Goal: Task Accomplishment & Management: Complete application form

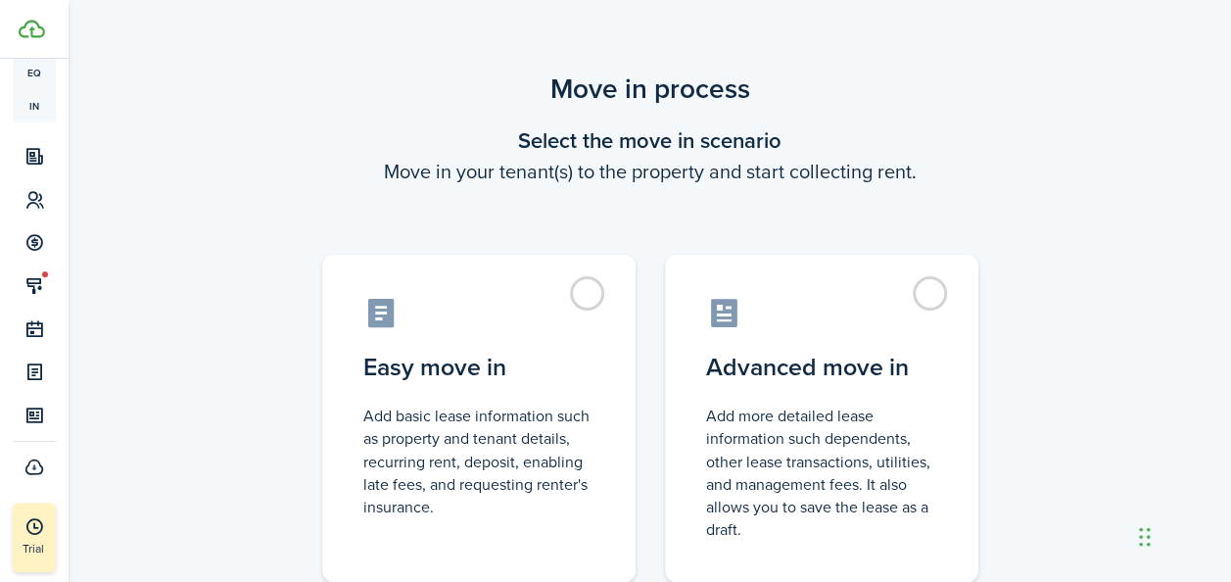
scroll to position [305, 0]
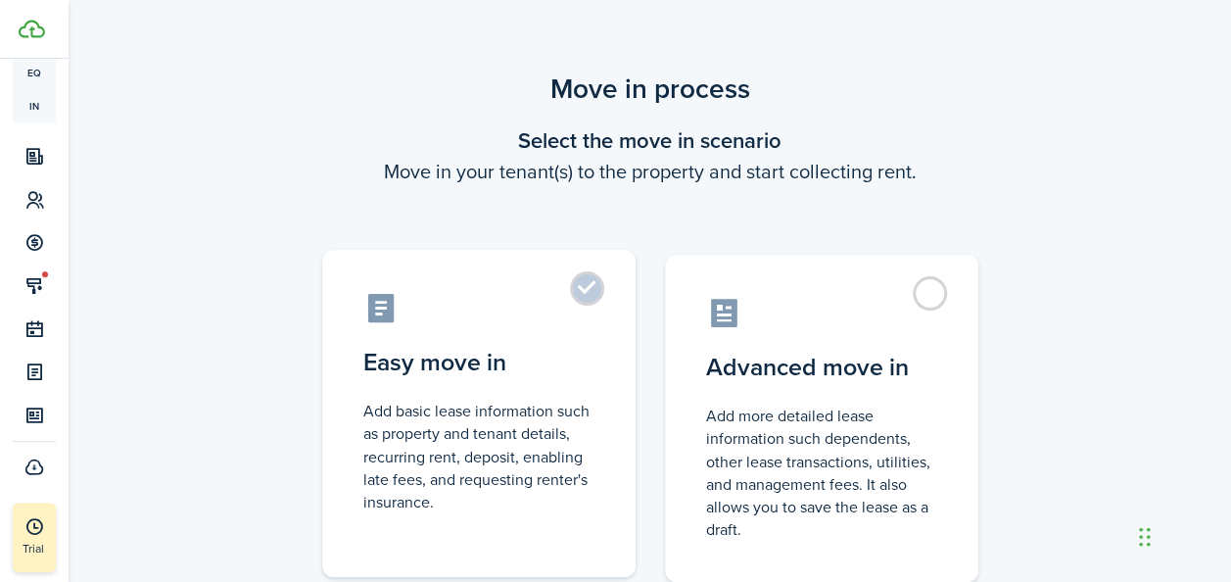
click at [584, 292] on label "Easy move in Add basic lease information such as property and tenant details, r…" at bounding box center [478, 413] width 313 height 327
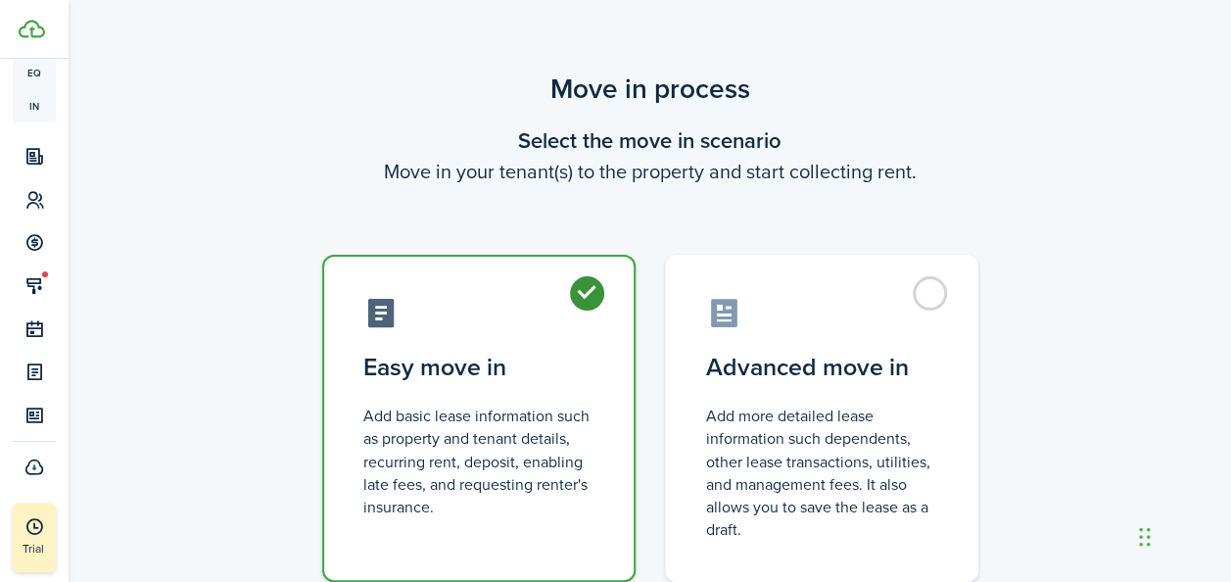
radio input "true"
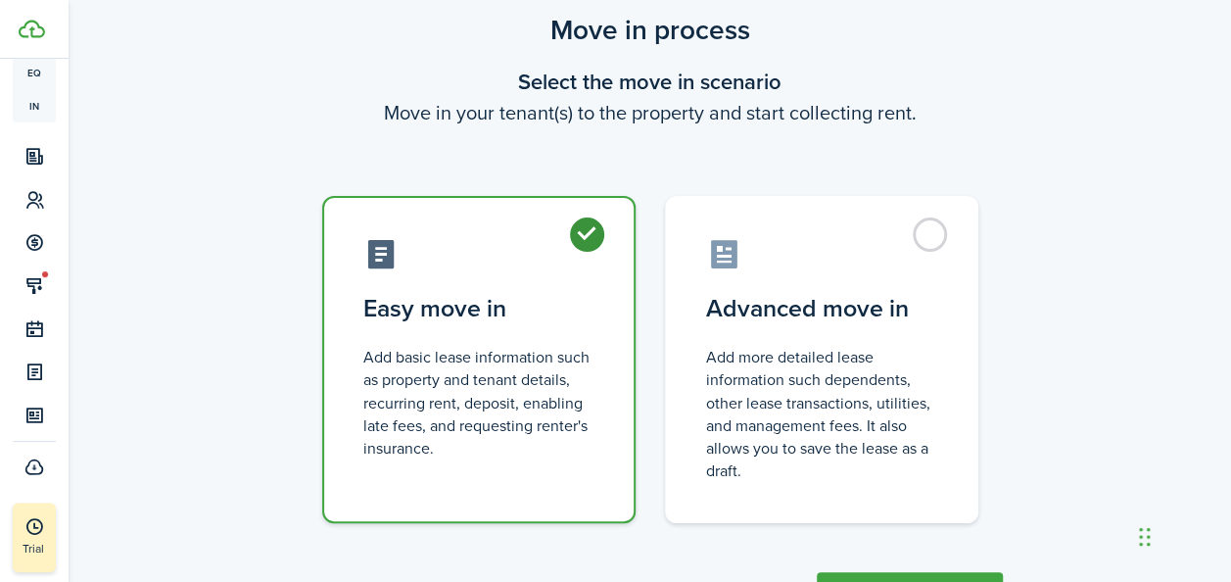
scroll to position [146, 0]
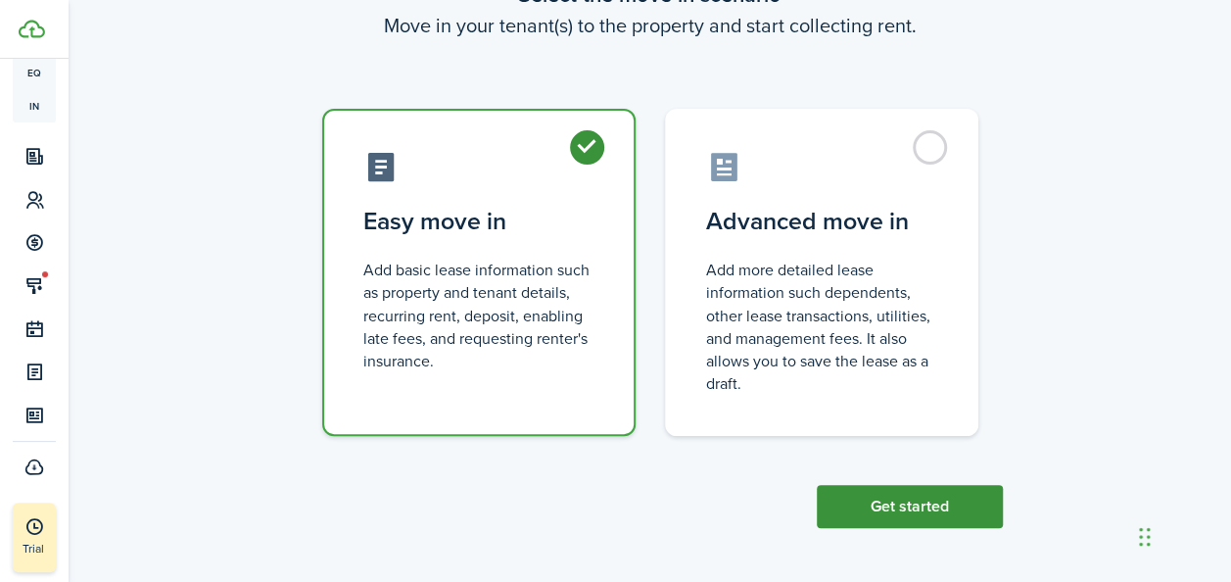
click at [923, 513] on button "Get started" at bounding box center [910, 506] width 186 height 43
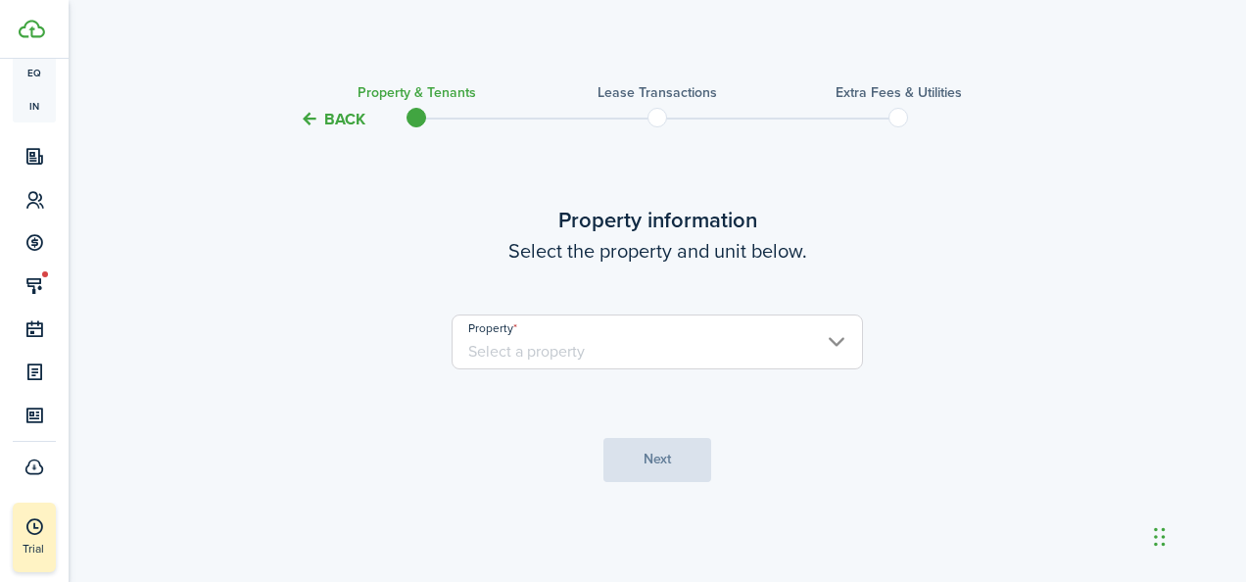
click at [611, 346] on input "Property" at bounding box center [657, 341] width 411 height 55
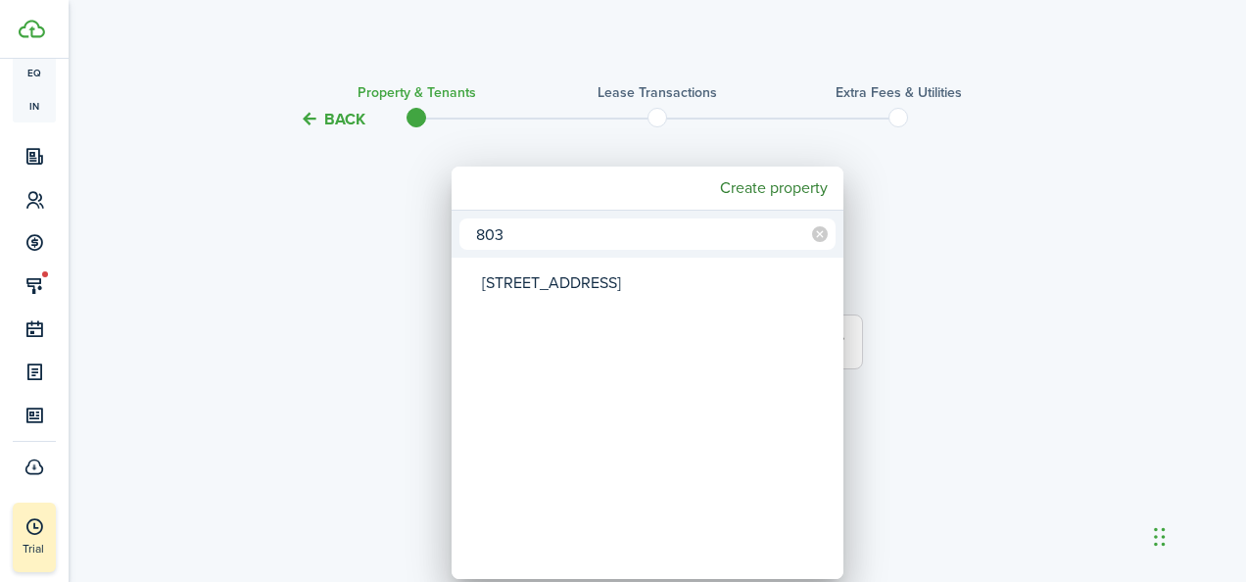
type input "803"
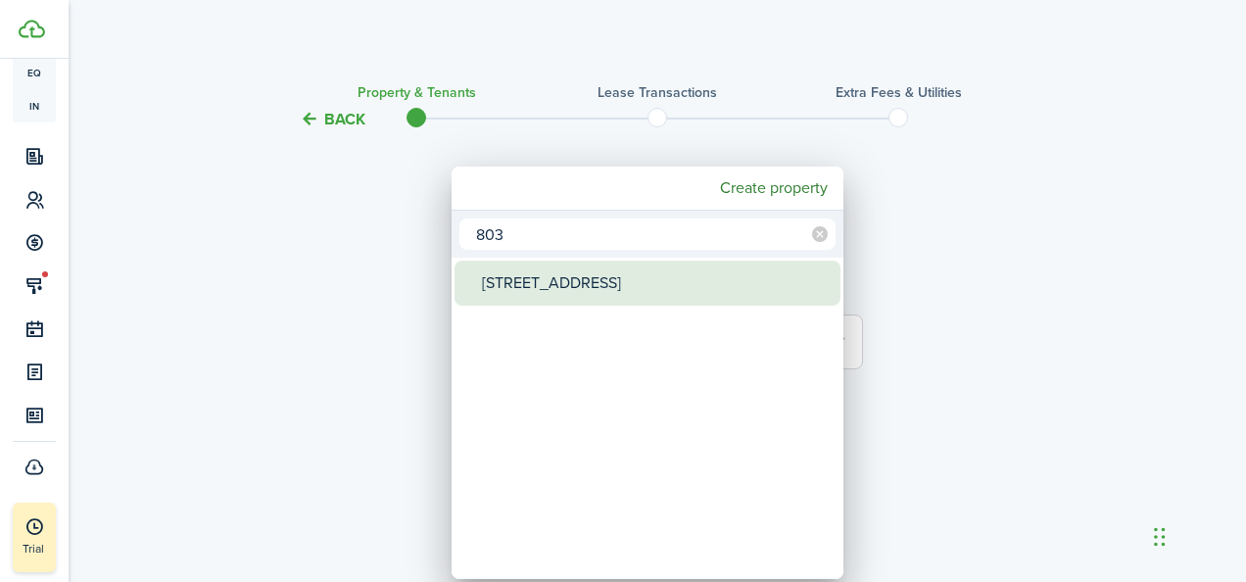
click at [591, 288] on div "[STREET_ADDRESS]" at bounding box center [655, 283] width 347 height 45
type input "[STREET_ADDRESS]"
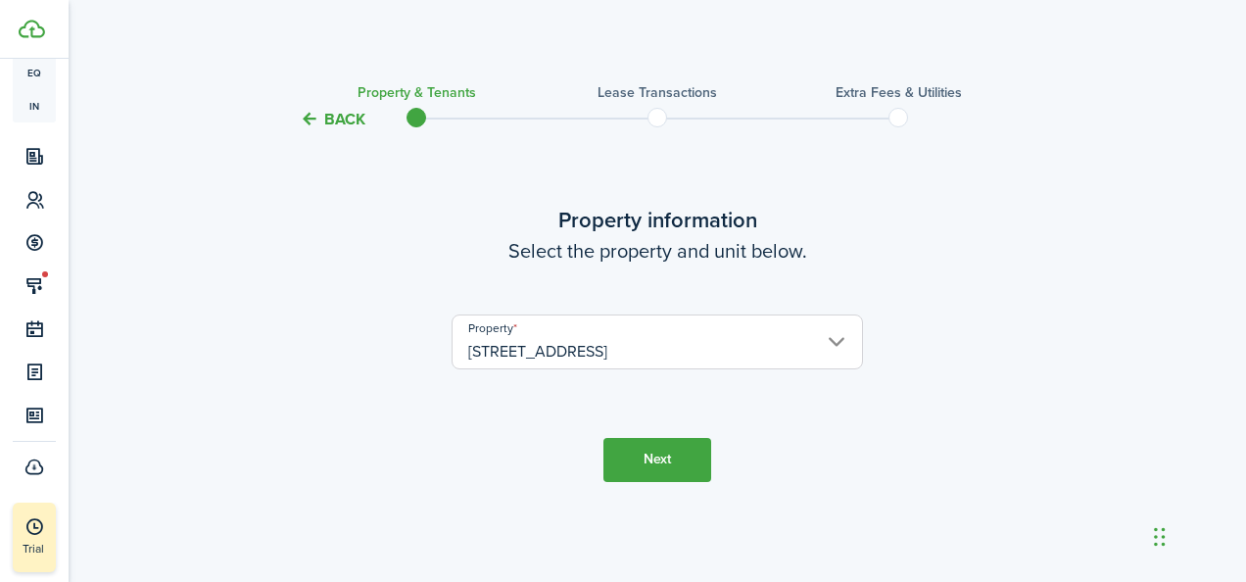
click at [636, 451] on button "Next" at bounding box center [657, 460] width 108 height 44
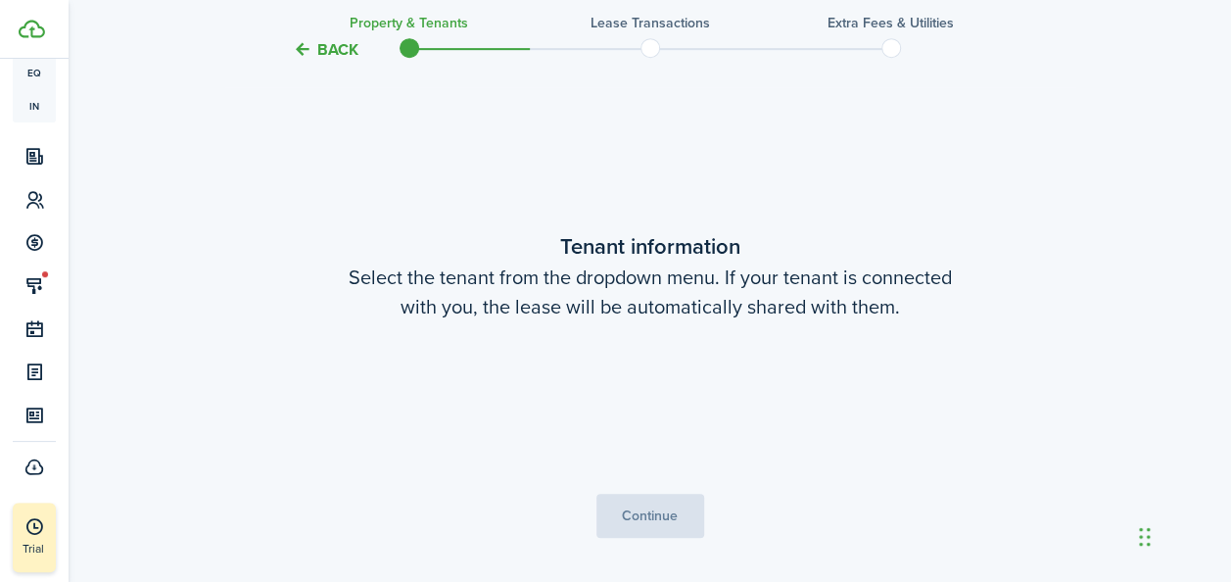
scroll to position [451, 0]
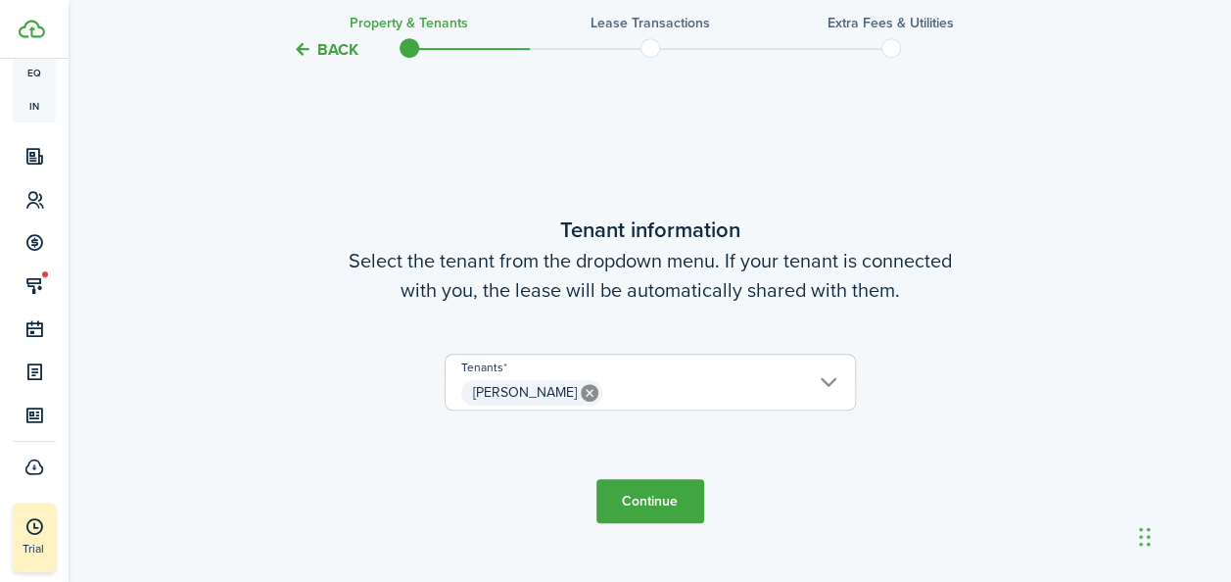
click at [656, 498] on button "Continue" at bounding box center [651, 501] width 108 height 44
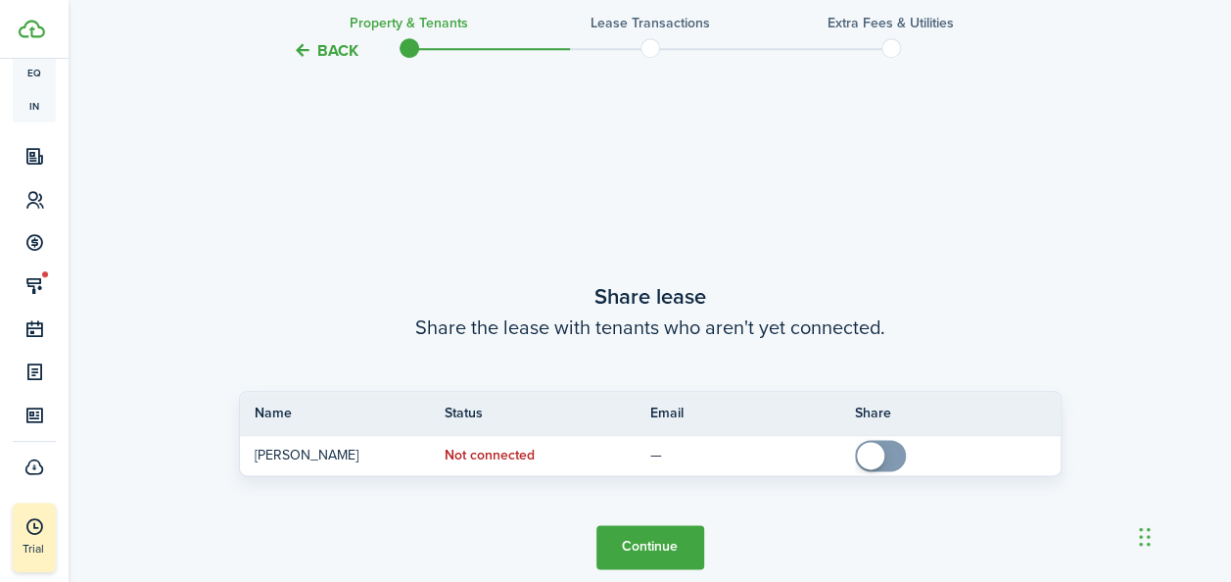
scroll to position [1032, 0]
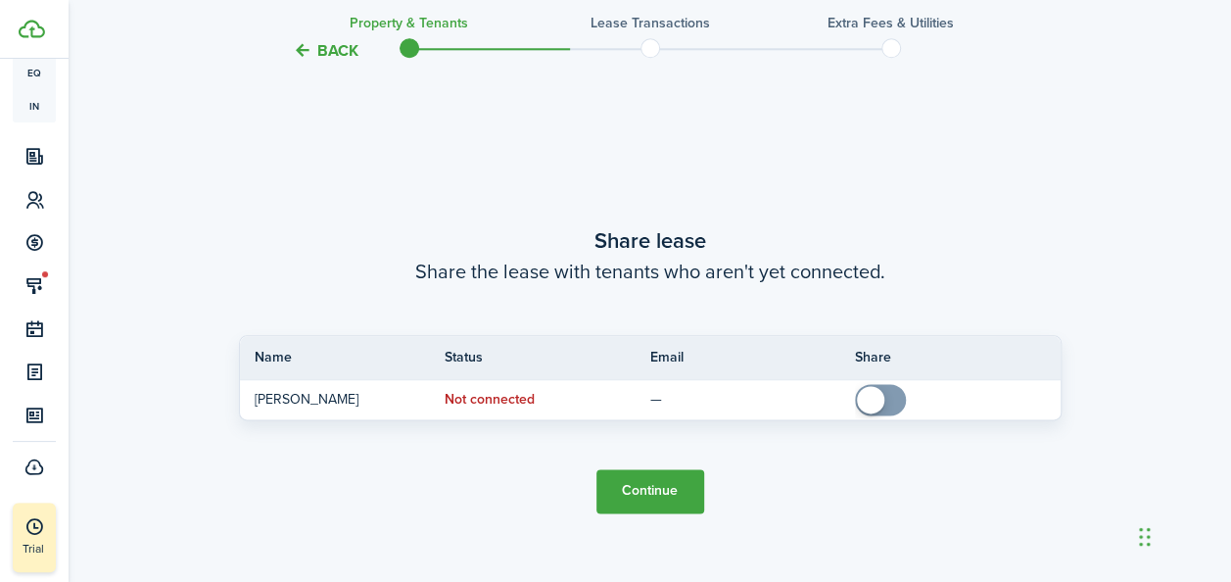
click at [652, 496] on button "Continue" at bounding box center [651, 491] width 108 height 44
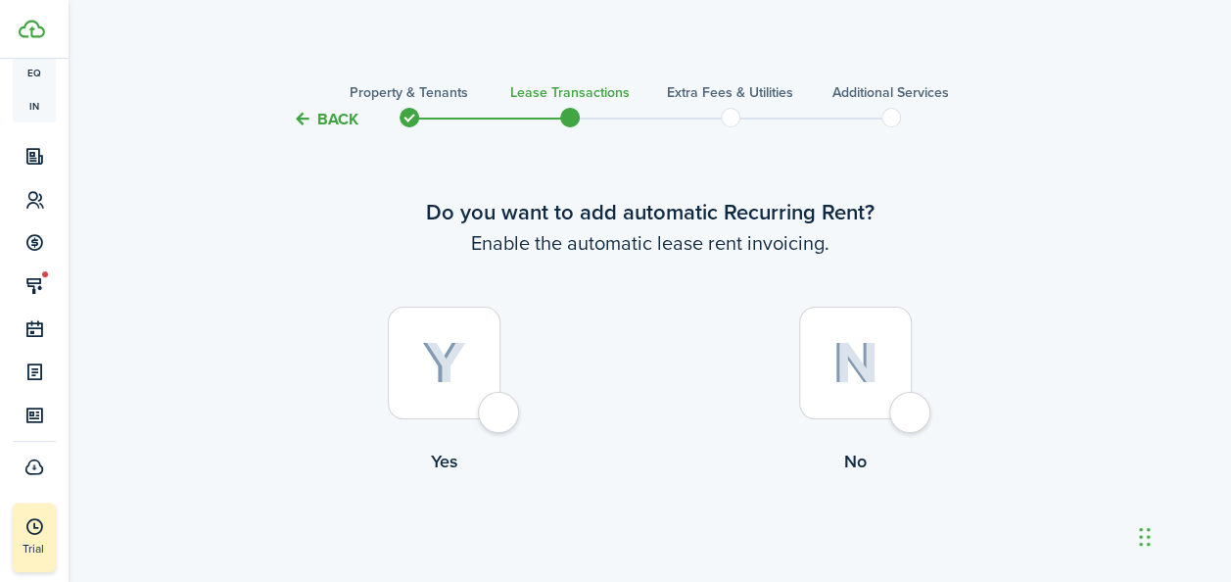
click at [471, 388] on div at bounding box center [444, 363] width 113 height 113
radio input "true"
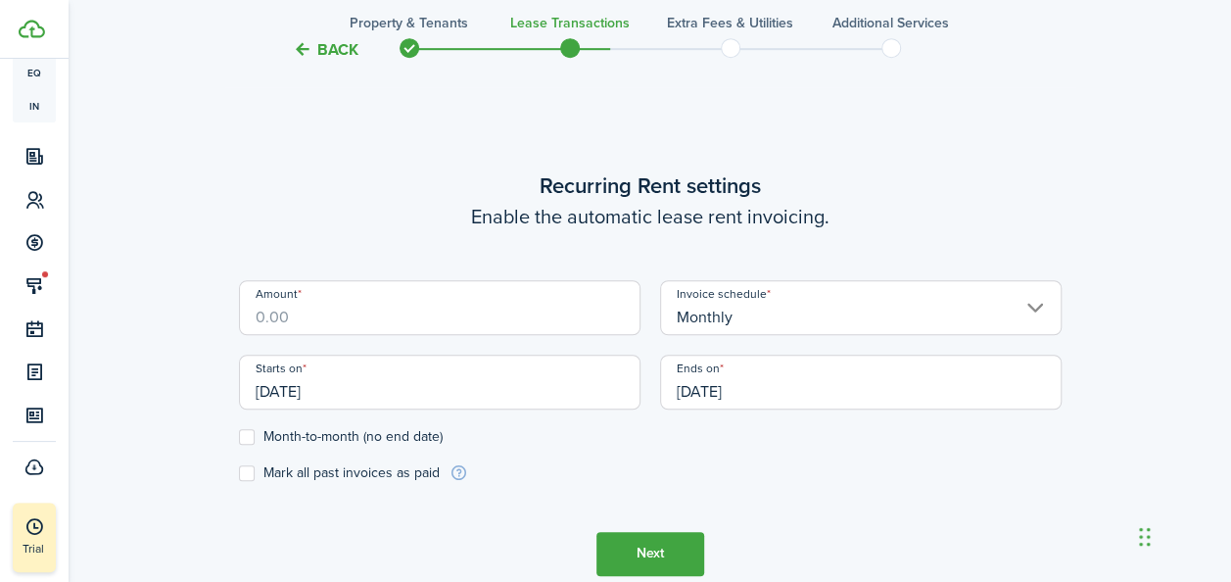
scroll to position [539, 0]
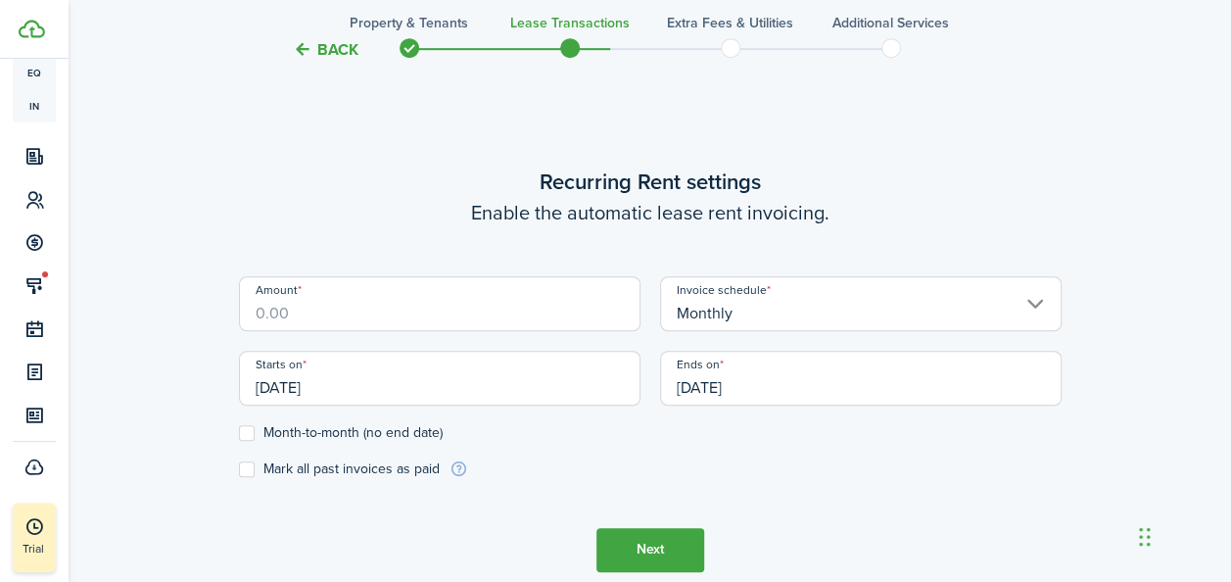
click at [317, 308] on input "Amount" at bounding box center [440, 303] width 402 height 55
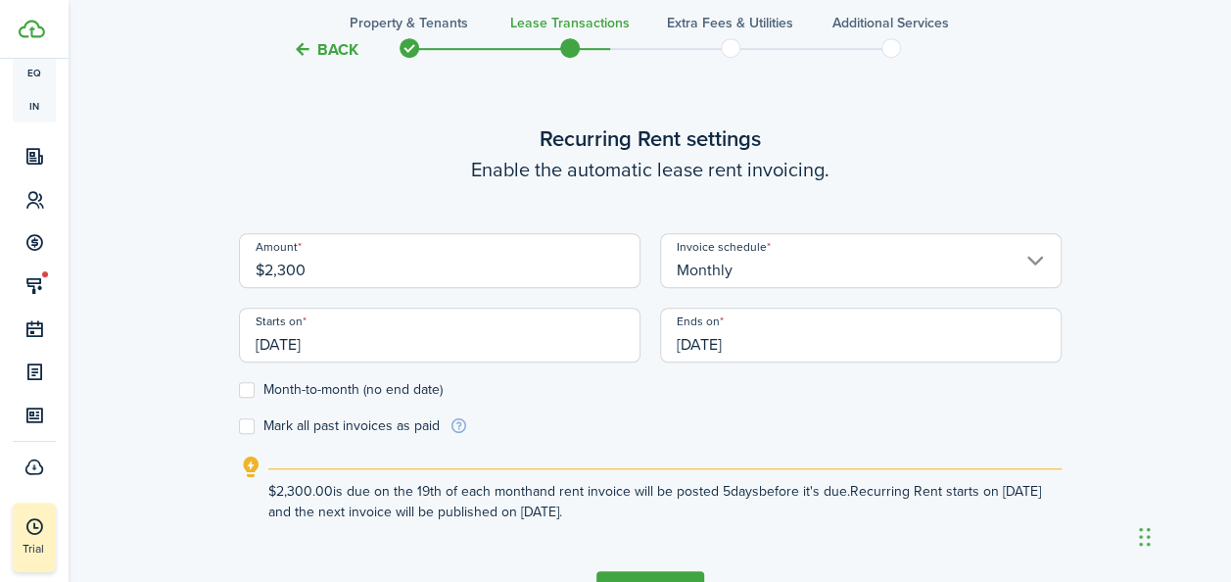
click at [429, 343] on input "[DATE]" at bounding box center [440, 335] width 402 height 55
type input "$2,300.00"
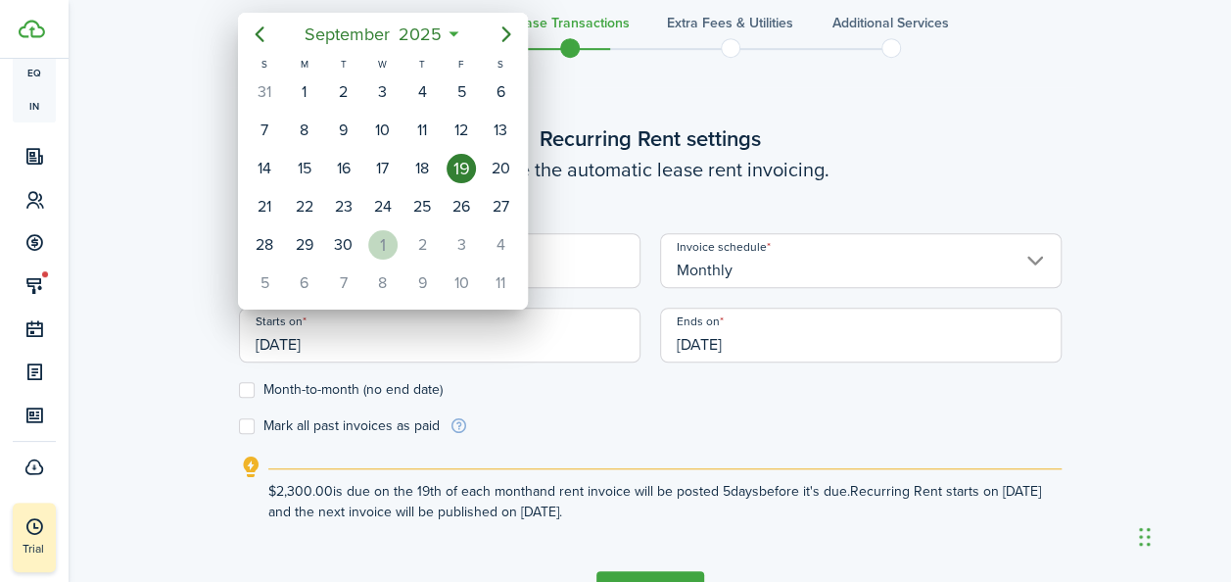
click at [389, 230] on div "1" at bounding box center [382, 244] width 29 height 29
type input "[DATE]"
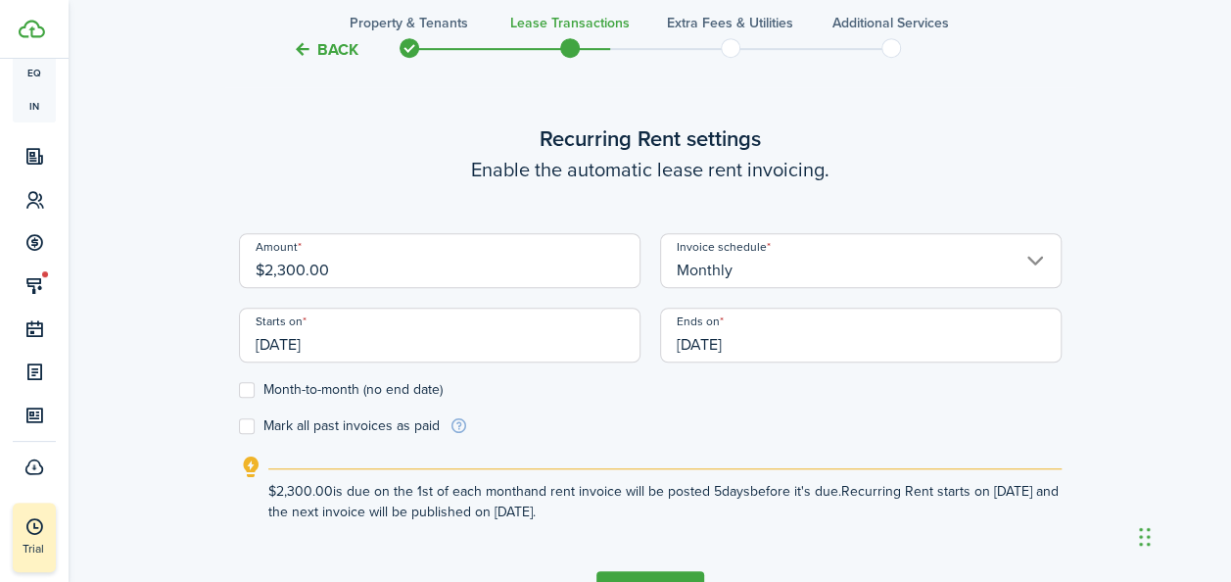
click at [243, 393] on label "Month-to-month (no end date)" at bounding box center [341, 390] width 204 height 16
click at [239, 390] on input "Month-to-month (no end date)" at bounding box center [238, 389] width 1 height 1
checkbox input "true"
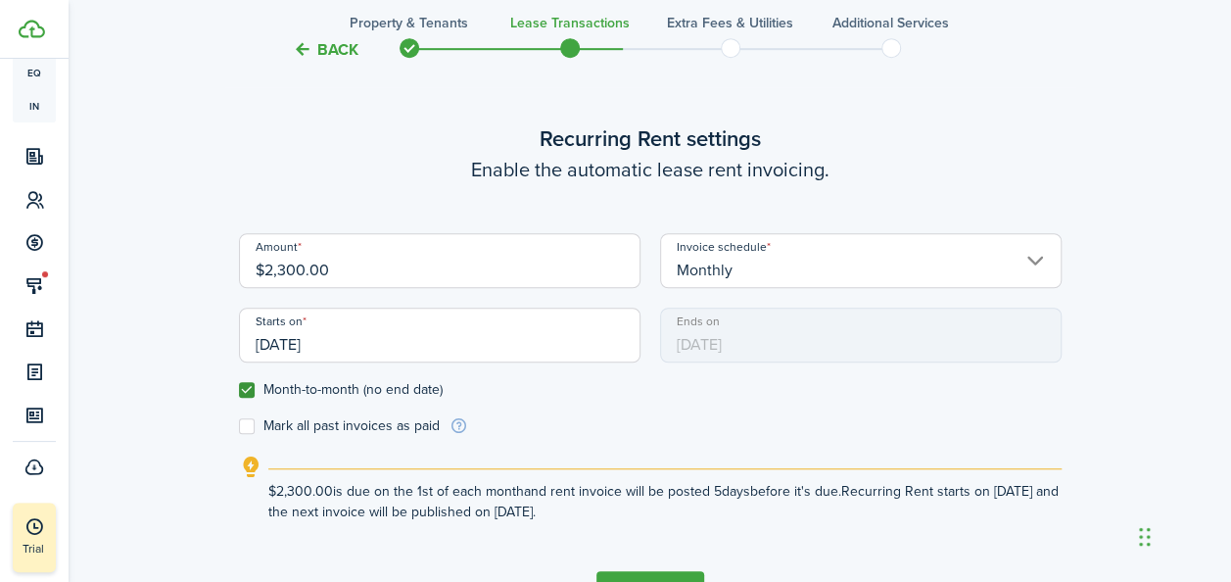
scroll to position [670, 0]
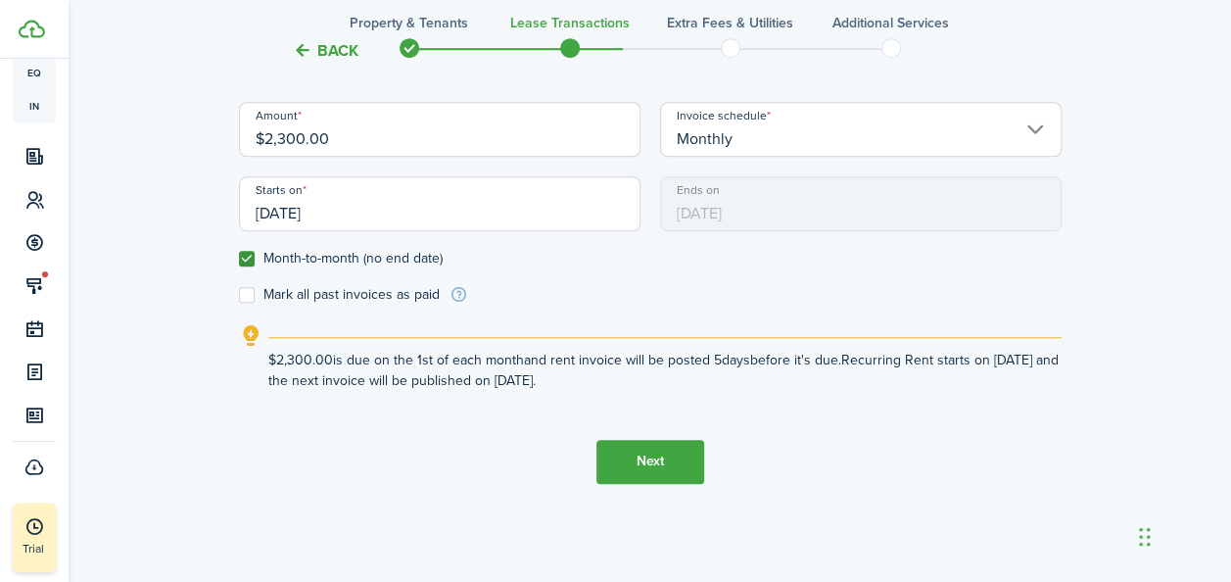
click at [661, 468] on button "Next" at bounding box center [651, 462] width 108 height 44
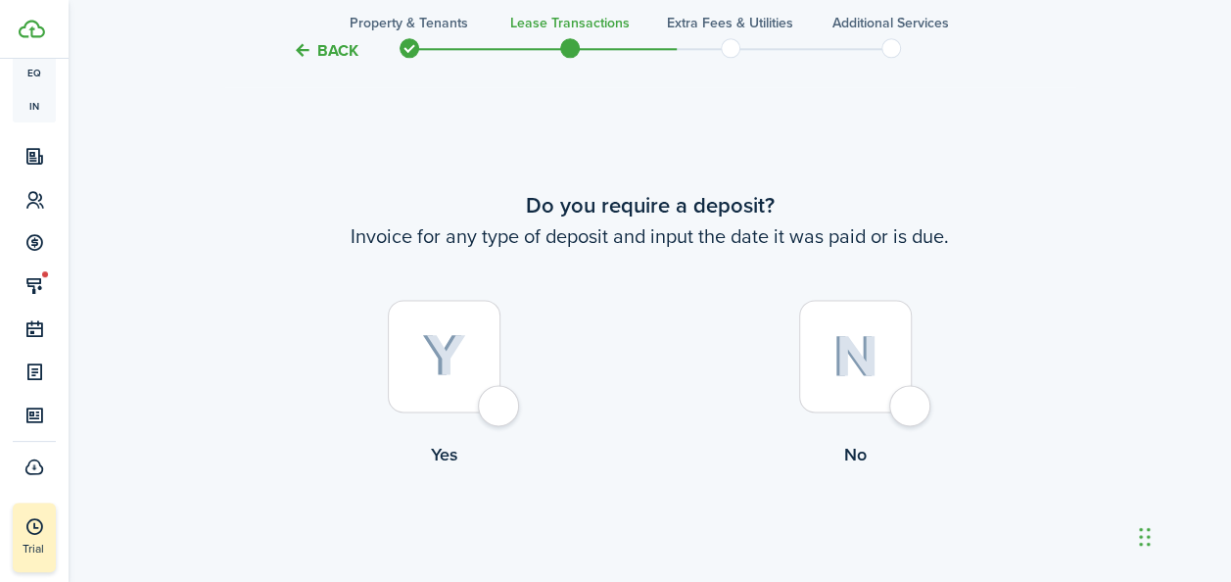
scroll to position [1121, 0]
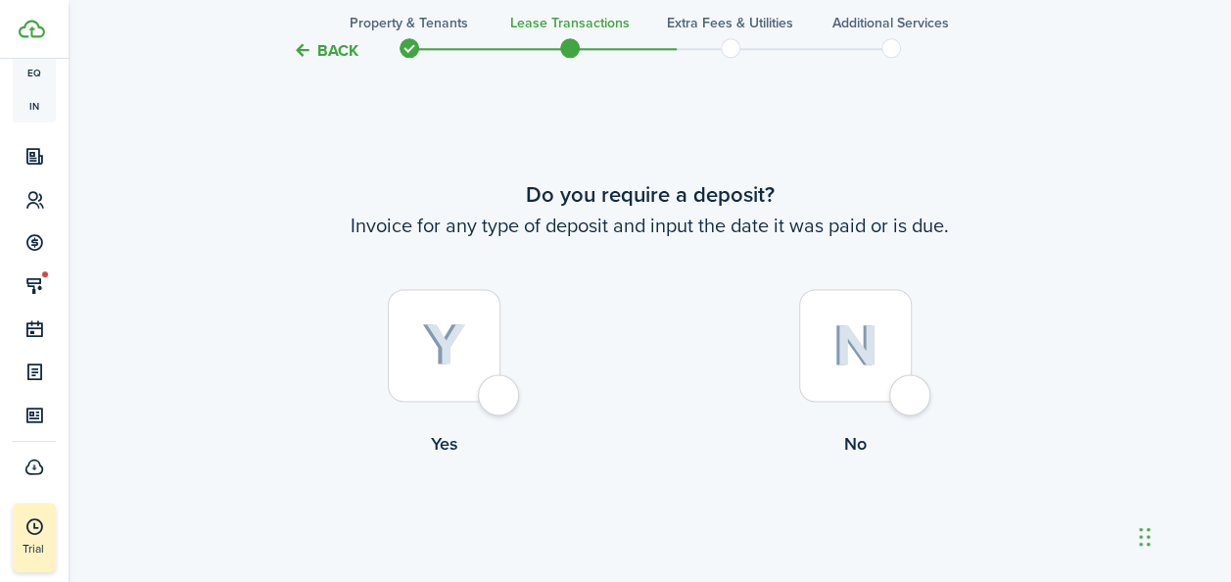
click at [479, 359] on div at bounding box center [444, 345] width 113 height 113
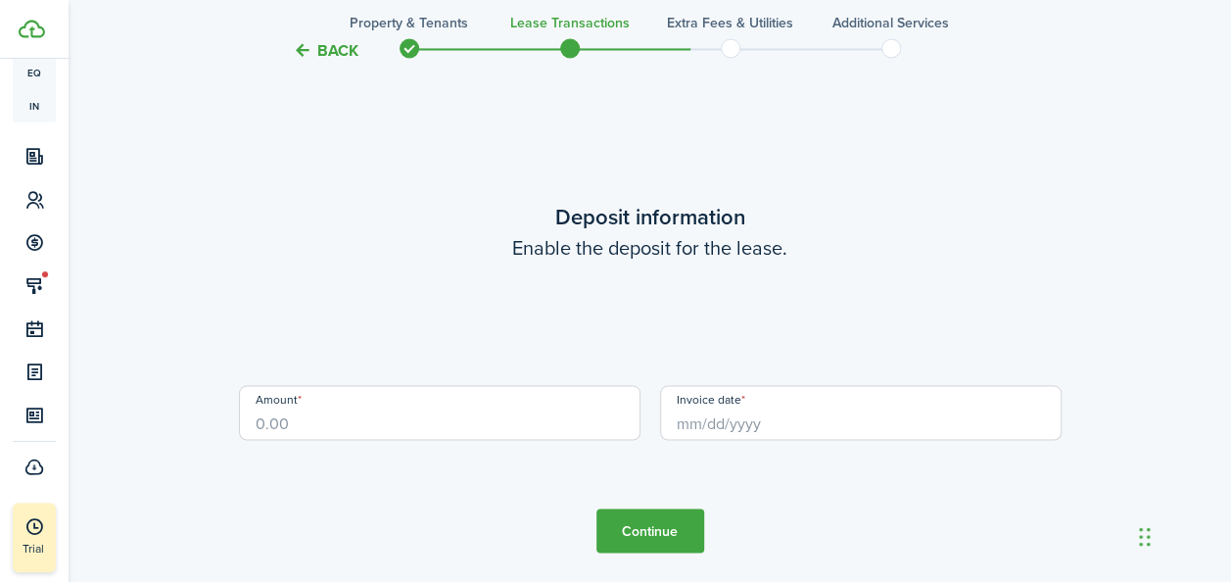
scroll to position [1702, 0]
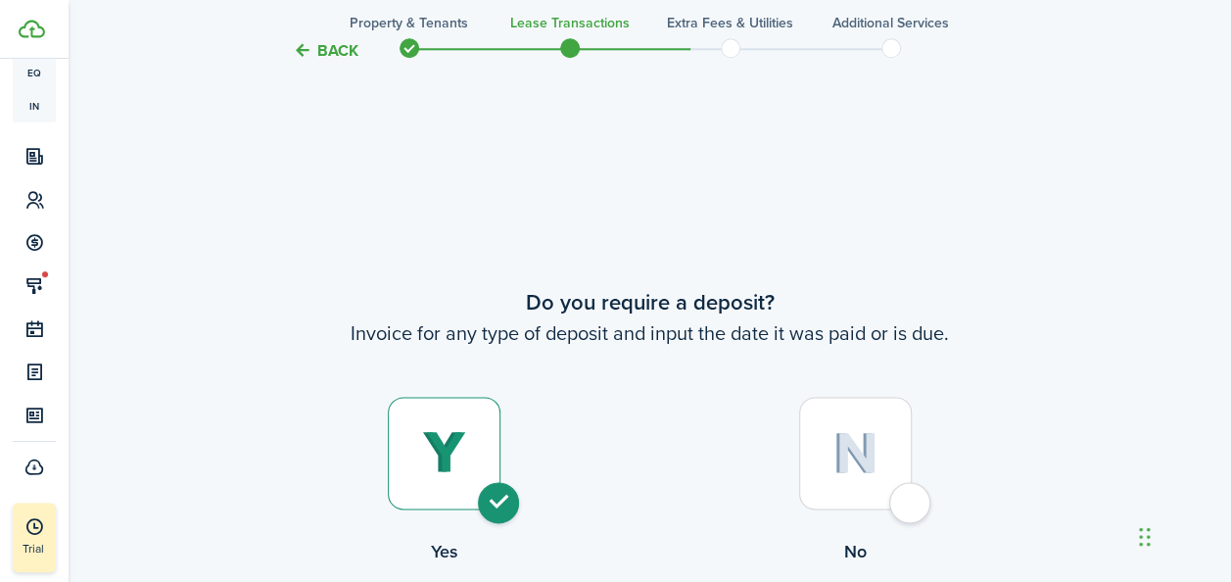
click at [895, 458] on div at bounding box center [855, 453] width 113 height 113
radio input "false"
radio input "true"
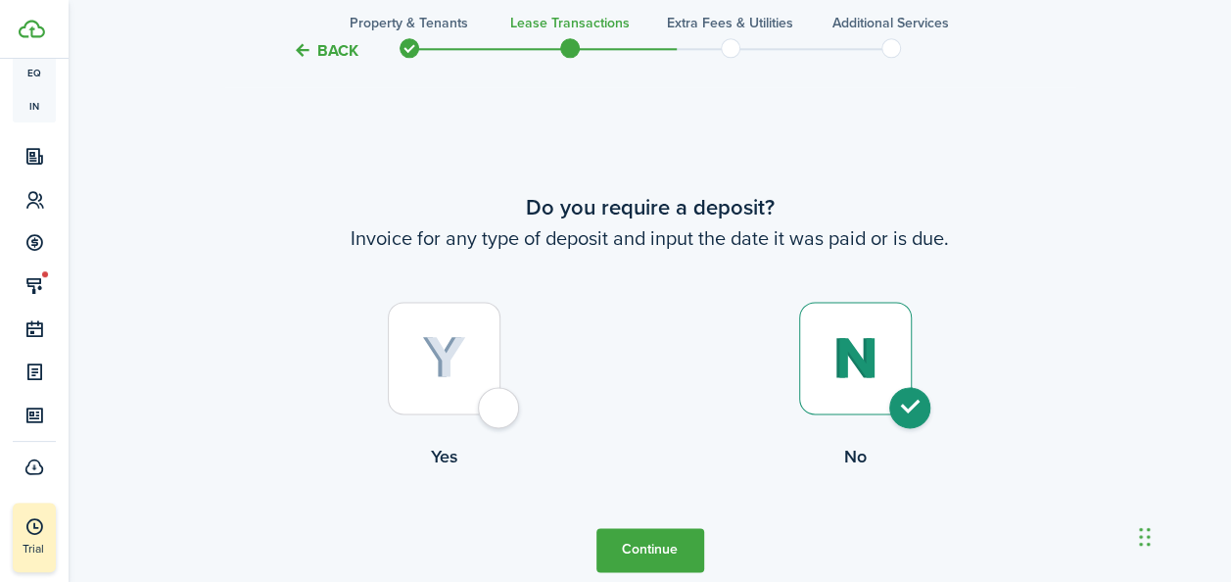
scroll to position [1121, 0]
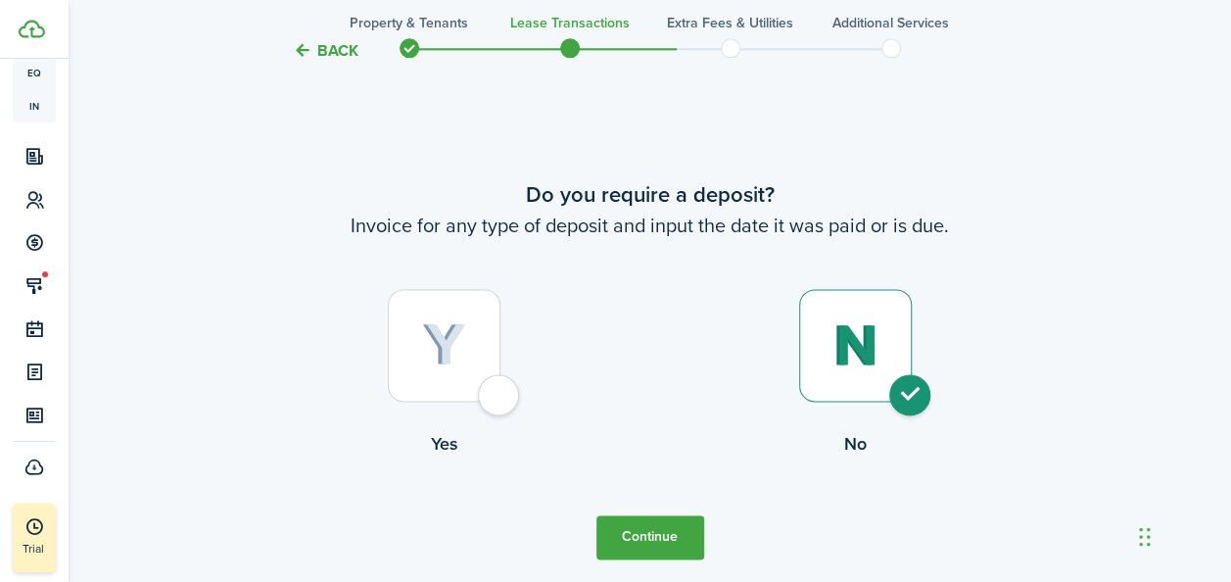
click at [638, 523] on button "Continue" at bounding box center [651, 537] width 108 height 44
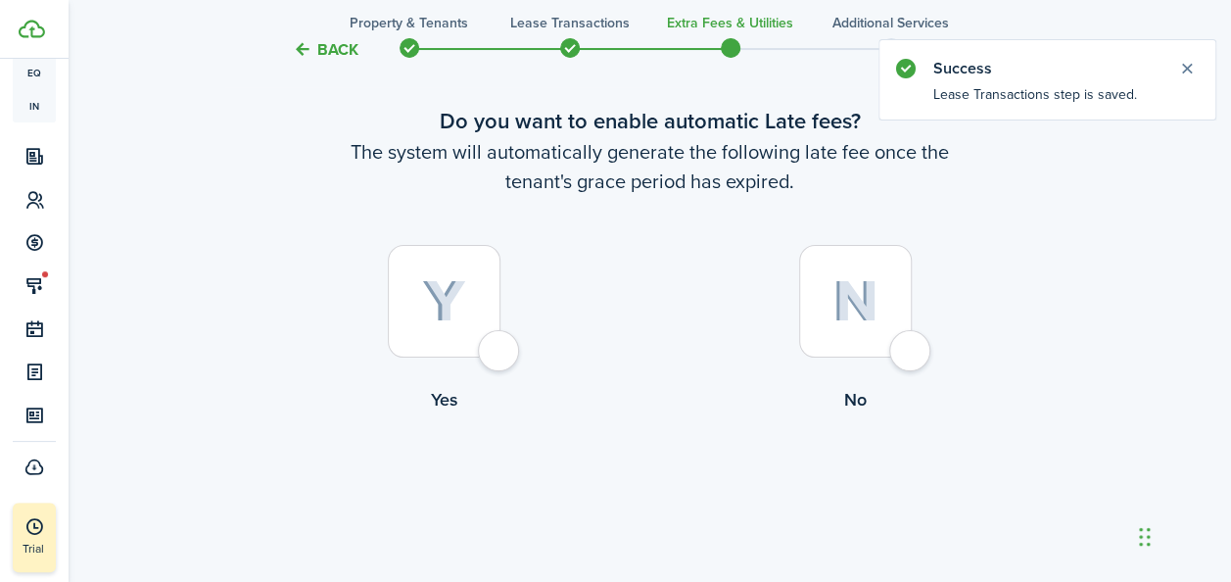
scroll to position [118, 0]
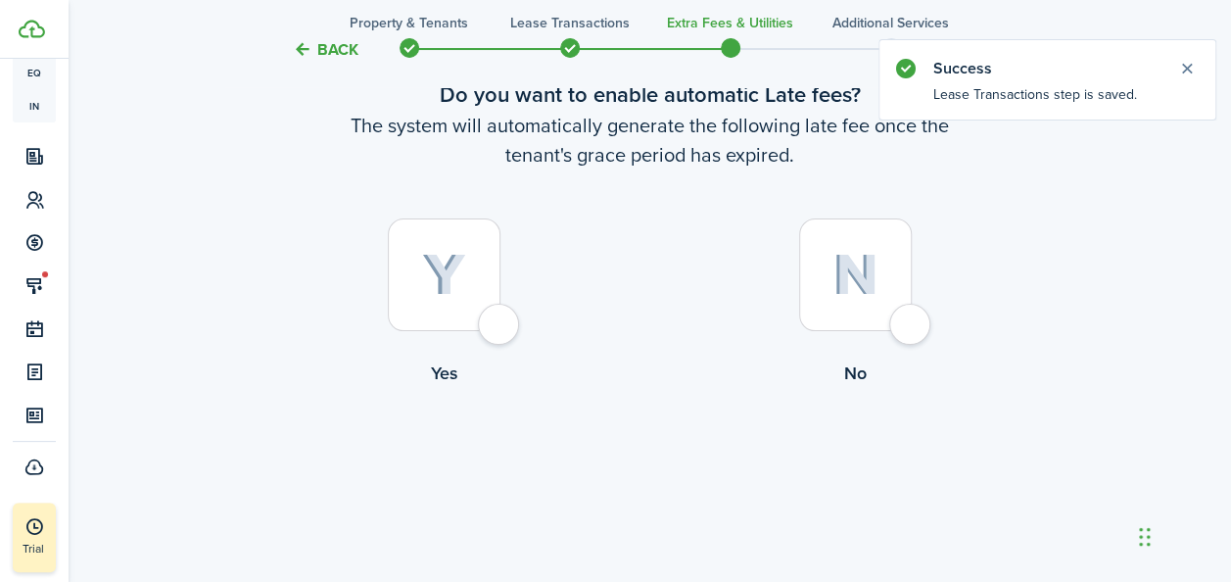
click at [475, 290] on div at bounding box center [444, 274] width 113 height 113
radio input "true"
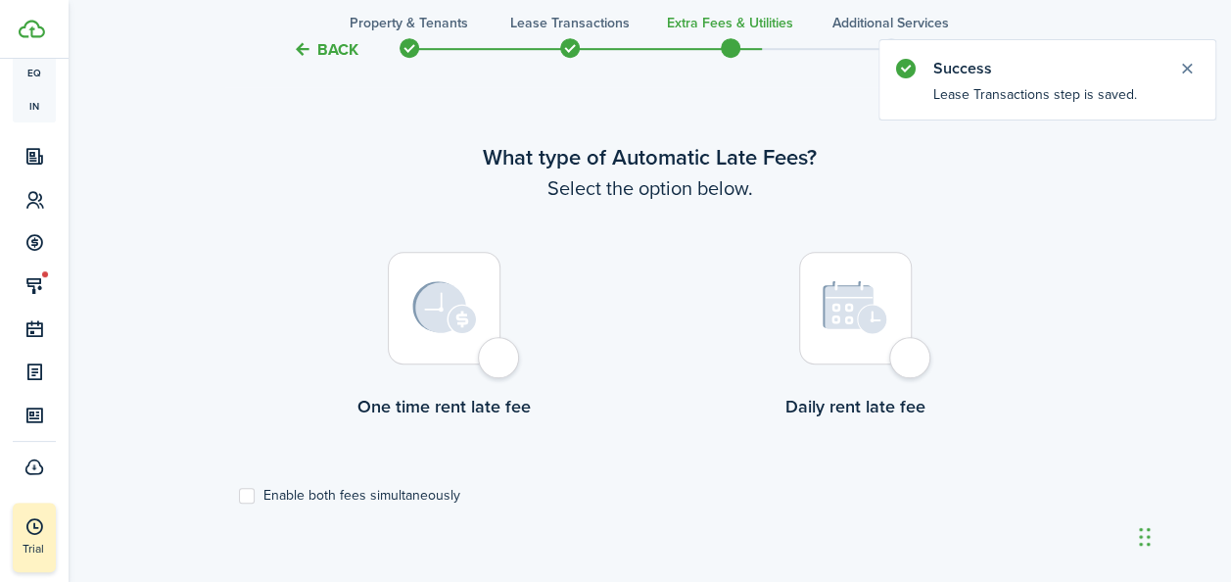
click at [465, 329] on img at bounding box center [444, 307] width 65 height 53
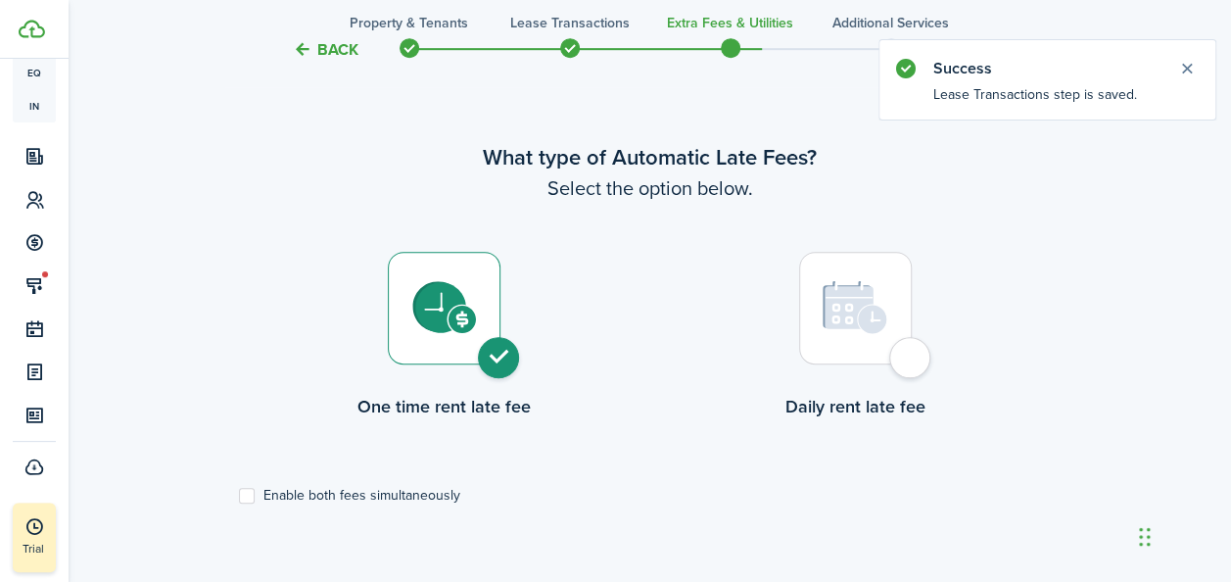
radio input "true"
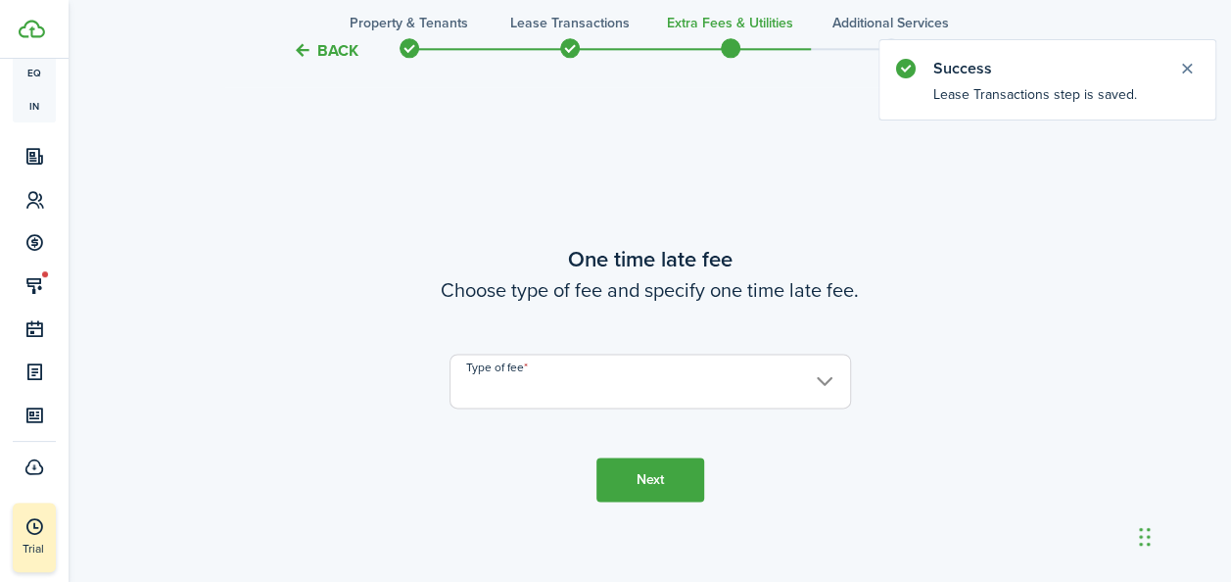
scroll to position [1150, 0]
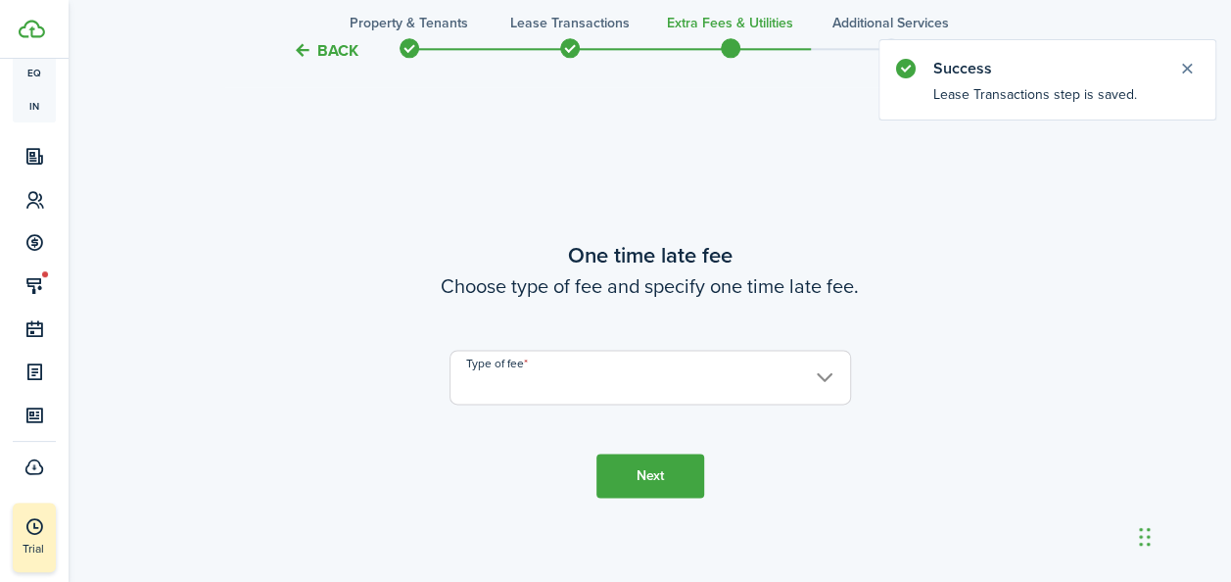
click at [649, 380] on input "Type of fee" at bounding box center [651, 377] width 402 height 55
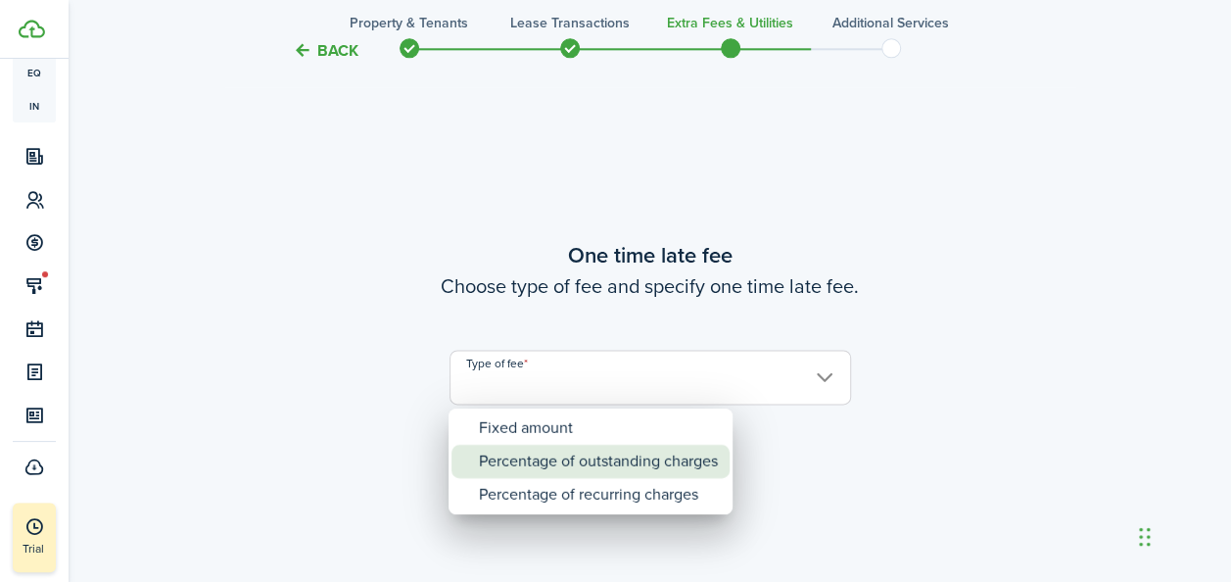
click at [574, 457] on div "Percentage of outstanding charges" at bounding box center [598, 461] width 239 height 33
type input "Percentage of outstanding charges"
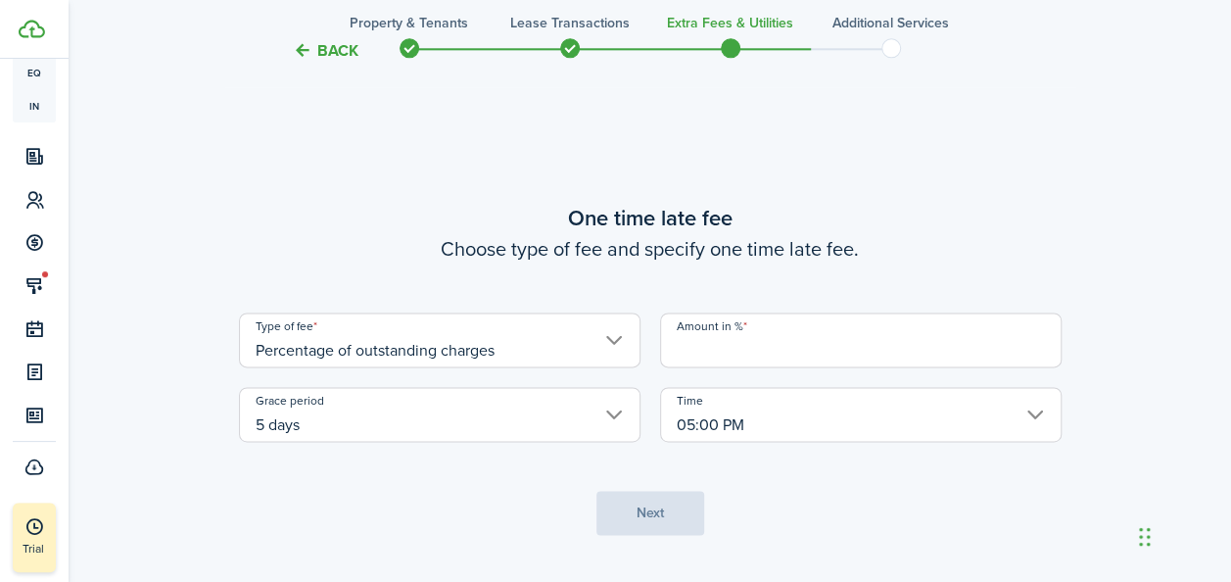
click at [758, 346] on input "Amount in %" at bounding box center [861, 339] width 402 height 55
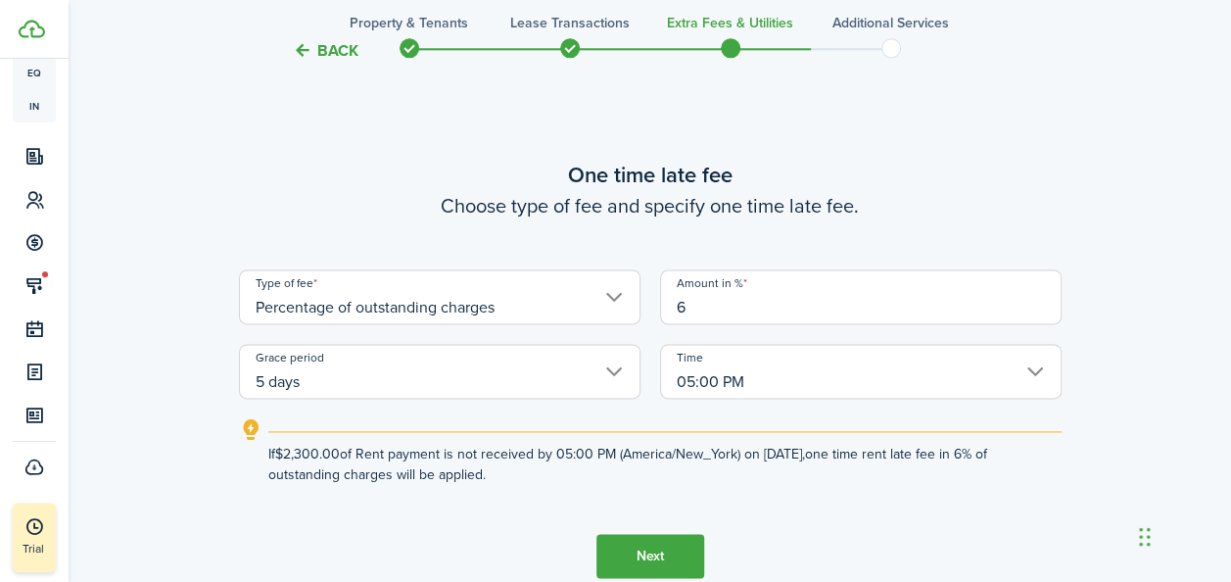
click at [388, 380] on input "5 days" at bounding box center [440, 371] width 402 height 55
type input "6"
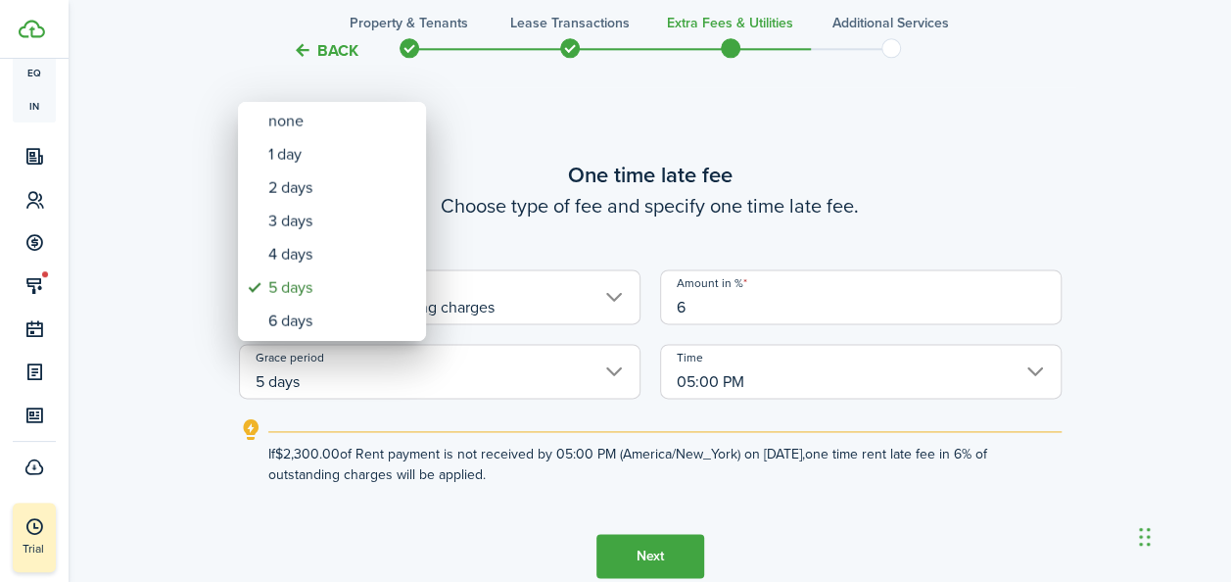
click at [347, 387] on div at bounding box center [615, 290] width 1545 height 895
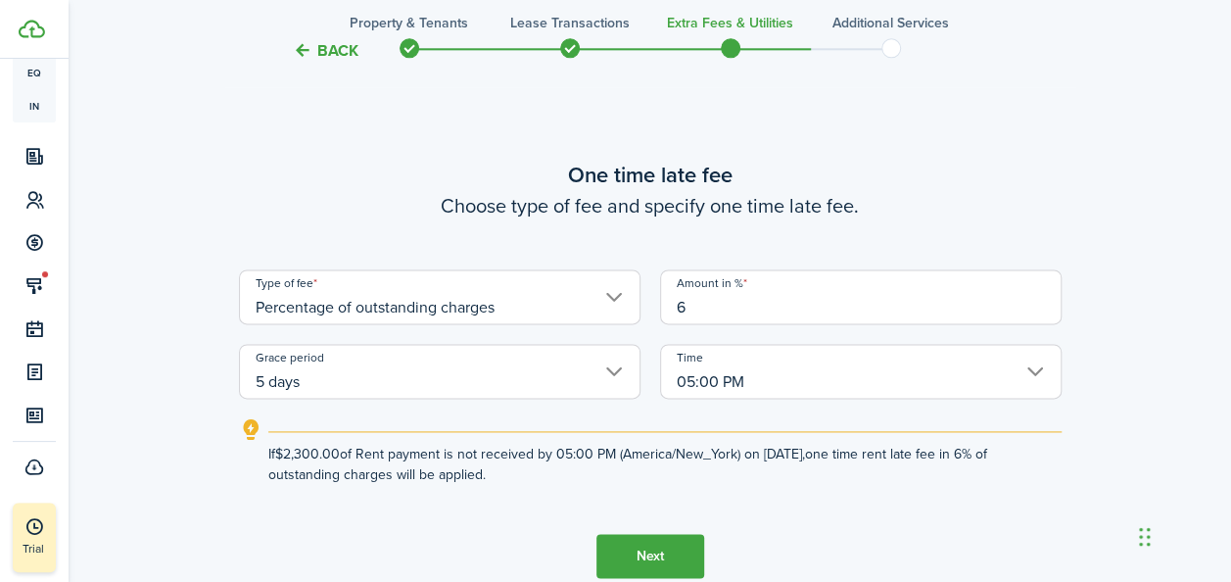
click at [347, 387] on input "5 days" at bounding box center [440, 371] width 402 height 55
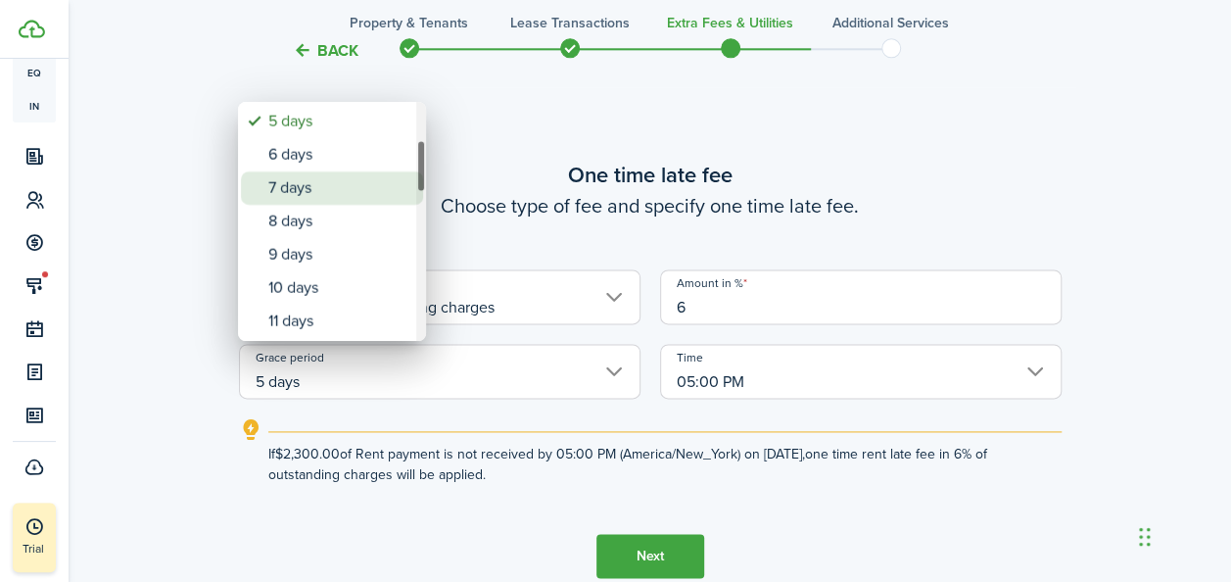
click at [351, 186] on div "7 days" at bounding box center [339, 187] width 143 height 33
type input "7 days"
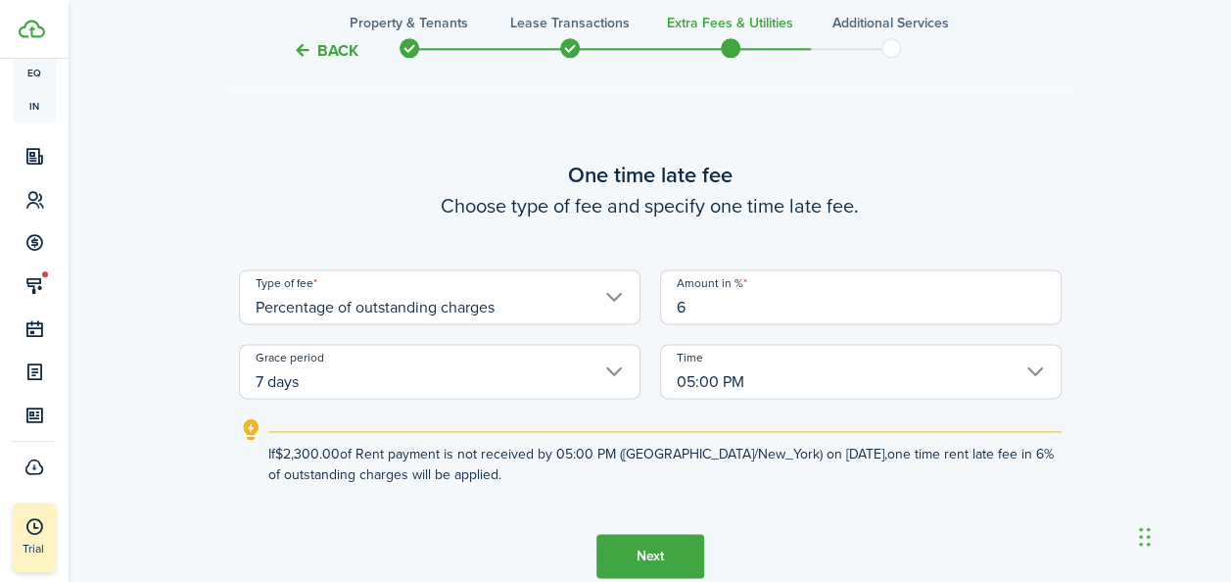
click at [636, 552] on button "Next" at bounding box center [651, 556] width 108 height 44
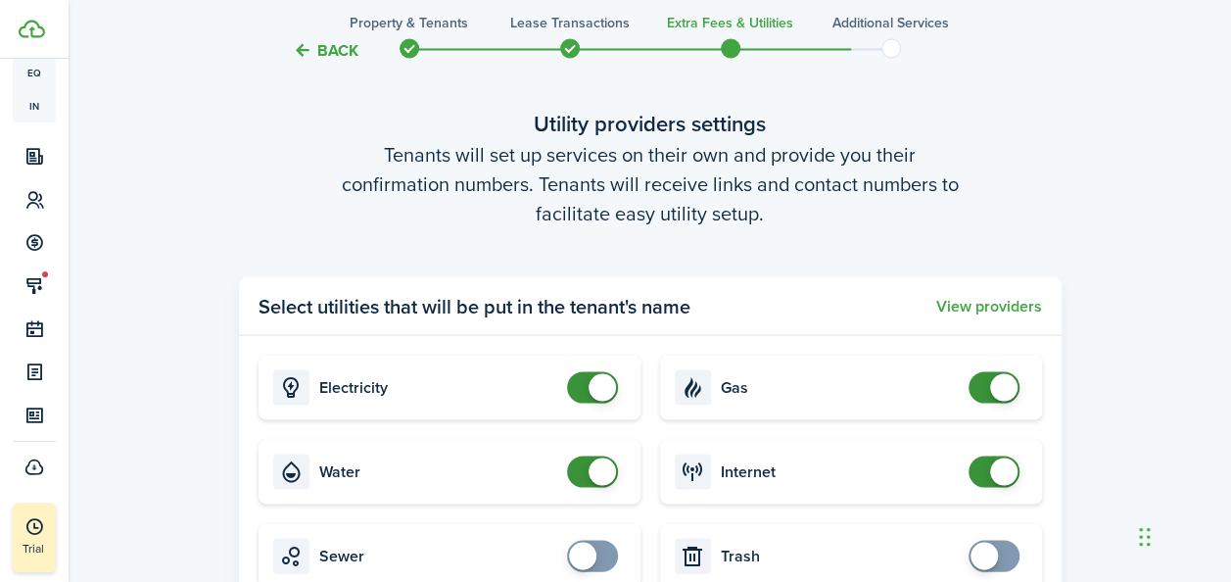
scroll to position [2069, 0]
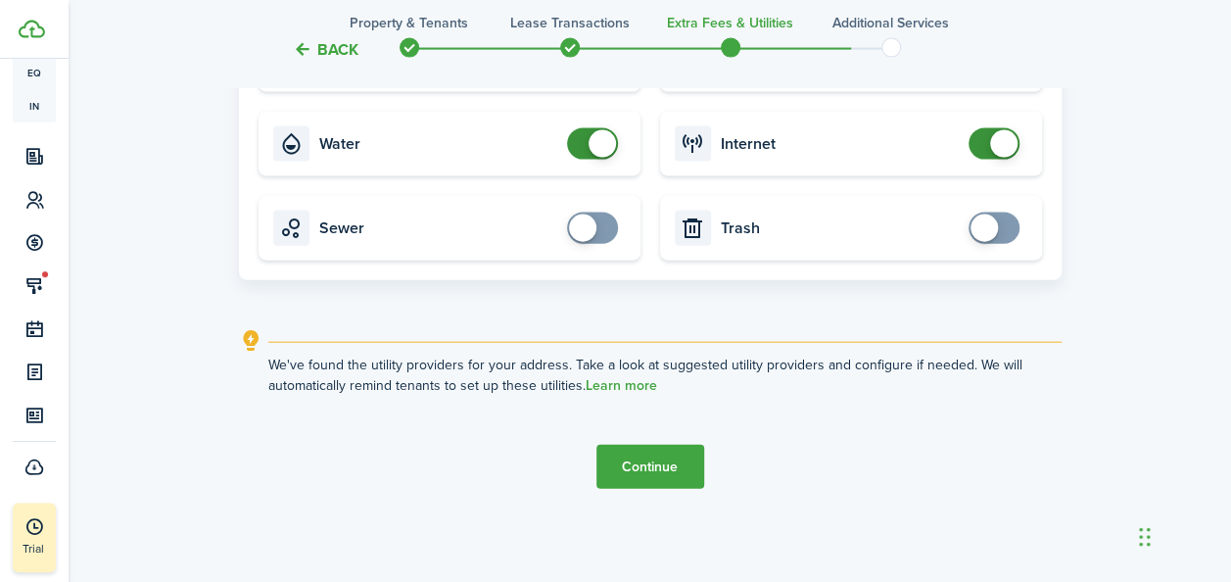
click at [631, 468] on button "Continue" at bounding box center [651, 467] width 108 height 44
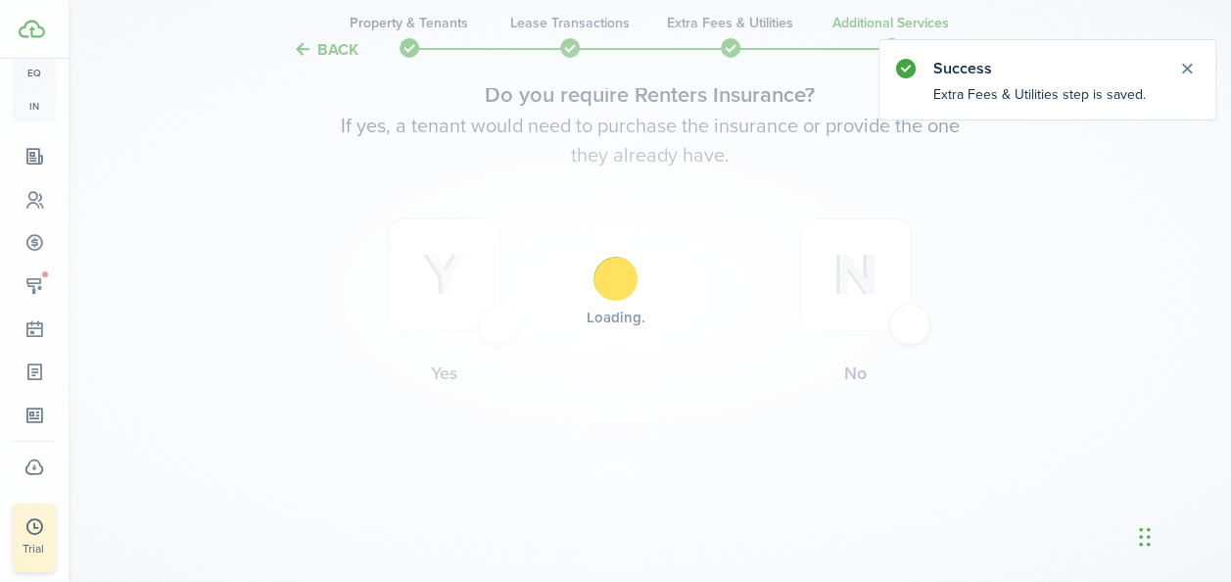
scroll to position [0, 0]
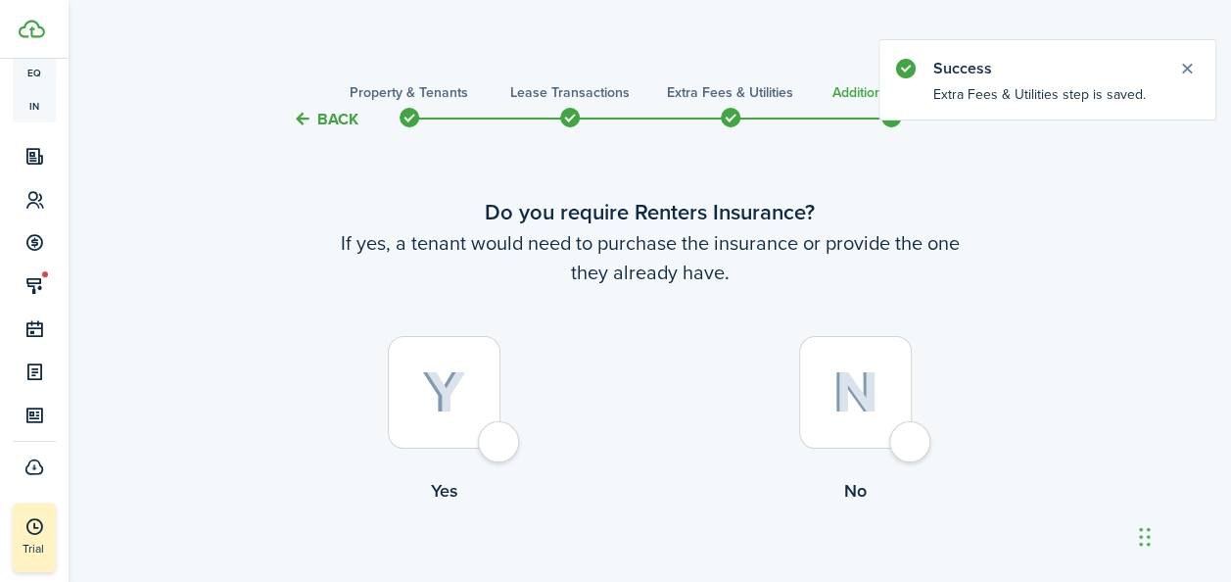
click at [453, 433] on div at bounding box center [444, 392] width 113 height 113
radio input "true"
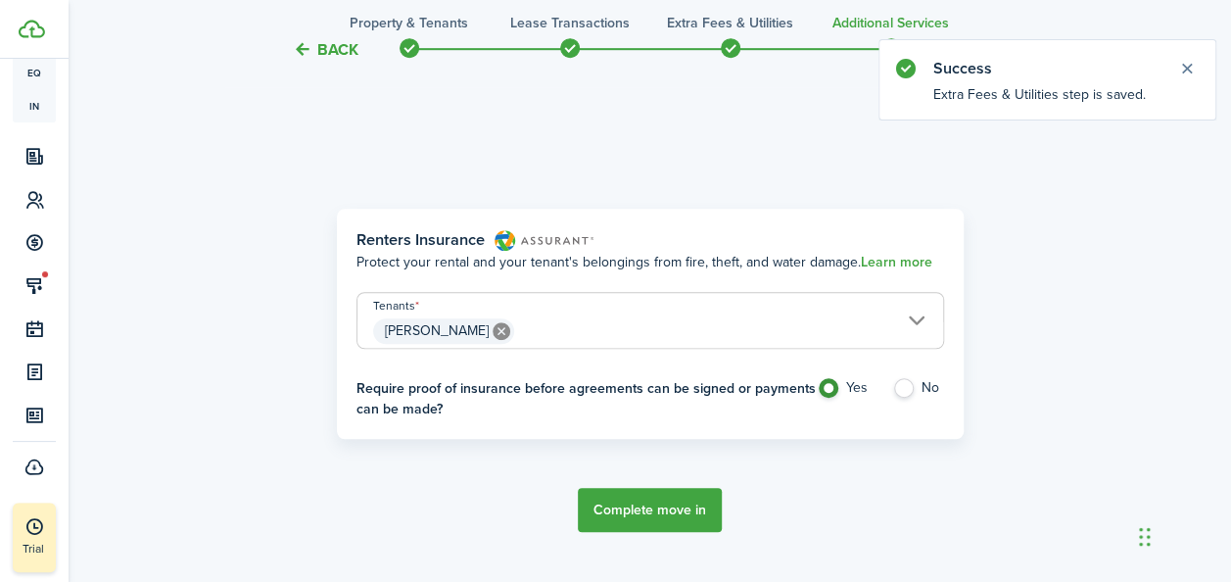
scroll to position [568, 0]
click at [631, 513] on button "Complete move in" at bounding box center [650, 508] width 144 height 44
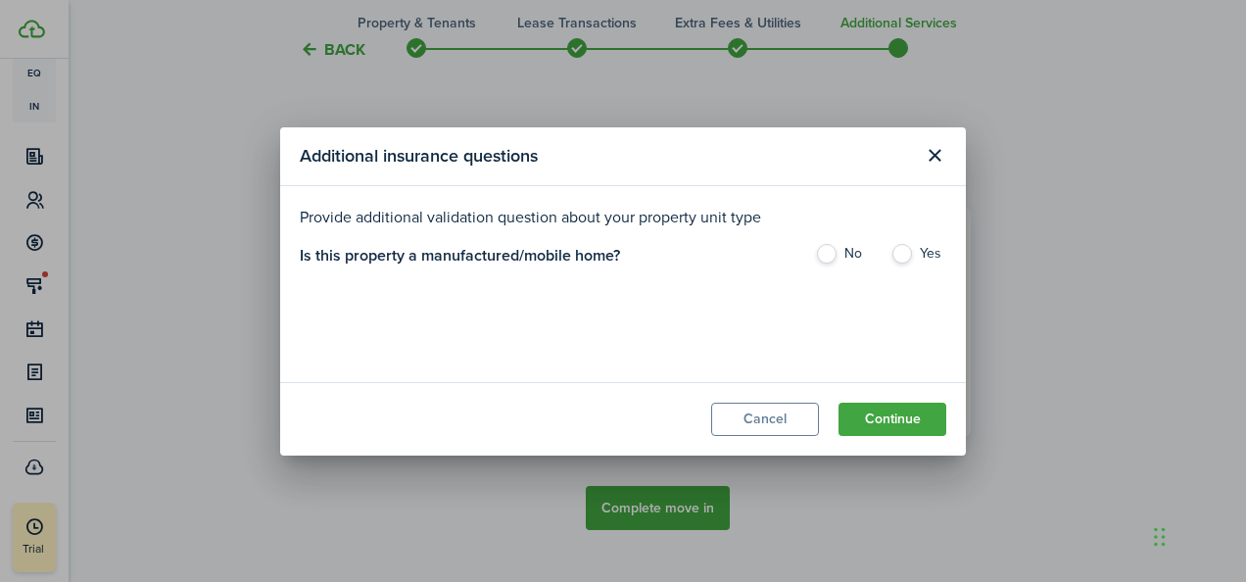
click at [829, 251] on label "No" at bounding box center [843, 258] width 56 height 29
radio input "true"
click at [880, 411] on button "Continue" at bounding box center [892, 419] width 108 height 33
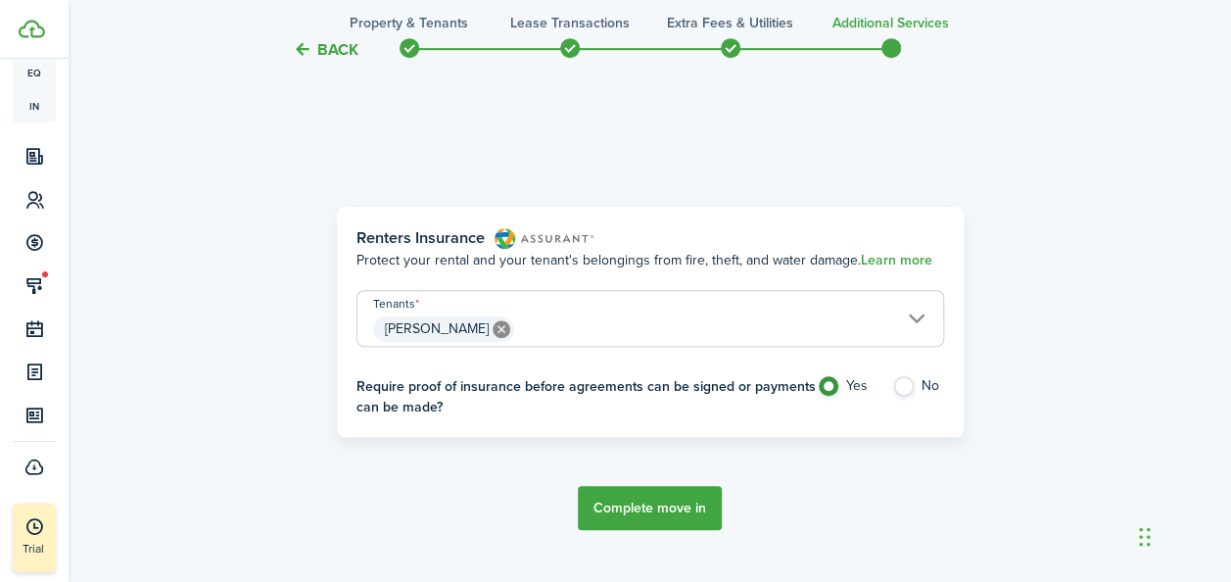
click at [669, 509] on button "Complete move in" at bounding box center [650, 508] width 144 height 44
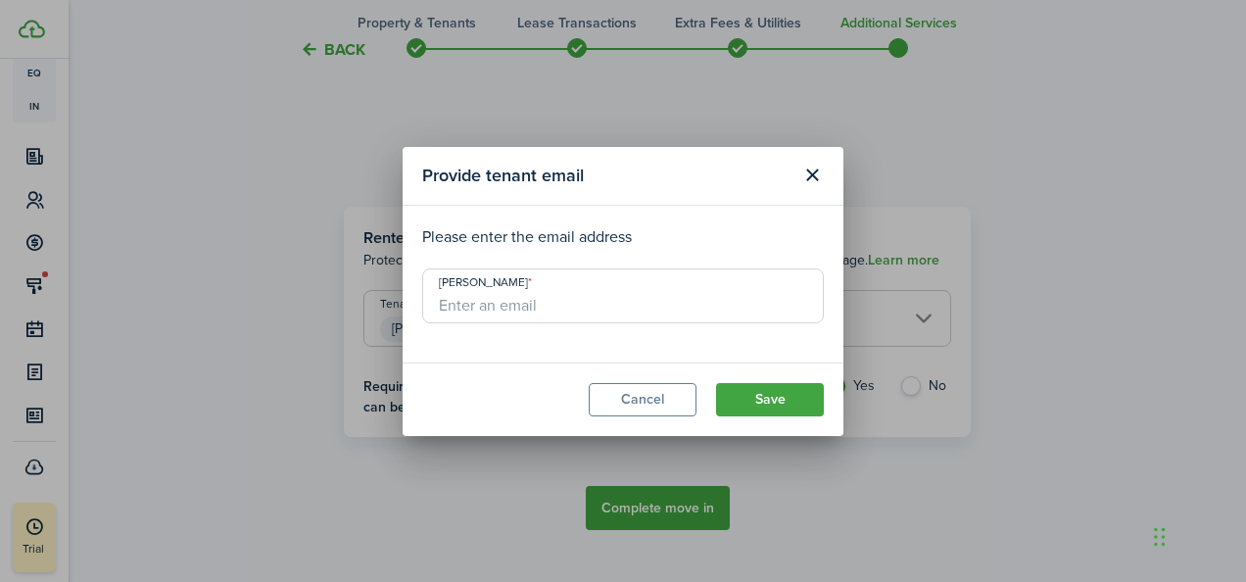
click at [580, 313] on input "[PERSON_NAME]" at bounding box center [623, 295] width 402 height 55
type input "[EMAIL_ADDRESS][DOMAIN_NAME]"
click at [760, 395] on button "Save" at bounding box center [770, 399] width 108 height 33
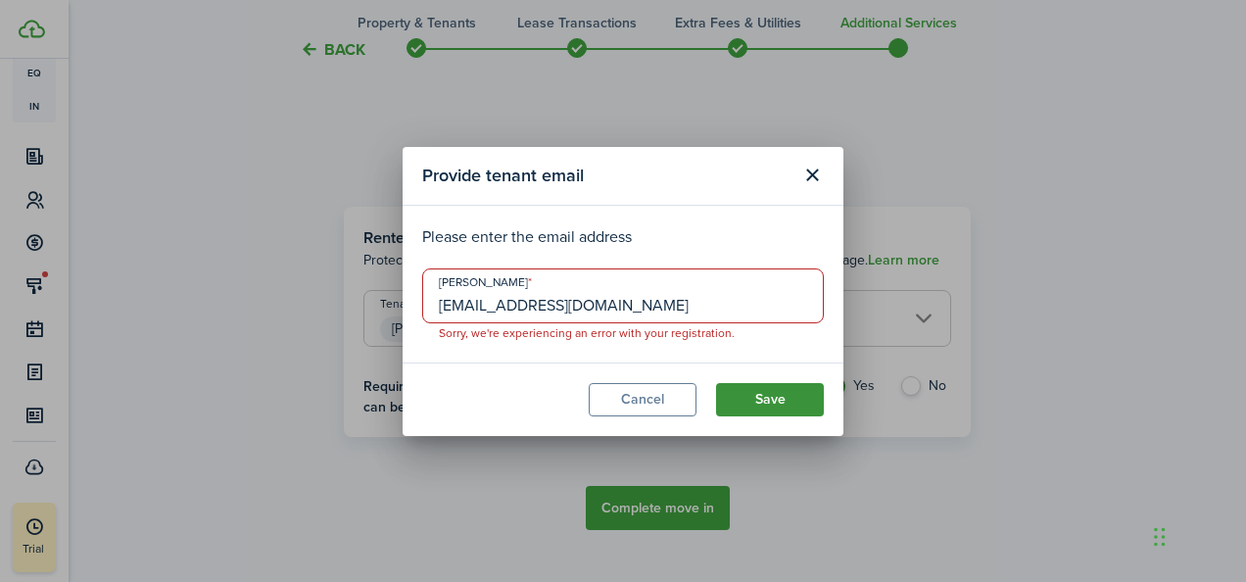
click at [764, 404] on button "Save" at bounding box center [770, 399] width 108 height 33
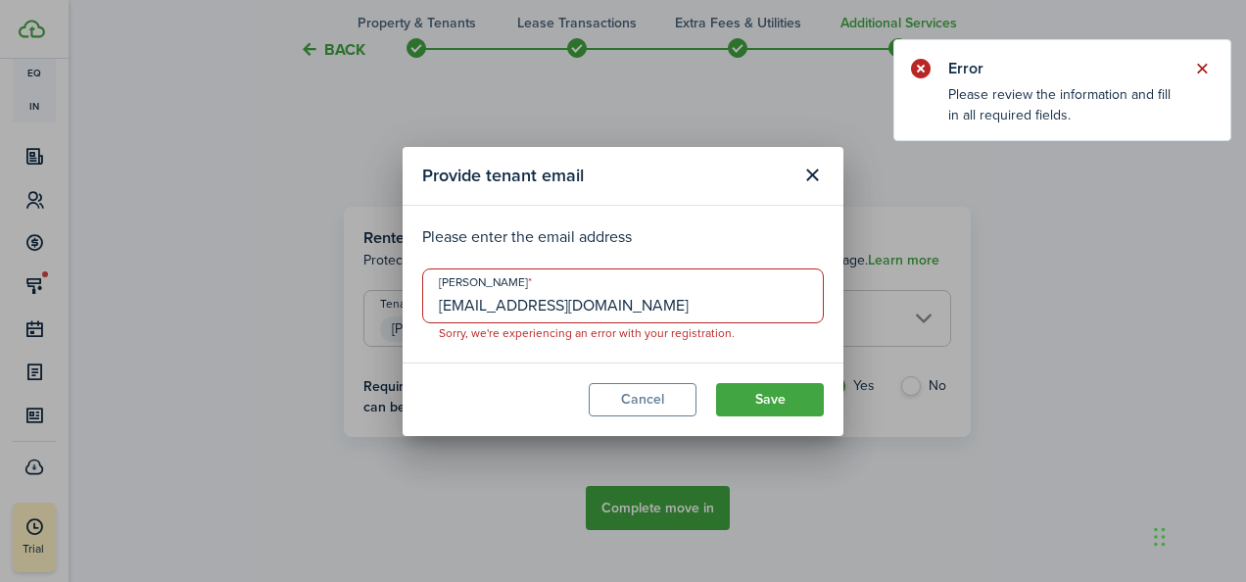
click at [1206, 65] on button "Close notify" at bounding box center [1201, 68] width 27 height 27
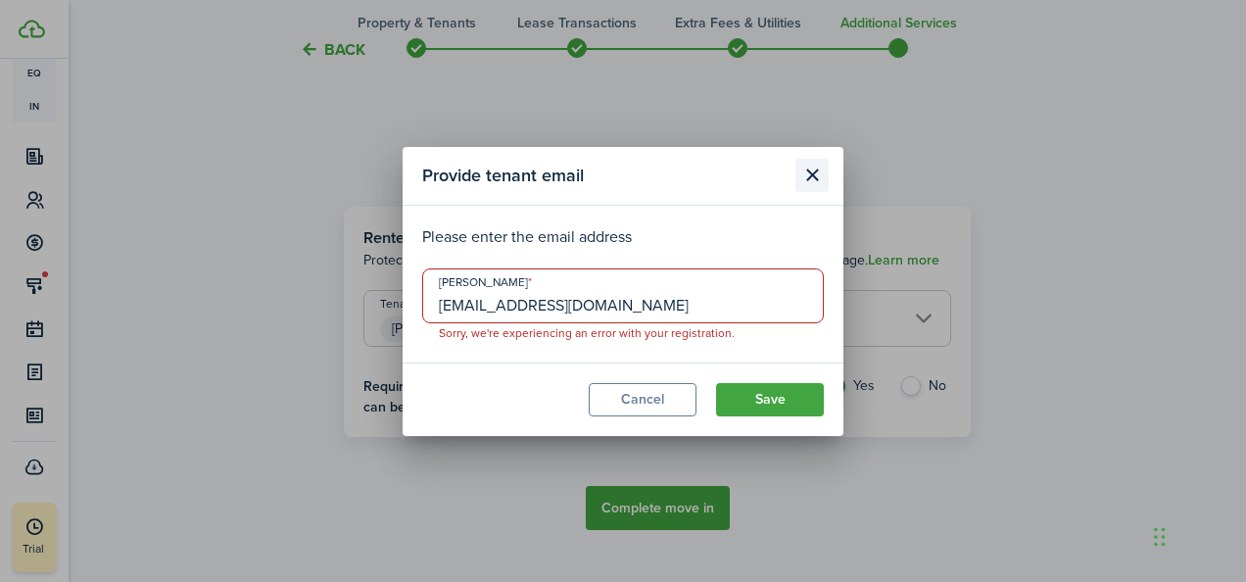
click at [808, 178] on button "Close modal" at bounding box center [811, 175] width 33 height 33
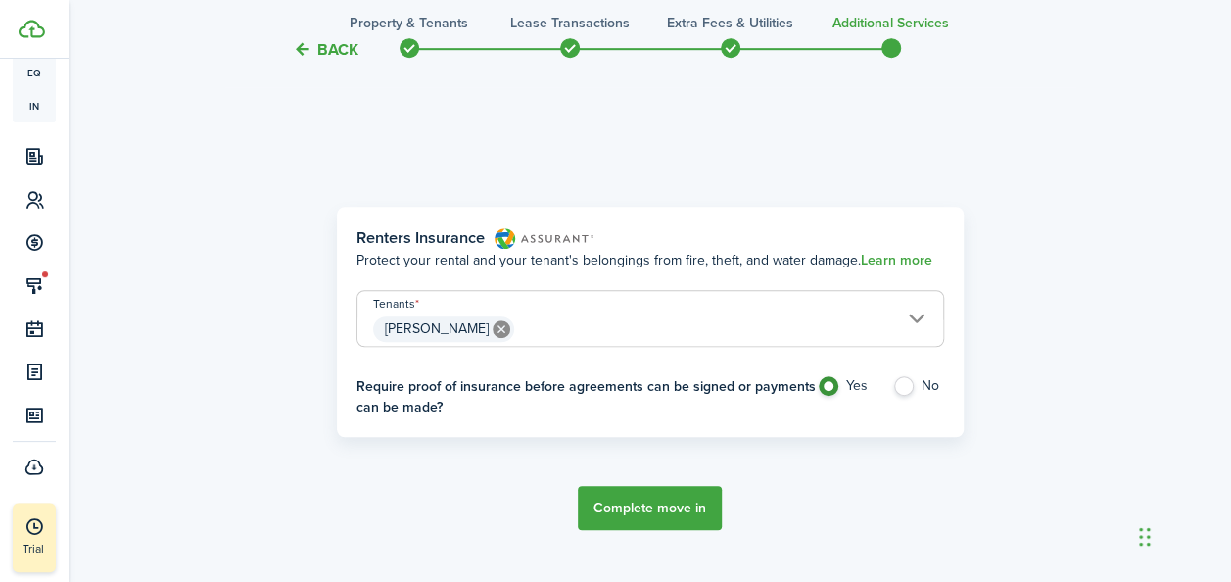
click at [635, 517] on button "Complete move in" at bounding box center [650, 508] width 144 height 44
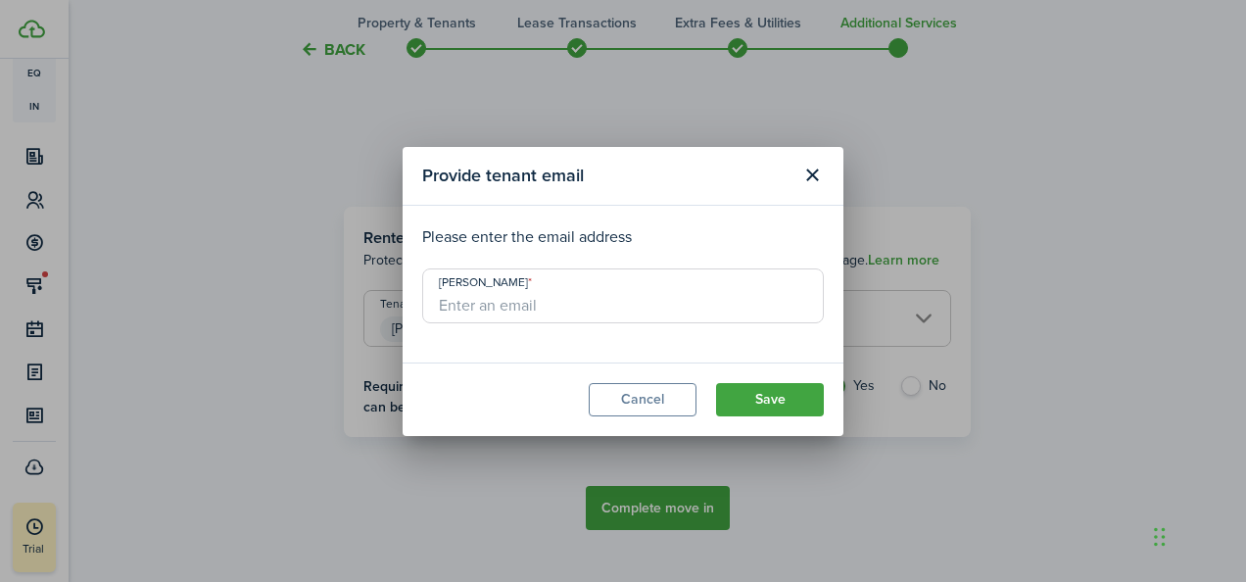
click at [635, 517] on div "Provide tenant email Please enter the email address [PERSON_NAME] Cancel Save" at bounding box center [623, 291] width 1246 height 582
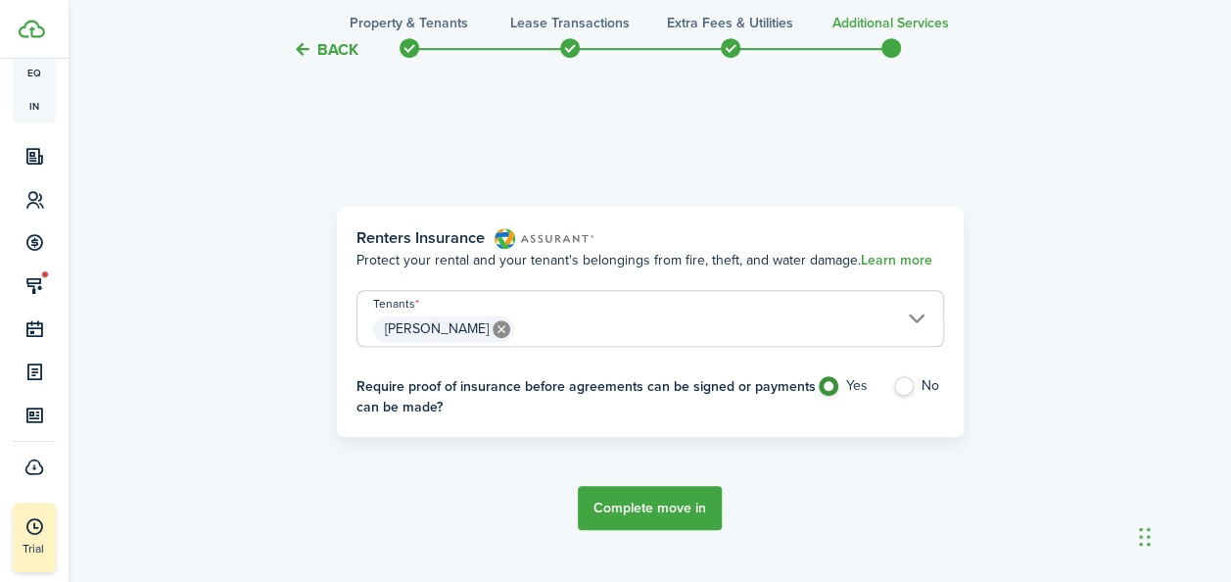
click at [636, 511] on button "Complete move in" at bounding box center [650, 508] width 144 height 44
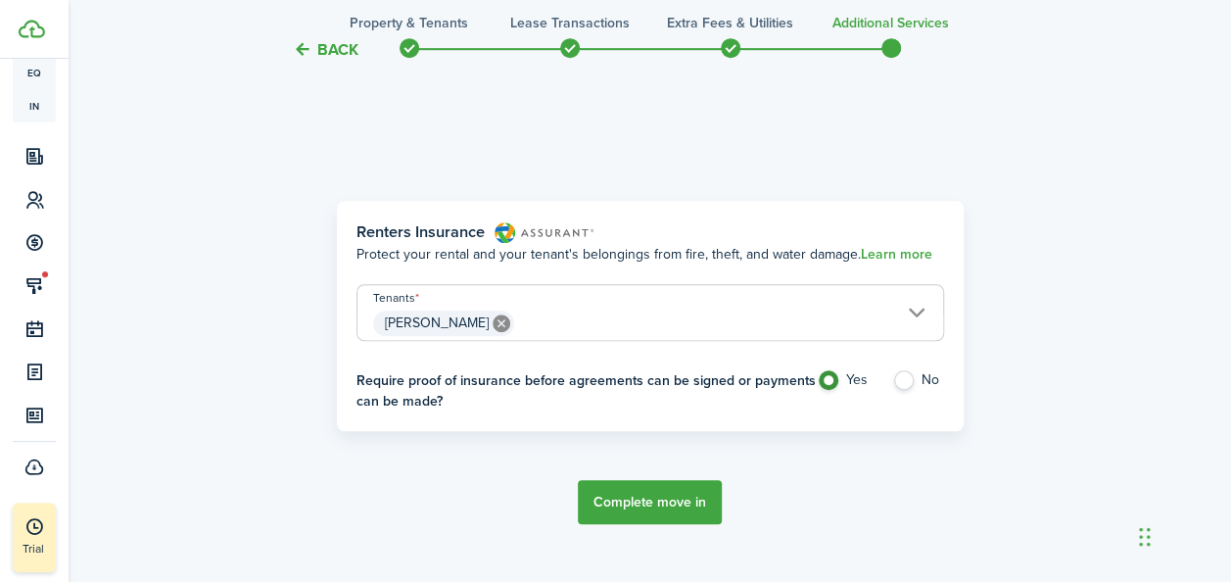
click at [645, 494] on button "Complete move in" at bounding box center [650, 502] width 144 height 44
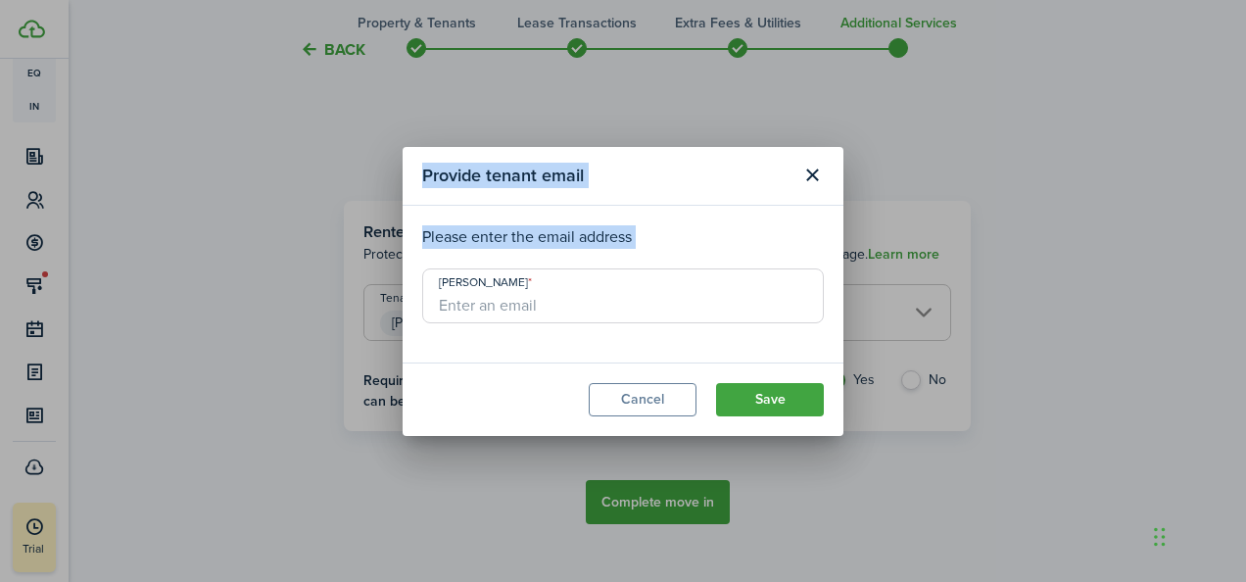
click at [533, 298] on input "[PERSON_NAME]" at bounding box center [623, 295] width 402 height 55
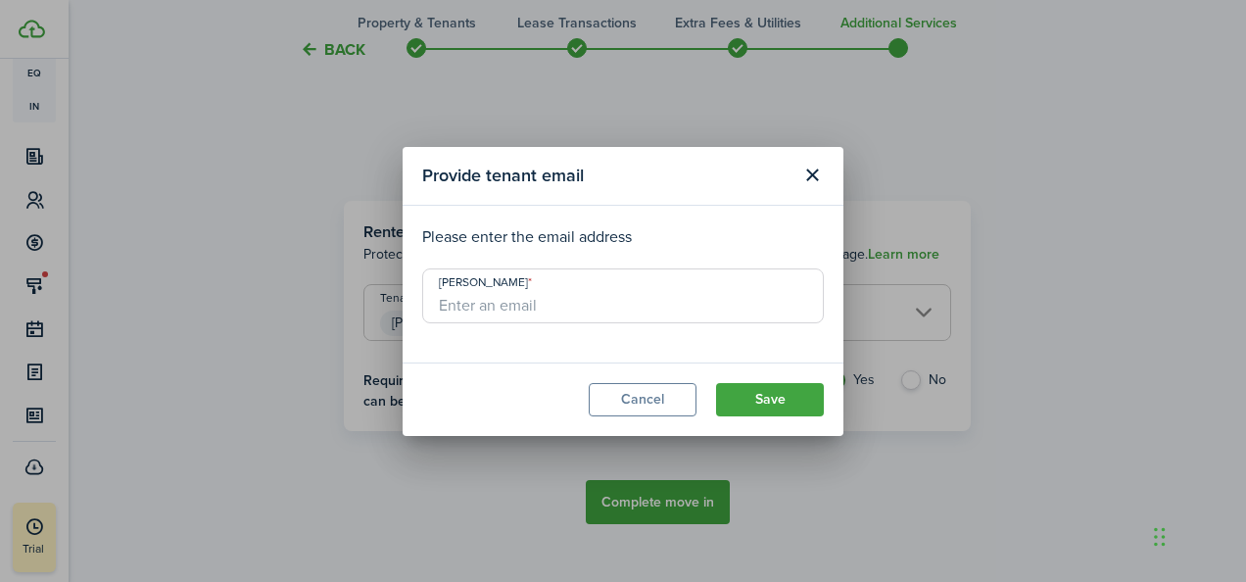
paste input "[PERSON_NAME]"
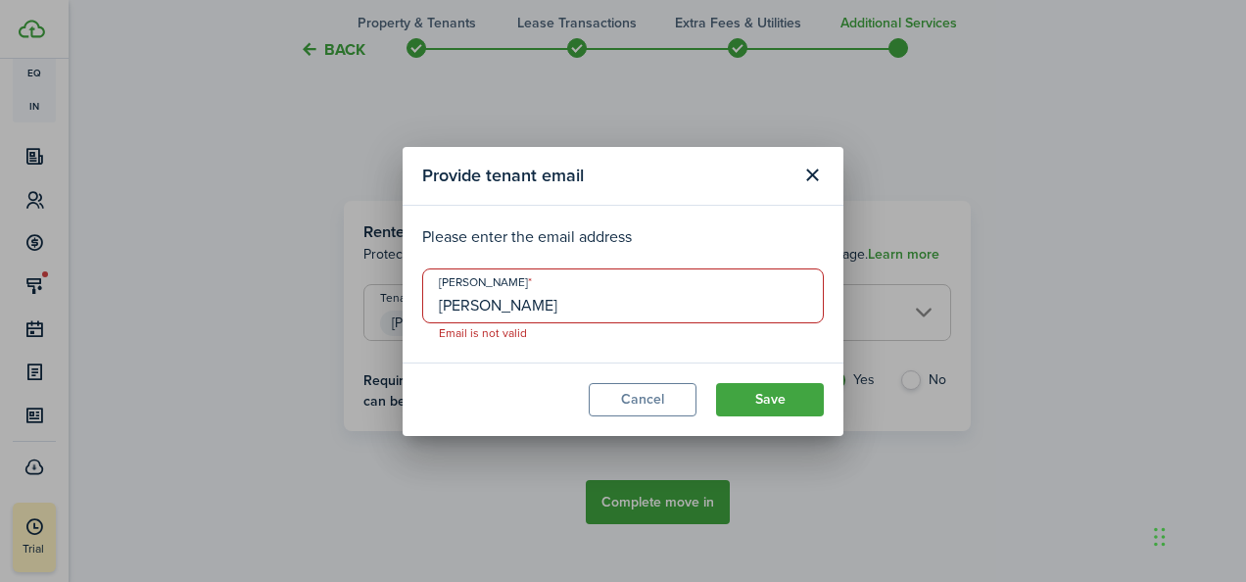
click at [594, 300] on input "[PERSON_NAME]" at bounding box center [623, 295] width 402 height 55
type input "[PERSON_NAME]"
click at [404, 305] on modal-body "Please enter the email address [PERSON_NAME] [PERSON_NAME] Email is not valid" at bounding box center [623, 284] width 441 height 157
click at [502, 311] on input "[PERSON_NAME]" at bounding box center [623, 295] width 402 height 55
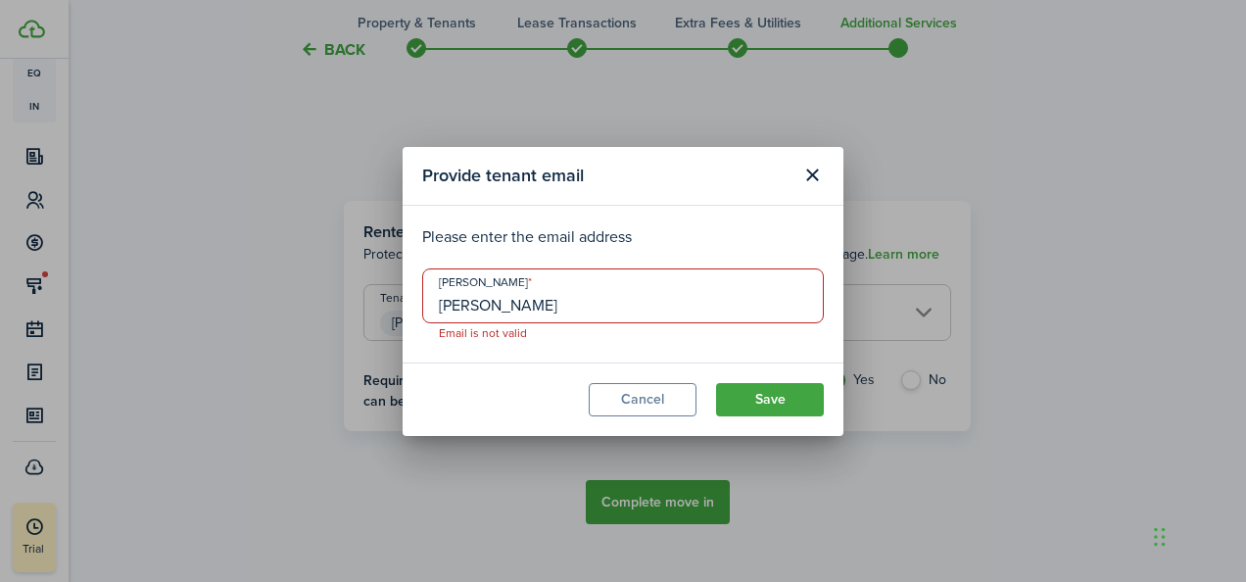
click at [502, 311] on input "[PERSON_NAME]" at bounding box center [623, 295] width 402 height 55
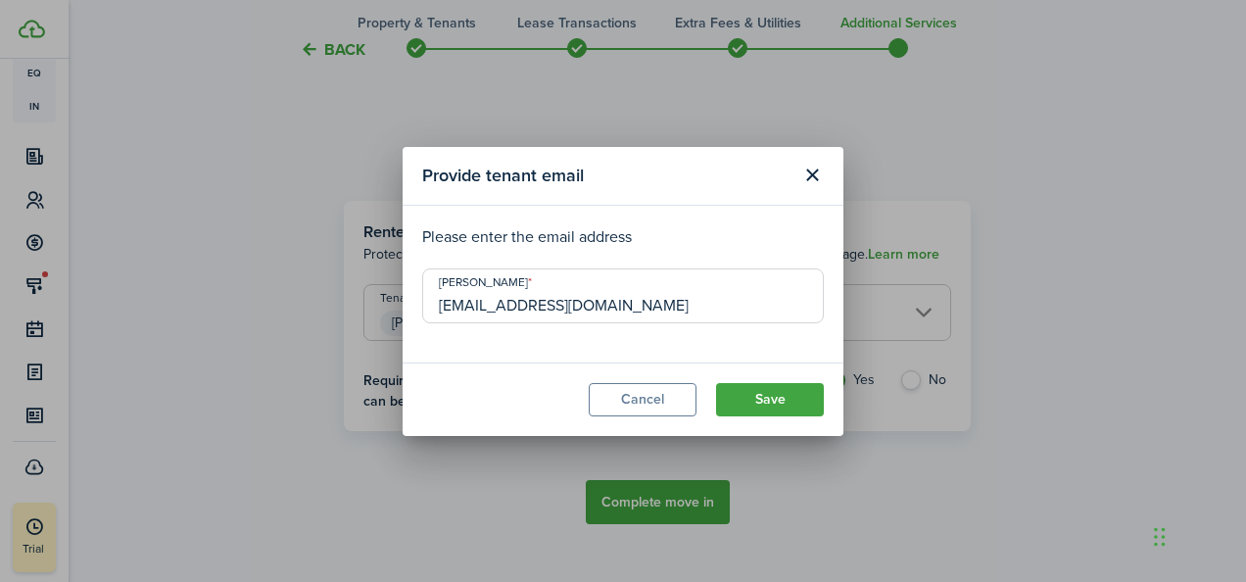
click at [627, 309] on input "[EMAIL_ADDRESS][DOMAIN_NAME]" at bounding box center [623, 295] width 402 height 55
type input "[EMAIL_ADDRESS][DOMAIN_NAME]"
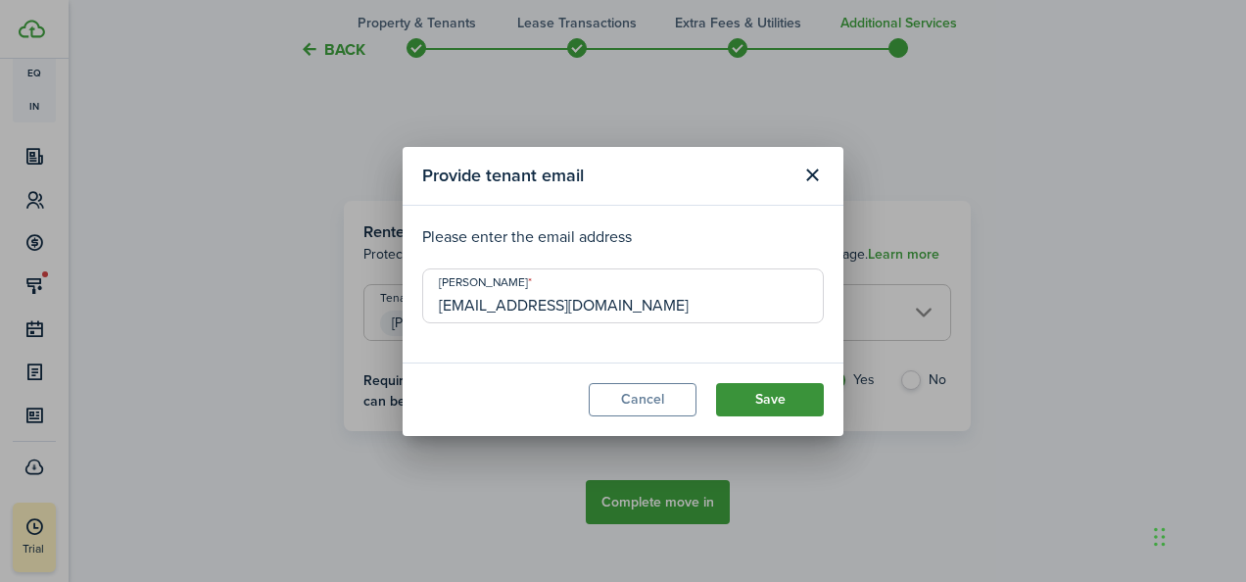
click at [761, 397] on button "Save" at bounding box center [770, 399] width 108 height 33
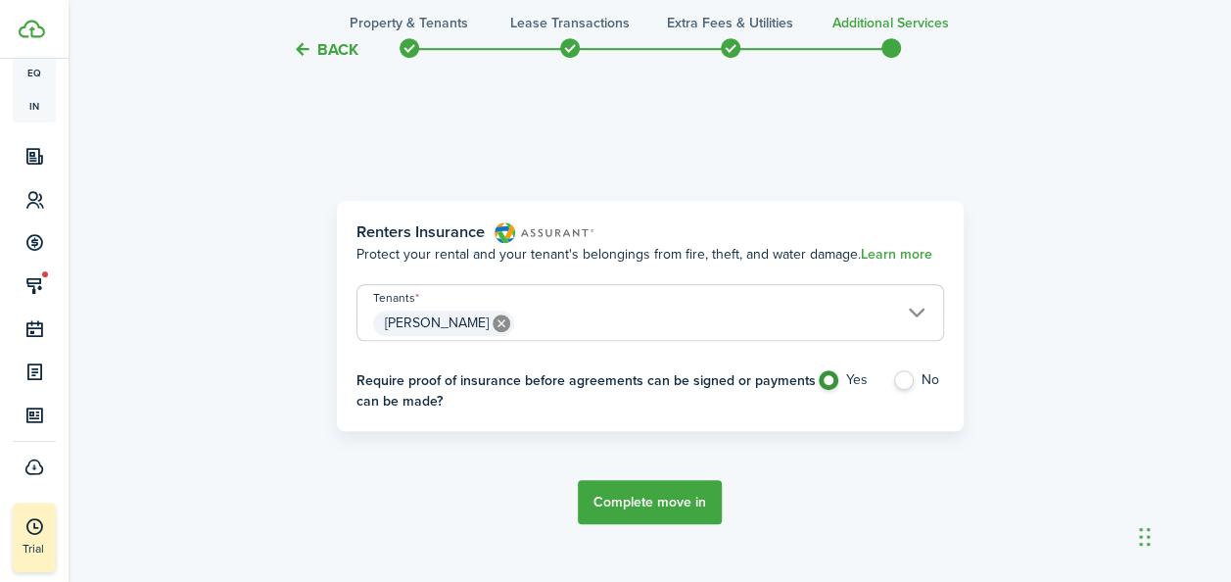
click at [668, 498] on button "Complete move in" at bounding box center [650, 502] width 144 height 44
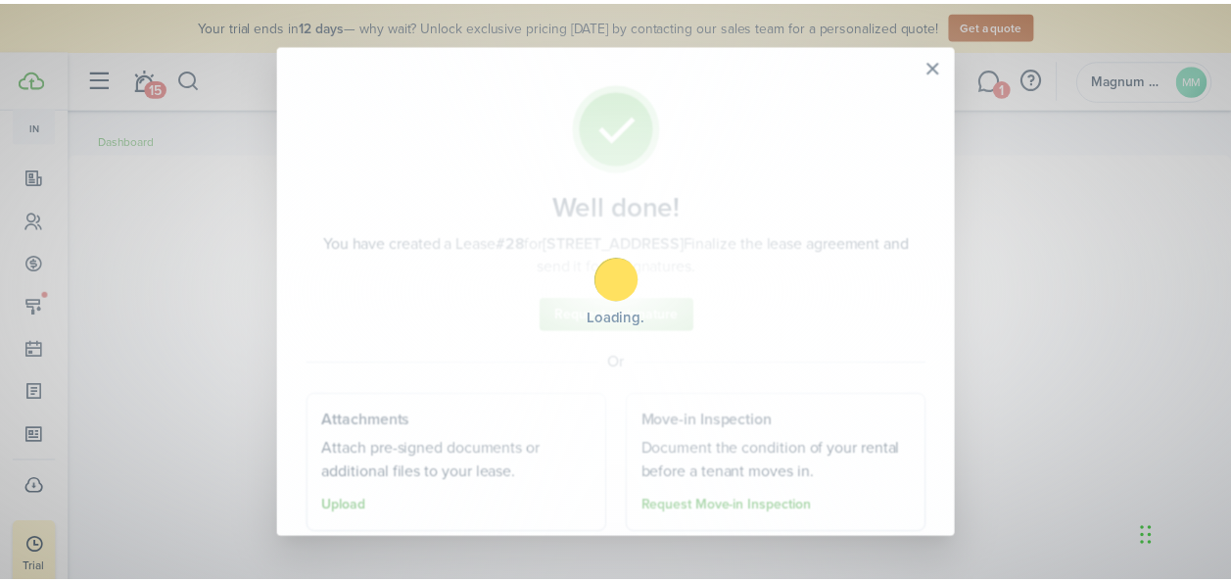
scroll to position [354, 0]
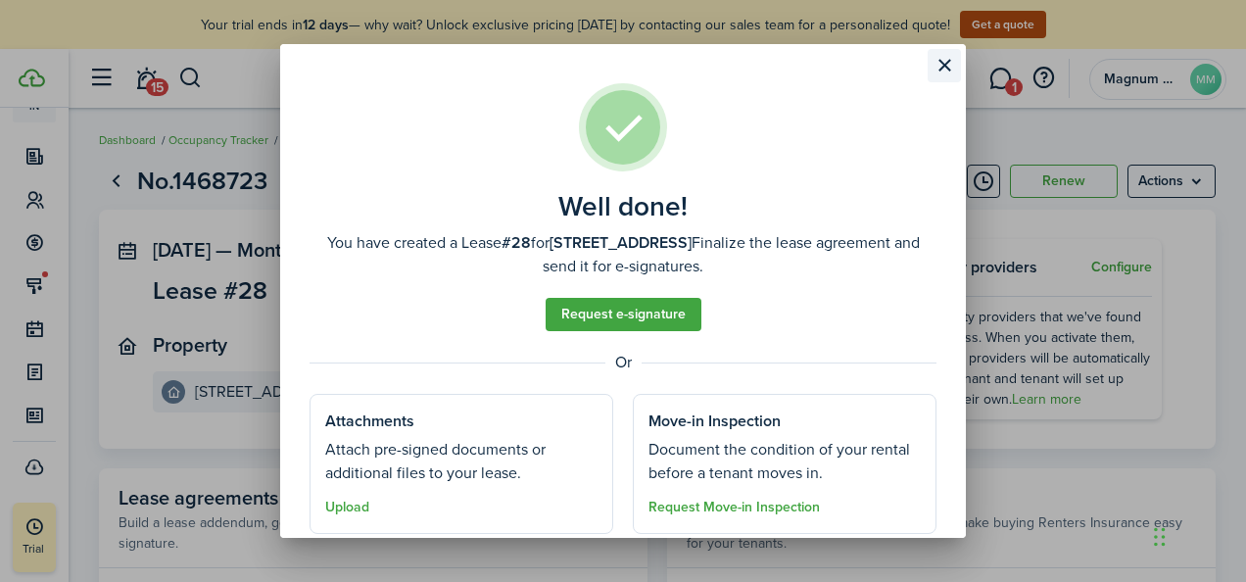
click at [938, 72] on button "Close modal" at bounding box center [944, 65] width 33 height 33
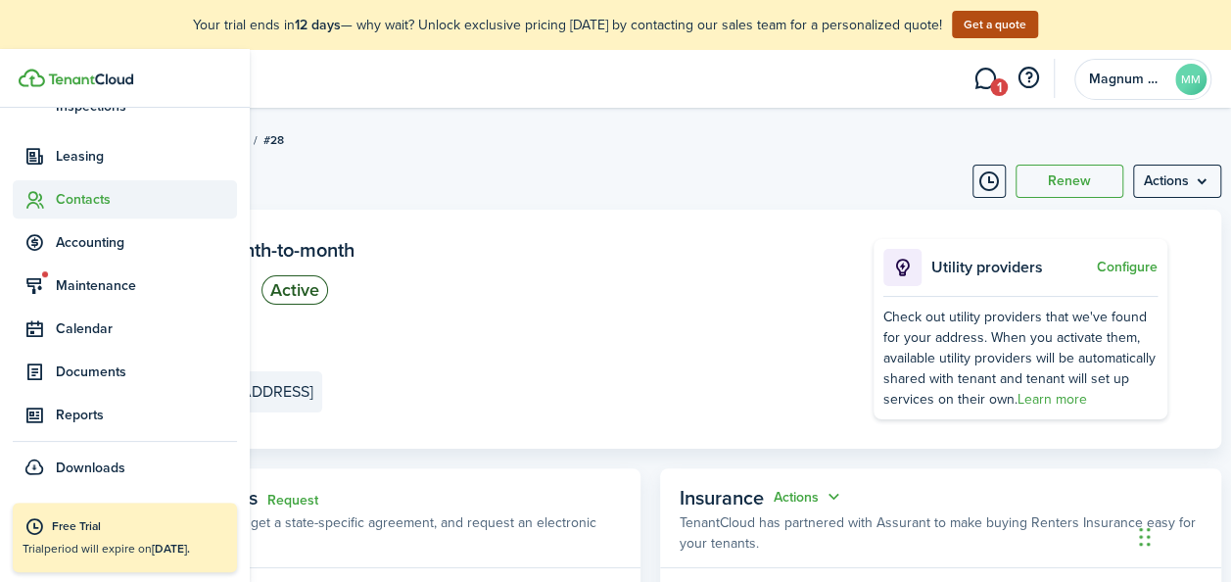
click at [39, 202] on icon at bounding box center [34, 200] width 21 height 20
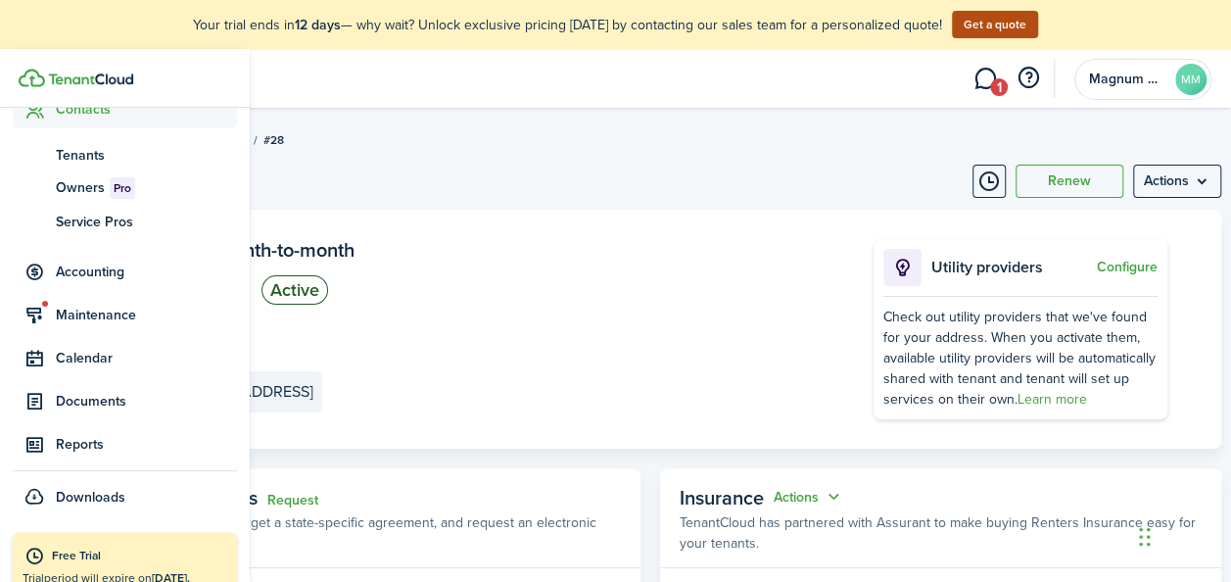
scroll to position [221, 0]
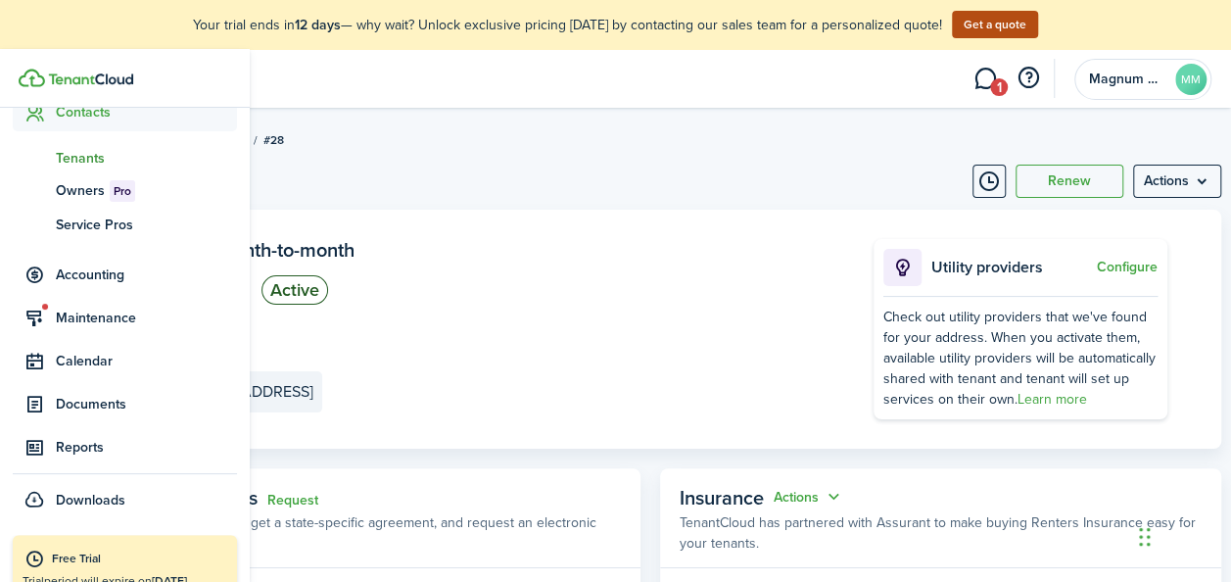
click at [82, 162] on span "Tenants" at bounding box center [146, 158] width 181 height 21
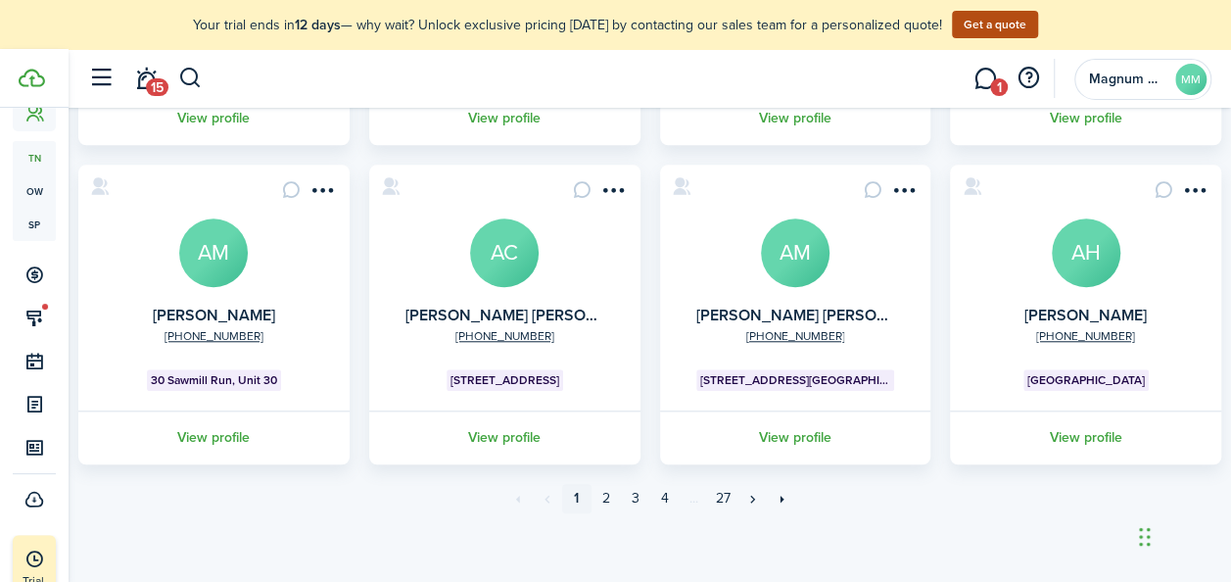
scroll to position [746, 0]
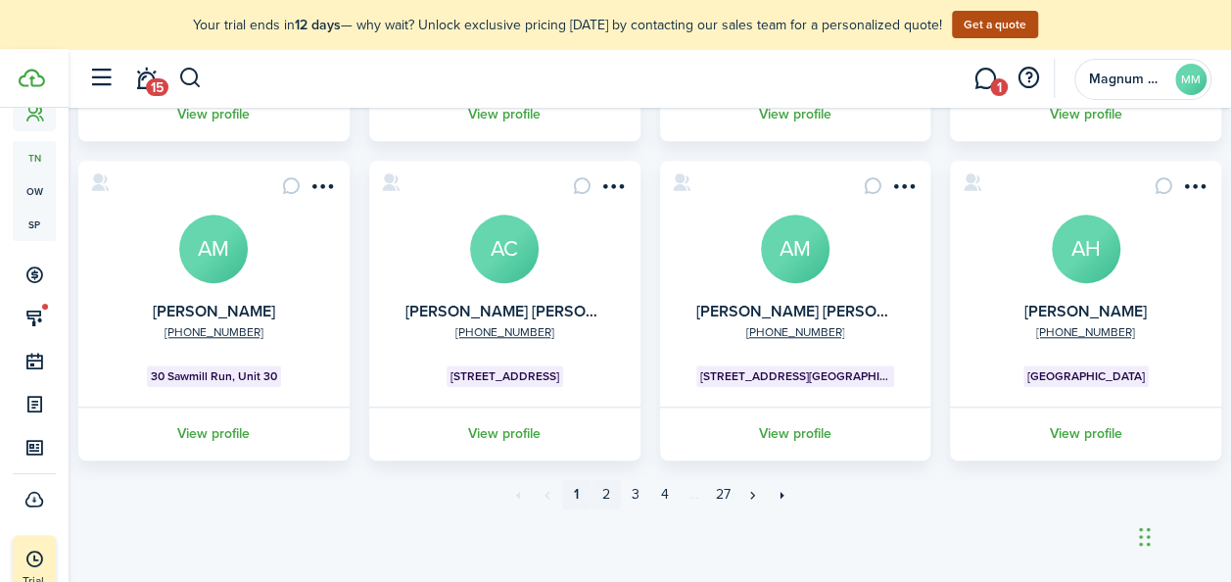
click at [610, 497] on link "2" at bounding box center [606, 494] width 29 height 29
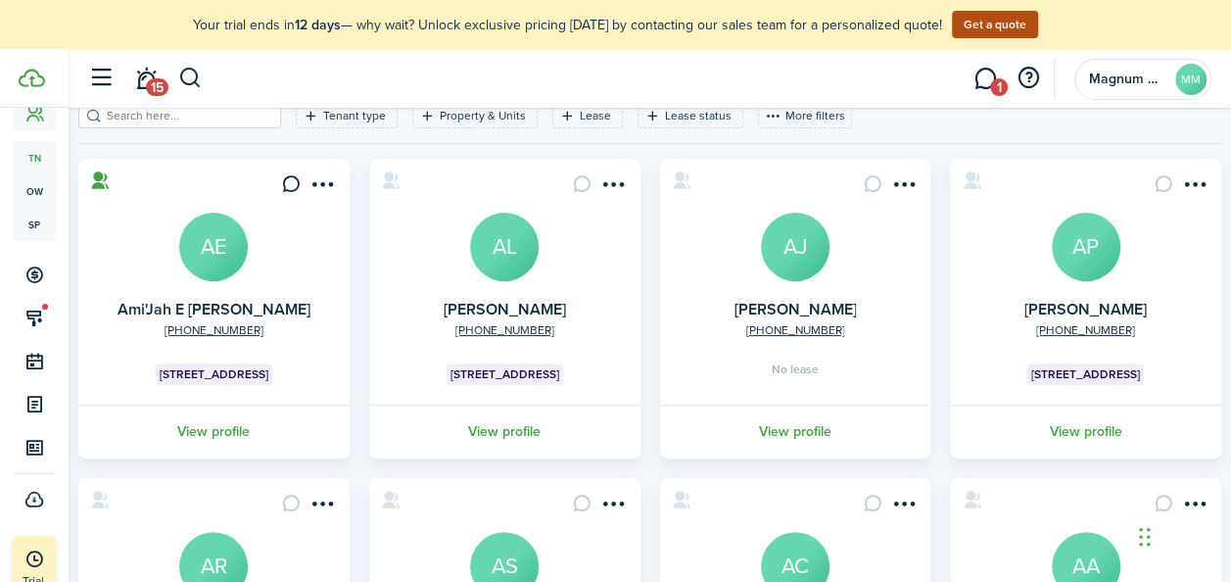
scroll to position [174, 0]
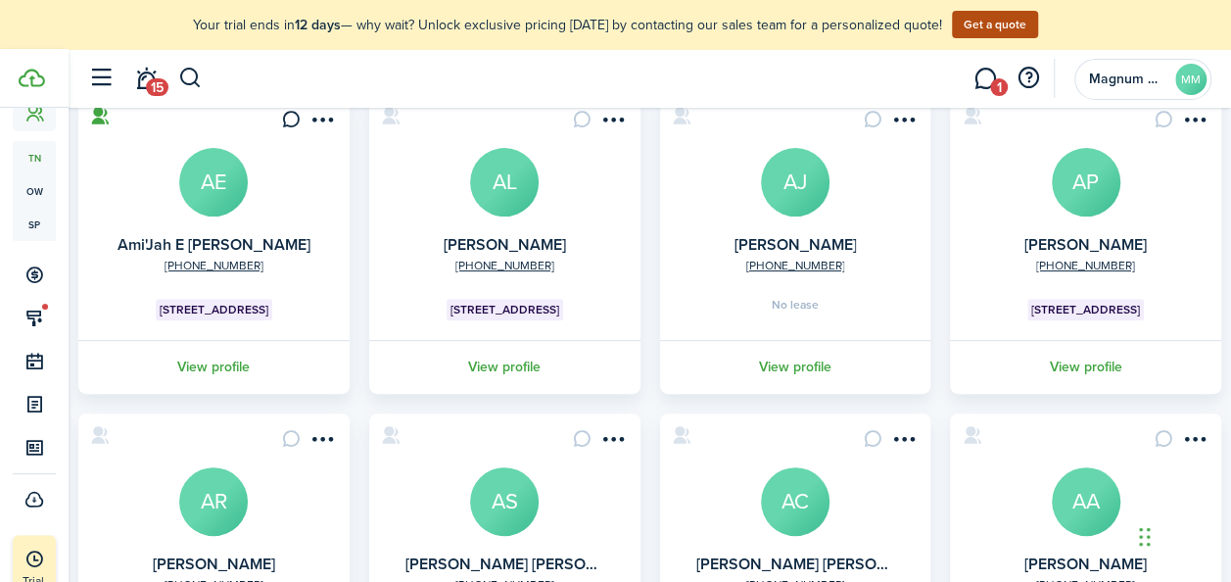
click at [891, 249] on card "[PHONE_NUMBER] [PERSON_NAME] [PERSON_NAME] No lease View profile" at bounding box center [795, 244] width 271 height 300
click at [752, 242] on link "[PERSON_NAME]" at bounding box center [795, 244] width 122 height 23
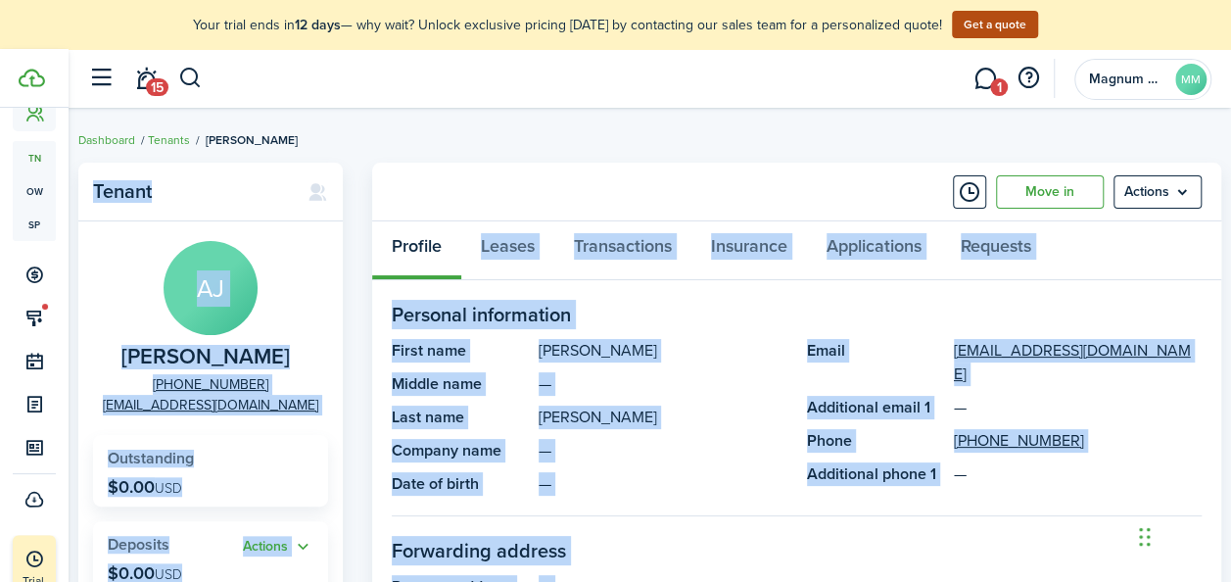
click at [121, 359] on span "[PERSON_NAME]" at bounding box center [205, 357] width 168 height 24
drag, startPoint x: 188, startPoint y: 355, endPoint x: 317, endPoint y: 359, distance: 129.4
click at [300, 359] on panel-main-description "[PERSON_NAME]" at bounding box center [210, 357] width 178 height 24
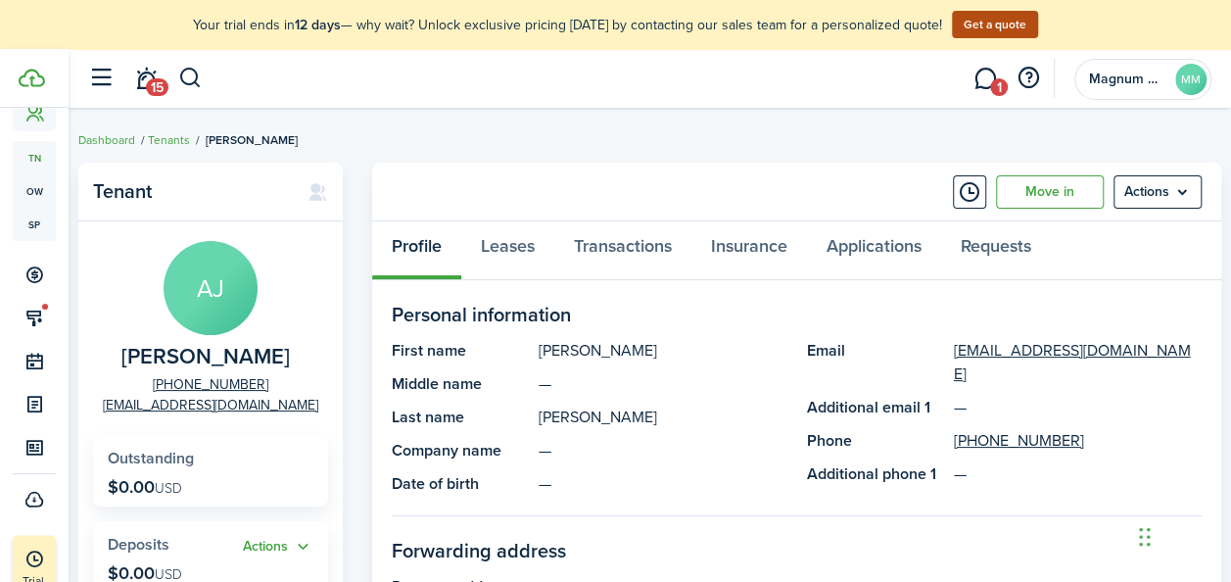
drag, startPoint x: 317, startPoint y: 359, endPoint x: 297, endPoint y: 387, distance: 35.1
click at [297, 387] on panel-main-group "[PERSON_NAME] [PERSON_NAME] [PHONE_NUMBER] [EMAIL_ADDRESS][DOMAIN_NAME]" at bounding box center [210, 328] width 235 height 174
click at [190, 357] on span "[PERSON_NAME]" at bounding box center [205, 357] width 168 height 24
click at [191, 353] on span "[PERSON_NAME]" at bounding box center [205, 357] width 168 height 24
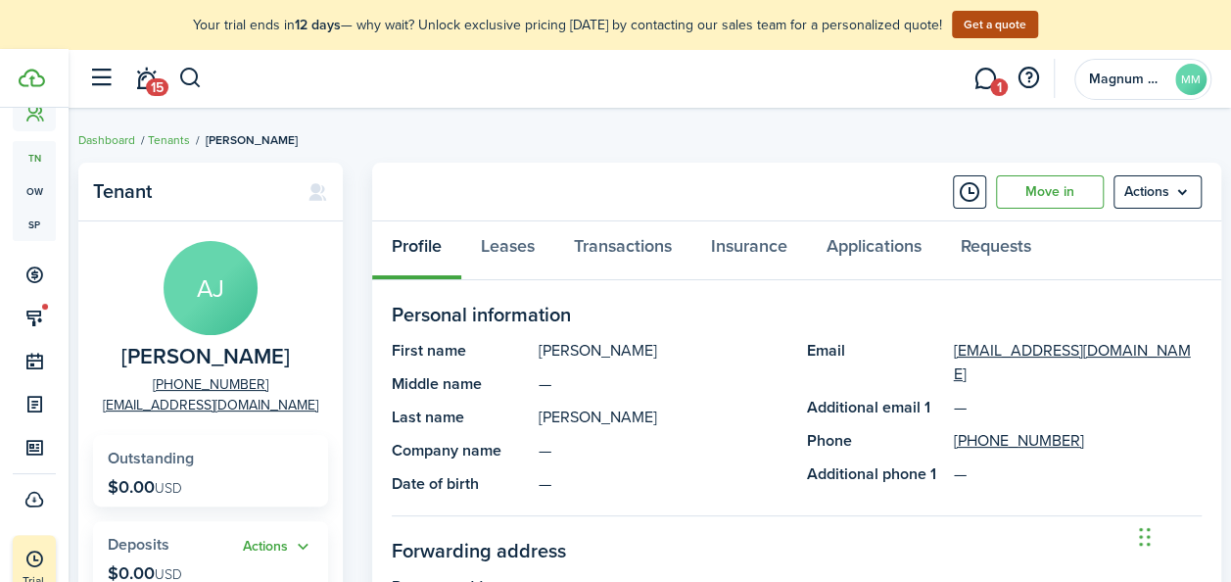
click at [191, 353] on span "[PERSON_NAME]" at bounding box center [205, 357] width 168 height 24
copy span "[PERSON_NAME]"
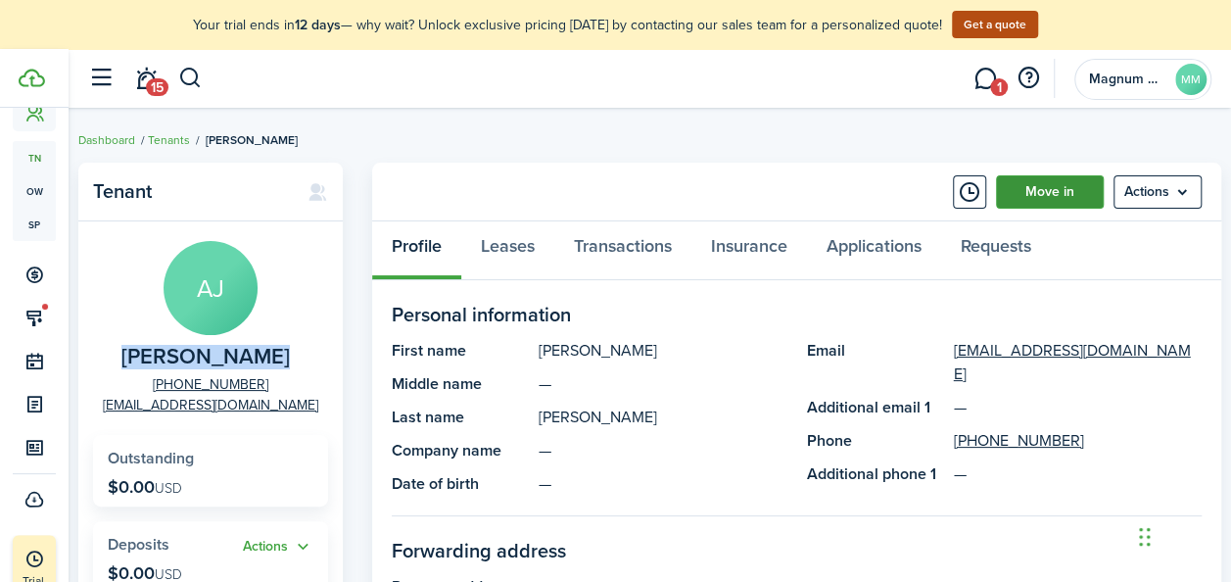
click at [1078, 192] on link "Move in" at bounding box center [1050, 191] width 108 height 33
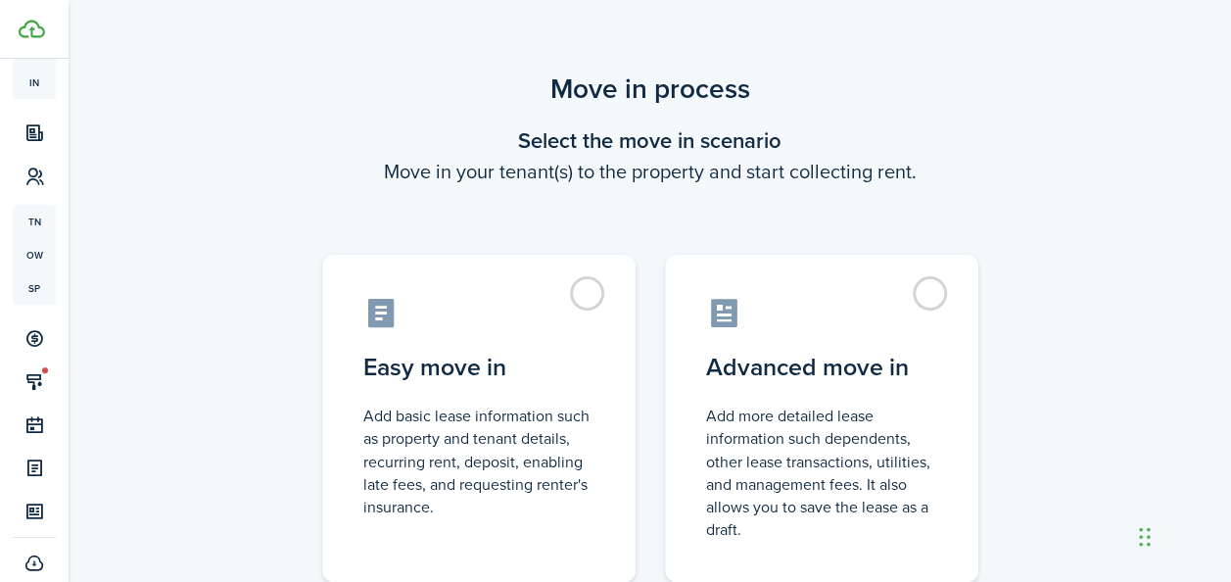
scroll to position [305, 0]
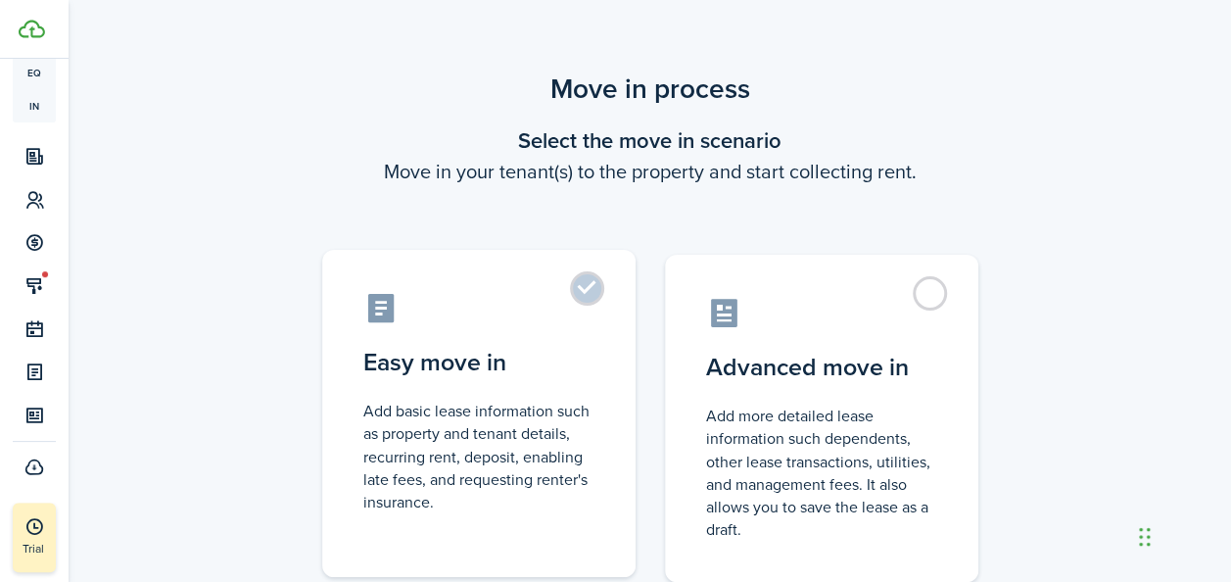
click at [578, 295] on label "Easy move in Add basic lease information such as property and tenant details, r…" at bounding box center [478, 413] width 313 height 327
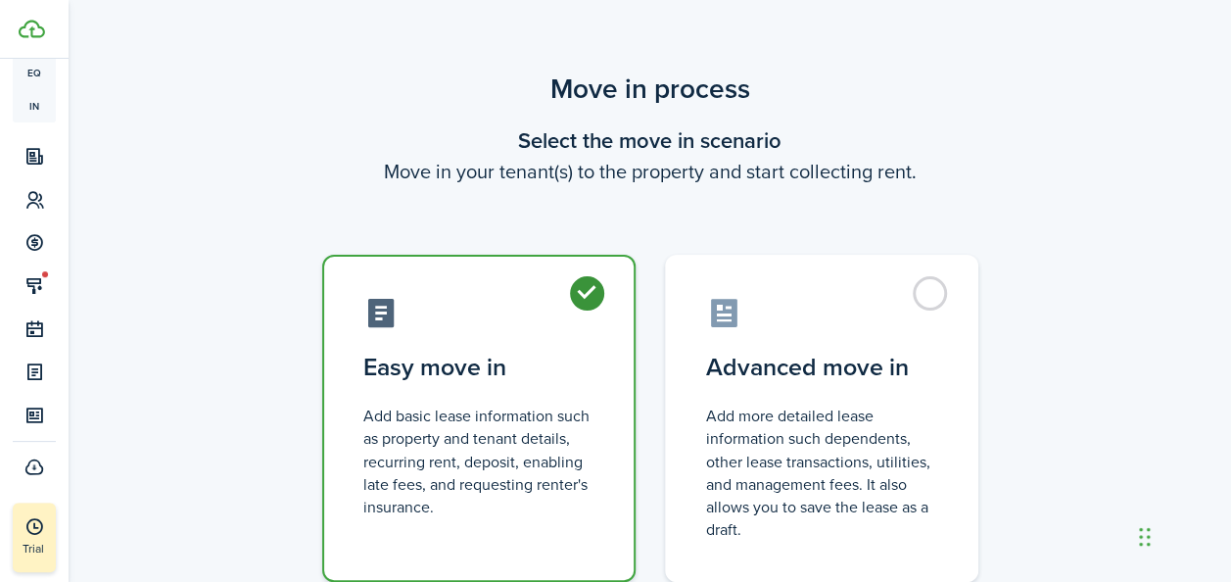
radio input "true"
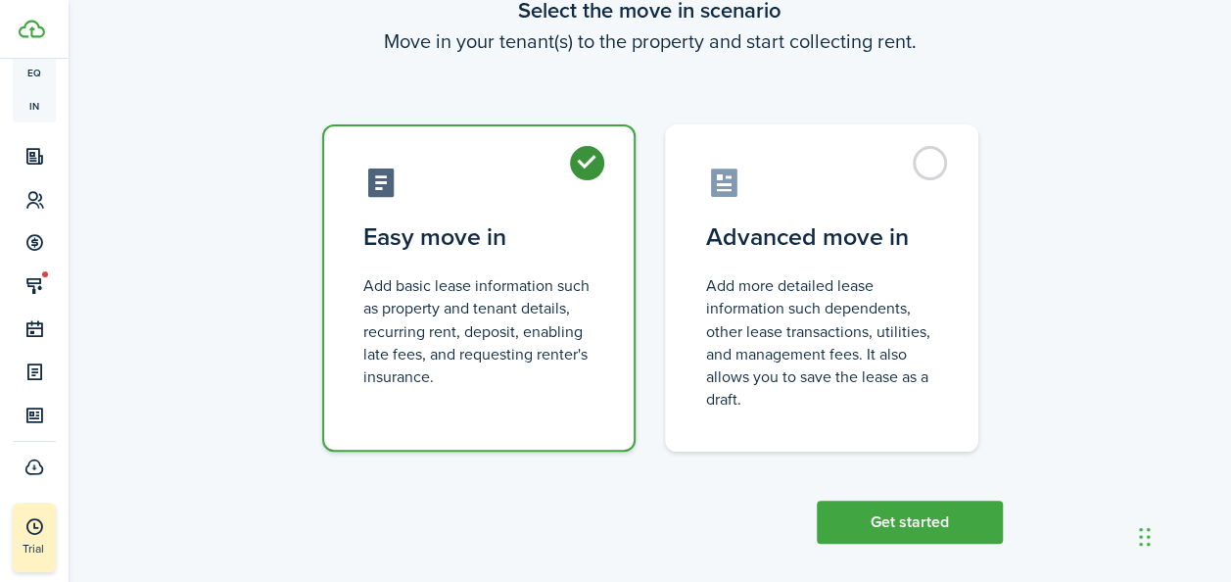
scroll to position [146, 0]
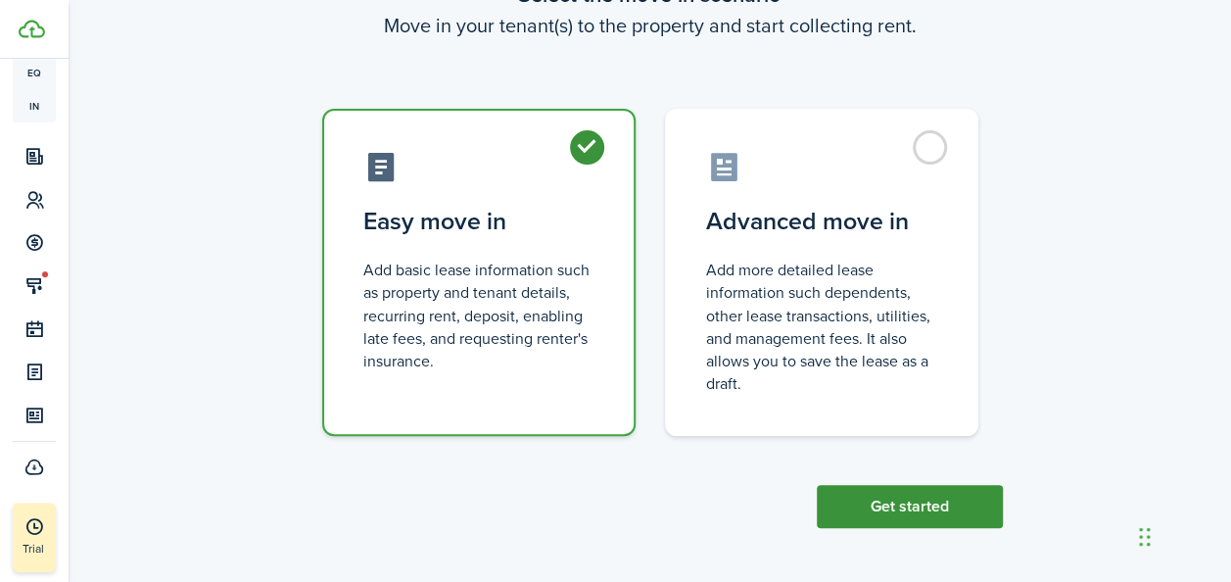
click at [932, 501] on button "Get started" at bounding box center [910, 506] width 186 height 43
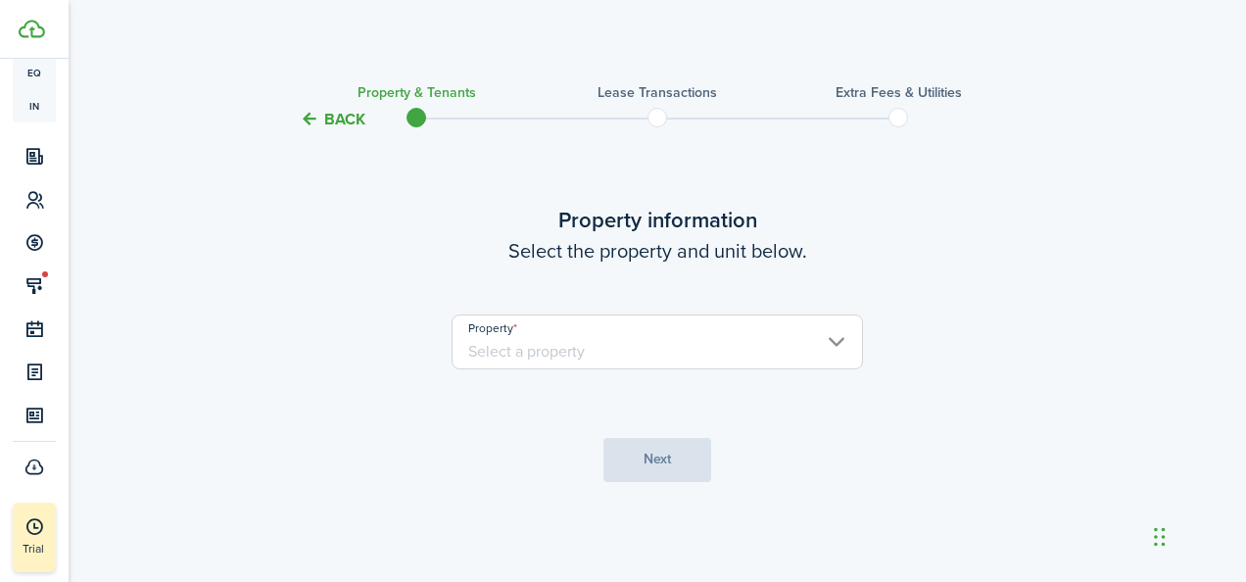
click at [570, 355] on input "Property" at bounding box center [657, 341] width 411 height 55
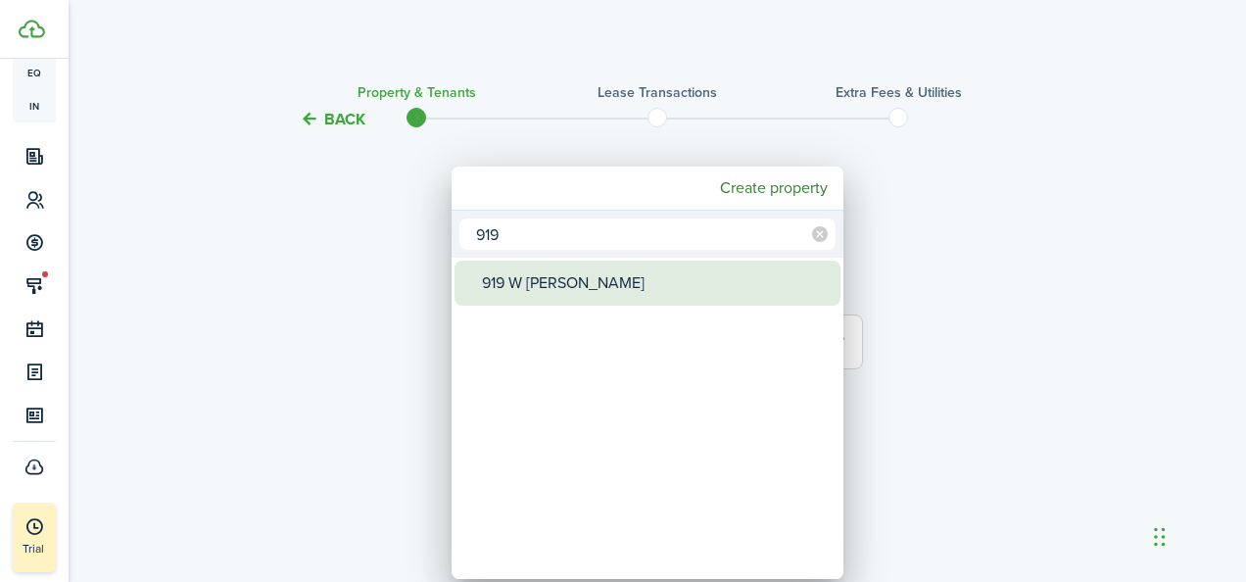
type input "919"
click at [554, 290] on div "919 W [PERSON_NAME]" at bounding box center [655, 283] width 347 height 45
type input "919 W [PERSON_NAME]"
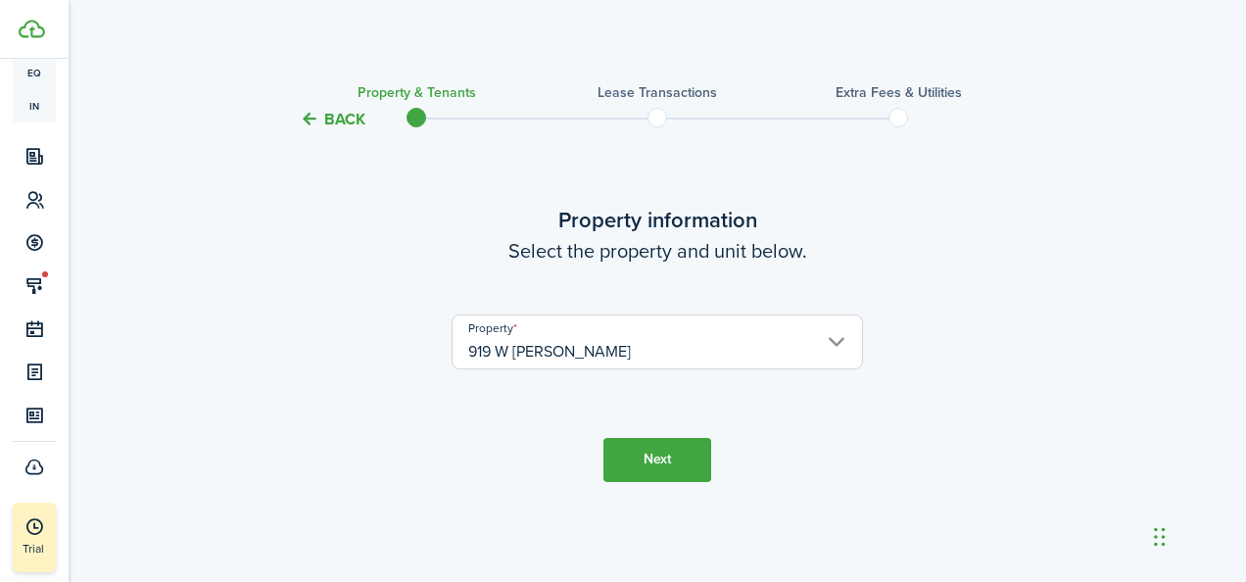
click at [643, 460] on button "Next" at bounding box center [657, 460] width 108 height 44
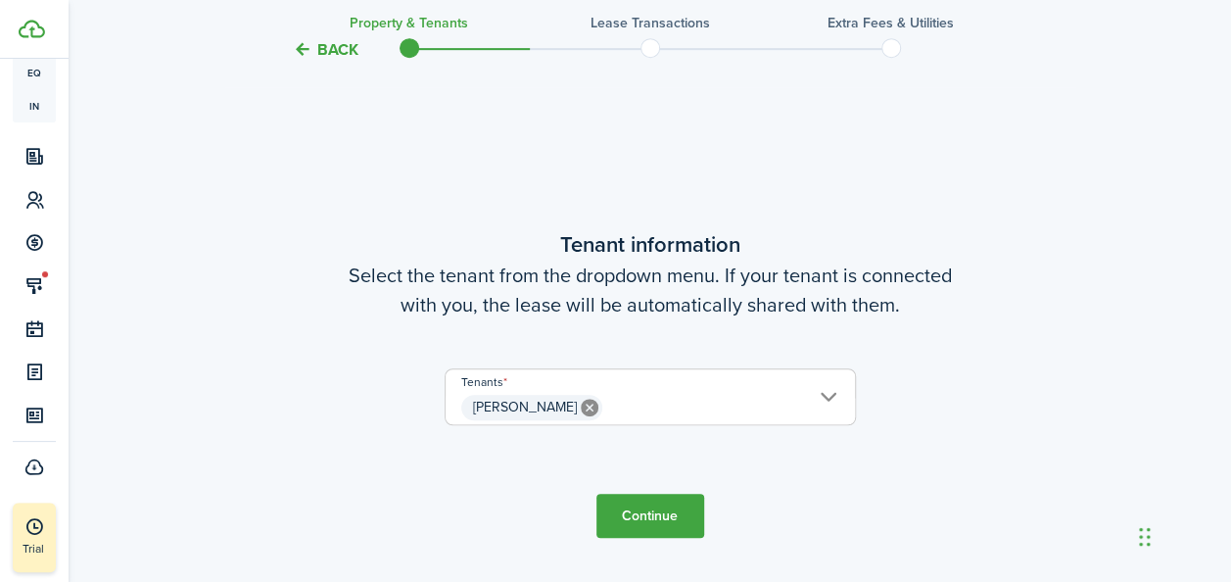
scroll to position [451, 0]
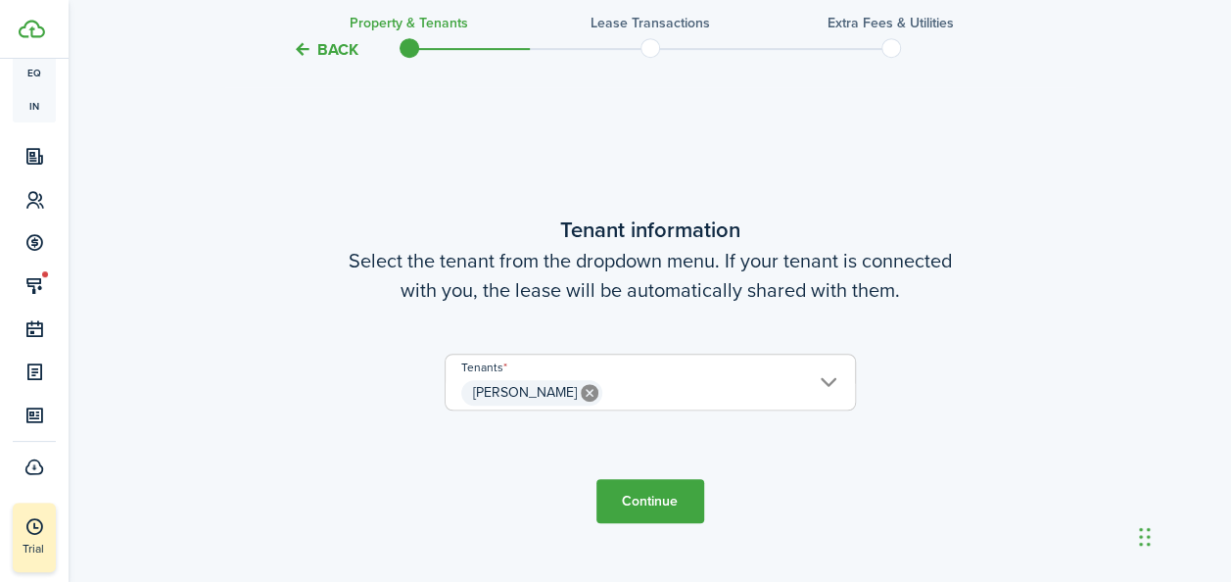
click at [653, 504] on button "Continue" at bounding box center [651, 501] width 108 height 44
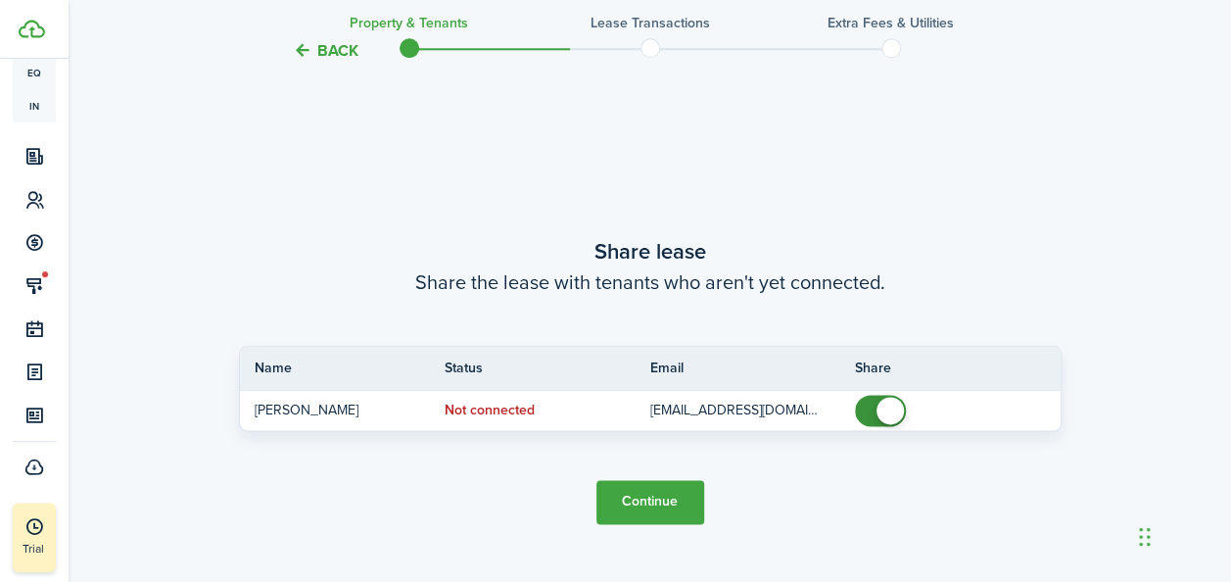
scroll to position [1032, 0]
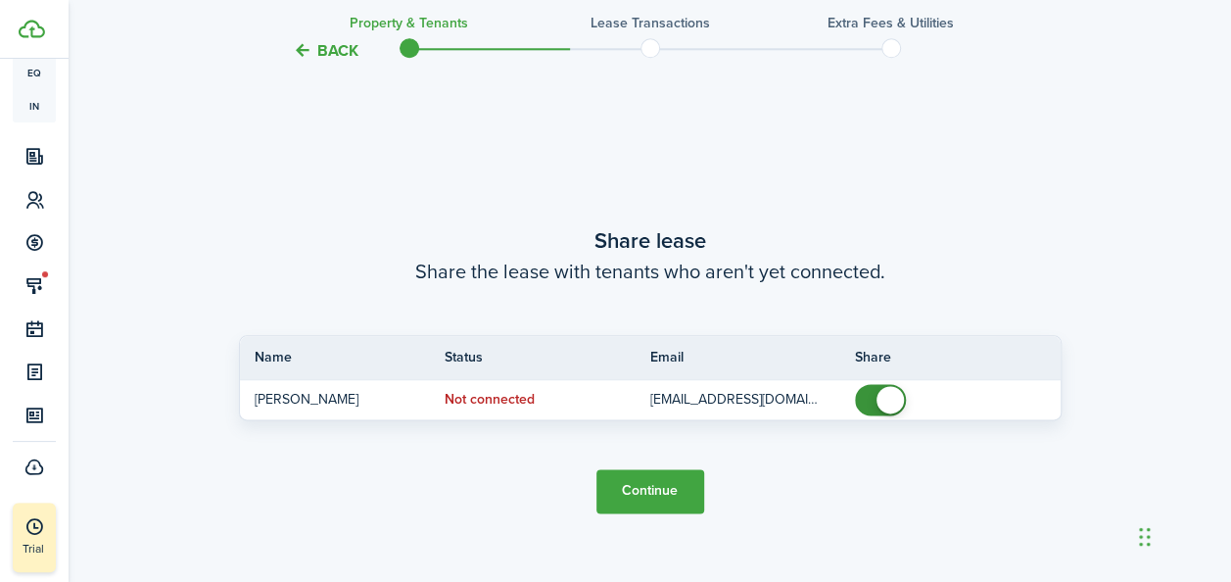
click at [648, 495] on button "Continue" at bounding box center [651, 491] width 108 height 44
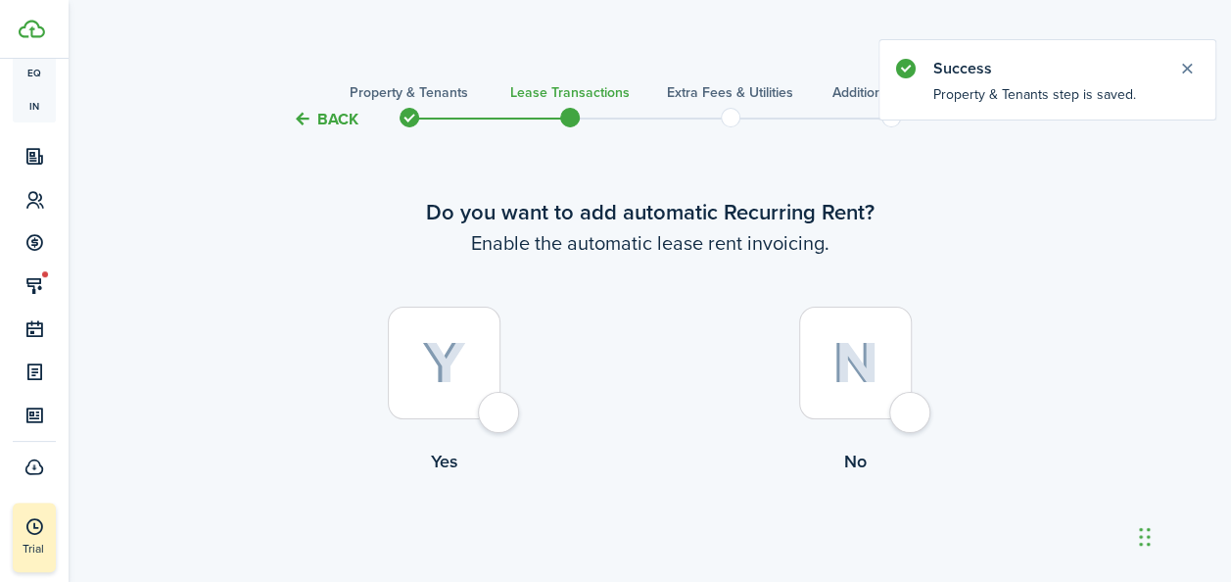
click at [389, 357] on div at bounding box center [444, 363] width 113 height 113
radio input "true"
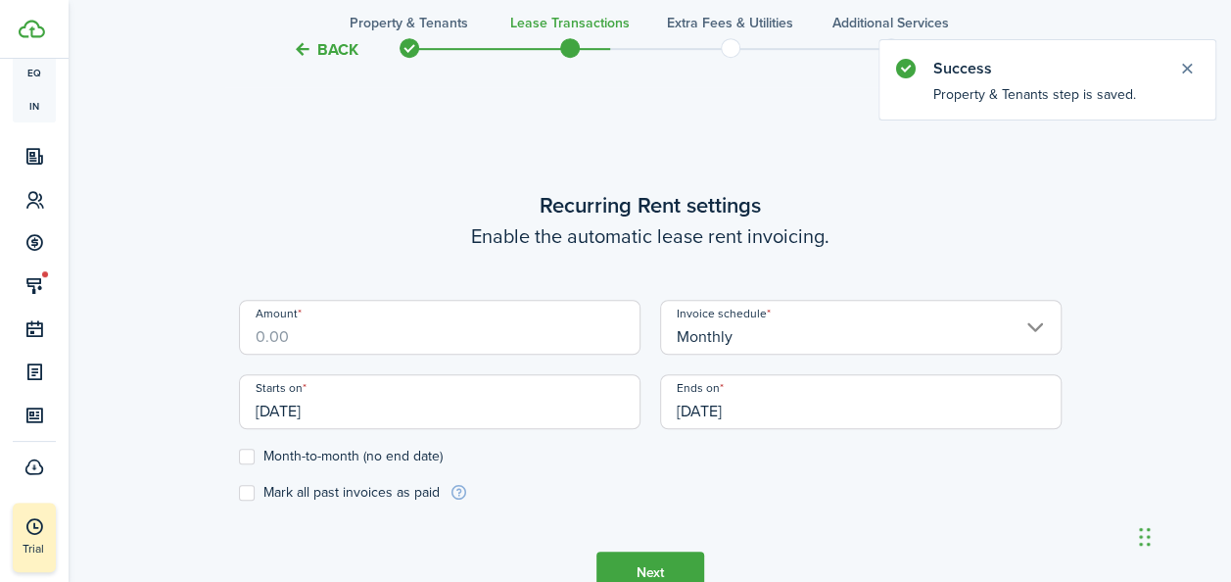
scroll to position [539, 0]
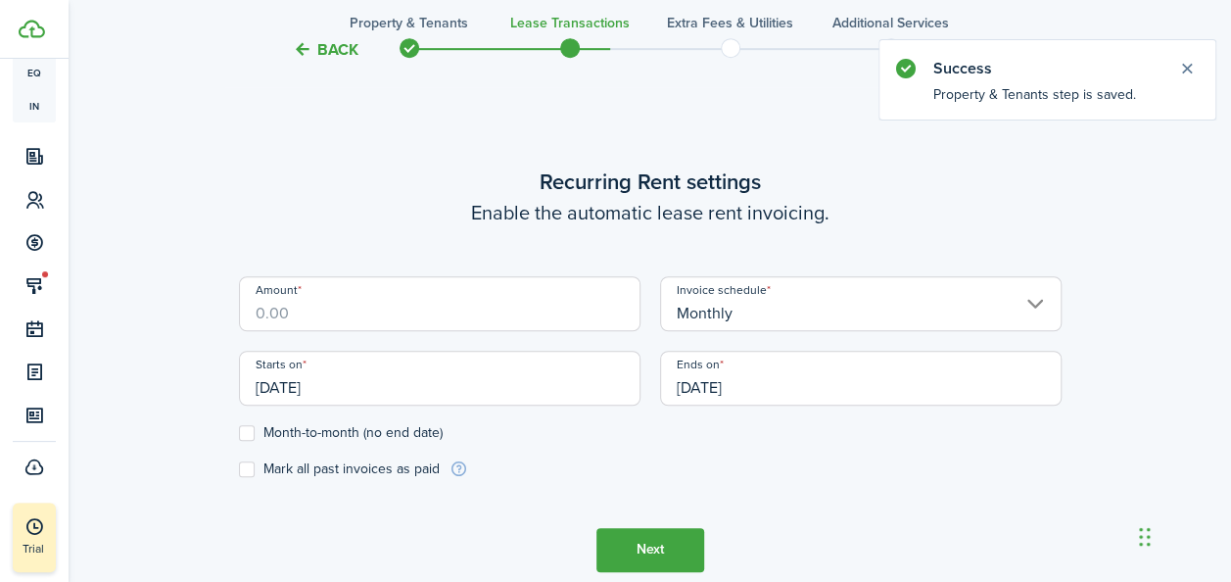
click at [414, 323] on input "Amount" at bounding box center [440, 303] width 402 height 55
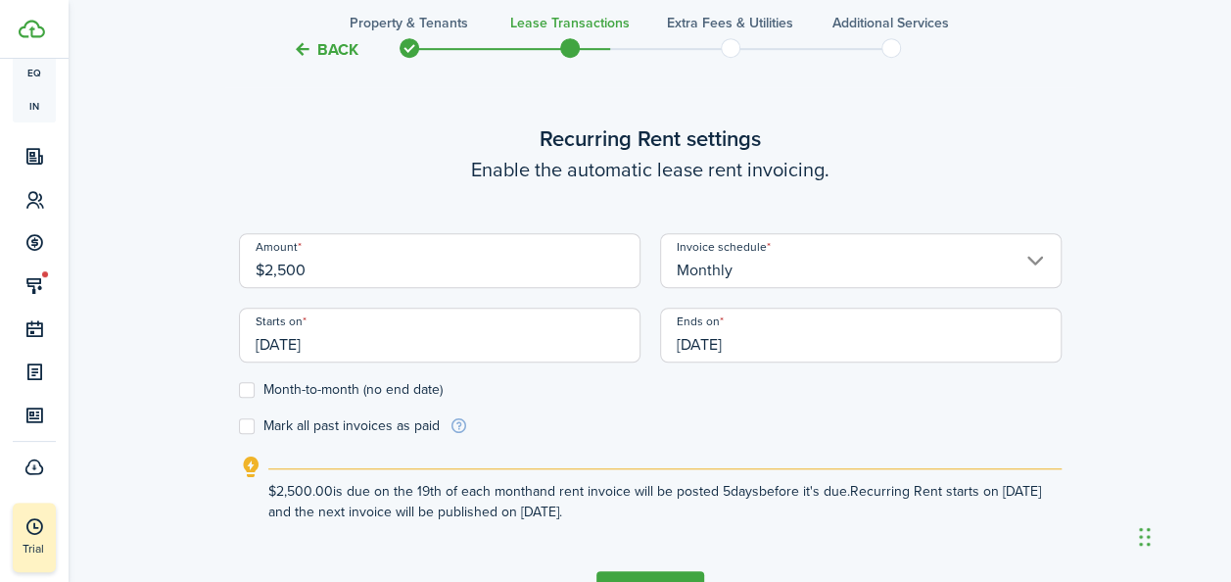
type input "$2,500.00"
click at [243, 393] on label "Month-to-month (no end date)" at bounding box center [341, 390] width 204 height 16
click at [239, 390] on input "Month-to-month (no end date)" at bounding box center [238, 389] width 1 height 1
checkbox input "true"
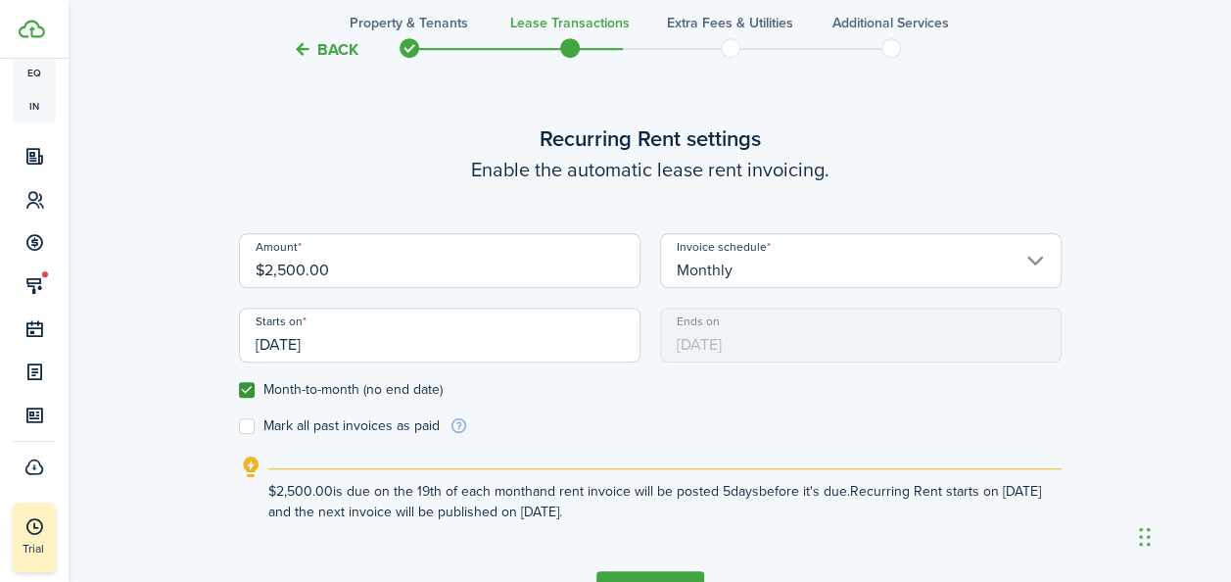
click at [298, 353] on input "[DATE]" at bounding box center [440, 335] width 402 height 55
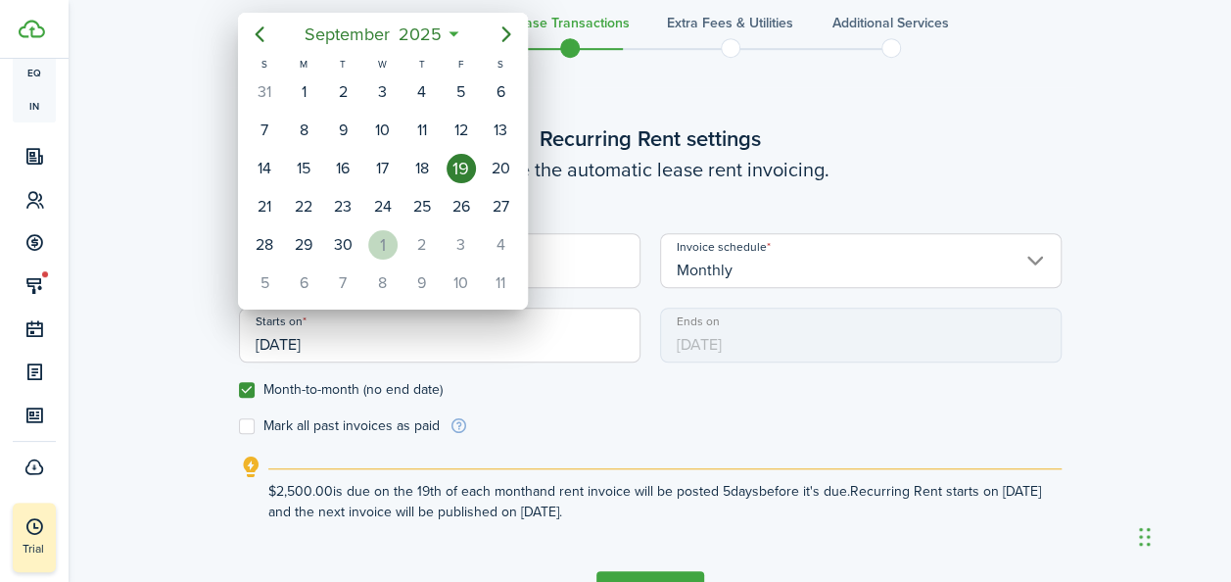
click at [377, 245] on div "1" at bounding box center [382, 244] width 29 height 29
type input "[DATE]"
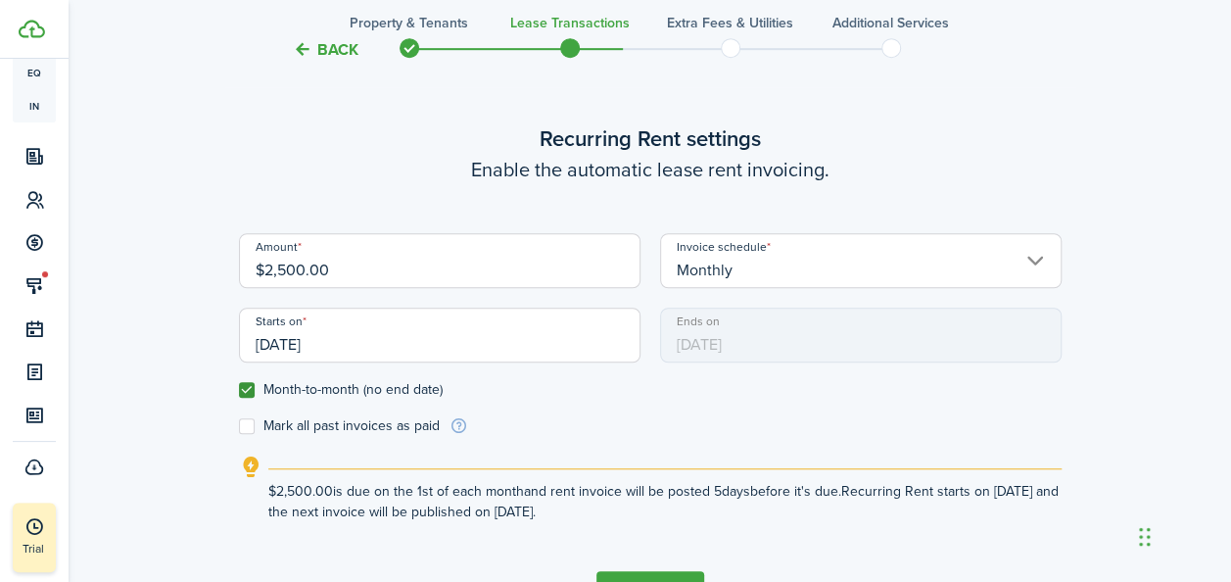
scroll to position [670, 0]
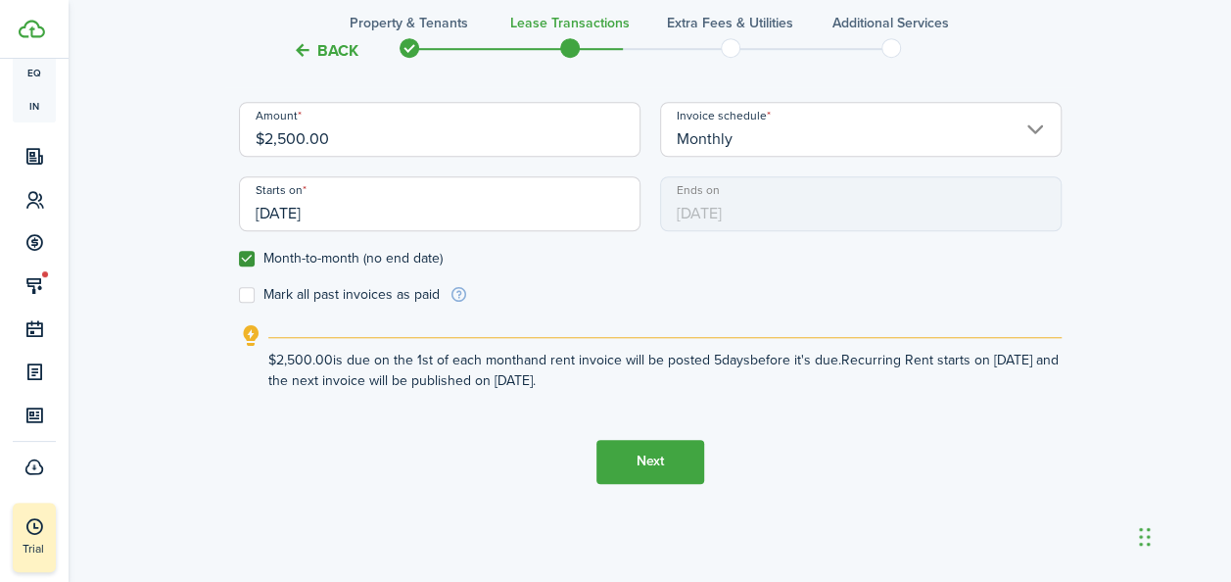
click at [709, 468] on tc-wizard-step "Recurring Rent settings Enable the automatic lease rent invoicing. Amount $2,50…" at bounding box center [650, 237] width 823 height 582
click at [675, 463] on button "Next" at bounding box center [651, 462] width 108 height 44
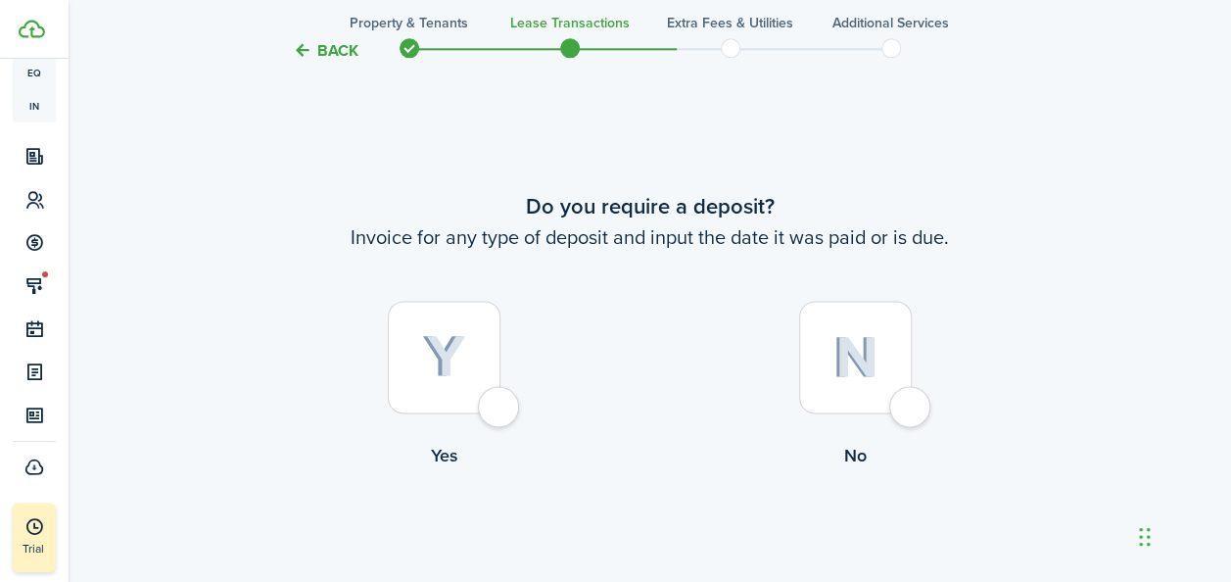
scroll to position [1121, 0]
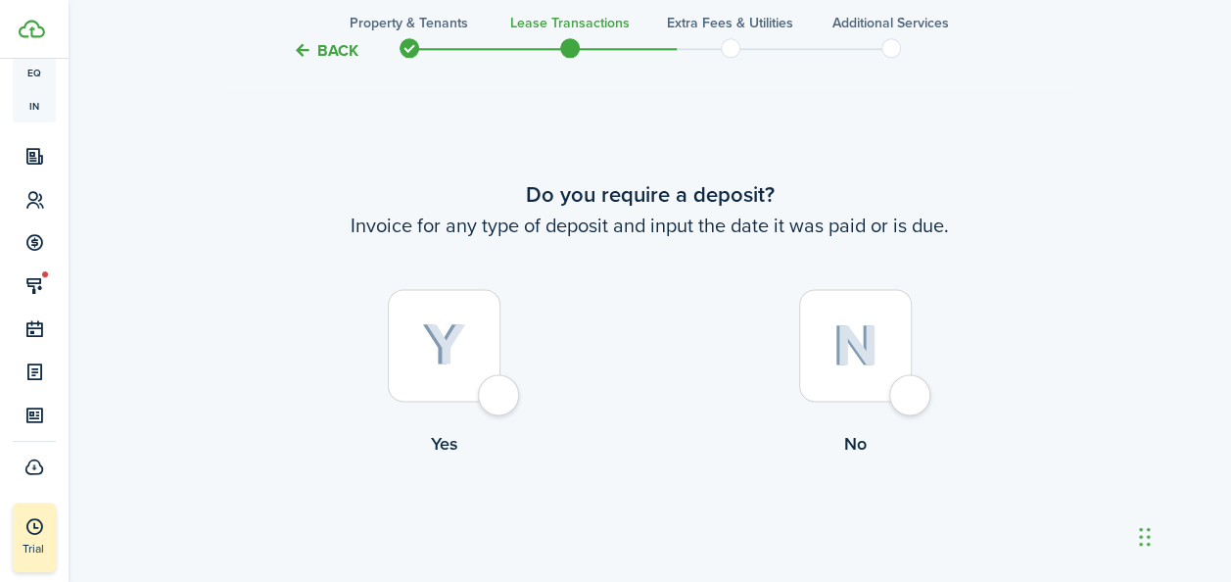
click at [891, 350] on div at bounding box center [855, 345] width 113 height 113
radio input "true"
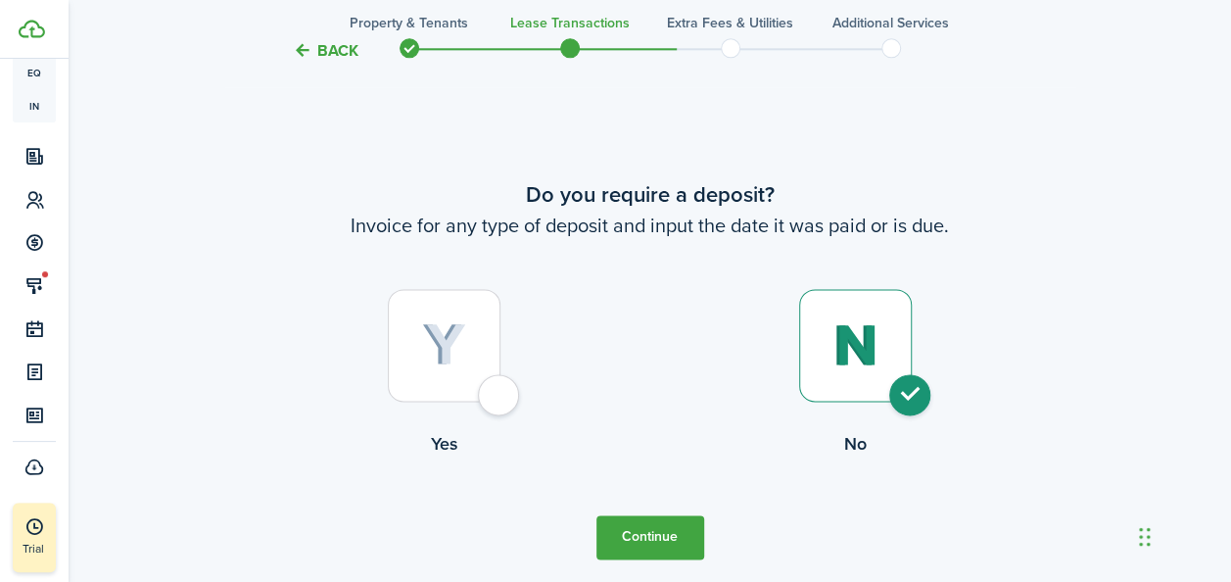
click at [658, 522] on button "Continue" at bounding box center [651, 537] width 108 height 44
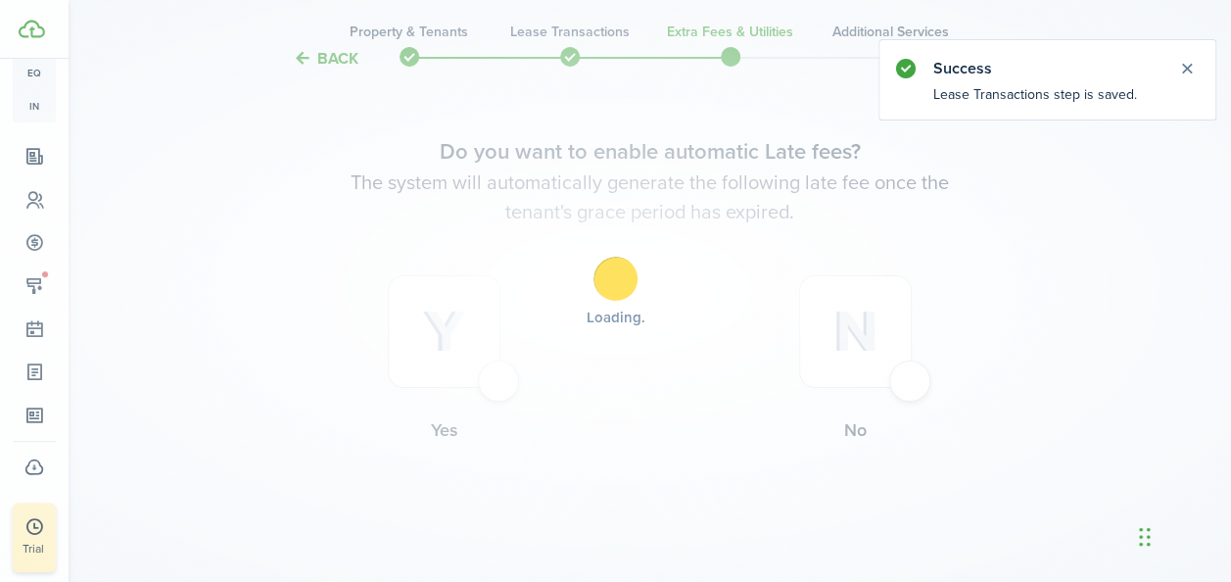
scroll to position [62, 0]
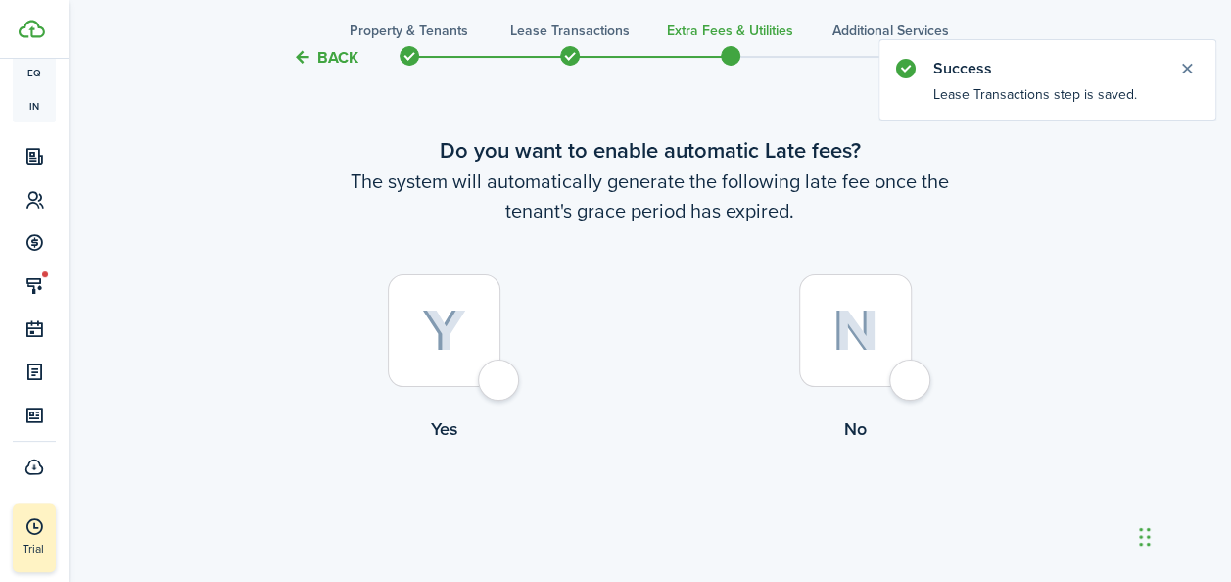
click at [466, 335] on div at bounding box center [444, 330] width 113 height 113
radio input "true"
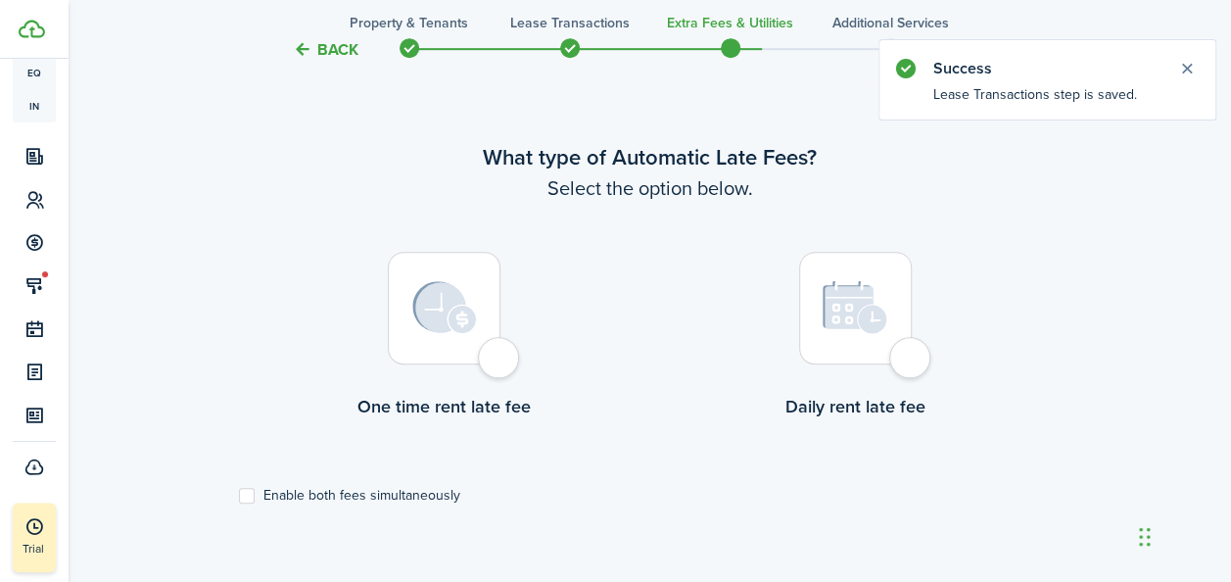
click at [458, 324] on img at bounding box center [444, 307] width 65 height 53
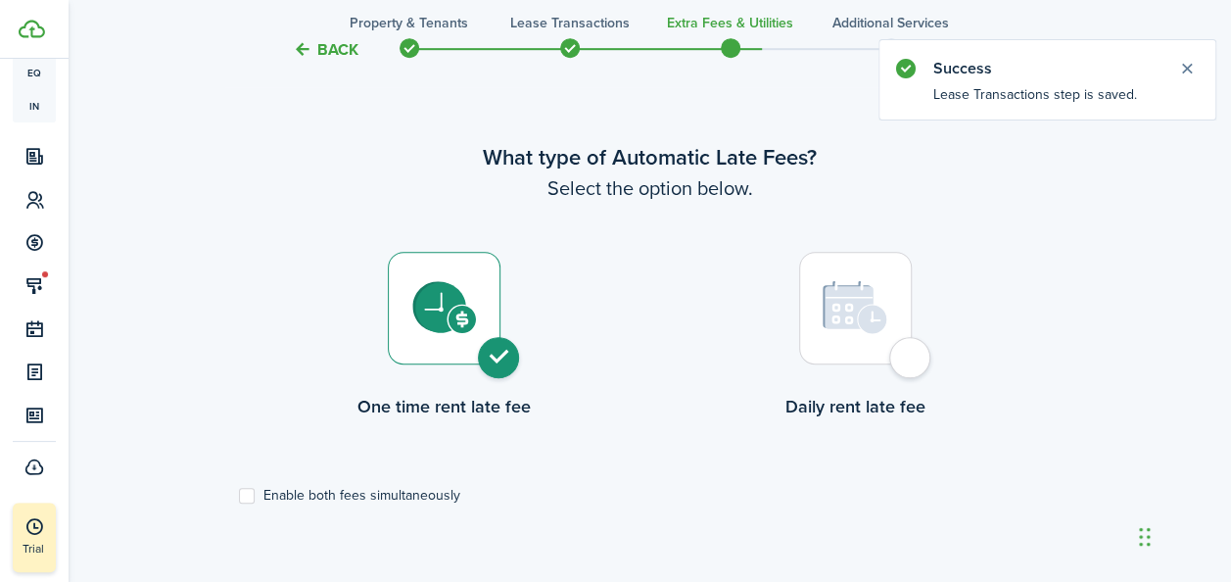
radio input "true"
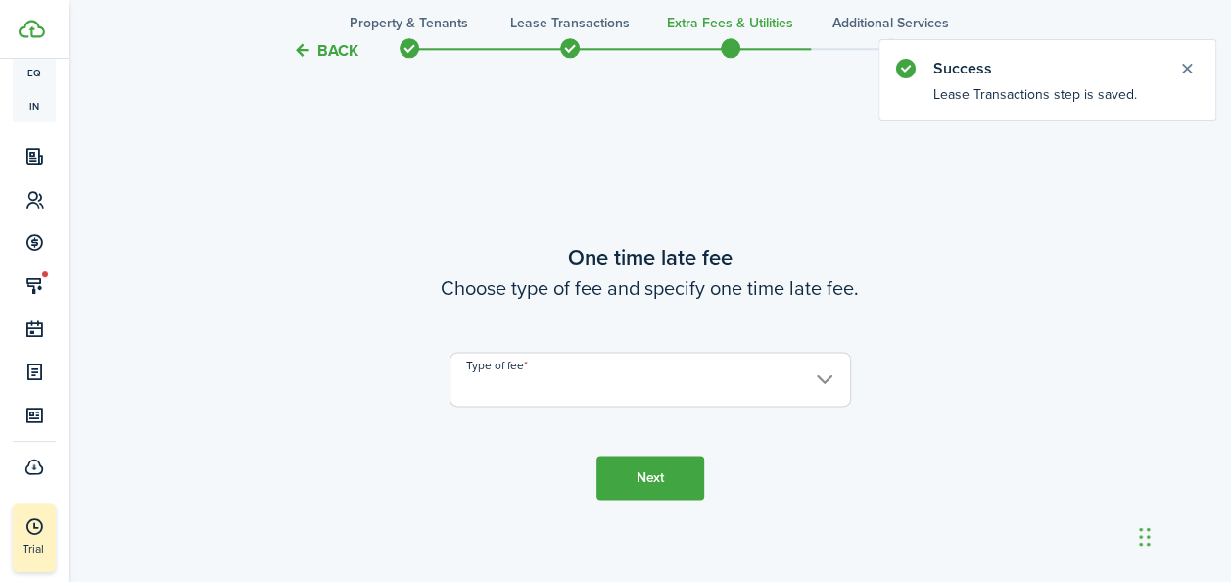
scroll to position [1150, 0]
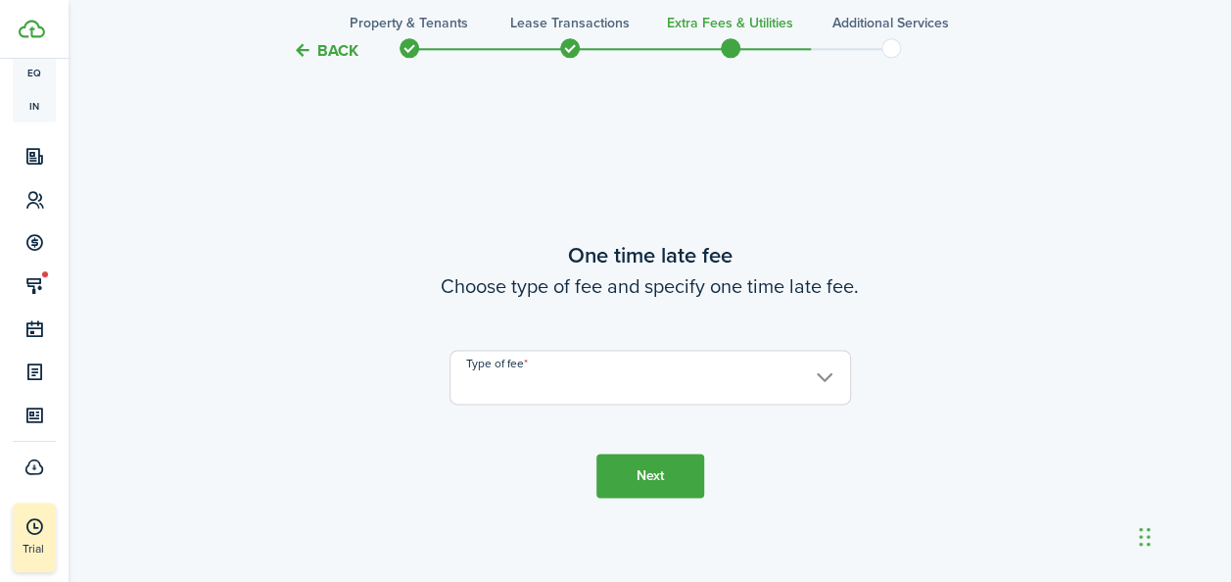
click at [816, 374] on input "Type of fee" at bounding box center [651, 377] width 402 height 55
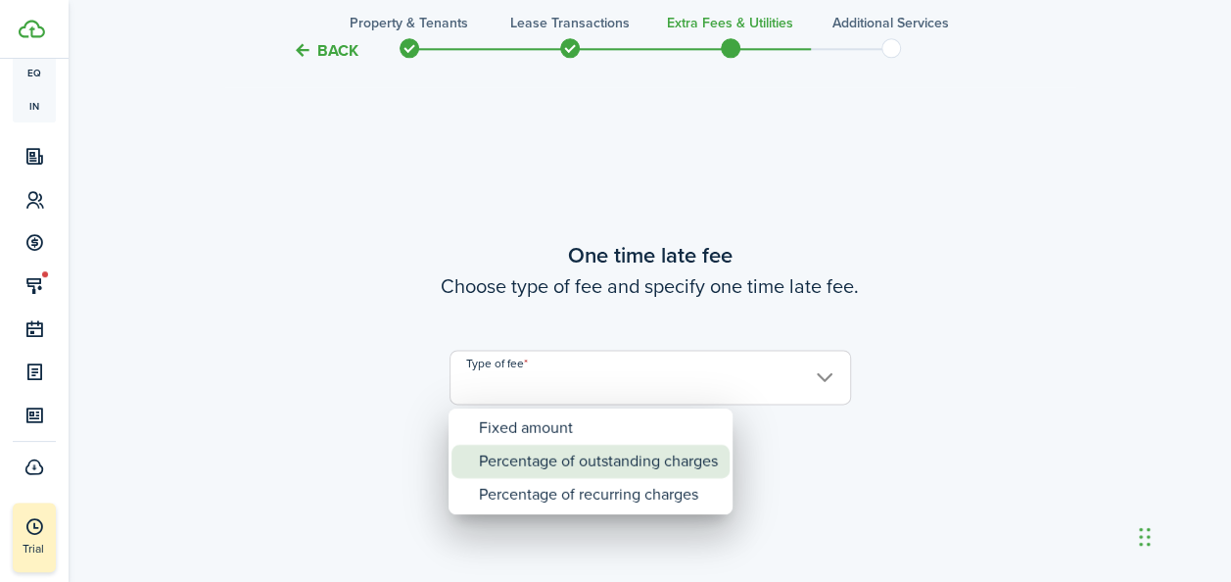
click at [564, 460] on div "Percentage of outstanding charges" at bounding box center [598, 461] width 239 height 33
type input "Percentage of outstanding charges"
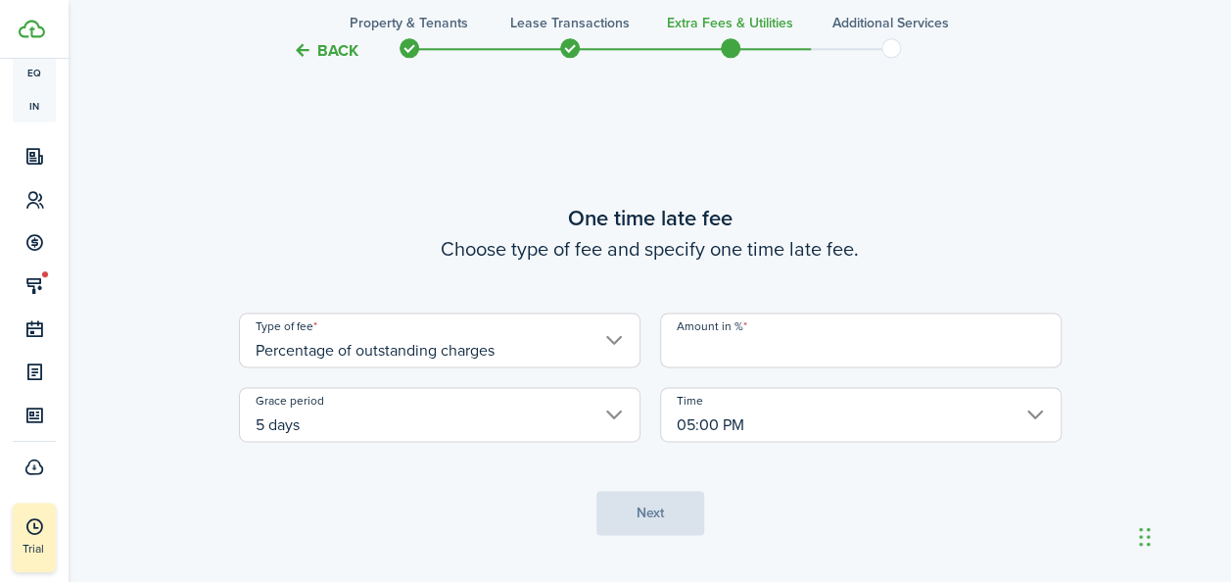
click at [694, 348] on input "Amount in %" at bounding box center [861, 339] width 402 height 55
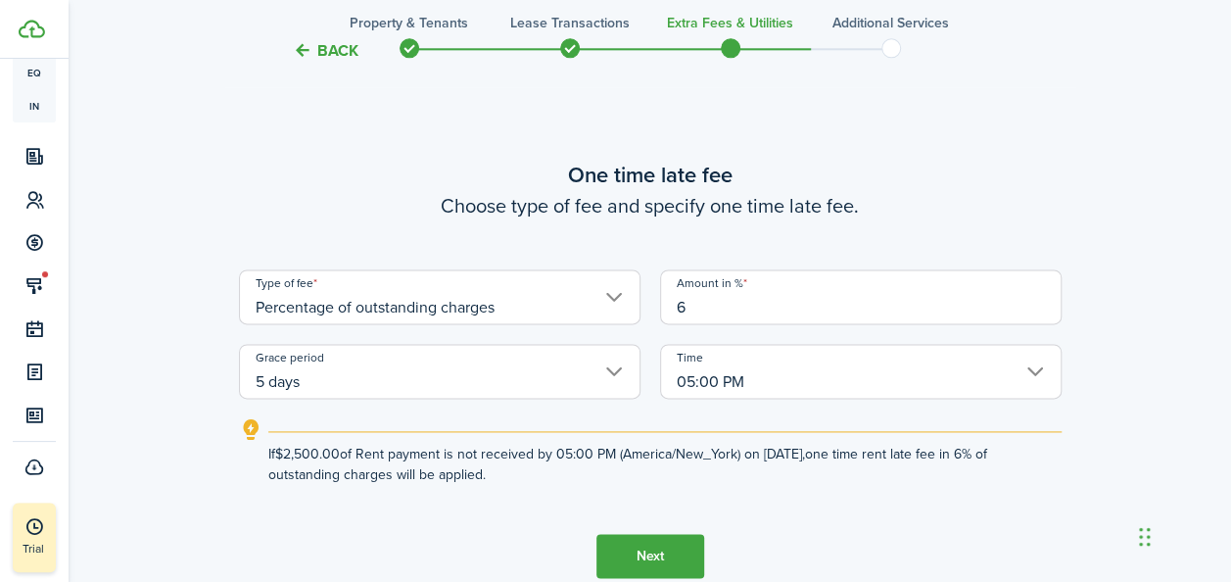
click at [364, 370] on input "5 days" at bounding box center [440, 371] width 402 height 55
type input "6"
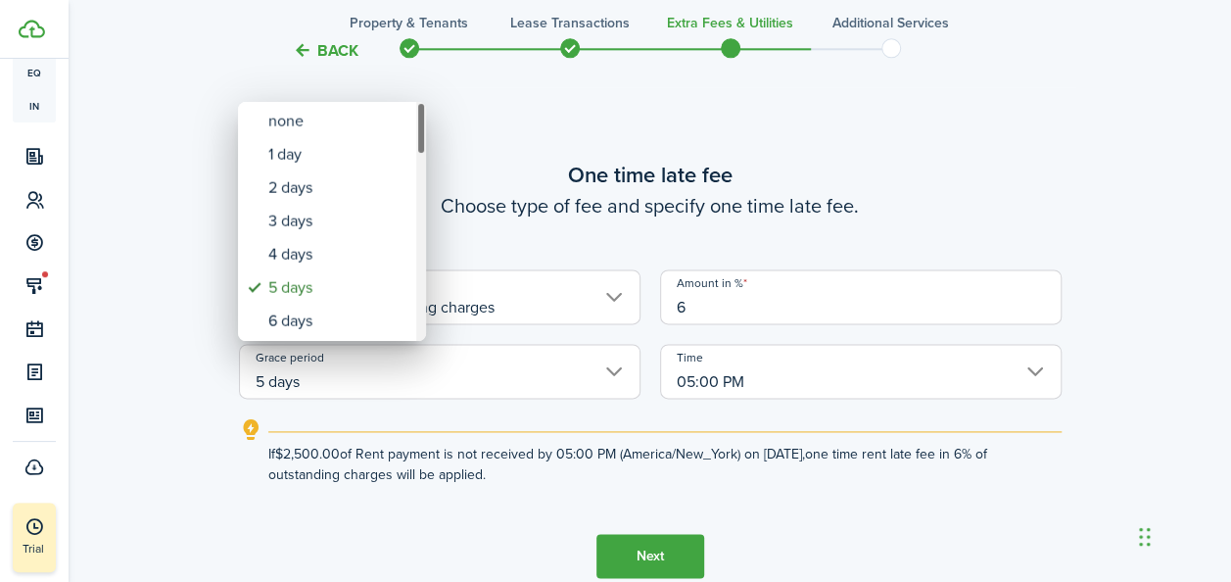
drag, startPoint x: 418, startPoint y: 137, endPoint x: 425, endPoint y: 154, distance: 18.0
click at [421, 140] on div "Grace period" at bounding box center [421, 128] width 10 height 53
click at [425, 164] on div "Grace period" at bounding box center [421, 221] width 10 height 239
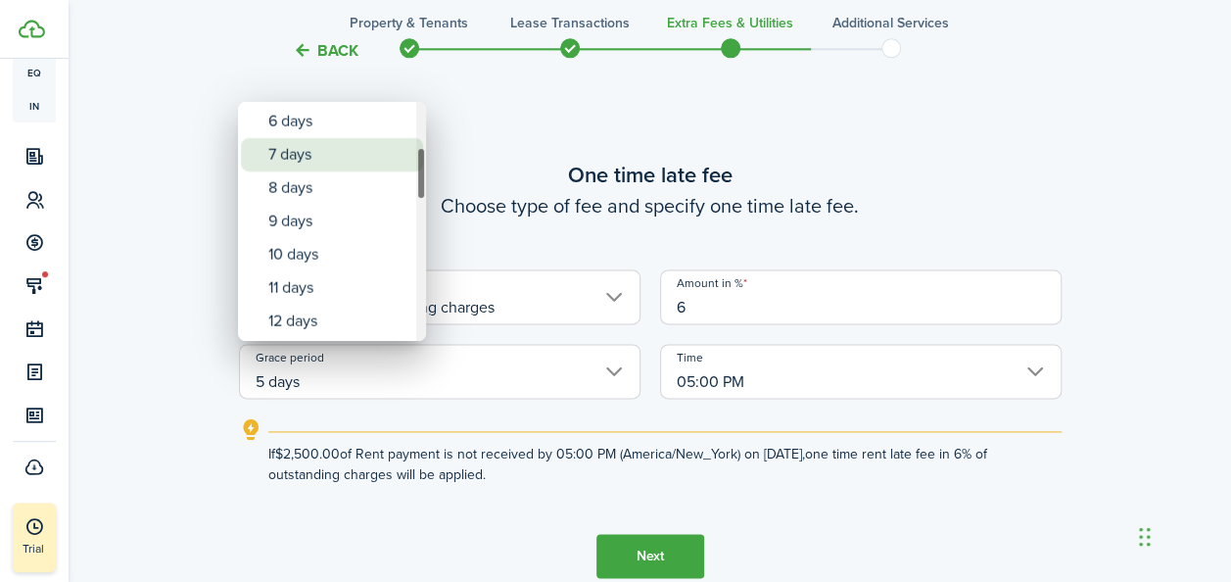
click at [370, 144] on div "7 days" at bounding box center [339, 154] width 143 height 33
type input "7 days"
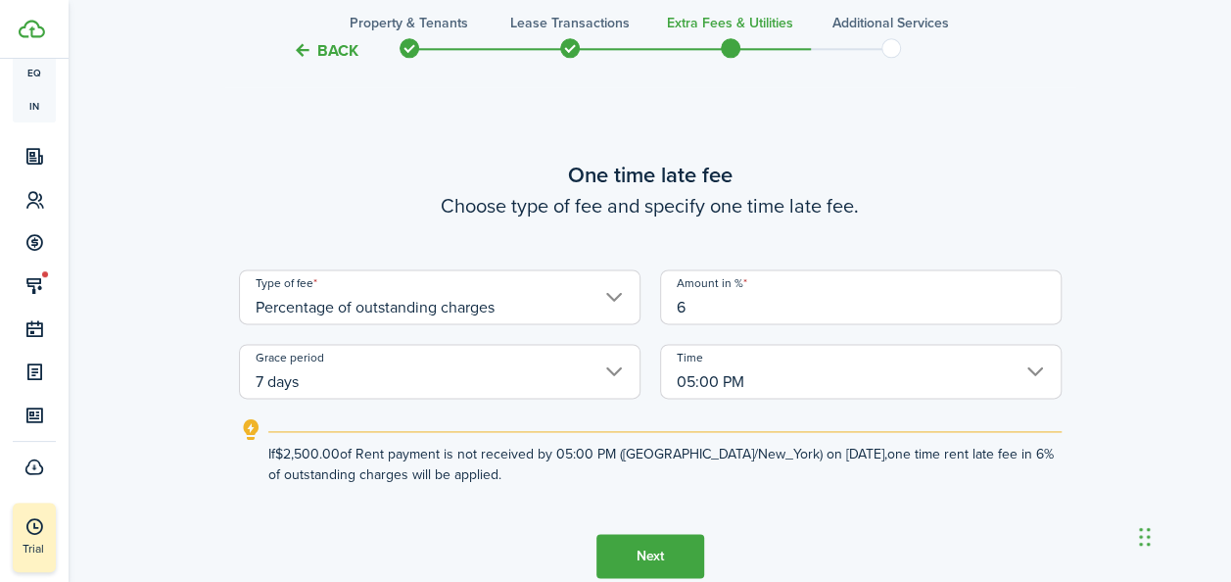
click at [653, 558] on button "Next" at bounding box center [651, 556] width 108 height 44
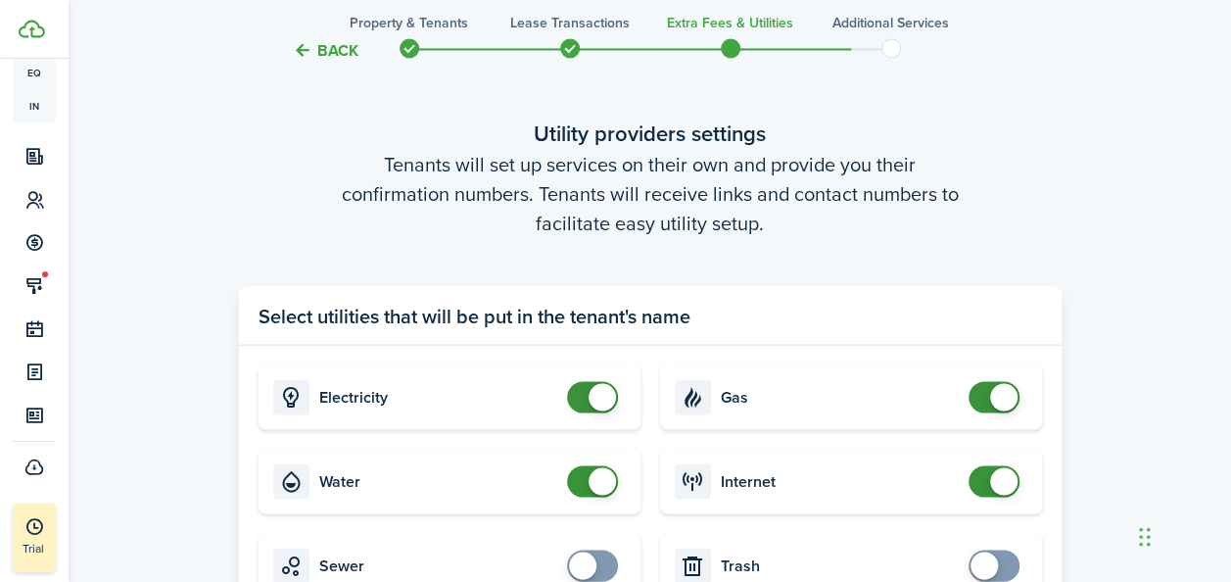
scroll to position [1953, 0]
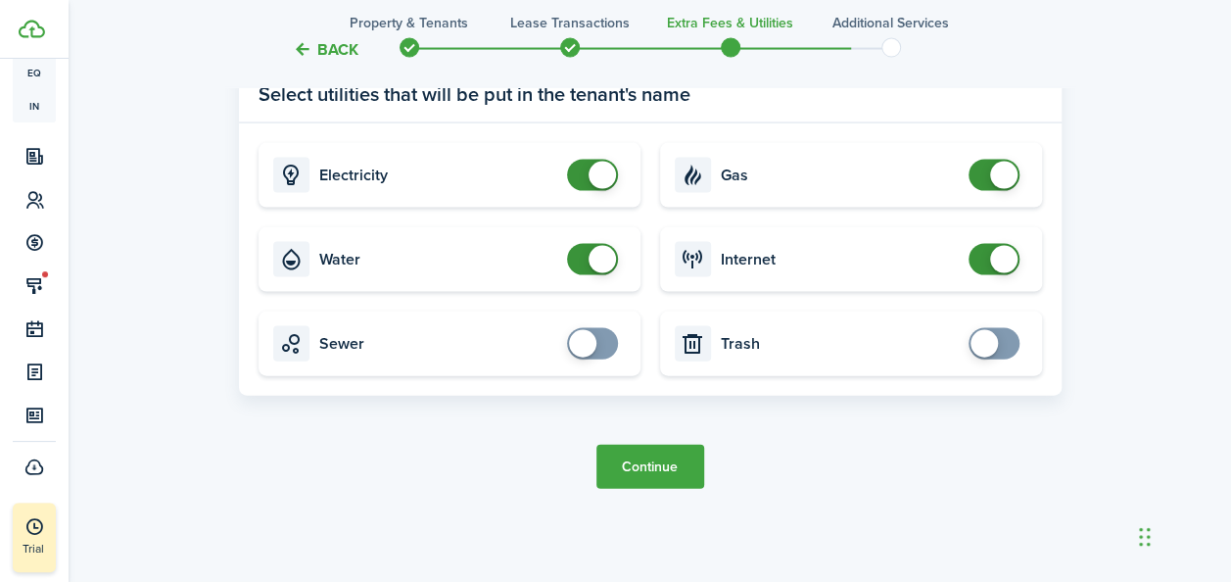
click at [640, 474] on button "Continue" at bounding box center [651, 467] width 108 height 44
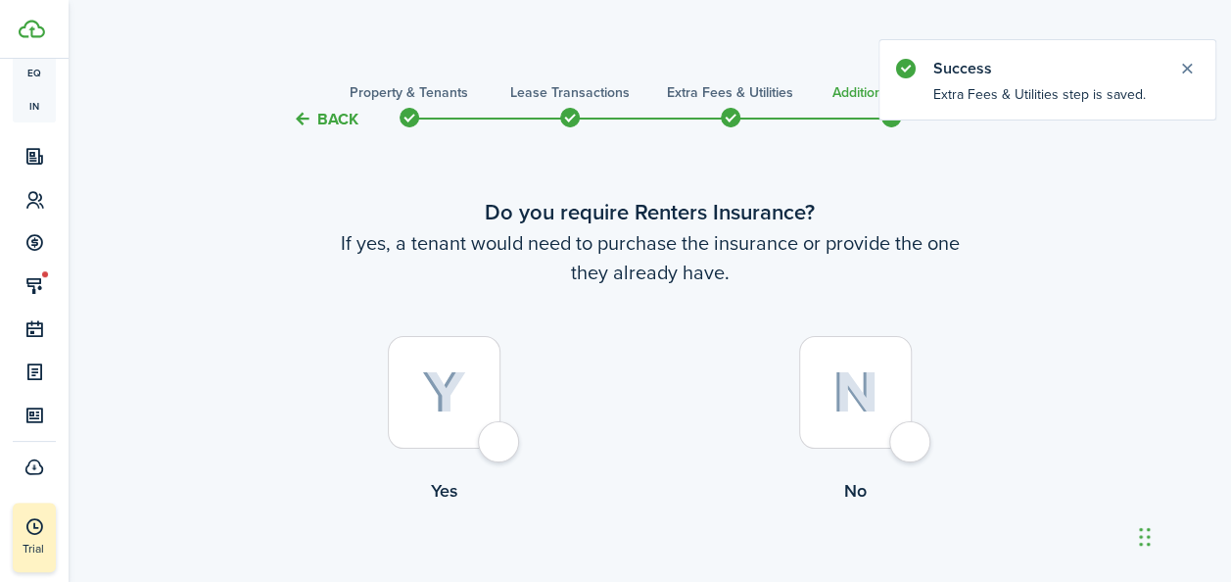
scroll to position [84, 0]
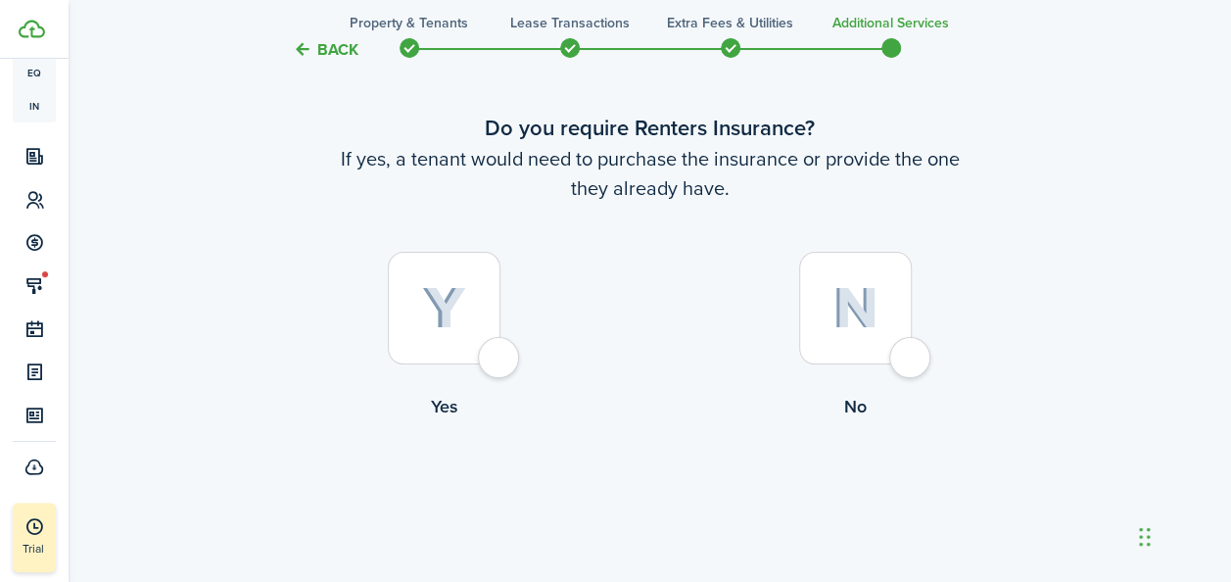
click at [442, 319] on img at bounding box center [444, 308] width 44 height 43
radio input "true"
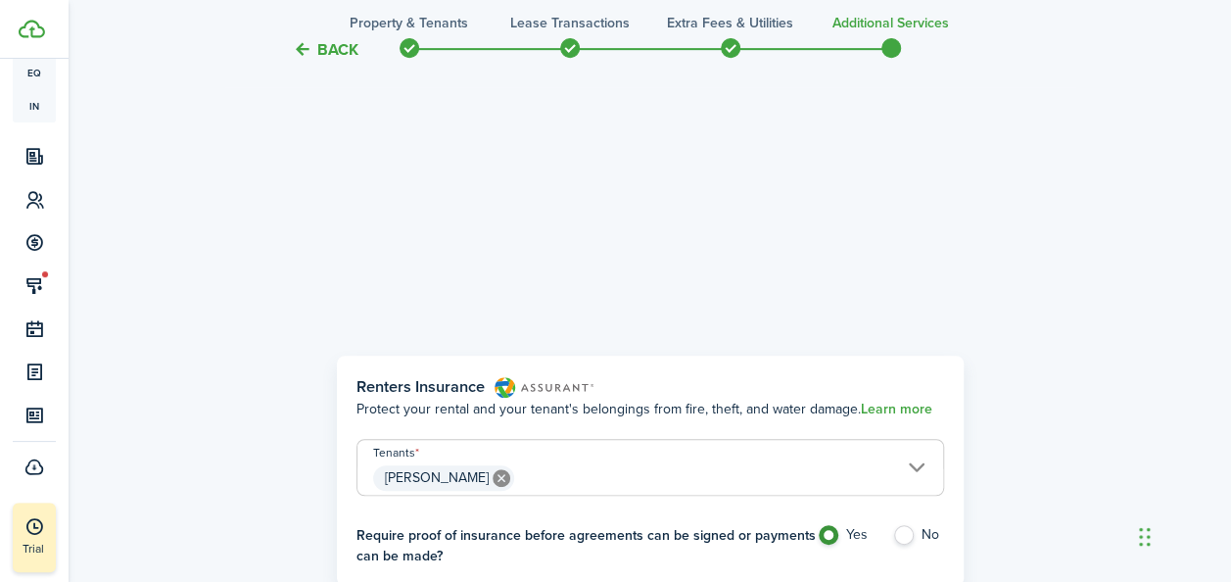
scroll to position [568, 0]
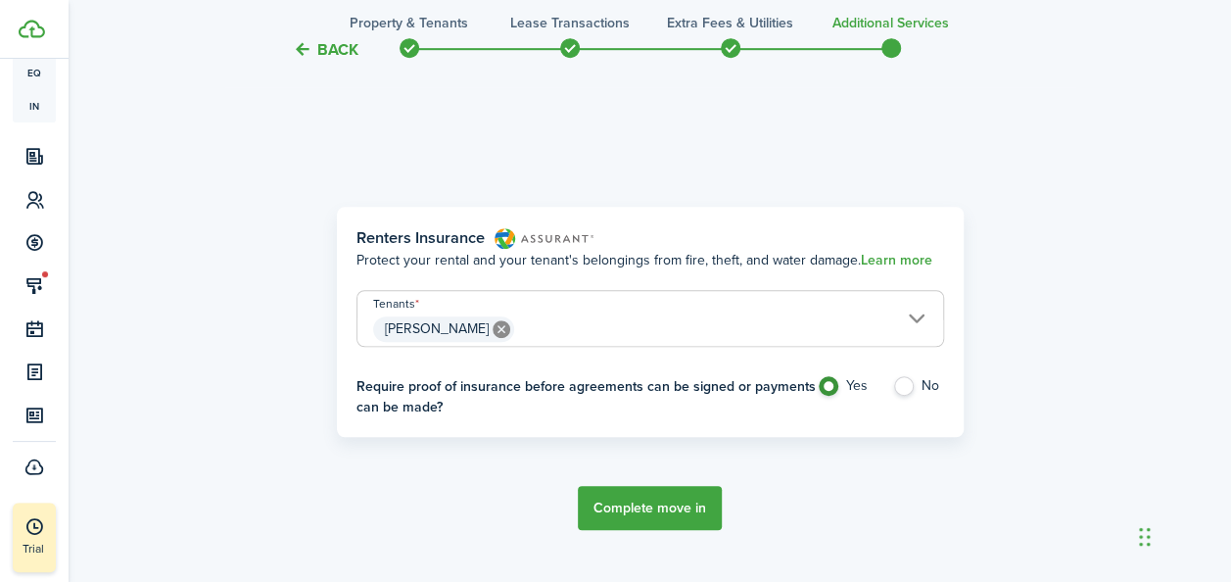
click at [672, 502] on button "Complete move in" at bounding box center [650, 508] width 144 height 44
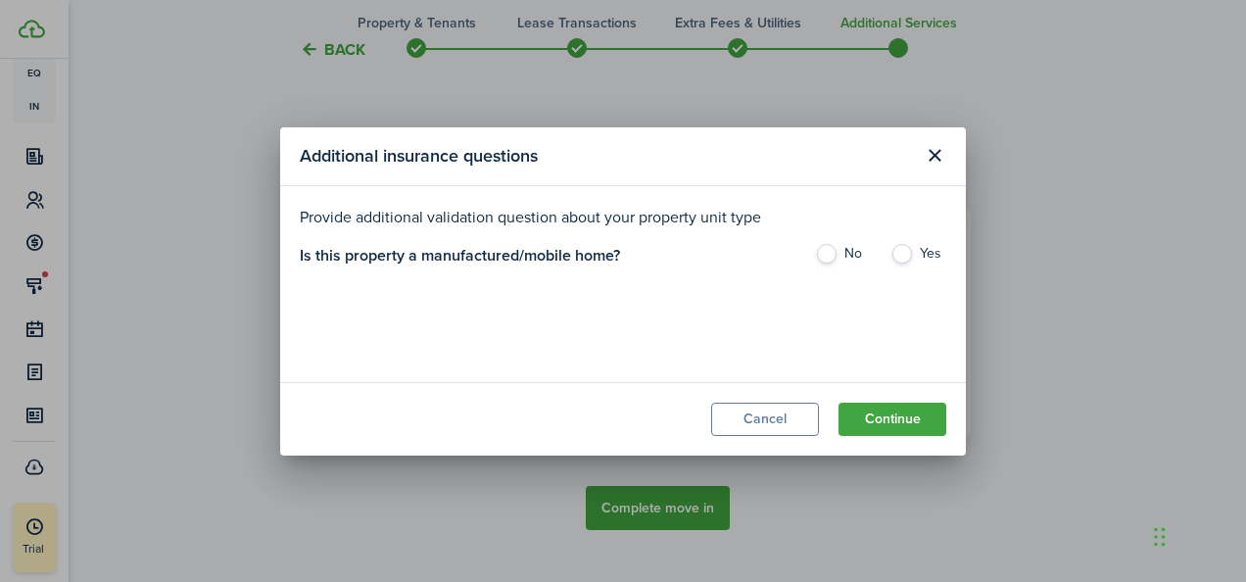
click at [907, 251] on label "Yes" at bounding box center [918, 258] width 56 height 29
radio input "true"
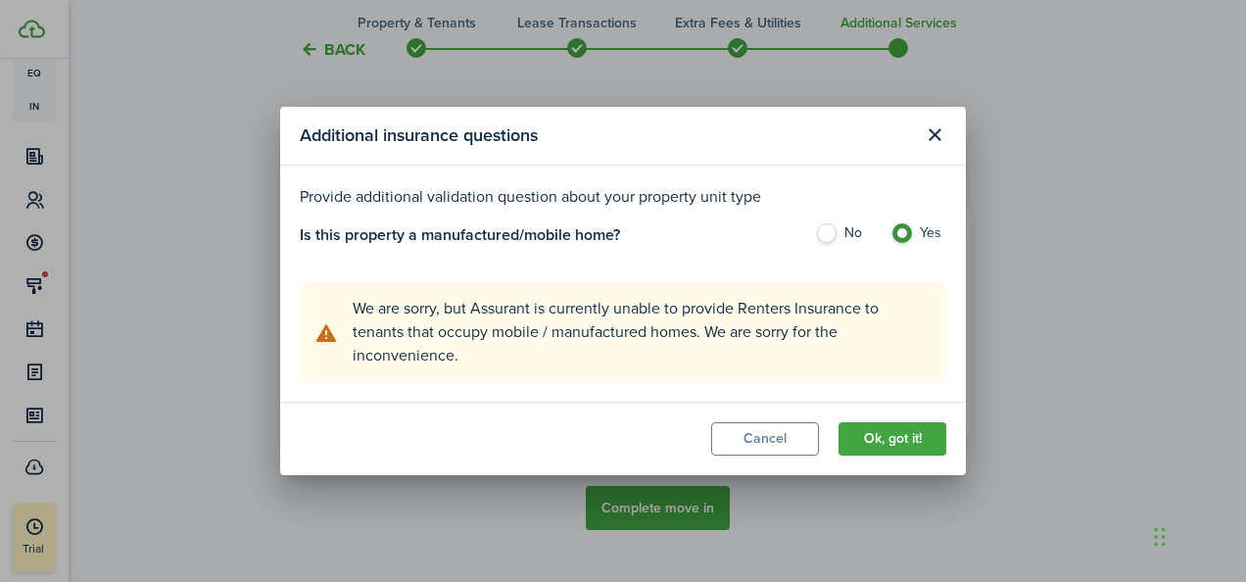
click at [829, 227] on label "No" at bounding box center [843, 237] width 56 height 29
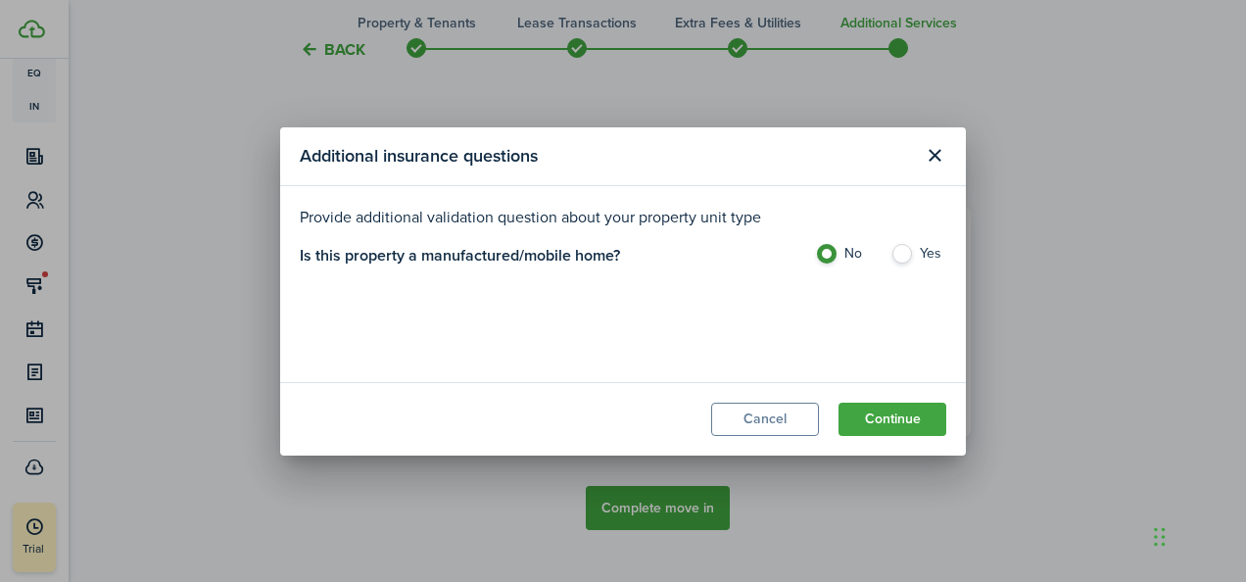
click at [902, 253] on label "Yes" at bounding box center [918, 258] width 56 height 29
radio input "false"
radio input "true"
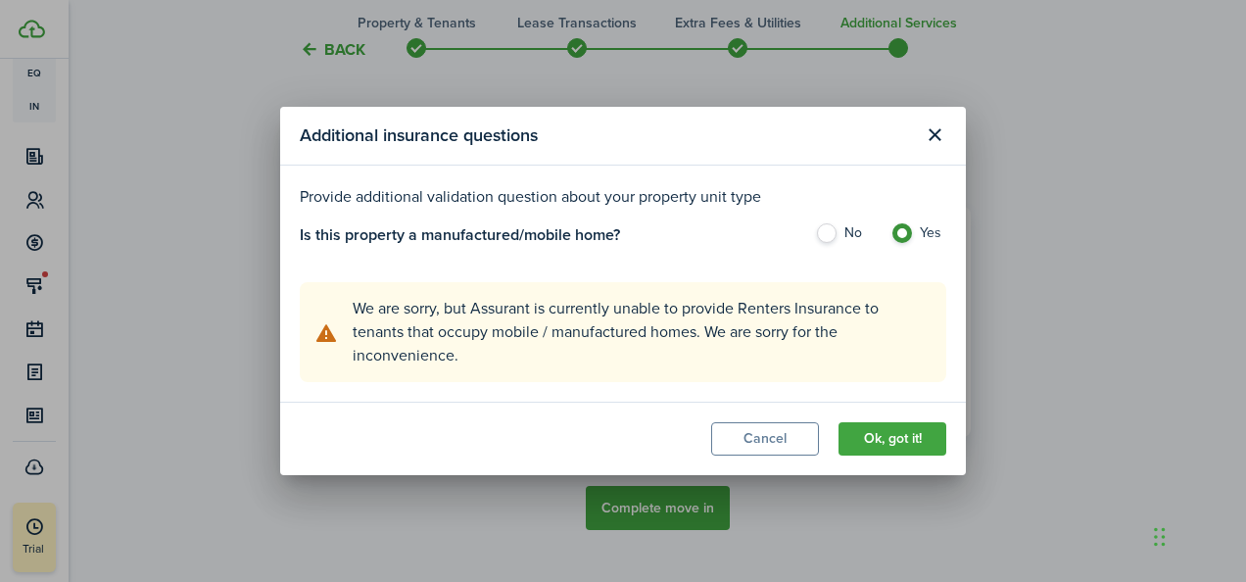
click at [838, 235] on label "No" at bounding box center [843, 237] width 56 height 29
radio input "true"
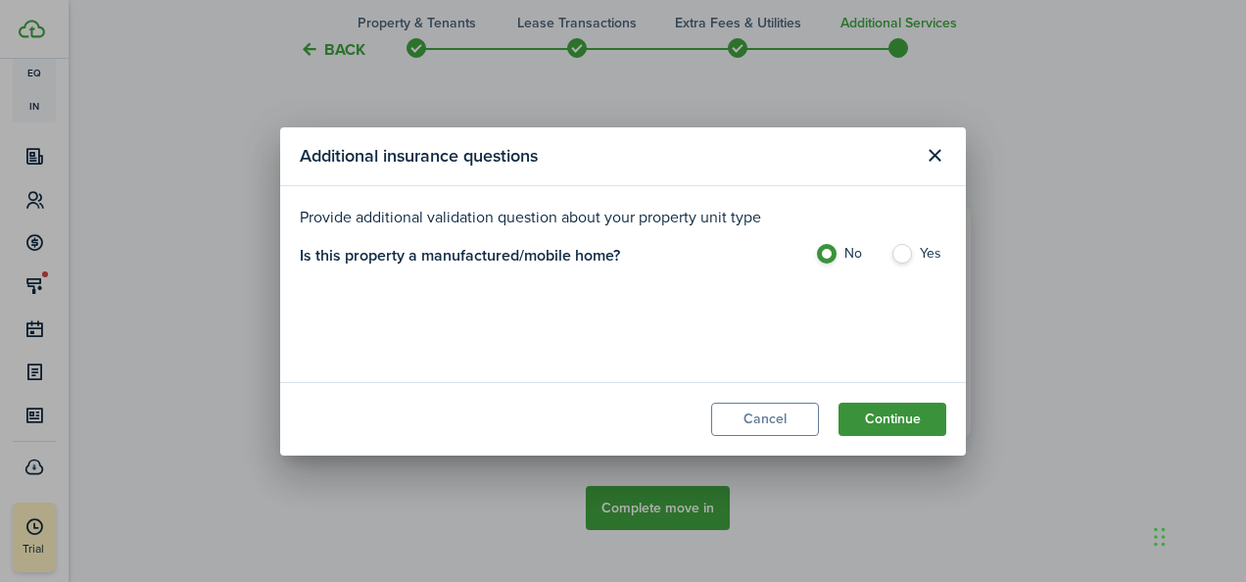
click at [886, 418] on button "Continue" at bounding box center [892, 419] width 108 height 33
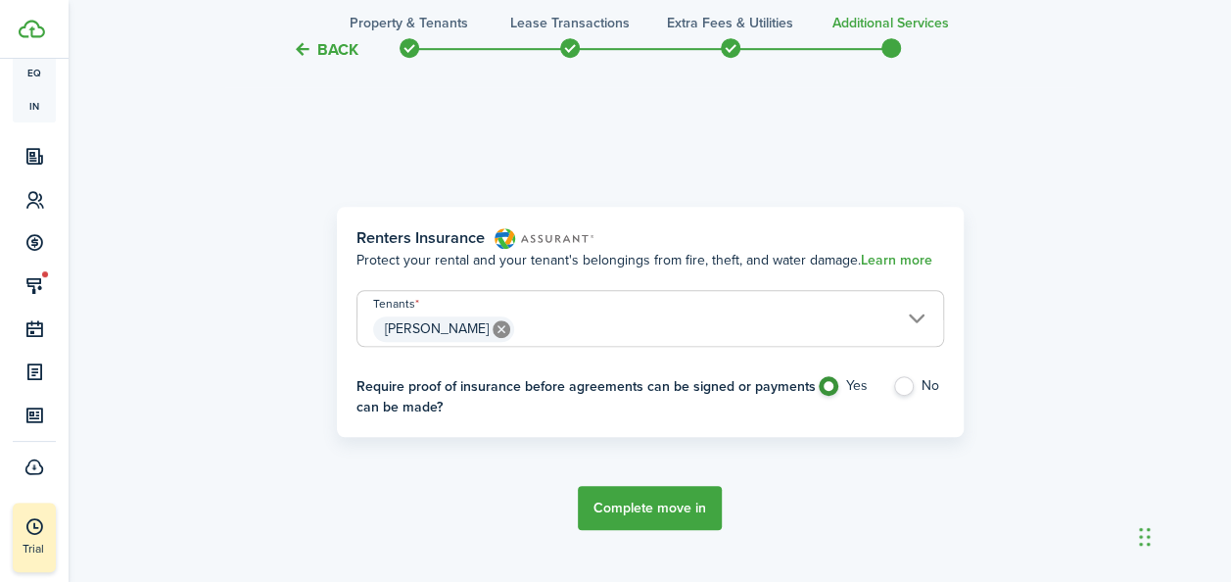
click at [668, 517] on button "Complete move in" at bounding box center [650, 508] width 144 height 44
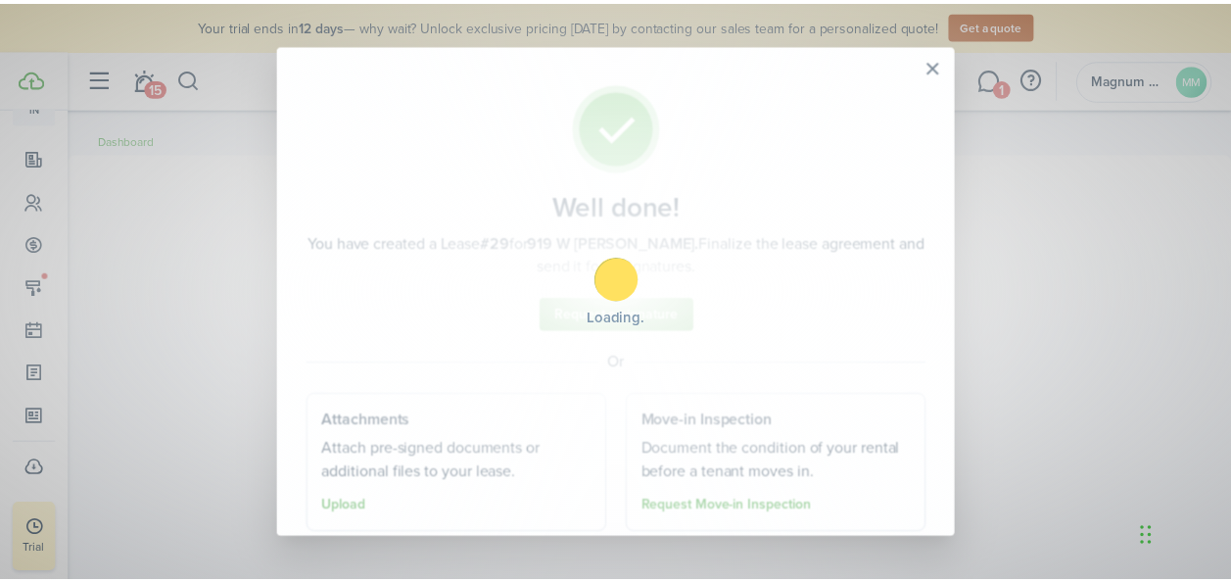
scroll to position [354, 0]
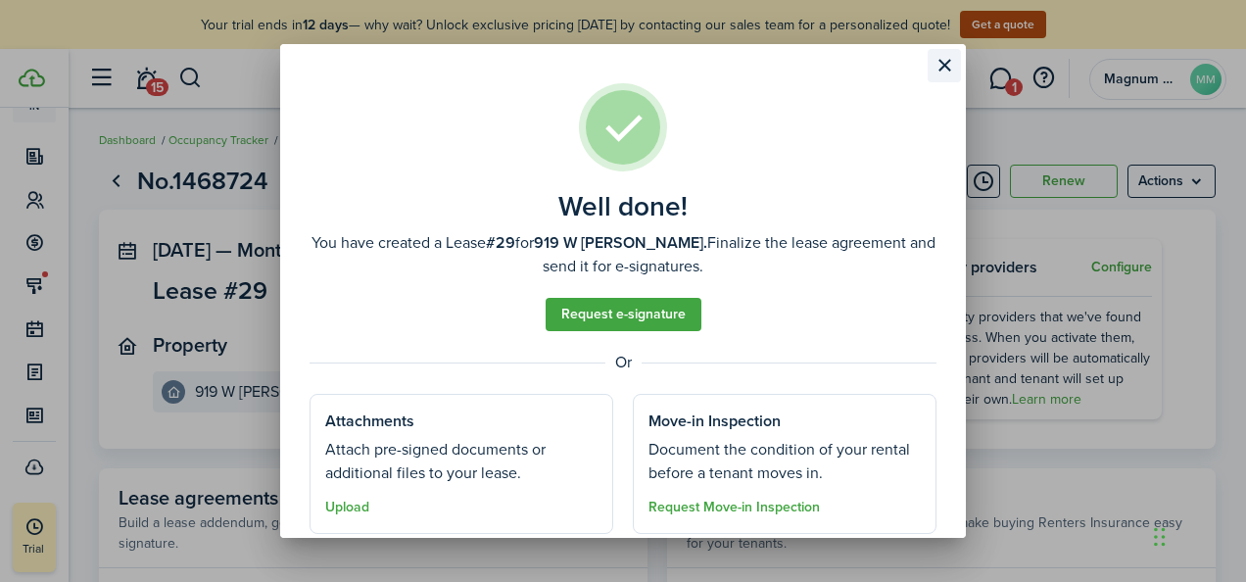
click at [941, 63] on button "Close modal" at bounding box center [944, 65] width 33 height 33
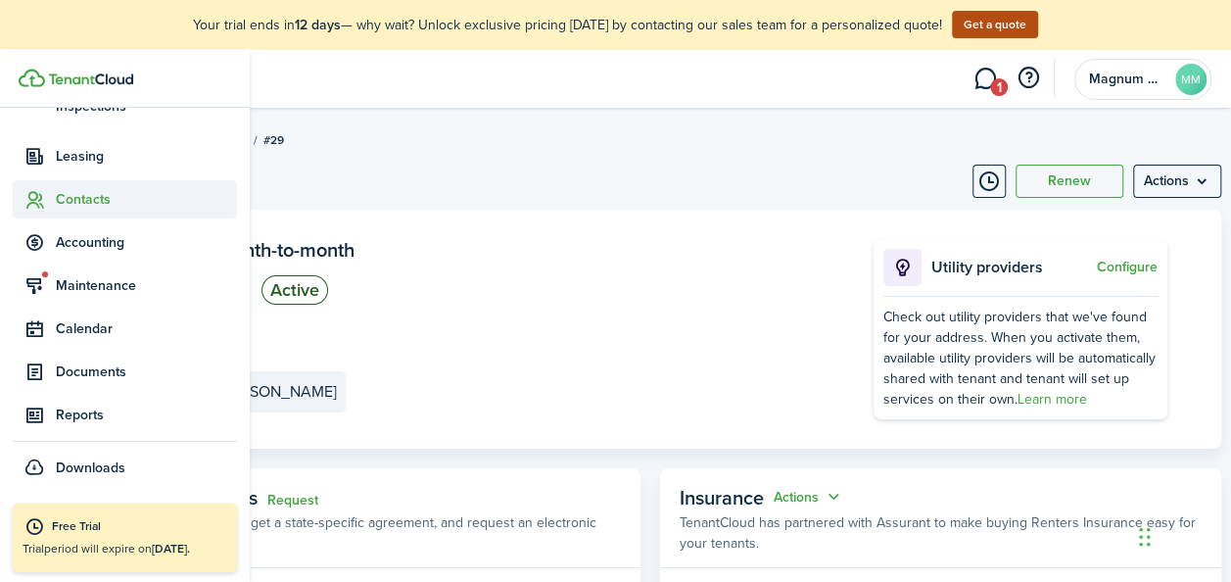
click at [69, 194] on span "Contacts" at bounding box center [146, 199] width 181 height 21
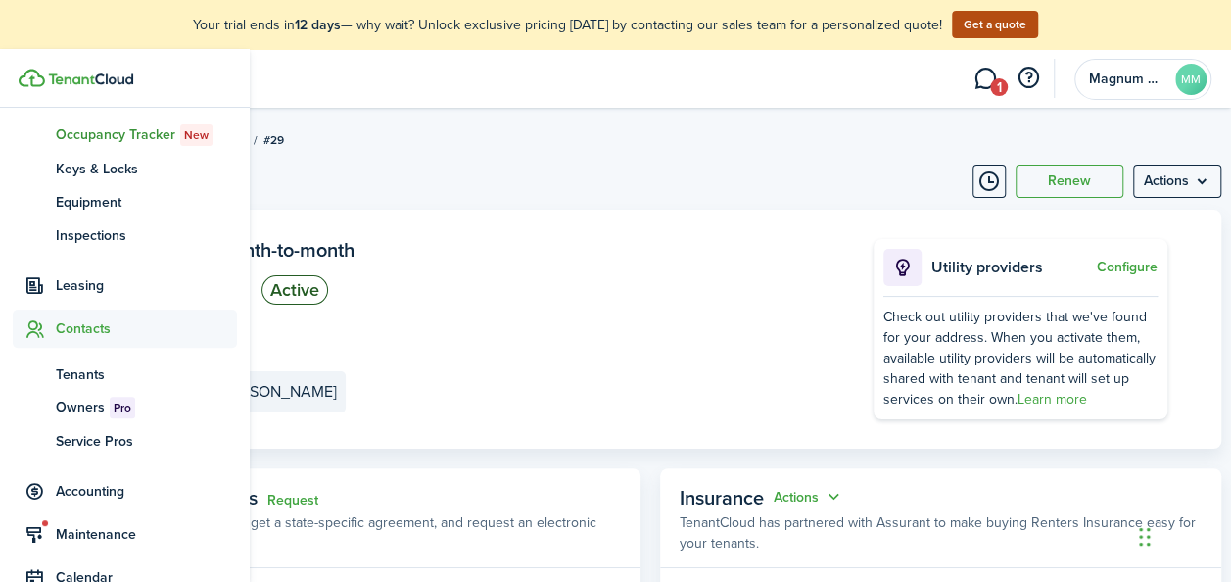
scroll to position [221, 0]
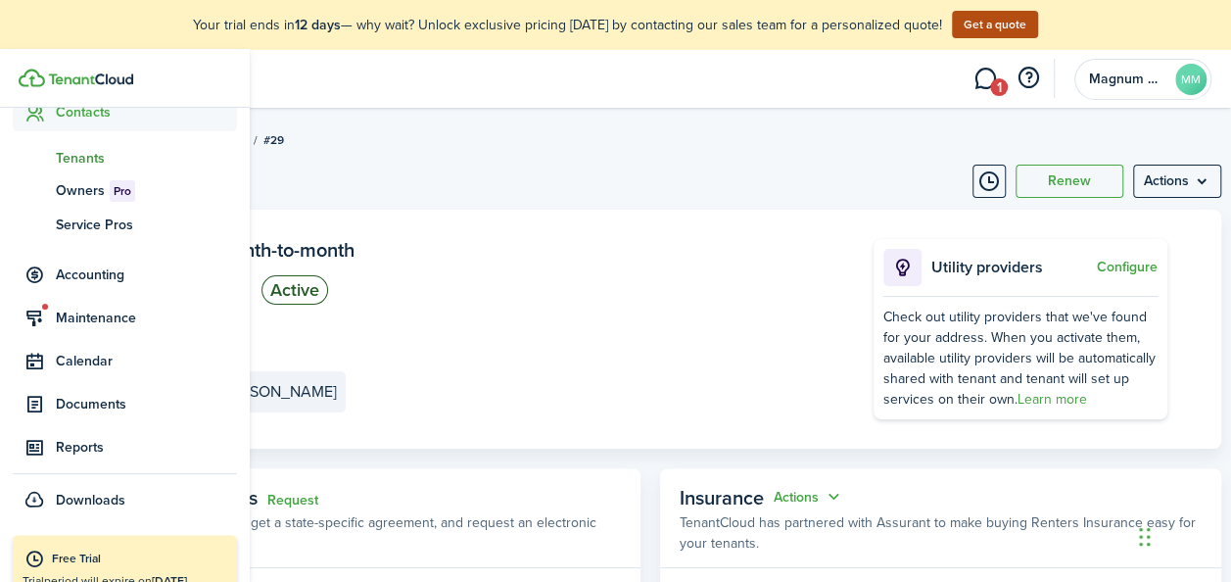
click at [80, 158] on span "Tenants" at bounding box center [146, 158] width 181 height 21
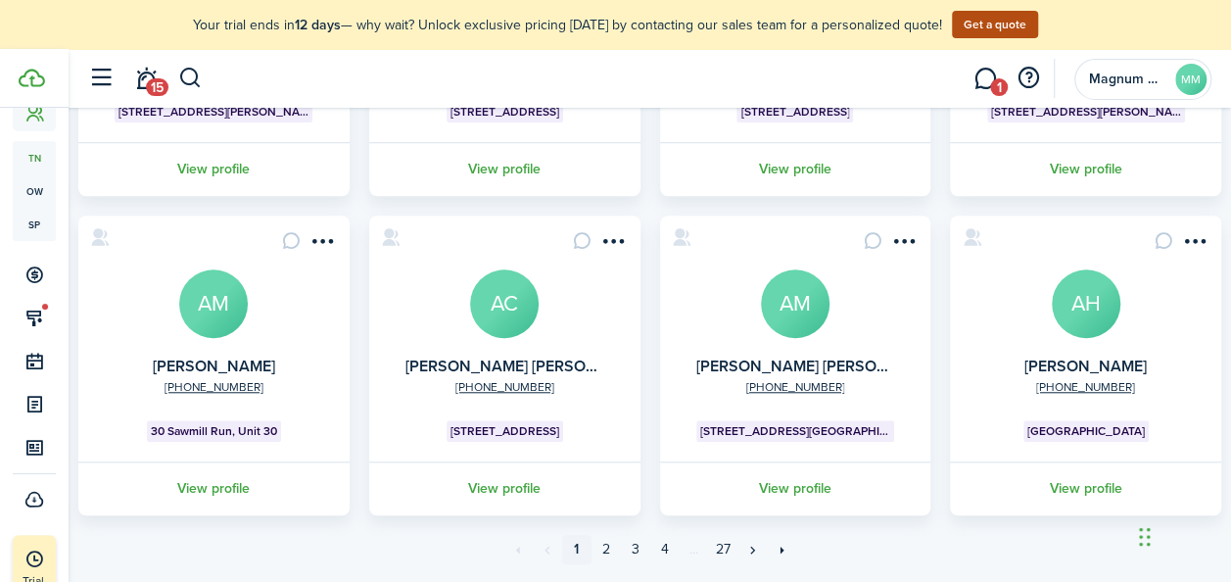
scroll to position [699, 0]
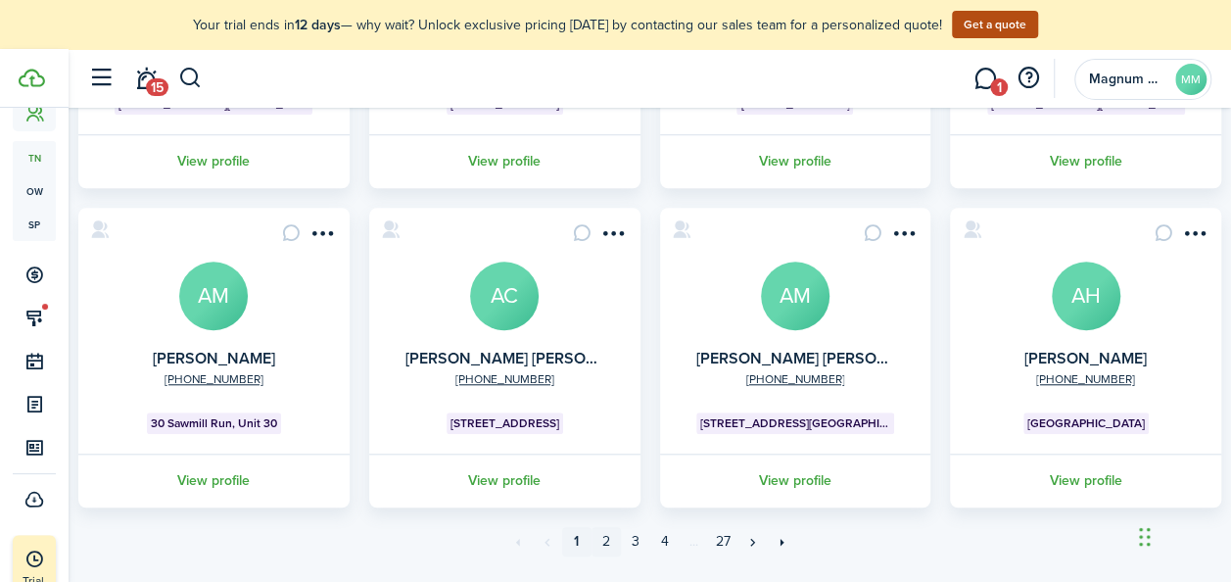
click at [602, 542] on link "2" at bounding box center [606, 541] width 29 height 29
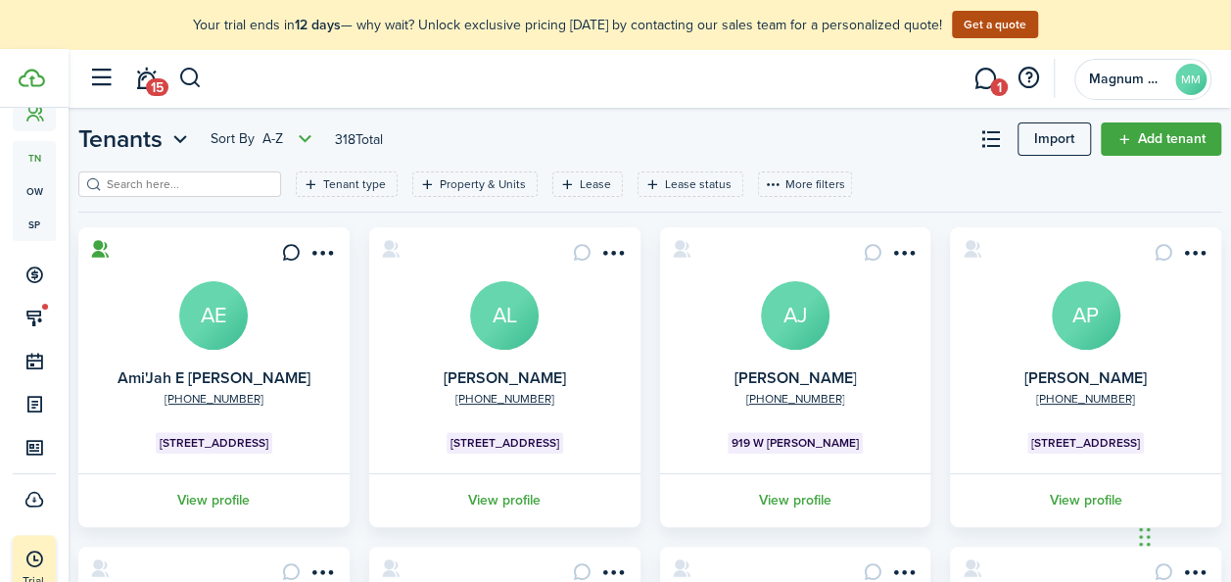
scroll to position [550, 0]
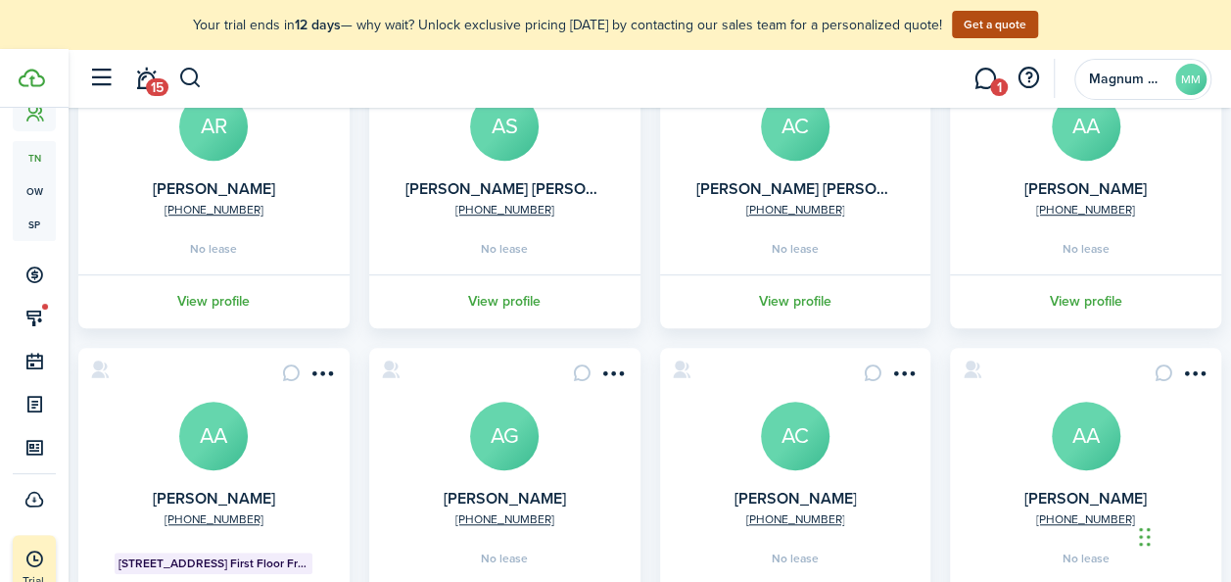
click at [311, 190] on card "[PHONE_NUMBER] [PERSON_NAME] AR No lease View profile" at bounding box center [213, 183] width 271 height 290
click at [258, 183] on link "[PERSON_NAME]" at bounding box center [214, 188] width 122 height 23
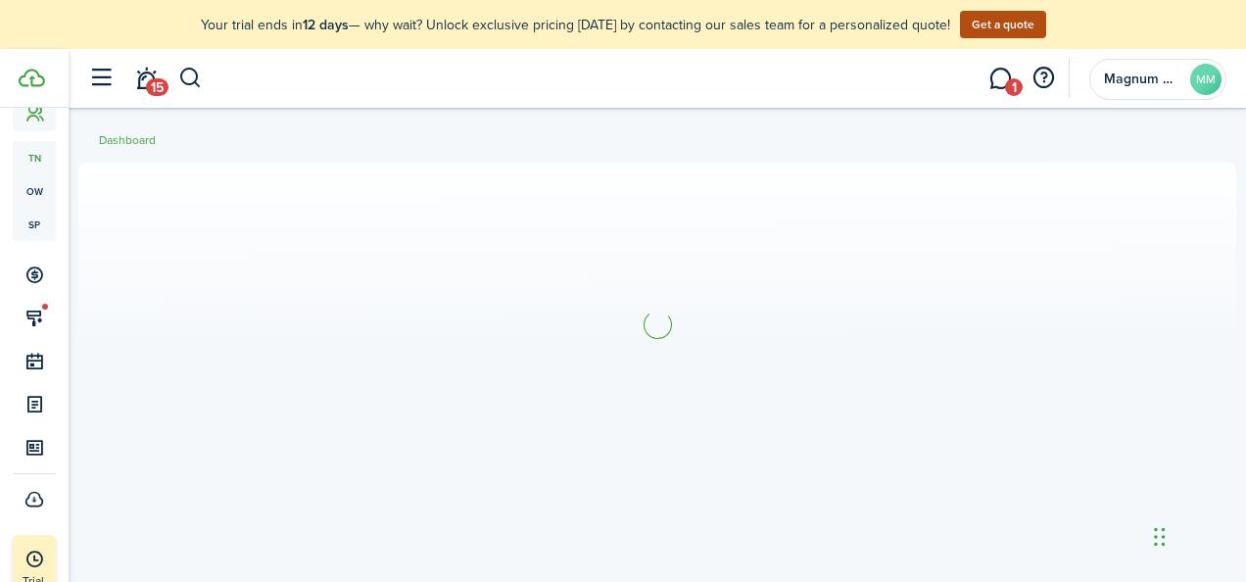
click at [258, 183] on section at bounding box center [657, 324] width 1158 height 323
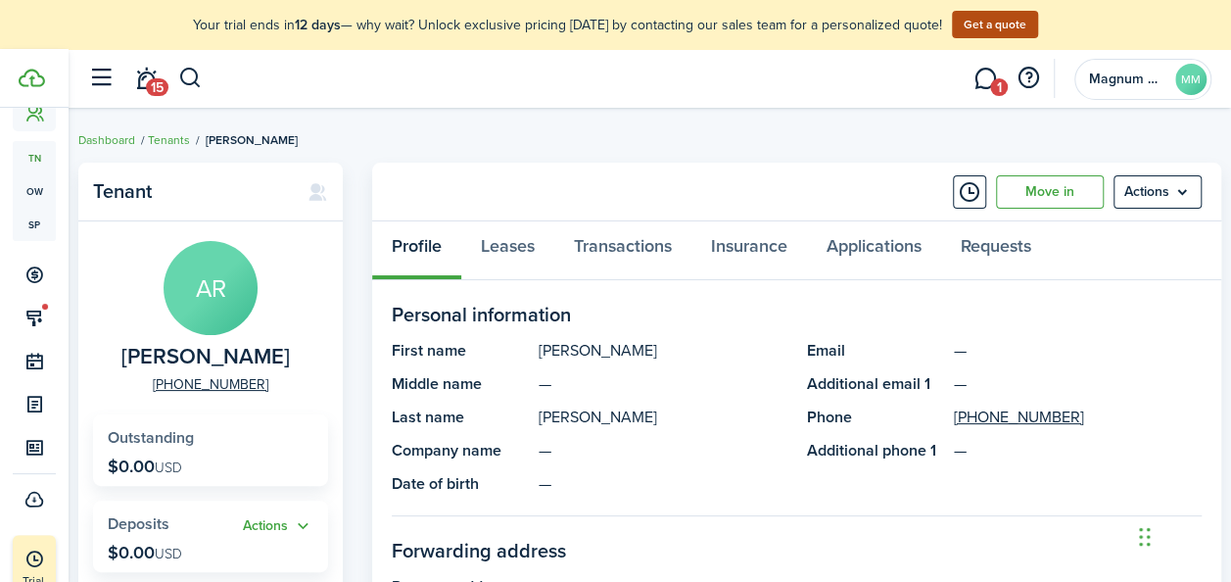
click at [225, 360] on span "[PERSON_NAME]" at bounding box center [205, 357] width 168 height 24
copy span "[PERSON_NAME]"
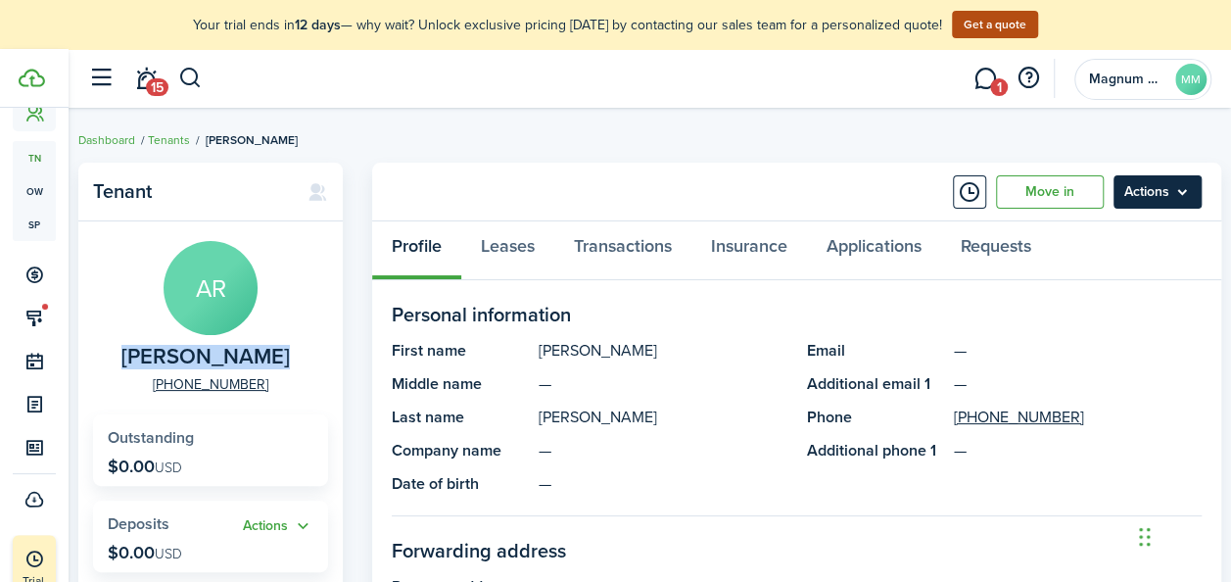
click at [1181, 194] on menu-btn "Actions" at bounding box center [1158, 191] width 88 height 33
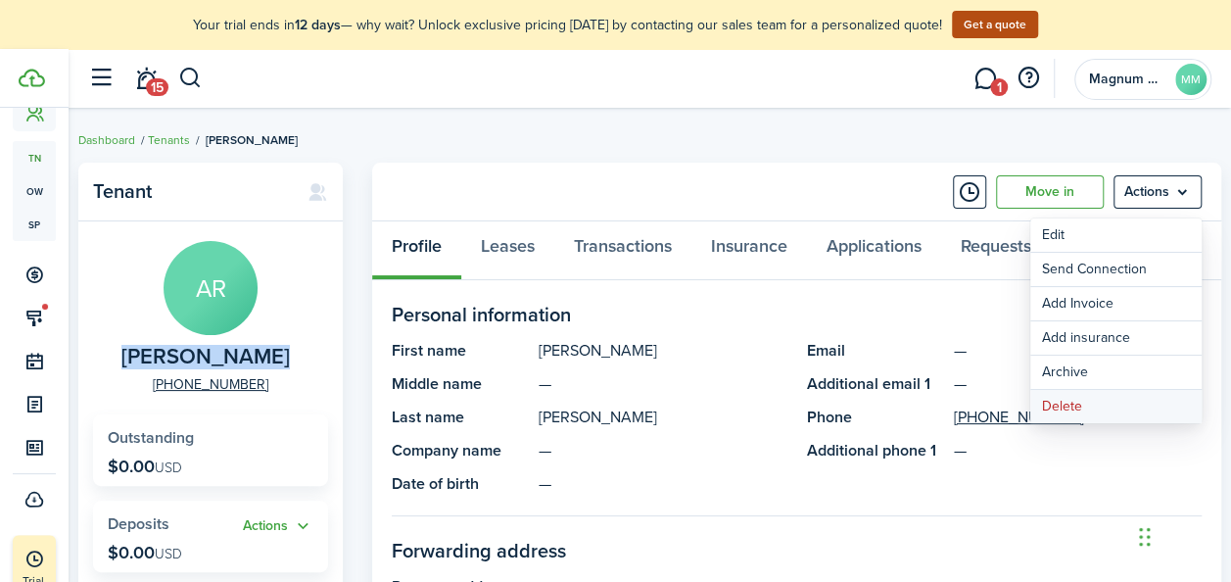
click at [1070, 405] on button "Delete" at bounding box center [1115, 406] width 171 height 33
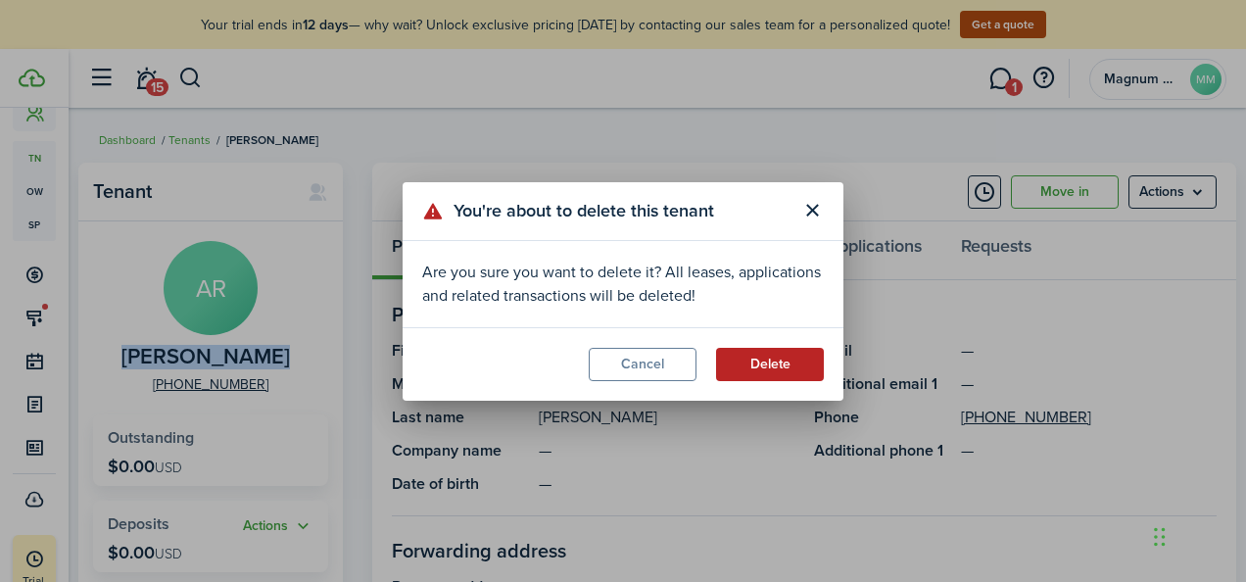
click at [764, 365] on button "Delete" at bounding box center [770, 364] width 108 height 33
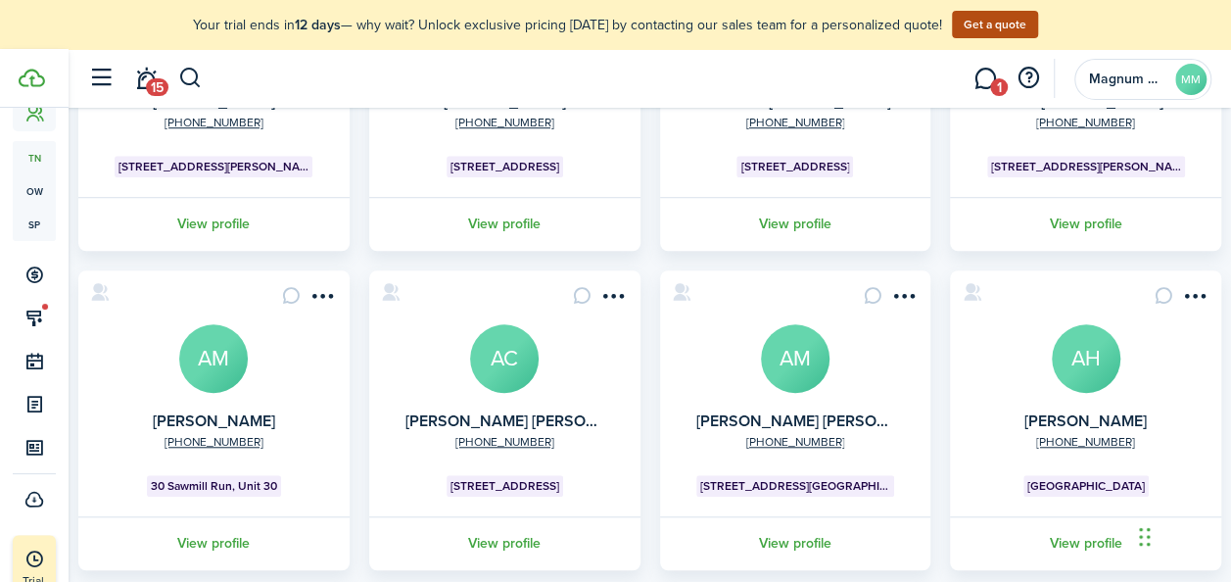
scroll to position [746, 0]
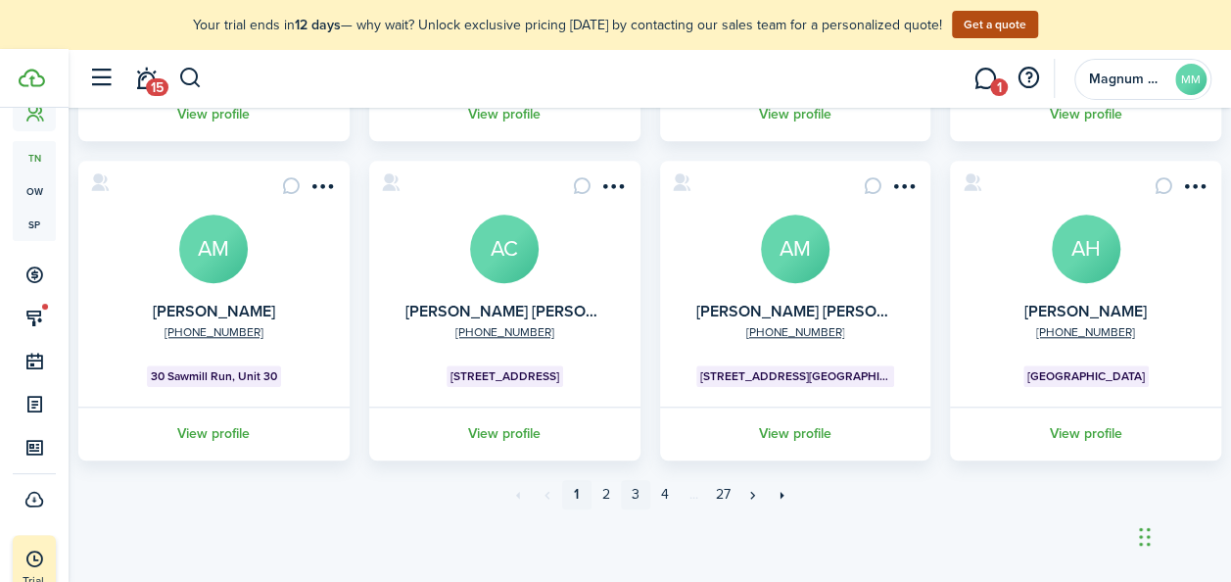
click at [637, 497] on link "3" at bounding box center [635, 494] width 29 height 29
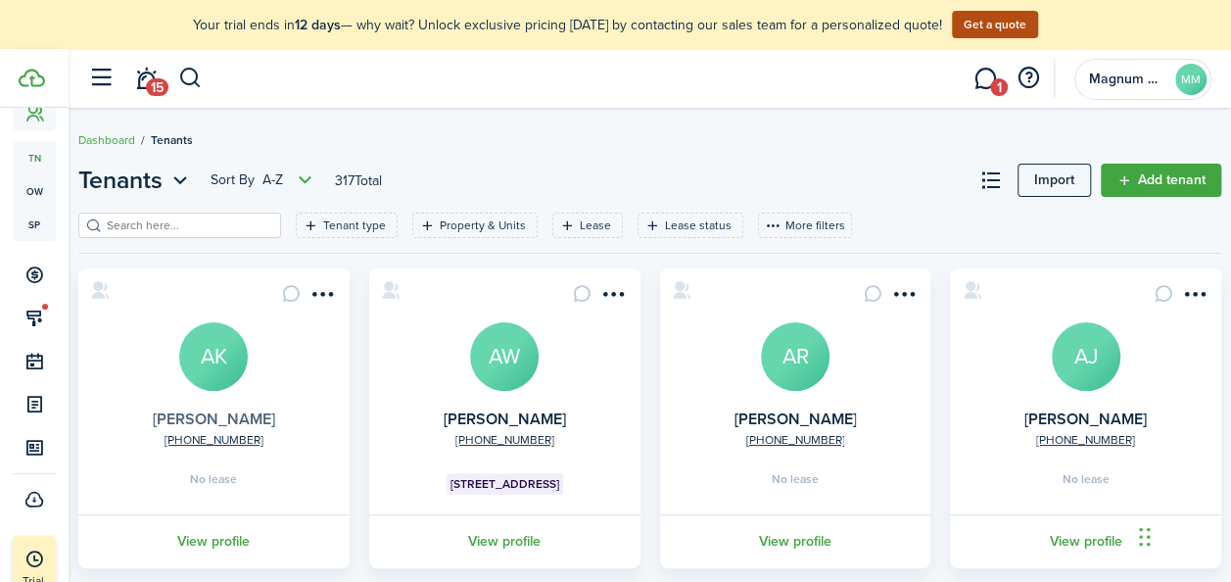
click at [247, 414] on link "[PERSON_NAME]" at bounding box center [214, 418] width 122 height 23
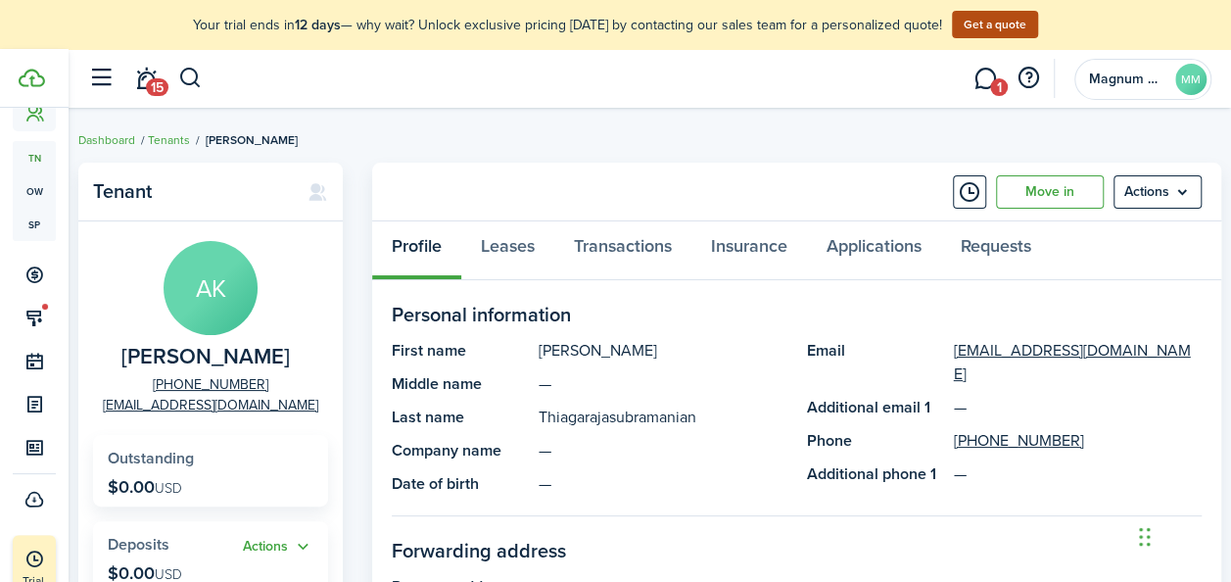
click at [198, 358] on span "[PERSON_NAME]" at bounding box center [205, 357] width 168 height 24
copy span "[PERSON_NAME]"
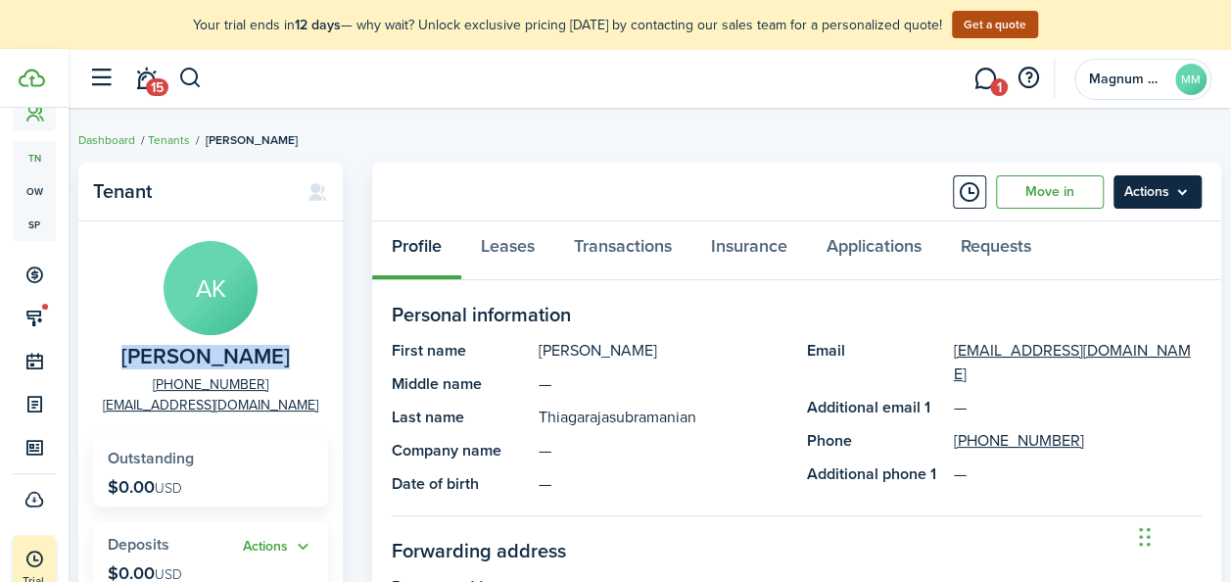
click at [1188, 202] on menu-btn "Actions" at bounding box center [1158, 191] width 88 height 33
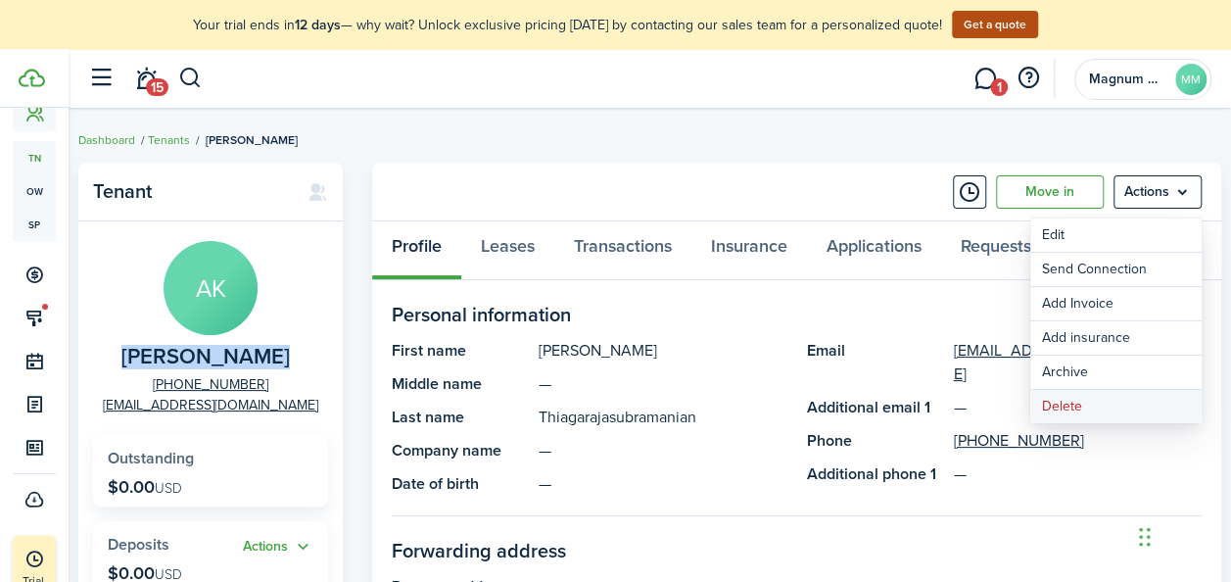
click at [1096, 407] on button "Delete" at bounding box center [1115, 406] width 171 height 33
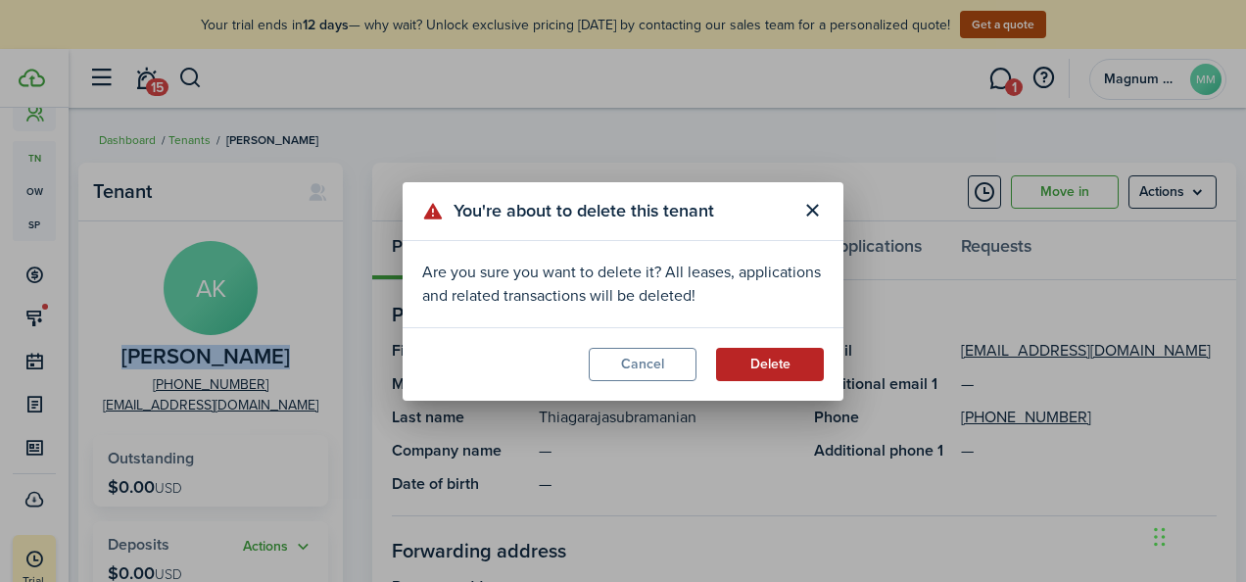
click at [774, 372] on button "Delete" at bounding box center [770, 364] width 108 height 33
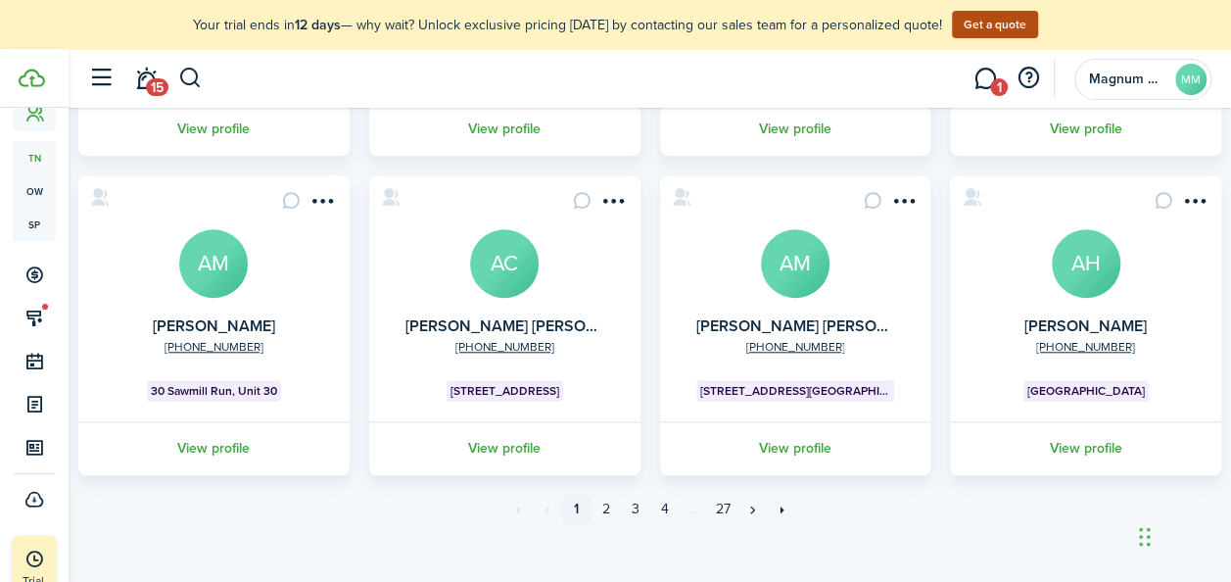
scroll to position [739, 0]
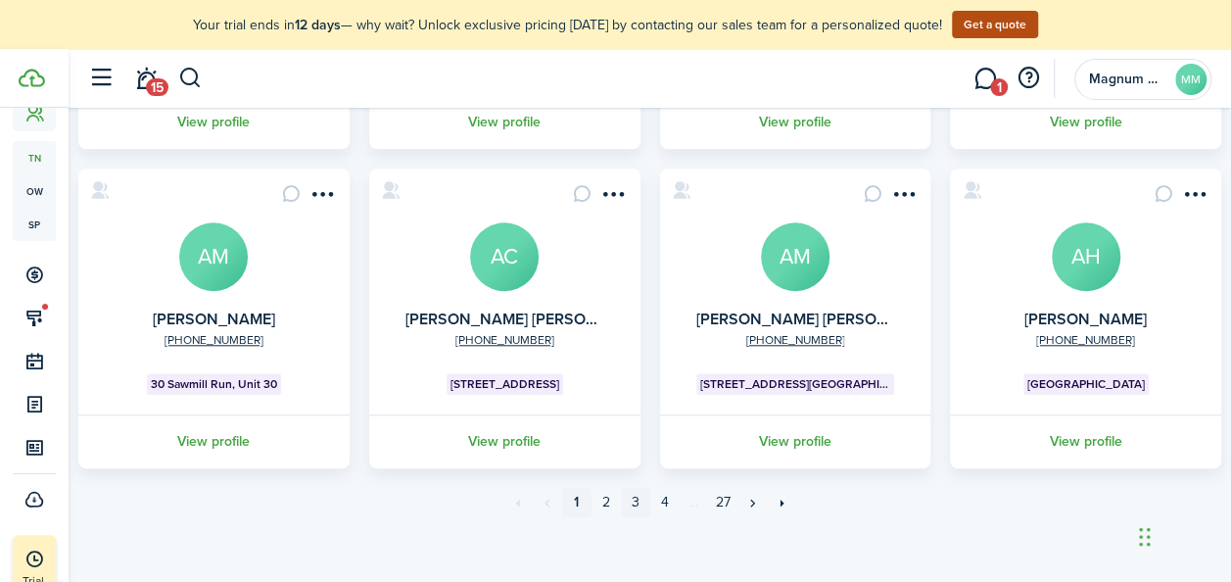
click at [633, 503] on link "3" at bounding box center [635, 502] width 29 height 29
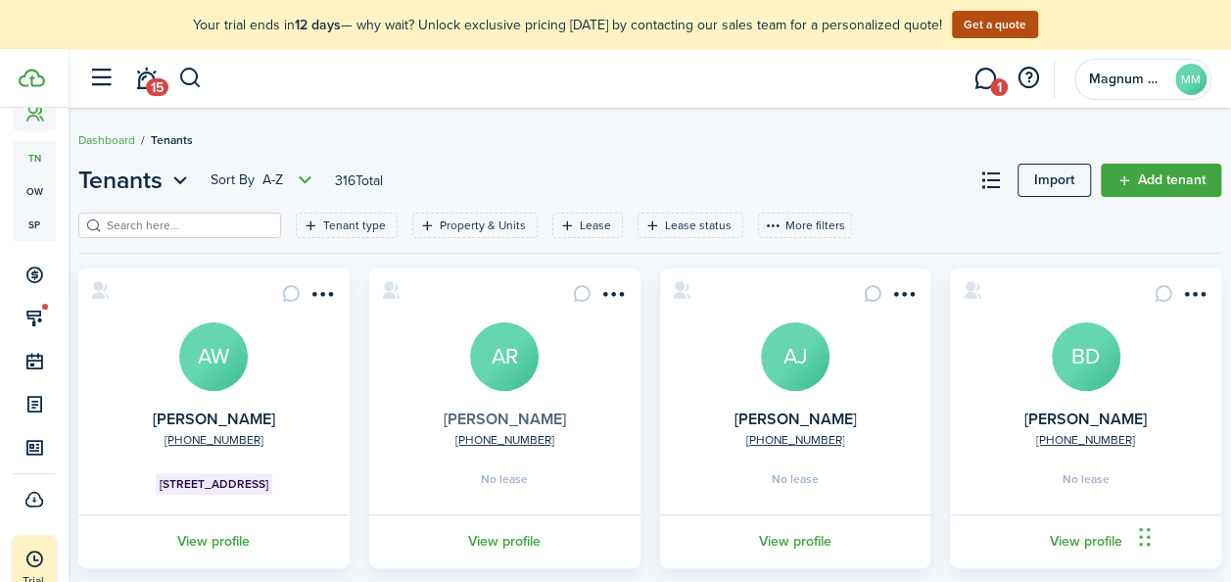
click at [543, 421] on link "[PERSON_NAME]" at bounding box center [505, 418] width 122 height 23
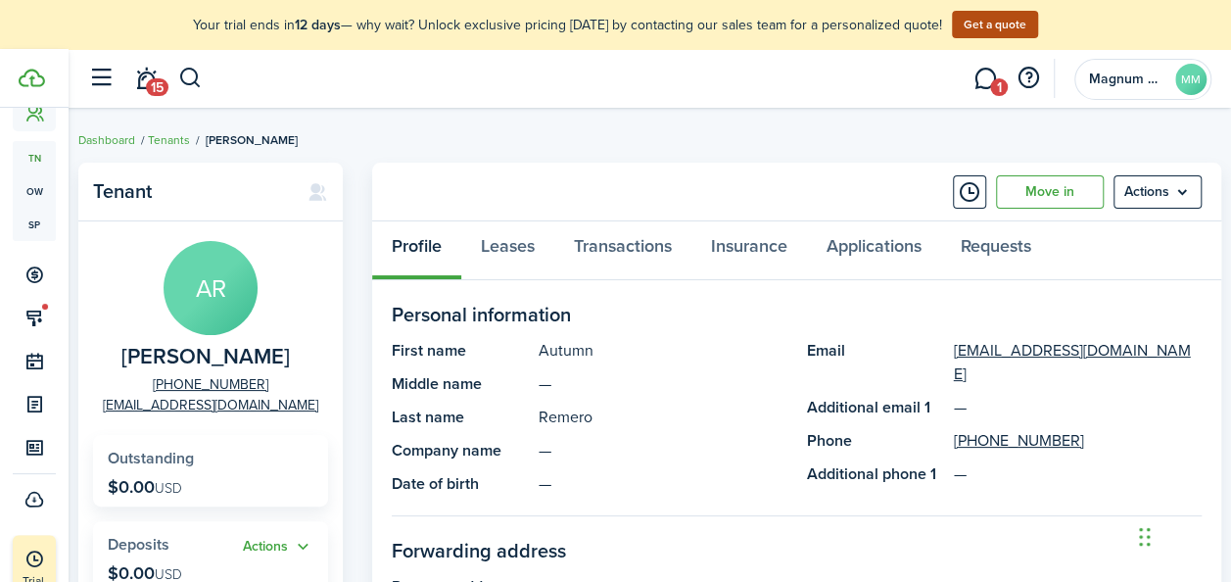
click at [213, 353] on span "[PERSON_NAME]" at bounding box center [205, 357] width 168 height 24
copy span "[PERSON_NAME]"
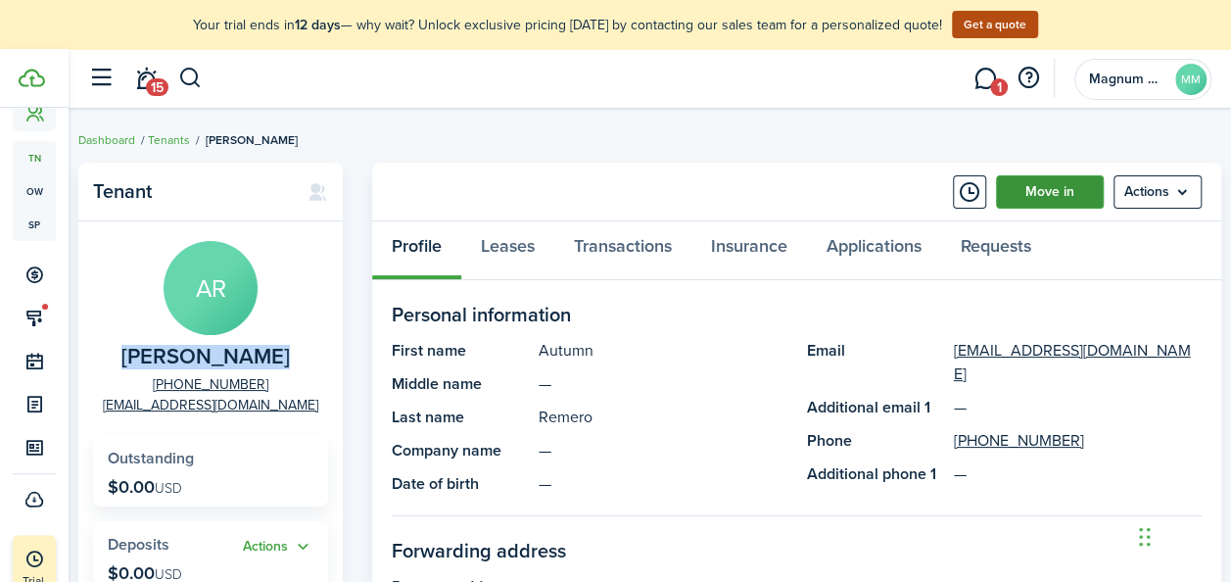
click at [1061, 195] on link "Move in" at bounding box center [1050, 191] width 108 height 33
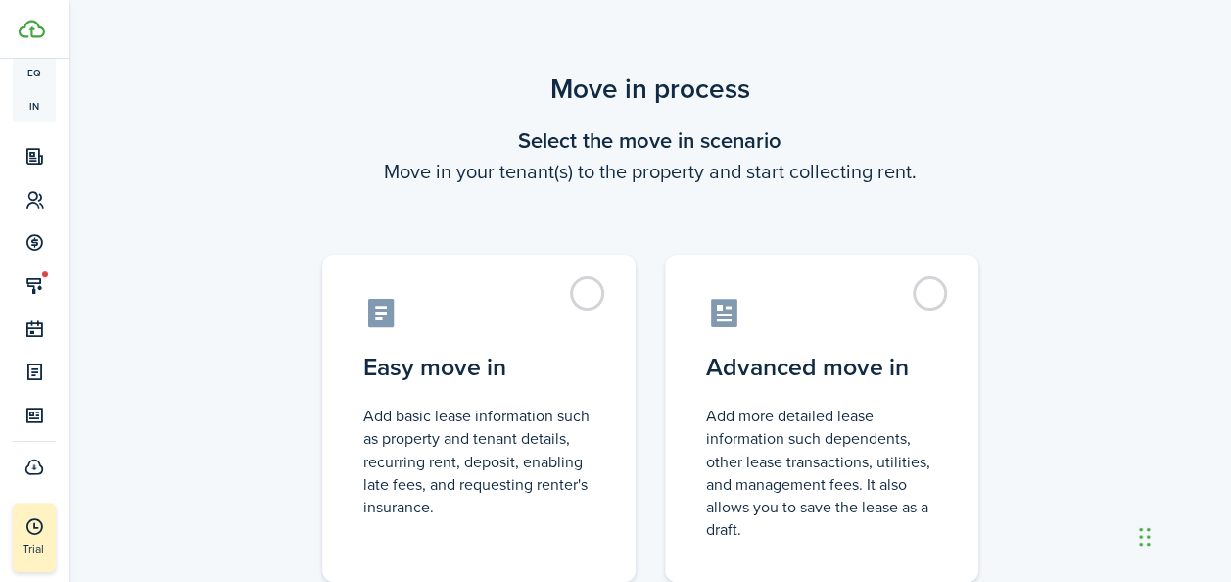
scroll to position [305, 0]
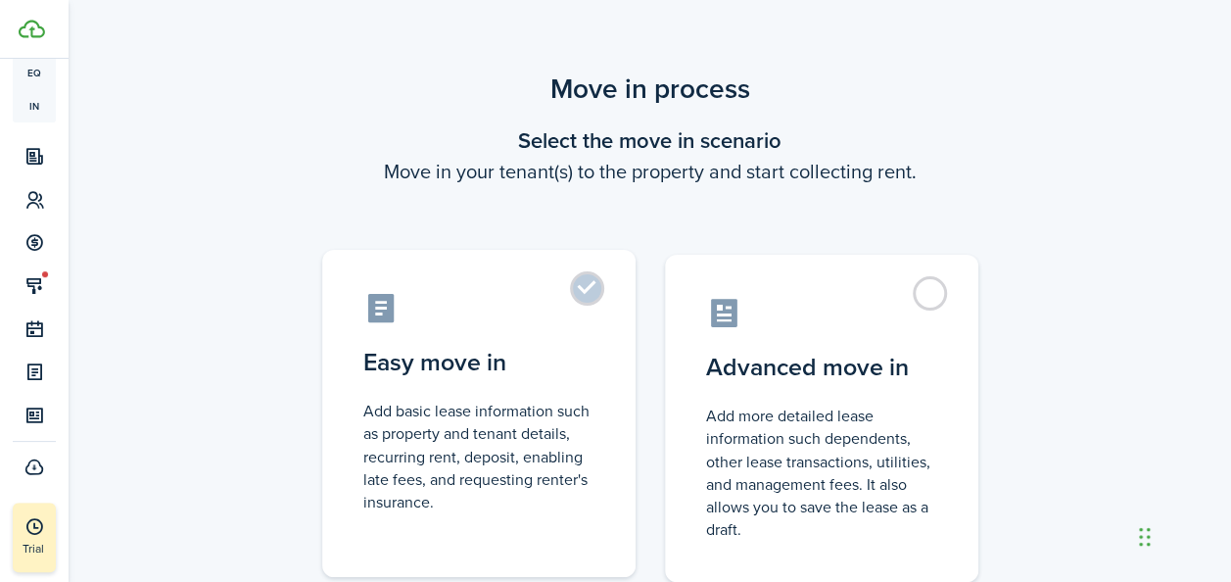
click at [600, 292] on label "Easy move in Add basic lease information such as property and tenant details, r…" at bounding box center [478, 413] width 313 height 327
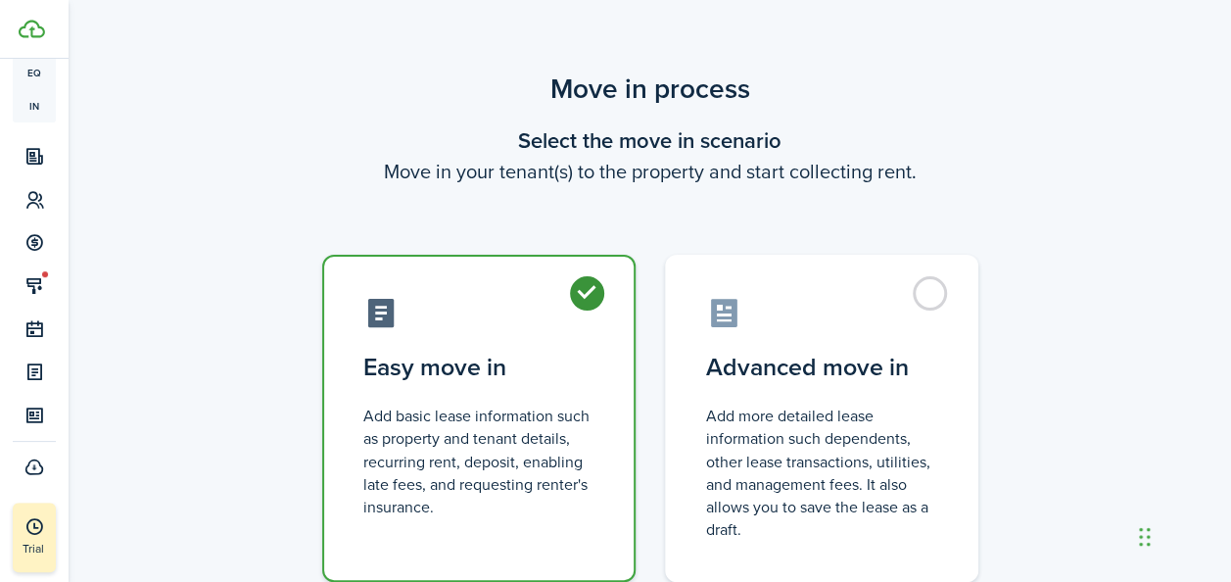
radio input "true"
drag, startPoint x: 1249, startPoint y: 223, endPoint x: 1241, endPoint y: 396, distance: 172.6
click at [1230, 396] on html "Create New Dashboard Portfolio pt Properties un Units oc Occupancy Tracker New …" at bounding box center [615, 291] width 1231 height 582
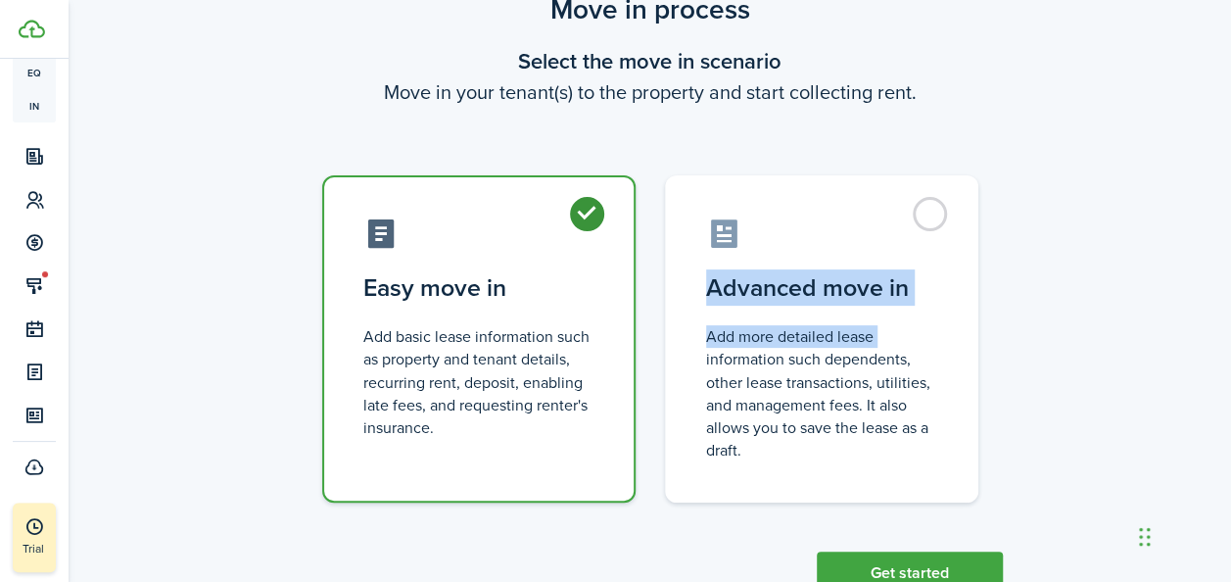
scroll to position [146, 0]
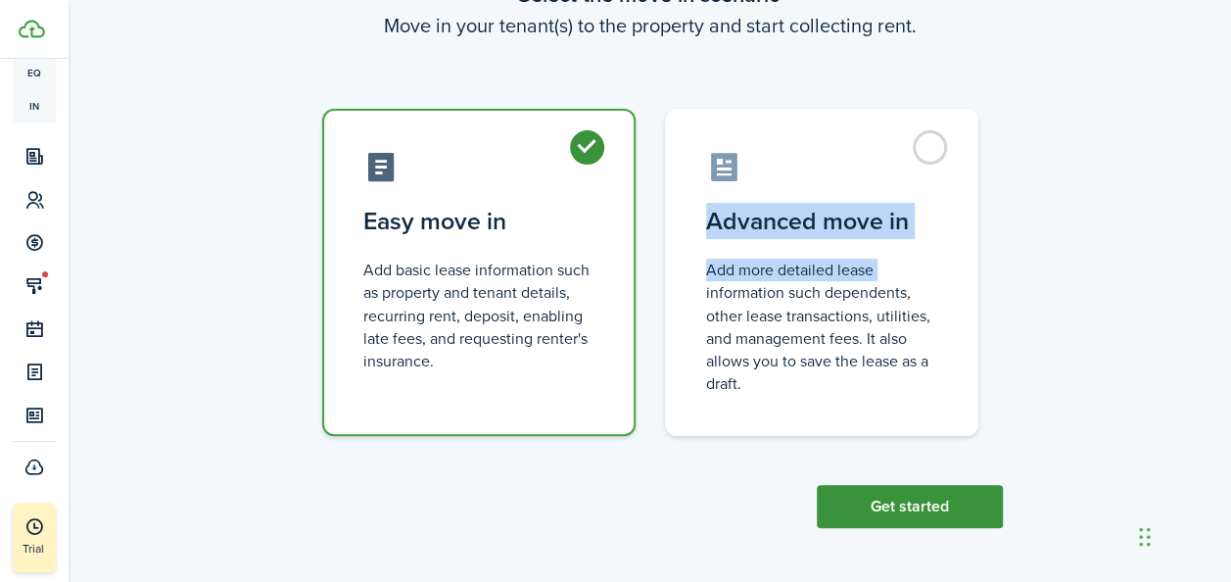
click at [878, 498] on button "Get started" at bounding box center [910, 506] width 186 height 43
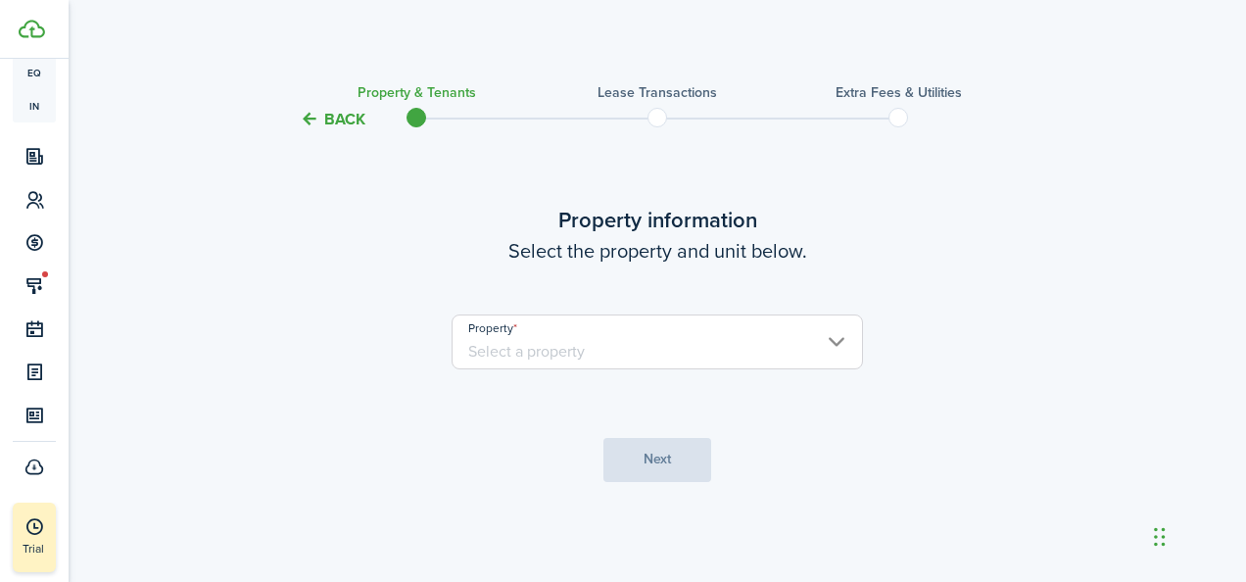
click at [609, 350] on input "Property" at bounding box center [657, 341] width 411 height 55
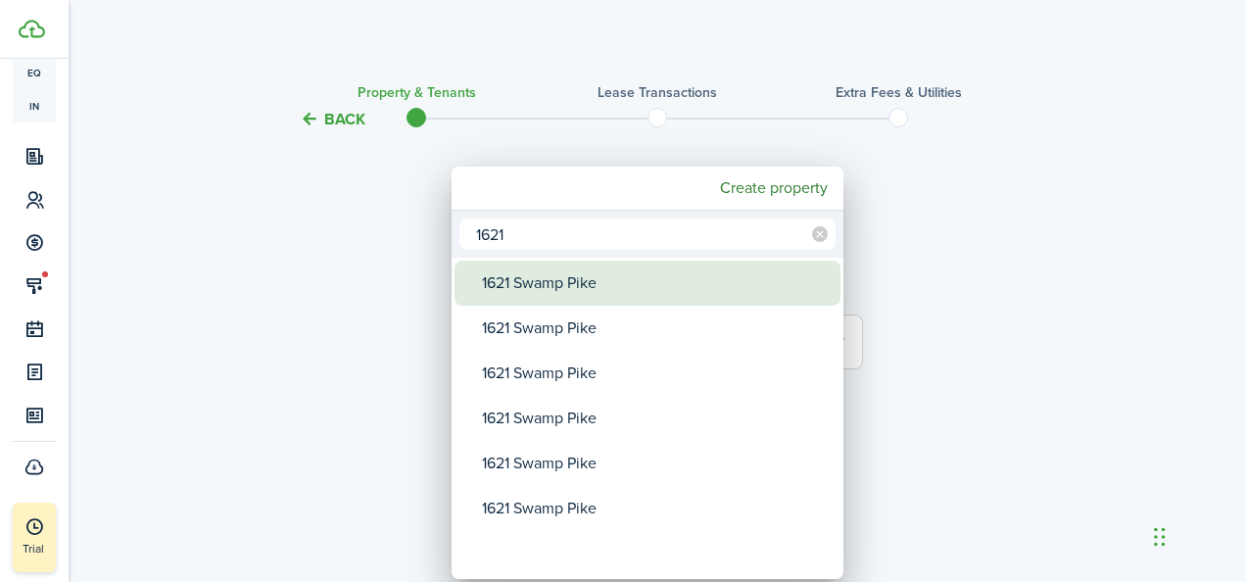
type input "1621"
click at [603, 294] on div "1621 Swamp Pike" at bounding box center [655, 283] width 347 height 45
type input "1621 Swamp Pike"
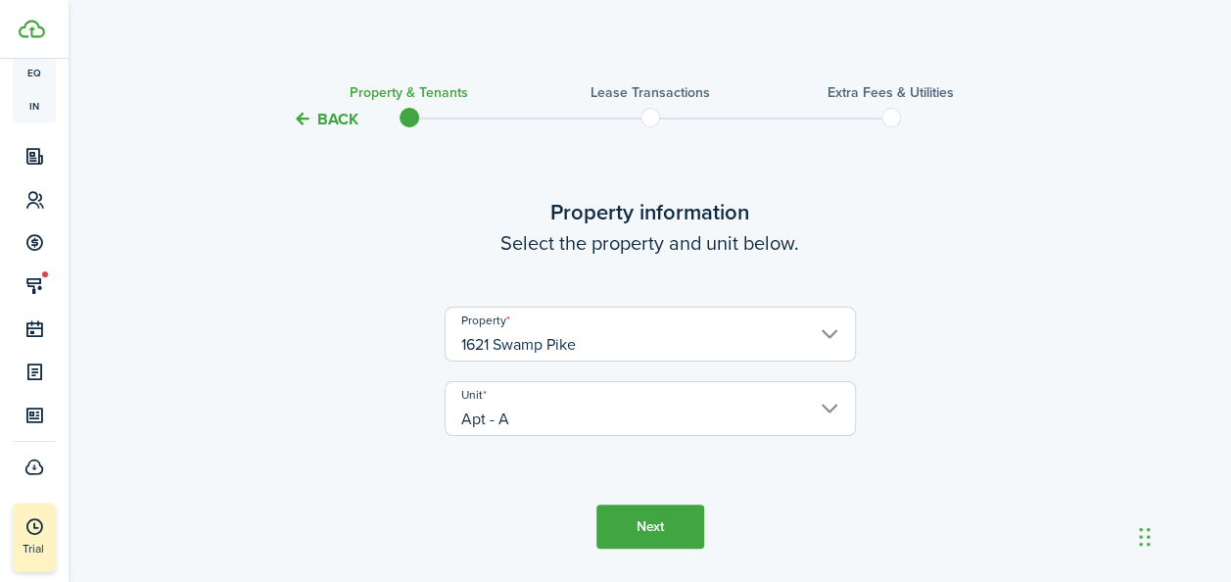
click at [836, 410] on input "Apt - A" at bounding box center [650, 408] width 411 height 55
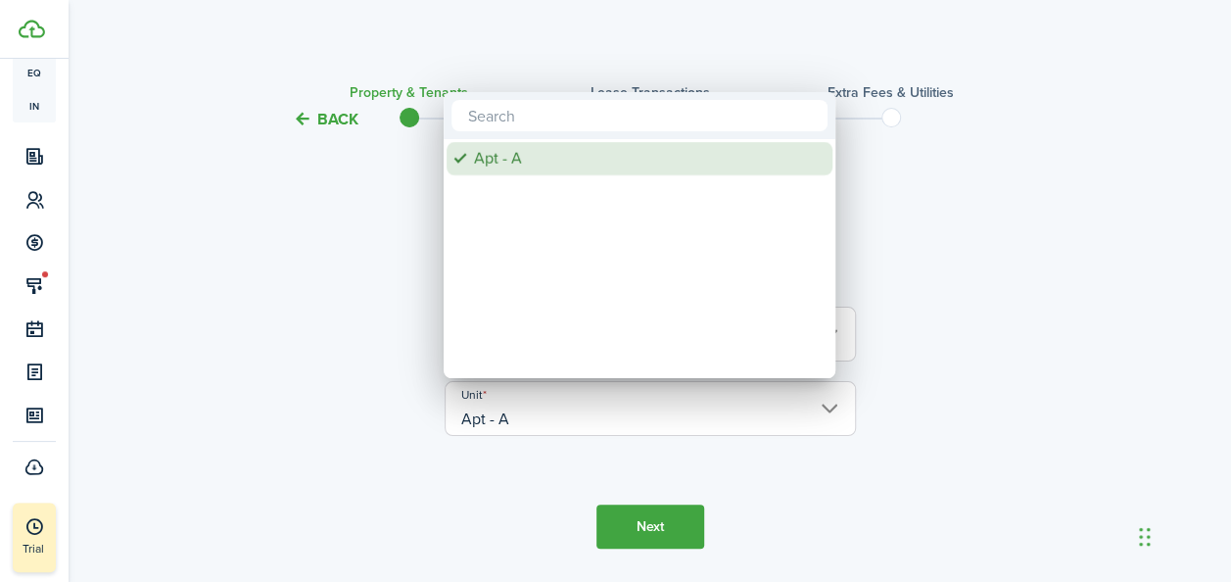
click at [962, 186] on div at bounding box center [615, 290] width 1545 height 895
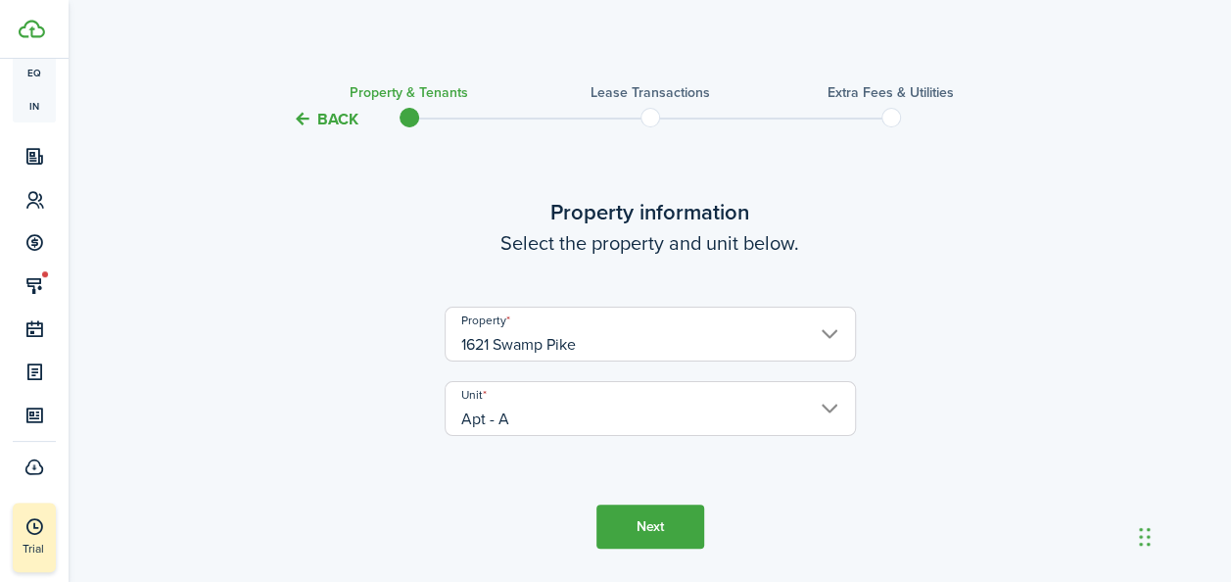
click at [609, 344] on input "1621 Swamp Pike" at bounding box center [650, 334] width 411 height 55
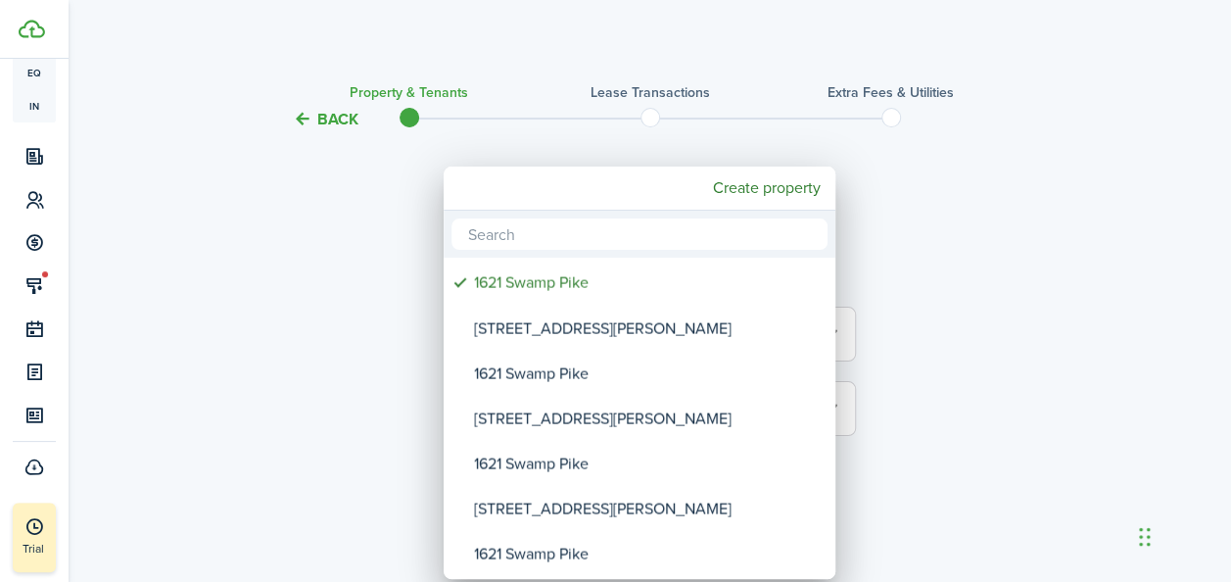
click at [603, 239] on input "text" at bounding box center [640, 233] width 376 height 31
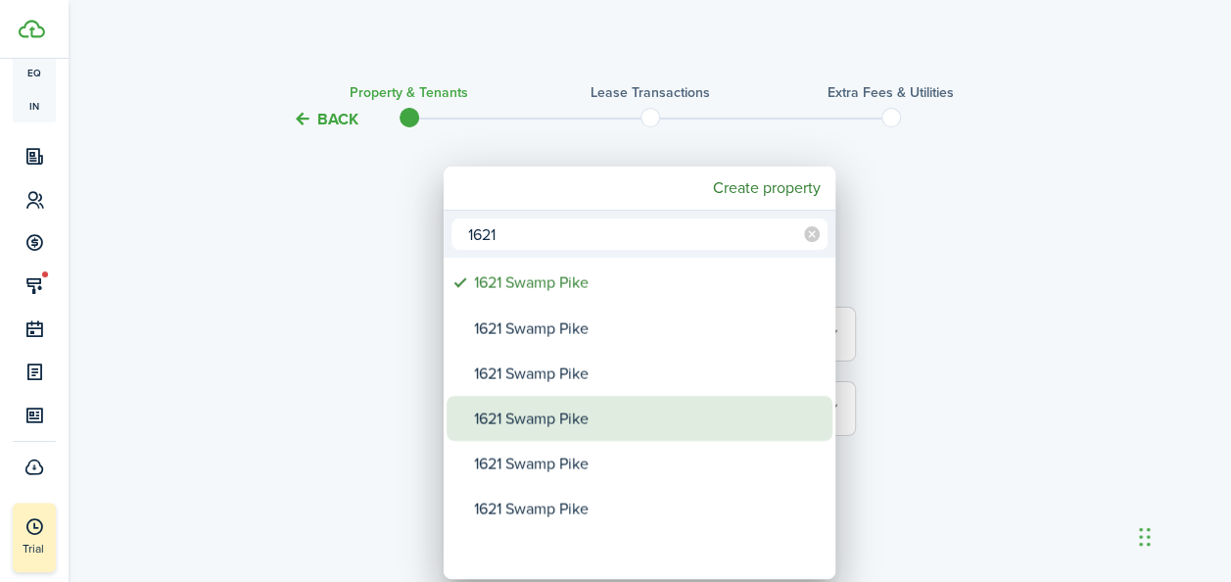
type input "1621"
click at [583, 425] on div "1621 Swamp Pike" at bounding box center [647, 418] width 347 height 45
type input "Apt - D"
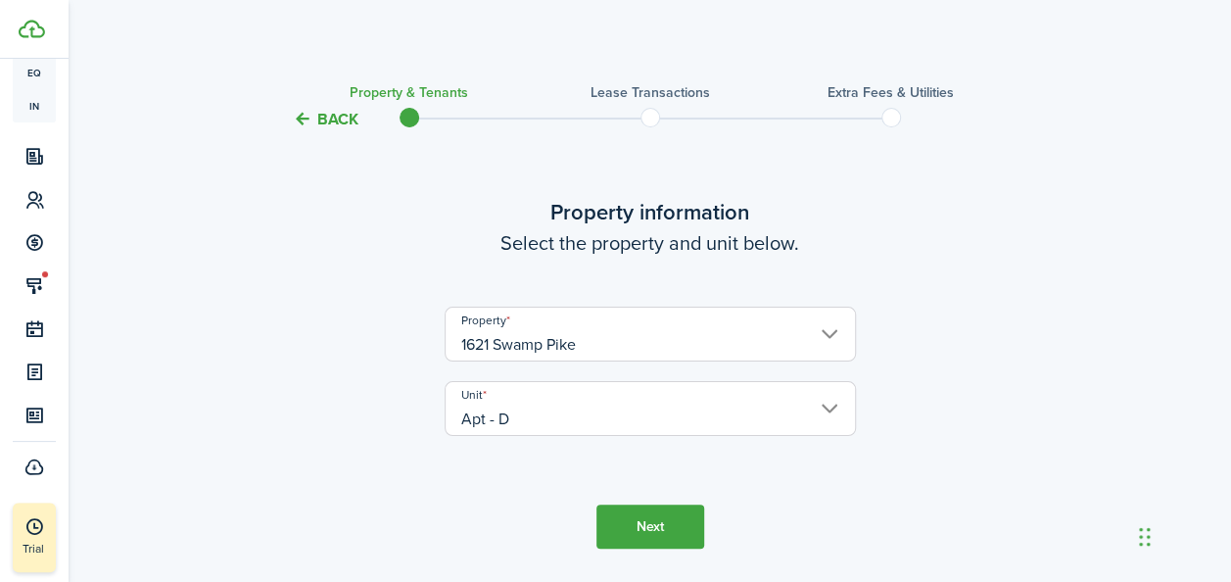
click at [626, 525] on button "Next" at bounding box center [651, 526] width 108 height 44
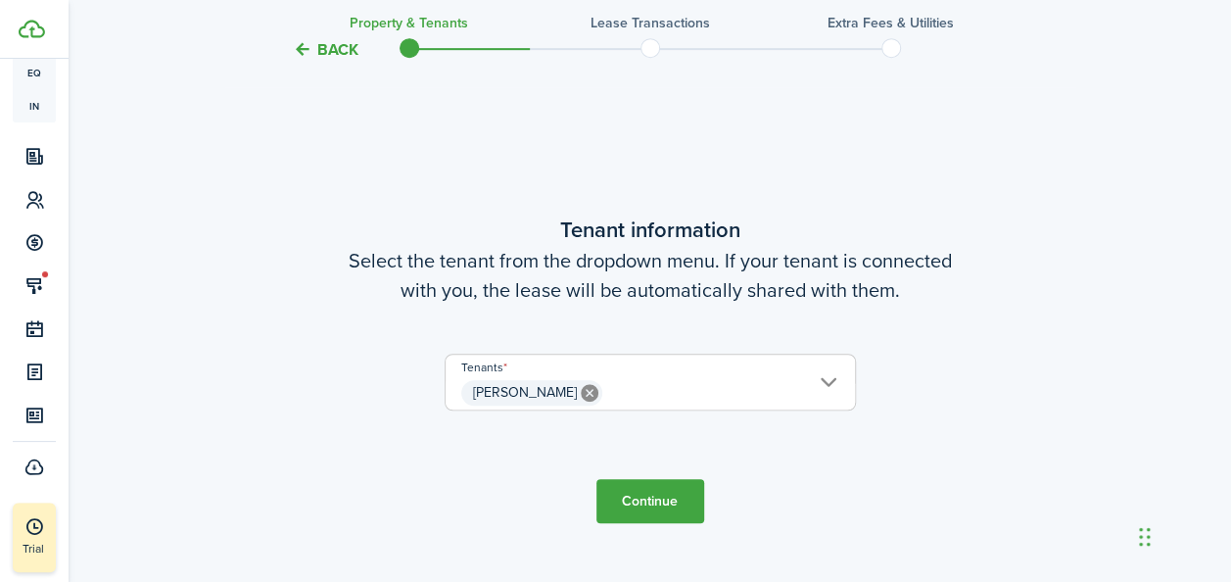
click at [626, 487] on button "Continue" at bounding box center [651, 501] width 108 height 44
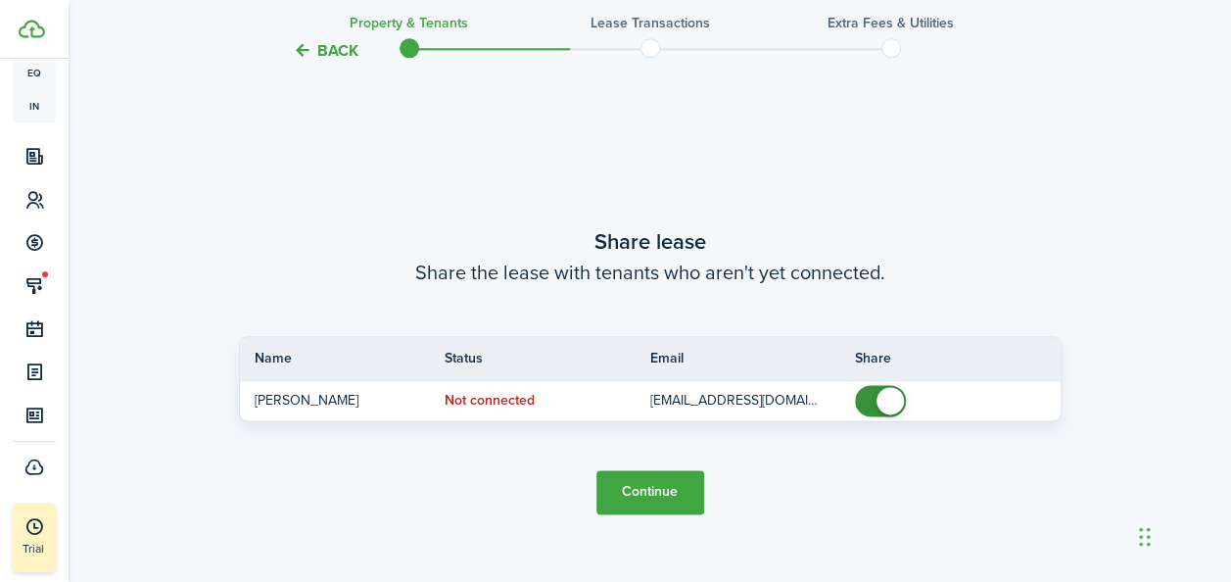
scroll to position [1092, 0]
click at [646, 488] on button "Continue" at bounding box center [651, 491] width 108 height 44
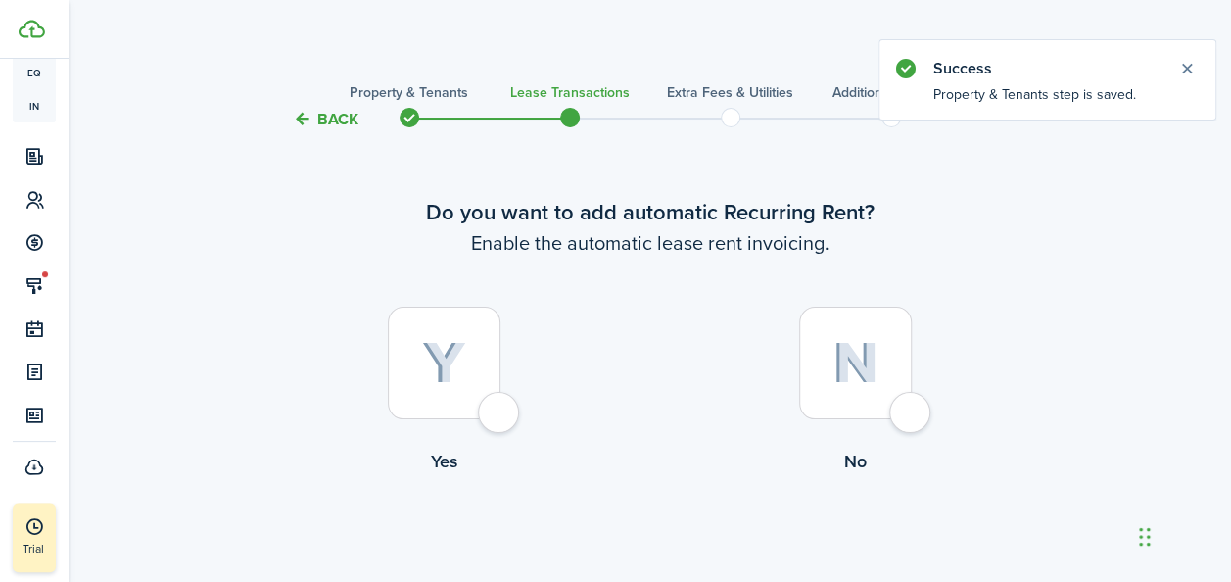
click at [473, 311] on div at bounding box center [444, 363] width 113 height 113
radio input "true"
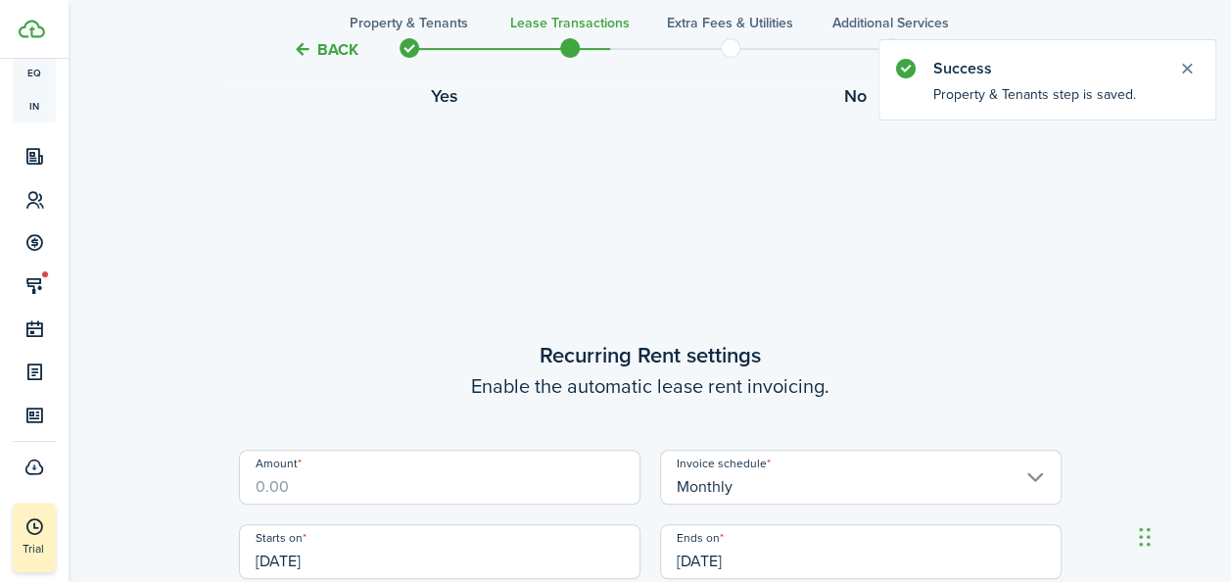
scroll to position [539, 0]
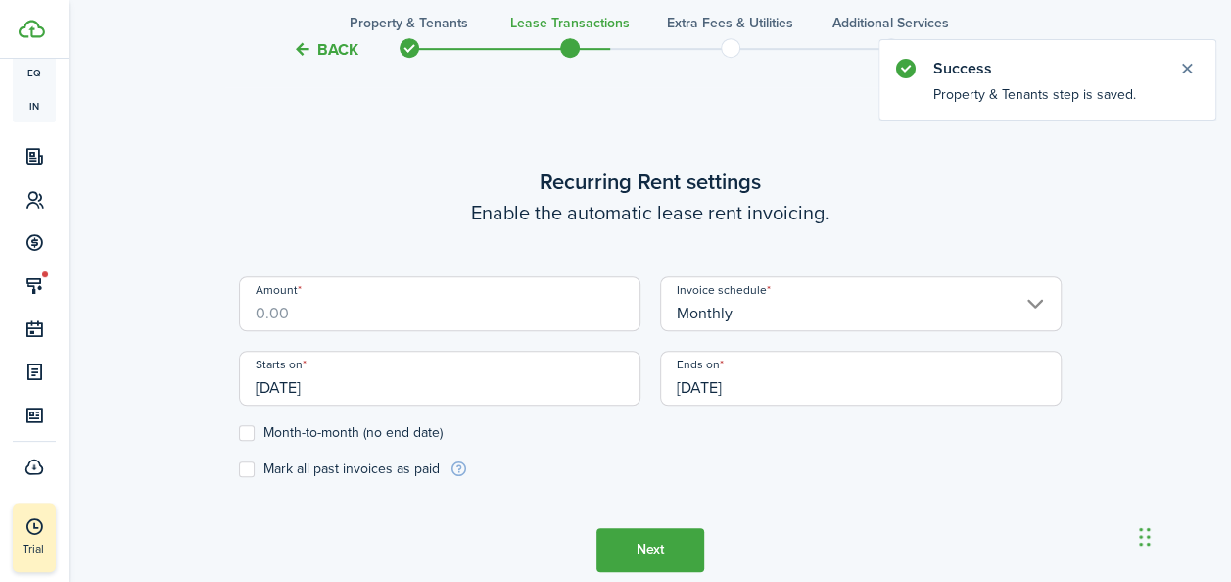
click at [503, 321] on input "Amount" at bounding box center [440, 303] width 402 height 55
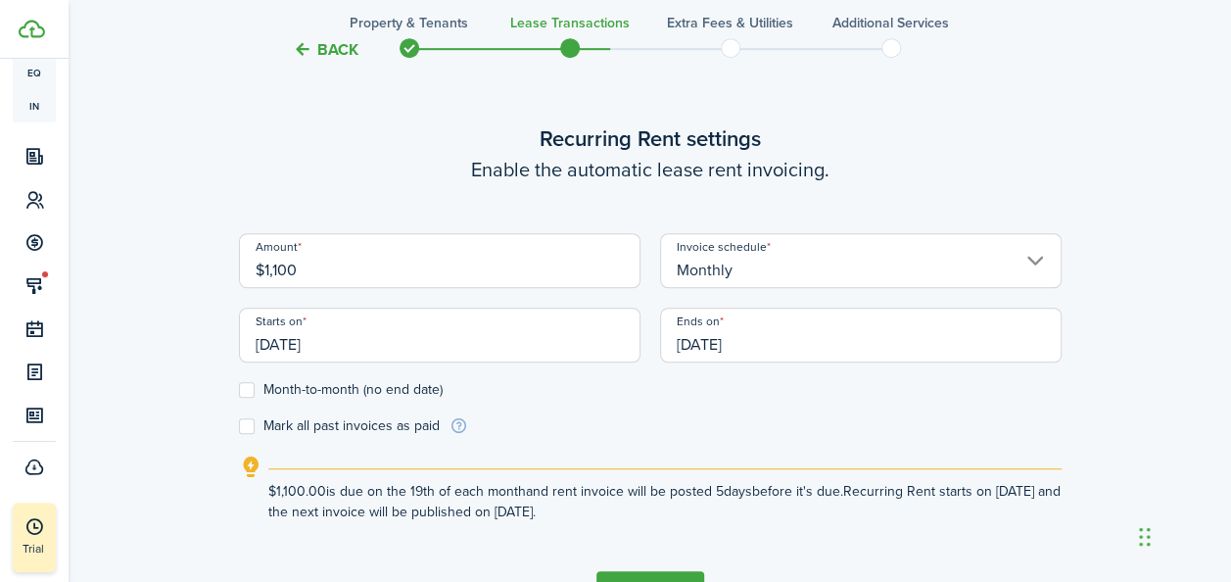
type input "$1,100.00"
drag, startPoint x: 237, startPoint y: 394, endPoint x: 248, endPoint y: 392, distance: 11.0
click at [237, 394] on div "Back Property & Tenants Lease Transactions Extra fees & Utilities Additional Se…" at bounding box center [650, 94] width 1163 height 1129
click at [249, 386] on label "Month-to-month (no end date)" at bounding box center [341, 390] width 204 height 16
click at [239, 389] on input "Month-to-month (no end date)" at bounding box center [238, 389] width 1 height 1
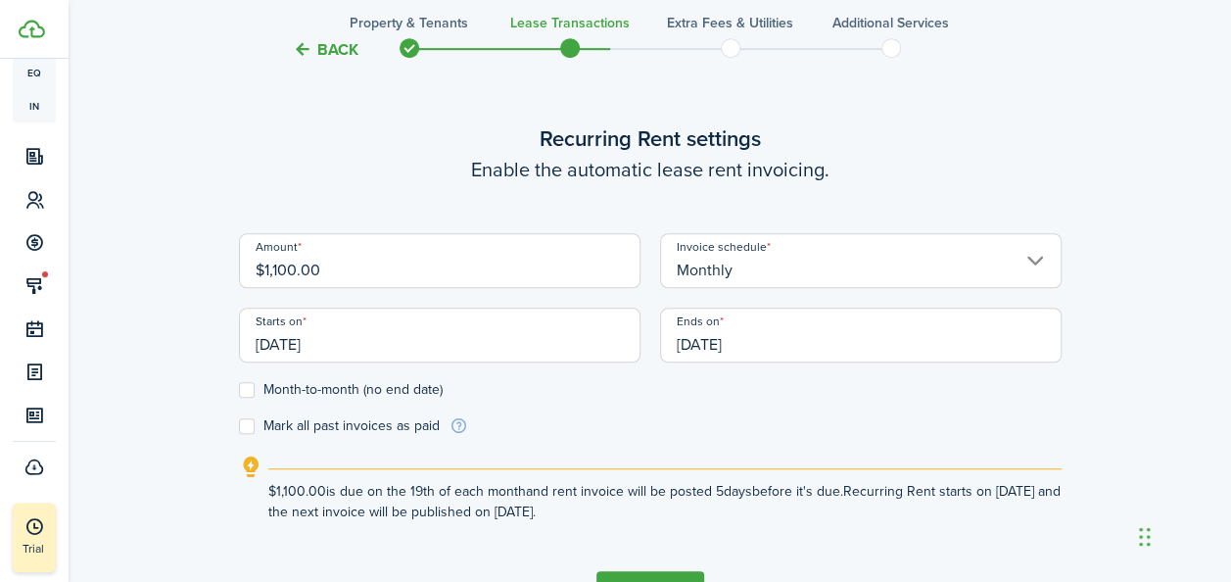
checkbox input "true"
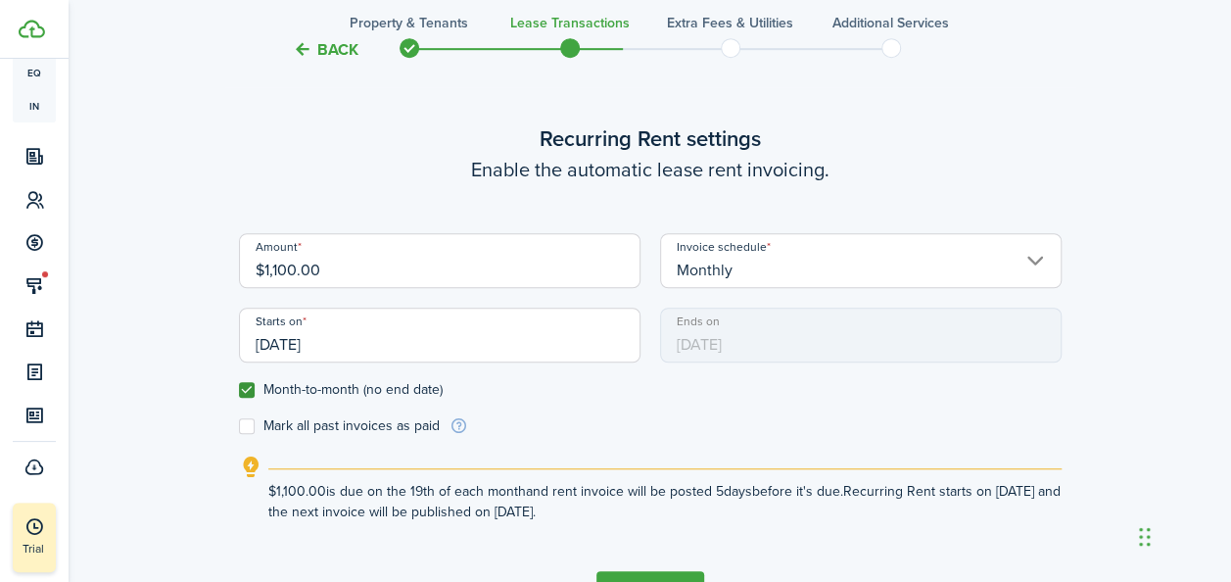
click at [313, 357] on input "[DATE]" at bounding box center [440, 335] width 402 height 55
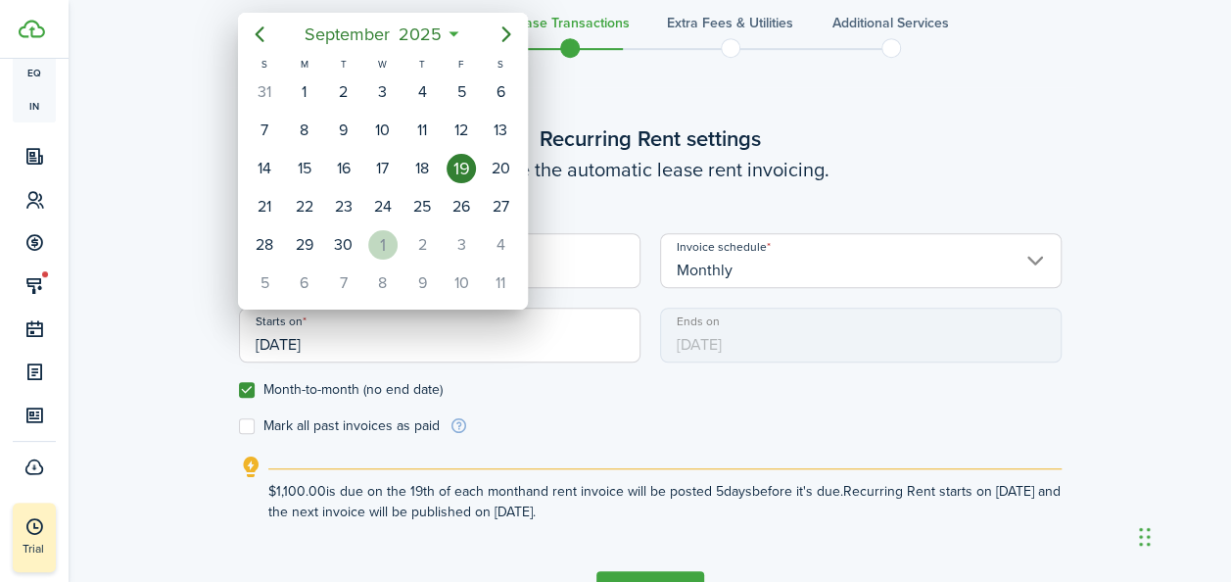
click at [380, 248] on div "1" at bounding box center [382, 244] width 29 height 29
type input "[DATE]"
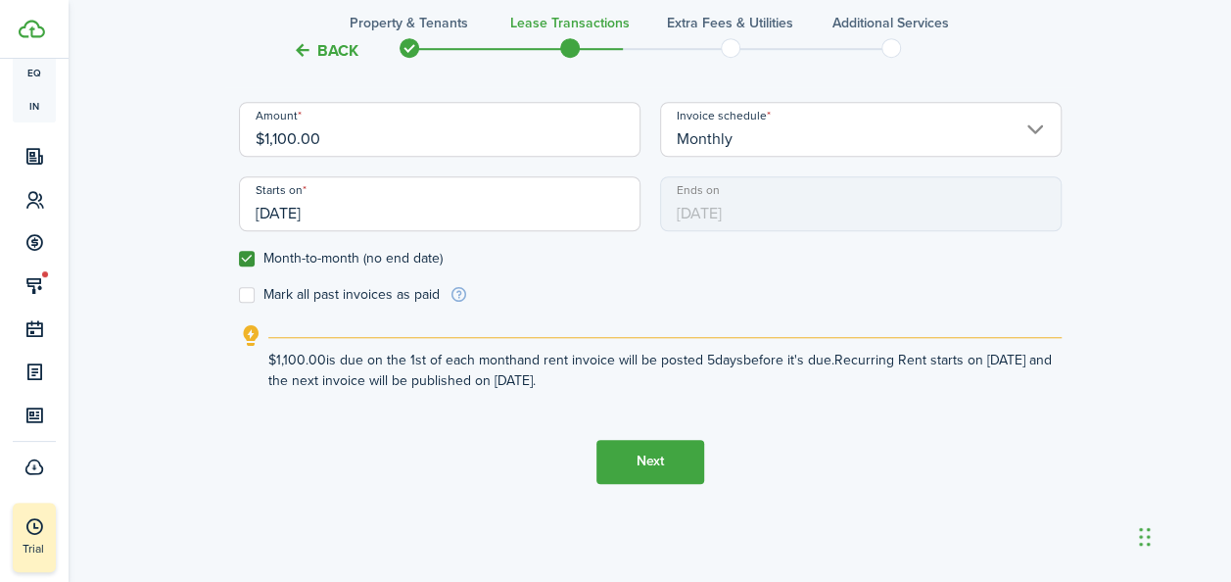
click at [678, 460] on button "Next" at bounding box center [651, 462] width 108 height 44
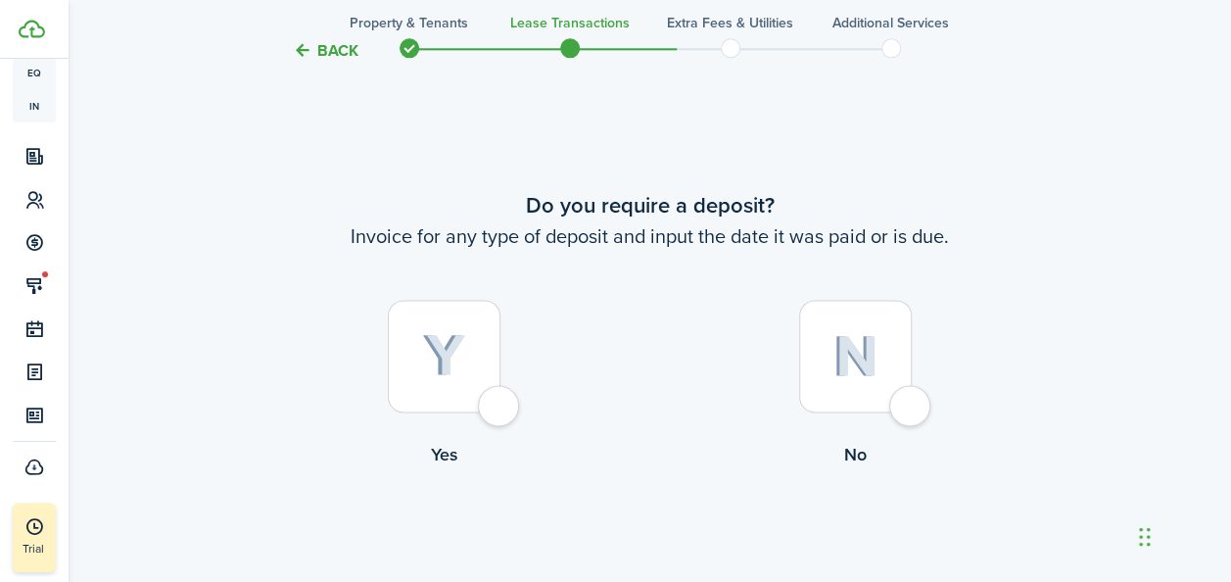
scroll to position [1121, 0]
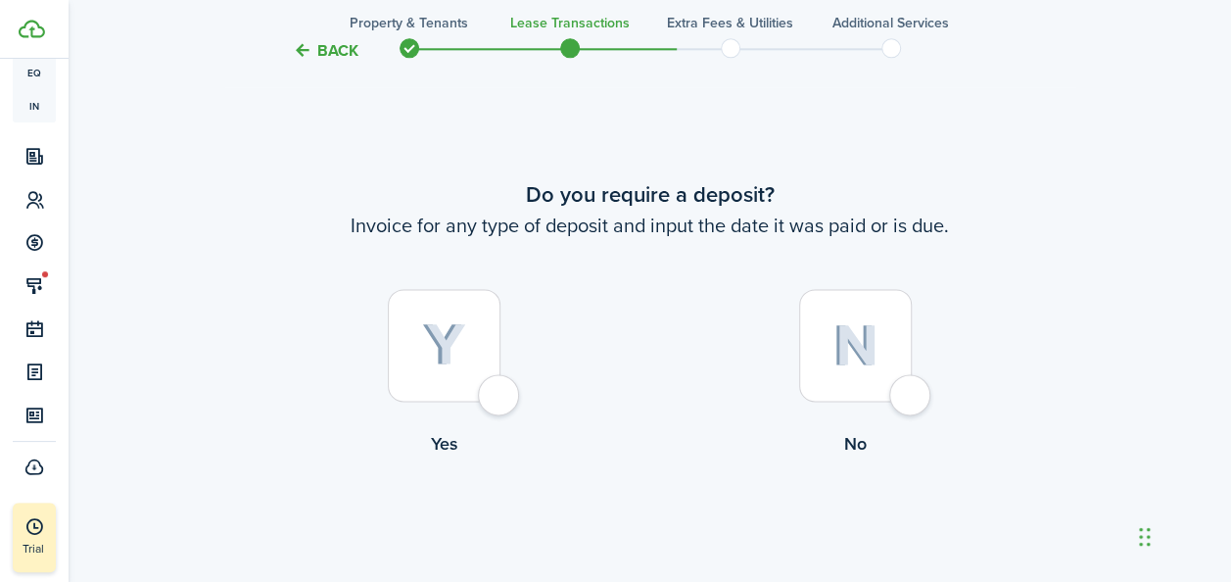
click at [860, 351] on img at bounding box center [856, 345] width 46 height 42
radio input "true"
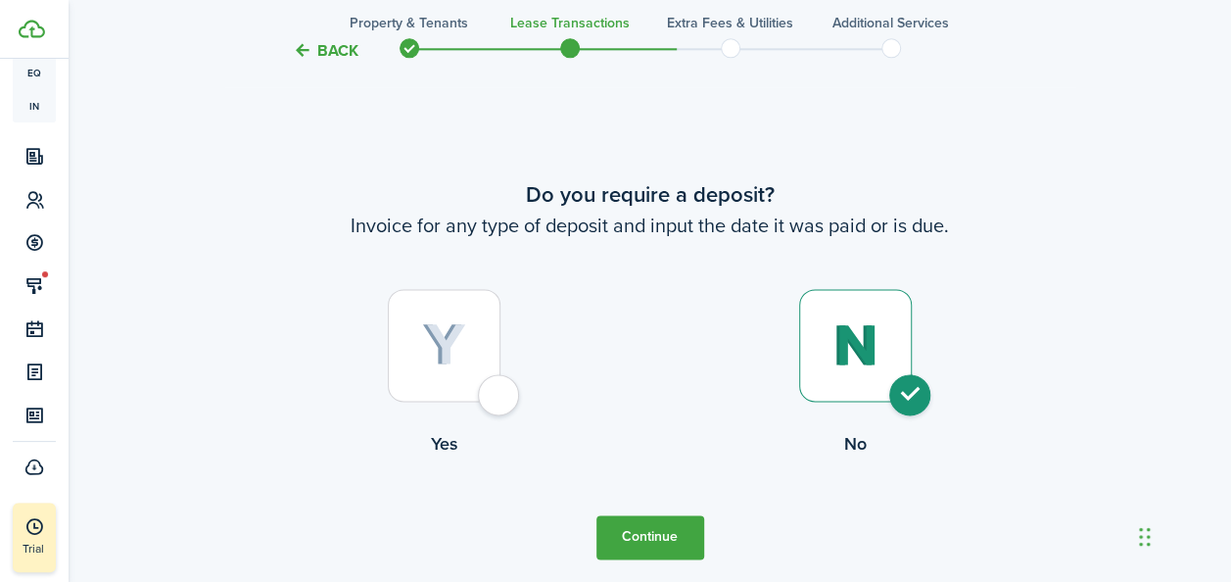
click at [644, 541] on button "Continue" at bounding box center [651, 537] width 108 height 44
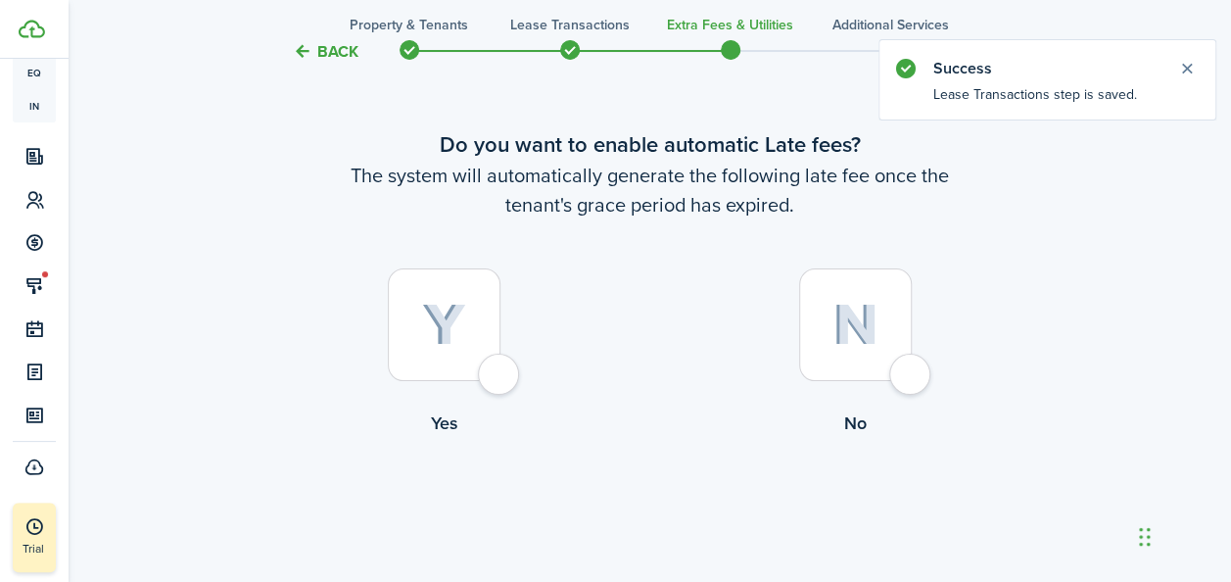
scroll to position [118, 0]
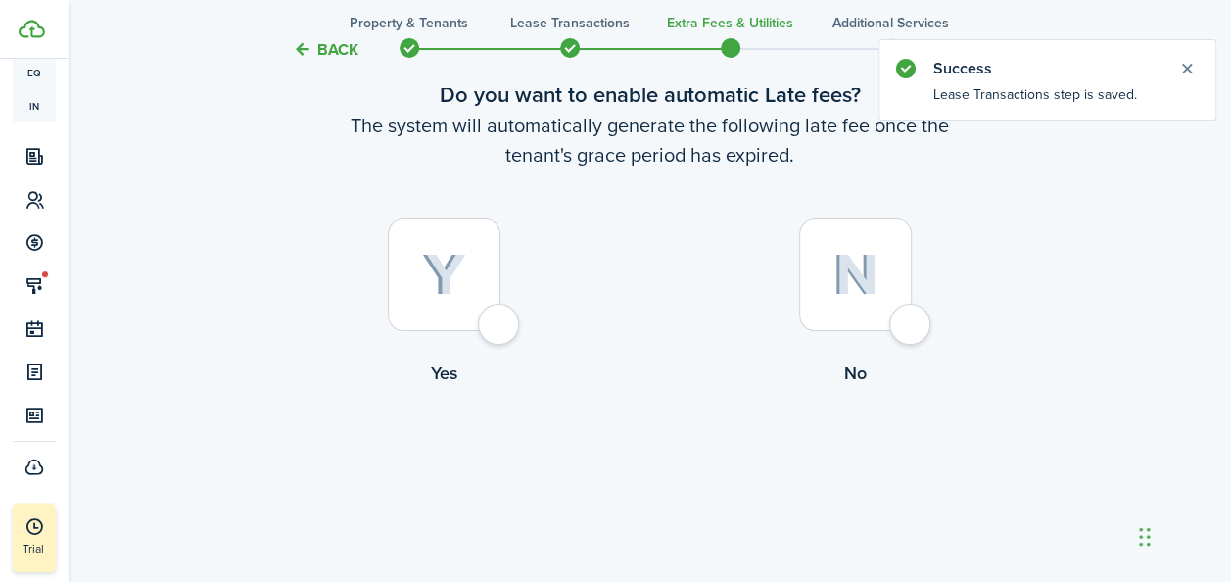
click at [444, 308] on div at bounding box center [444, 274] width 113 height 113
radio input "true"
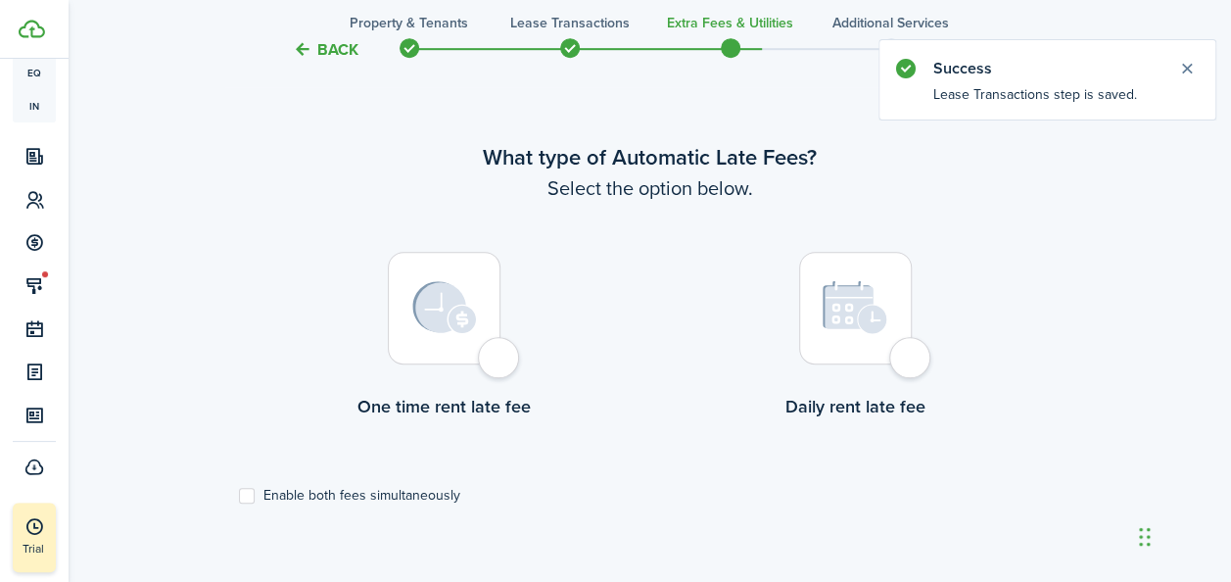
click at [475, 345] on div at bounding box center [444, 308] width 113 height 113
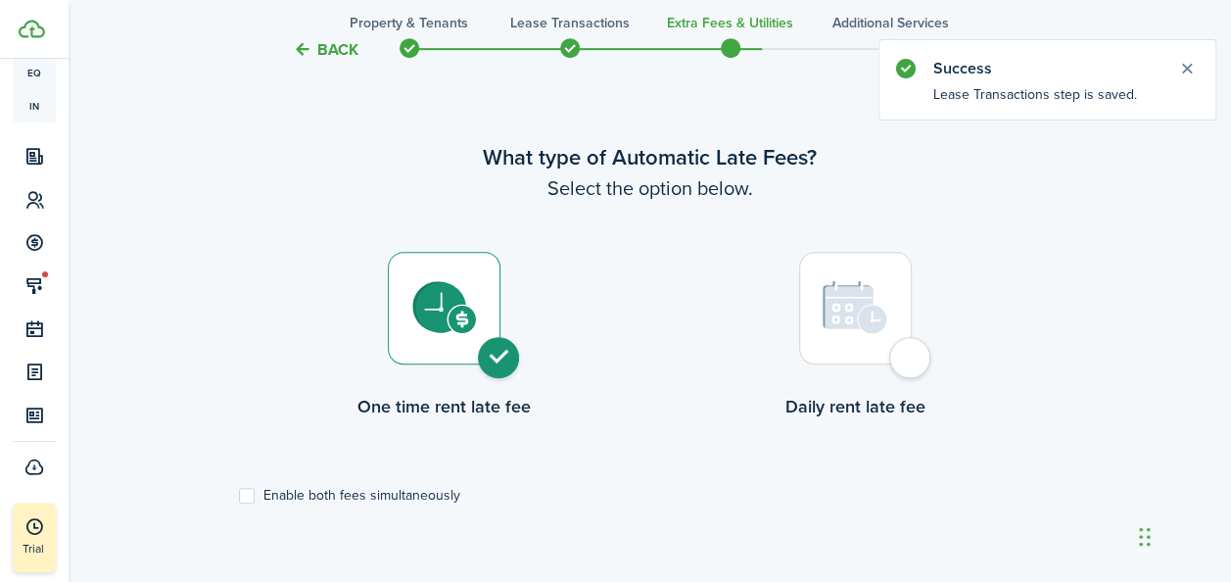
radio input "true"
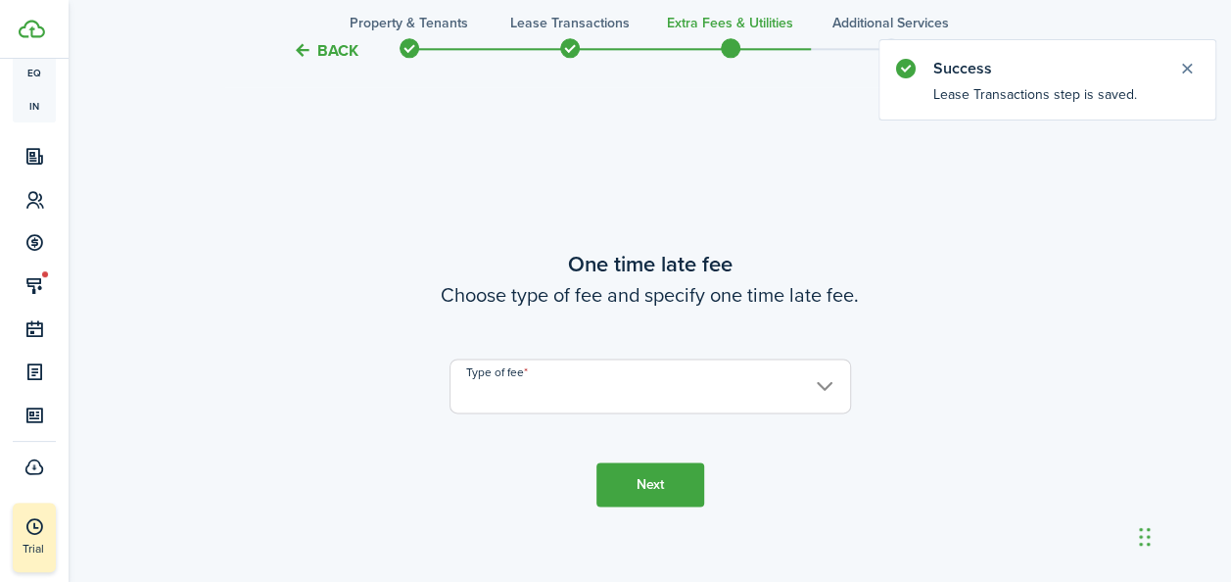
scroll to position [1150, 0]
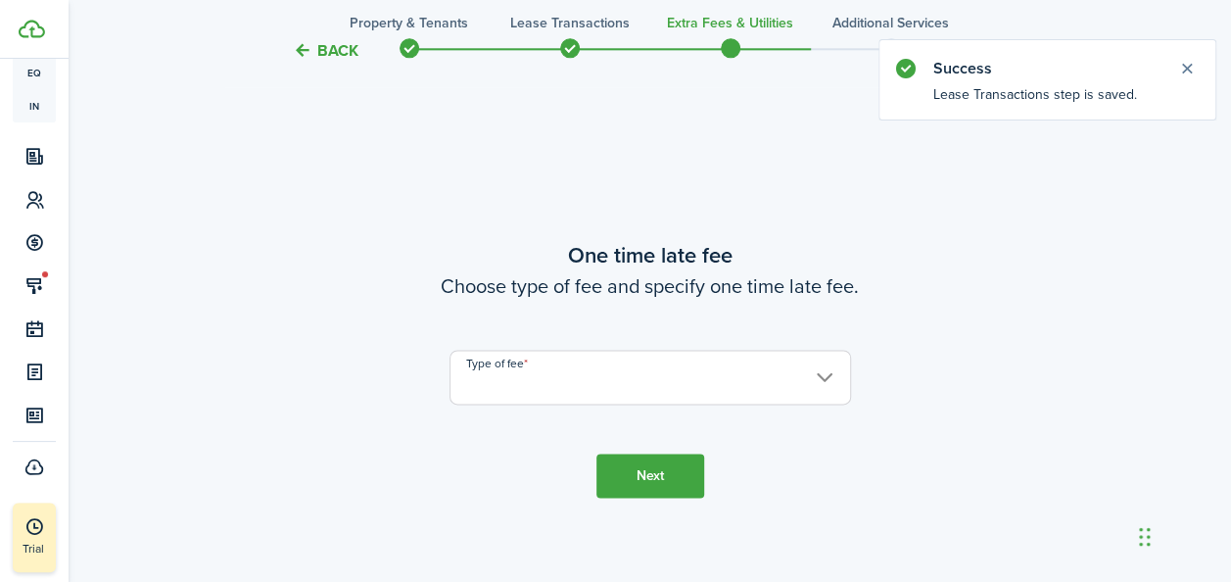
click at [637, 396] on input "Type of fee" at bounding box center [651, 377] width 402 height 55
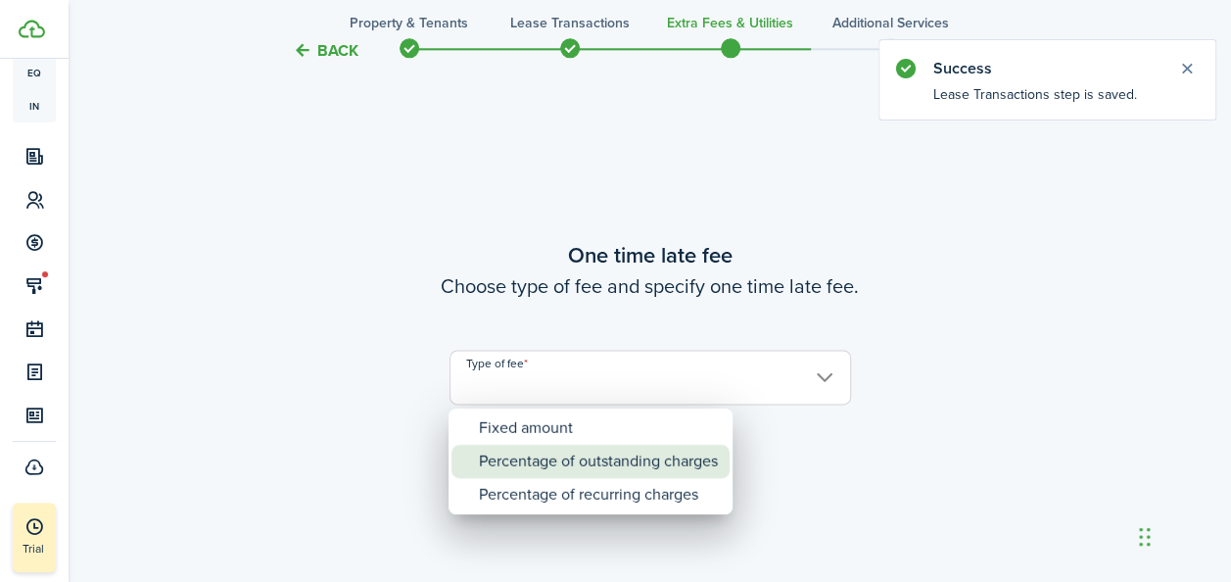
click at [551, 467] on div "Percentage of outstanding charges" at bounding box center [598, 461] width 239 height 33
type input "Percentage of outstanding charges"
click at [551, 467] on div "Percentage of outstanding charges" at bounding box center [598, 461] width 239 height 33
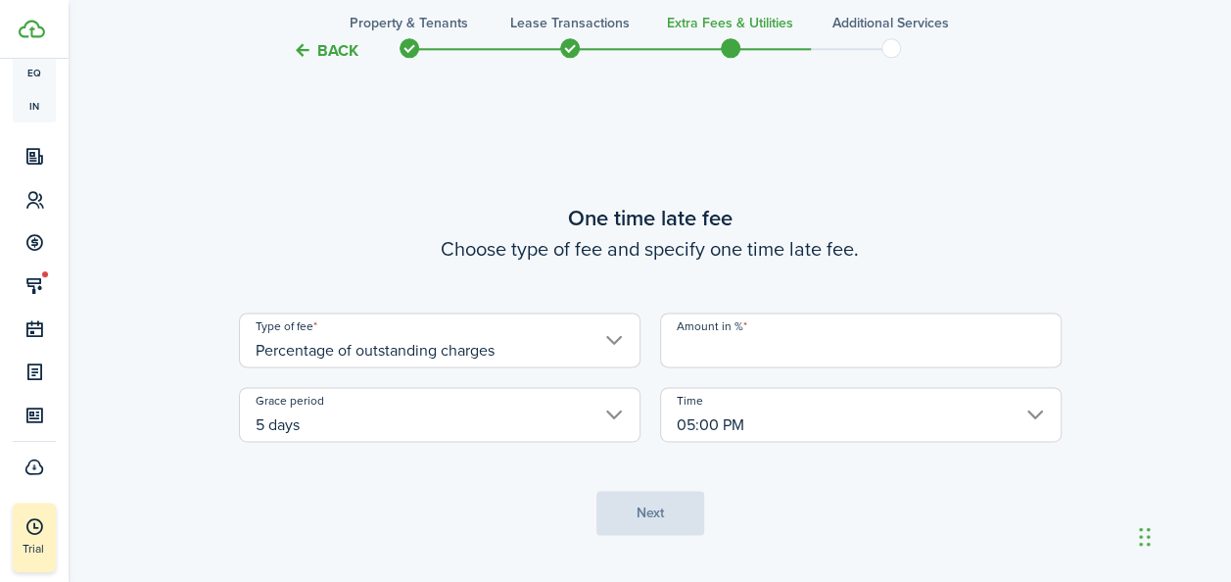
click at [757, 359] on input "Amount in %" at bounding box center [861, 339] width 402 height 55
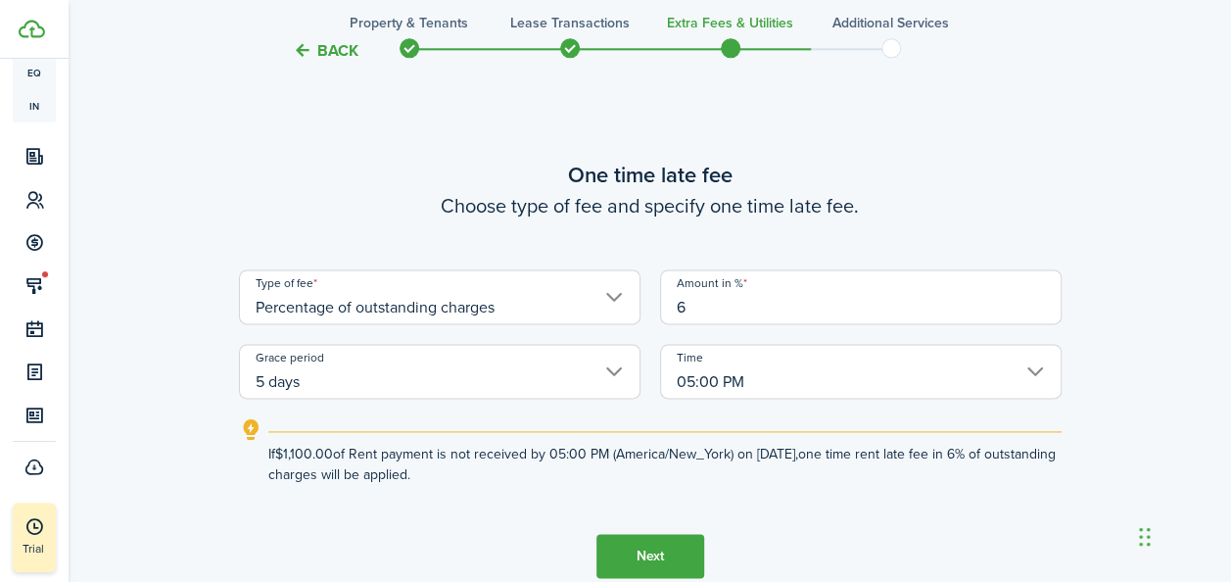
click at [517, 392] on input "5 days" at bounding box center [440, 371] width 402 height 55
type input "6"
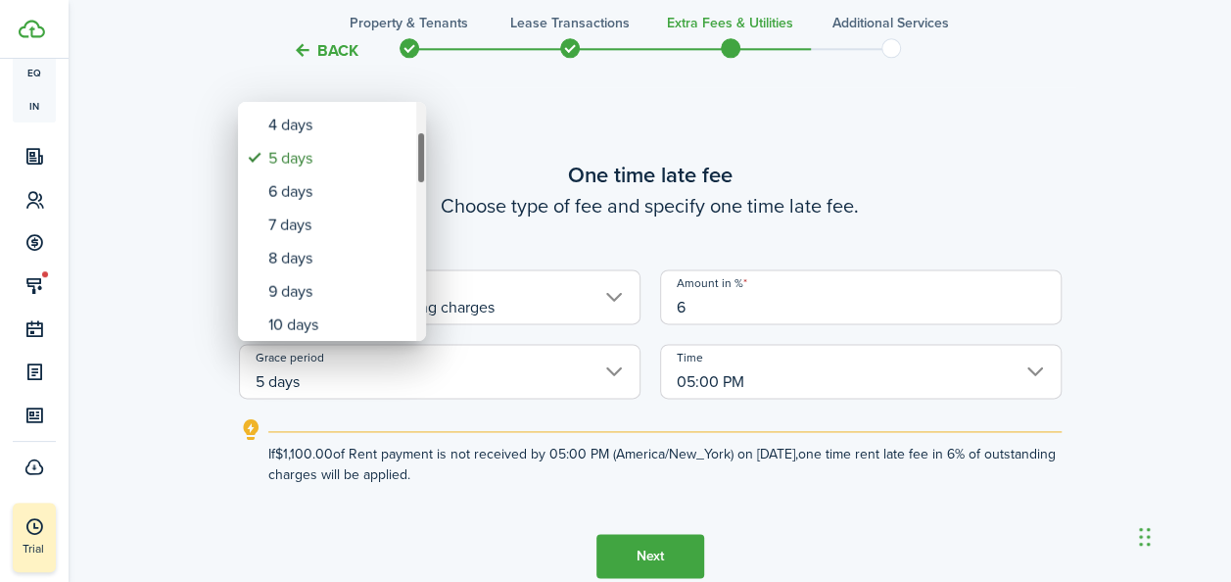
drag, startPoint x: 421, startPoint y: 131, endPoint x: 425, endPoint y: 161, distance: 29.6
click at [425, 161] on div "Grace period" at bounding box center [421, 157] width 10 height 53
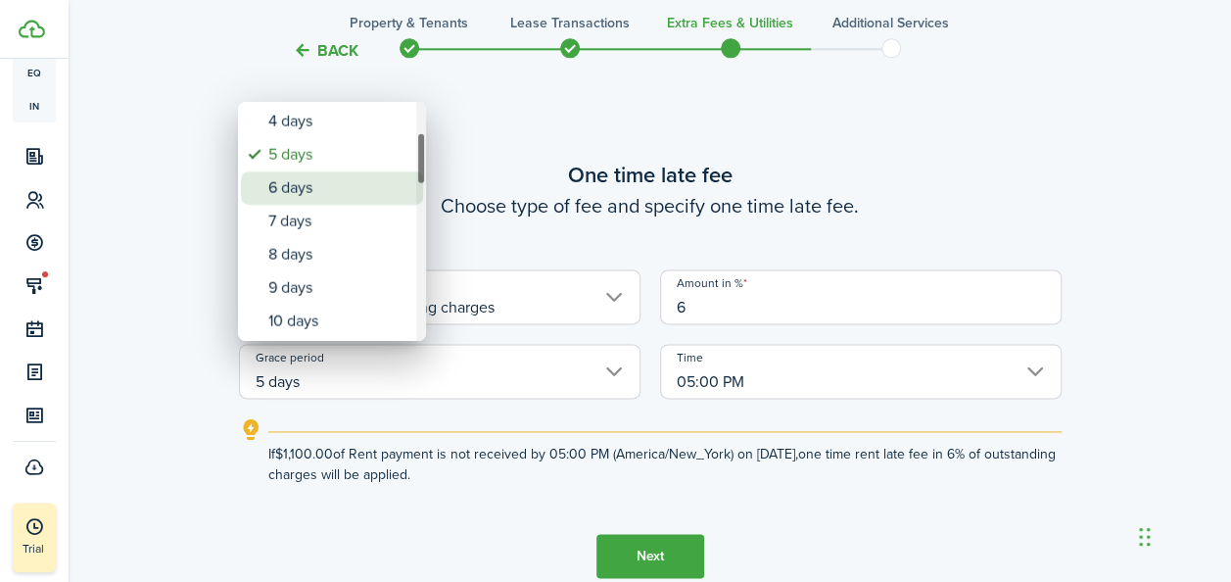
click at [338, 202] on div "6 days" at bounding box center [339, 187] width 143 height 33
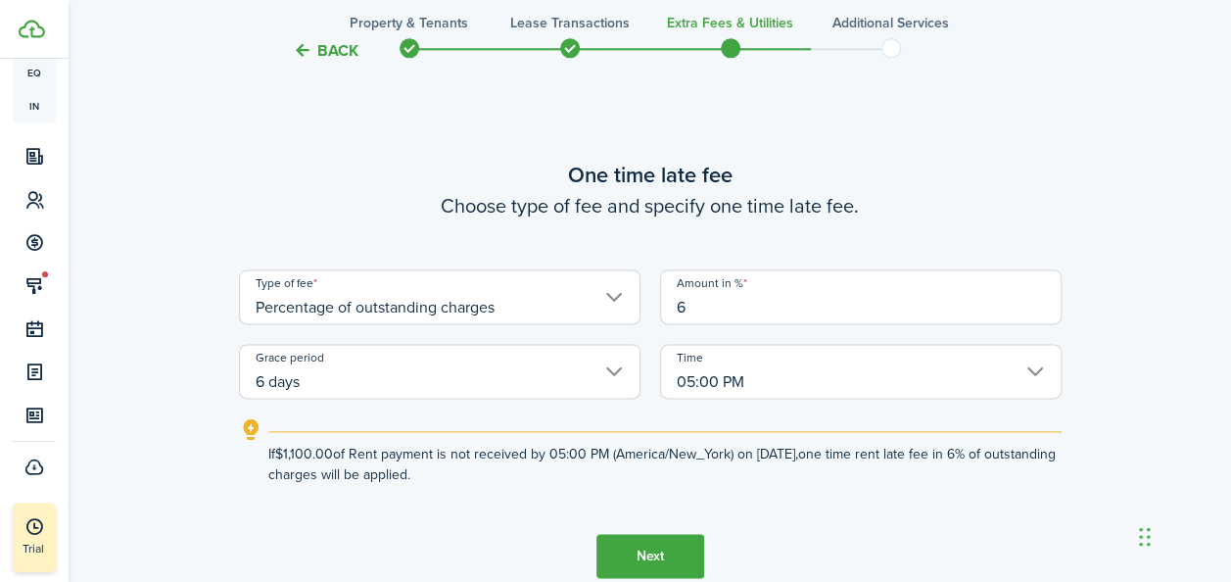
click at [384, 393] on input "6 days" at bounding box center [440, 371] width 402 height 55
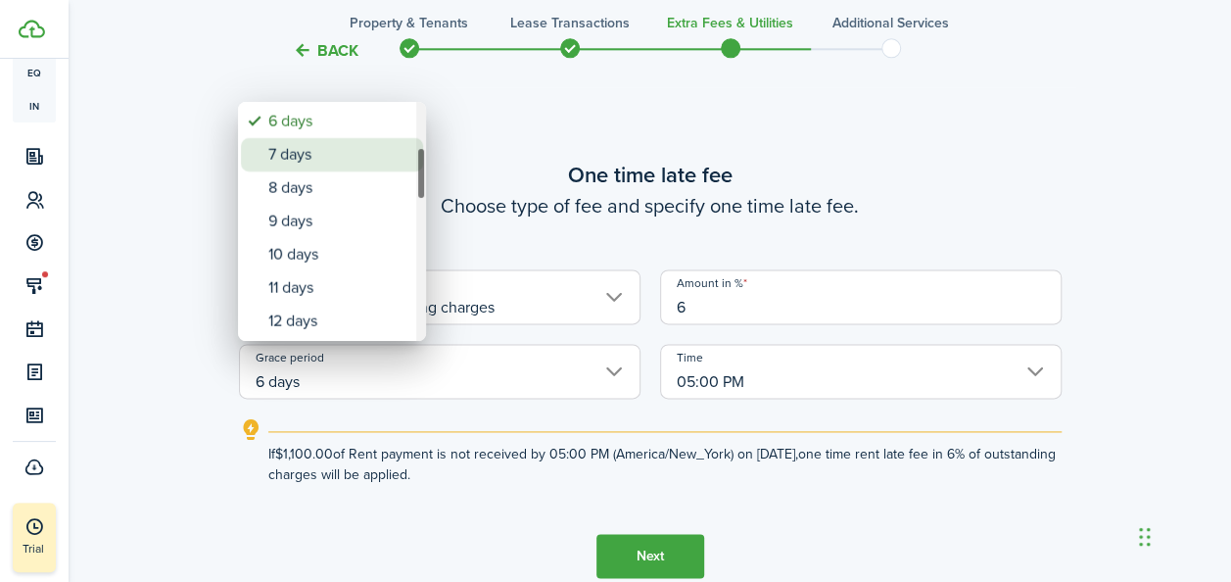
click at [311, 162] on div "7 days" at bounding box center [339, 154] width 143 height 33
type input "7 days"
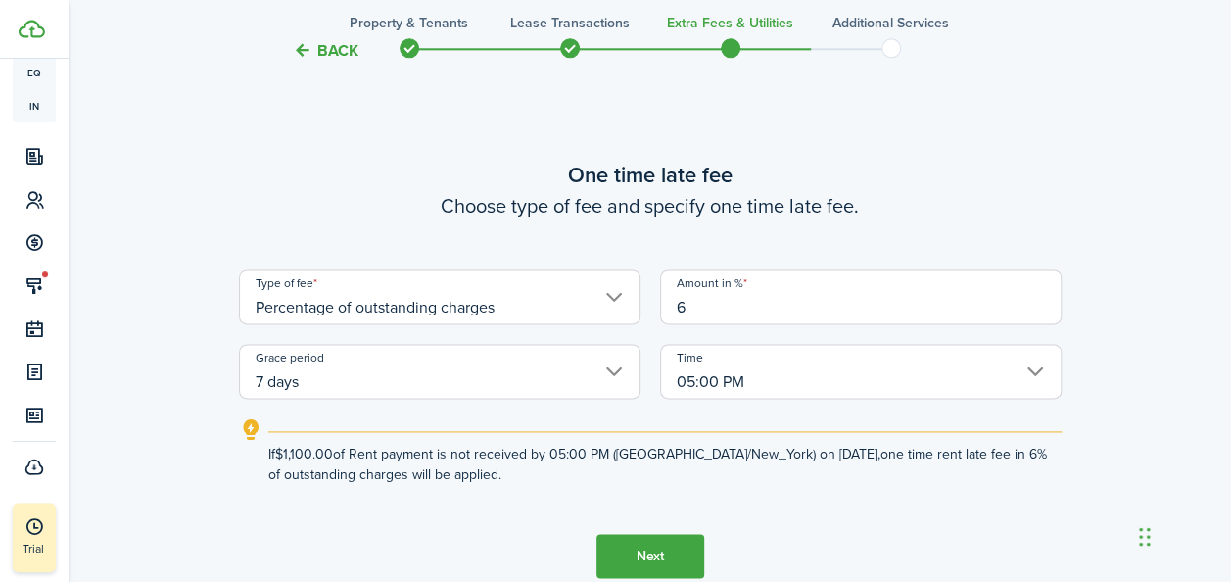
click at [641, 554] on button "Next" at bounding box center [651, 556] width 108 height 44
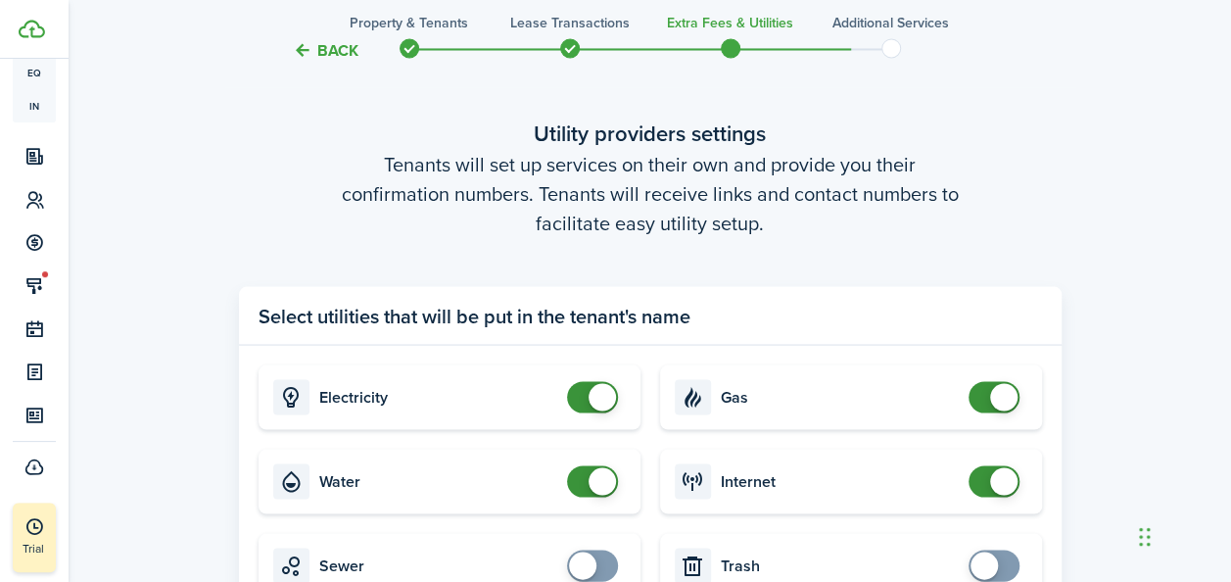
scroll to position [1953, 0]
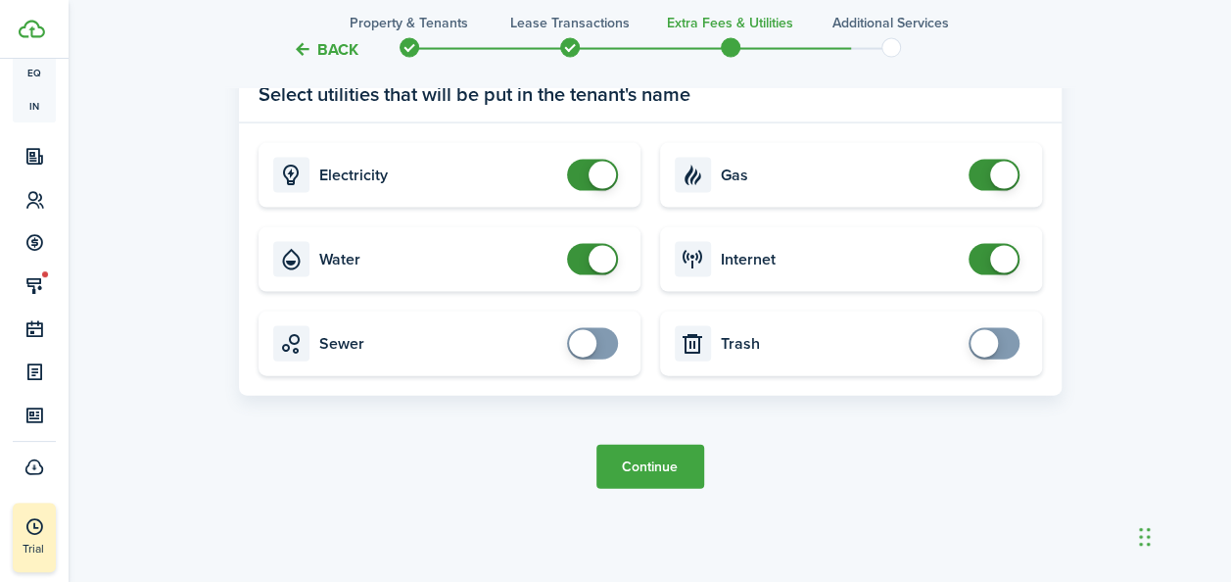
click at [673, 475] on button "Continue" at bounding box center [651, 467] width 108 height 44
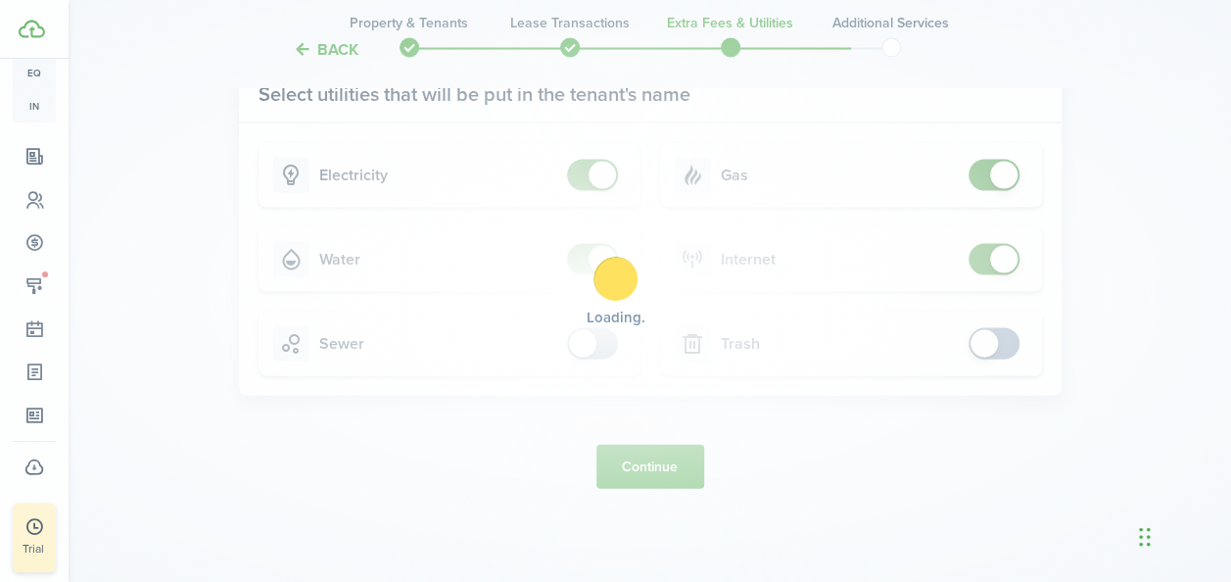
scroll to position [0, 0]
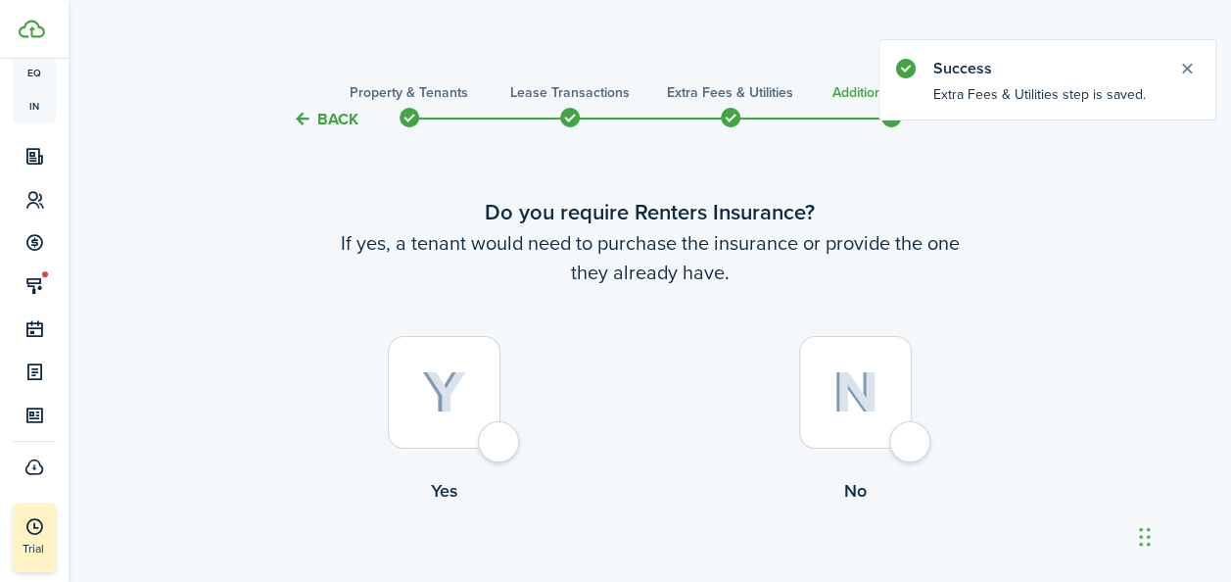
click at [442, 395] on img at bounding box center [444, 392] width 44 height 43
radio input "true"
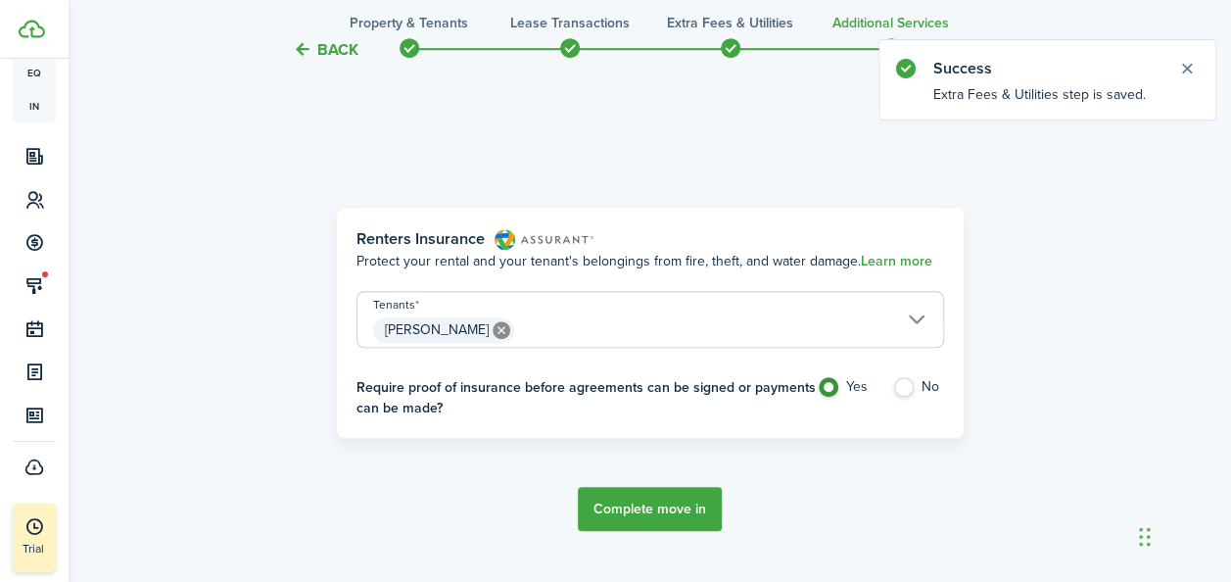
scroll to position [568, 0]
click at [665, 517] on button "Complete move in" at bounding box center [650, 508] width 144 height 44
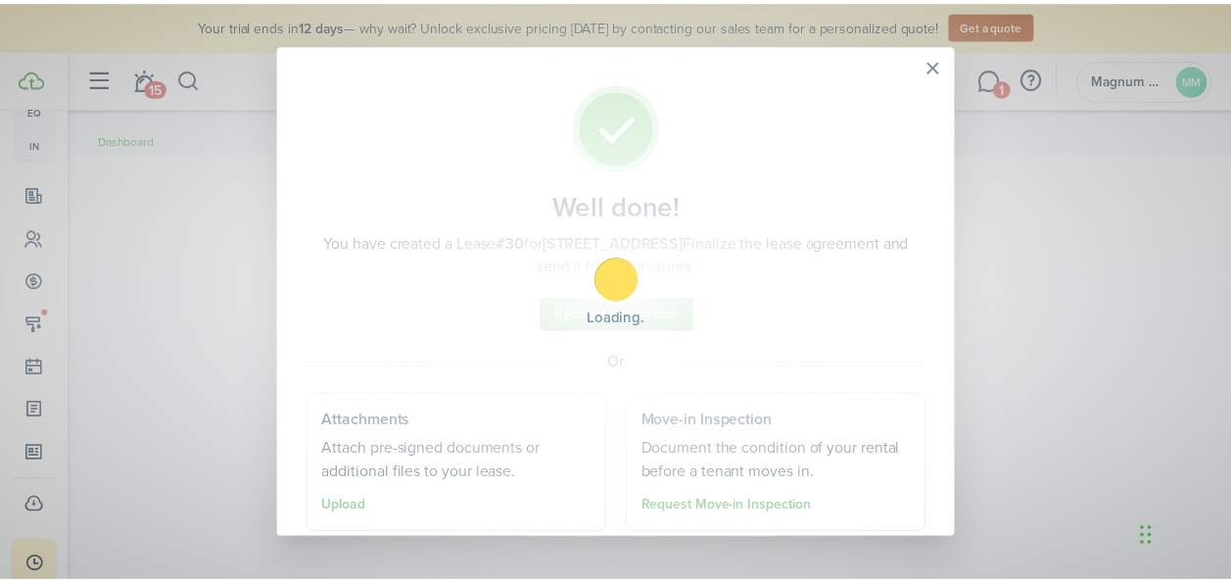
scroll to position [354, 0]
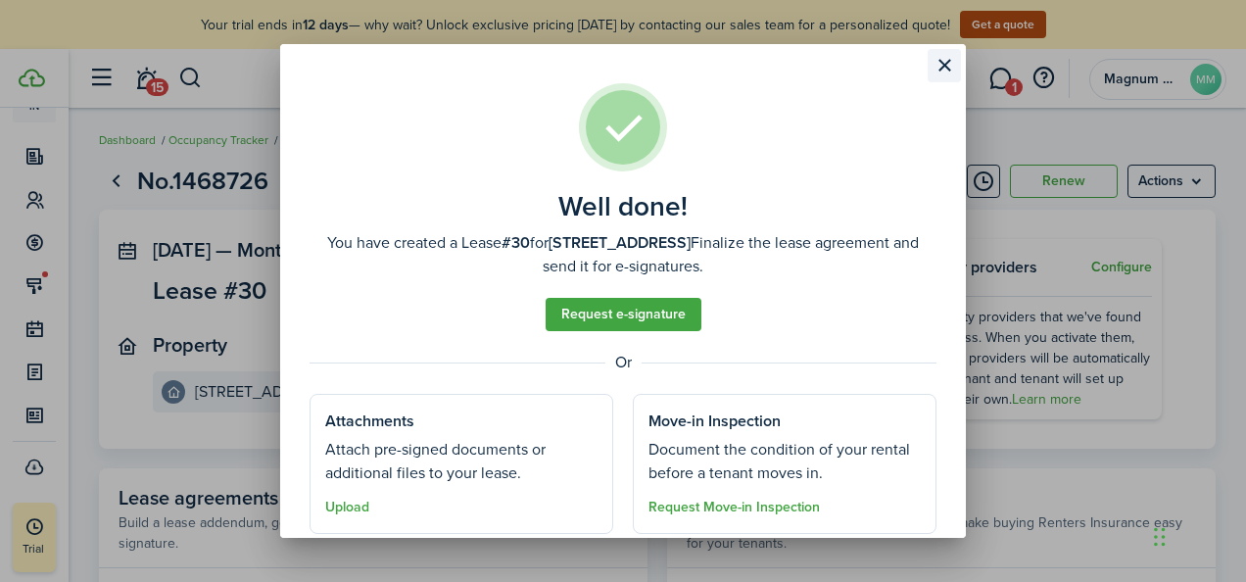
click at [940, 65] on button "Close modal" at bounding box center [944, 65] width 33 height 33
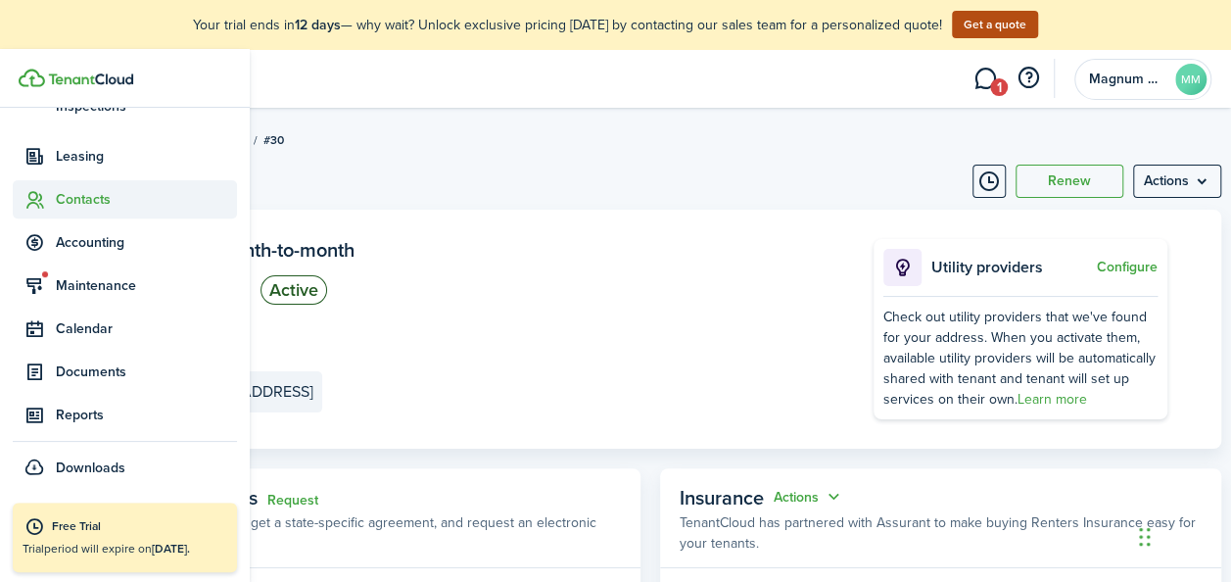
click at [42, 203] on icon at bounding box center [34, 200] width 21 height 20
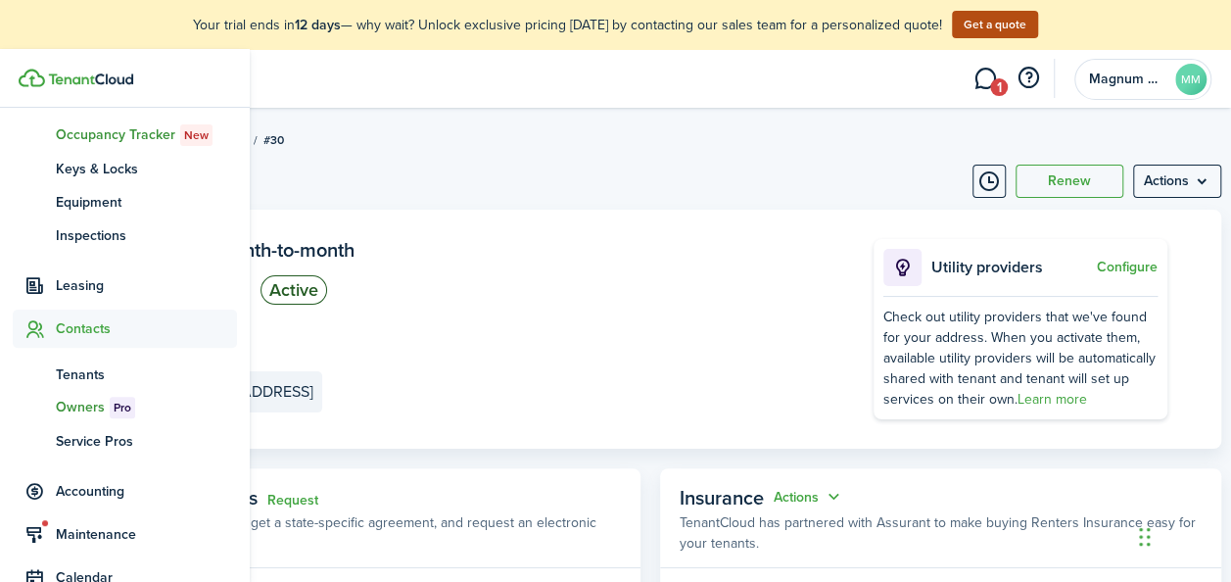
scroll to position [221, 0]
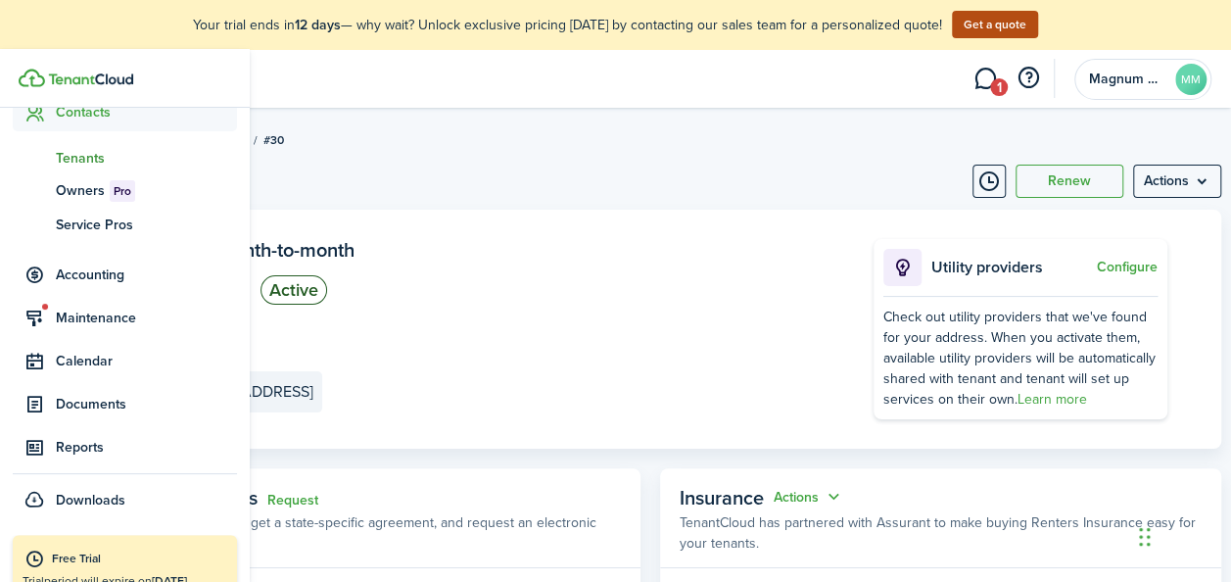
click at [97, 161] on span "Tenants" at bounding box center [146, 158] width 181 height 21
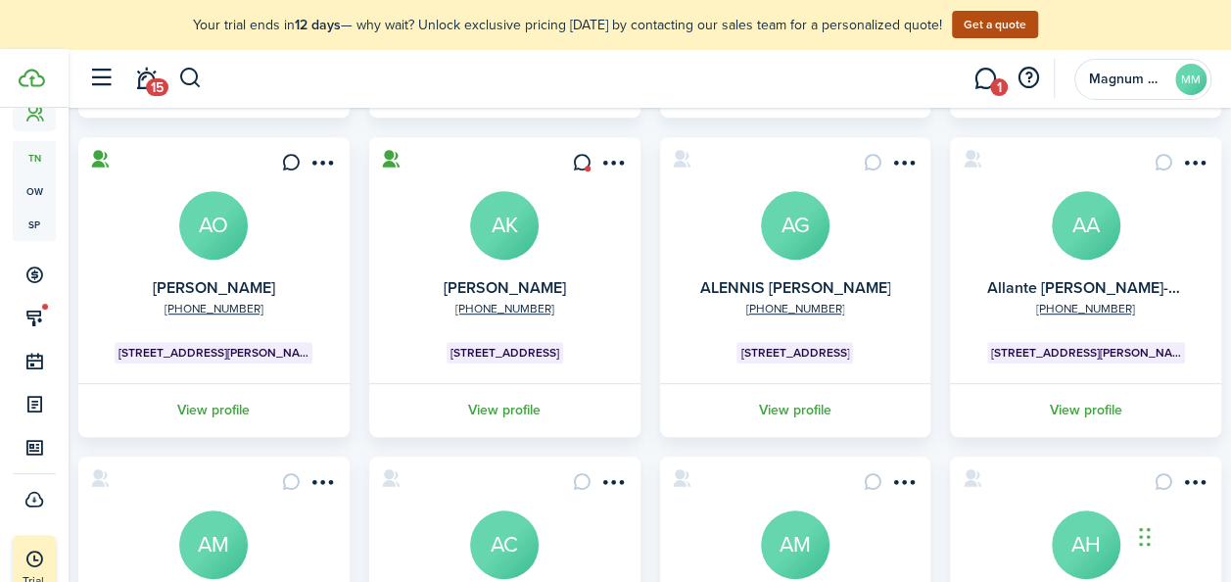
scroll to position [746, 0]
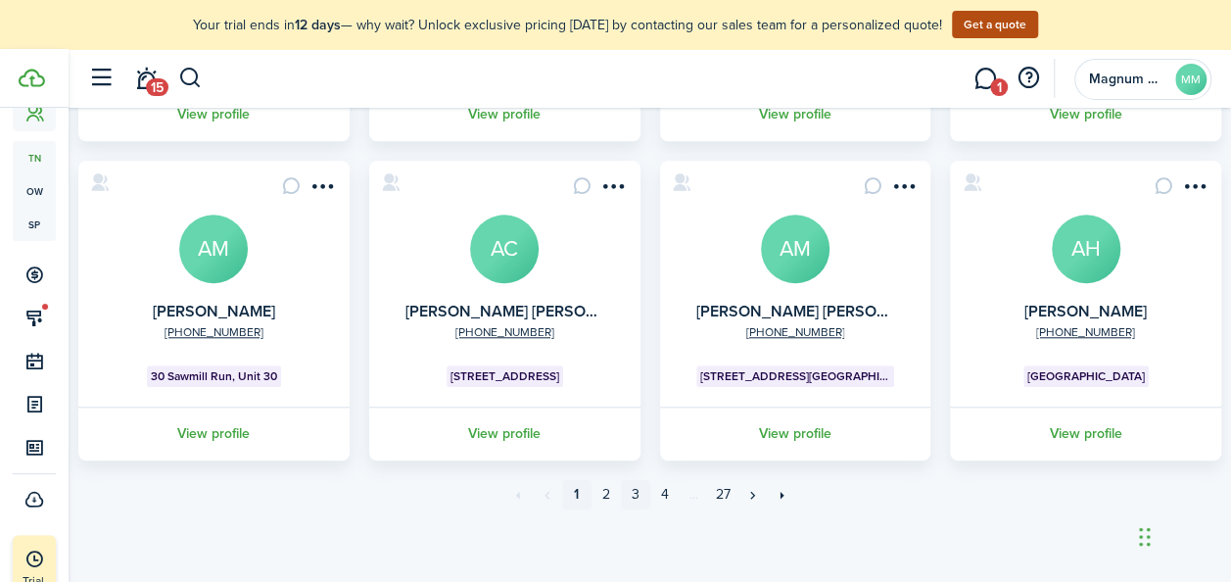
click at [639, 497] on link "3" at bounding box center [635, 494] width 29 height 29
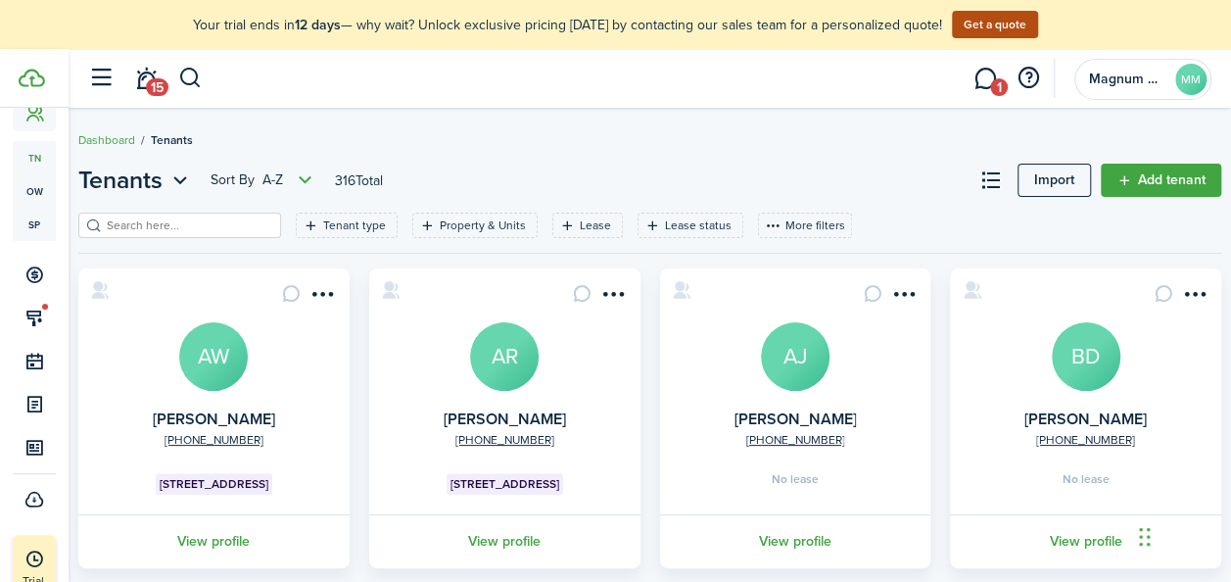
scroll to position [72, 0]
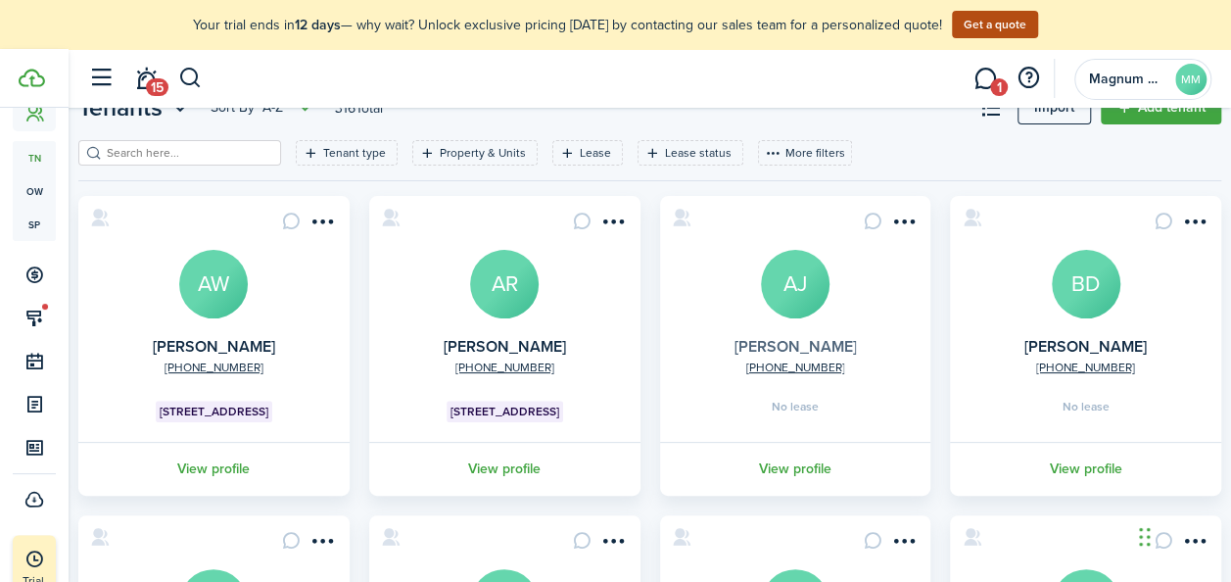
click at [830, 341] on link "[PERSON_NAME]" at bounding box center [795, 346] width 122 height 23
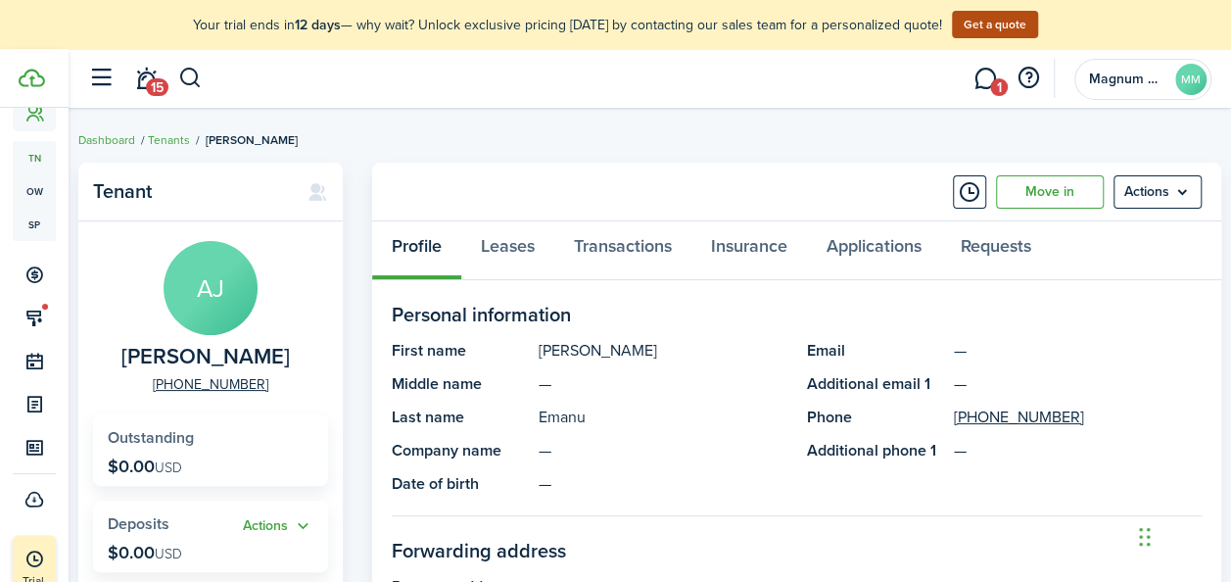
click at [207, 364] on span "[PERSON_NAME]" at bounding box center [205, 357] width 168 height 24
copy span "[PERSON_NAME]"
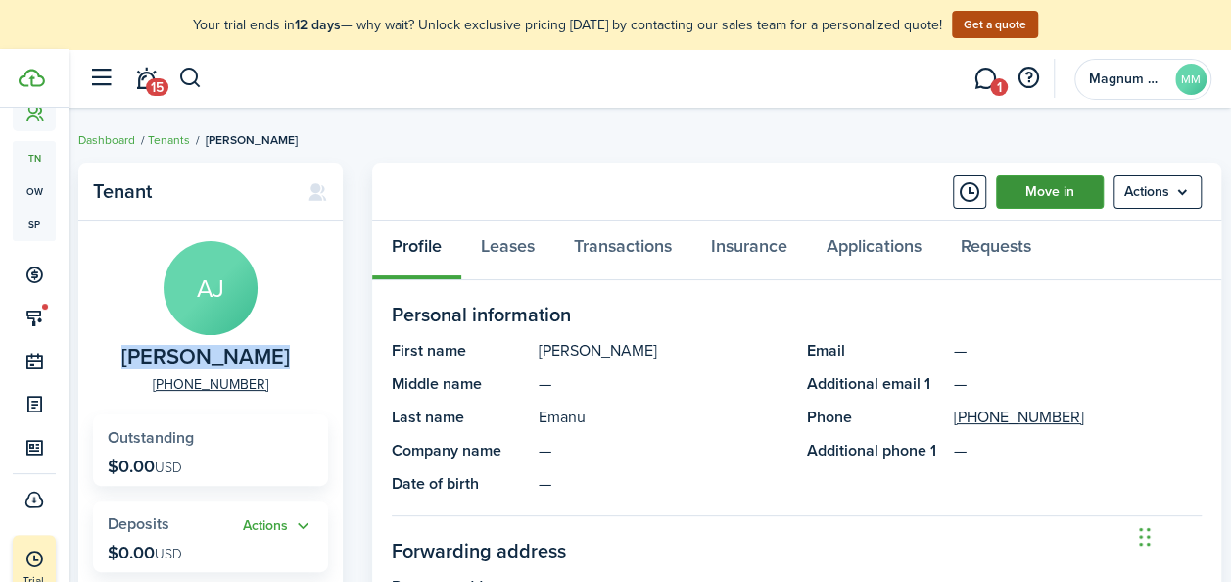
click at [1050, 185] on link "Move in" at bounding box center [1050, 191] width 108 height 33
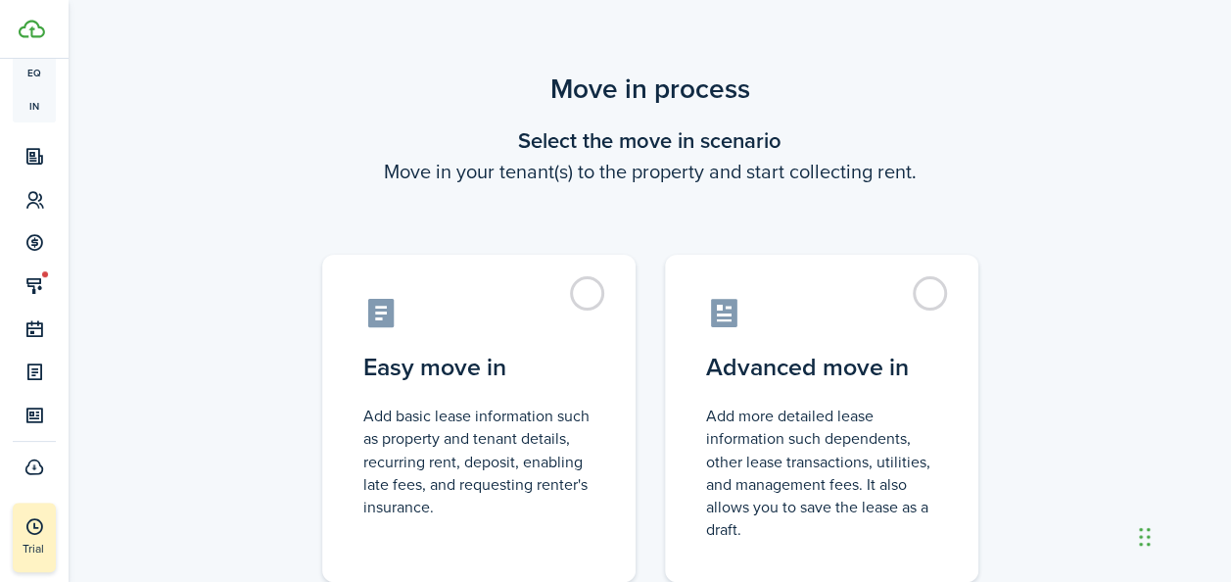
scroll to position [305, 0]
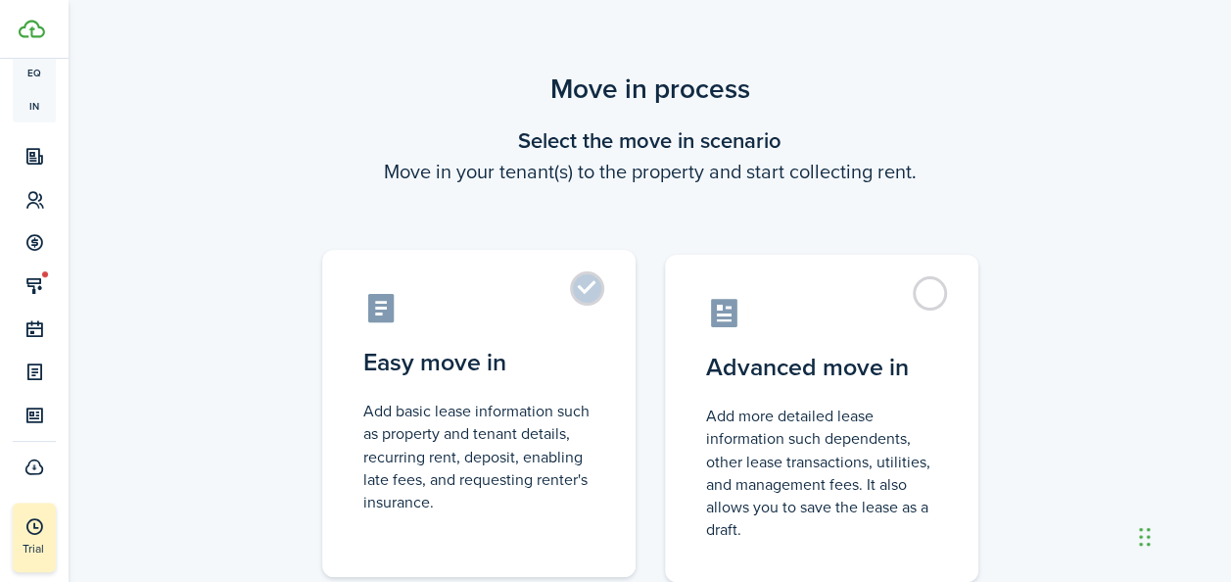
click at [588, 283] on label "Easy move in Add basic lease information such as property and tenant details, r…" at bounding box center [478, 413] width 313 height 327
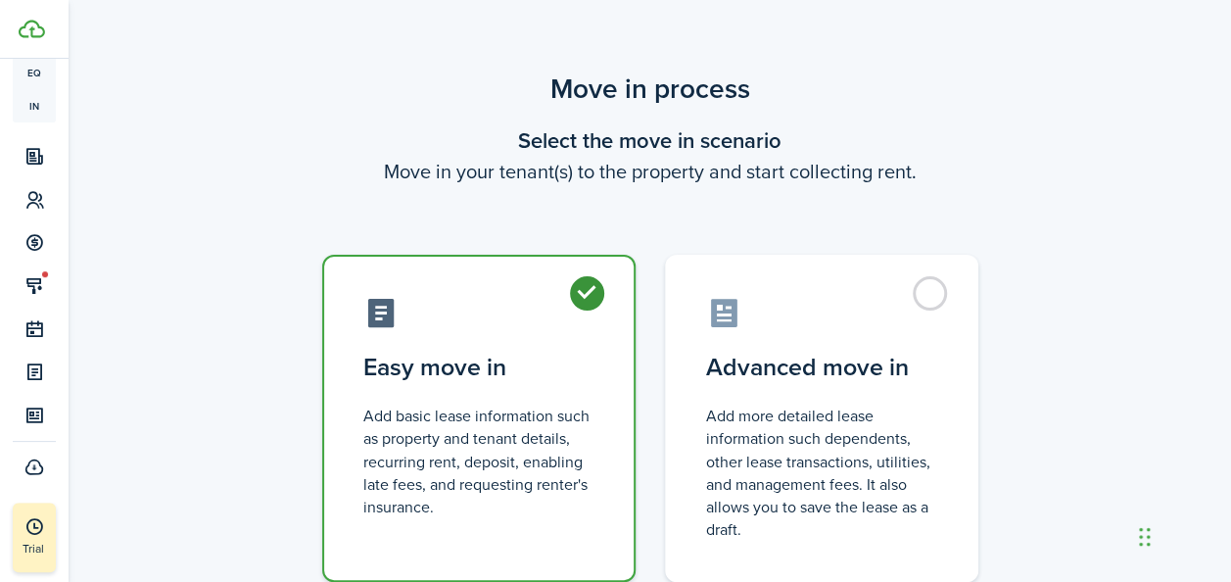
radio input "true"
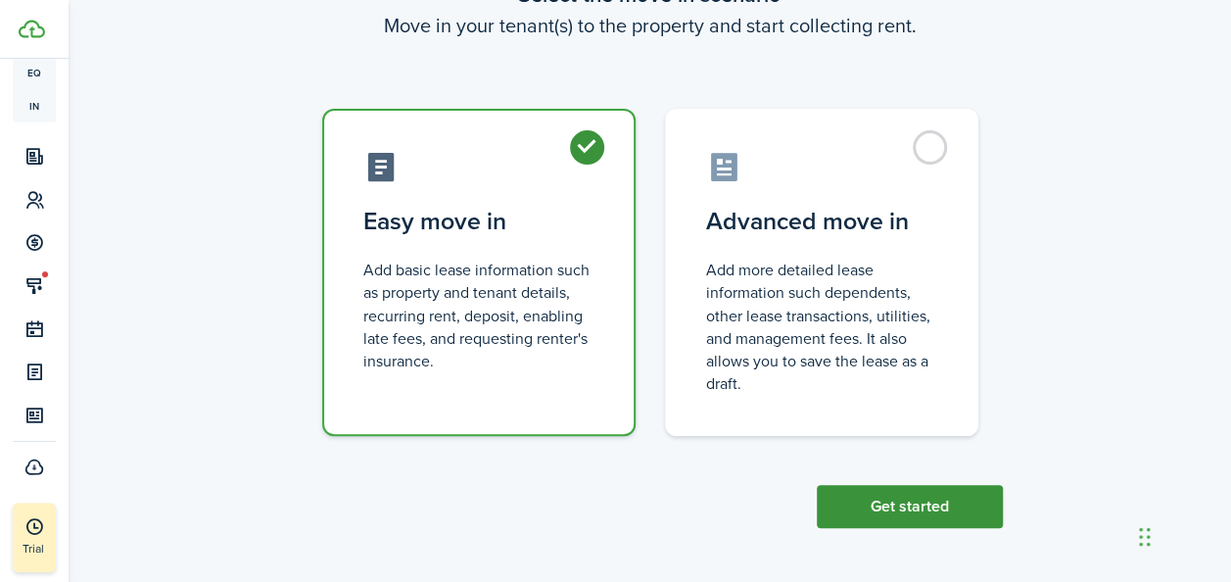
click at [888, 521] on button "Get started" at bounding box center [910, 506] width 186 height 43
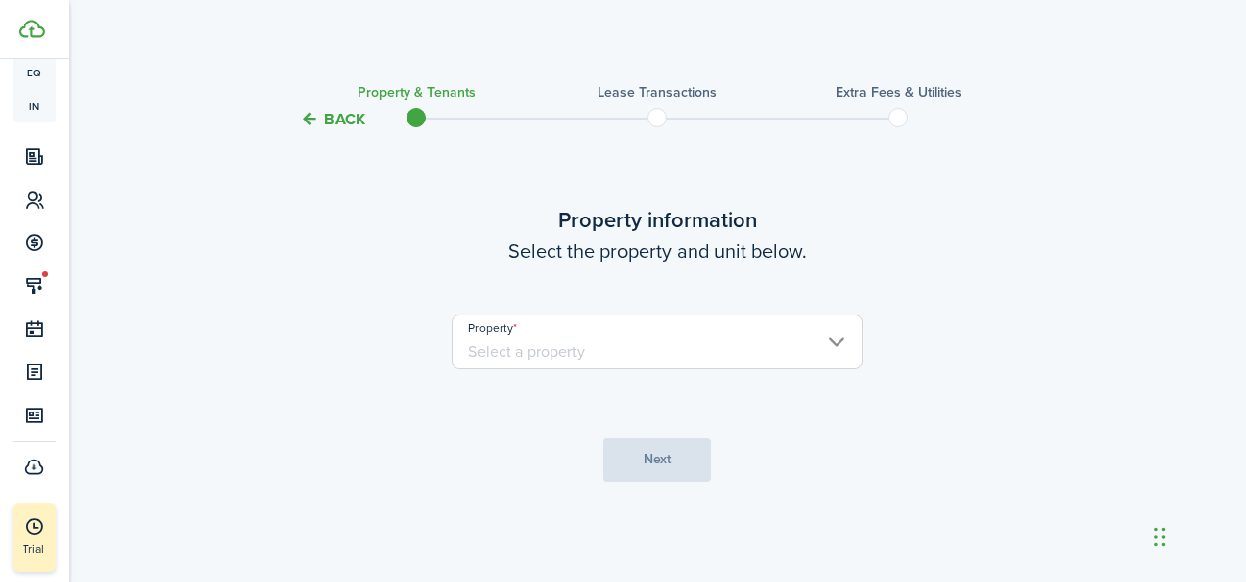
click at [647, 356] on input "Property" at bounding box center [657, 341] width 411 height 55
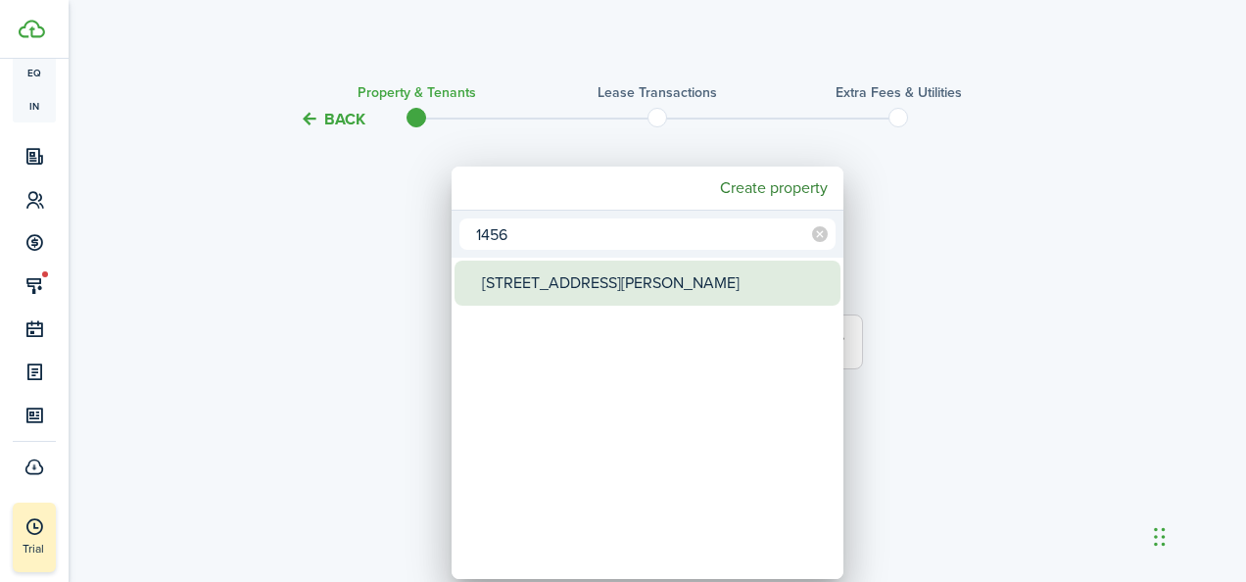
type input "1456"
click at [578, 279] on div "[STREET_ADDRESS][PERSON_NAME]" at bounding box center [655, 283] width 347 height 45
type input "[STREET_ADDRESS][PERSON_NAME]"
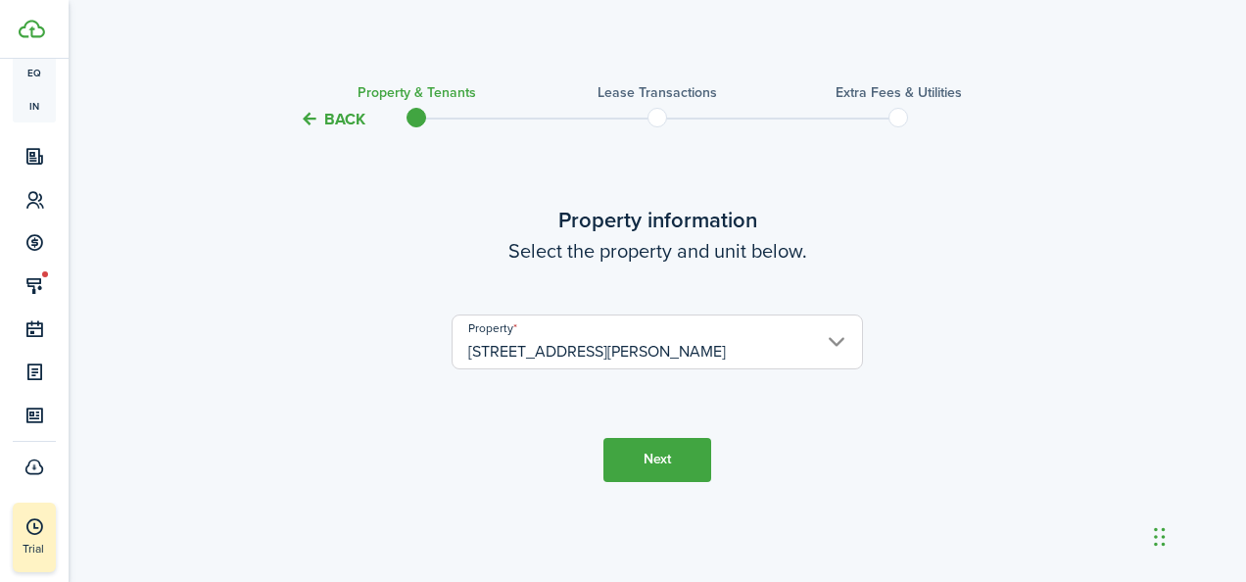
click at [656, 455] on button "Next" at bounding box center [657, 460] width 108 height 44
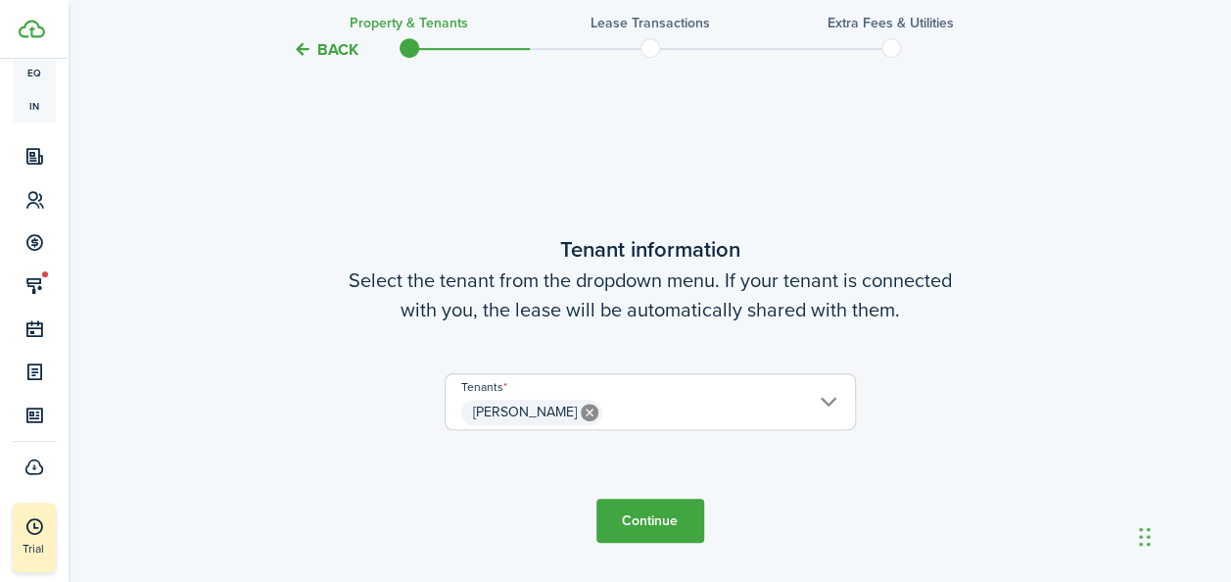
scroll to position [451, 0]
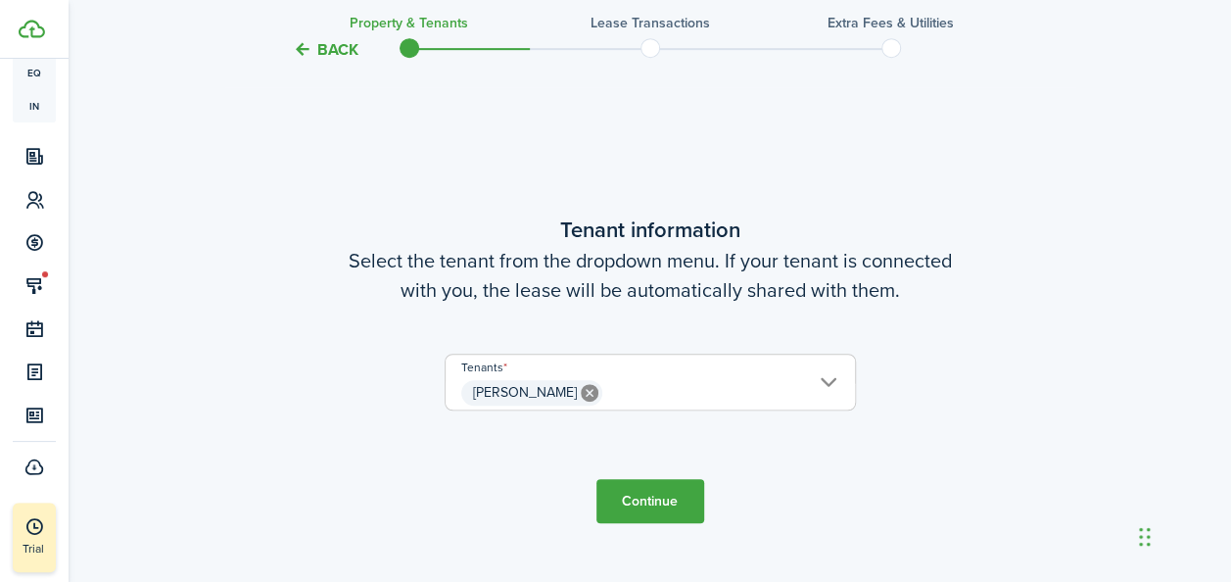
click at [645, 513] on button "Continue" at bounding box center [651, 501] width 108 height 44
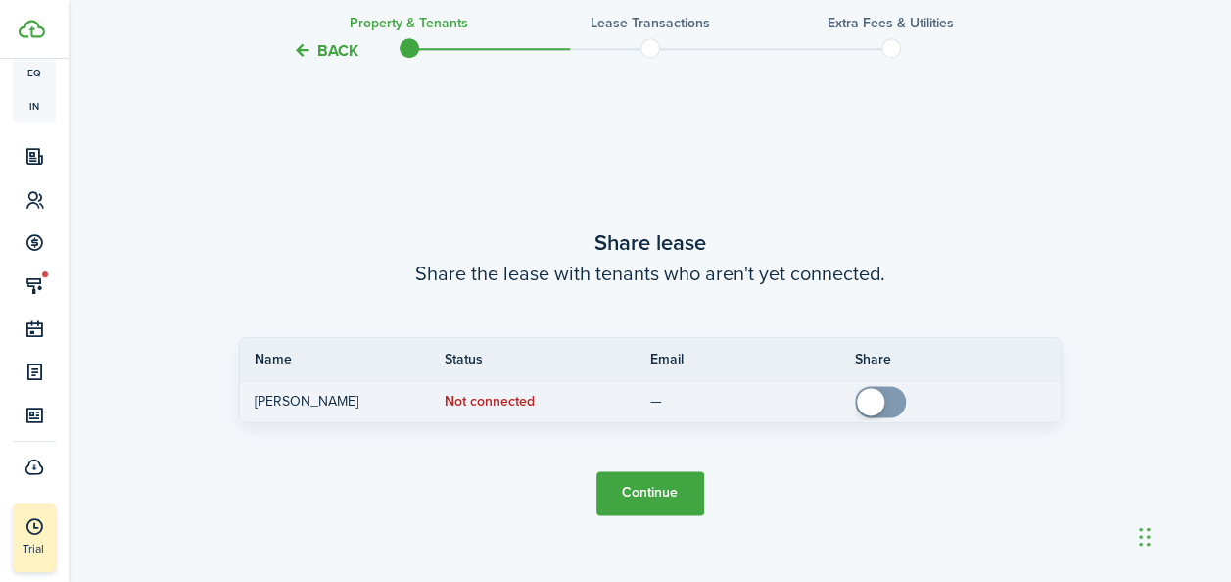
scroll to position [1032, 0]
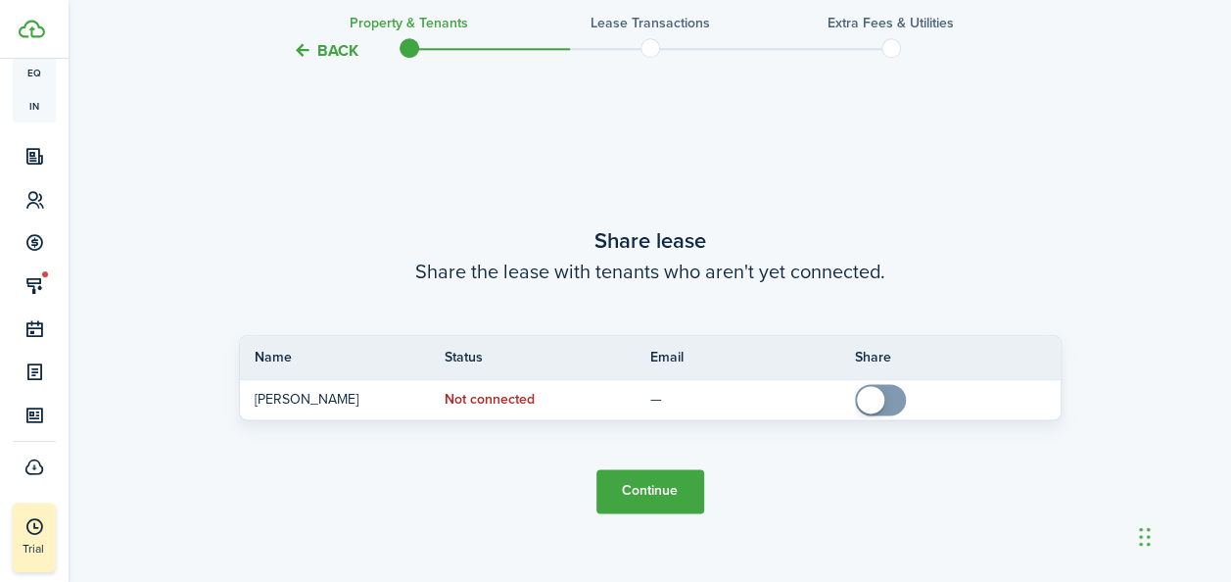
click at [636, 486] on button "Continue" at bounding box center [651, 491] width 108 height 44
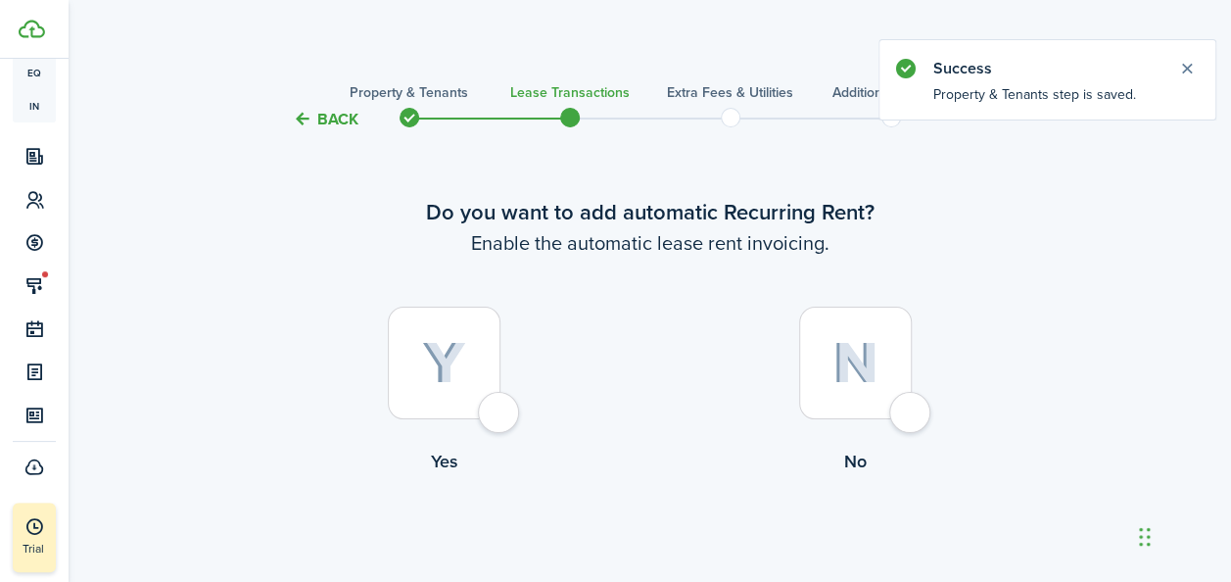
click at [451, 383] on img at bounding box center [444, 363] width 44 height 43
radio input "true"
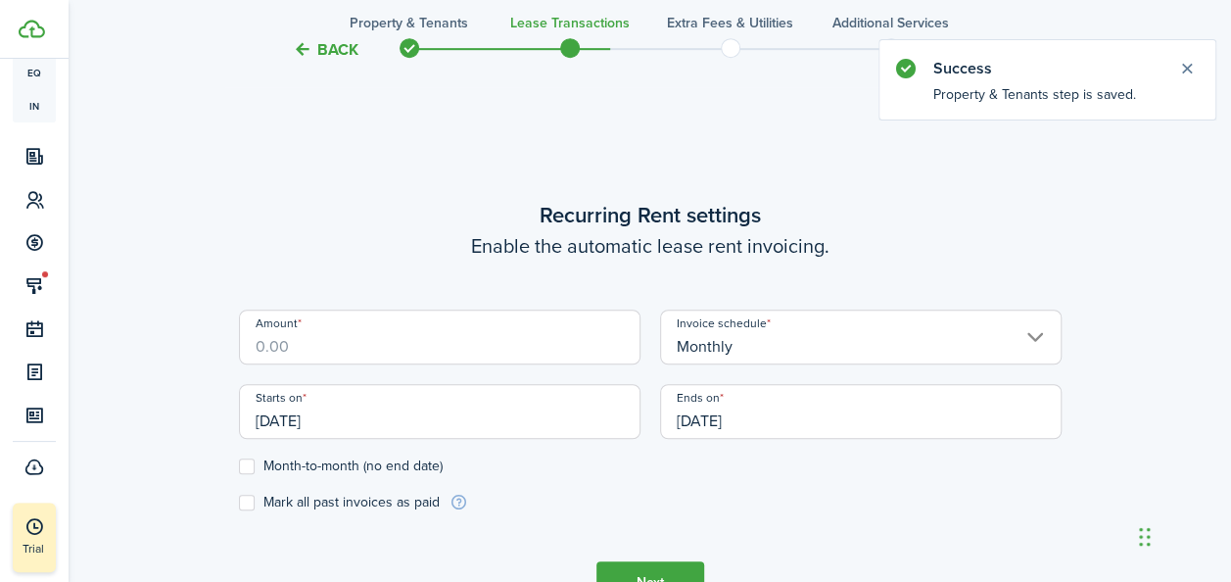
scroll to position [539, 0]
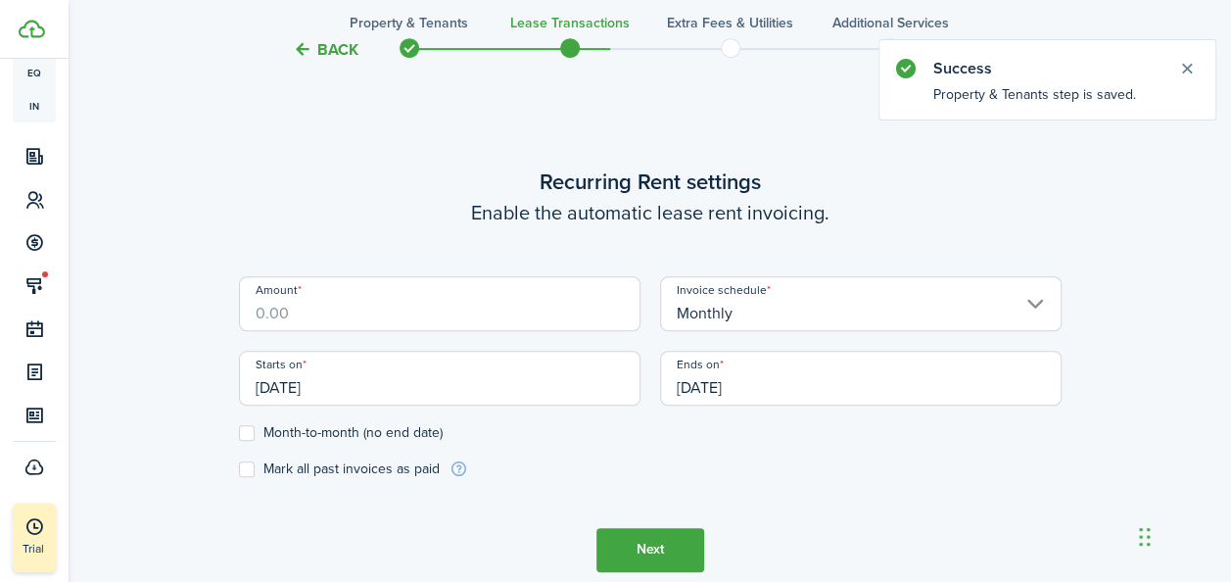
click at [551, 314] on input "Amount" at bounding box center [440, 303] width 402 height 55
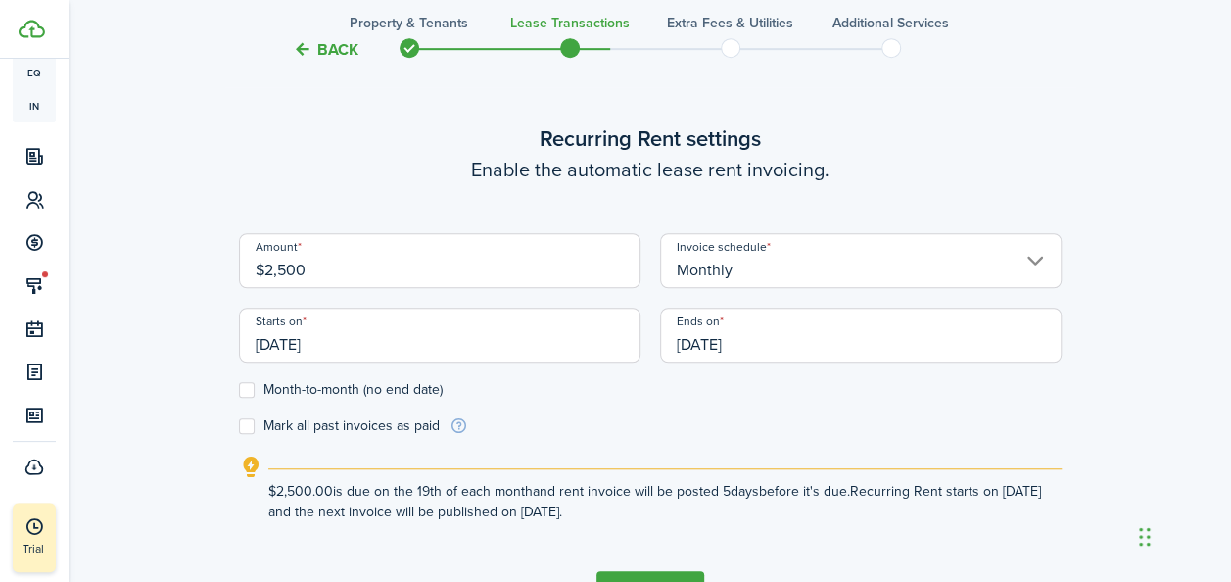
type input "$2,500.00"
click at [243, 394] on label "Month-to-month (no end date)" at bounding box center [341, 390] width 204 height 16
click at [239, 390] on input "Month-to-month (no end date)" at bounding box center [238, 389] width 1 height 1
checkbox input "true"
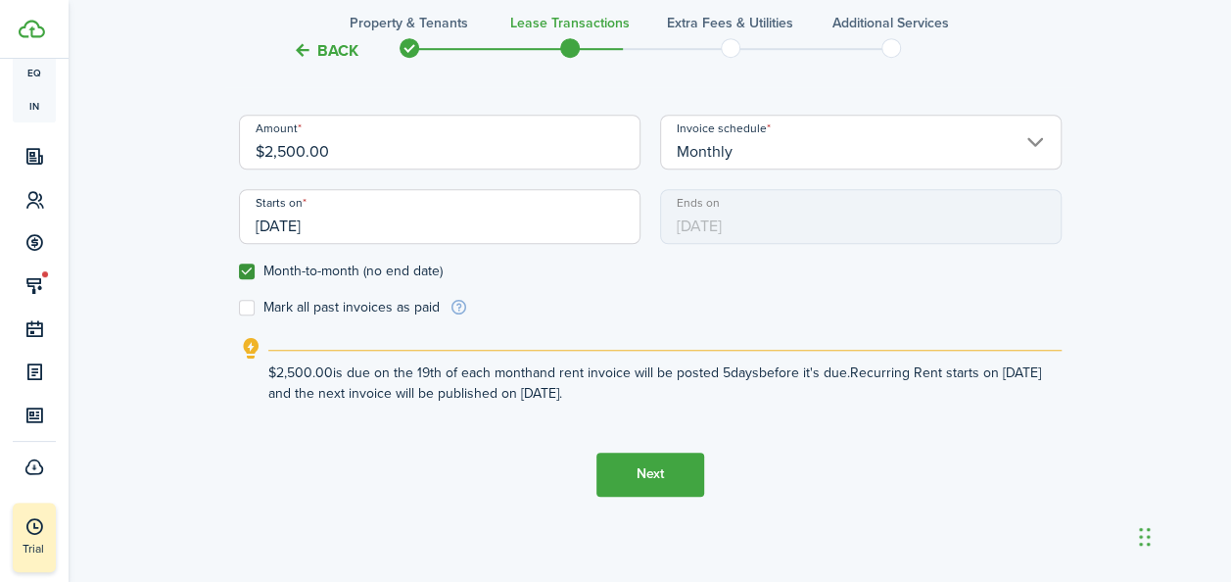
scroll to position [670, 0]
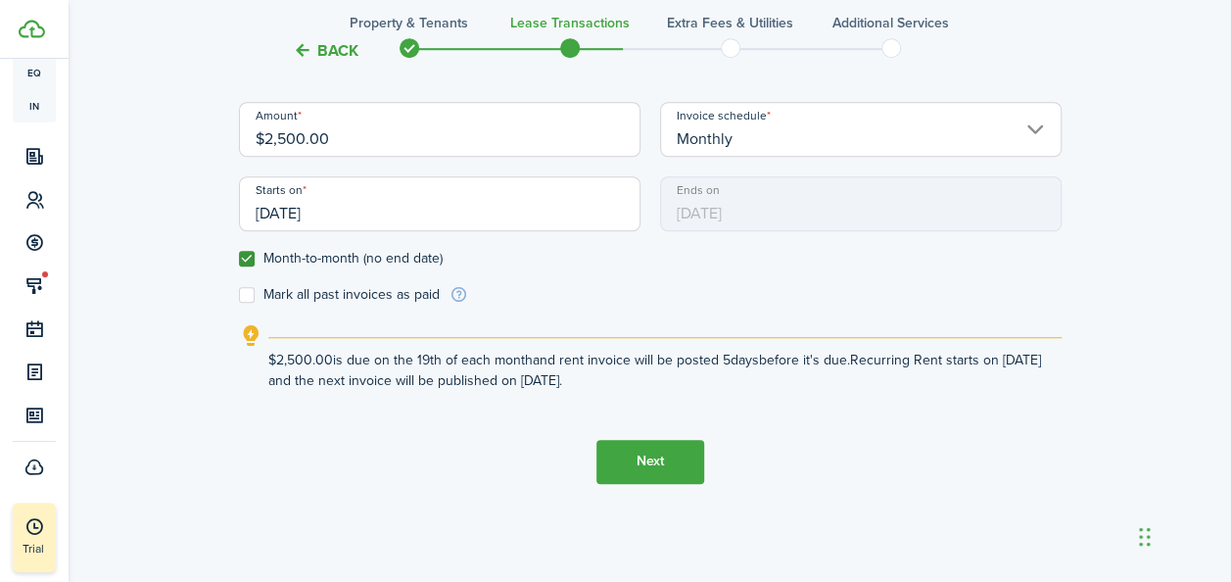
click at [621, 467] on button "Next" at bounding box center [651, 462] width 108 height 44
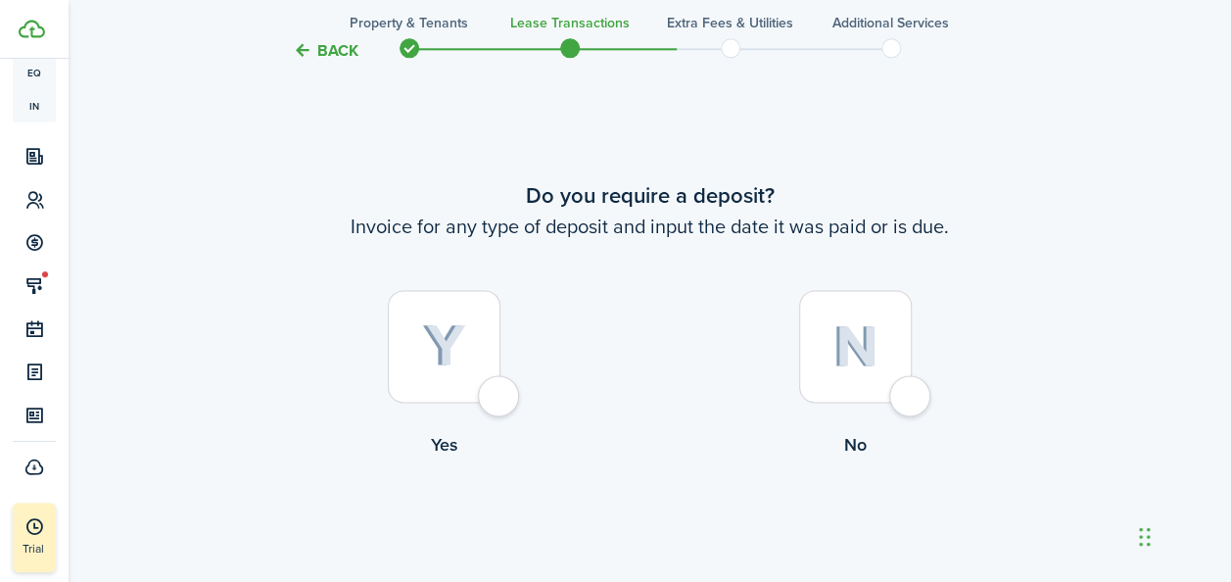
scroll to position [1121, 0]
click at [819, 373] on div at bounding box center [855, 345] width 113 height 113
radio input "true"
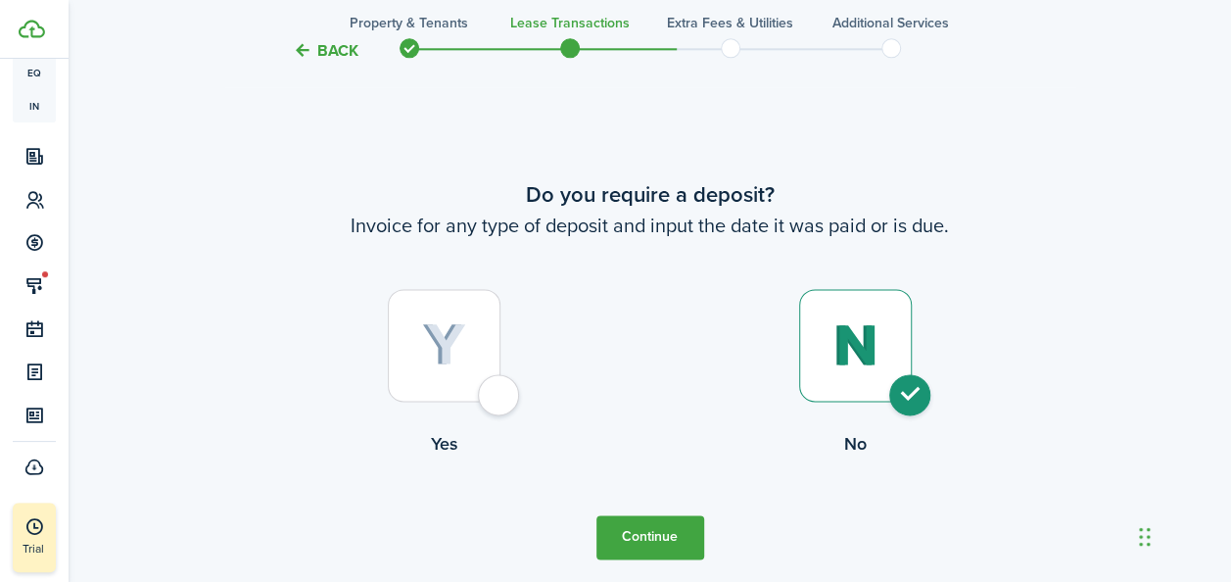
click at [619, 533] on button "Continue" at bounding box center [651, 537] width 108 height 44
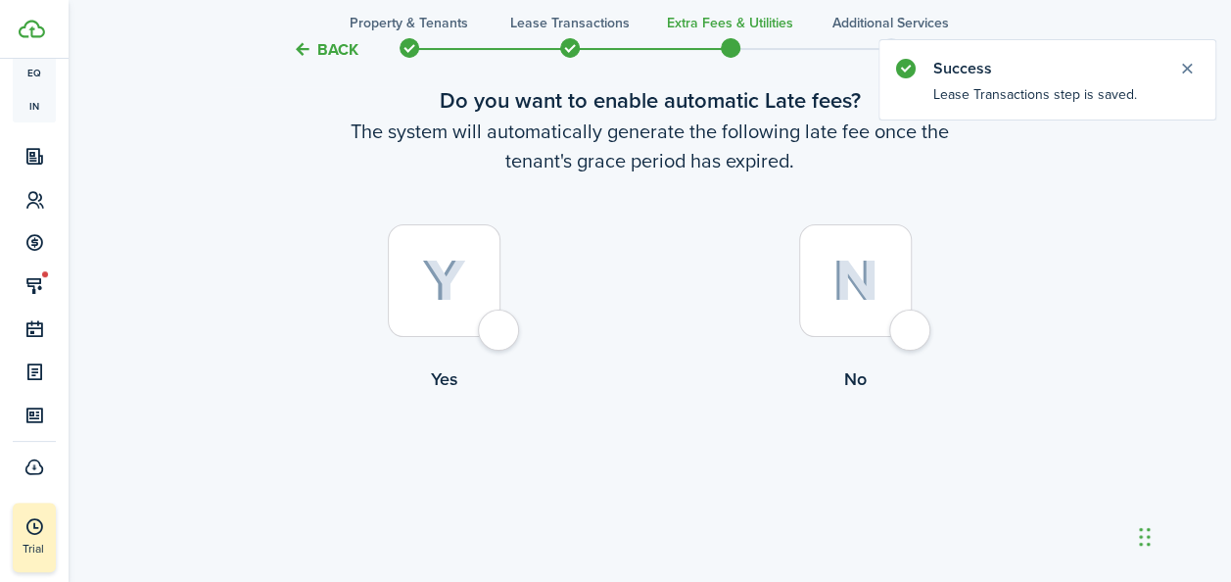
scroll to position [118, 0]
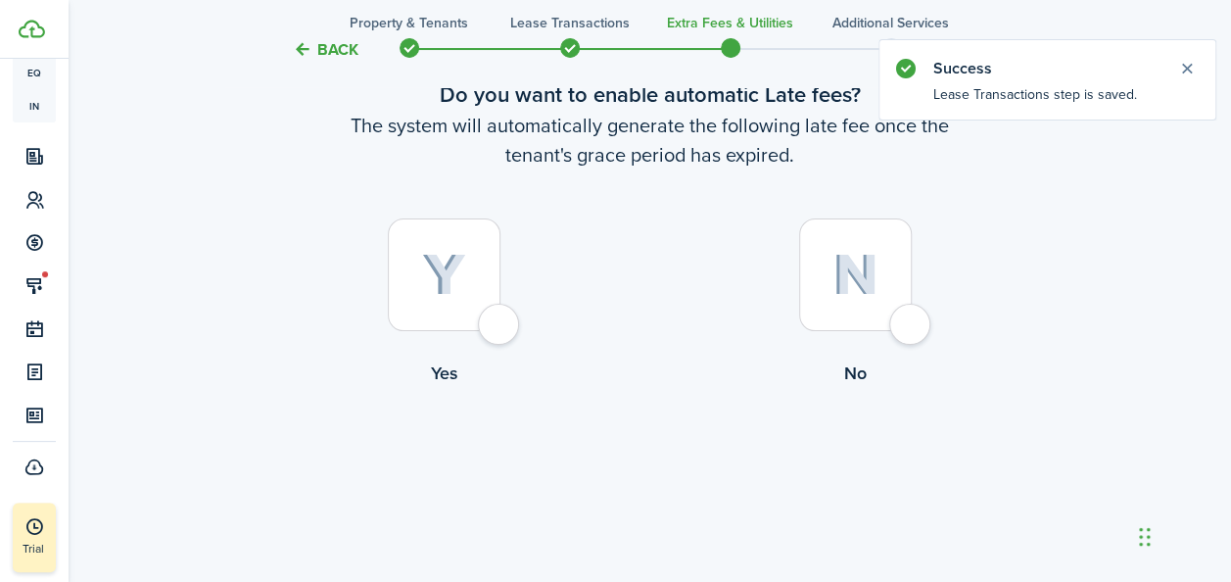
click at [455, 278] on img at bounding box center [444, 275] width 44 height 43
radio input "true"
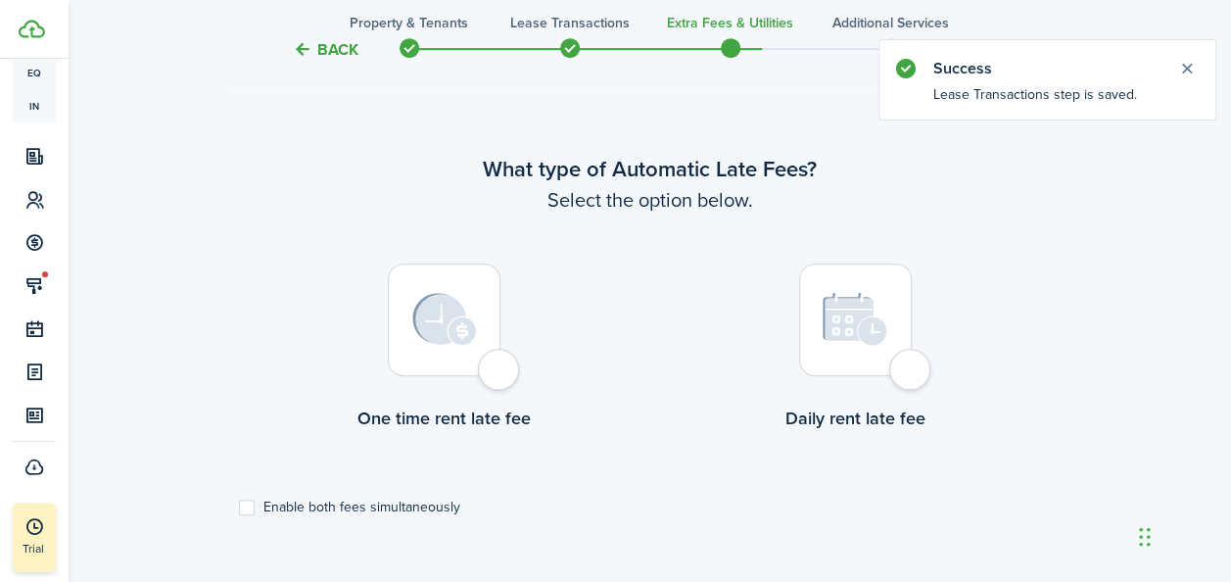
scroll to position [568, 0]
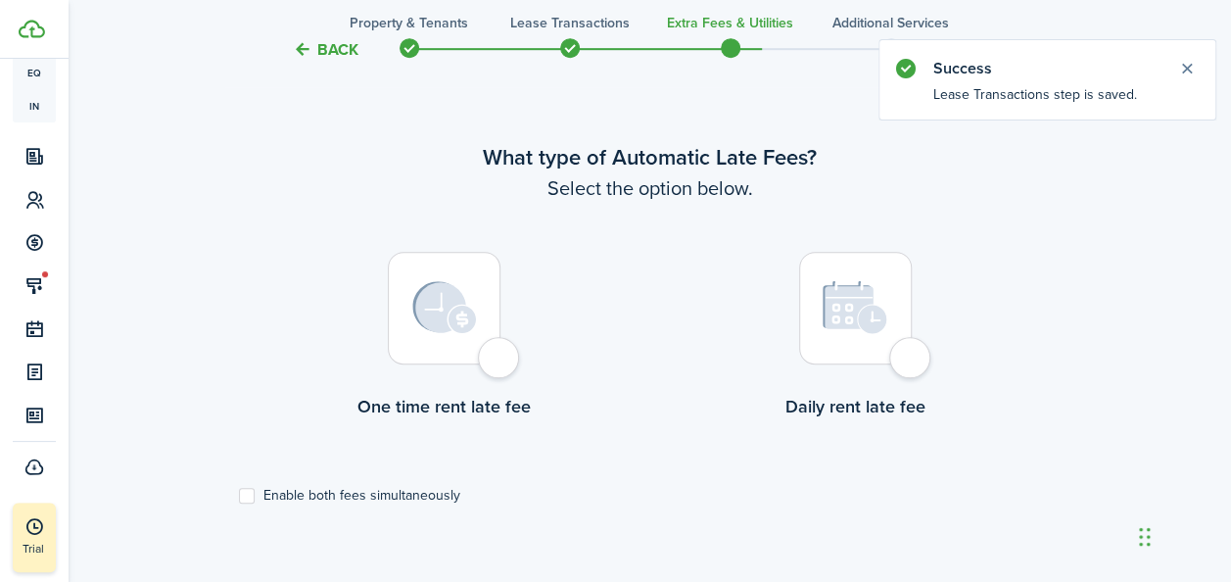
click at [484, 325] on div at bounding box center [444, 308] width 113 height 113
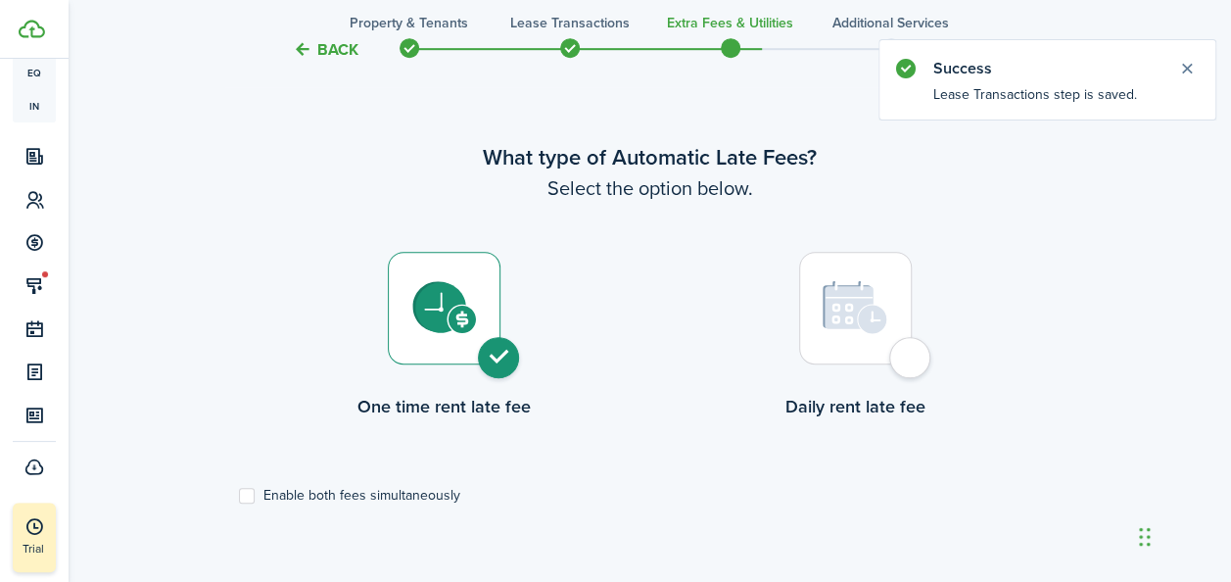
radio input "true"
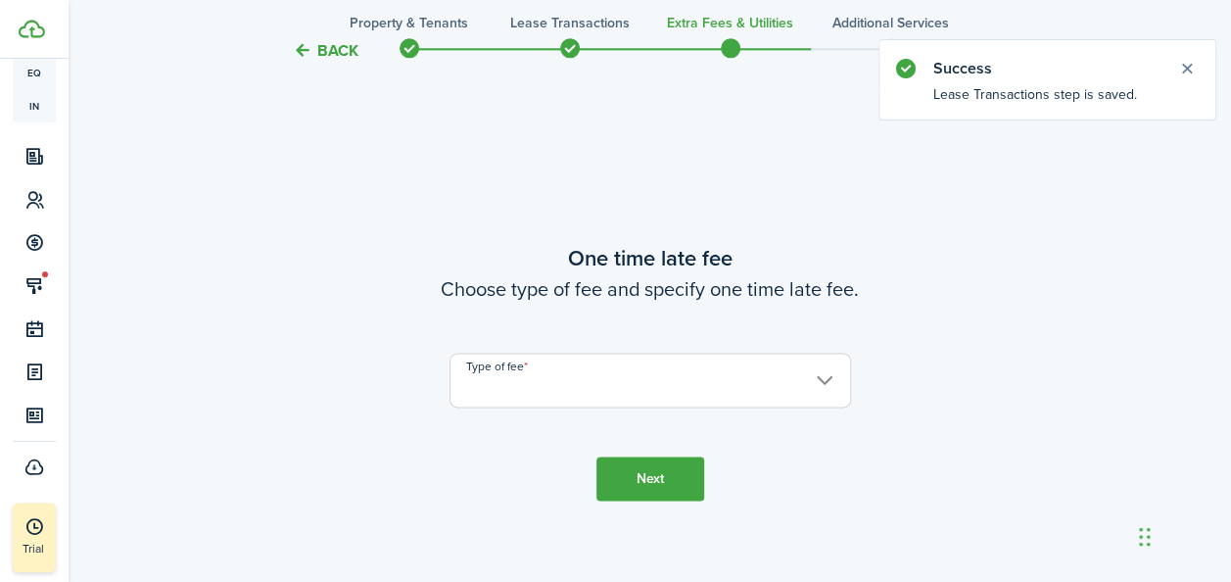
scroll to position [1150, 0]
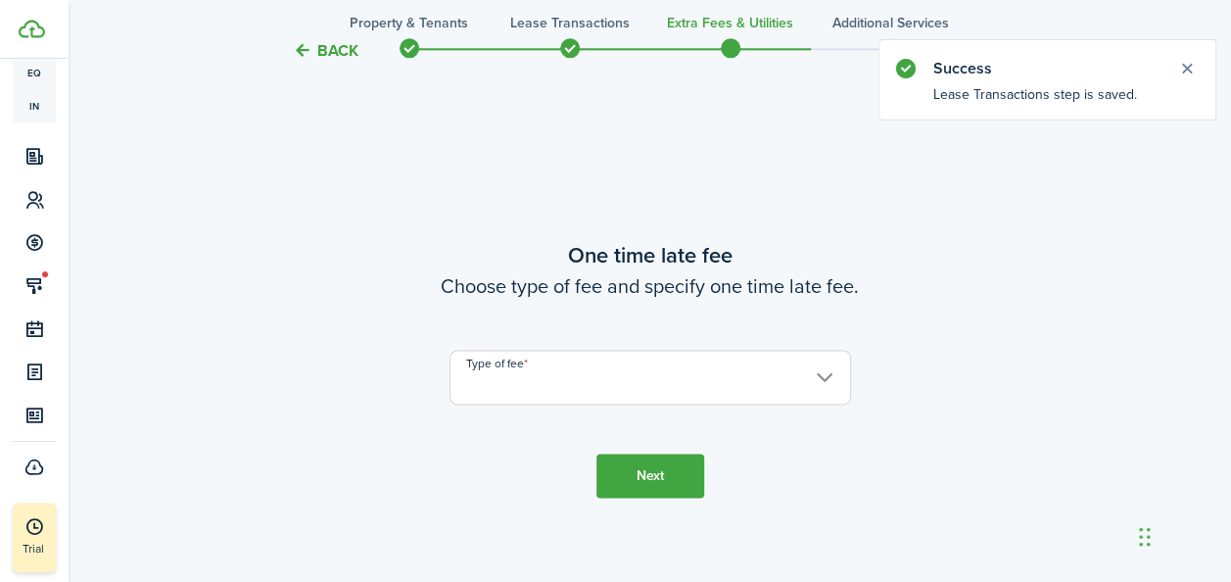
click at [829, 388] on input "Type of fee" at bounding box center [651, 377] width 402 height 55
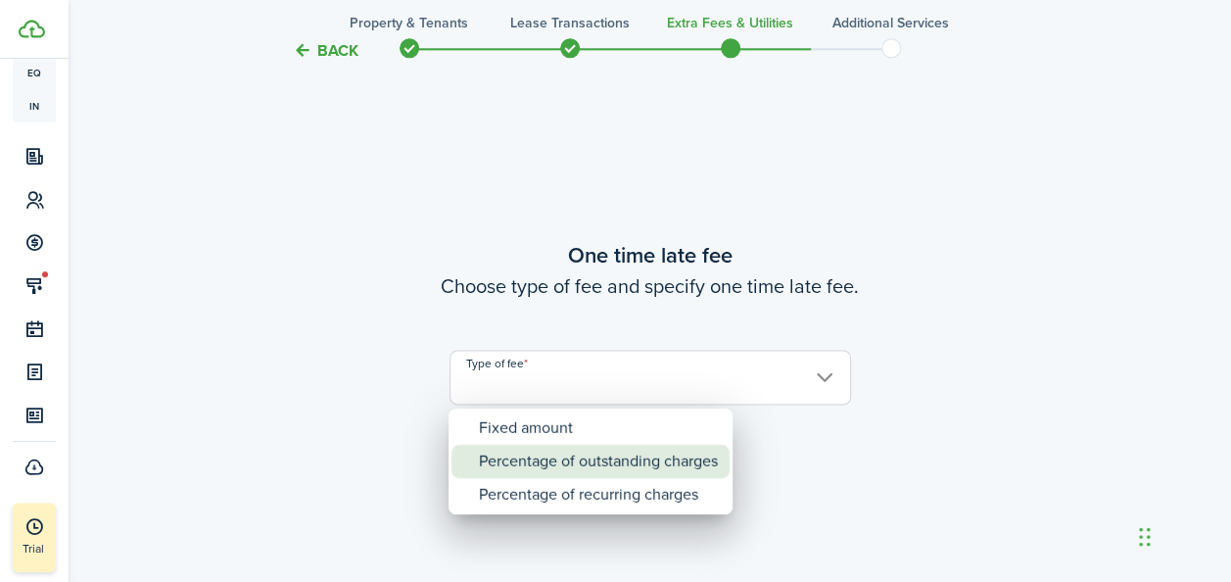
click at [614, 460] on div "Percentage of outstanding charges" at bounding box center [598, 461] width 239 height 33
type input "Percentage of outstanding charges"
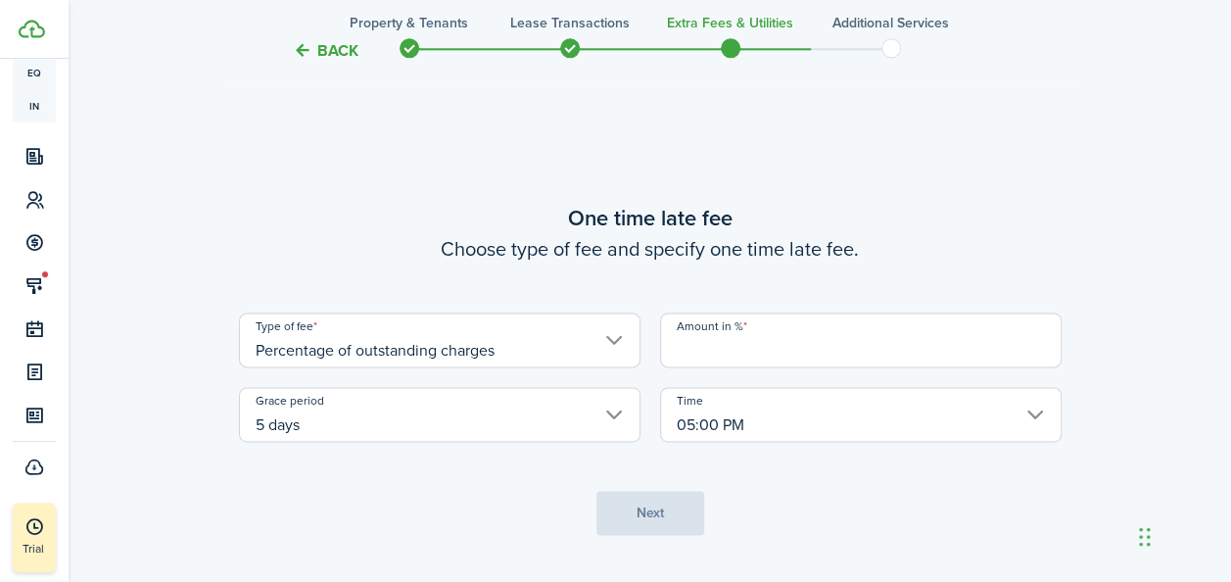
click at [776, 347] on input "Amount in %" at bounding box center [861, 339] width 402 height 55
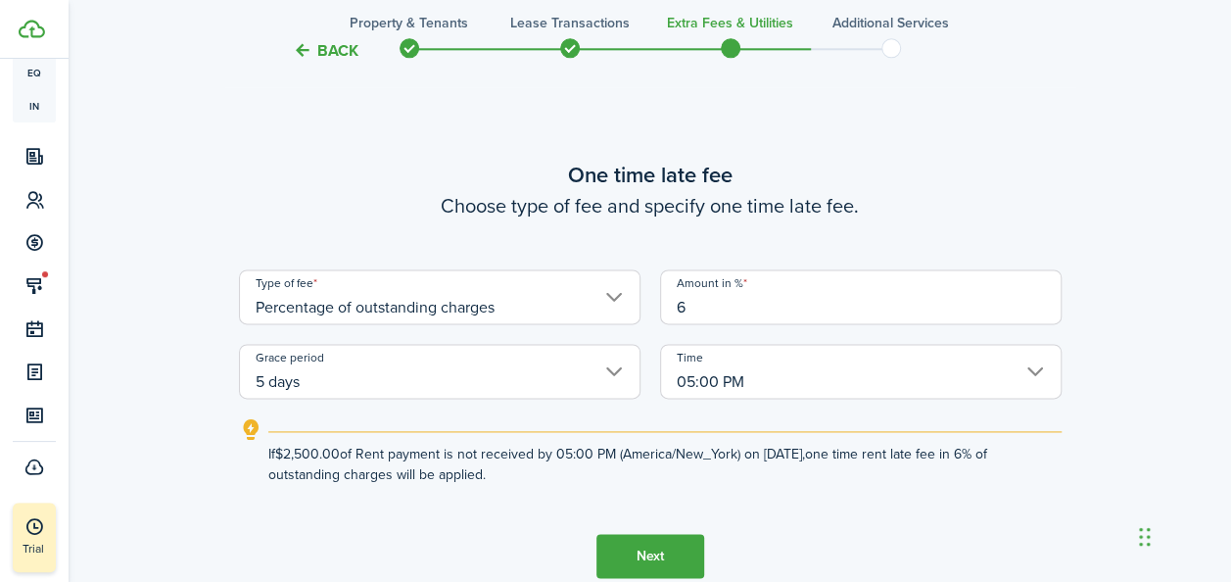
click at [437, 388] on input "5 days" at bounding box center [440, 371] width 402 height 55
type input "6"
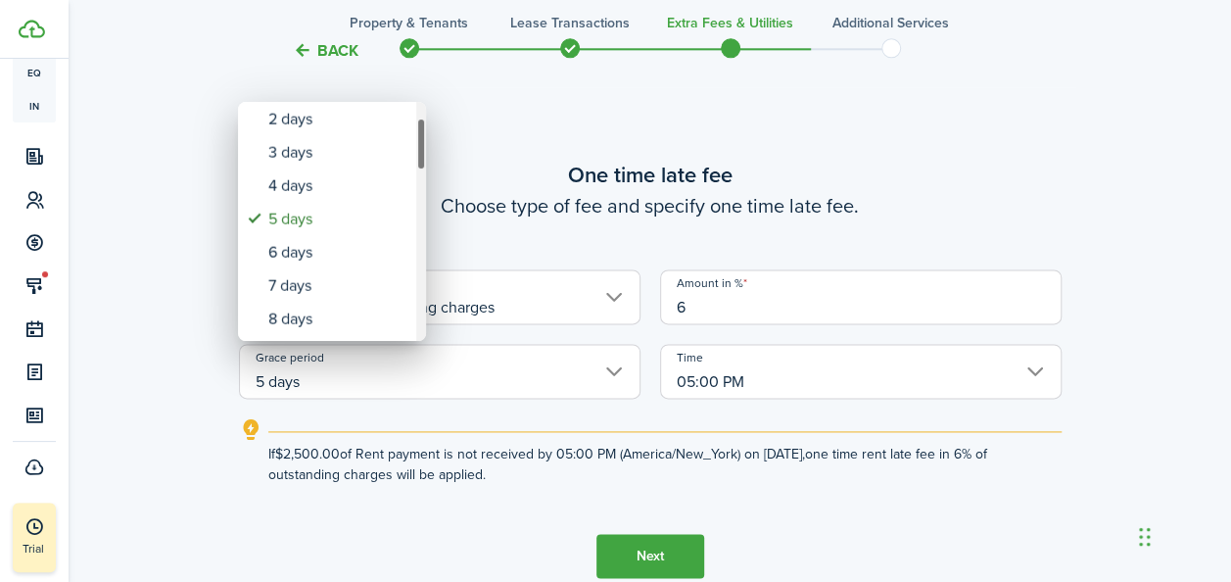
drag, startPoint x: 422, startPoint y: 142, endPoint x: 423, endPoint y: 158, distance: 15.7
click at [423, 158] on div "Grace period" at bounding box center [421, 144] width 10 height 53
click at [335, 244] on div "6 days" at bounding box center [339, 254] width 143 height 33
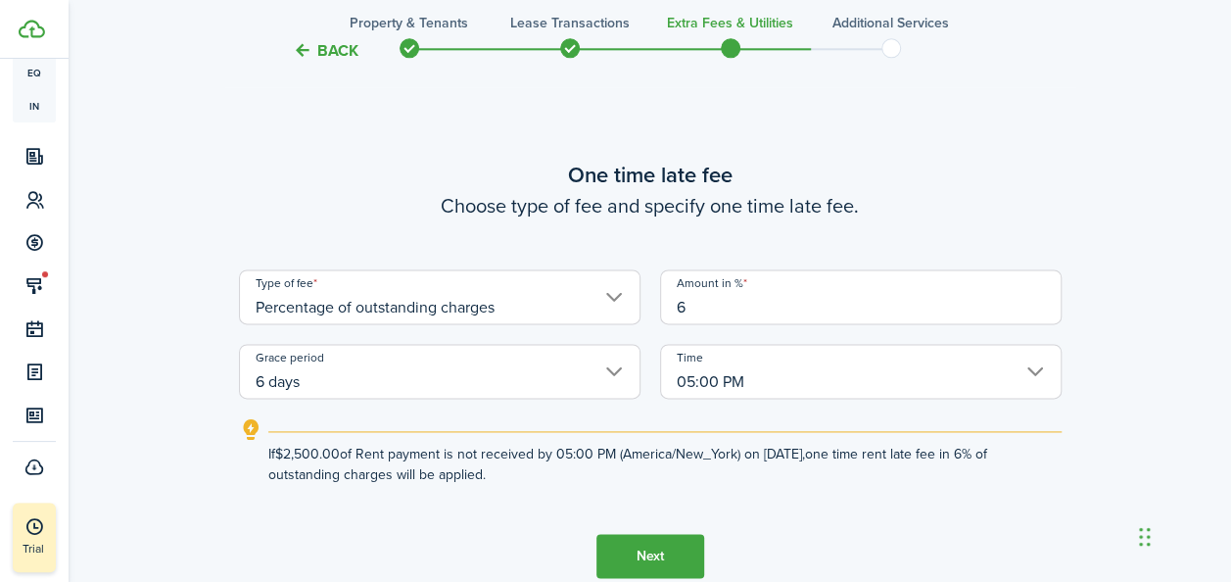
click at [394, 379] on input "6 days" at bounding box center [440, 371] width 402 height 55
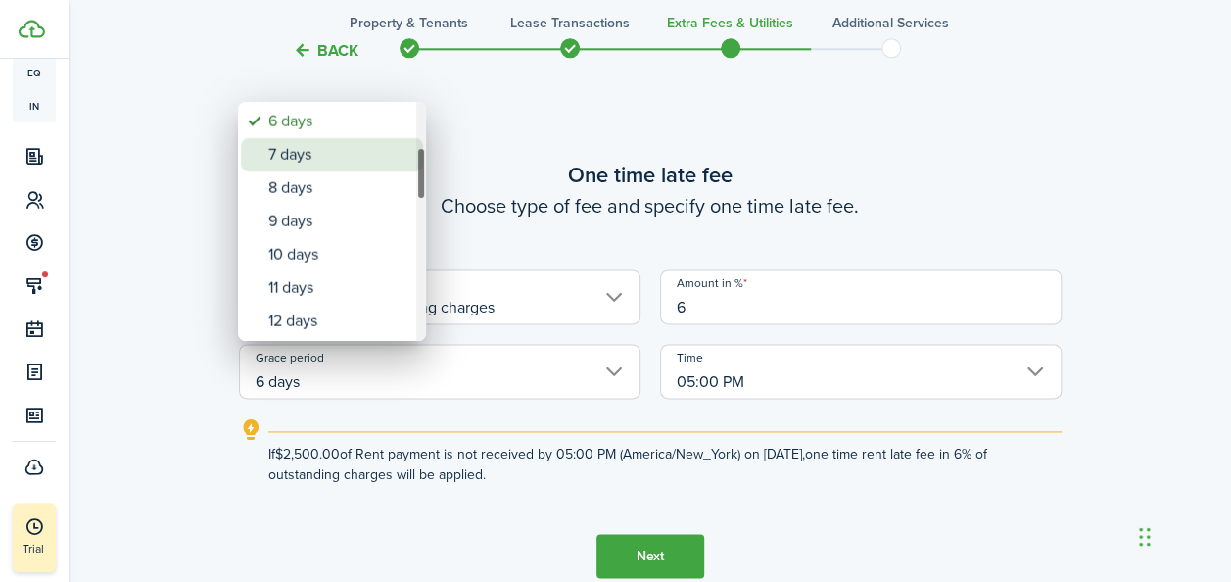
click at [335, 161] on div "7 days" at bounding box center [339, 154] width 143 height 33
type input "7 days"
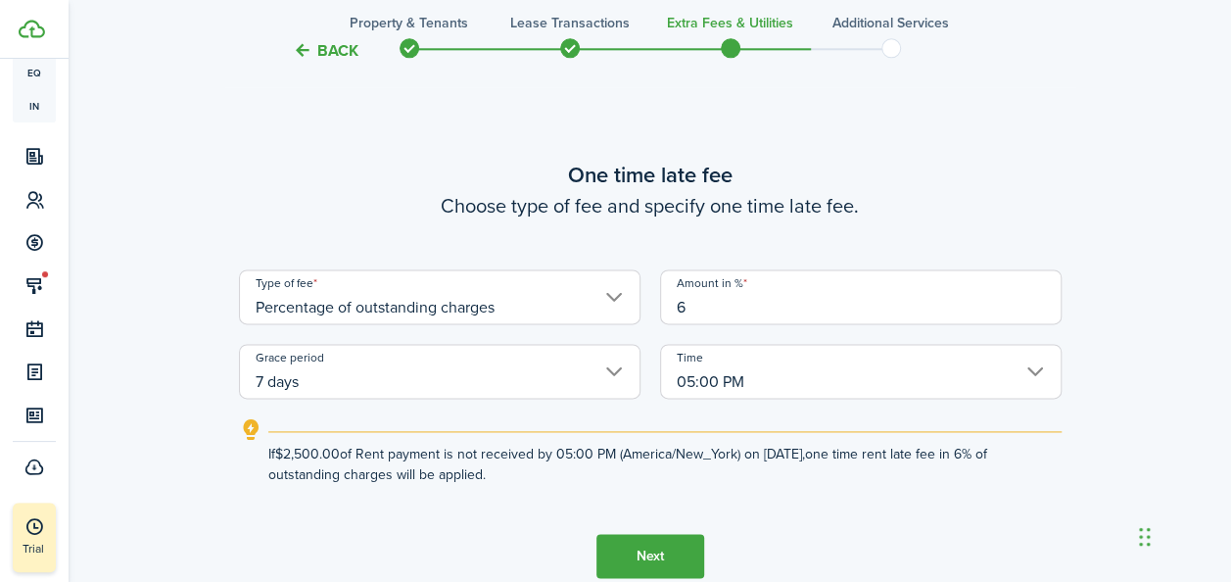
click at [666, 549] on button "Next" at bounding box center [651, 556] width 108 height 44
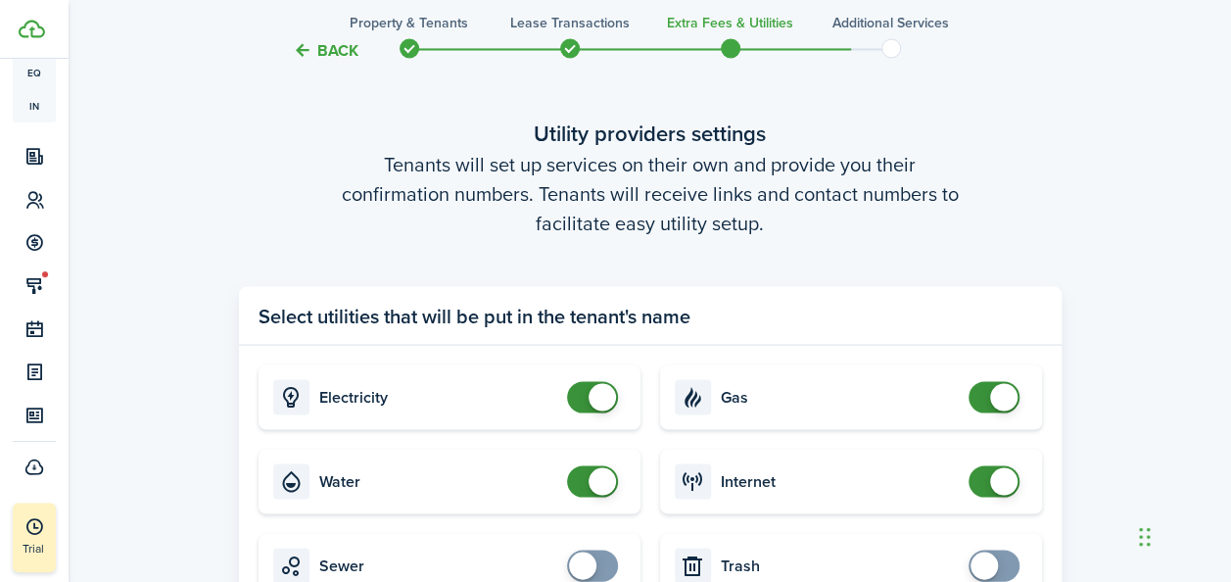
scroll to position [1953, 0]
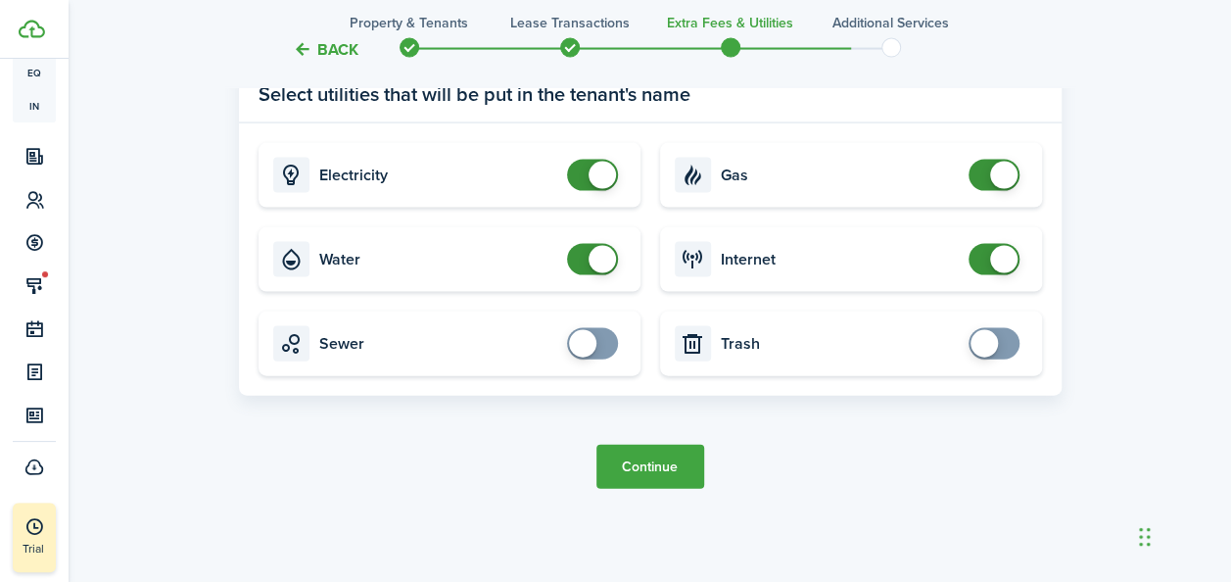
click at [640, 468] on button "Continue" at bounding box center [651, 467] width 108 height 44
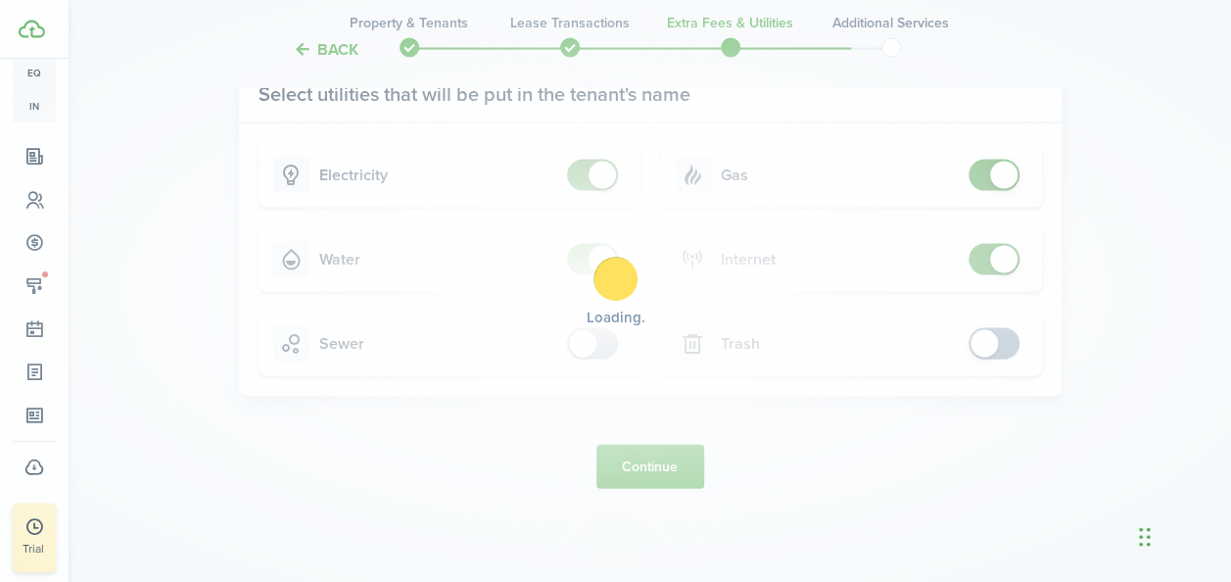
scroll to position [0, 0]
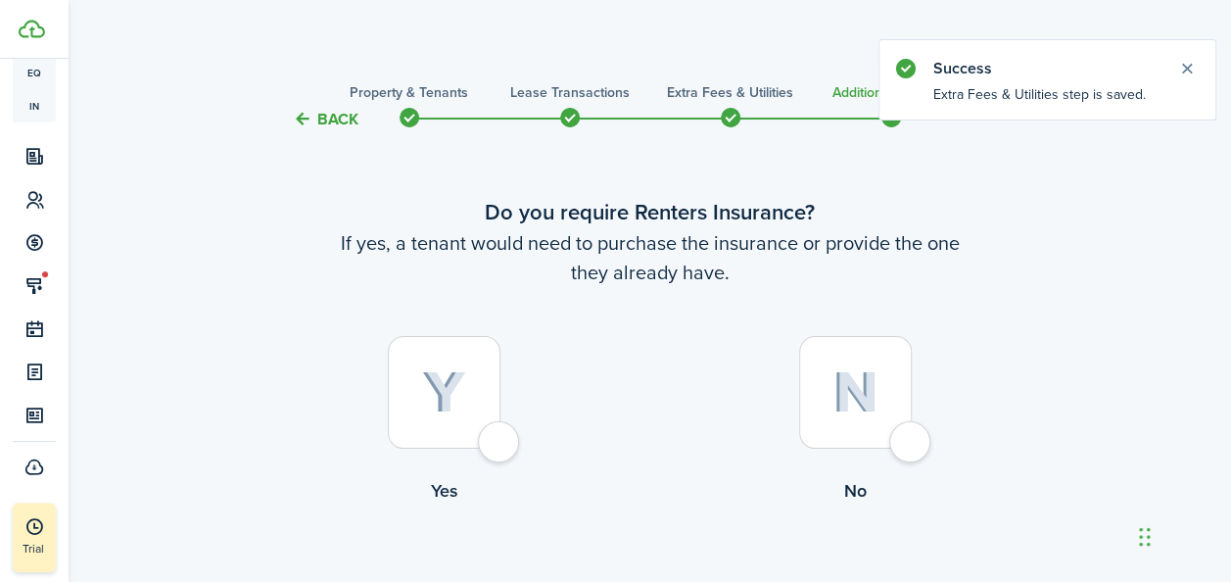
click at [460, 426] on div at bounding box center [444, 392] width 113 height 113
radio input "true"
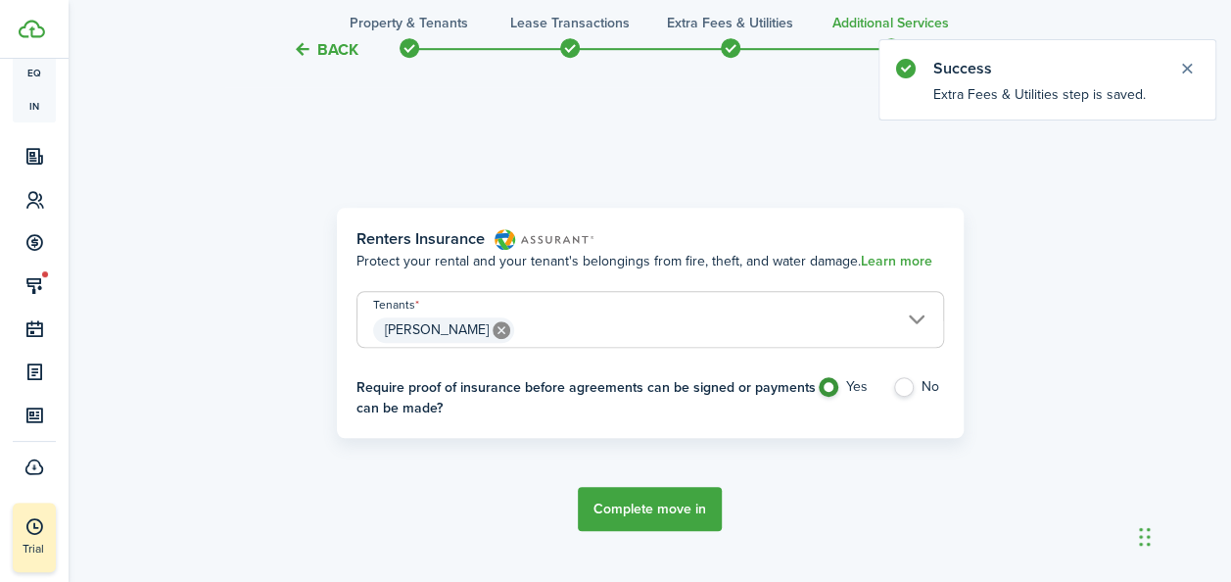
scroll to position [568, 0]
click at [657, 522] on button "Complete move in" at bounding box center [650, 508] width 144 height 44
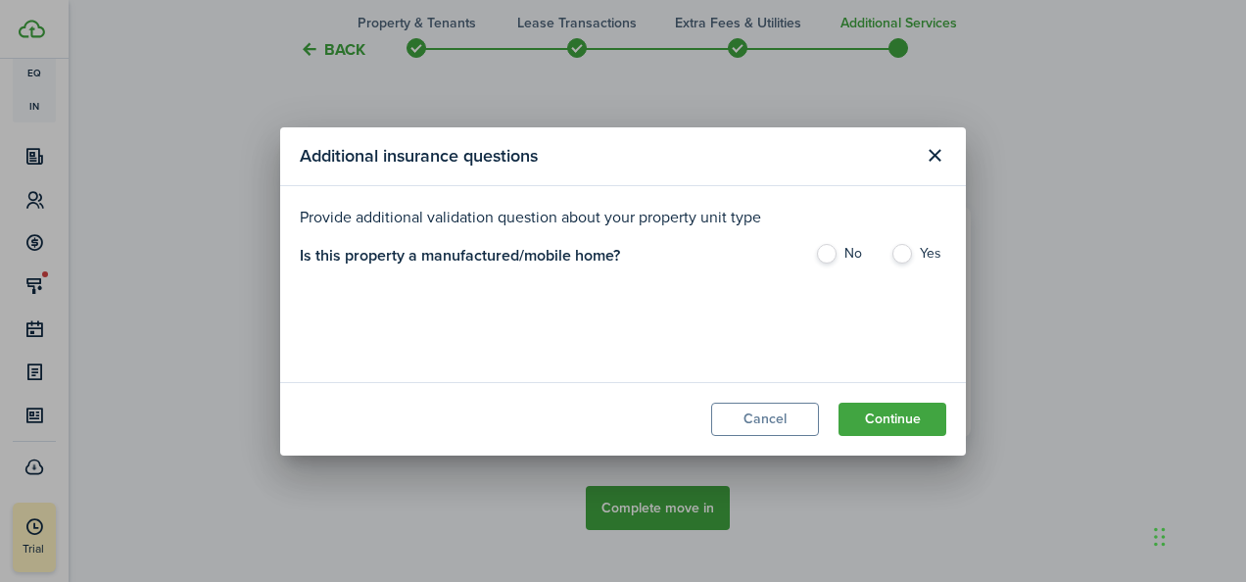
click at [903, 253] on label "Yes" at bounding box center [918, 258] width 56 height 29
radio input "true"
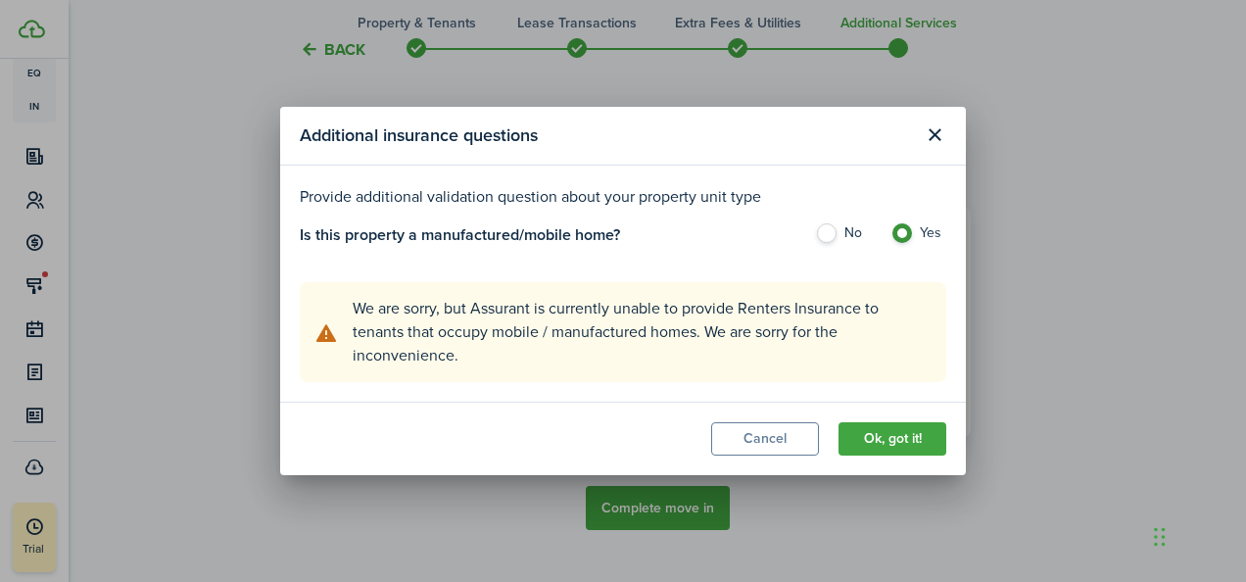
click at [823, 231] on label "No" at bounding box center [843, 237] width 56 height 29
radio input "true"
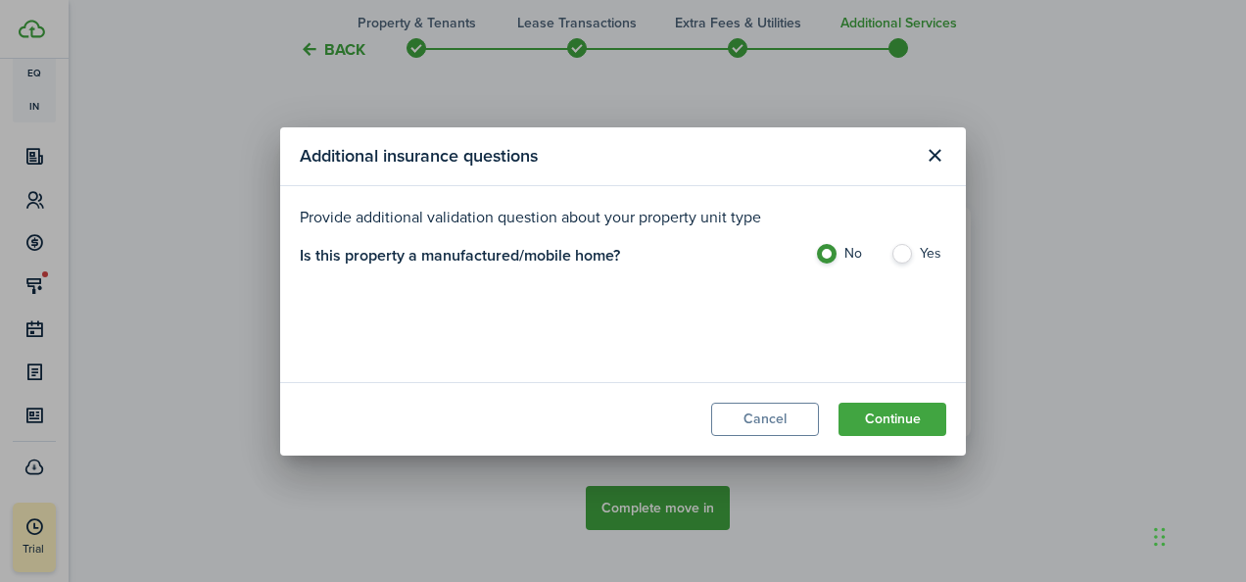
click at [885, 421] on button "Continue" at bounding box center [892, 419] width 108 height 33
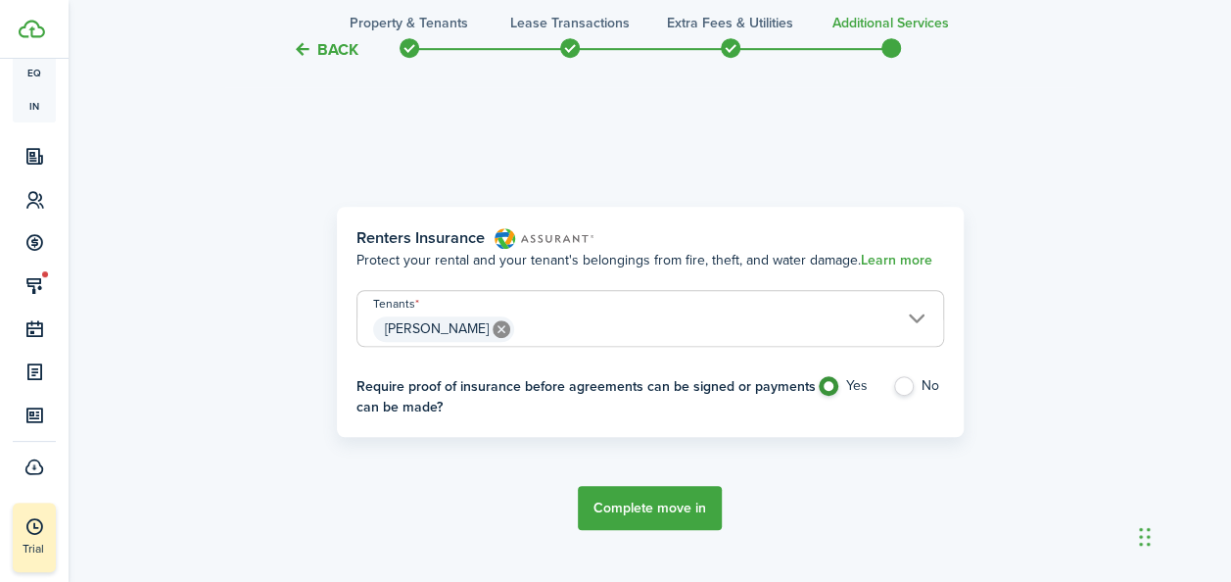
click at [653, 508] on button "Complete move in" at bounding box center [650, 508] width 144 height 44
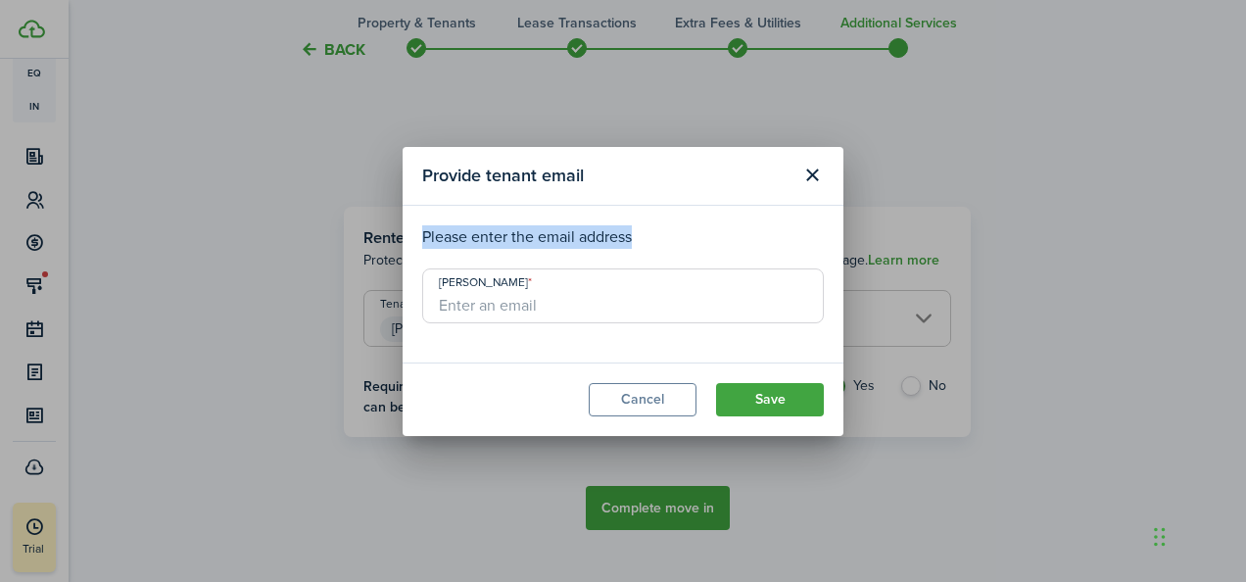
drag, startPoint x: 610, startPoint y: 180, endPoint x: 799, endPoint y: 235, distance: 196.8
click at [799, 235] on section "Provide tenant email Please enter the email address [PERSON_NAME] Cancel Save" at bounding box center [623, 291] width 441 height 289
click at [819, 172] on button "Close modal" at bounding box center [811, 175] width 33 height 33
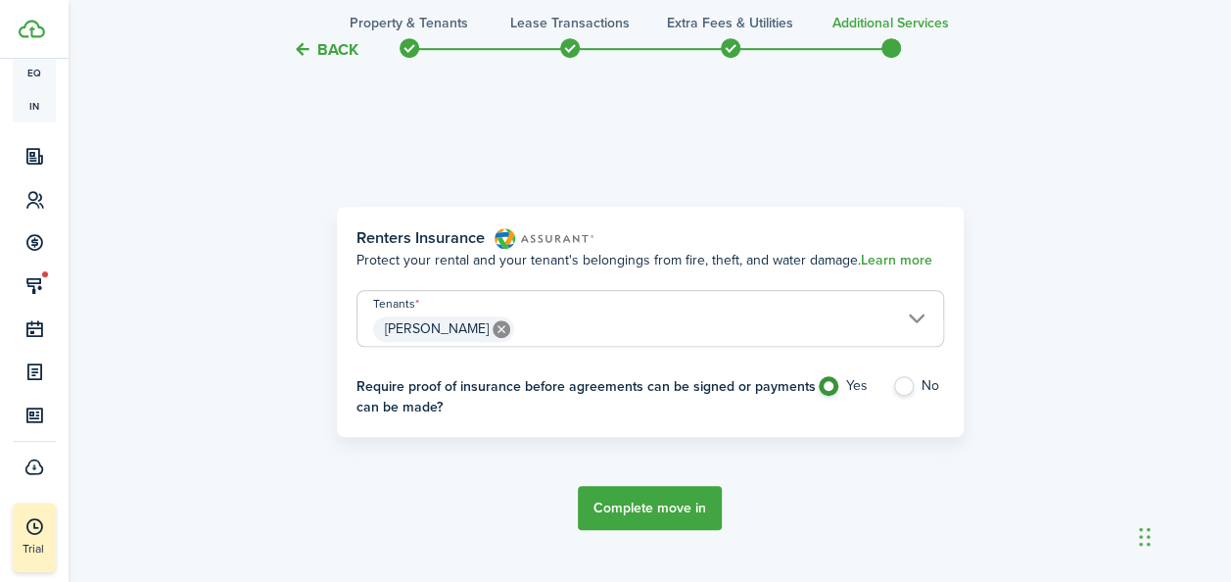
click at [631, 503] on button "Complete move in" at bounding box center [650, 508] width 144 height 44
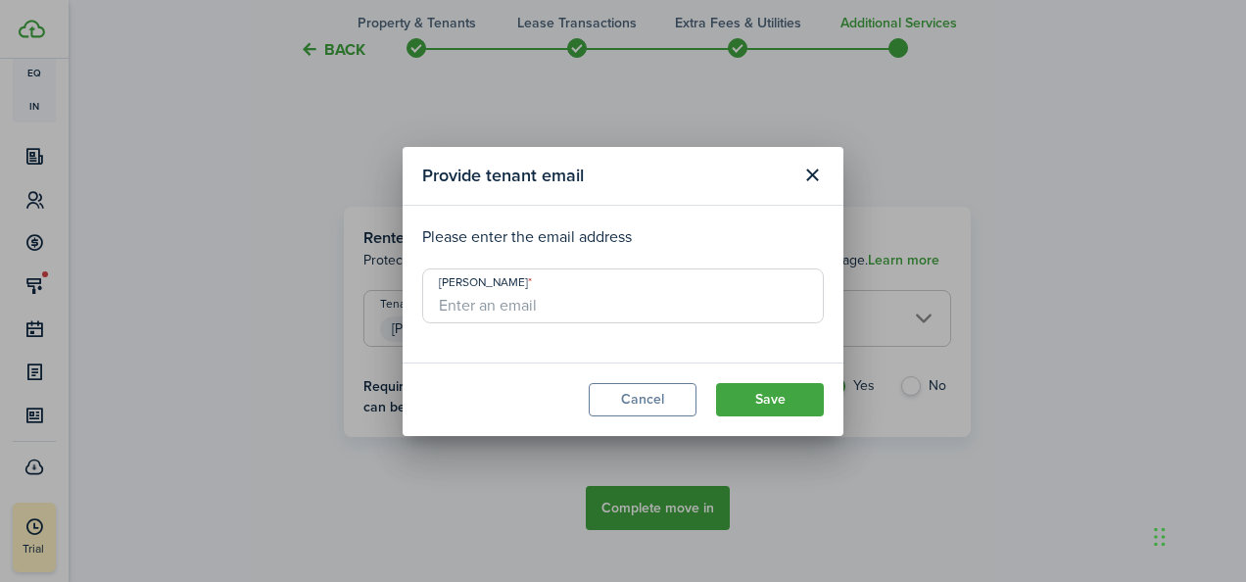
click at [572, 311] on input "[PERSON_NAME]" at bounding box center [623, 295] width 402 height 55
type input "[EMAIL_ADDRESS][DOMAIN_NAME]"
click at [767, 400] on button "Save" at bounding box center [770, 399] width 108 height 33
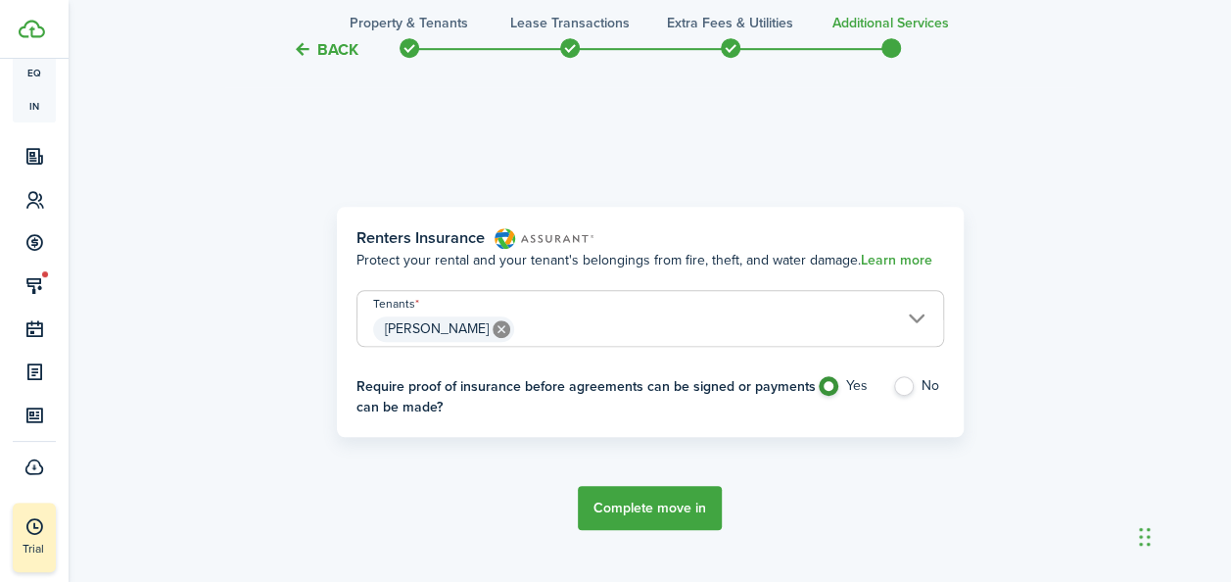
click at [667, 511] on button "Complete move in" at bounding box center [650, 508] width 144 height 44
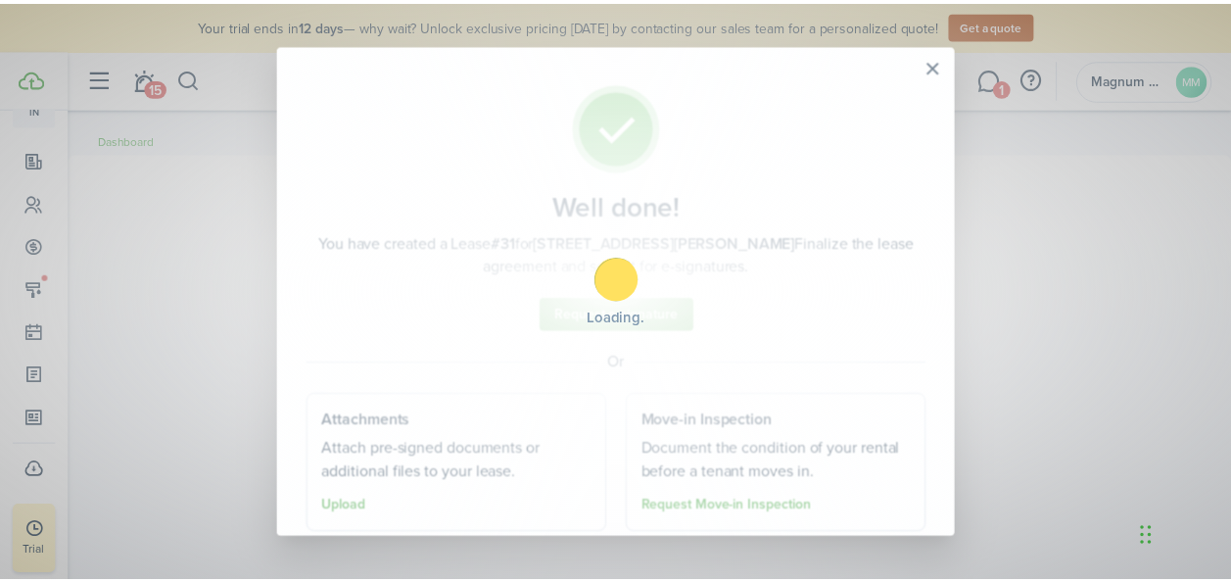
scroll to position [354, 0]
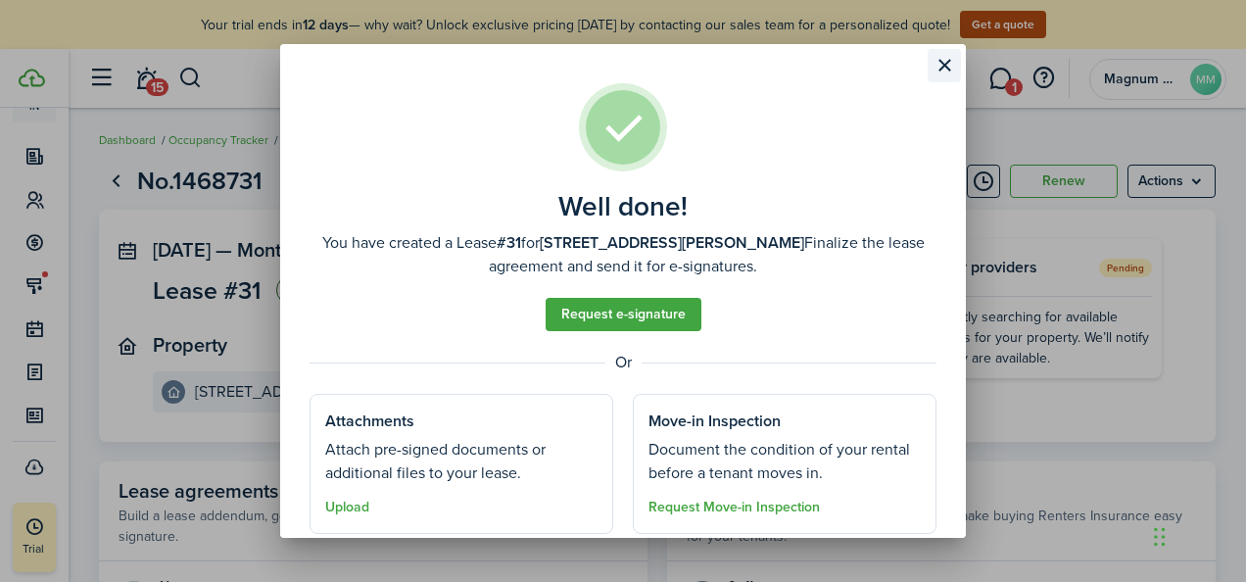
click at [938, 64] on button "Close modal" at bounding box center [944, 65] width 33 height 33
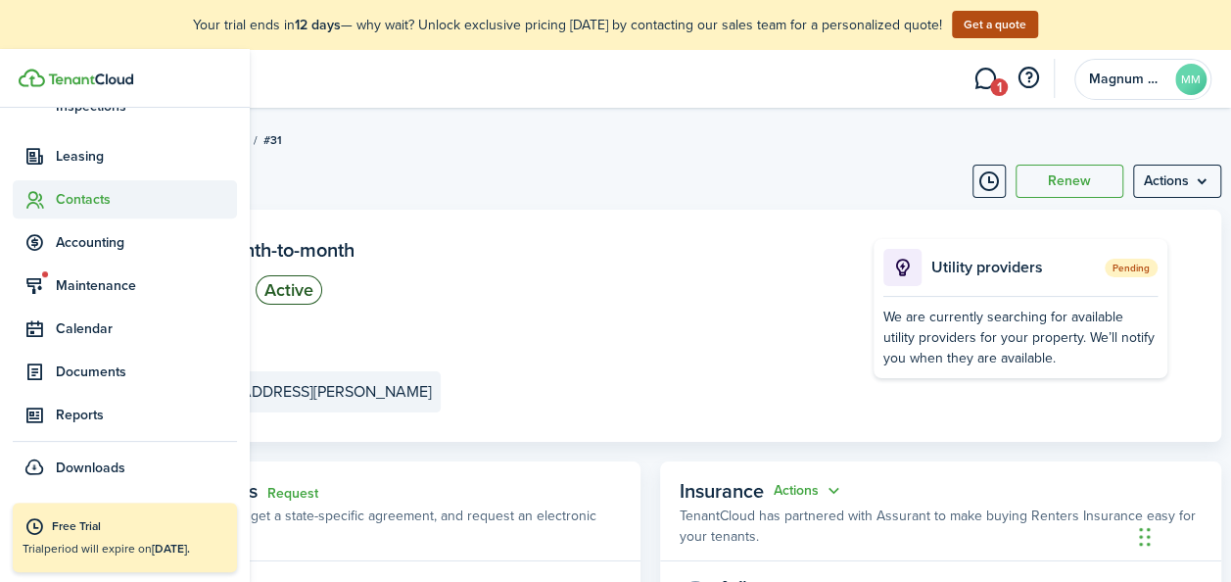
click at [82, 199] on span "Contacts" at bounding box center [146, 199] width 181 height 21
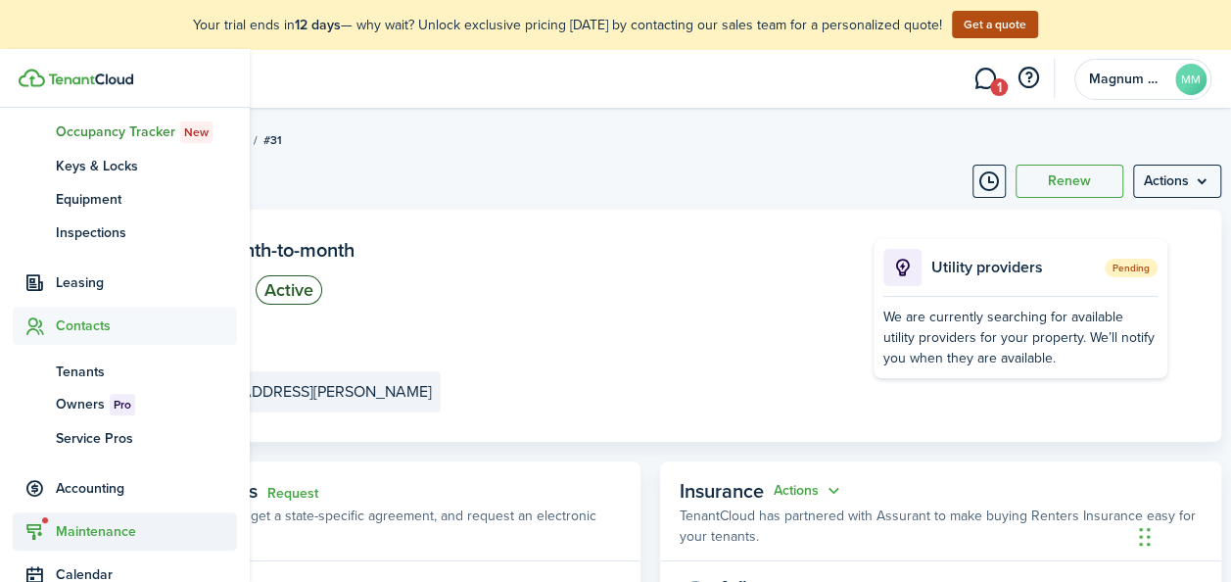
scroll to position [221, 0]
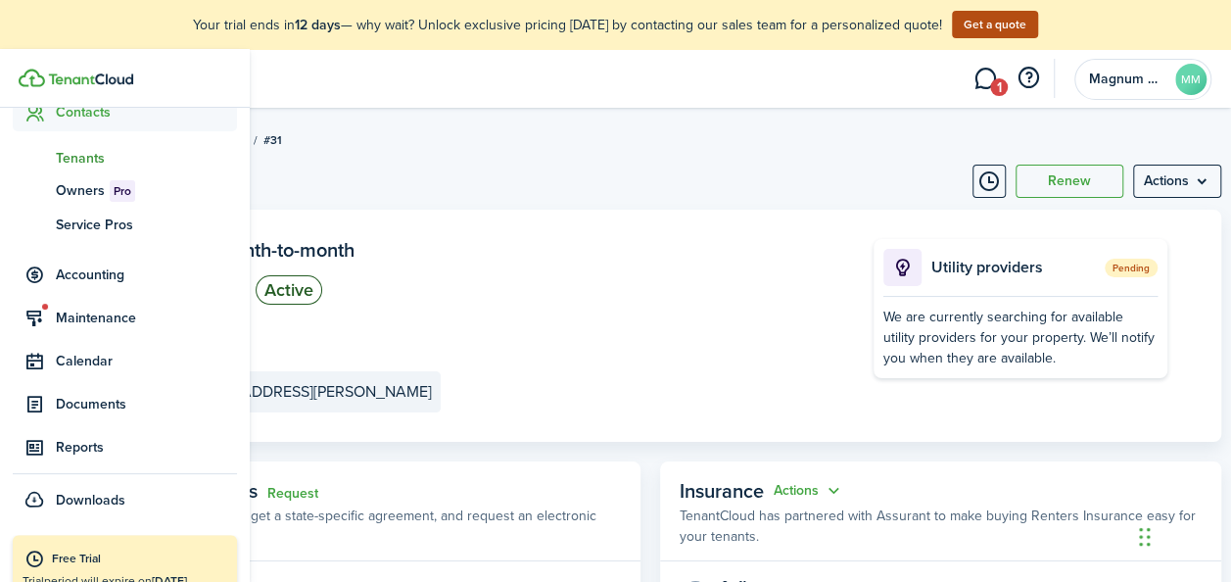
click at [78, 156] on span "Tenants" at bounding box center [146, 158] width 181 height 21
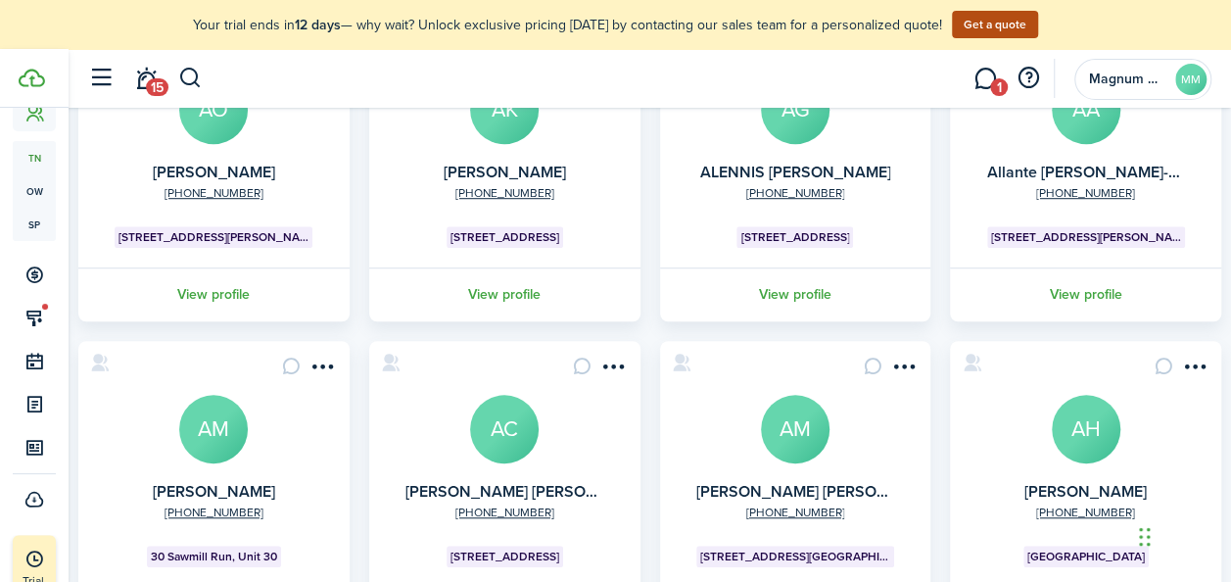
scroll to position [746, 0]
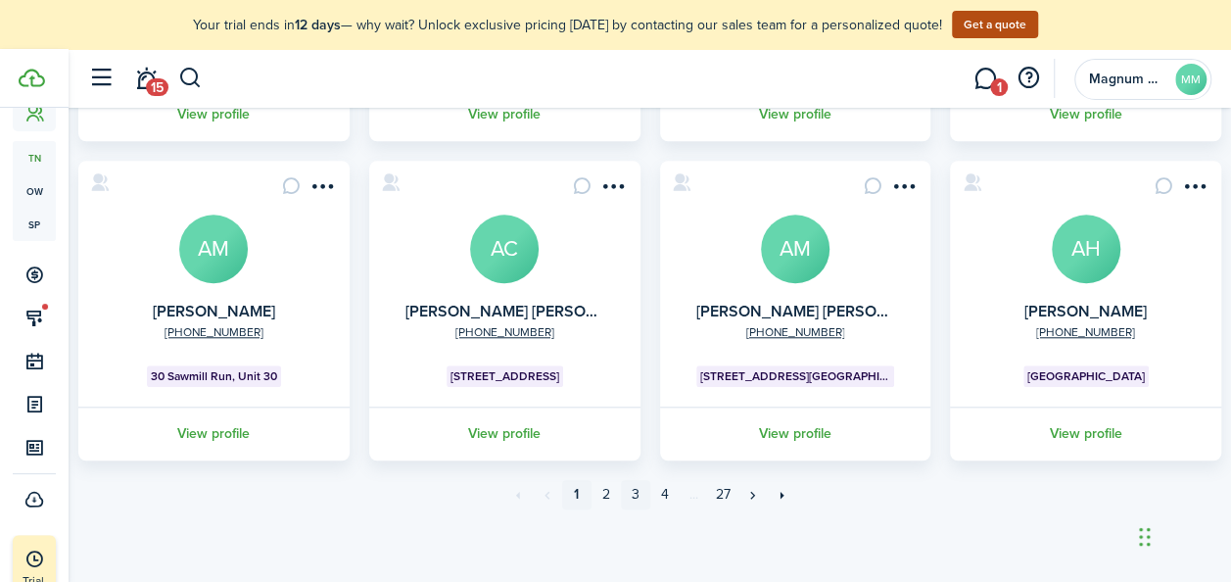
click at [629, 498] on link "3" at bounding box center [635, 494] width 29 height 29
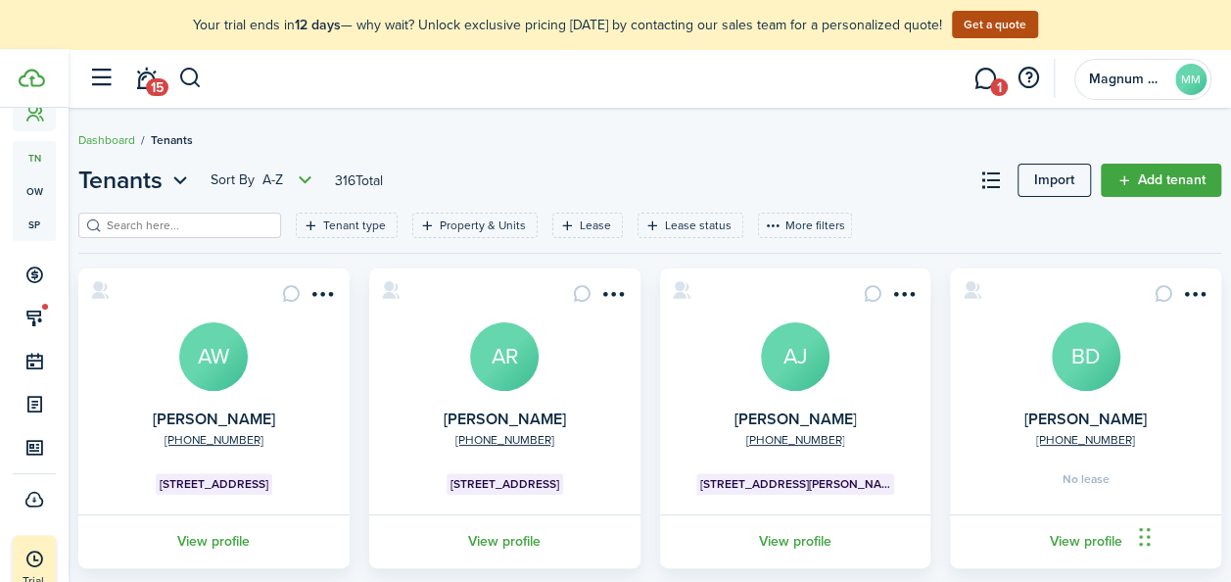
scroll to position [24, 0]
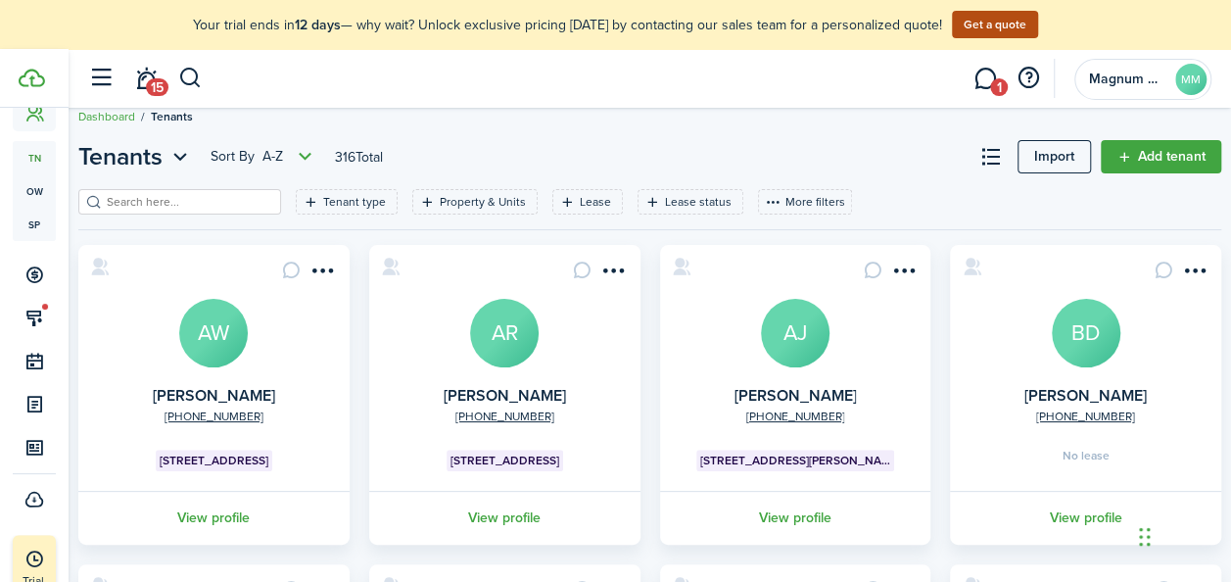
click at [1069, 353] on avatar-text "BD" at bounding box center [1086, 333] width 69 height 69
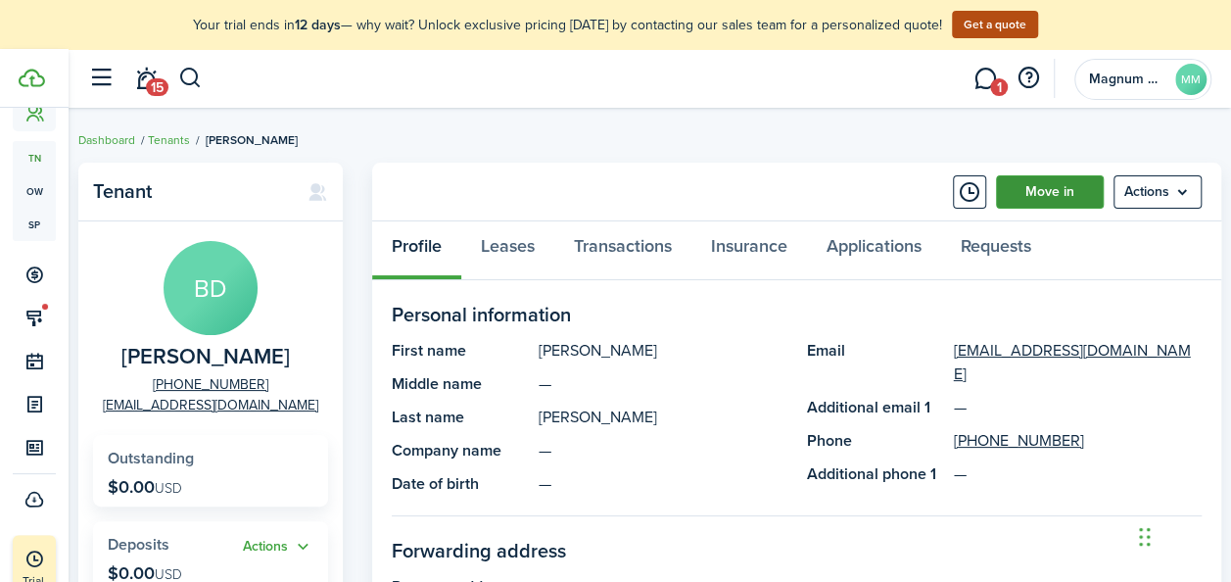
click at [1023, 204] on link "Move in" at bounding box center [1050, 191] width 108 height 33
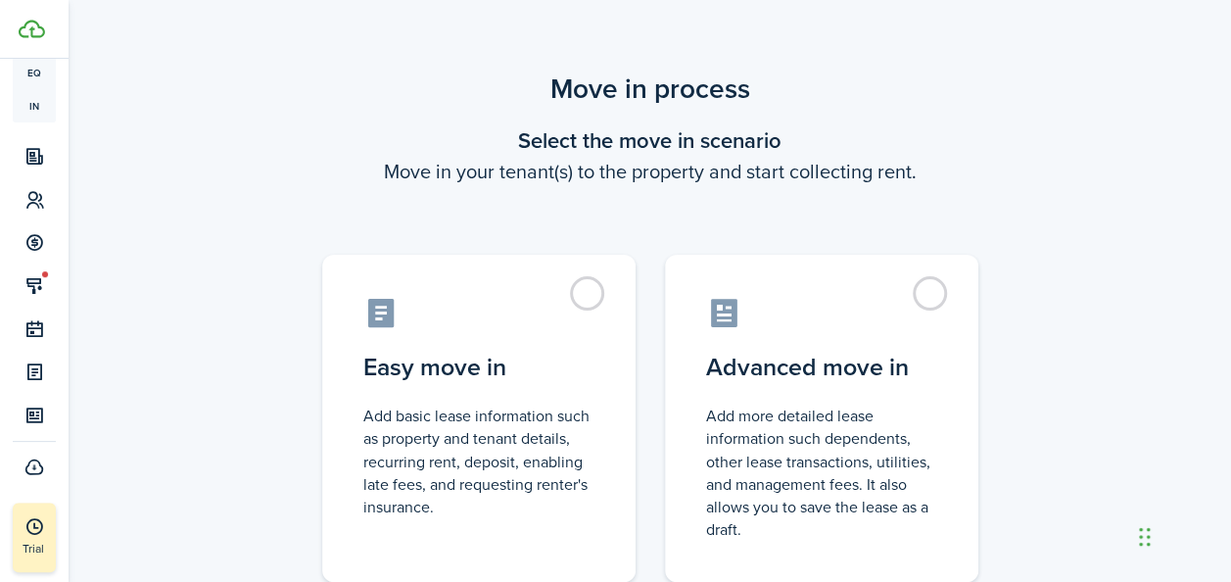
scroll to position [305, 0]
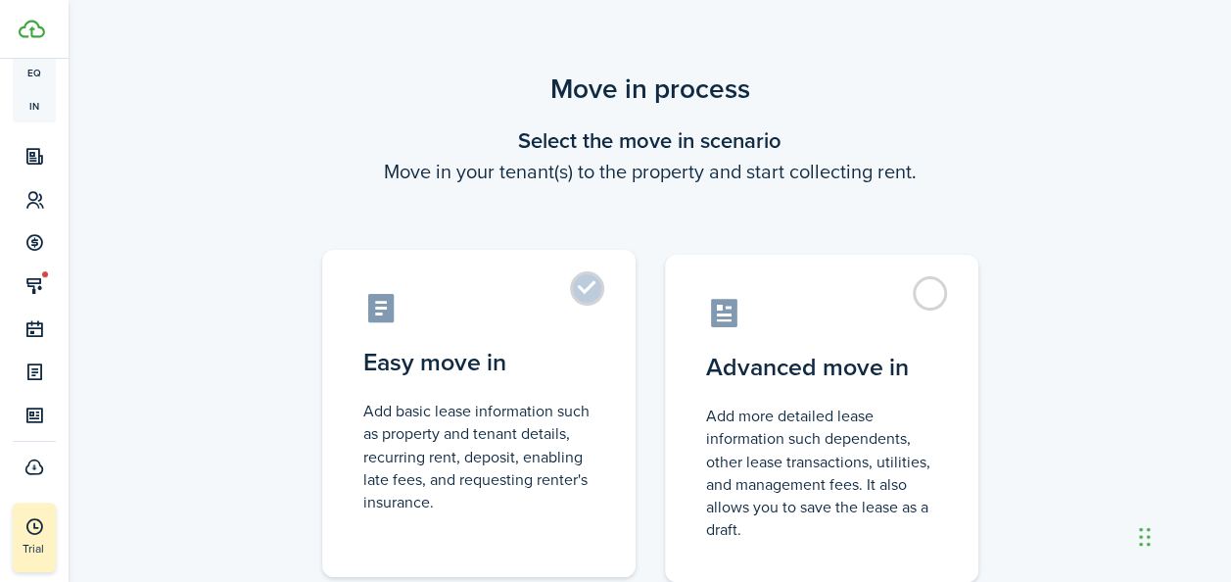
click at [588, 281] on label "Easy move in Add basic lease information such as property and tenant details, r…" at bounding box center [478, 413] width 313 height 327
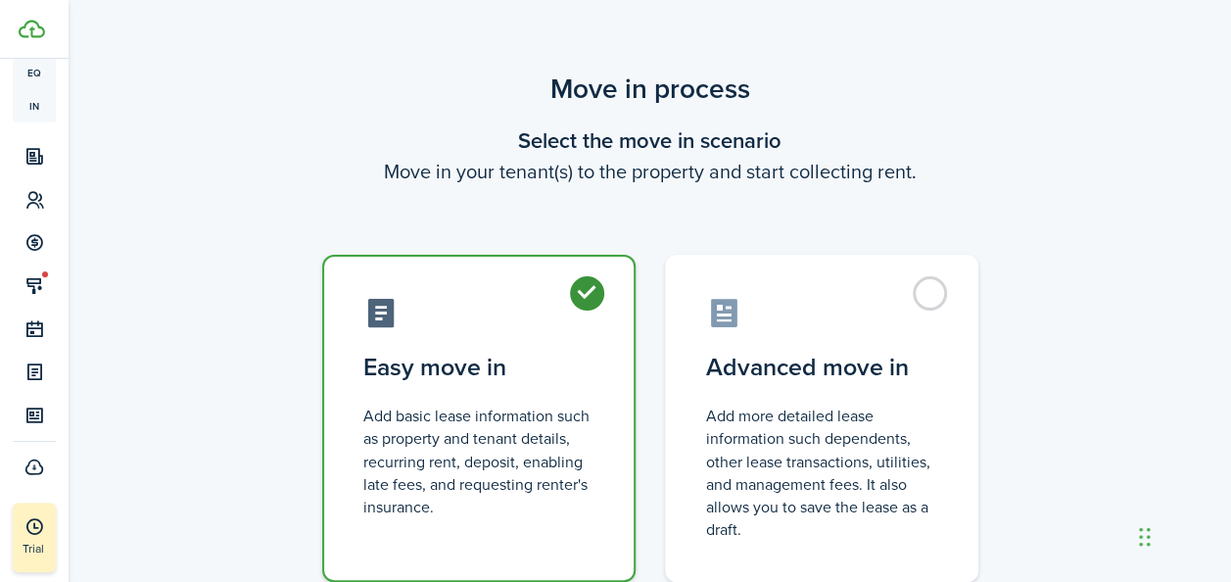
radio input "true"
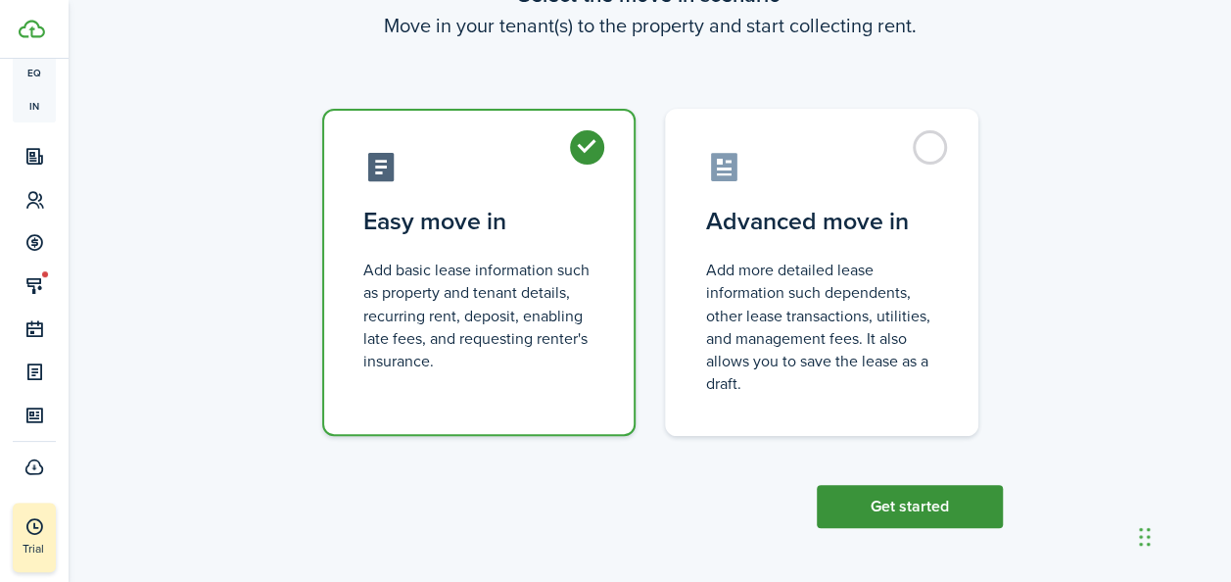
click at [908, 508] on button "Get started" at bounding box center [910, 506] width 186 height 43
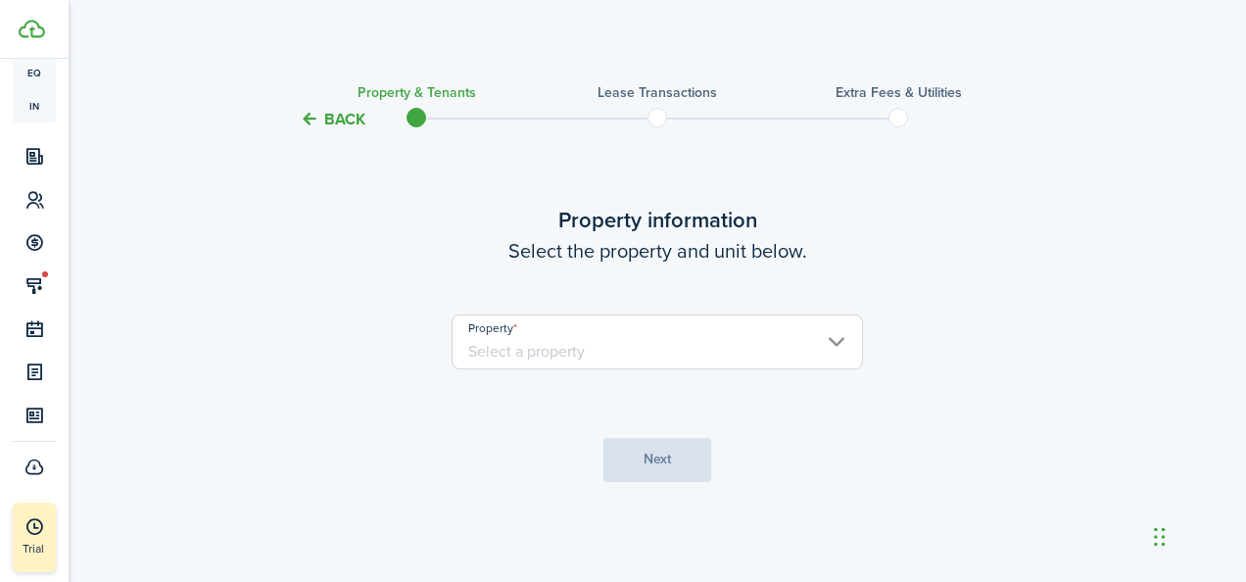
click at [585, 335] on input "Property" at bounding box center [657, 341] width 411 height 55
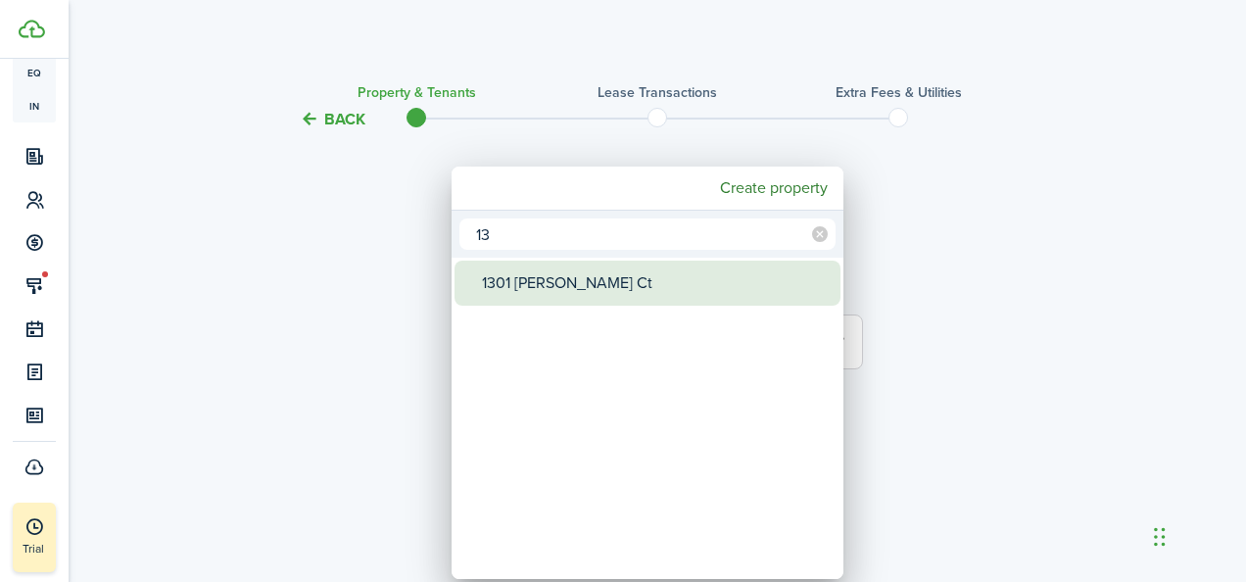
type input "1"
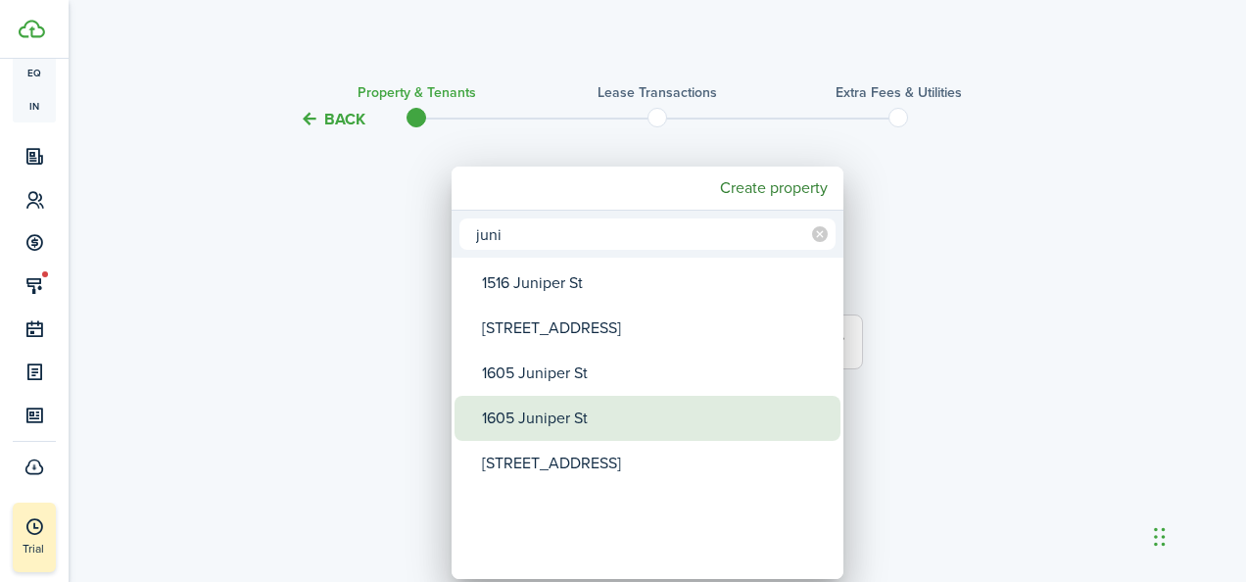
type input "juni"
click at [543, 429] on div "1605 Juniper St" at bounding box center [655, 418] width 347 height 45
type input "1605 Juniper St"
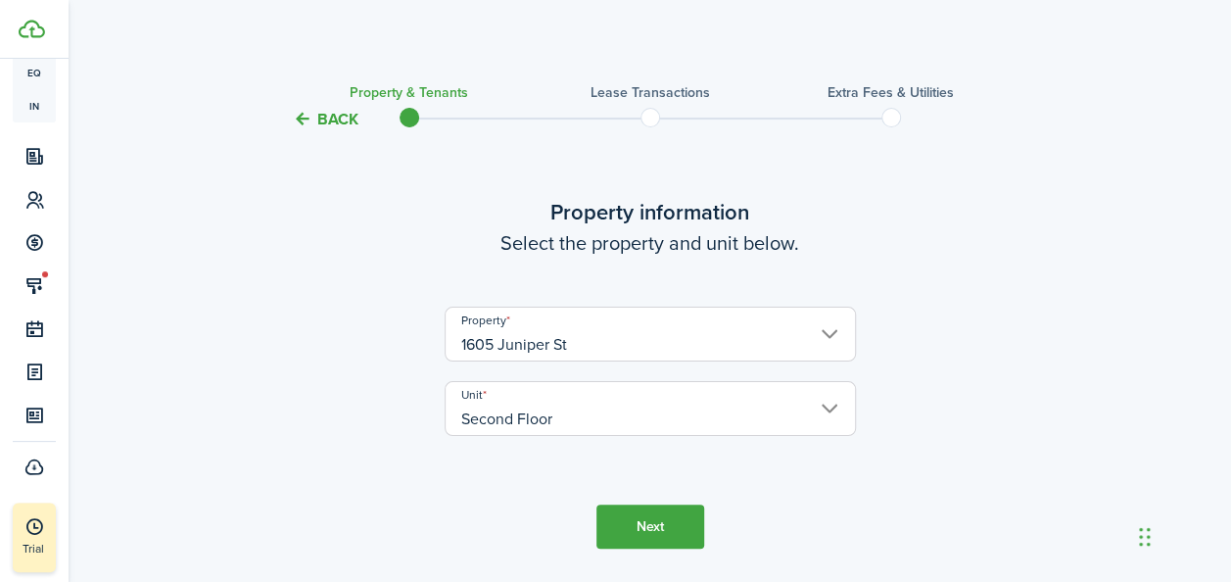
click at [832, 415] on input "Second Floor" at bounding box center [650, 408] width 411 height 55
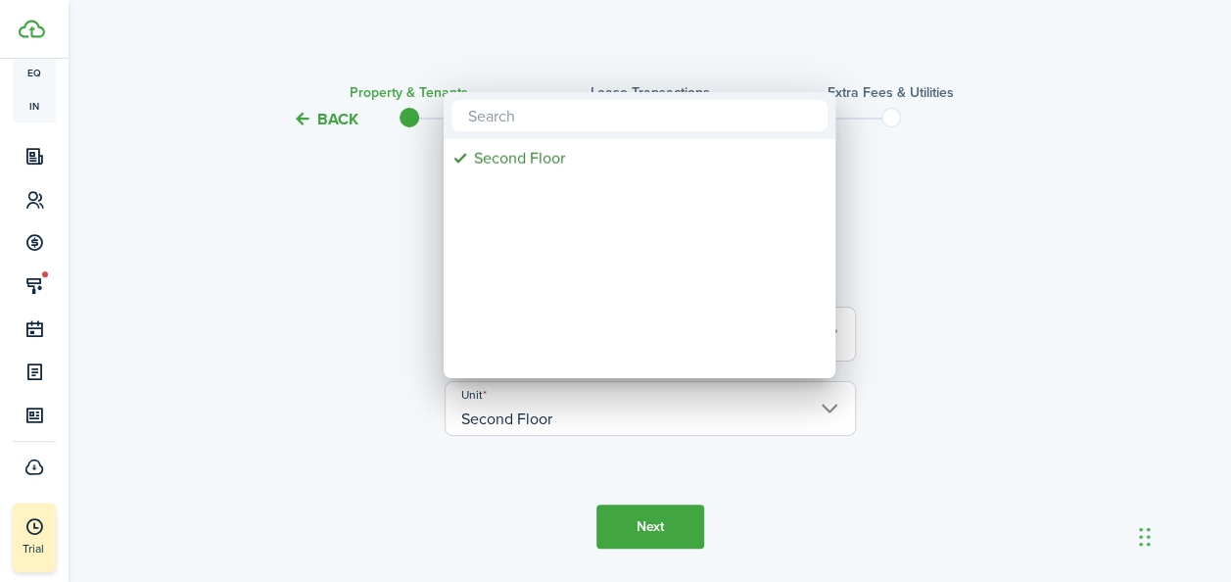
click at [950, 187] on div at bounding box center [615, 290] width 1545 height 895
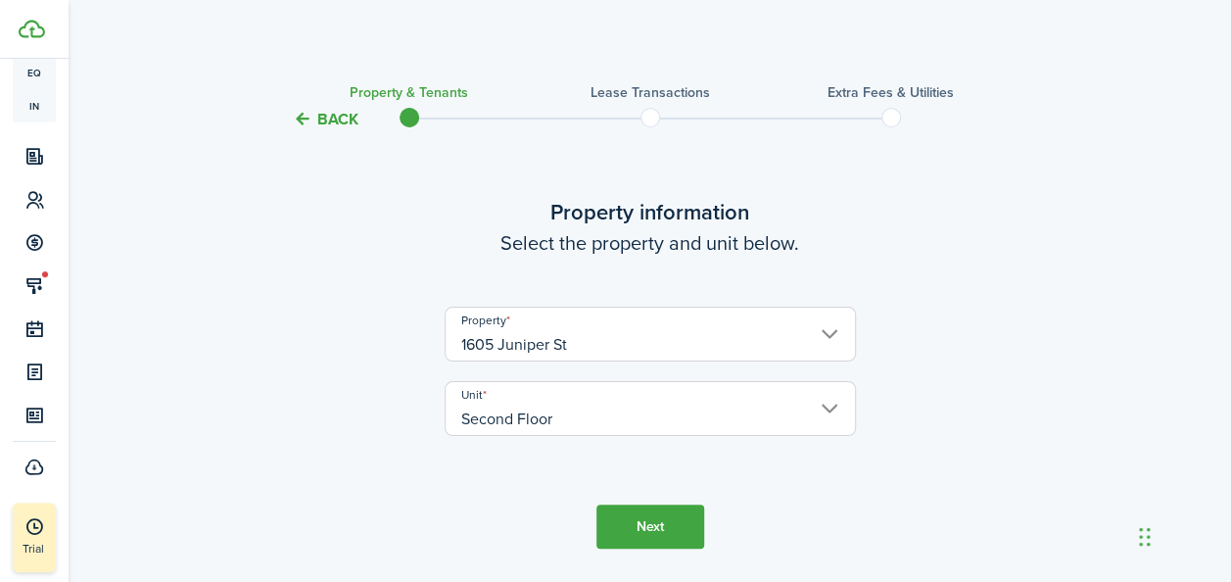
click at [620, 343] on input "1605 Juniper St" at bounding box center [650, 334] width 411 height 55
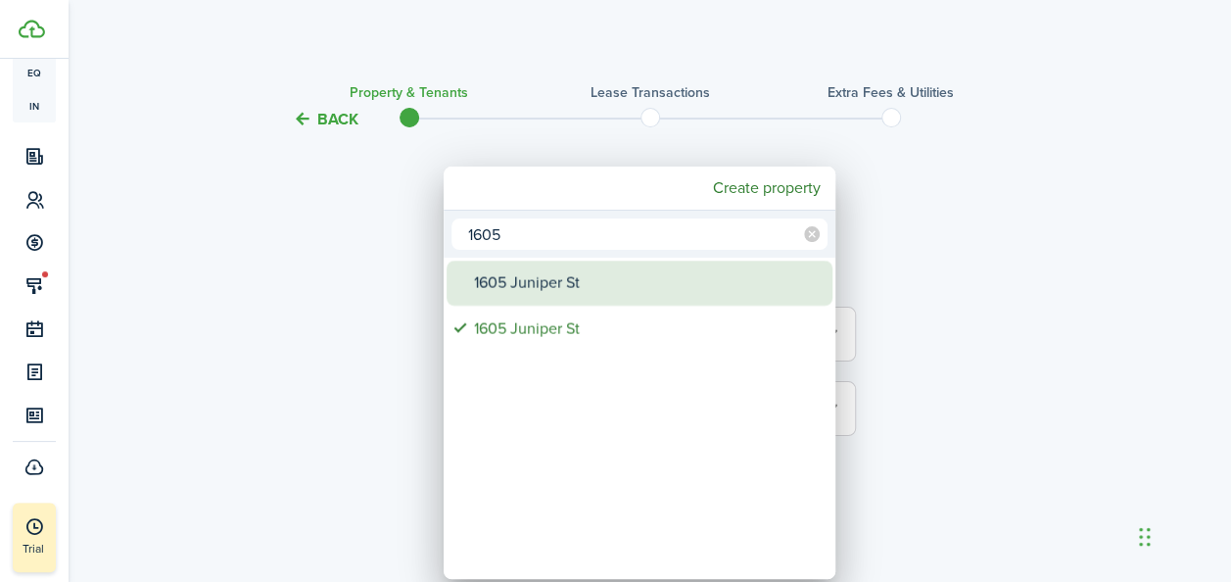
type input "1605"
click at [556, 282] on div "1605 Juniper St" at bounding box center [647, 283] width 347 height 45
type input "First Floor"
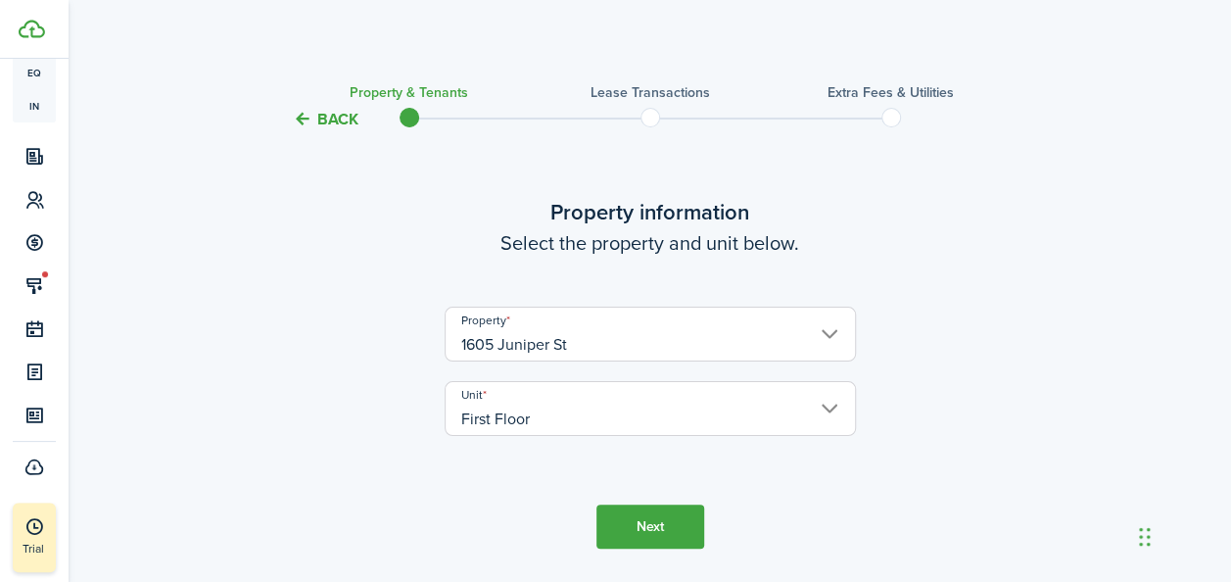
click at [636, 521] on button "Next" at bounding box center [651, 526] width 108 height 44
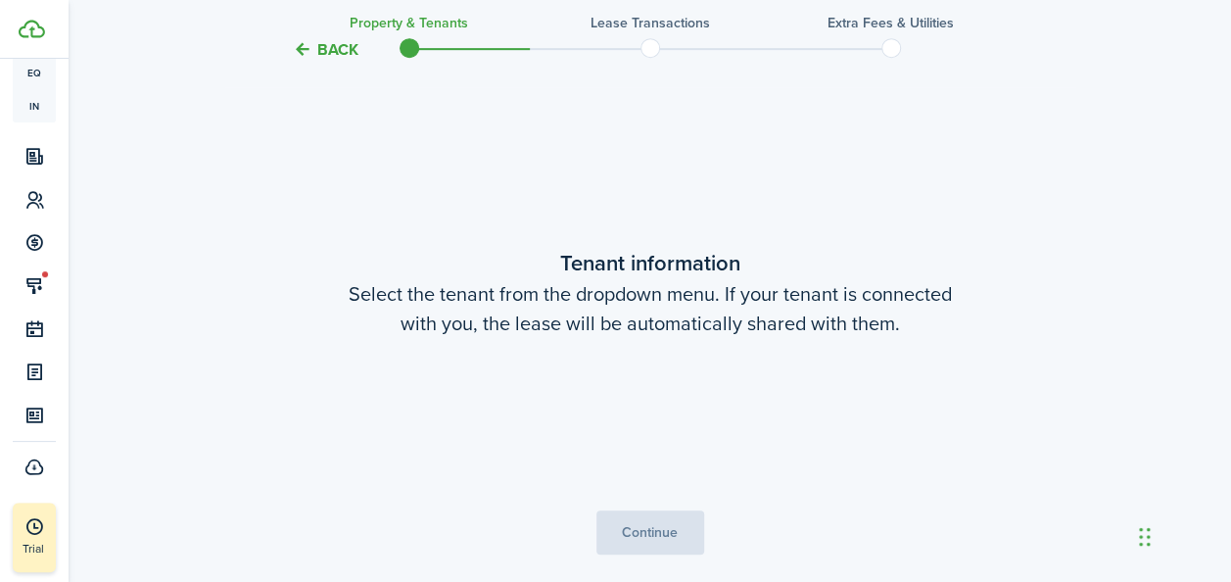
scroll to position [510, 0]
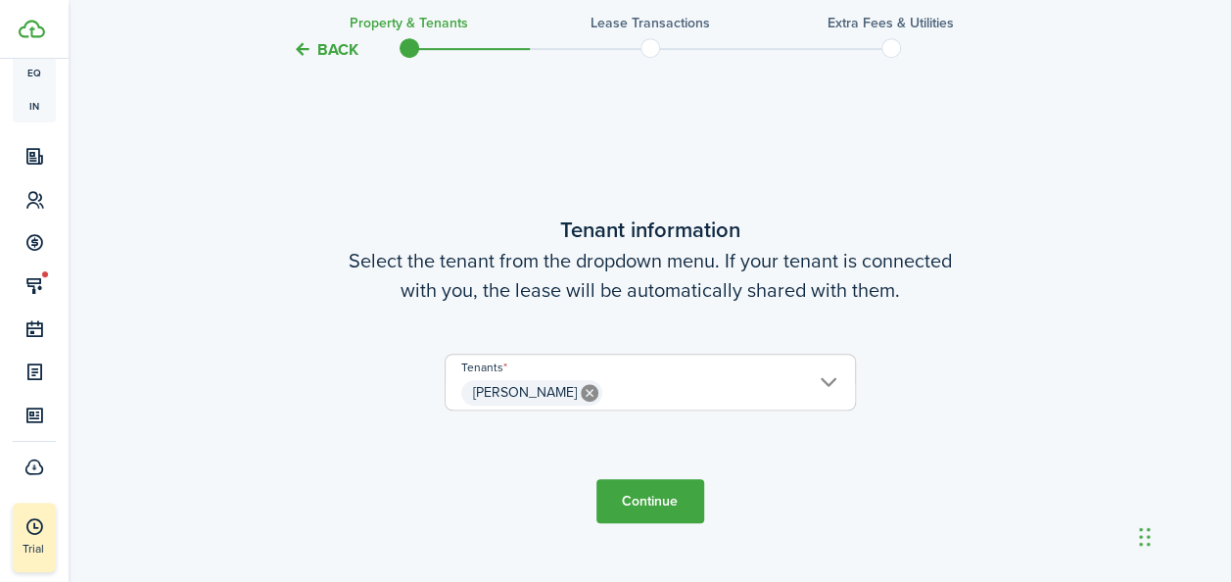
click at [659, 498] on button "Continue" at bounding box center [651, 501] width 108 height 44
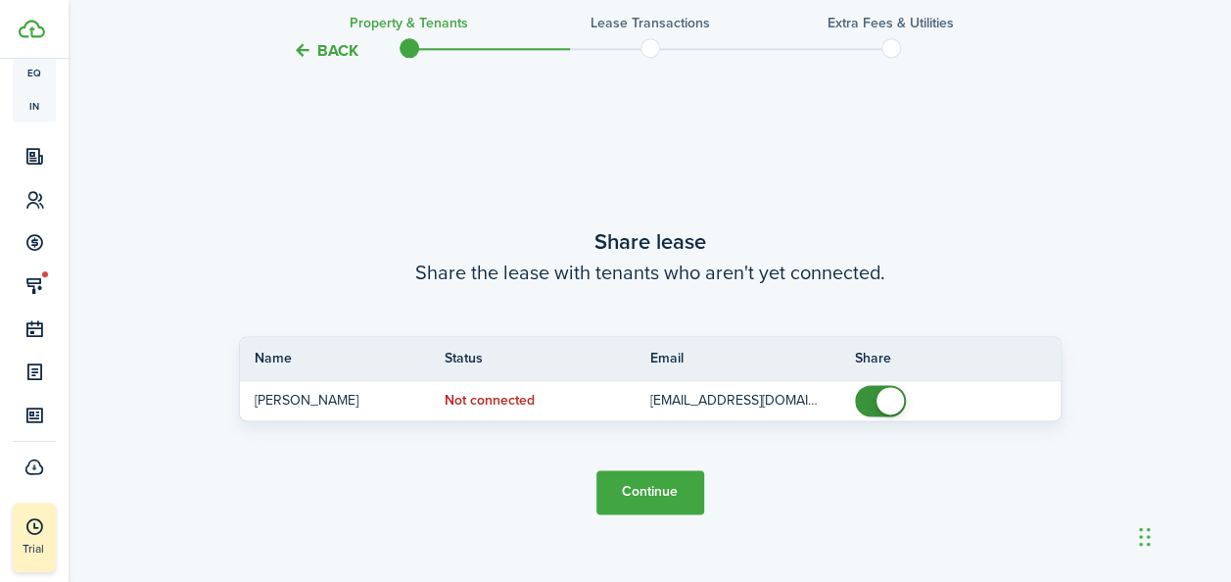
scroll to position [1092, 0]
click at [648, 492] on button "Continue" at bounding box center [651, 491] width 108 height 44
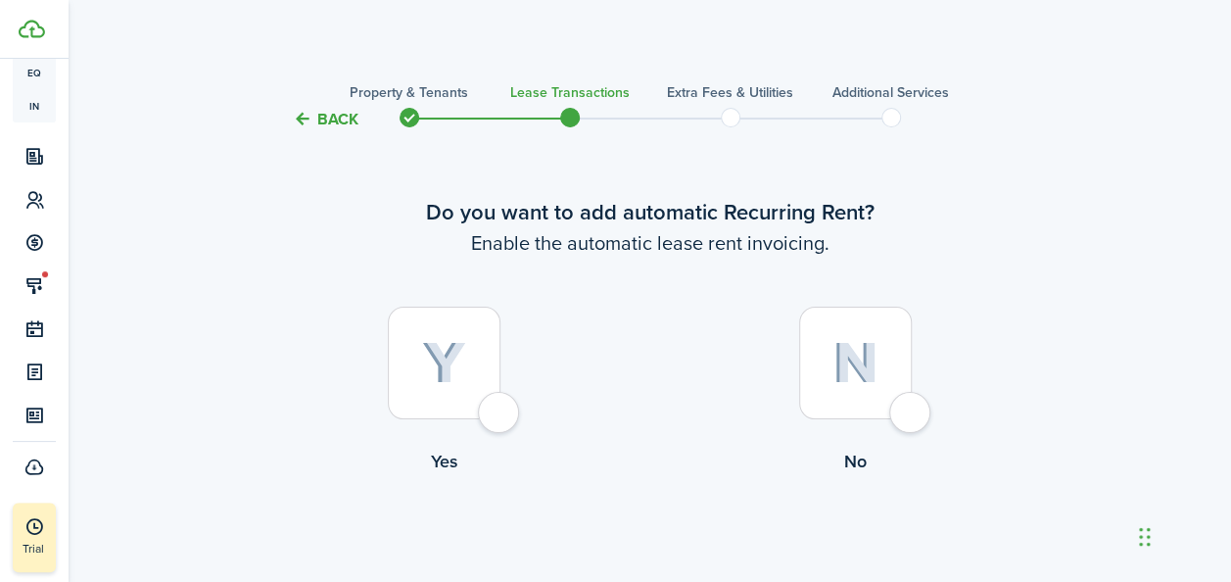
click at [498, 357] on div at bounding box center [444, 363] width 113 height 113
radio input "true"
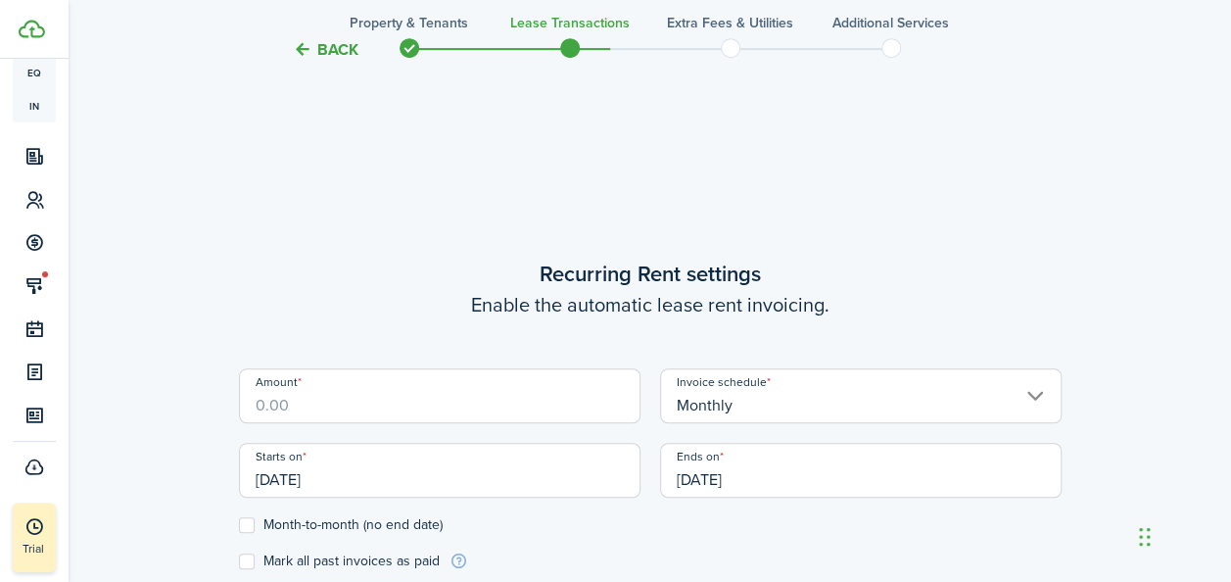
scroll to position [539, 0]
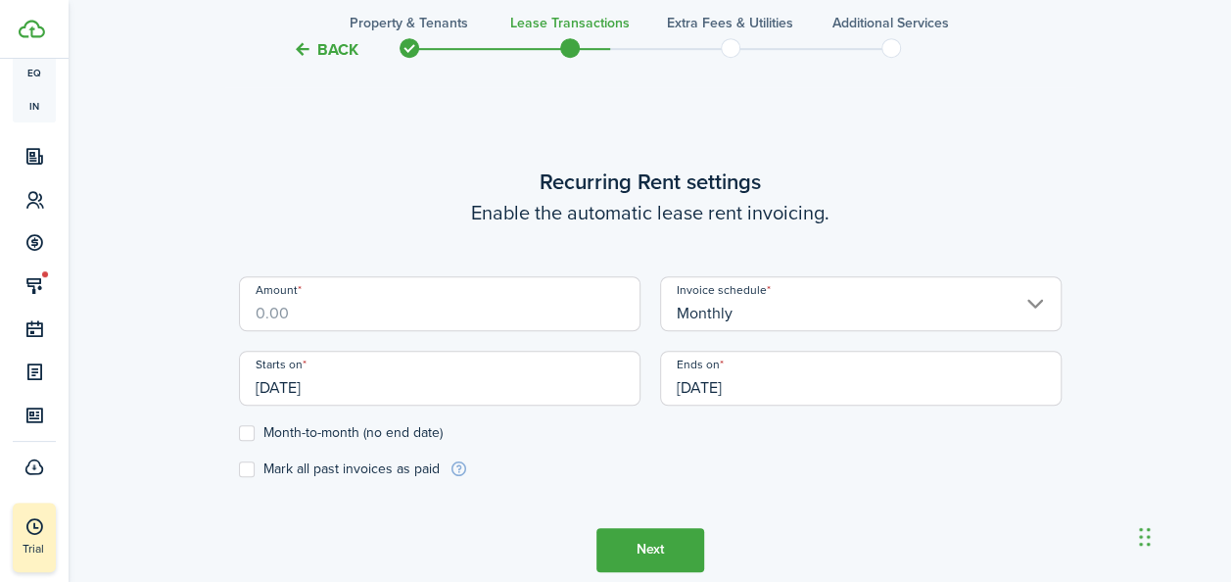
click at [359, 310] on input "Amount" at bounding box center [440, 303] width 402 height 55
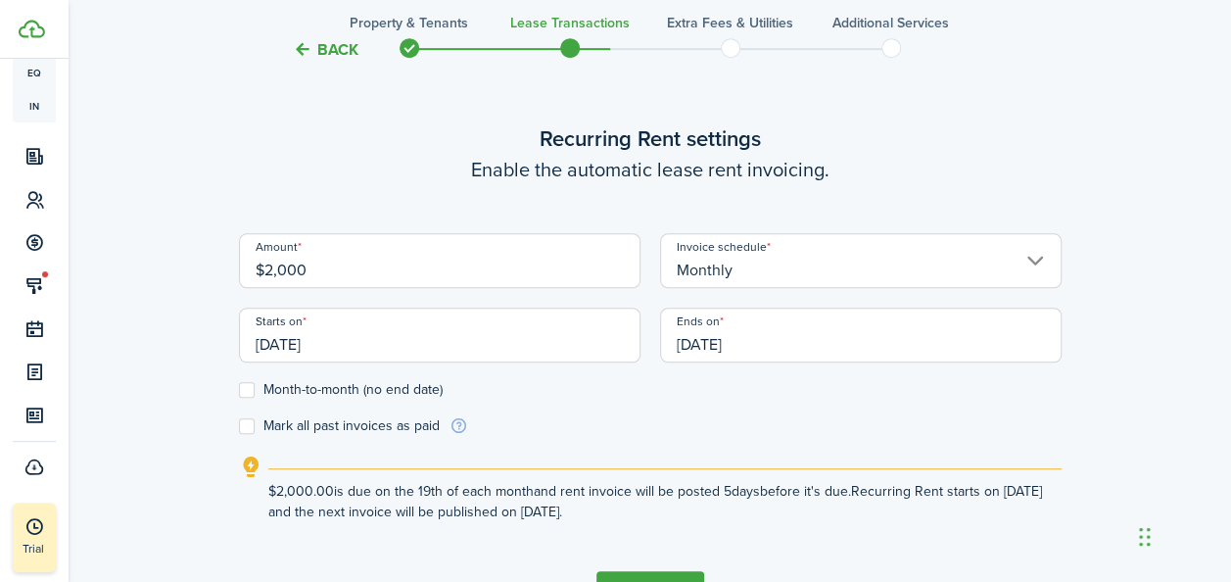
type input "$2,000.00"
click at [255, 388] on label "Month-to-month (no end date)" at bounding box center [341, 390] width 204 height 16
click at [239, 389] on input "Month-to-month (no end date)" at bounding box center [238, 389] width 1 height 1
checkbox input "true"
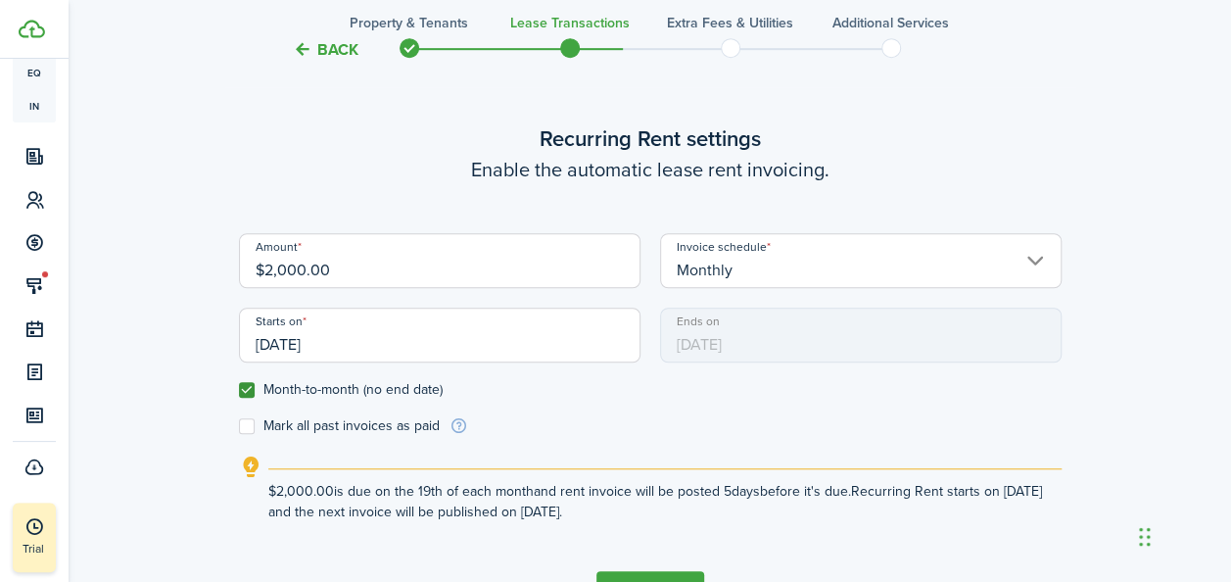
click at [302, 345] on input "[DATE]" at bounding box center [440, 335] width 402 height 55
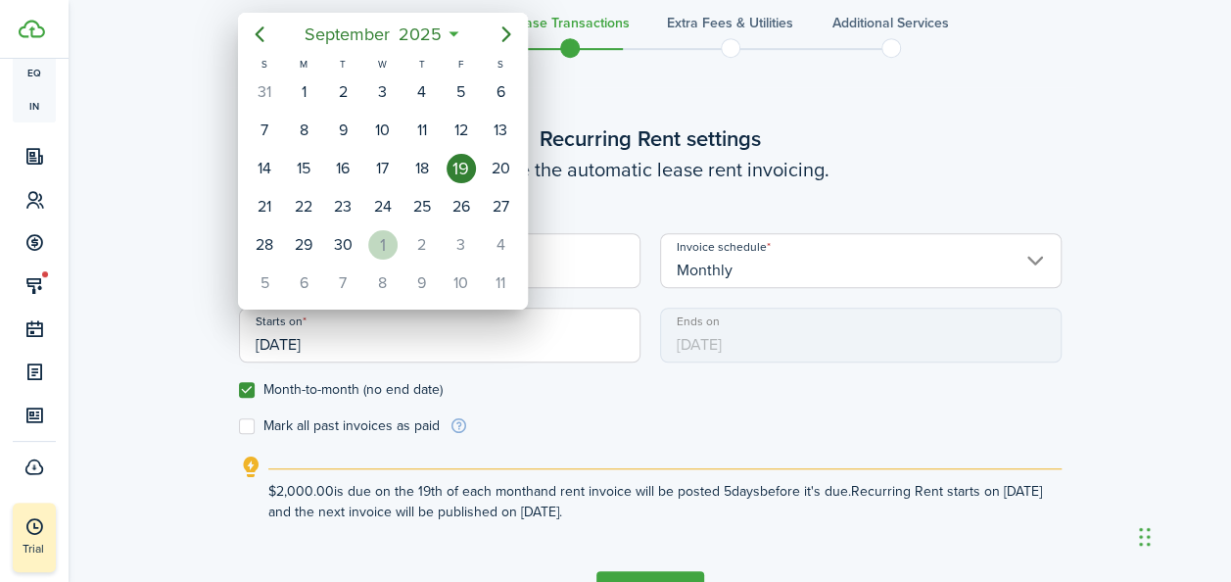
click at [394, 226] on div "[DATE]" at bounding box center [382, 244] width 39 height 37
type input "[DATE]"
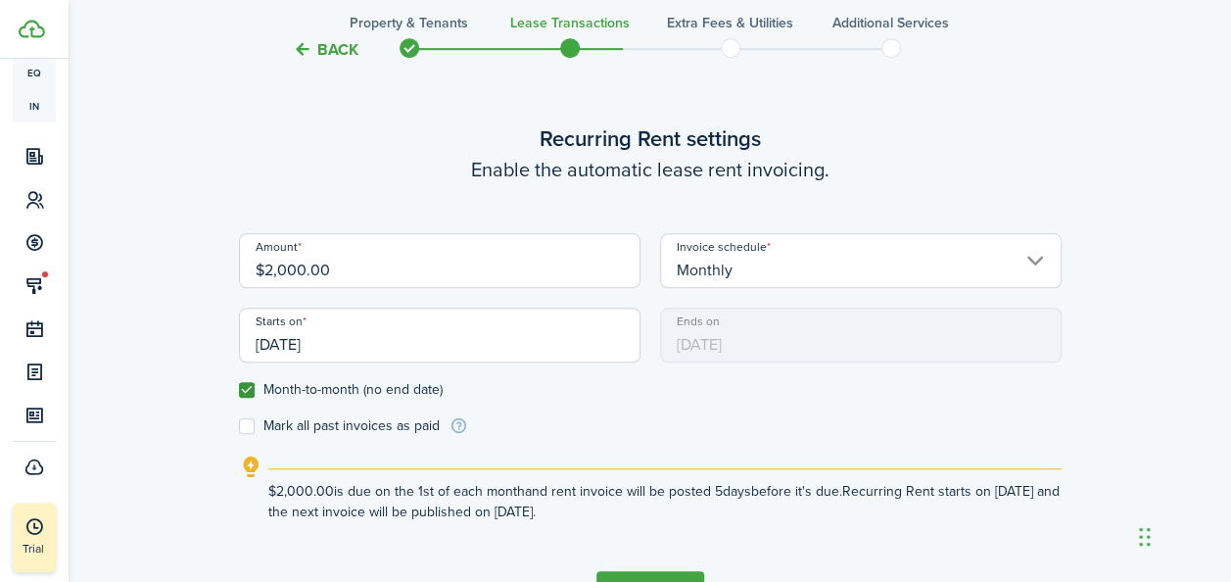
scroll to position [0, 0]
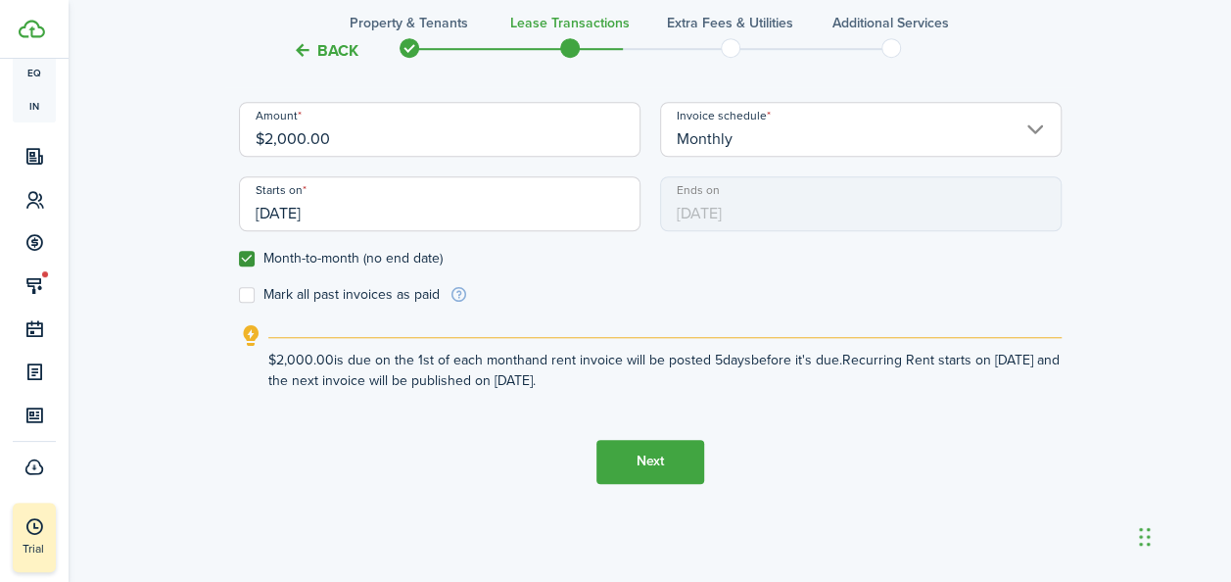
click at [651, 472] on button "Next" at bounding box center [651, 462] width 108 height 44
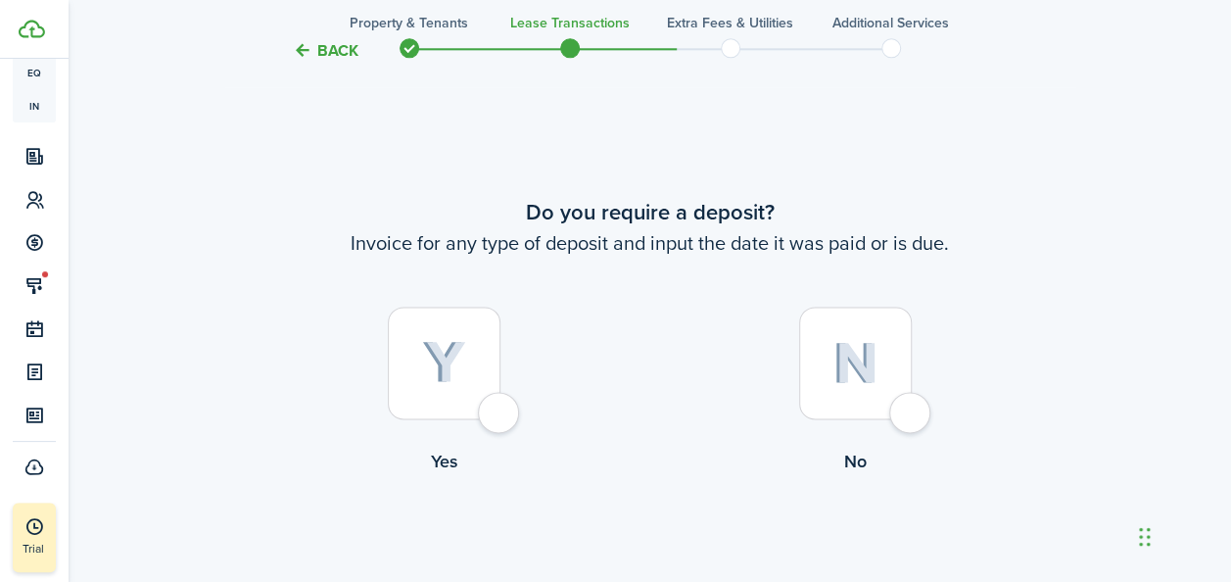
scroll to position [1121, 0]
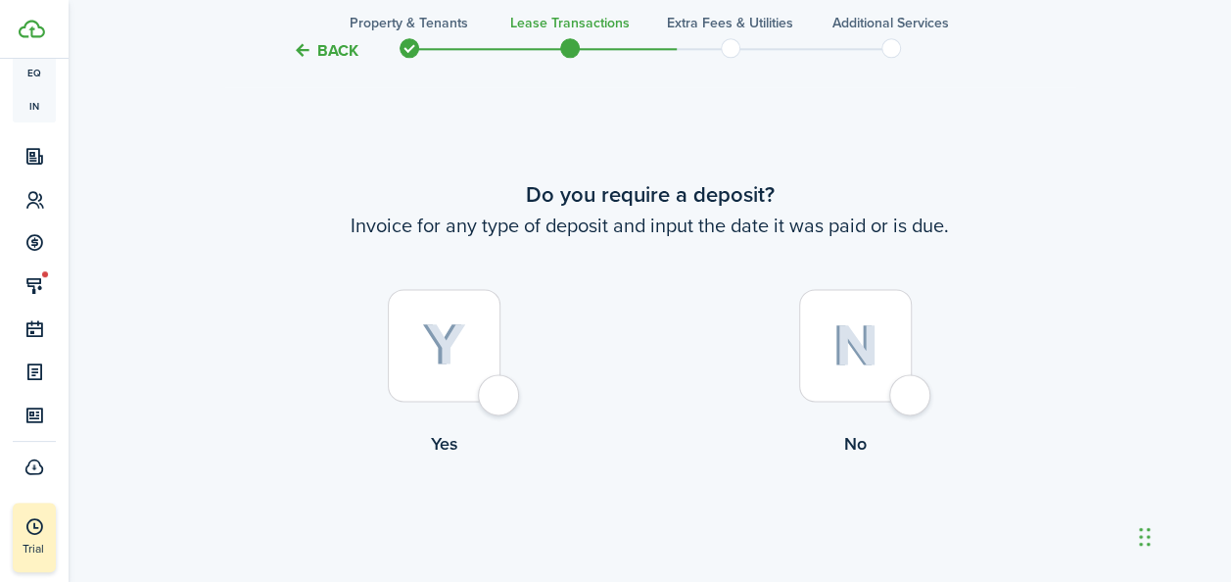
click at [877, 345] on img at bounding box center [856, 345] width 46 height 42
radio input "true"
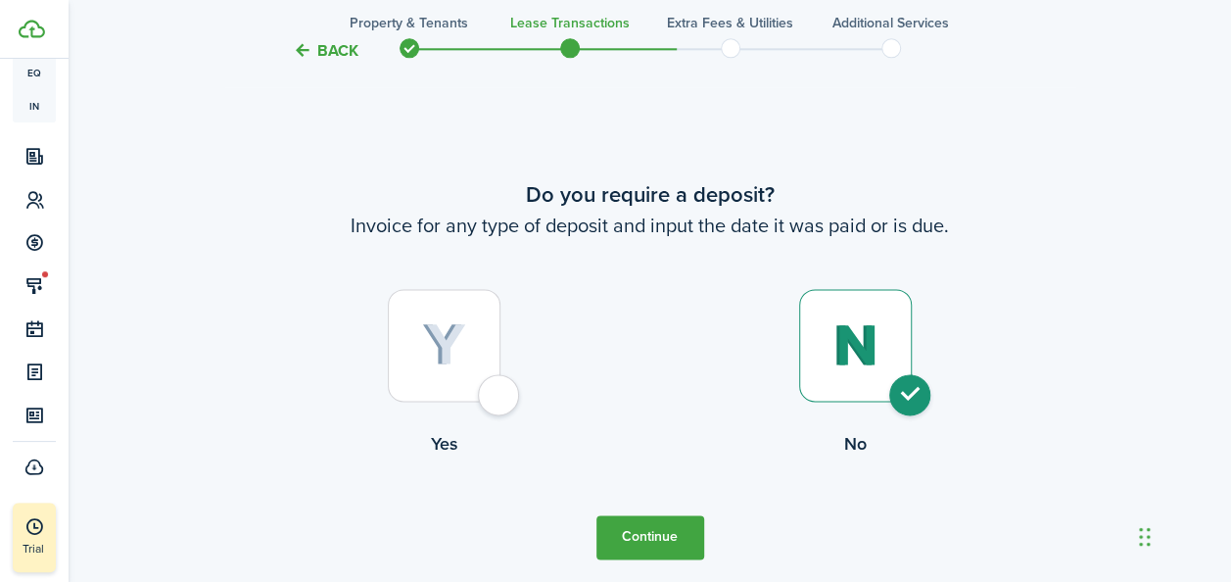
click at [669, 535] on button "Continue" at bounding box center [651, 537] width 108 height 44
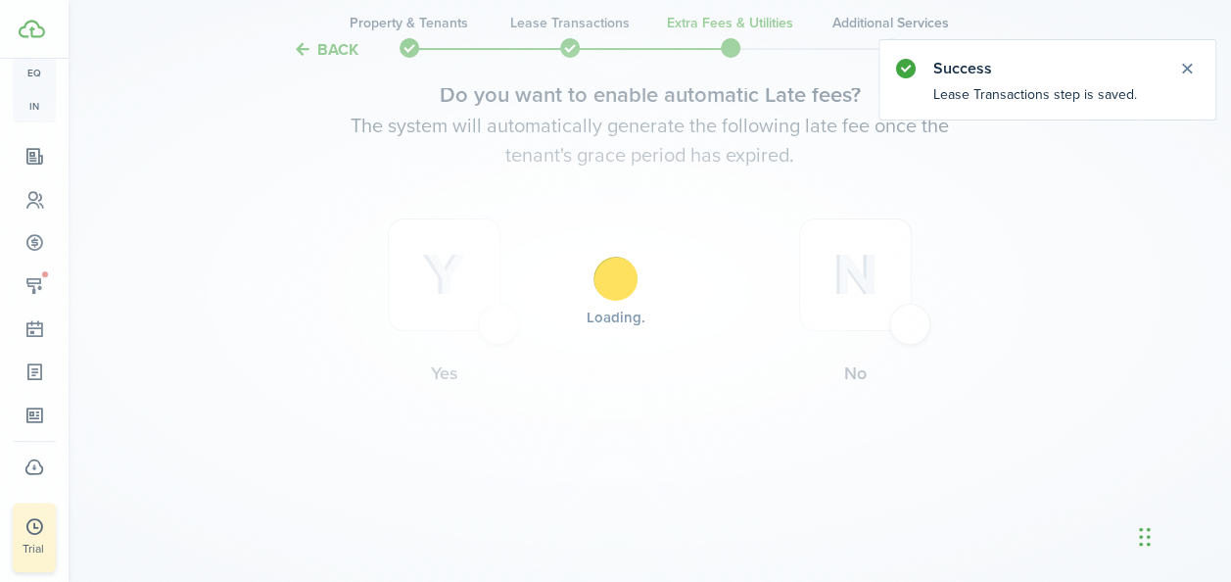
scroll to position [0, 0]
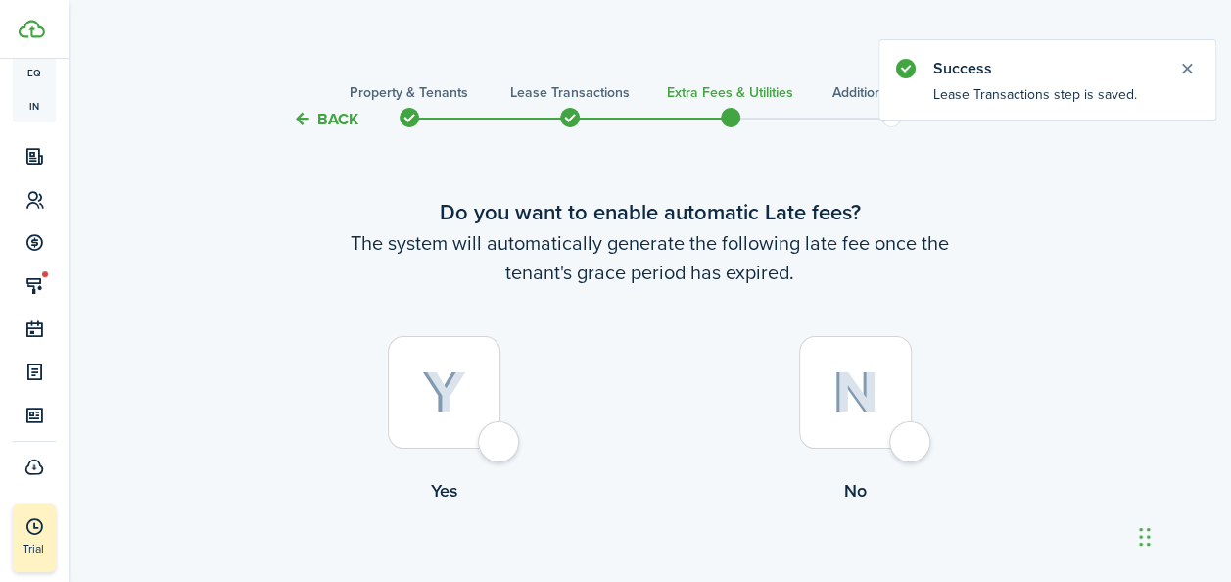
click at [479, 380] on div at bounding box center [444, 392] width 113 height 113
radio input "true"
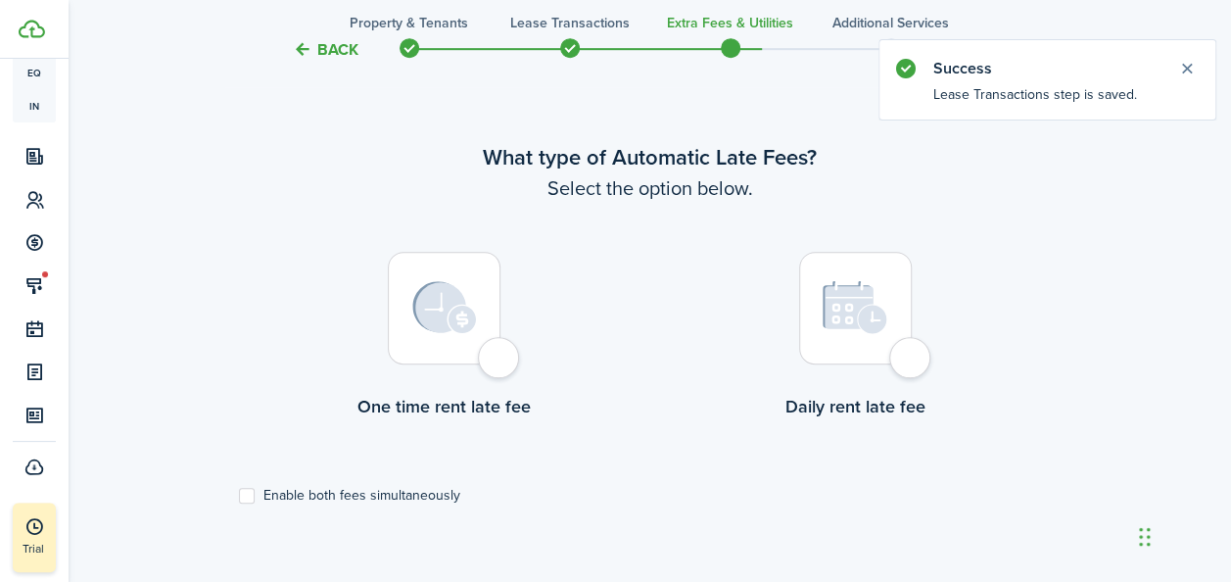
click at [517, 315] on label "One time rent late fee" at bounding box center [444, 340] width 411 height 177
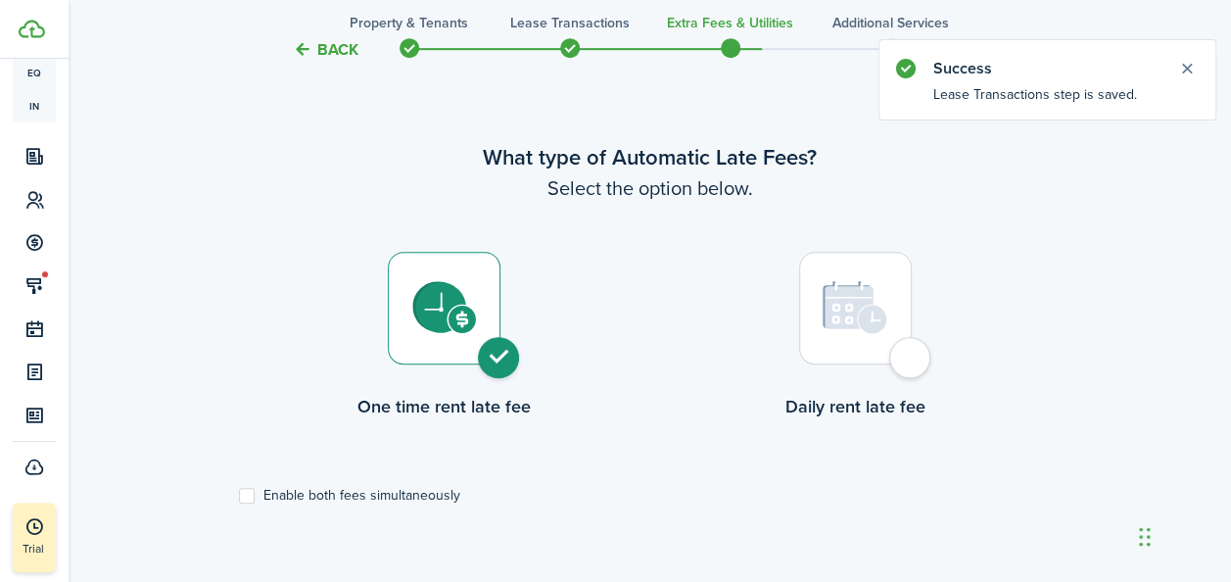
radio input "true"
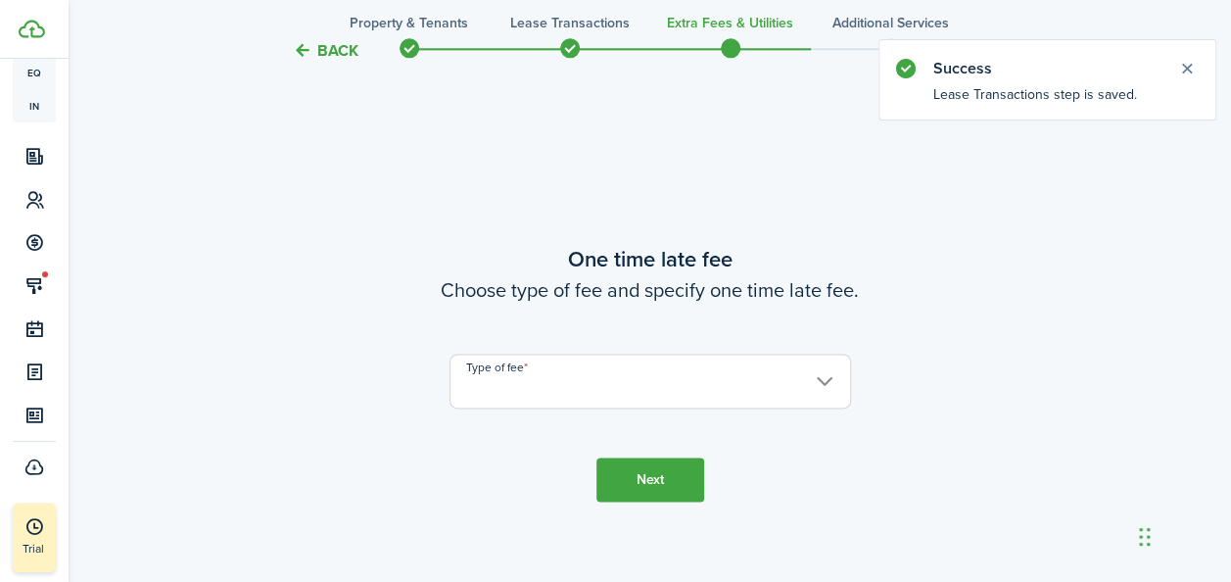
scroll to position [1150, 0]
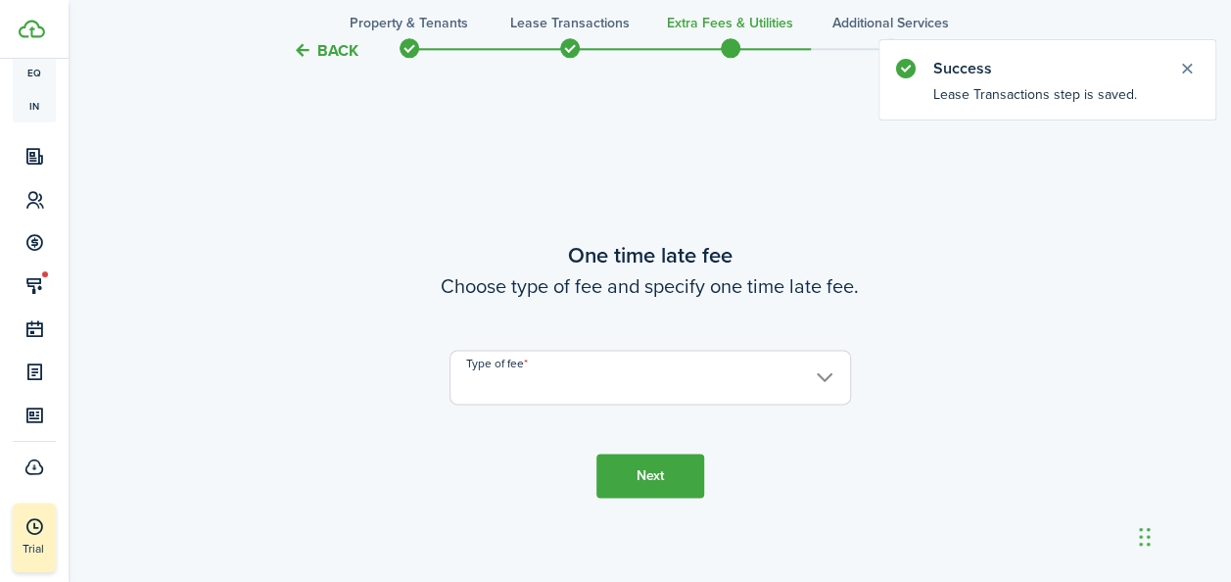
click at [637, 389] on input "Type of fee" at bounding box center [651, 377] width 402 height 55
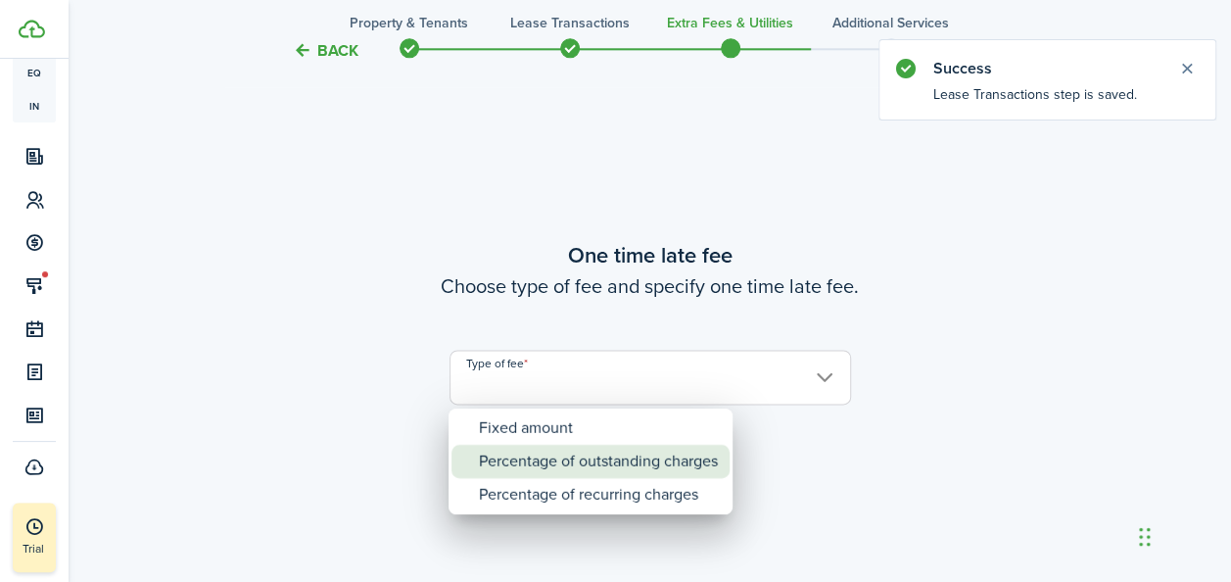
click at [570, 456] on div "Percentage of outstanding charges" at bounding box center [598, 461] width 239 height 33
type input "Percentage of outstanding charges"
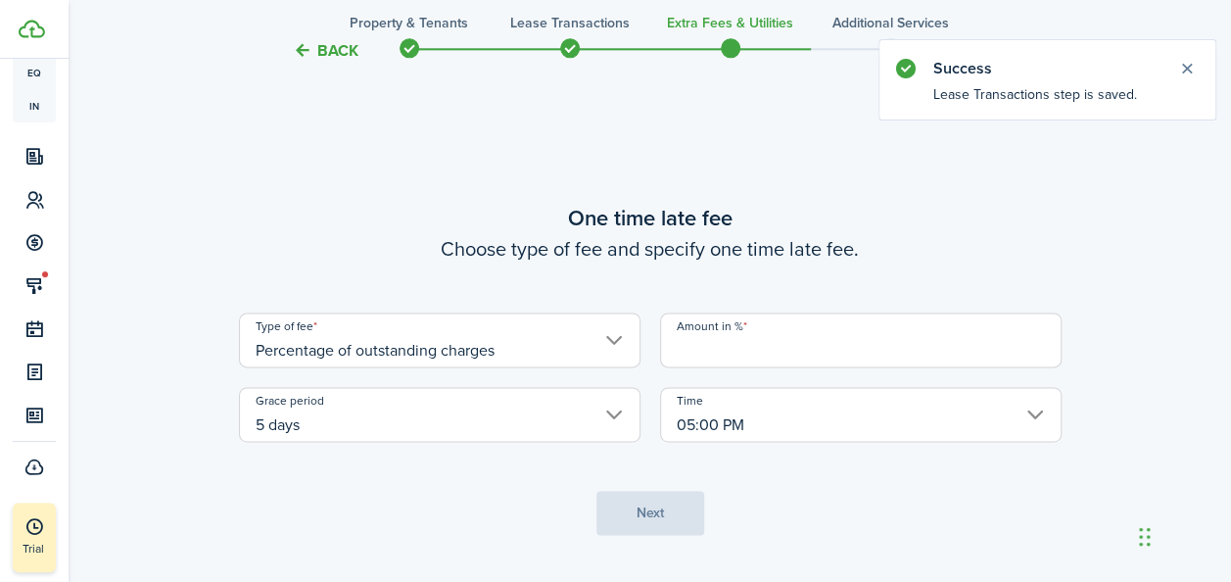
click at [815, 351] on input "Amount in %" at bounding box center [861, 339] width 402 height 55
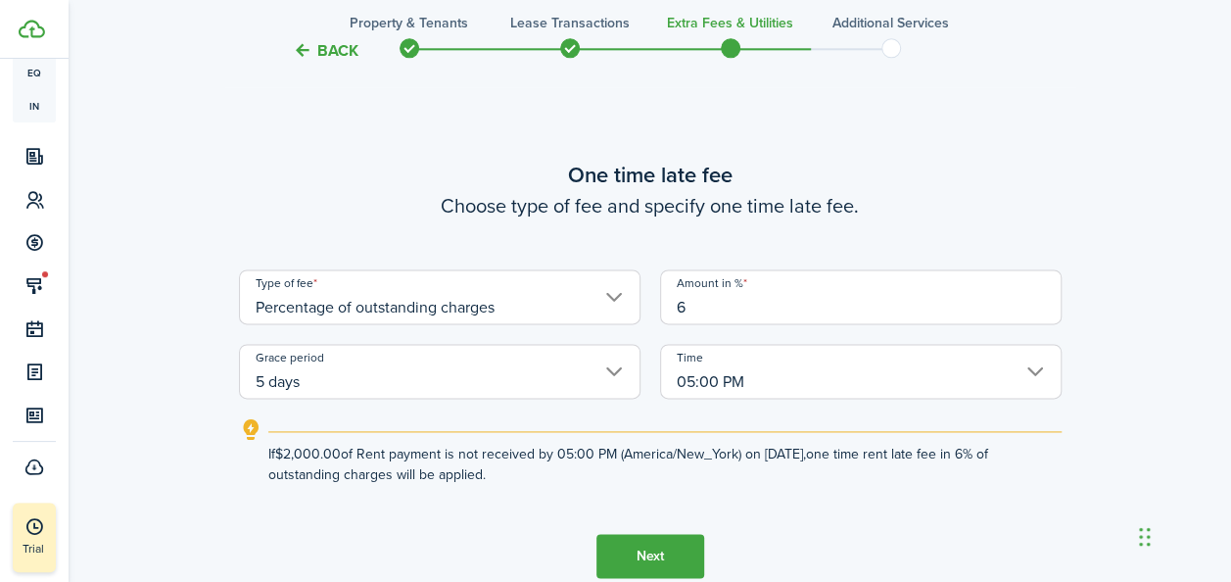
click at [469, 372] on input "5 days" at bounding box center [440, 371] width 402 height 55
type input "6"
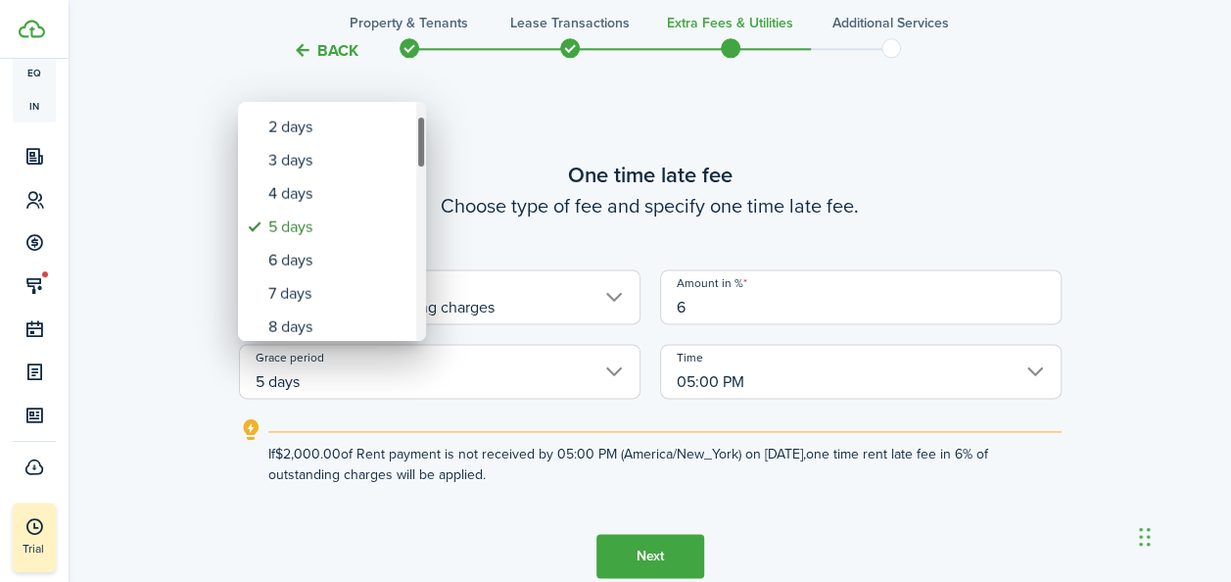
drag, startPoint x: 421, startPoint y: 148, endPoint x: 419, endPoint y: 162, distance: 13.9
click at [419, 162] on div "Grace period" at bounding box center [421, 142] width 10 height 53
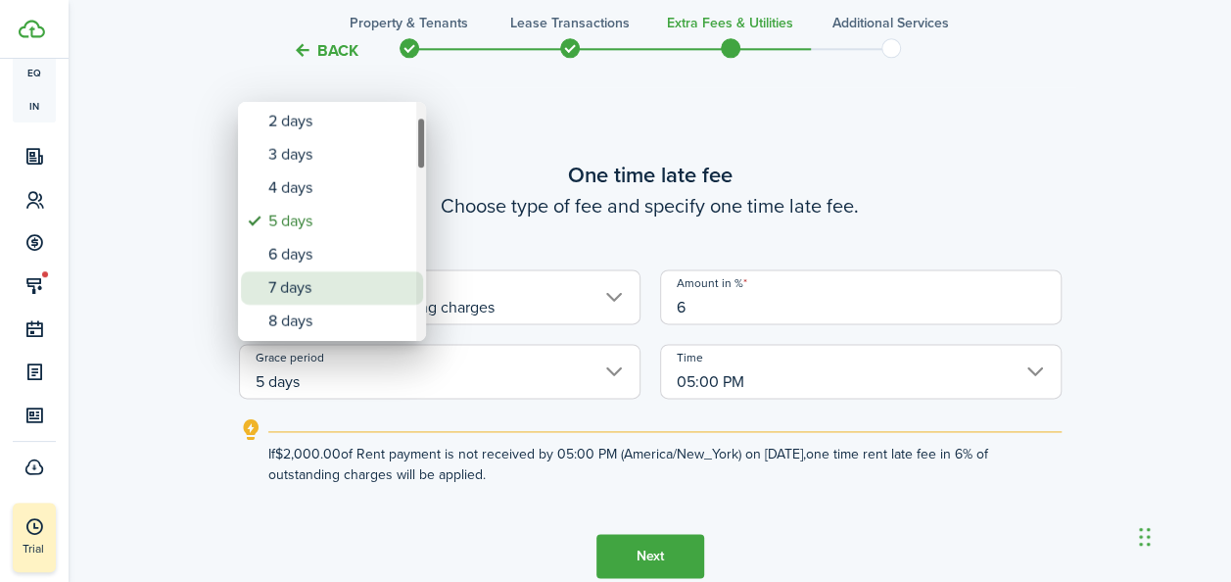
click at [332, 280] on div "7 days" at bounding box center [339, 287] width 143 height 33
type input "7 days"
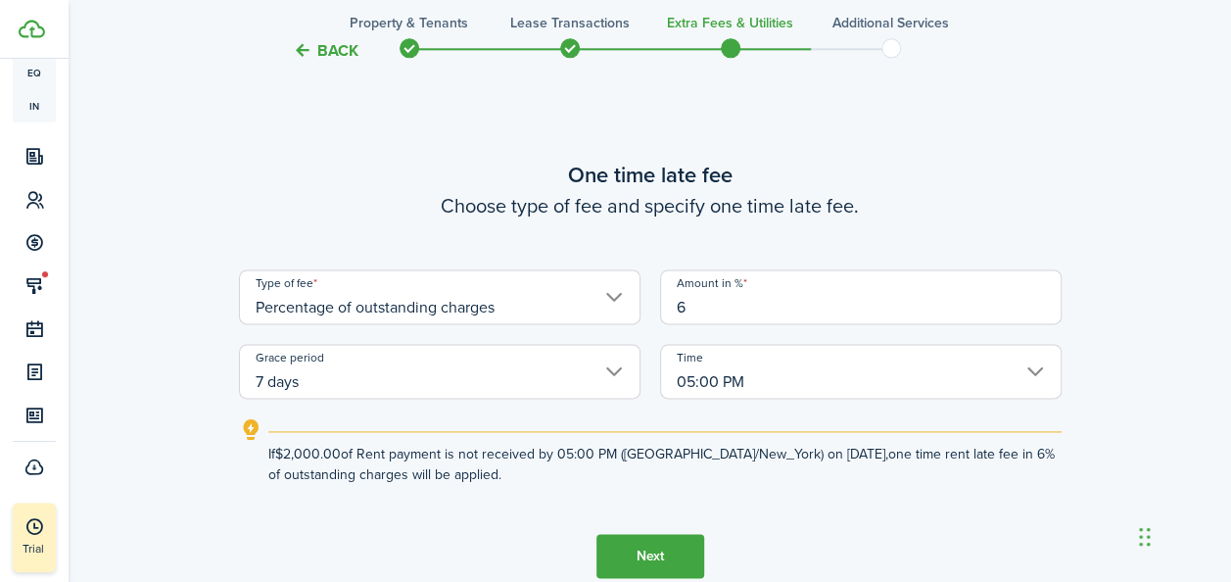
click at [655, 545] on button "Next" at bounding box center [651, 556] width 108 height 44
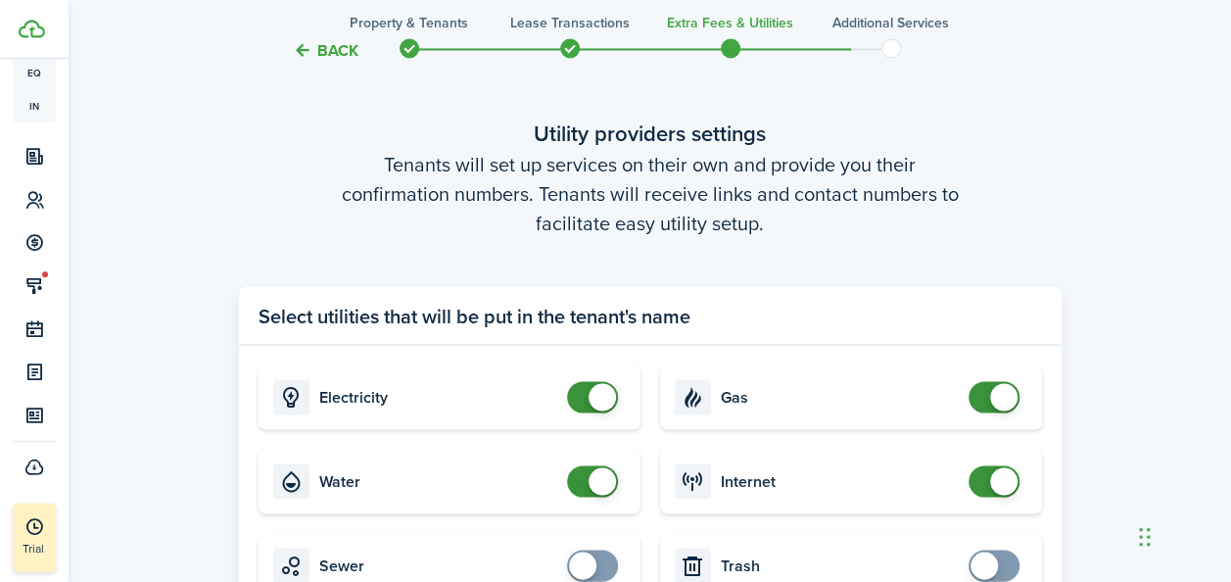
scroll to position [1953, 0]
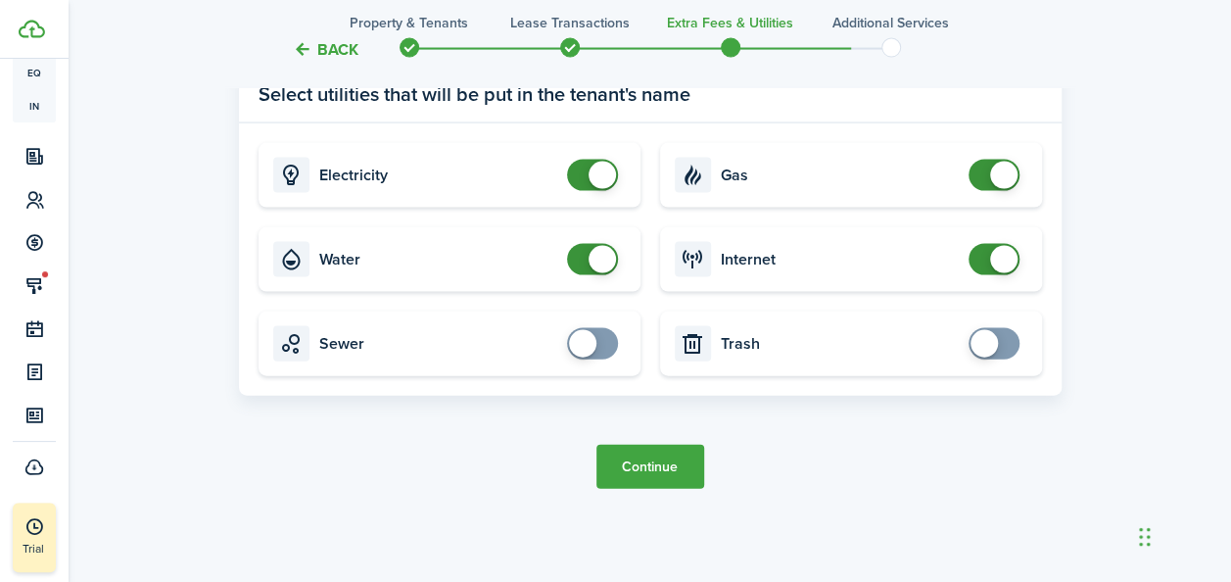
click at [675, 458] on button "Continue" at bounding box center [651, 467] width 108 height 44
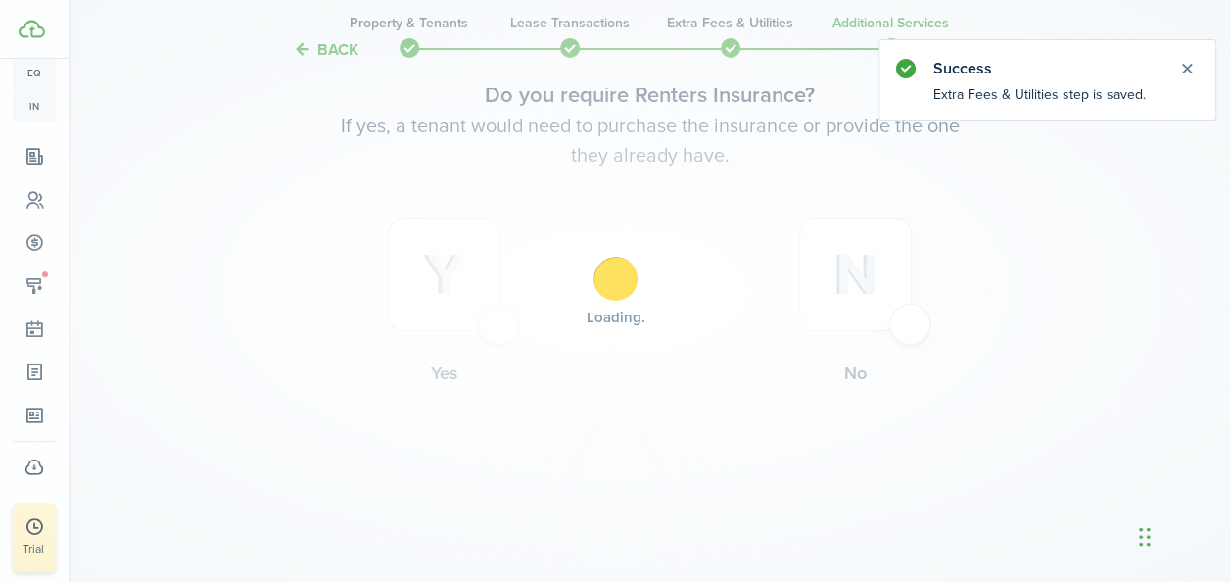
scroll to position [0, 0]
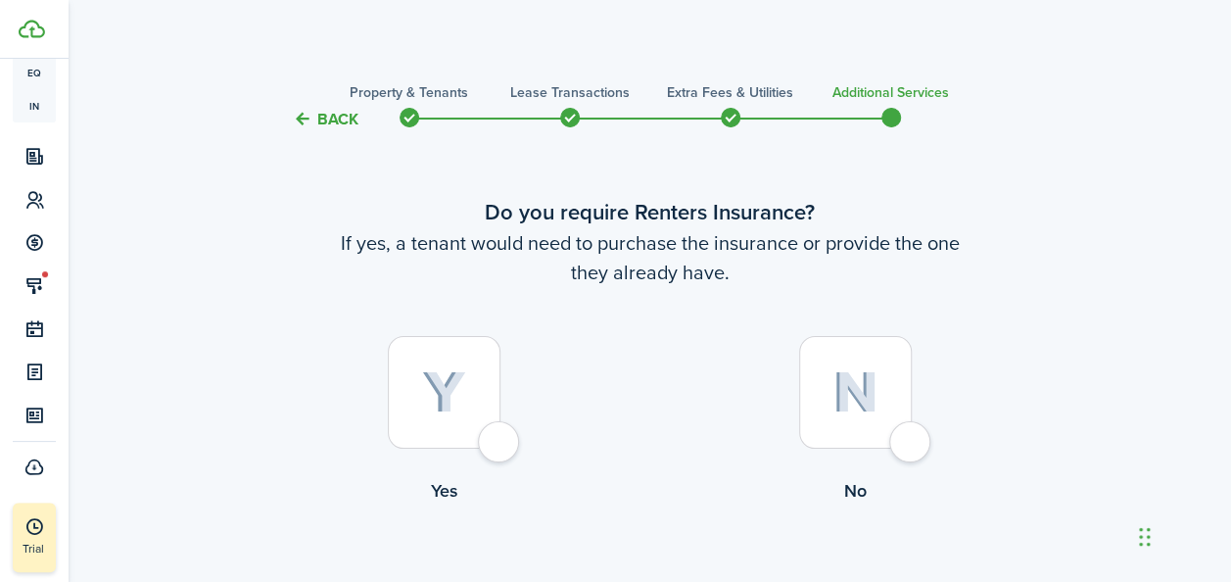
click at [415, 380] on div at bounding box center [444, 392] width 113 height 113
radio input "true"
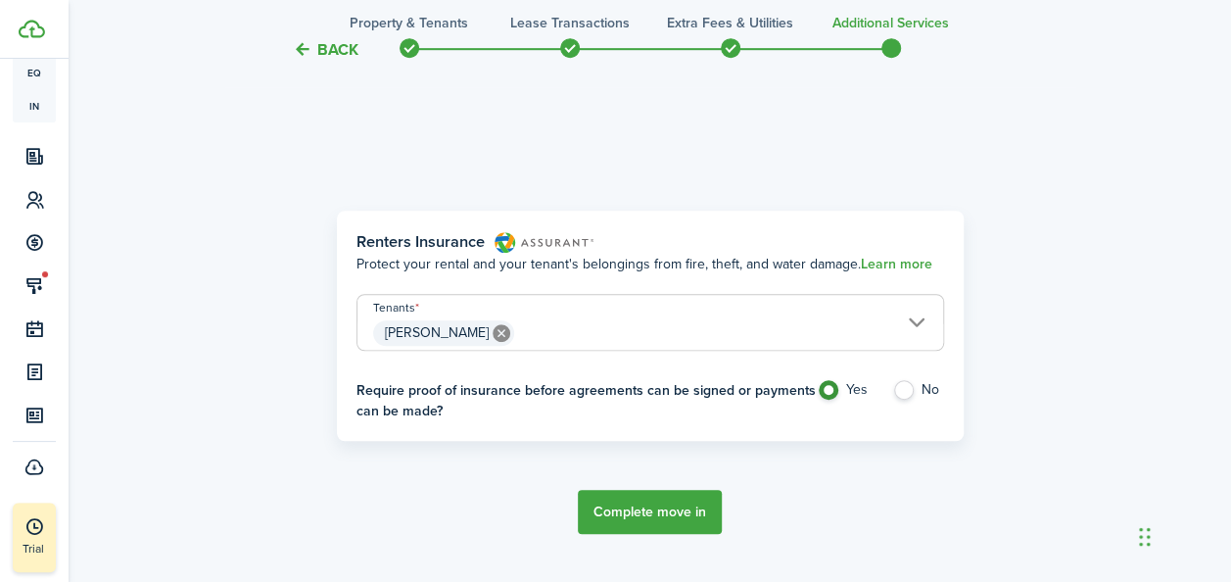
scroll to position [568, 0]
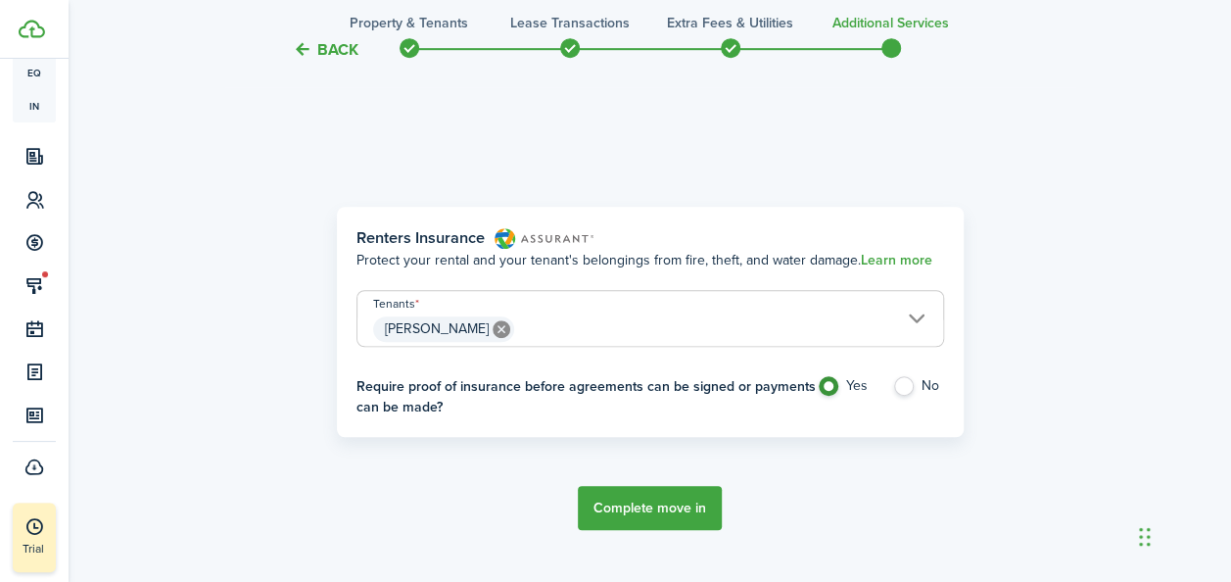
click at [630, 514] on button "Complete move in" at bounding box center [650, 508] width 144 height 44
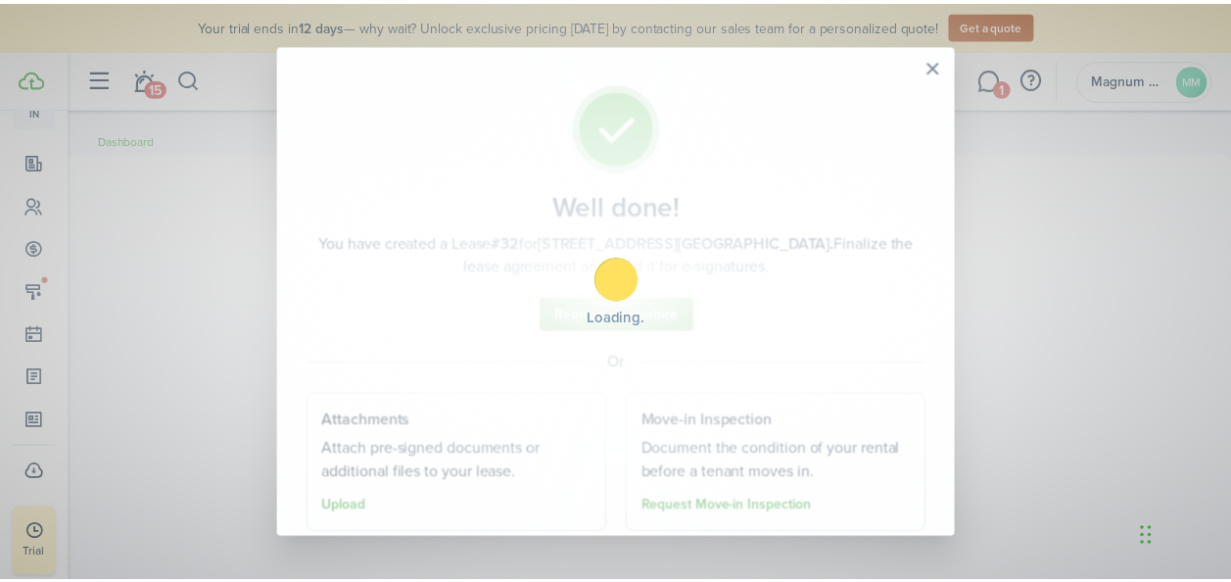
scroll to position [354, 0]
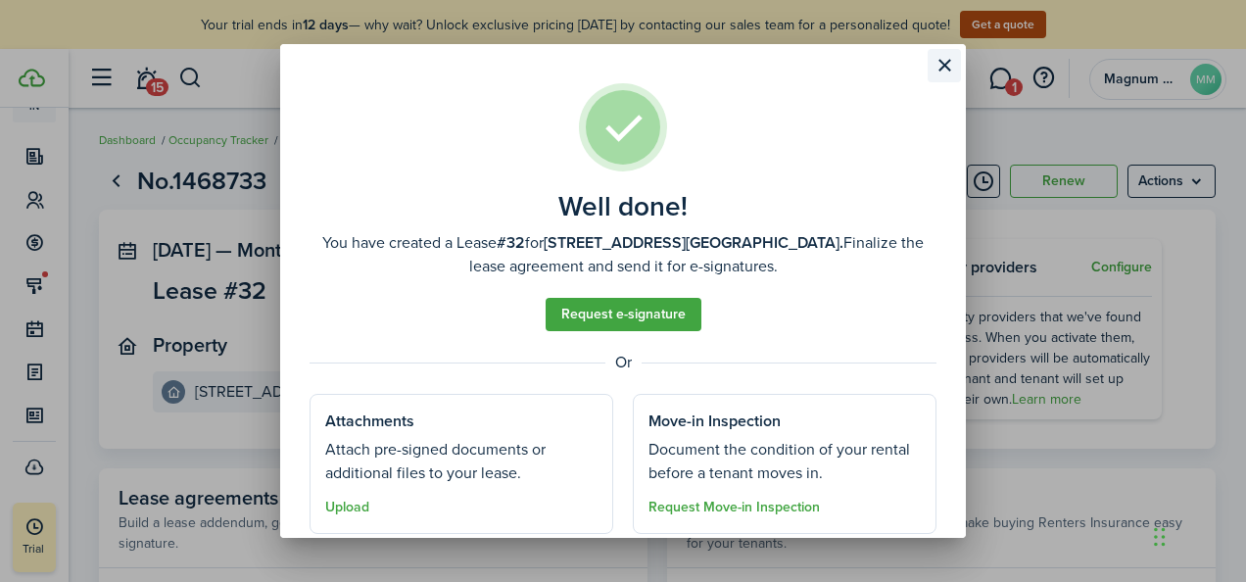
click at [945, 67] on button "Close modal" at bounding box center [944, 65] width 33 height 33
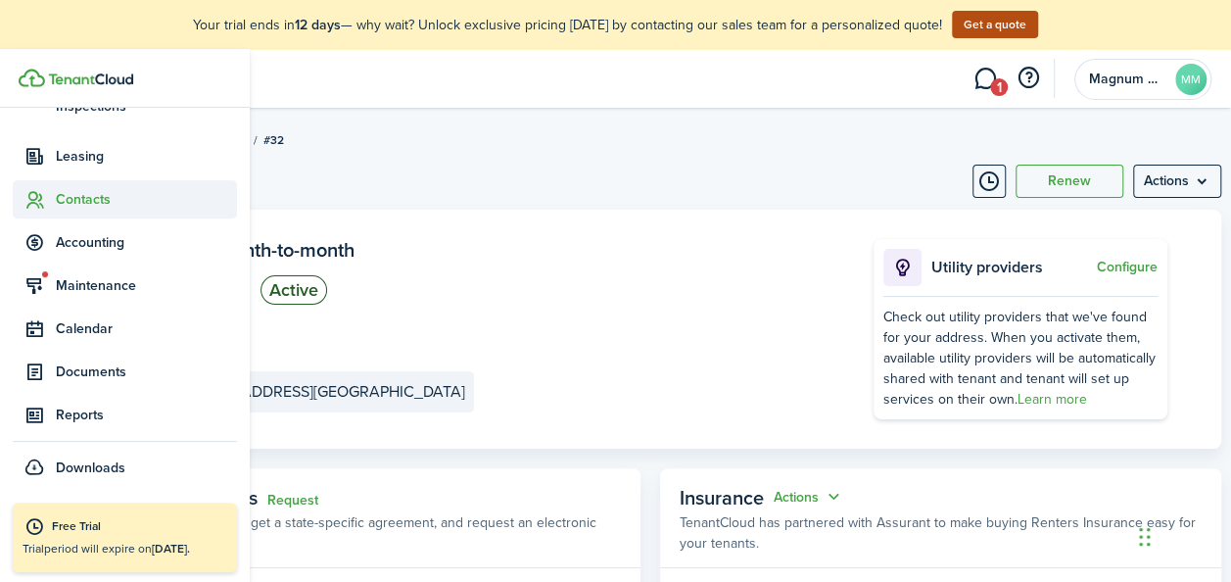
click at [84, 199] on span "Contacts" at bounding box center [146, 199] width 181 height 21
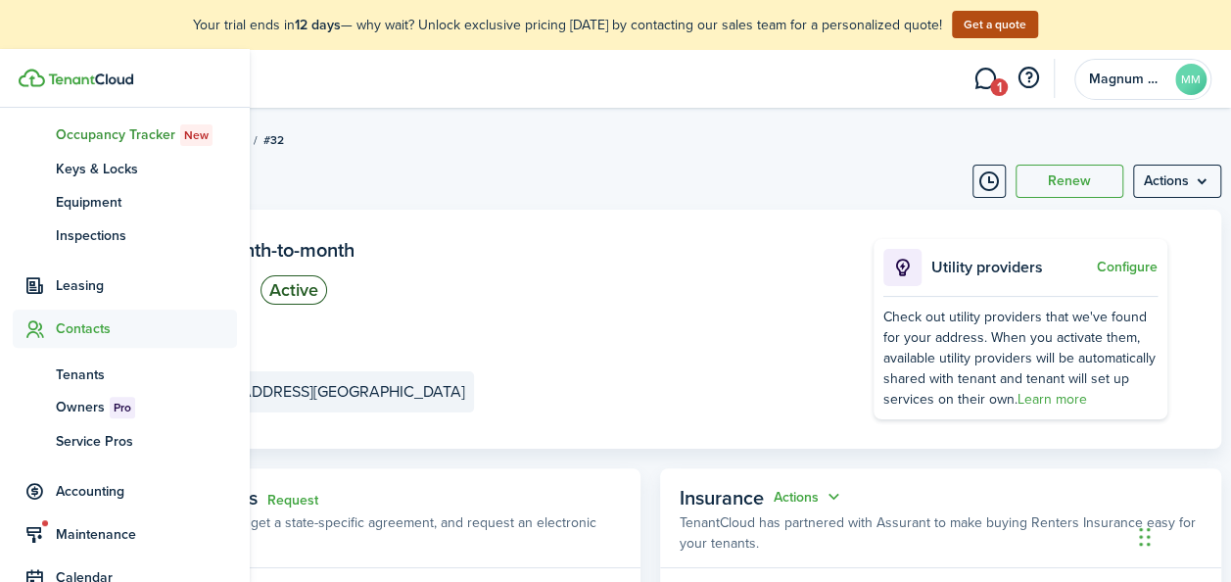
scroll to position [221, 0]
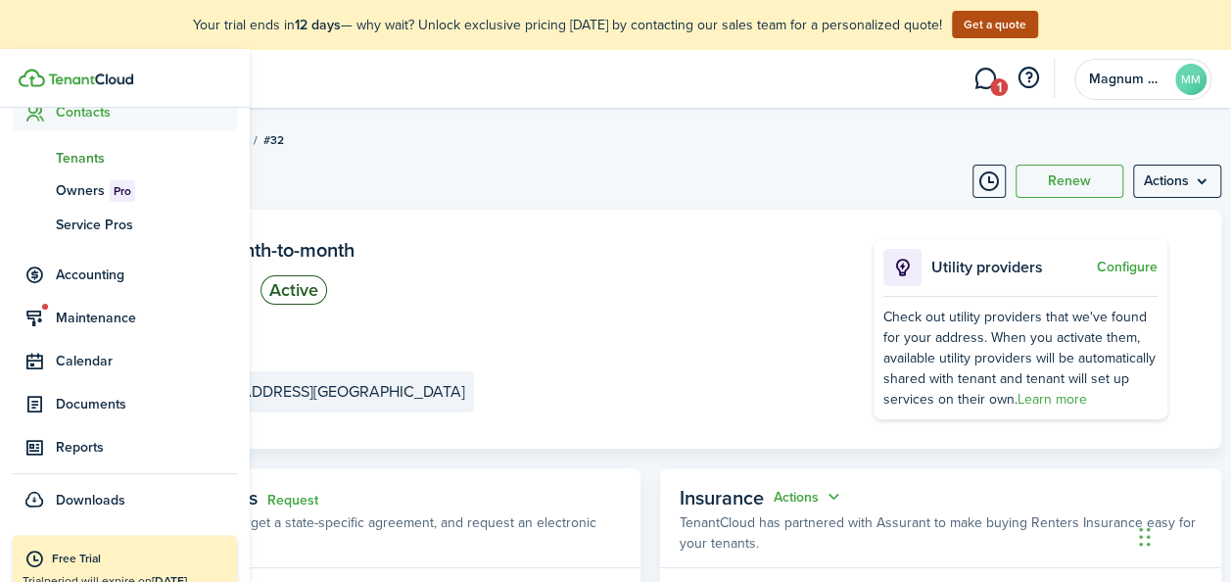
click at [94, 145] on link "tn Tenants" at bounding box center [125, 157] width 224 height 33
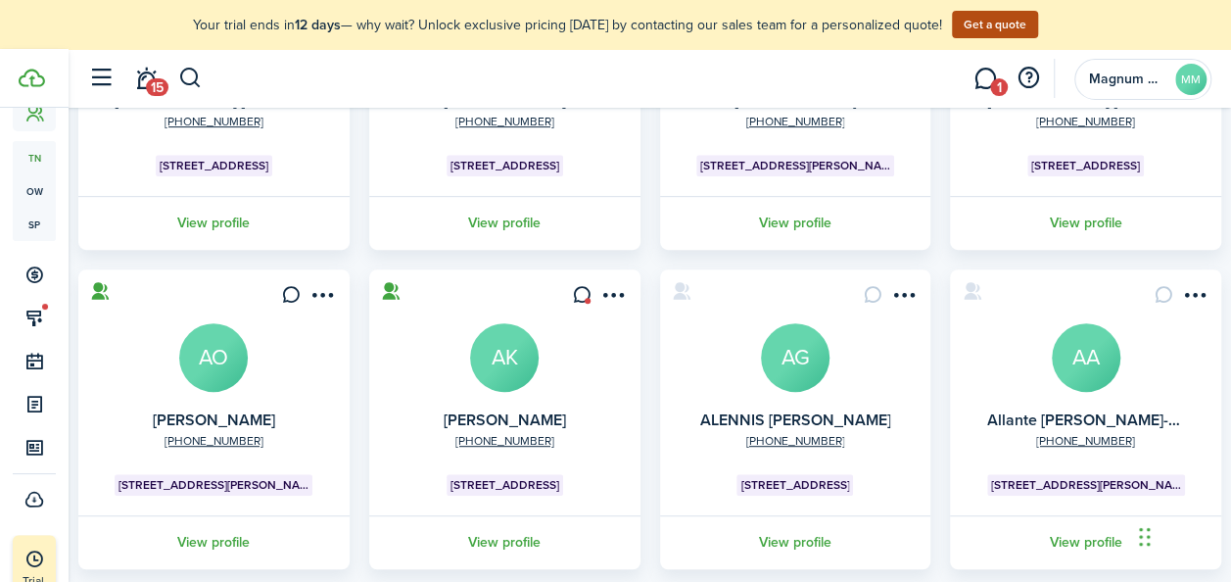
scroll to position [746, 0]
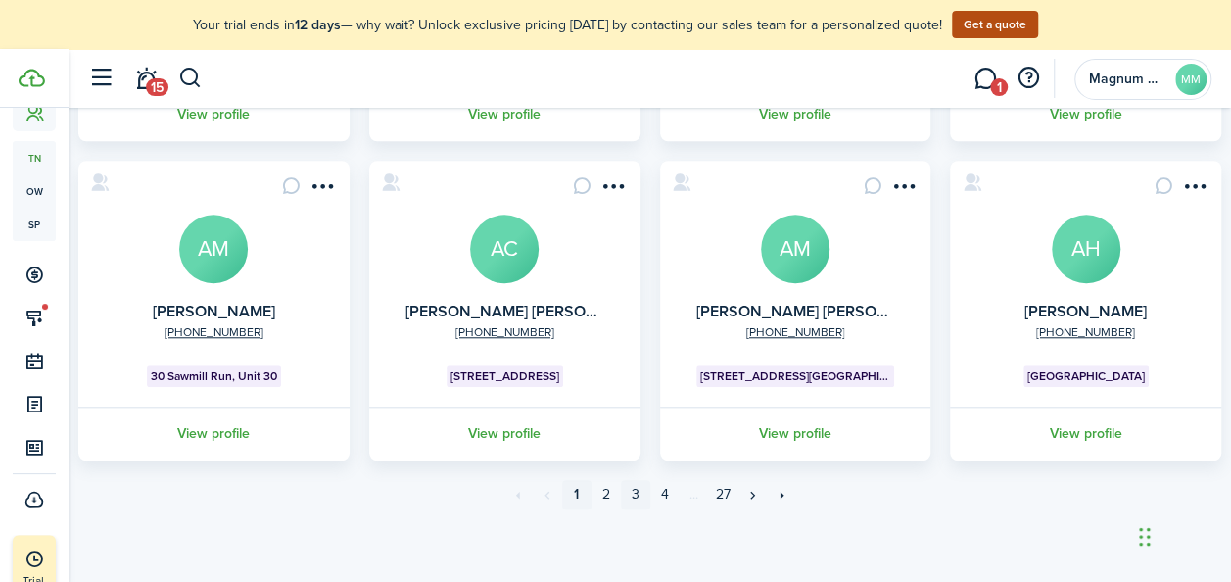
click at [636, 494] on link "3" at bounding box center [635, 494] width 29 height 29
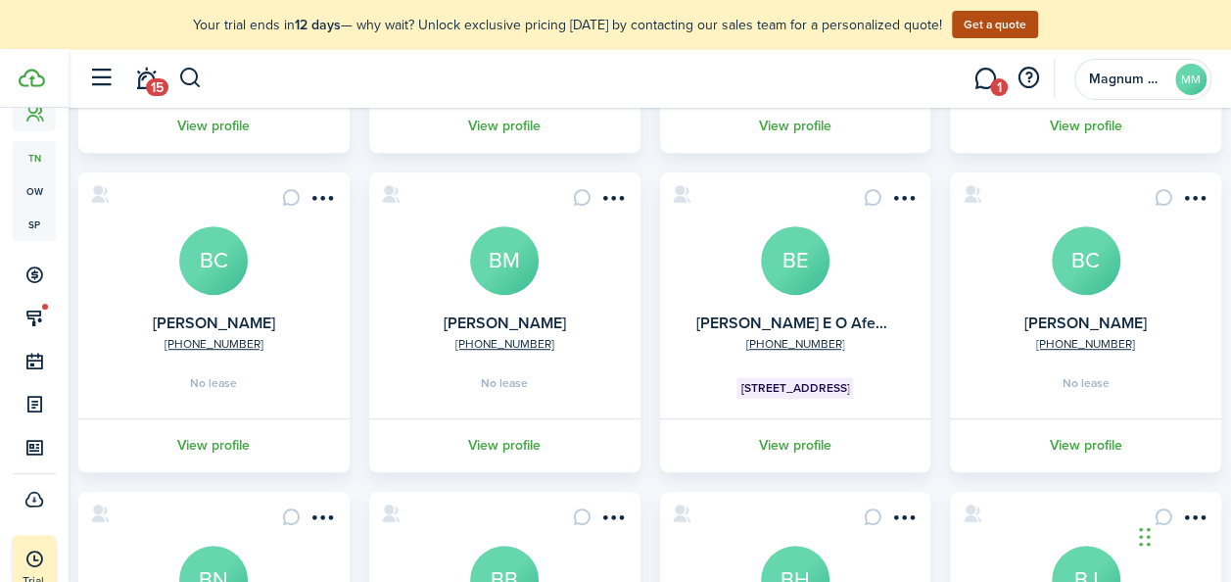
scroll to position [411, 0]
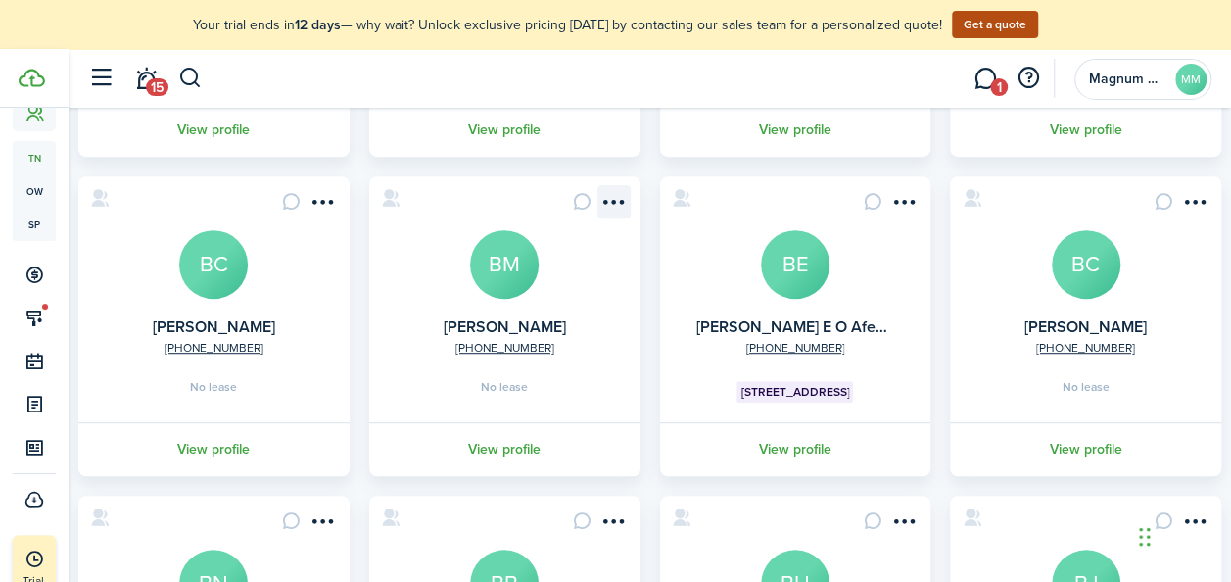
click at [615, 200] on menu-btn-icon "Open menu" at bounding box center [614, 201] width 33 height 33
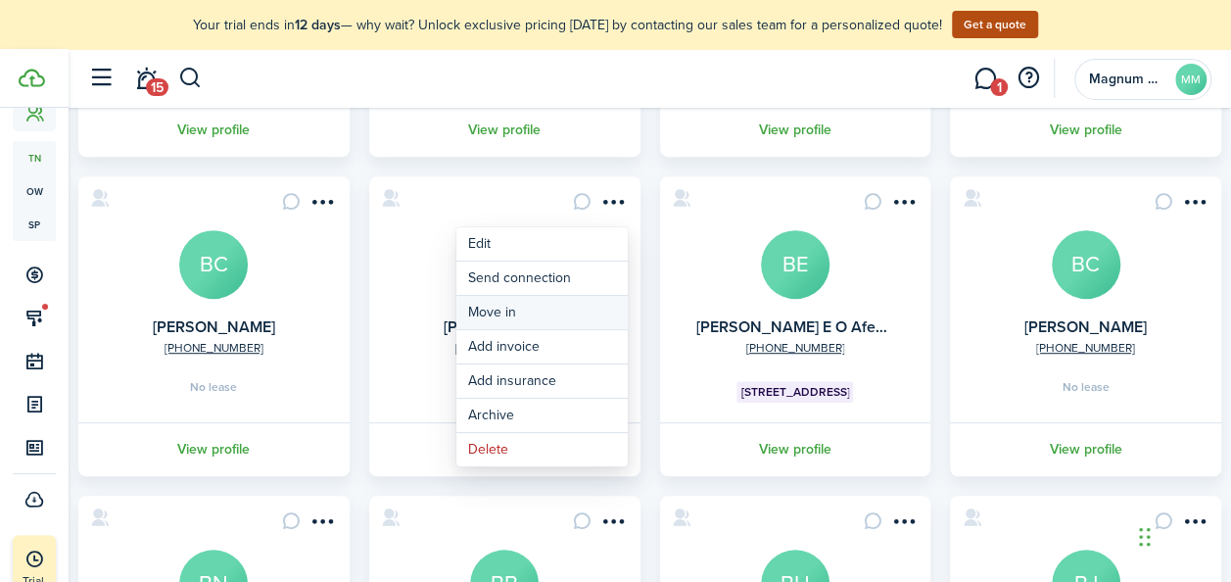
click at [491, 311] on link "Move in" at bounding box center [541, 312] width 171 height 33
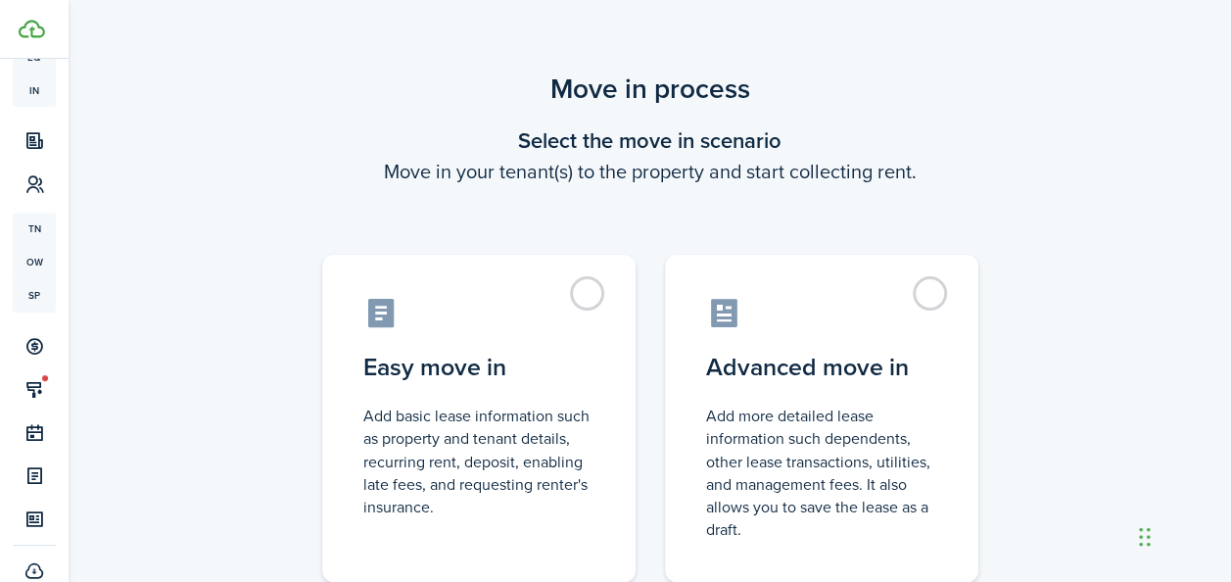
scroll to position [305, 0]
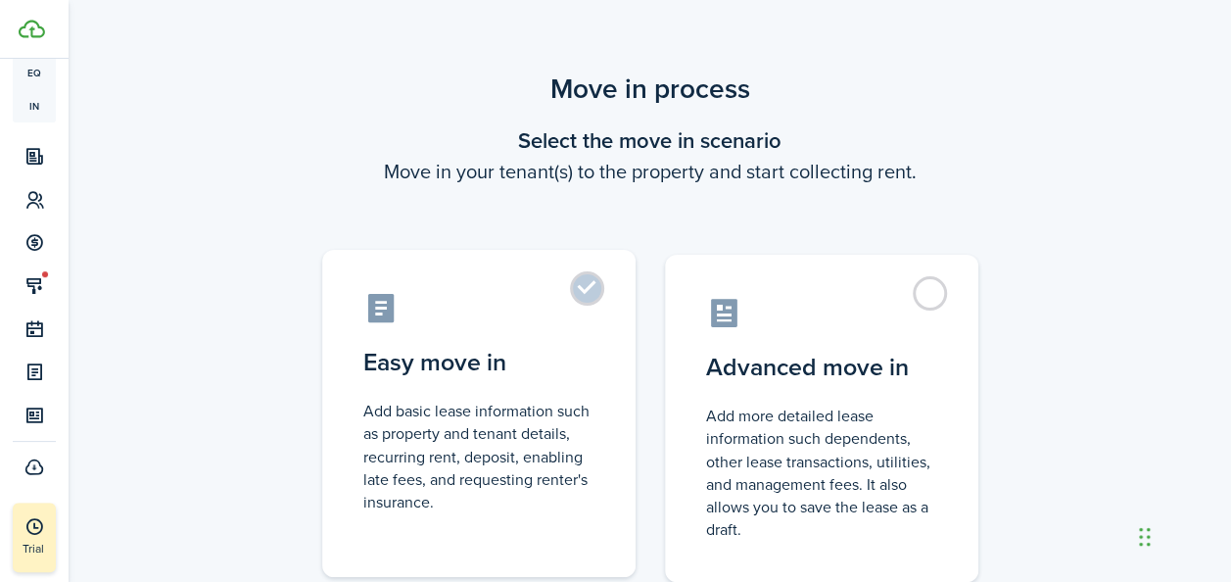
click at [549, 317] on control-radio-card-icon at bounding box center [478, 308] width 231 height 34
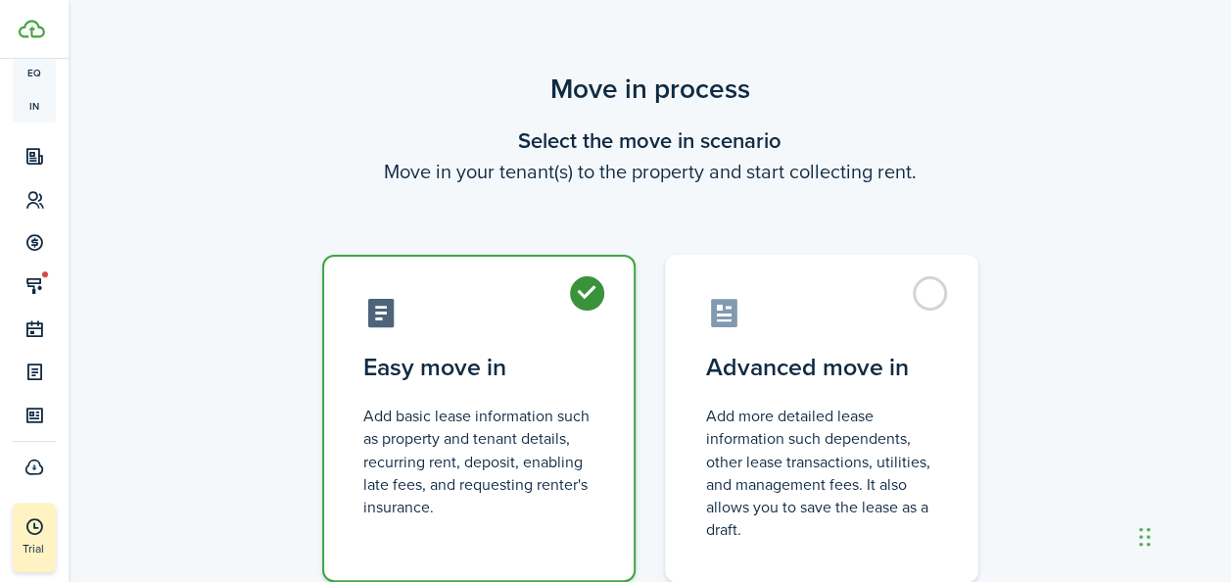
radio input "true"
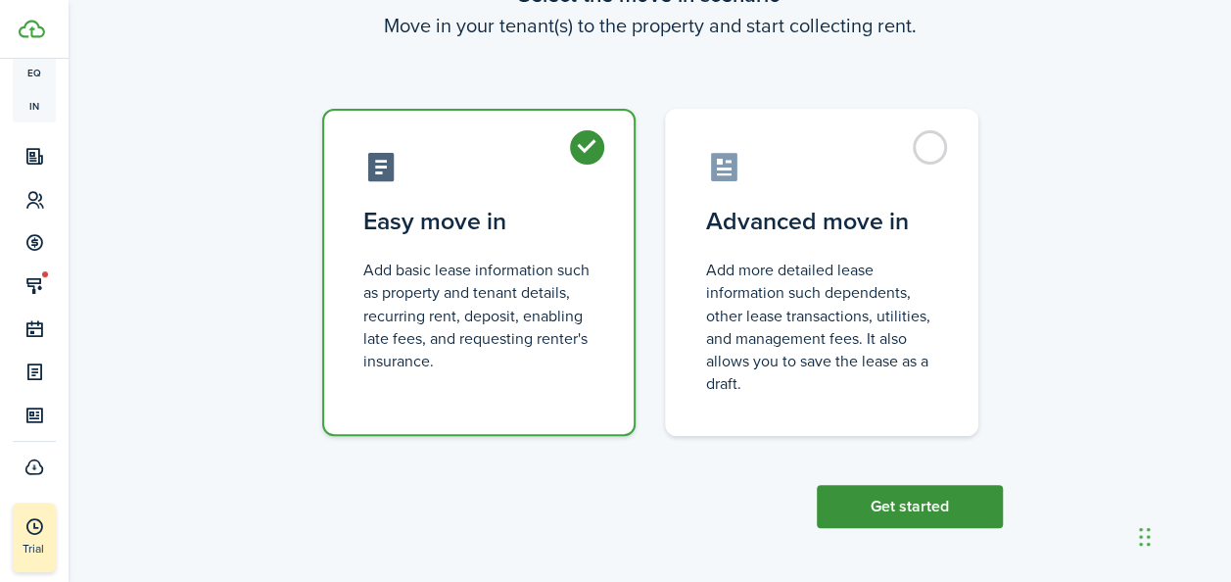
click at [874, 503] on button "Get started" at bounding box center [910, 506] width 186 height 43
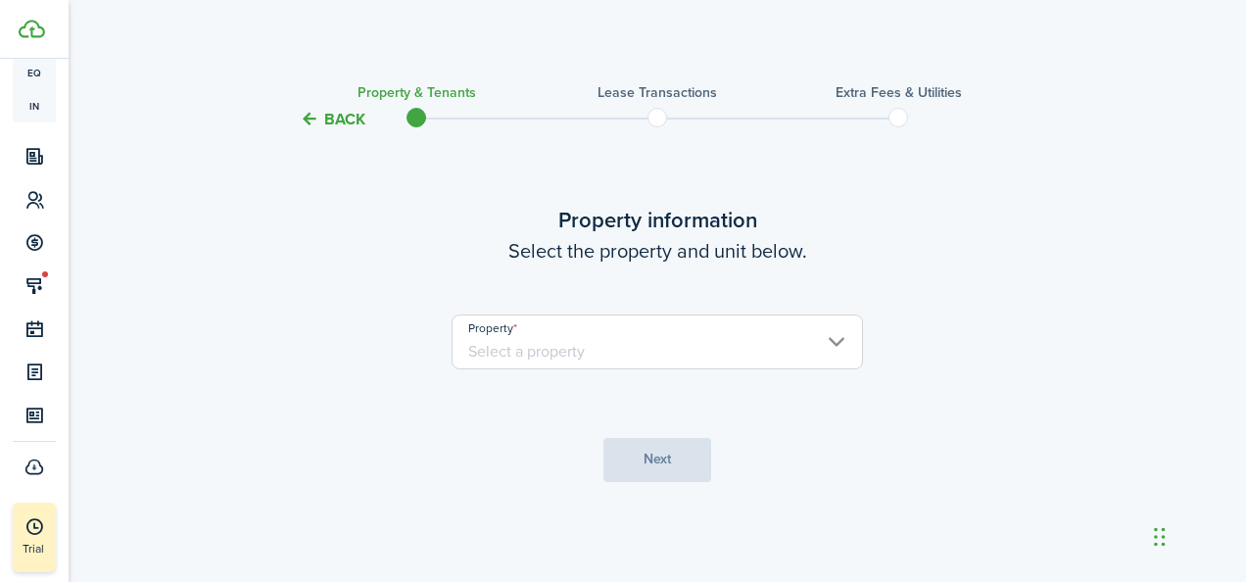
click at [645, 340] on input "Property" at bounding box center [657, 341] width 411 height 55
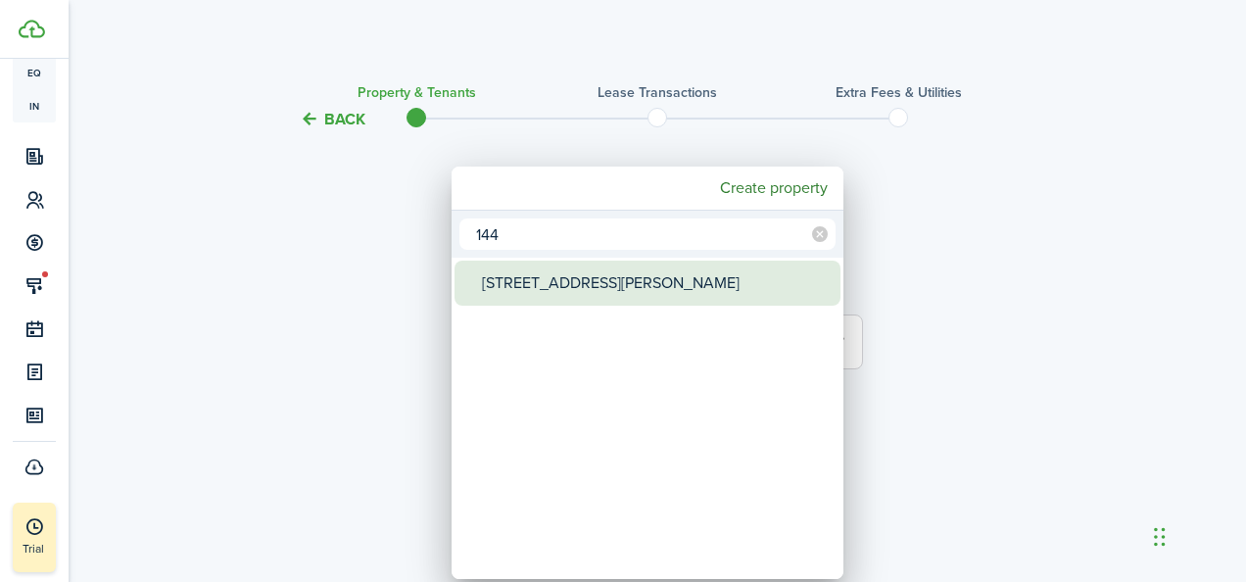
type input "144"
click at [619, 296] on div "[STREET_ADDRESS][PERSON_NAME]" at bounding box center [655, 283] width 347 height 45
type input "[STREET_ADDRESS][PERSON_NAME]"
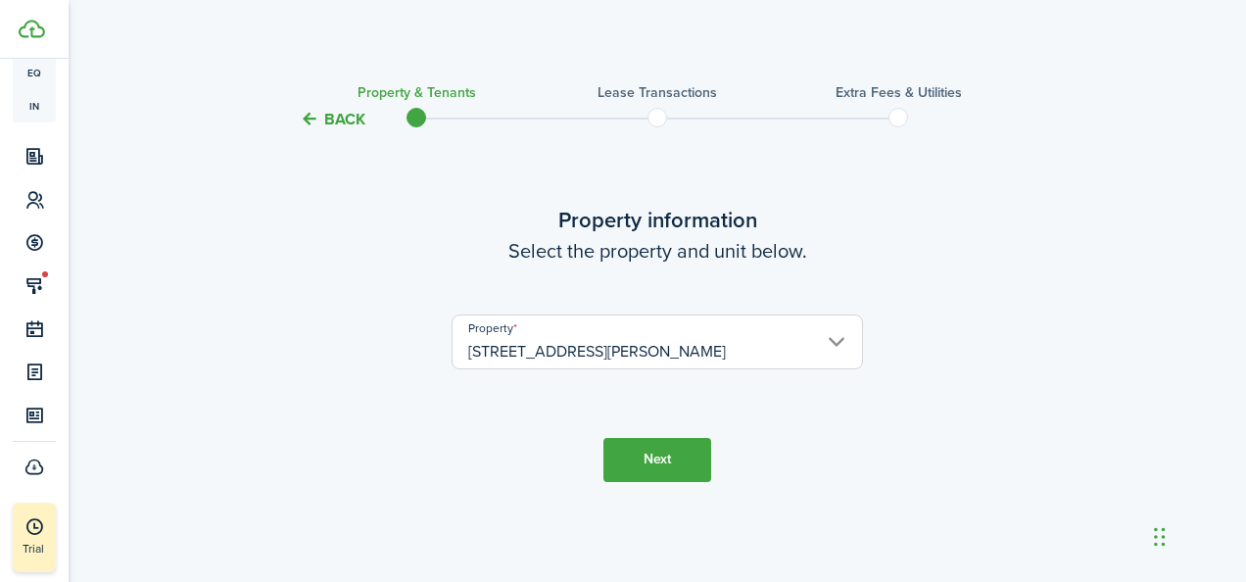
click at [839, 344] on input "[STREET_ADDRESS][PERSON_NAME]" at bounding box center [657, 341] width 411 height 55
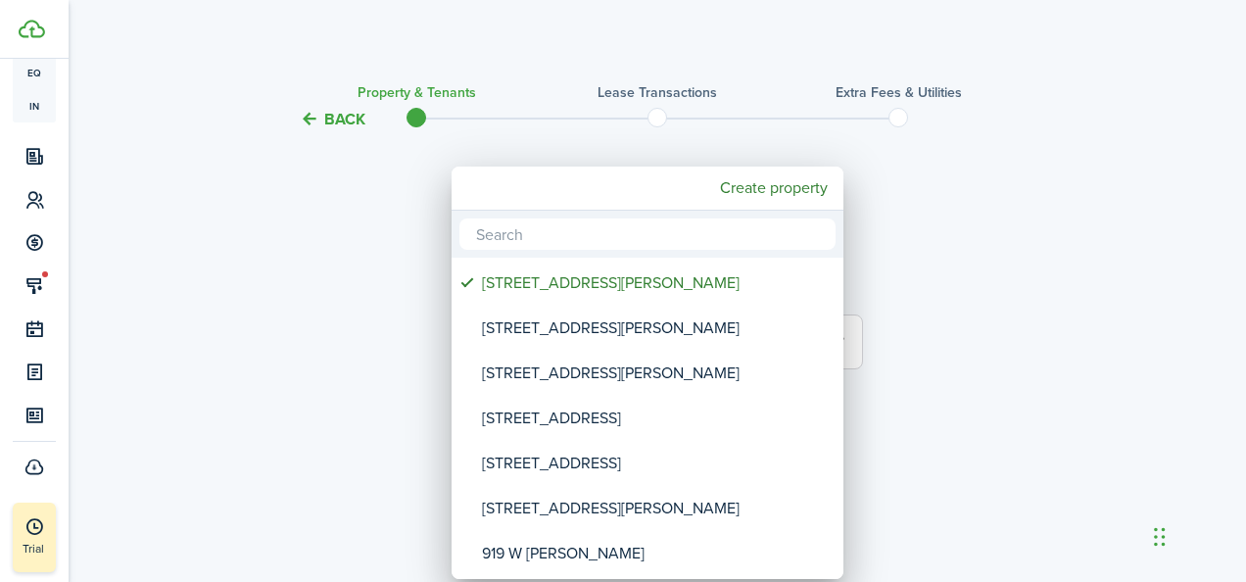
click at [952, 356] on div at bounding box center [622, 290] width 1559 height 895
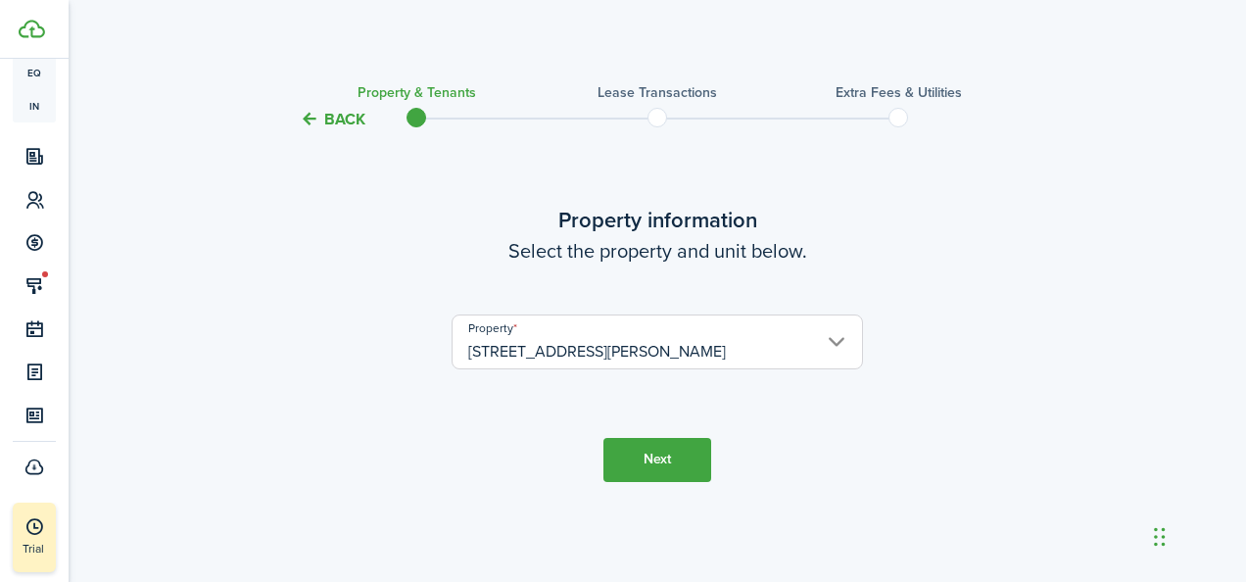
click at [688, 456] on button "Next" at bounding box center [657, 460] width 108 height 44
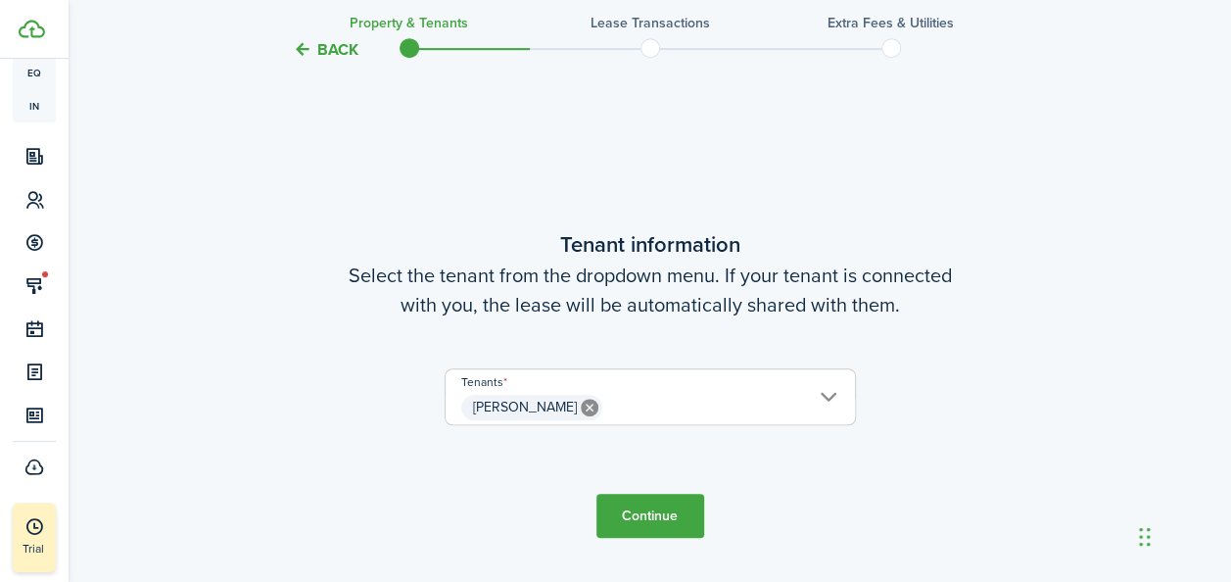
scroll to position [451, 0]
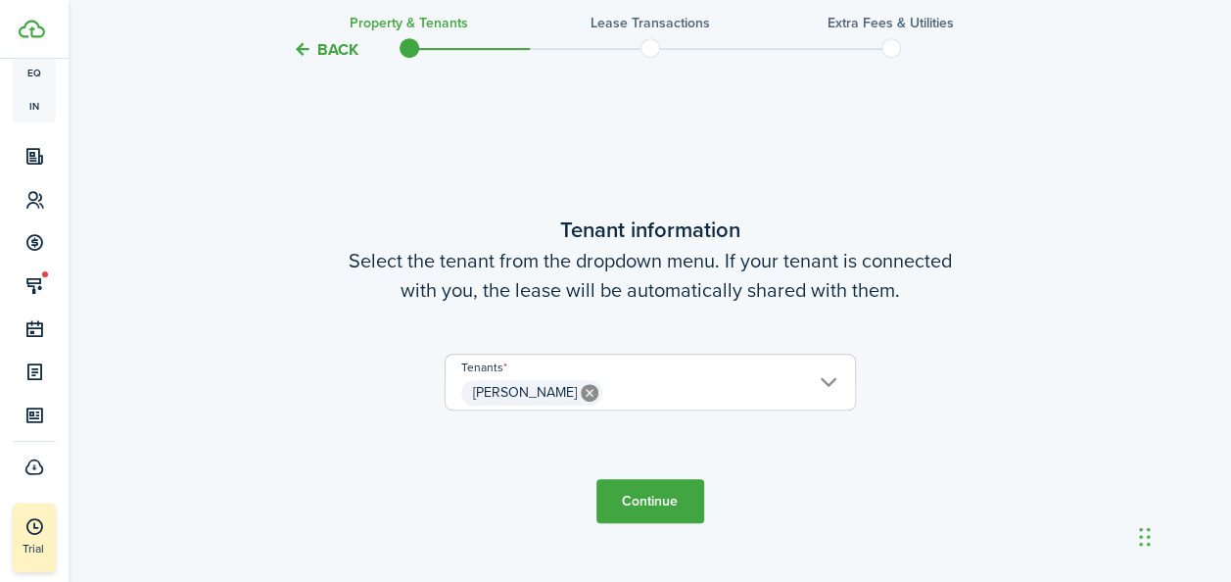
click at [627, 505] on button "Continue" at bounding box center [651, 501] width 108 height 44
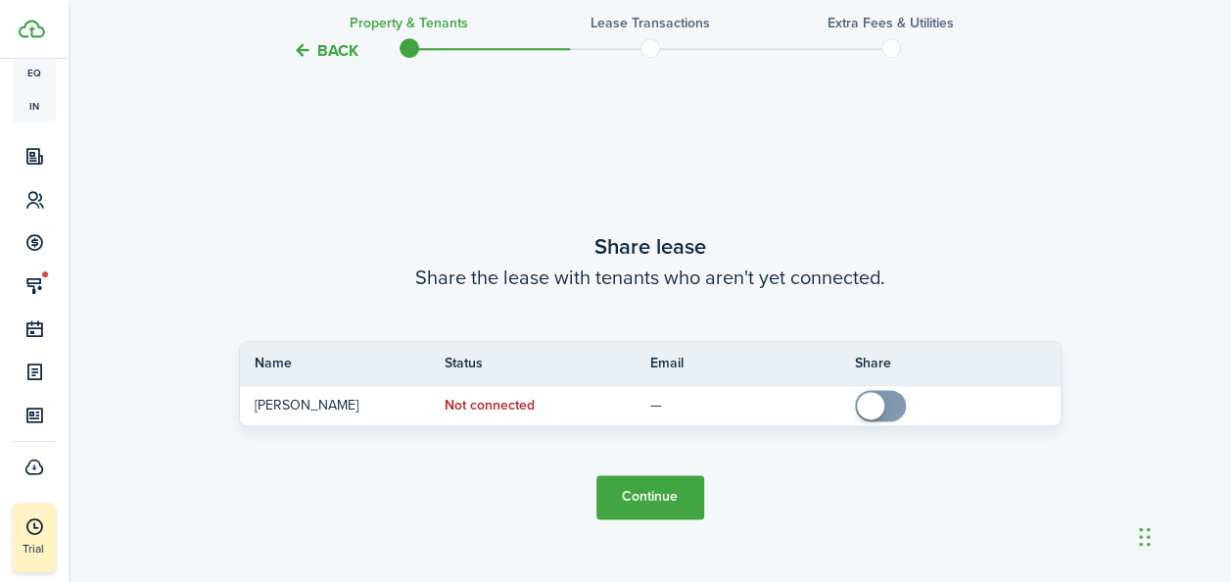
scroll to position [1032, 0]
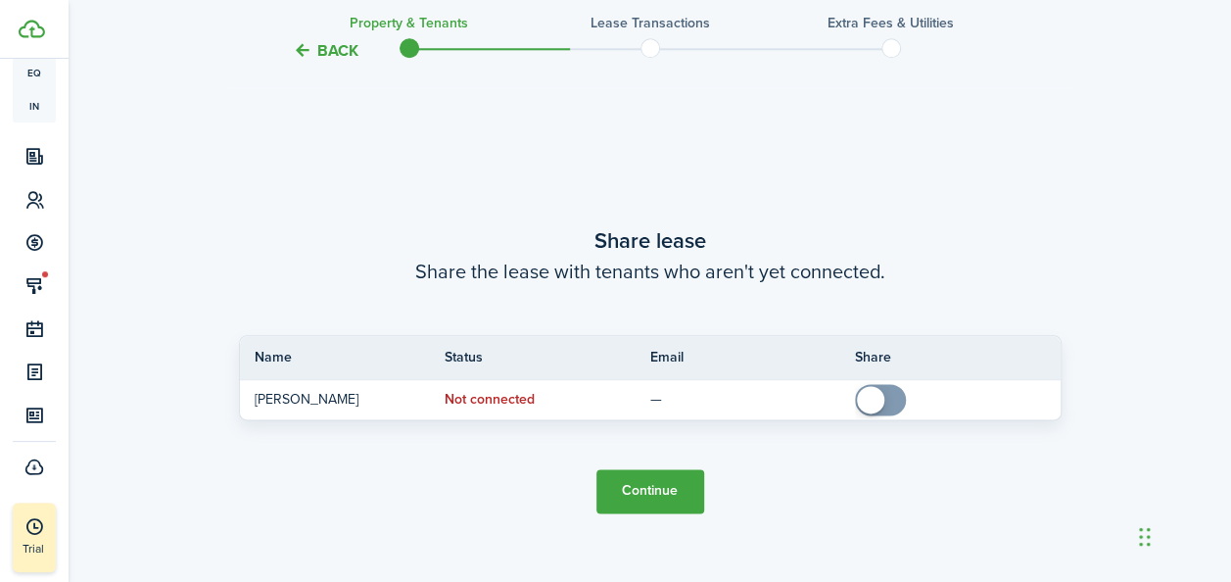
click at [646, 498] on button "Continue" at bounding box center [651, 491] width 108 height 44
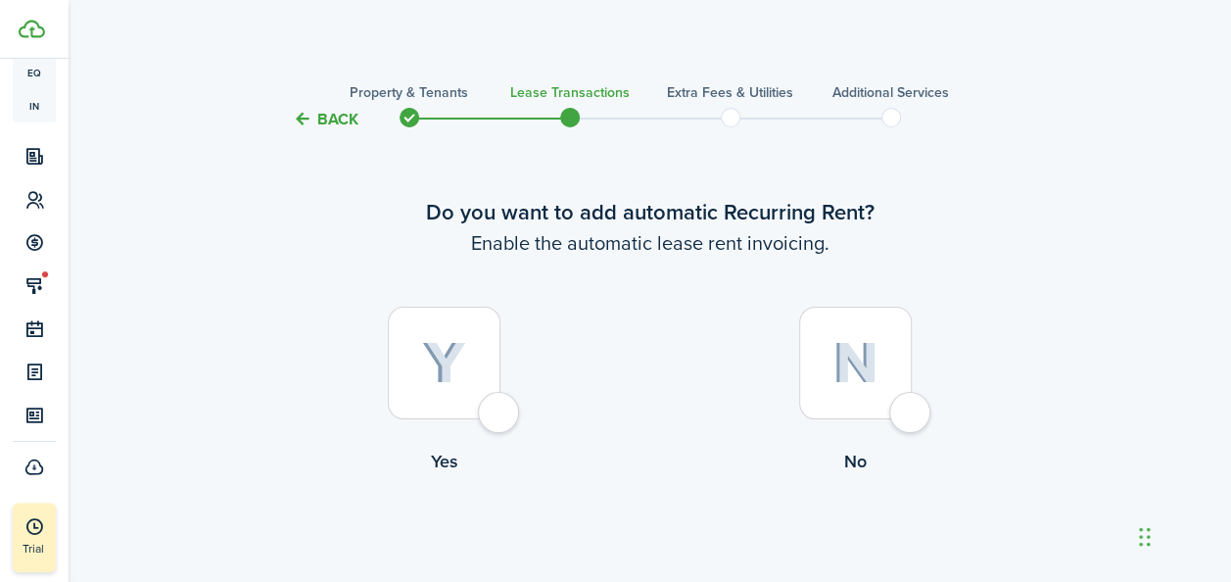
drag, startPoint x: 237, startPoint y: 315, endPoint x: 251, endPoint y: 233, distance: 83.4
click at [251, 233] on landlord-dashboard "Create New Dashboard Portfolio pt Properties un Units oc Occupancy Tracker New …" at bounding box center [615, 291] width 1231 height 582
drag, startPoint x: 239, startPoint y: 307, endPoint x: 249, endPoint y: 192, distance: 115.0
click at [249, 192] on landlord-dashboard "Create New Dashboard Portfolio pt Properties un Units oc Occupancy Tracker New …" at bounding box center [615, 291] width 1231 height 582
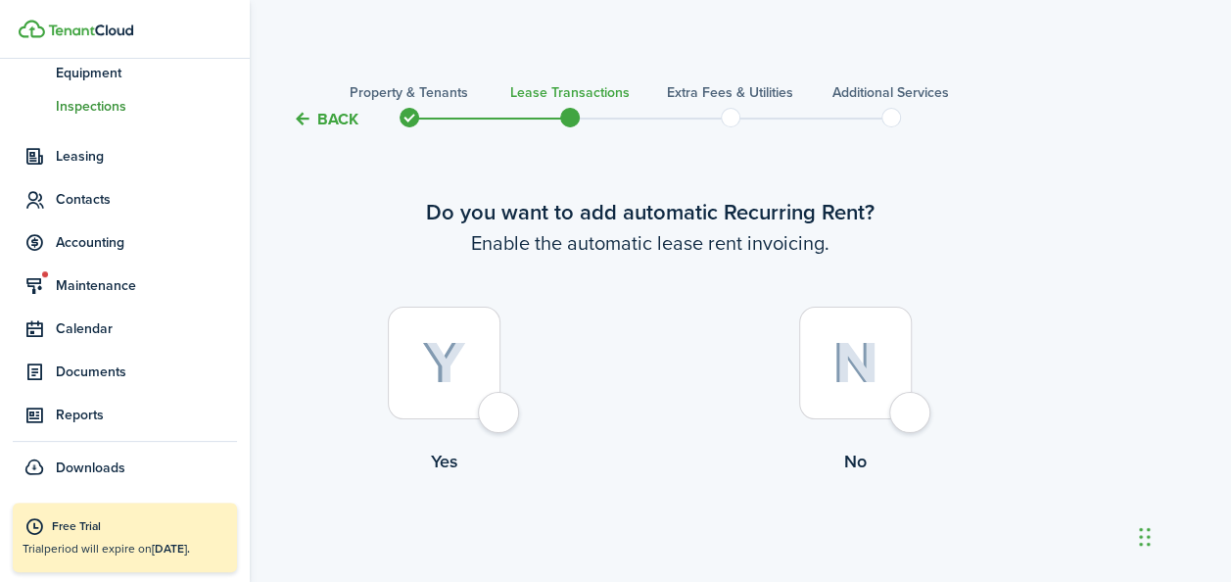
click at [65, 115] on span "Inspections" at bounding box center [146, 106] width 181 height 21
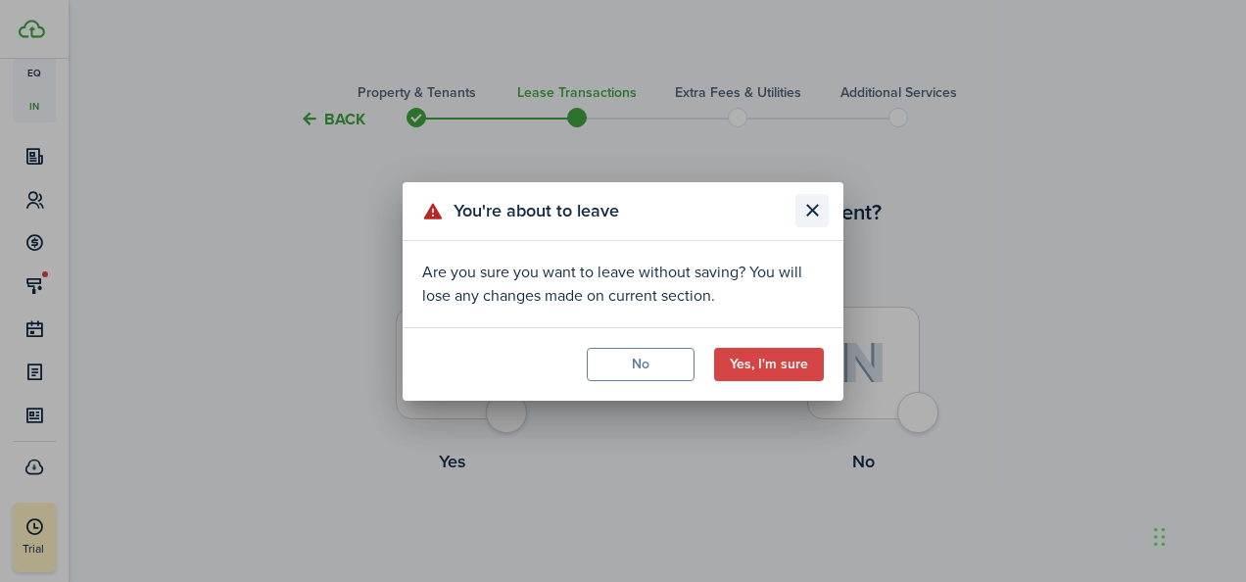
click at [819, 205] on button "Close modal" at bounding box center [811, 210] width 33 height 33
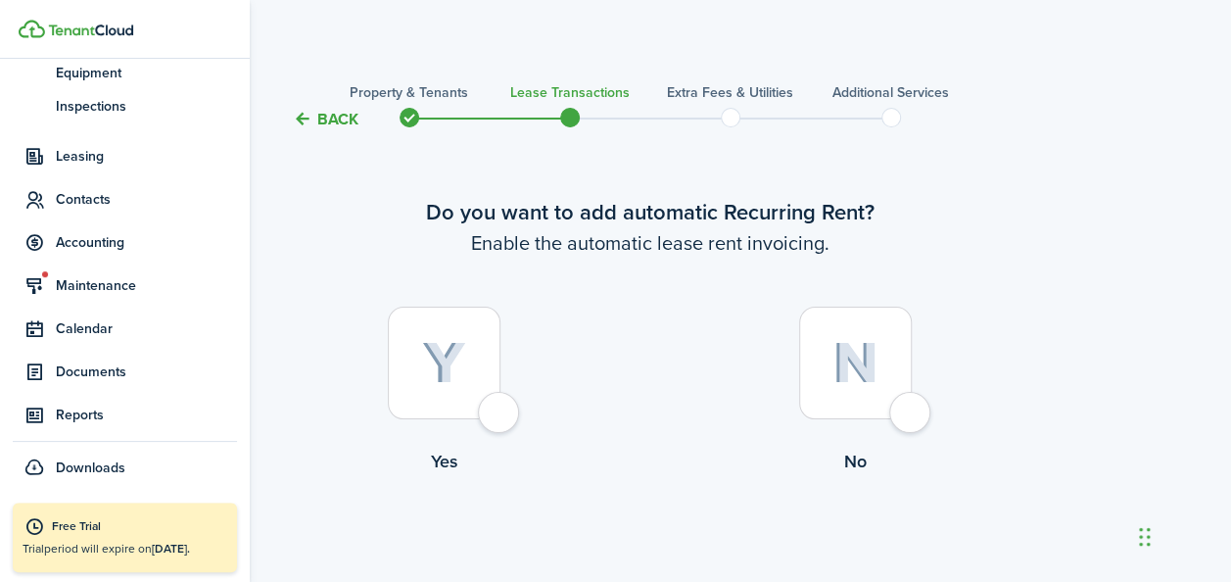
click at [236, 140] on nav "Create New Dashboard Portfolio pt Properties un Units oc Occupancy Tracker New …" at bounding box center [125, 128] width 250 height 748
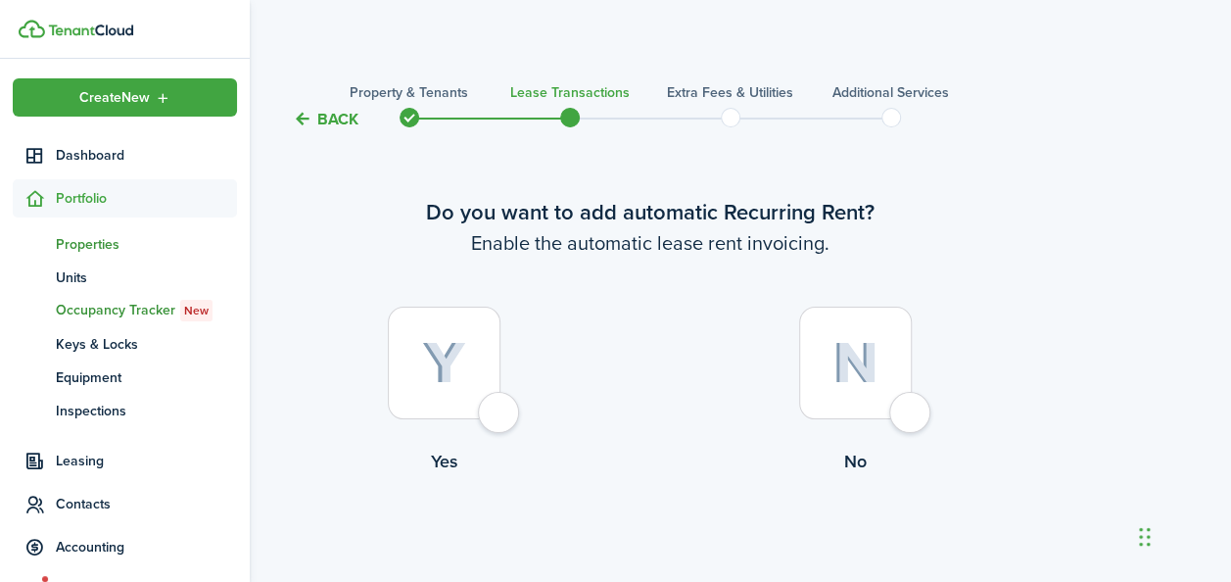
click at [88, 251] on span "Properties" at bounding box center [146, 244] width 181 height 21
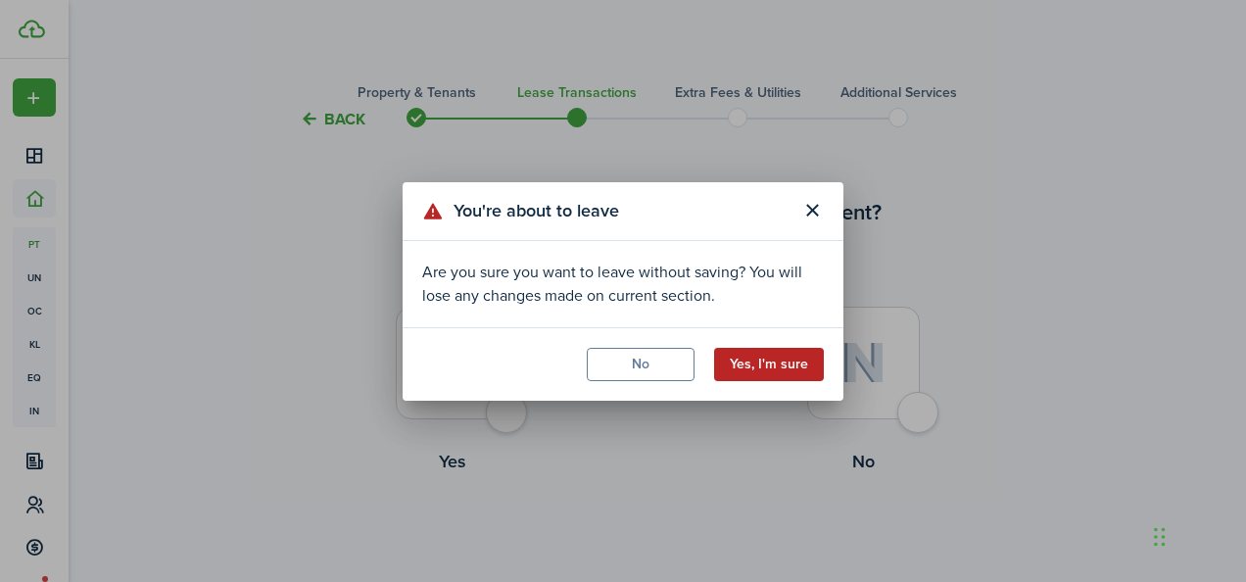
click at [772, 365] on button "Yes, I'm sure" at bounding box center [769, 364] width 110 height 33
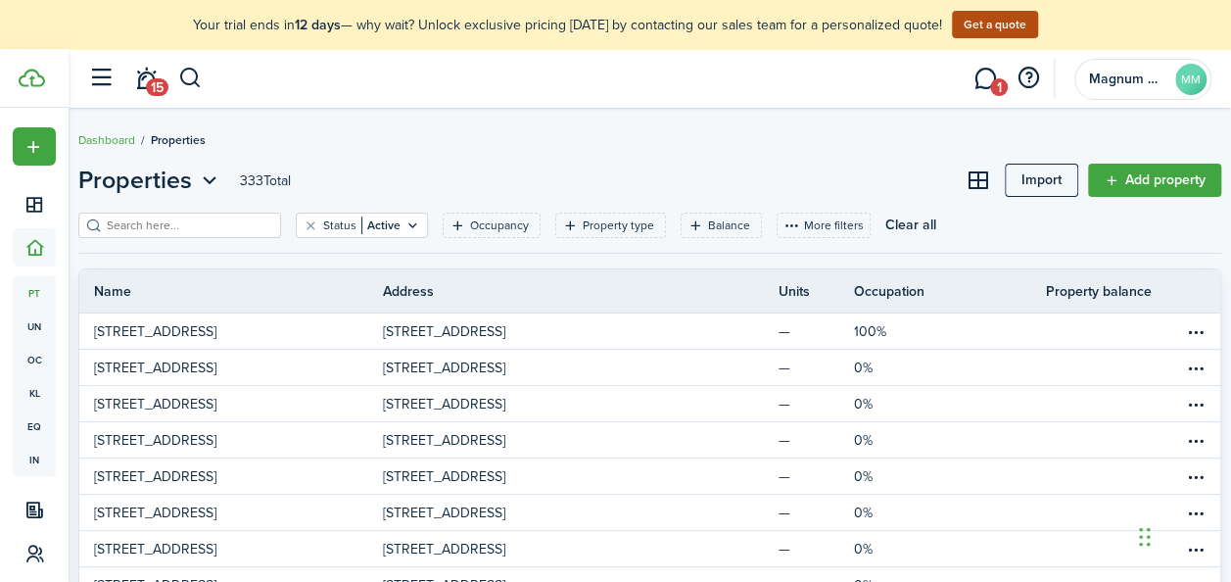
click at [167, 227] on input "search" at bounding box center [188, 225] width 172 height 19
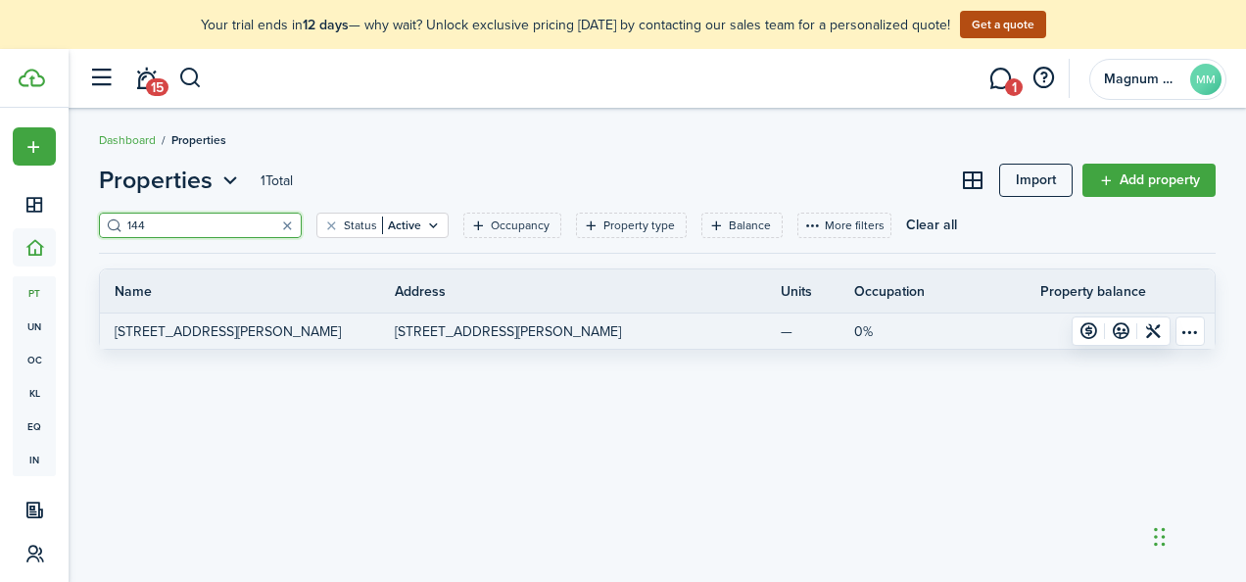
type input "144"
click at [210, 329] on p "[STREET_ADDRESS][PERSON_NAME]" at bounding box center [228, 331] width 226 height 21
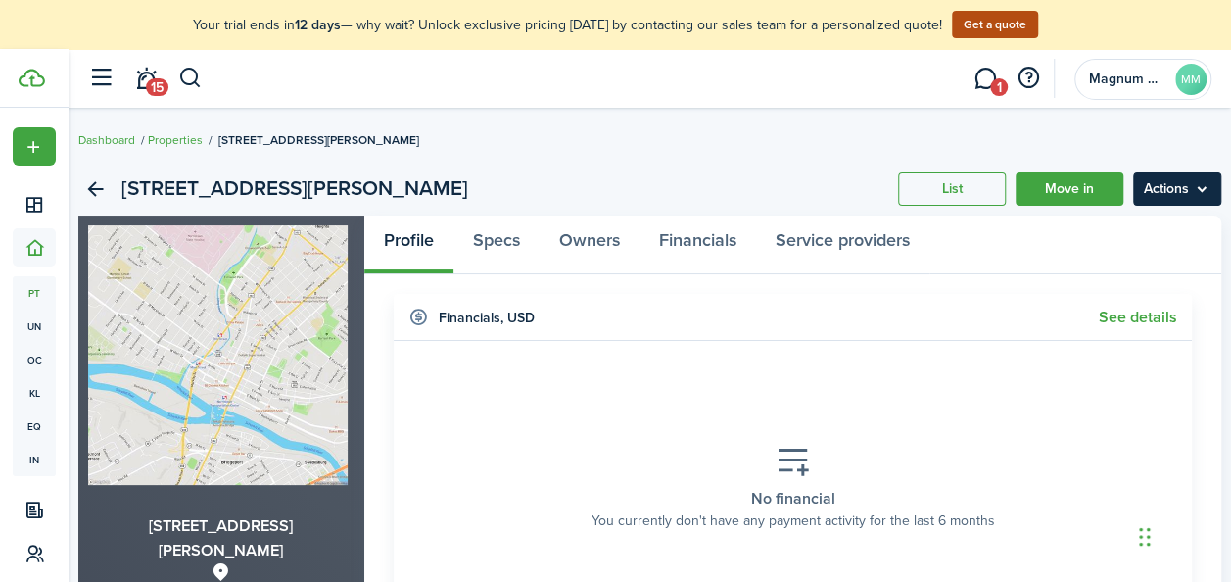
click at [1163, 196] on menu-btn "Actions" at bounding box center [1177, 188] width 88 height 33
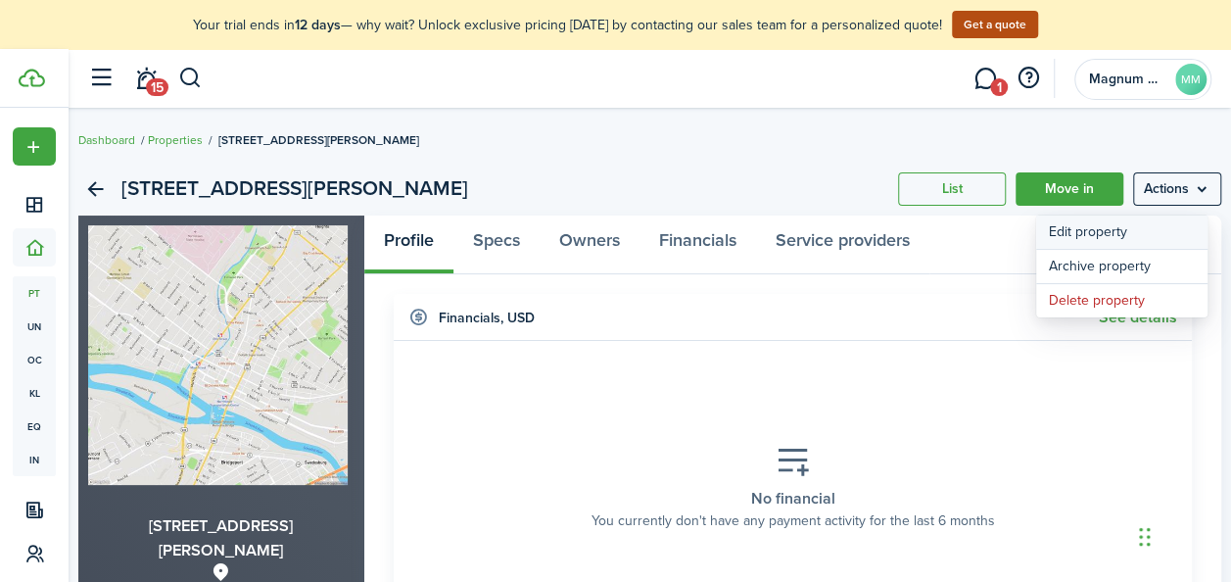
click at [1060, 226] on link "Edit property" at bounding box center [1121, 231] width 171 height 33
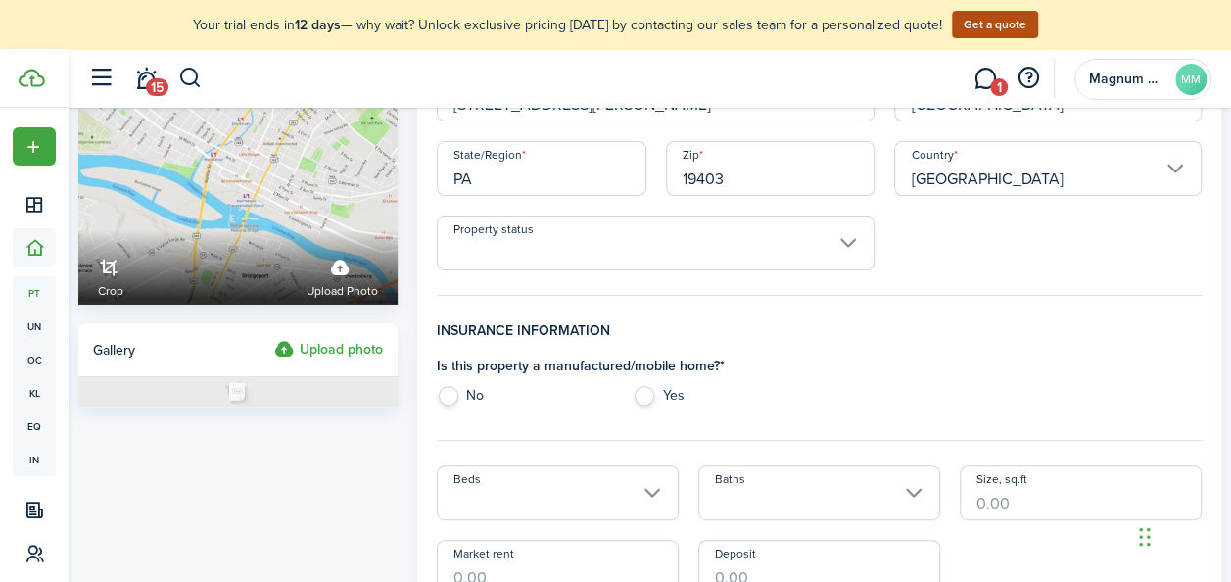
scroll to position [178, 0]
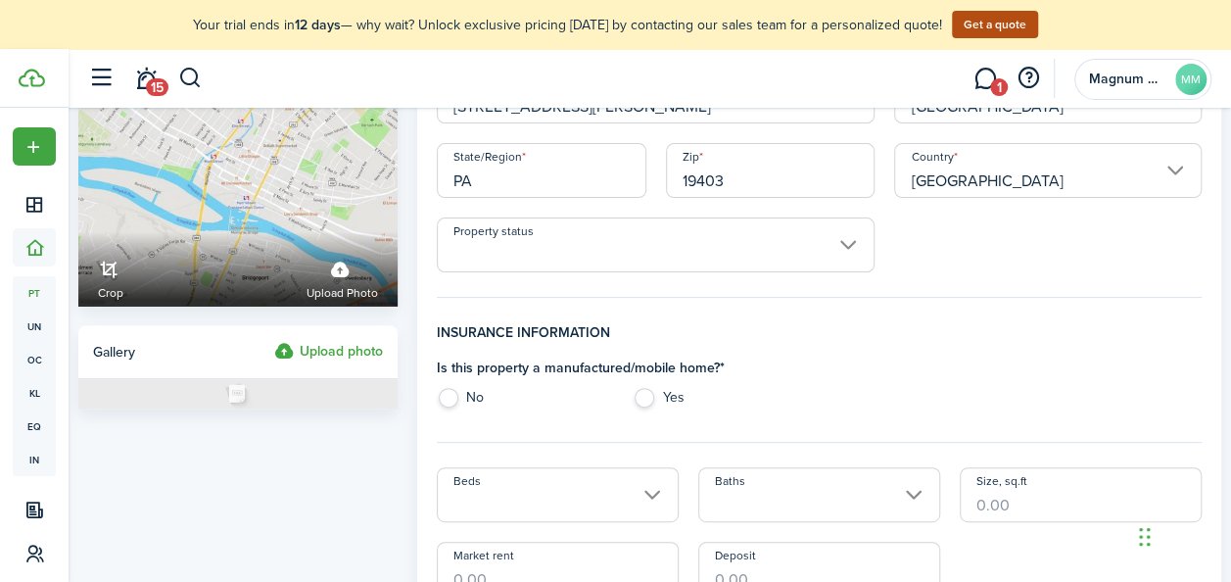
click at [844, 249] on input "Property status" at bounding box center [656, 244] width 438 height 55
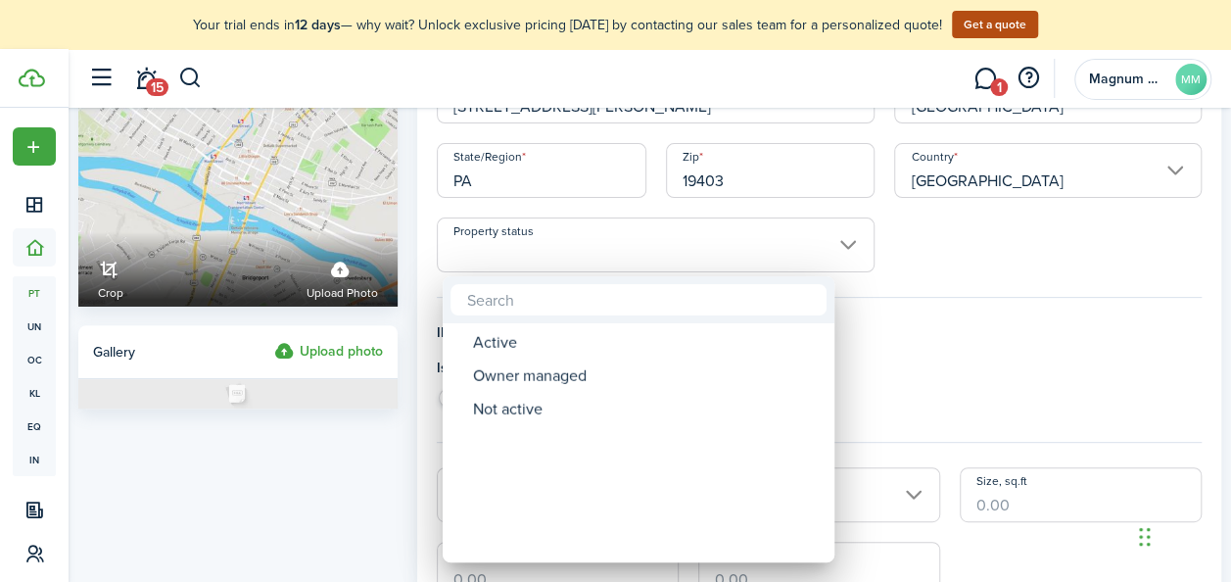
click at [936, 276] on div at bounding box center [615, 290] width 1545 height 895
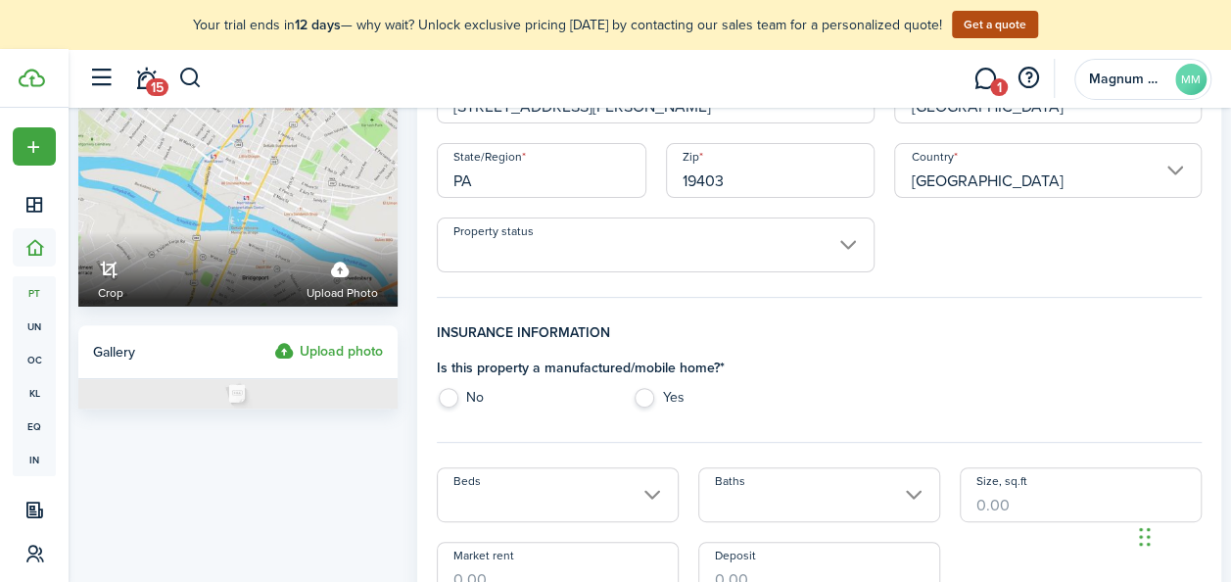
click at [457, 400] on label "No" at bounding box center [525, 402] width 176 height 29
radio input "true"
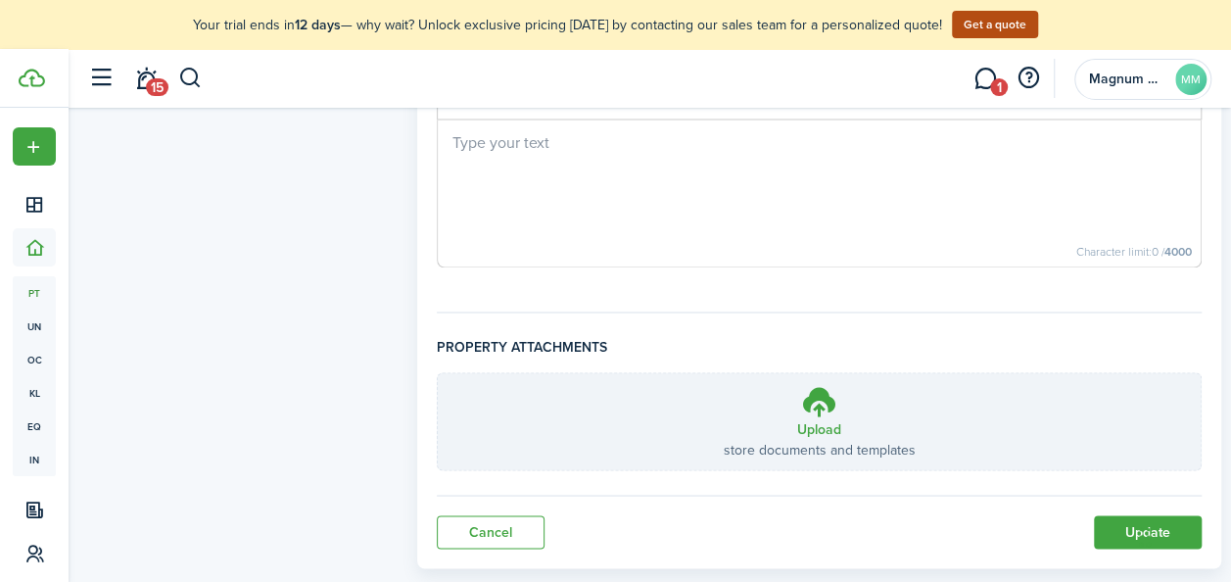
scroll to position [1507, 0]
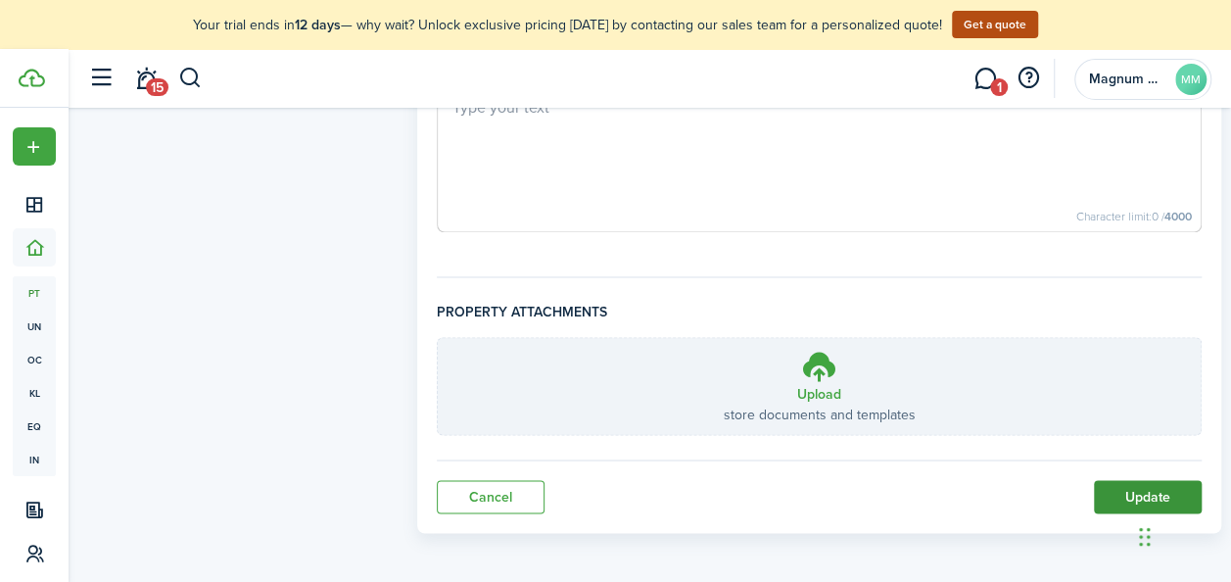
click at [1127, 486] on button "Update" at bounding box center [1148, 496] width 108 height 33
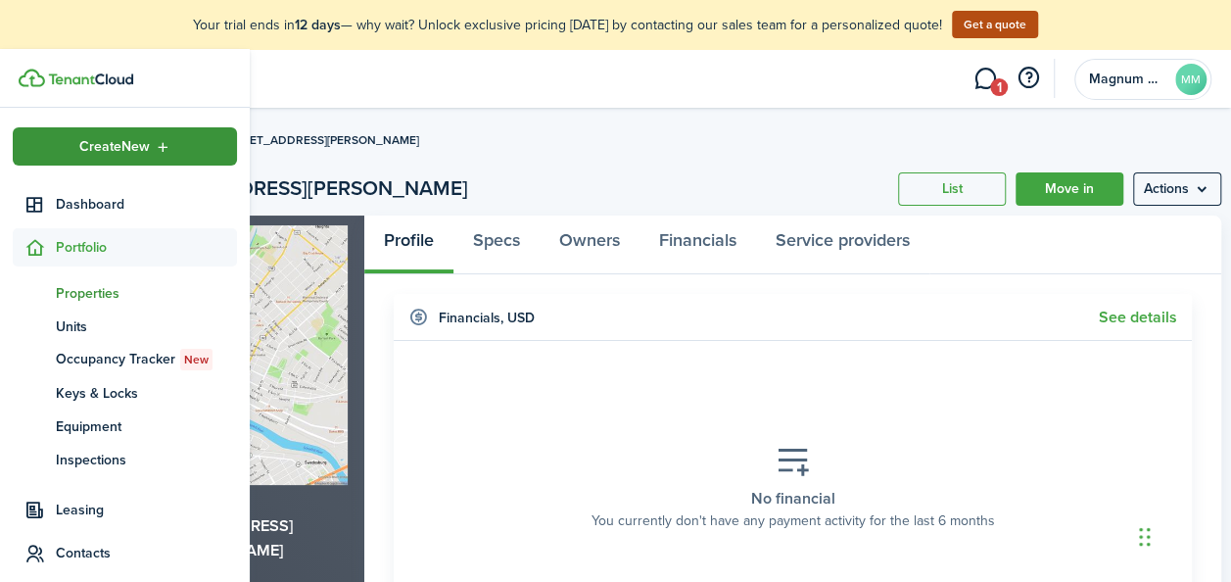
click at [112, 153] on span "Create New" at bounding box center [114, 147] width 71 height 14
click at [65, 324] on span "Units" at bounding box center [146, 326] width 181 height 21
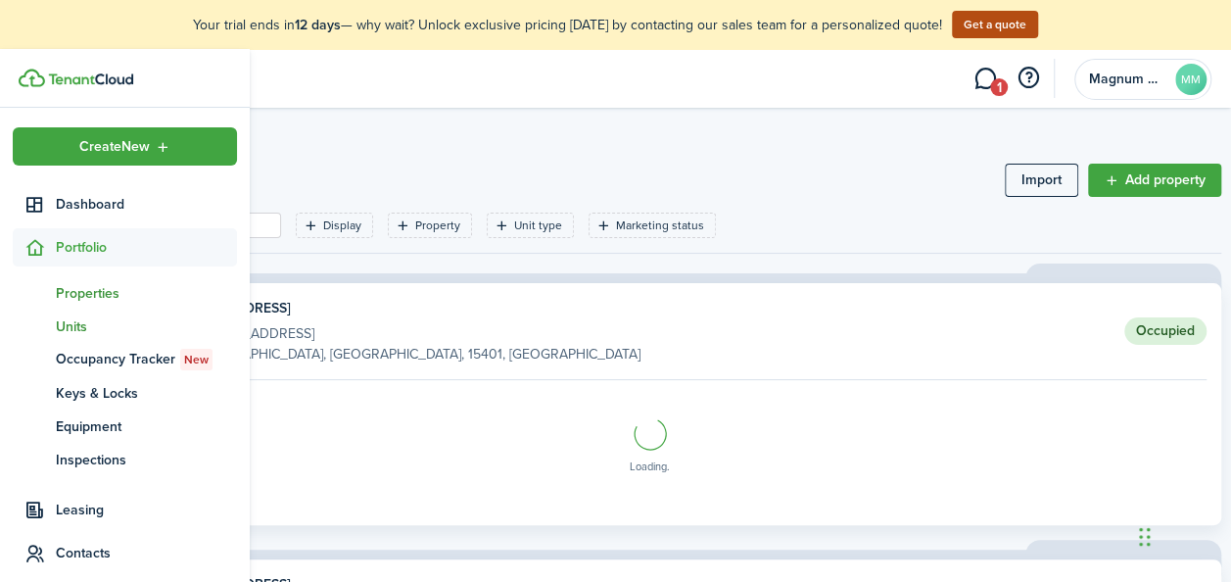
click at [90, 288] on span "Properties" at bounding box center [146, 293] width 181 height 21
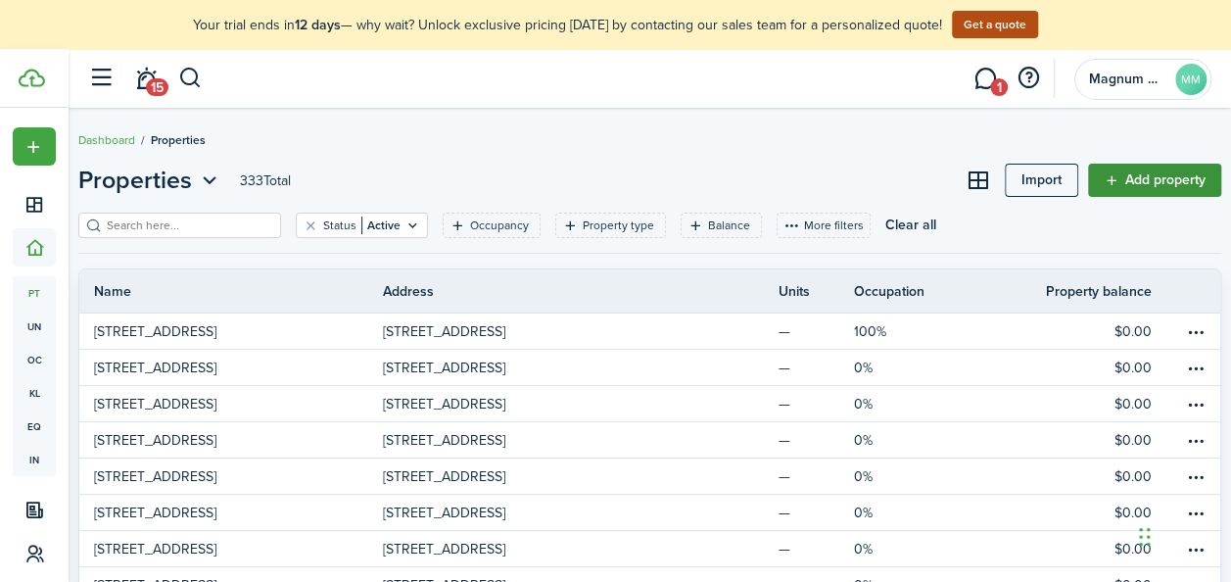
click at [1140, 177] on link "Add property" at bounding box center [1154, 180] width 133 height 33
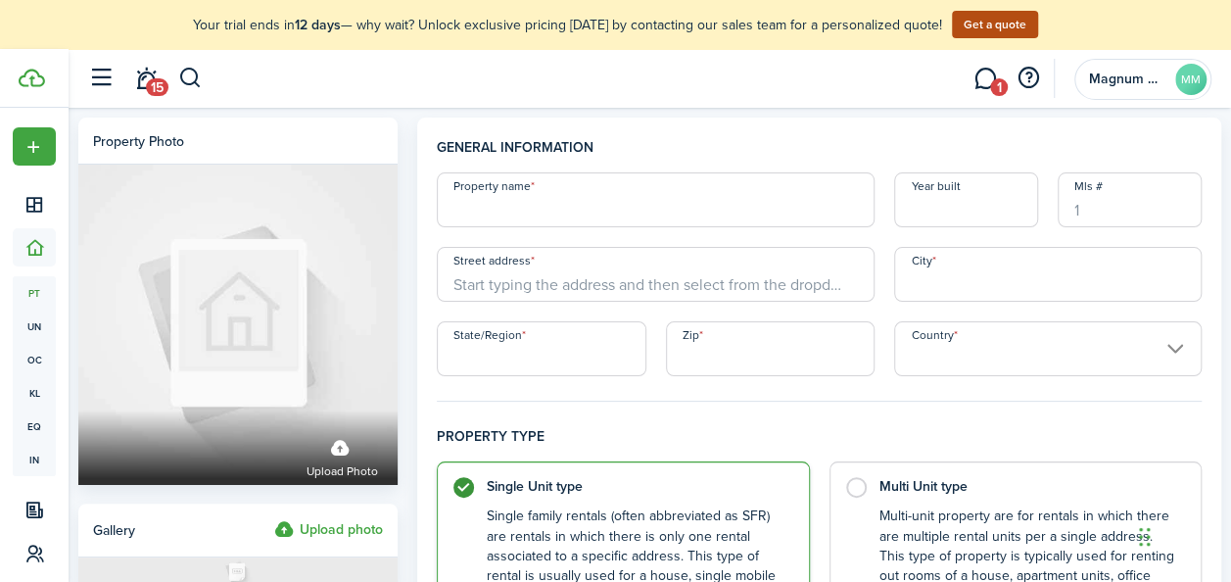
click at [523, 216] on input "Property name" at bounding box center [656, 199] width 438 height 55
click at [580, 203] on input "[STREET_ADDRESS][PERSON_NAME]" at bounding box center [656, 199] width 438 height 55
type input "[STREET_ADDRESS][PERSON_NAME]"
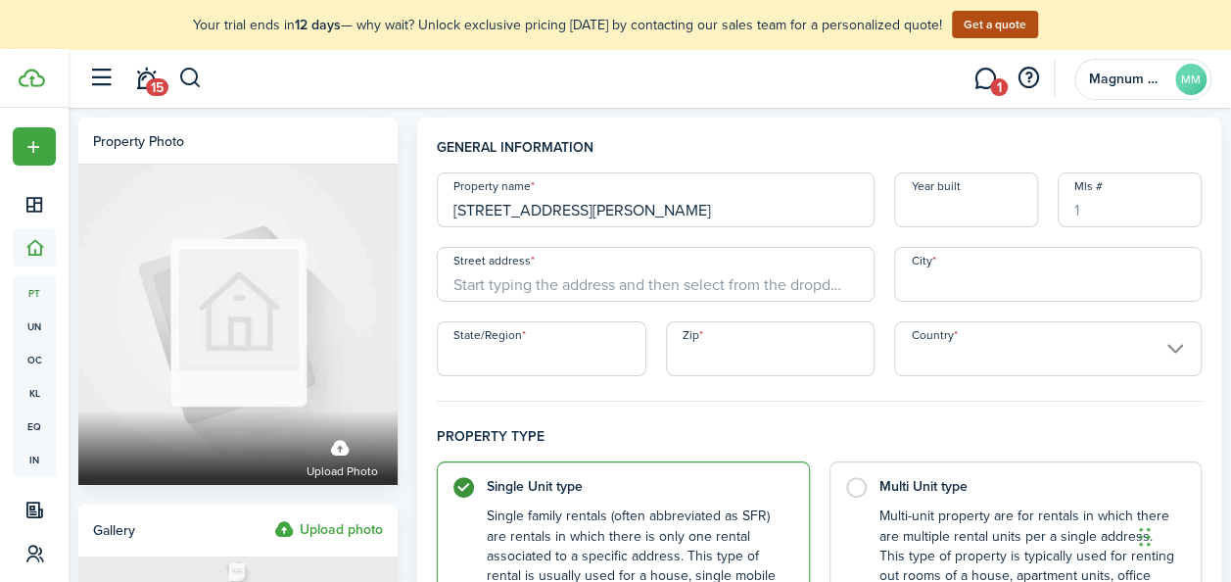
click at [594, 263] on input "Street address" at bounding box center [656, 274] width 438 height 55
paste input "[STREET_ADDRESS][PERSON_NAME]"
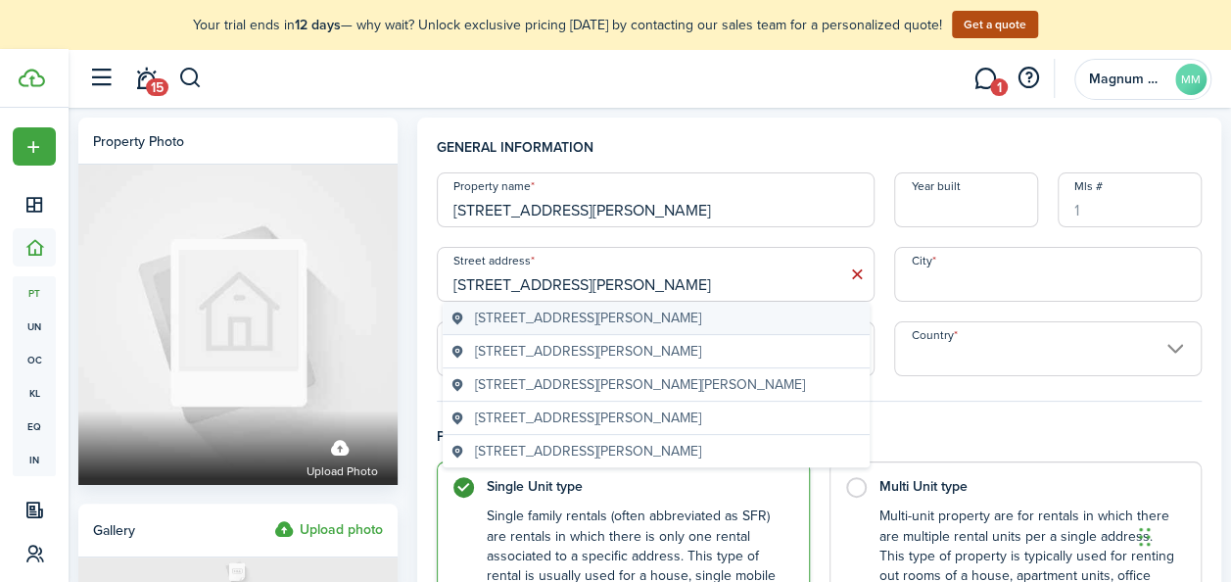
click at [701, 322] on span "[STREET_ADDRESS][PERSON_NAME]" at bounding box center [588, 318] width 226 height 21
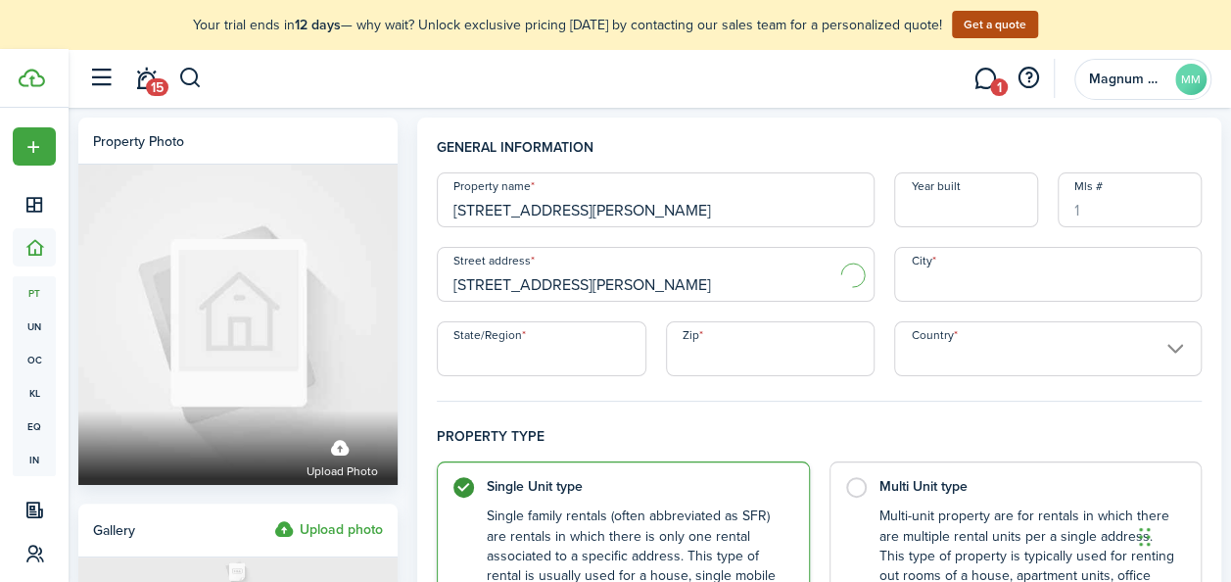
type input "[STREET_ADDRESS][PERSON_NAME]"
type input "[GEOGRAPHIC_DATA]"
type input "PA"
type input "19401"
type input "[GEOGRAPHIC_DATA]"
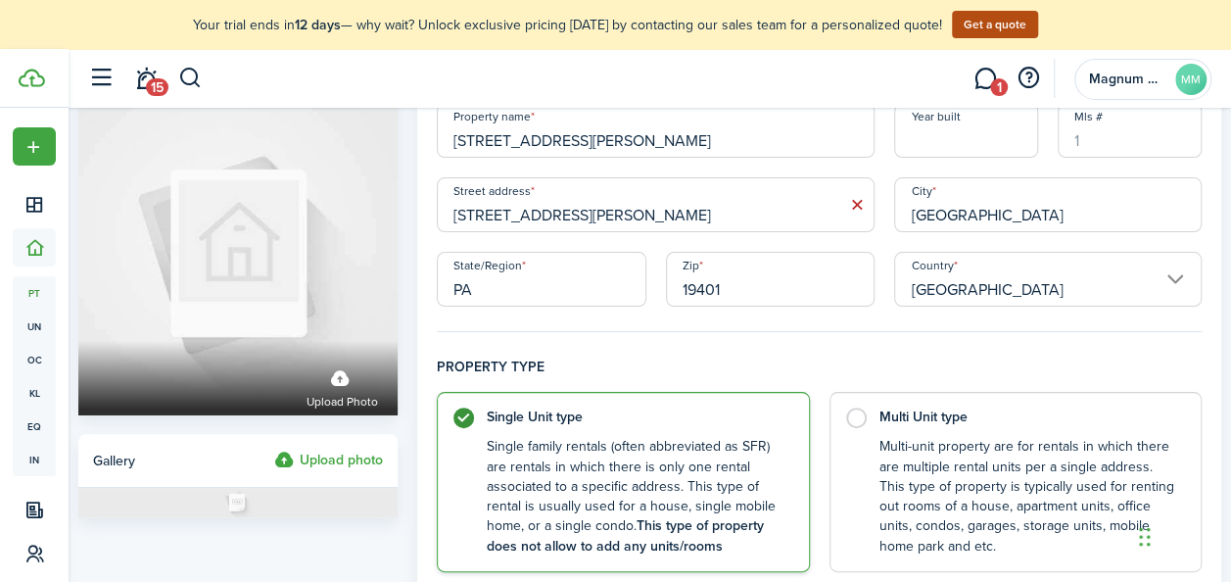
scroll to position [65, 0]
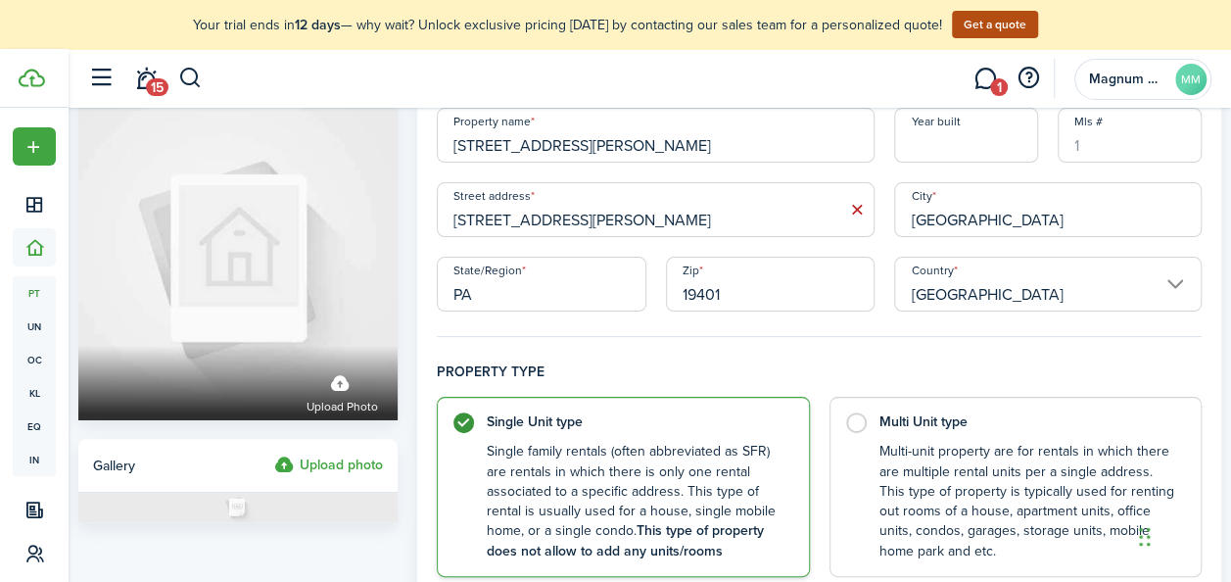
click at [658, 149] on input "[STREET_ADDRESS][PERSON_NAME]" at bounding box center [656, 135] width 438 height 55
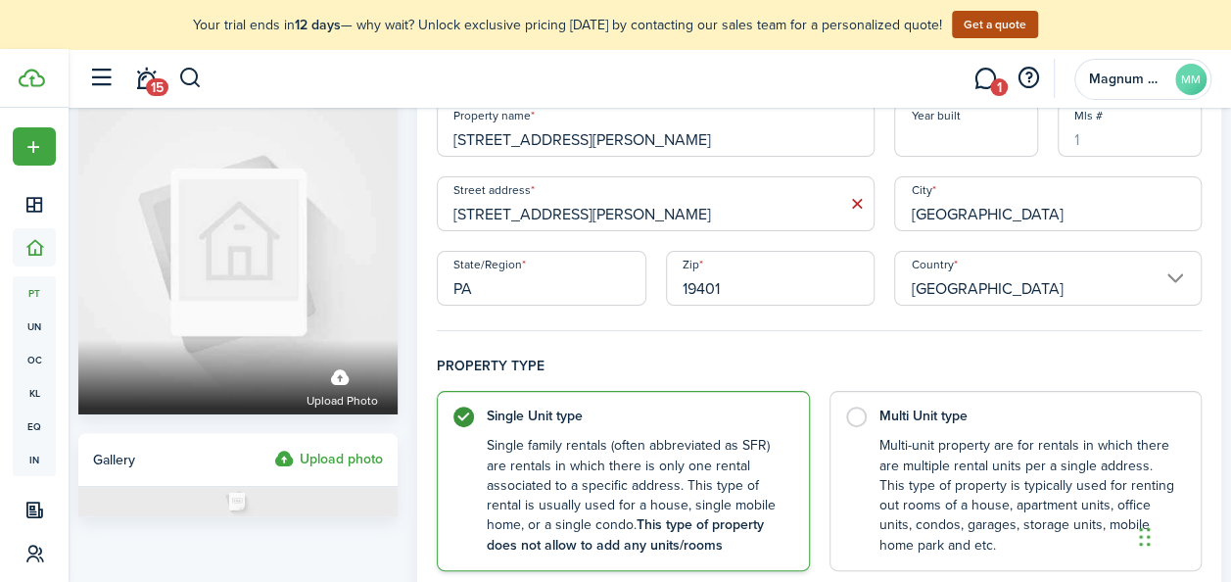
scroll to position [0, 0]
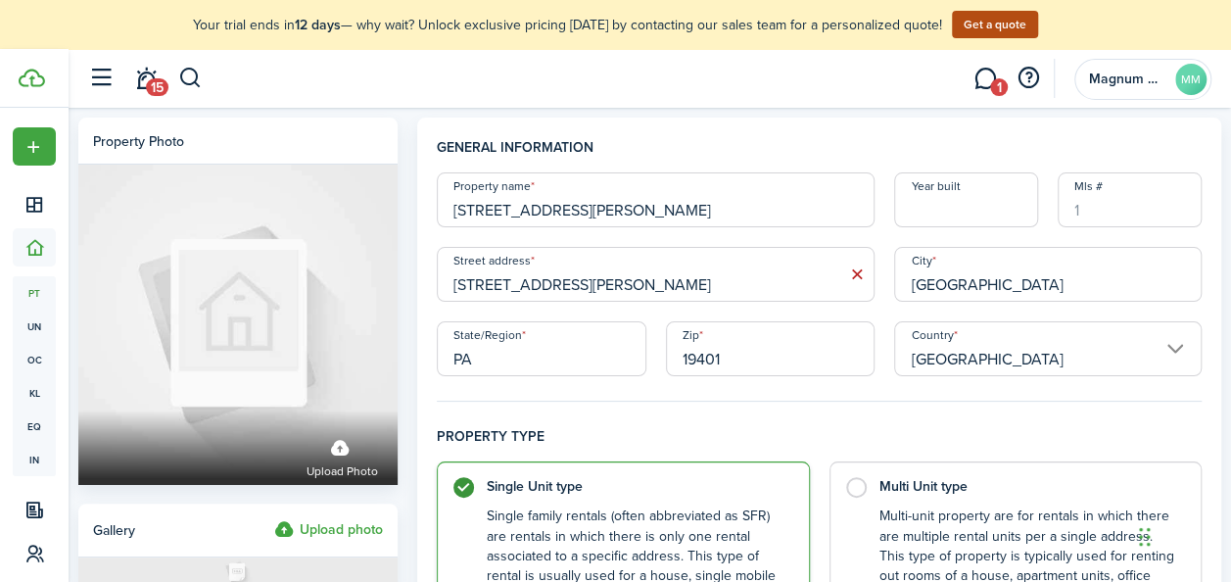
click at [668, 292] on input "[STREET_ADDRESS][PERSON_NAME]" at bounding box center [656, 274] width 438 height 55
click at [664, 219] on input "[STREET_ADDRESS][PERSON_NAME]" at bounding box center [656, 199] width 438 height 55
type input "[STREET_ADDRESS][PERSON_NAME]"
click at [684, 286] on input "[STREET_ADDRESS][PERSON_NAME]" at bounding box center [656, 274] width 438 height 55
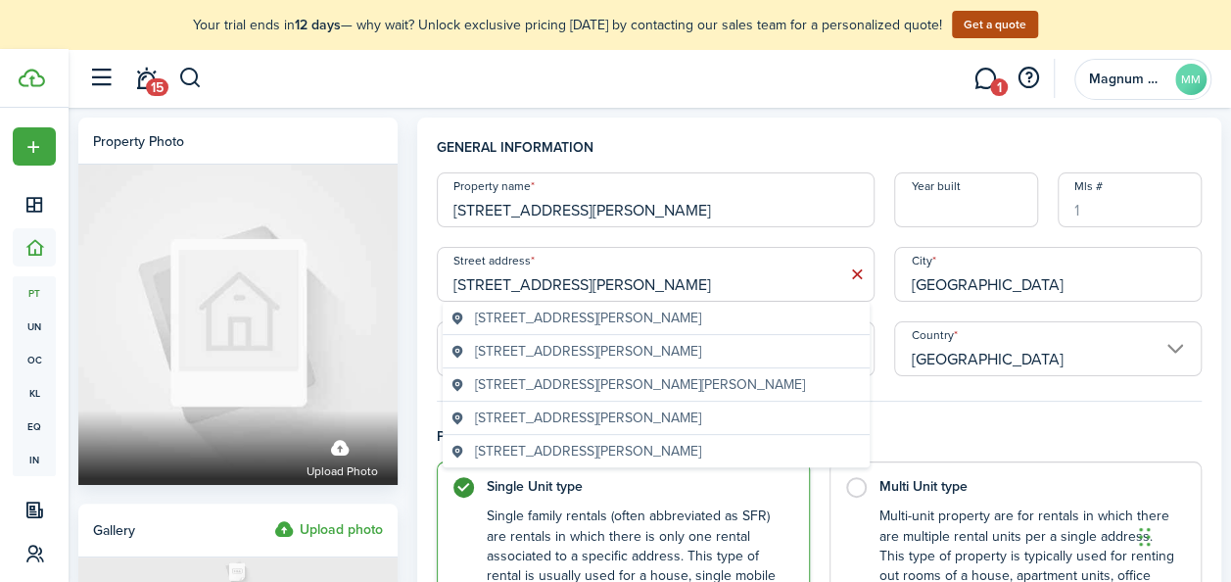
type input "[STREET_ADDRESS][PERSON_NAME]"
click at [742, 145] on h4 "General information" at bounding box center [819, 154] width 765 height 35
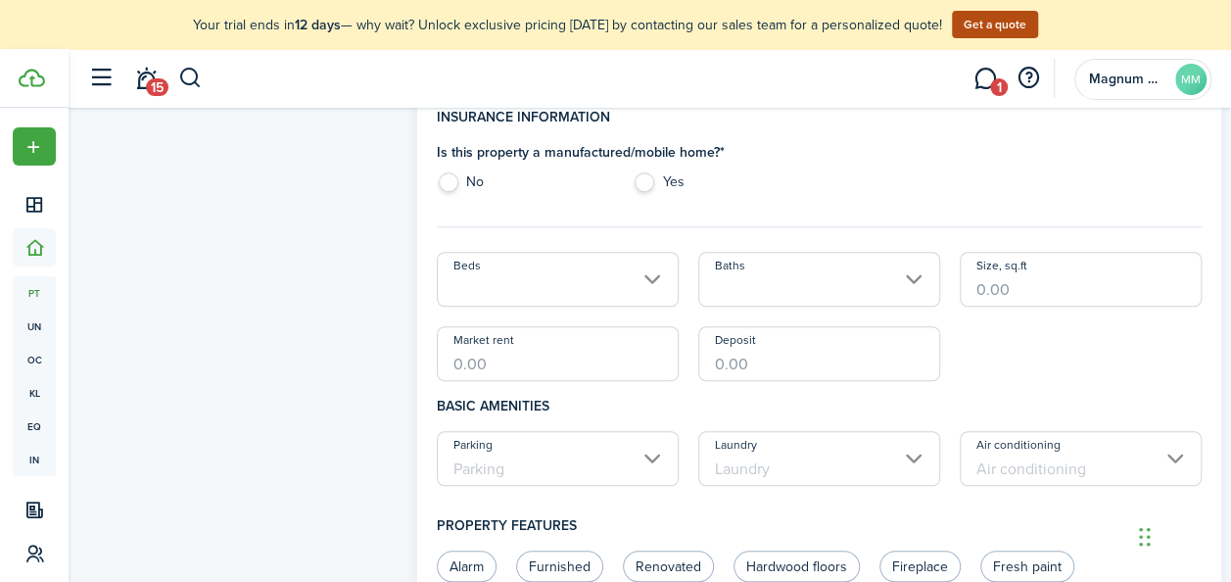
scroll to position [588, 0]
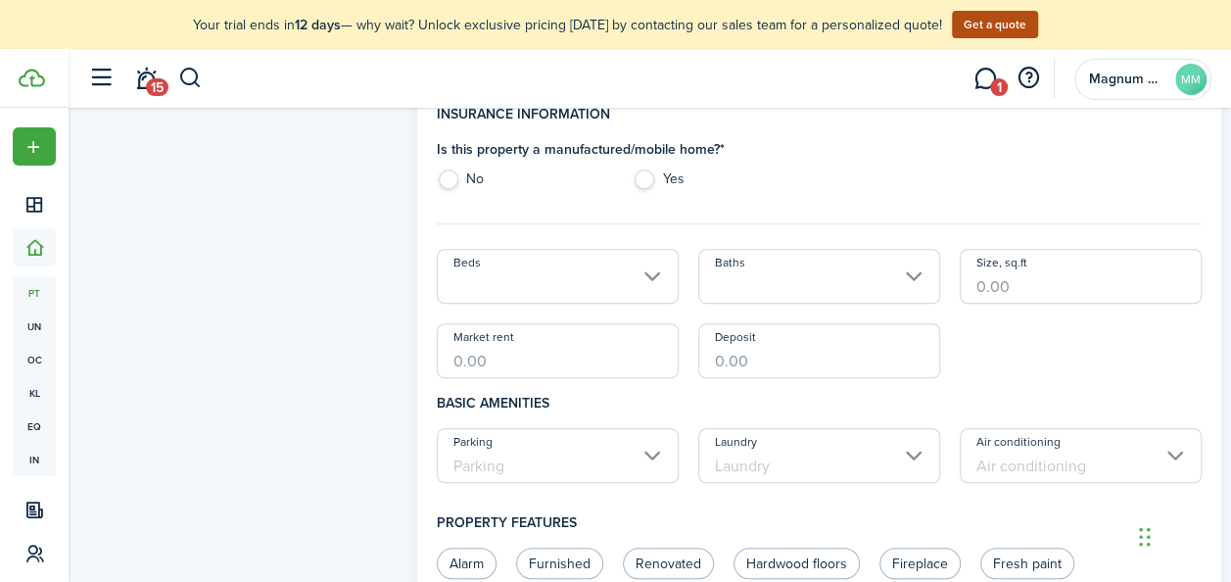
click at [449, 170] on label "No" at bounding box center [525, 183] width 176 height 29
radio input "true"
click at [575, 296] on input "Beds" at bounding box center [558, 276] width 242 height 55
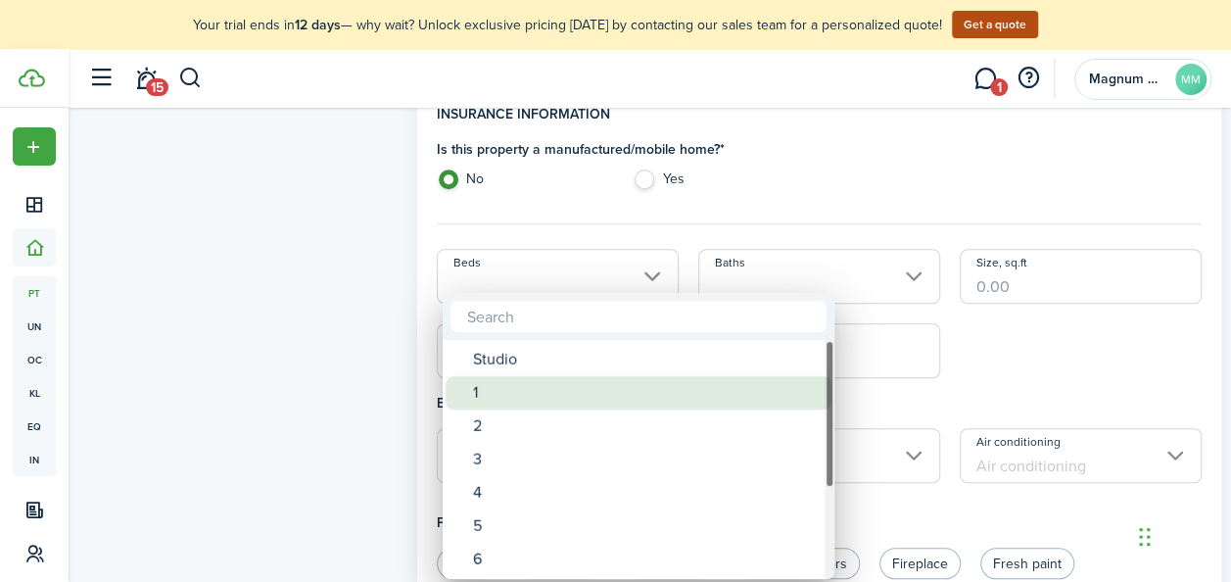
click at [528, 396] on div "1" at bounding box center [646, 392] width 347 height 33
type input "1"
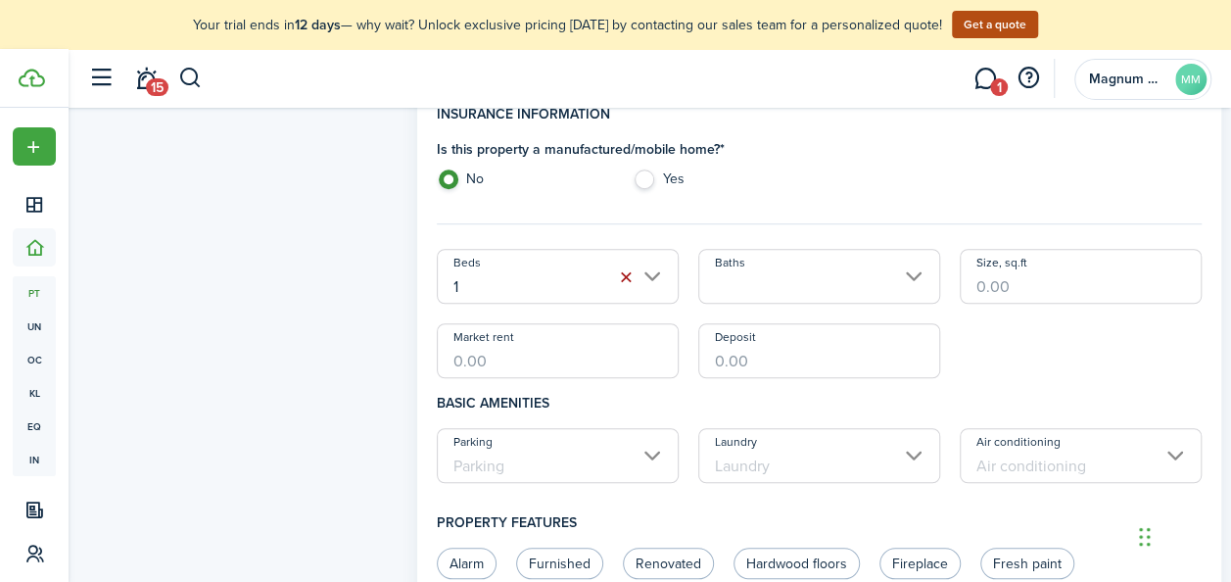
click at [628, 275] on button "button" at bounding box center [625, 276] width 27 height 27
click at [657, 278] on input "Beds" at bounding box center [558, 276] width 242 height 55
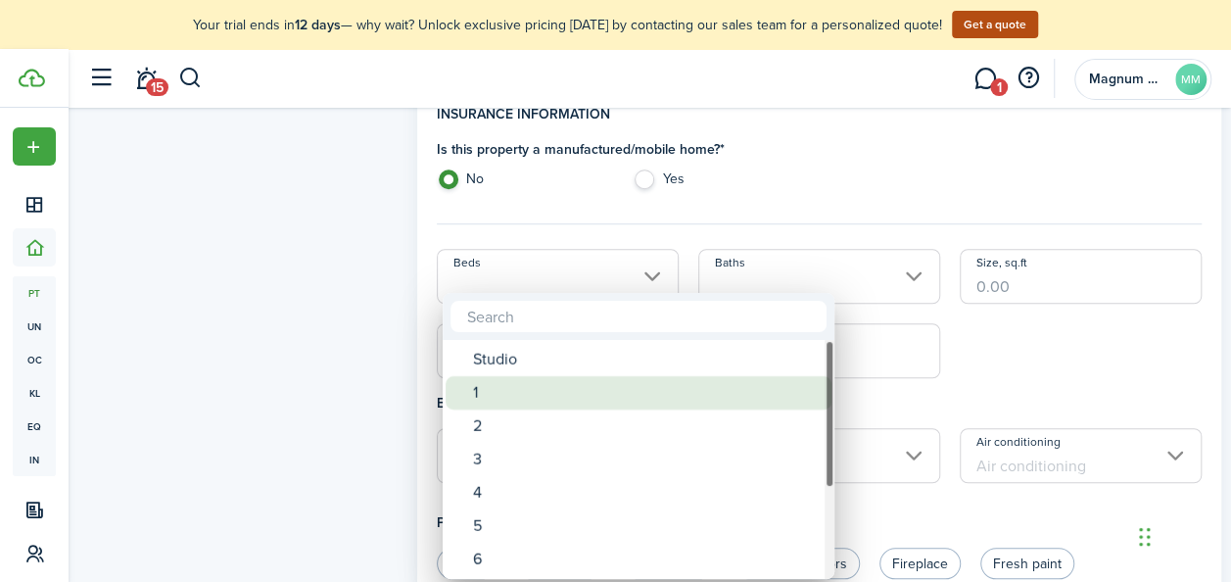
click at [517, 391] on div "1" at bounding box center [646, 392] width 347 height 33
type input "1"
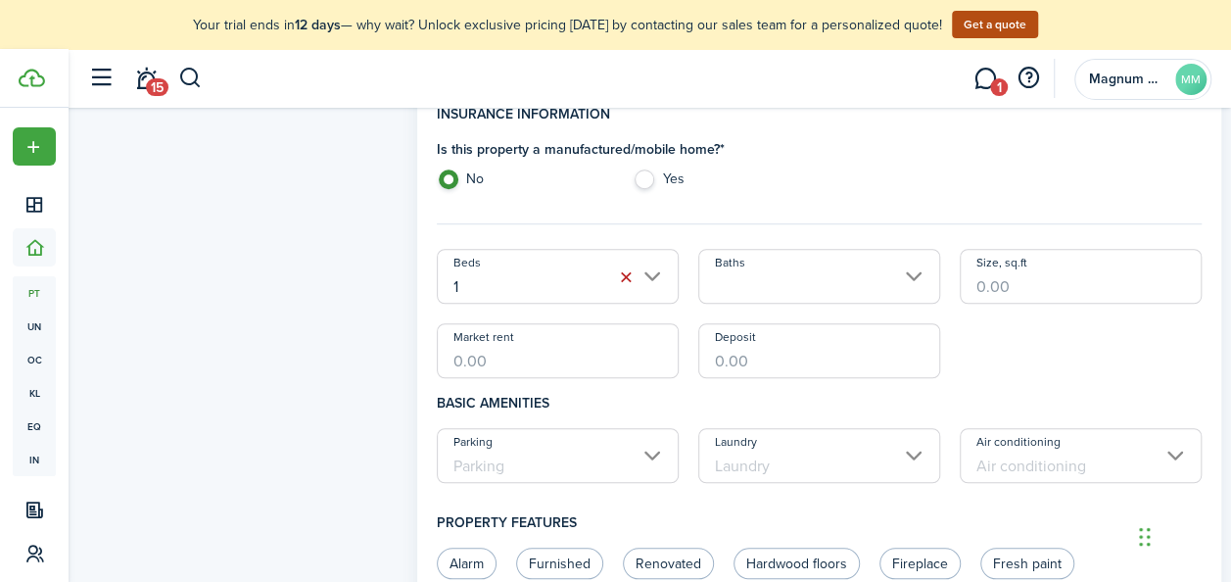
click at [907, 276] on input "Baths" at bounding box center [819, 276] width 242 height 55
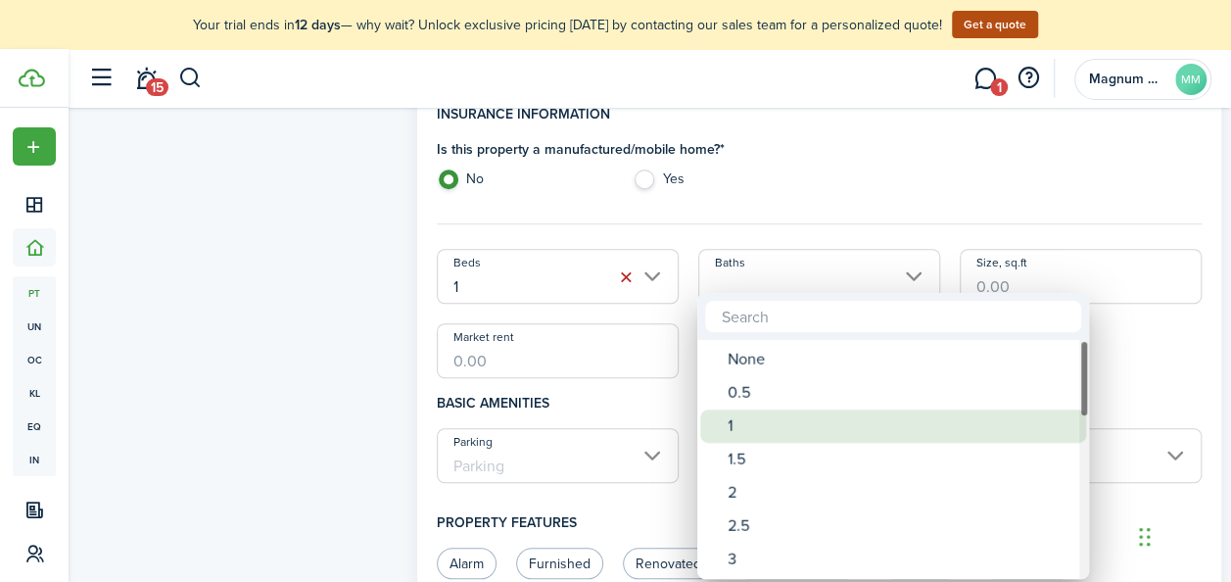
click at [753, 411] on div "1" at bounding box center [901, 425] width 347 height 33
type input "1"
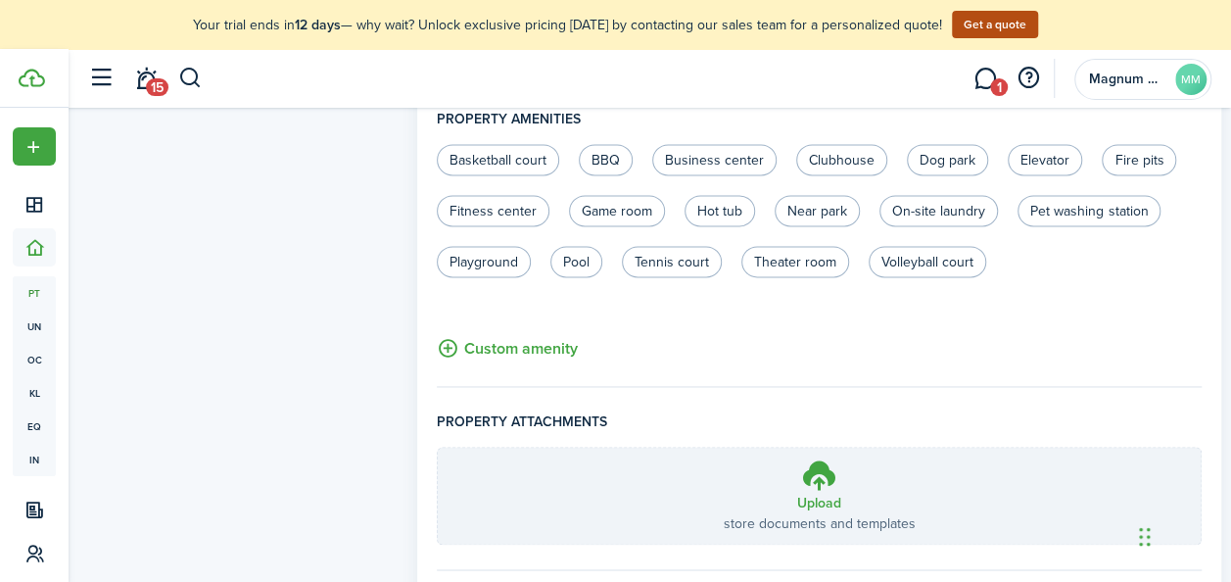
scroll to position [1405, 0]
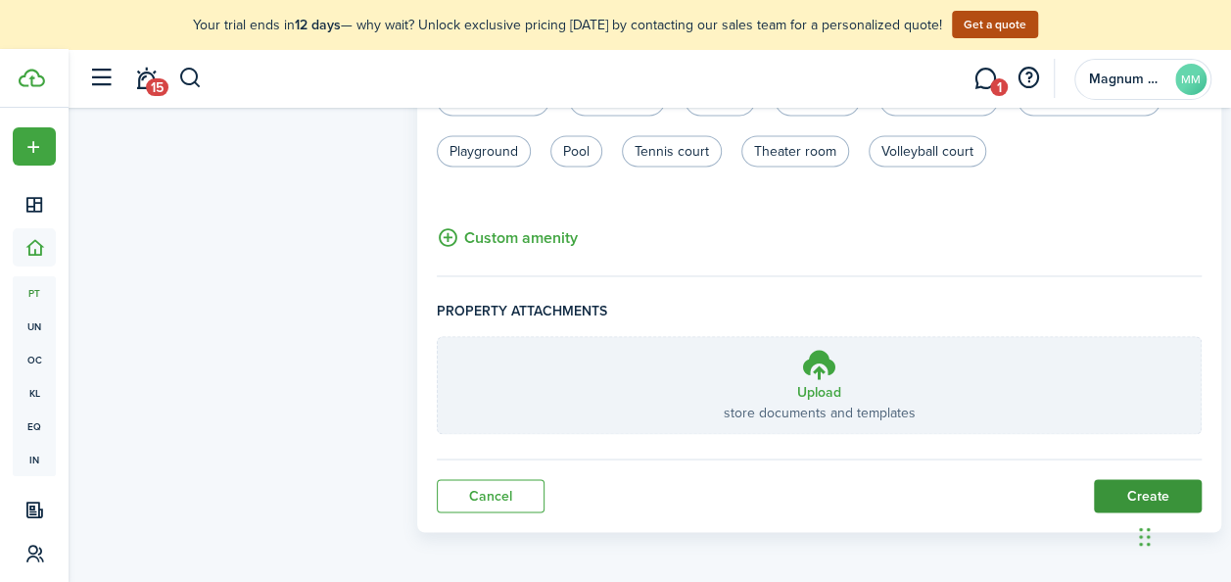
click at [1107, 490] on button "Create" at bounding box center [1148, 495] width 108 height 33
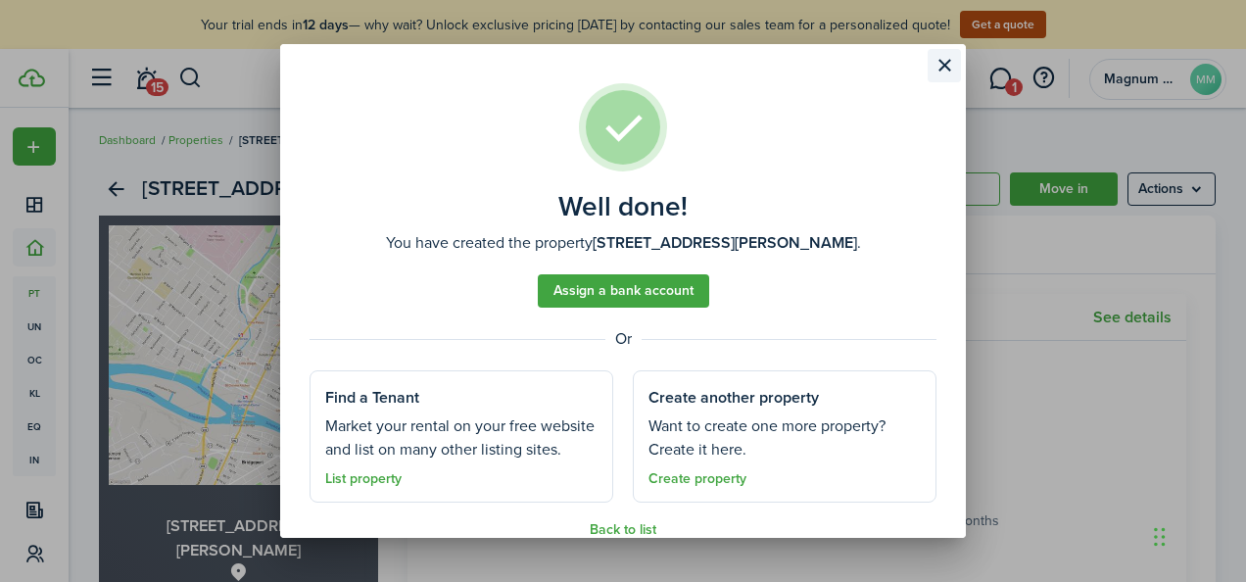
click at [940, 71] on button "Close modal" at bounding box center [944, 65] width 33 height 33
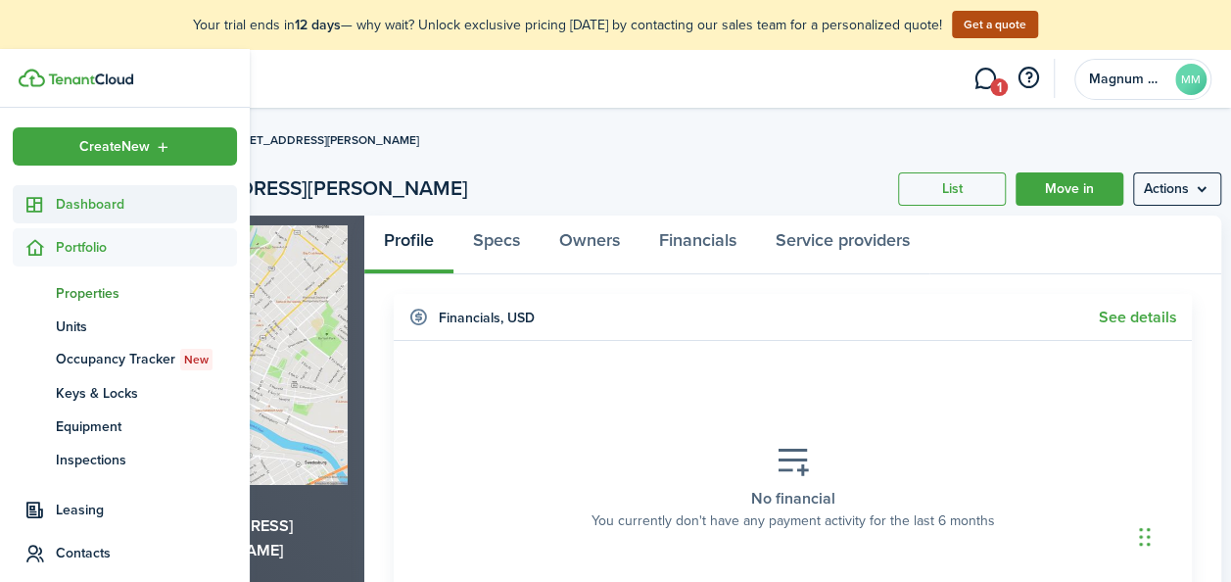
click at [78, 206] on span "Dashboard" at bounding box center [146, 204] width 181 height 21
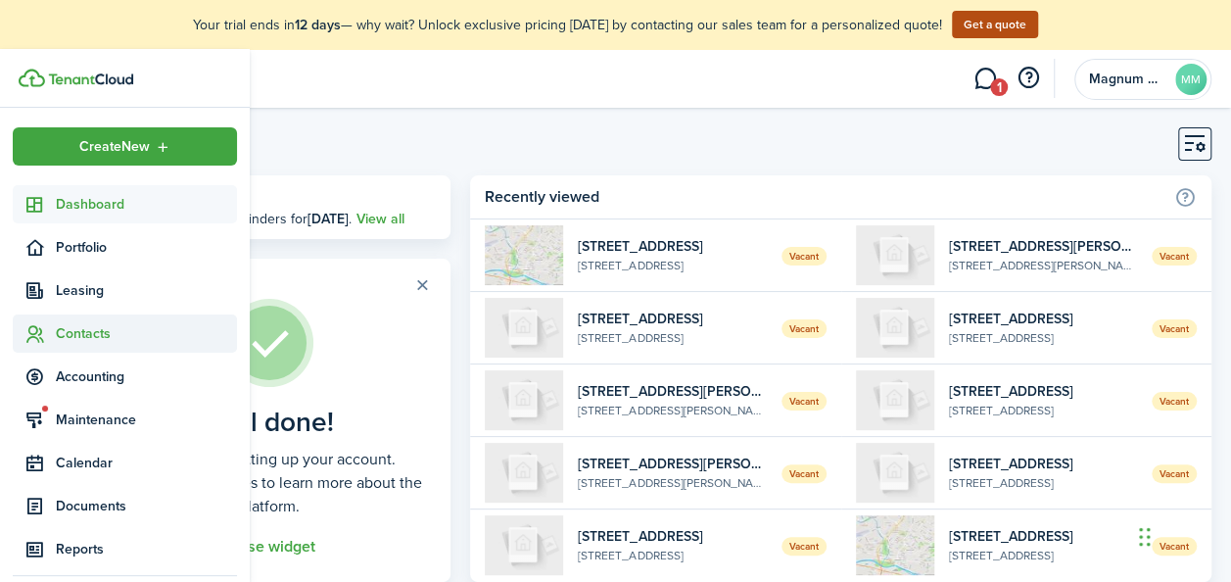
click at [70, 333] on span "Contacts" at bounding box center [146, 333] width 181 height 21
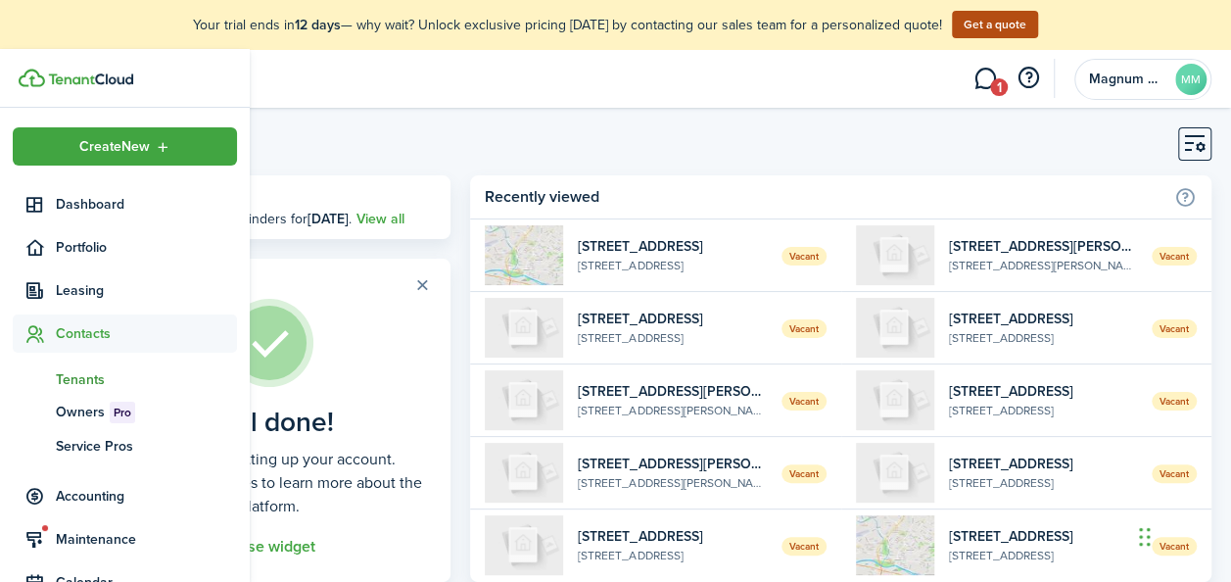
click at [66, 387] on span "Tenants" at bounding box center [146, 379] width 181 height 21
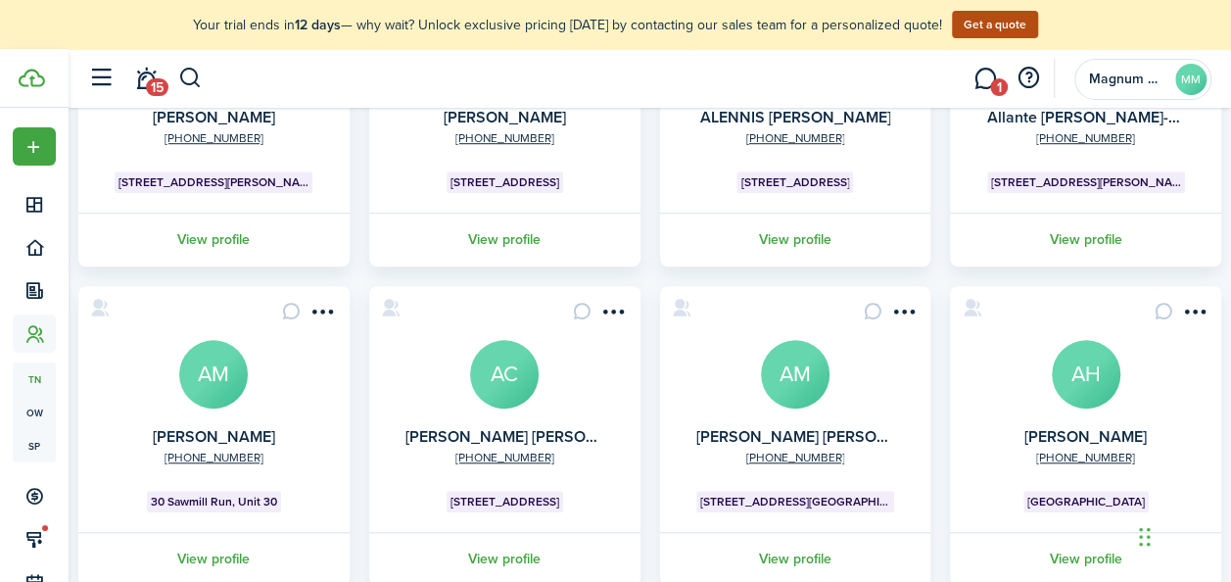
scroll to position [746, 0]
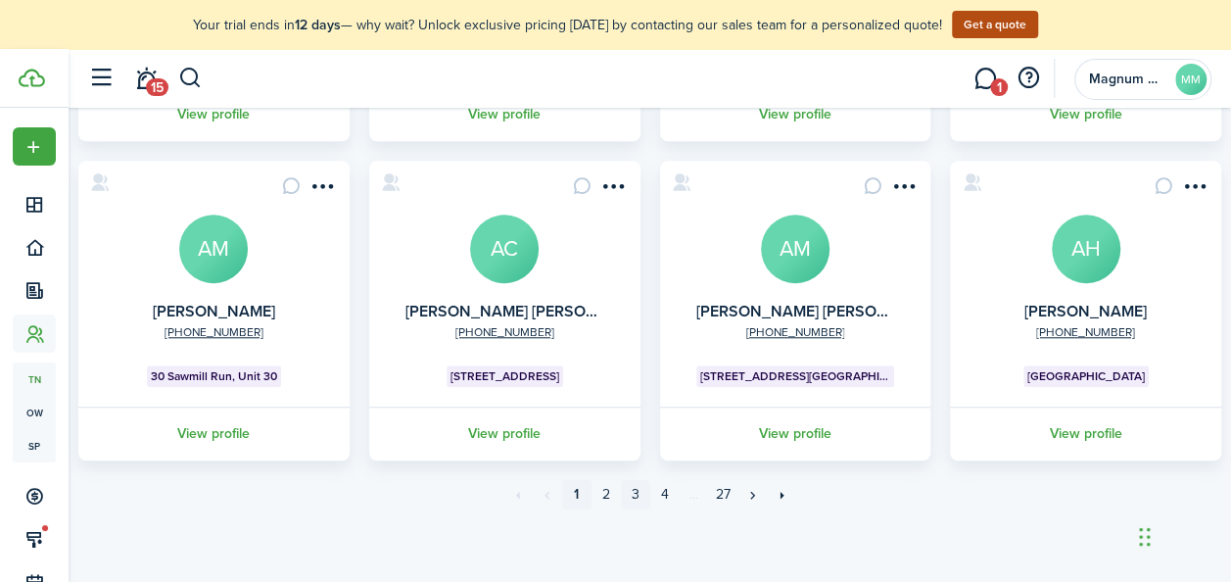
click at [631, 495] on link "3" at bounding box center [635, 494] width 29 height 29
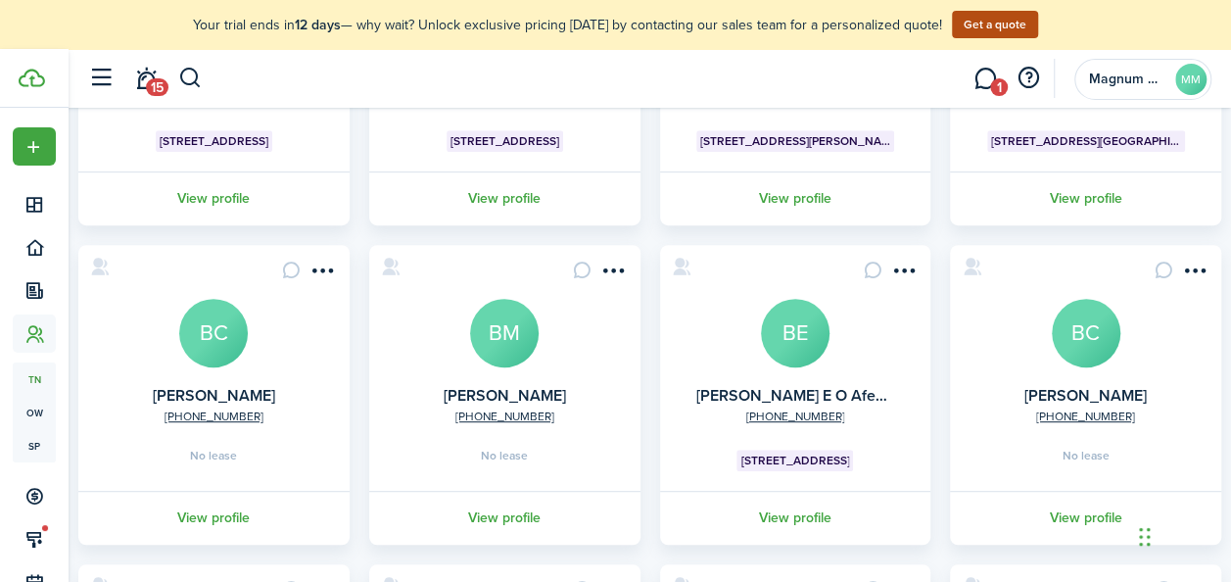
scroll to position [289, 0]
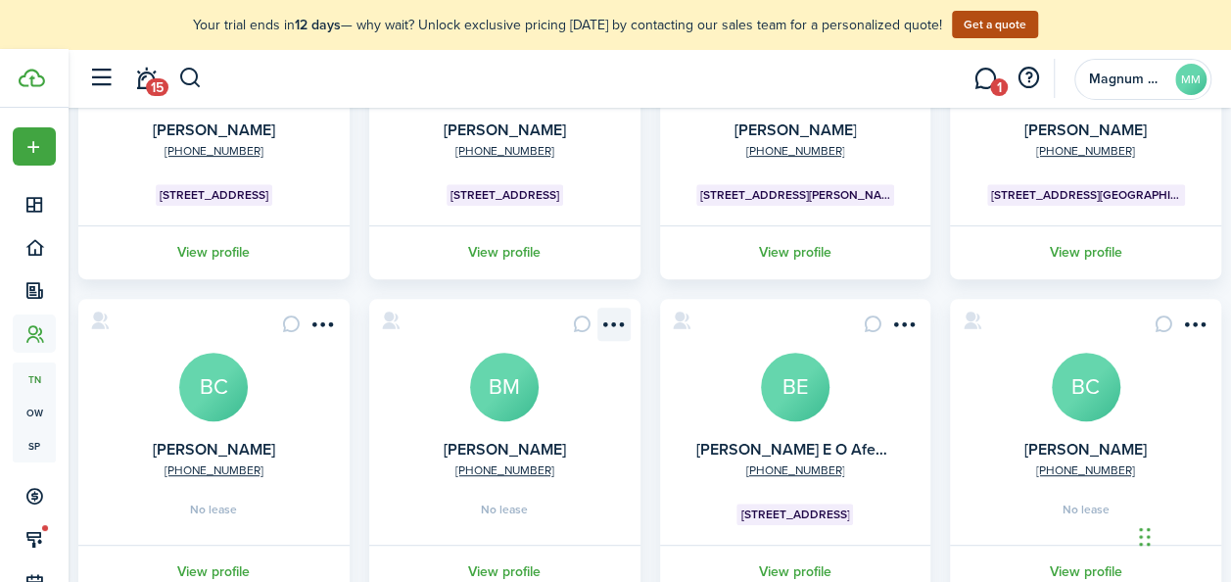
click at [607, 324] on menu-btn-icon "Open menu" at bounding box center [614, 324] width 33 height 33
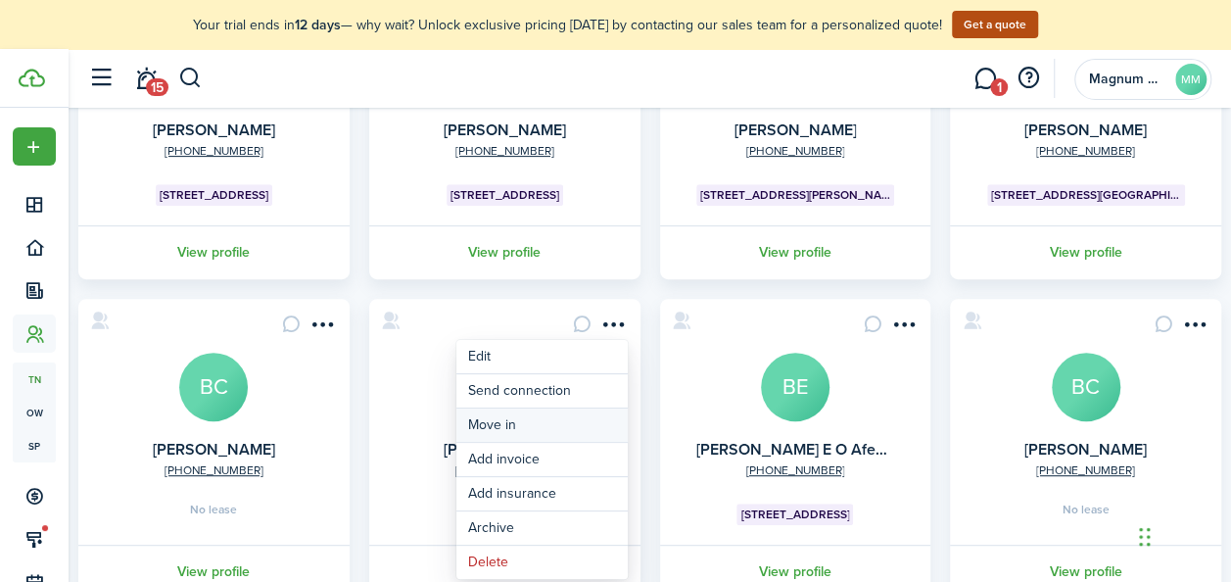
click at [496, 425] on link "Move in" at bounding box center [541, 424] width 171 height 33
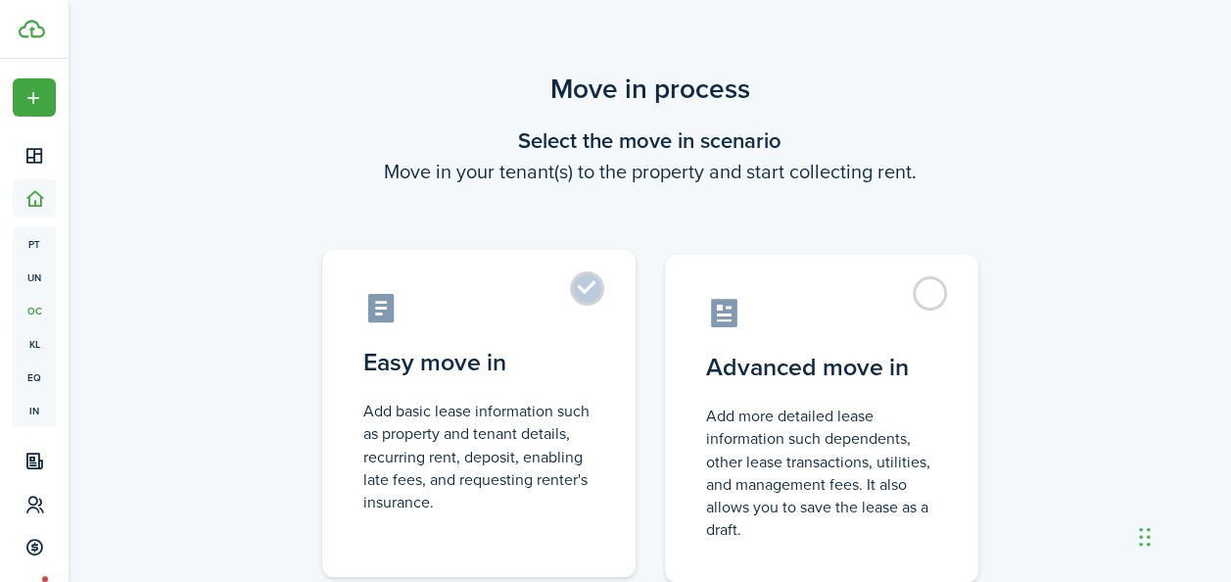
click at [582, 294] on label "Easy move in Add basic lease information such as property and tenant details, r…" at bounding box center [478, 413] width 313 height 327
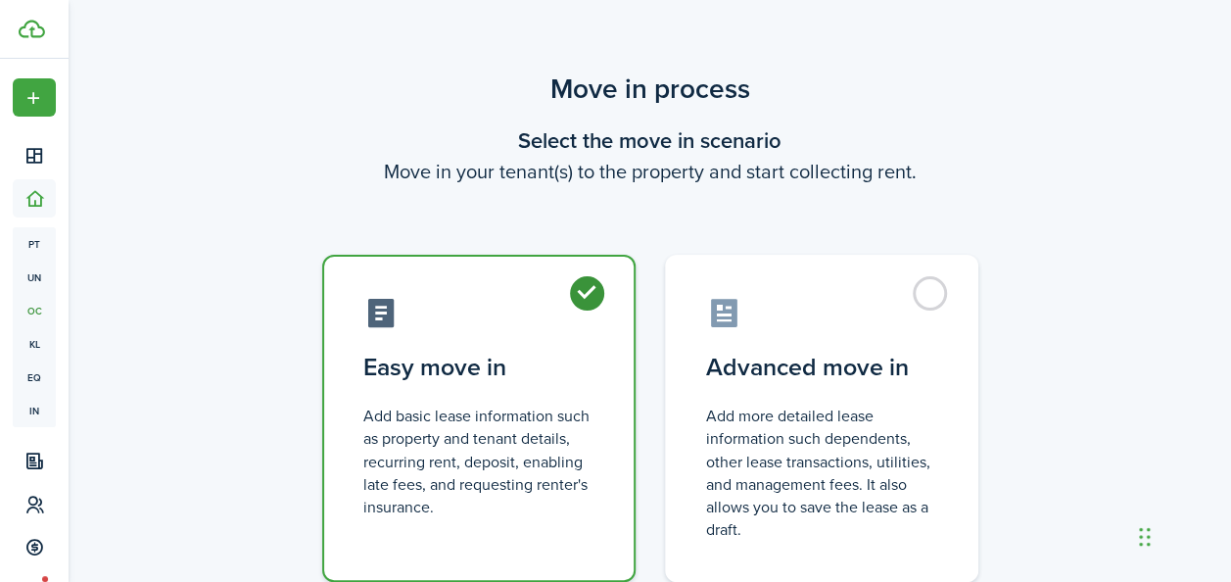
radio input "true"
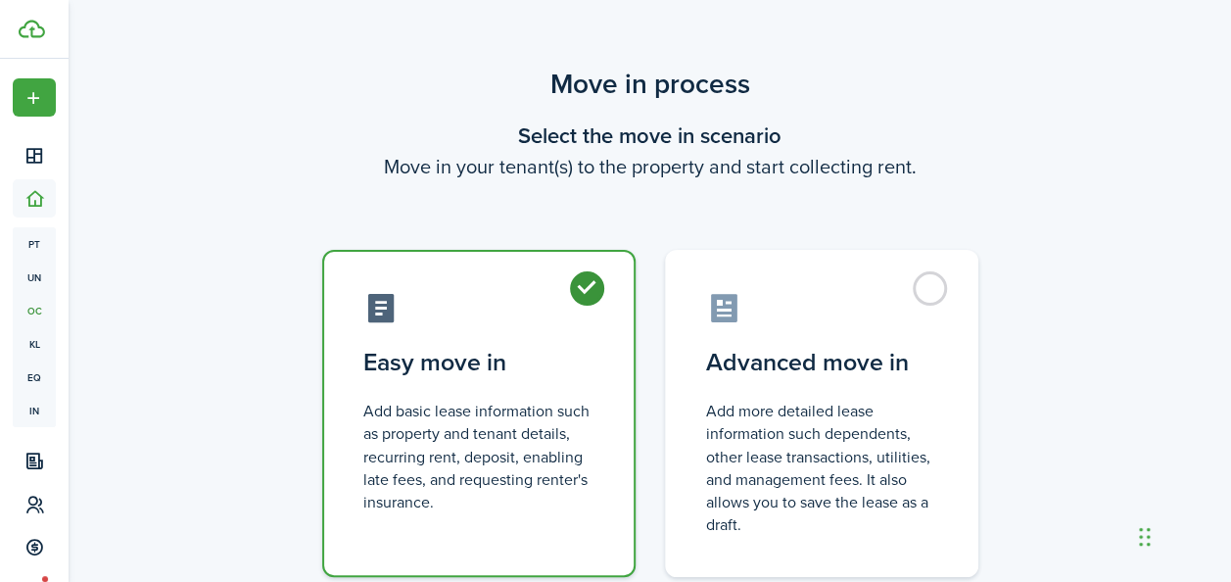
scroll to position [146, 0]
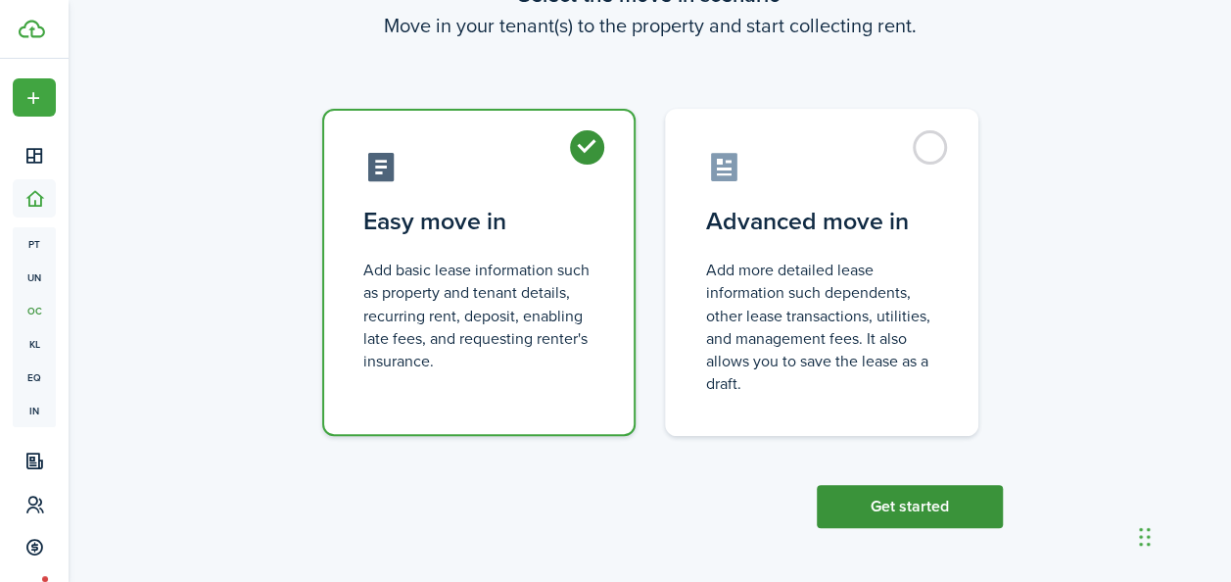
click at [956, 504] on button "Get started" at bounding box center [910, 506] width 186 height 43
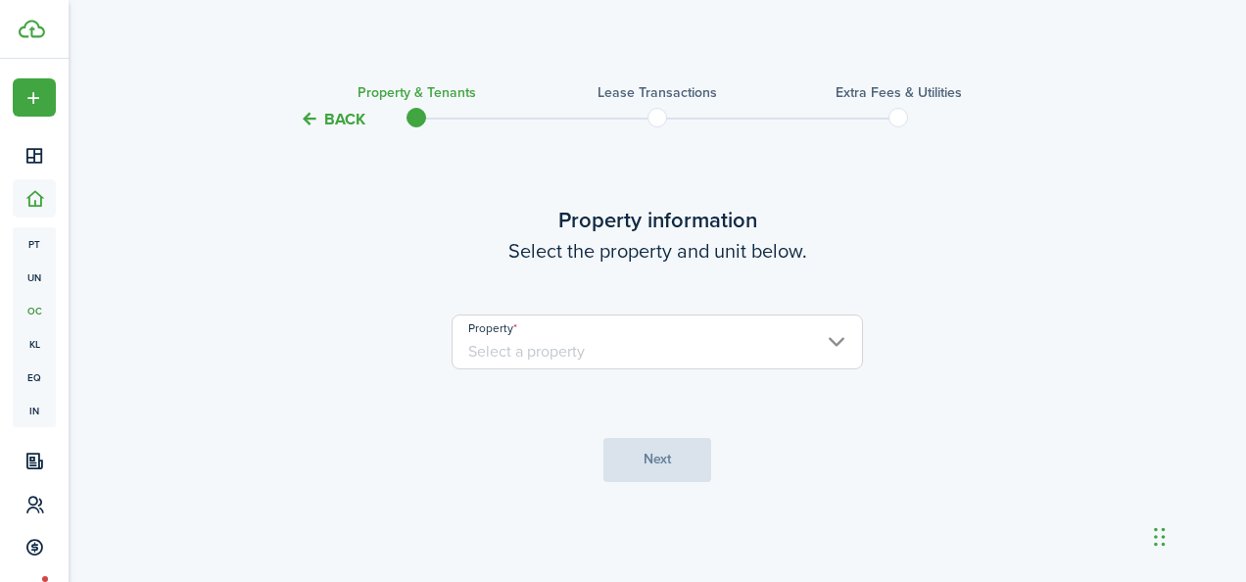
click at [680, 341] on input "Property" at bounding box center [657, 341] width 411 height 55
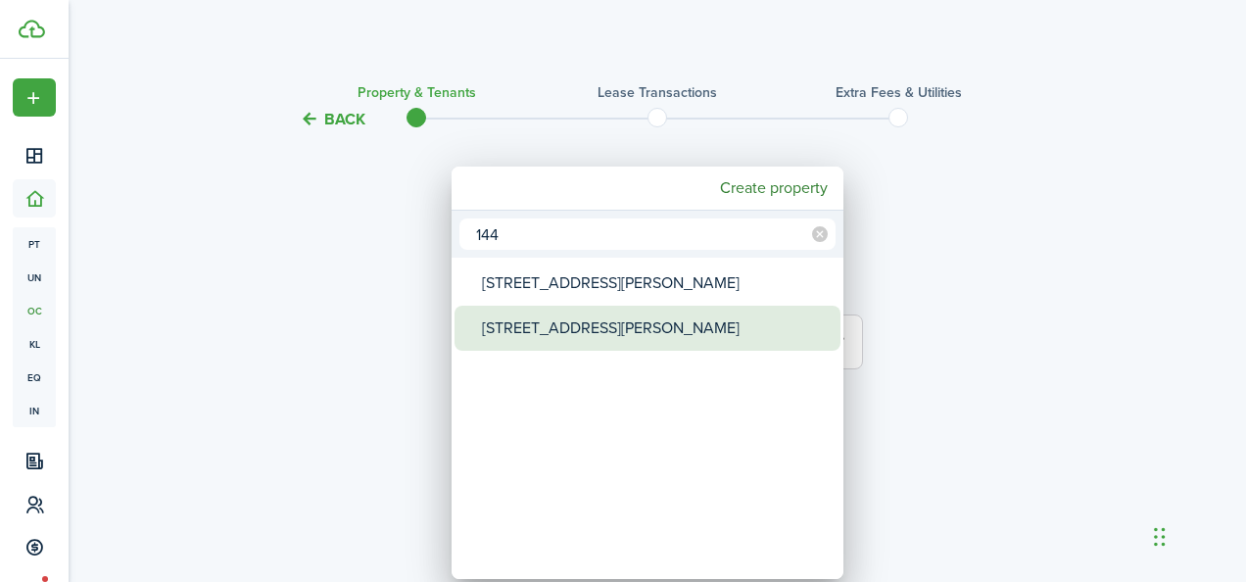
type input "144"
click at [680, 341] on div "[STREET_ADDRESS][PERSON_NAME]" at bounding box center [655, 328] width 347 height 45
type input "[STREET_ADDRESS][PERSON_NAME]"
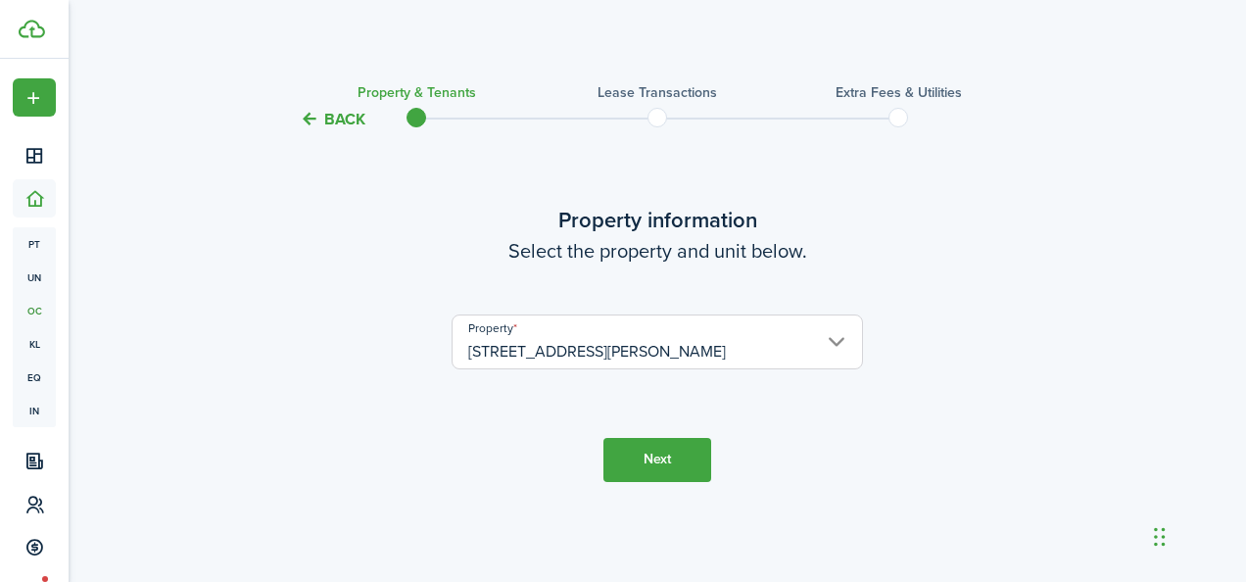
click at [682, 349] on input "[STREET_ADDRESS][PERSON_NAME]" at bounding box center [657, 341] width 411 height 55
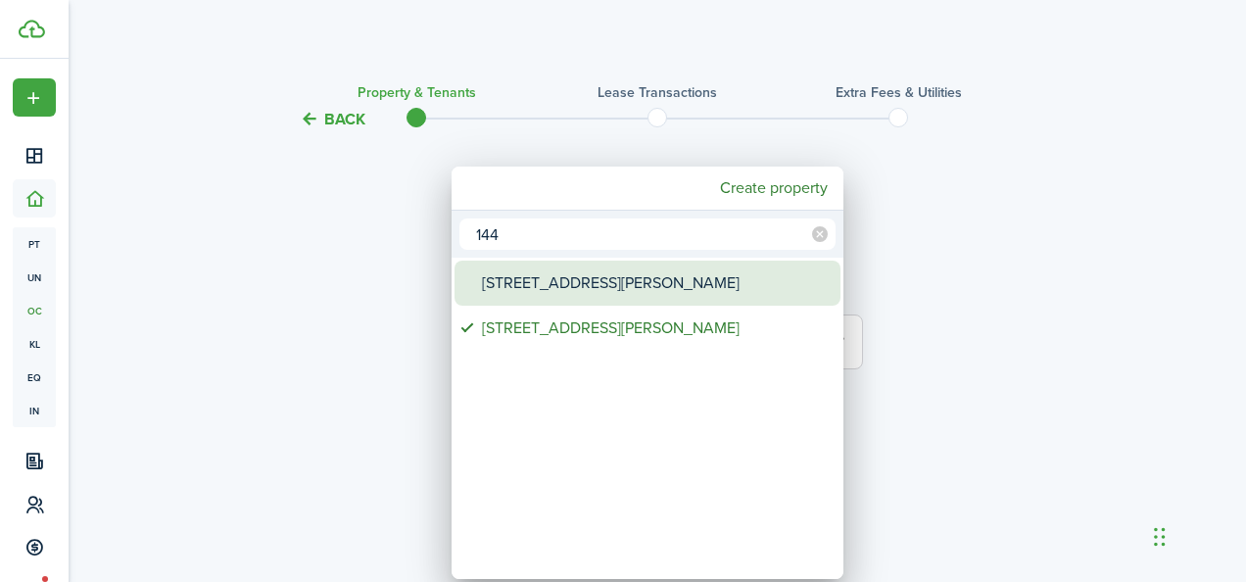
type input "144"
click at [622, 286] on div "[STREET_ADDRESS][PERSON_NAME]" at bounding box center [655, 283] width 347 height 45
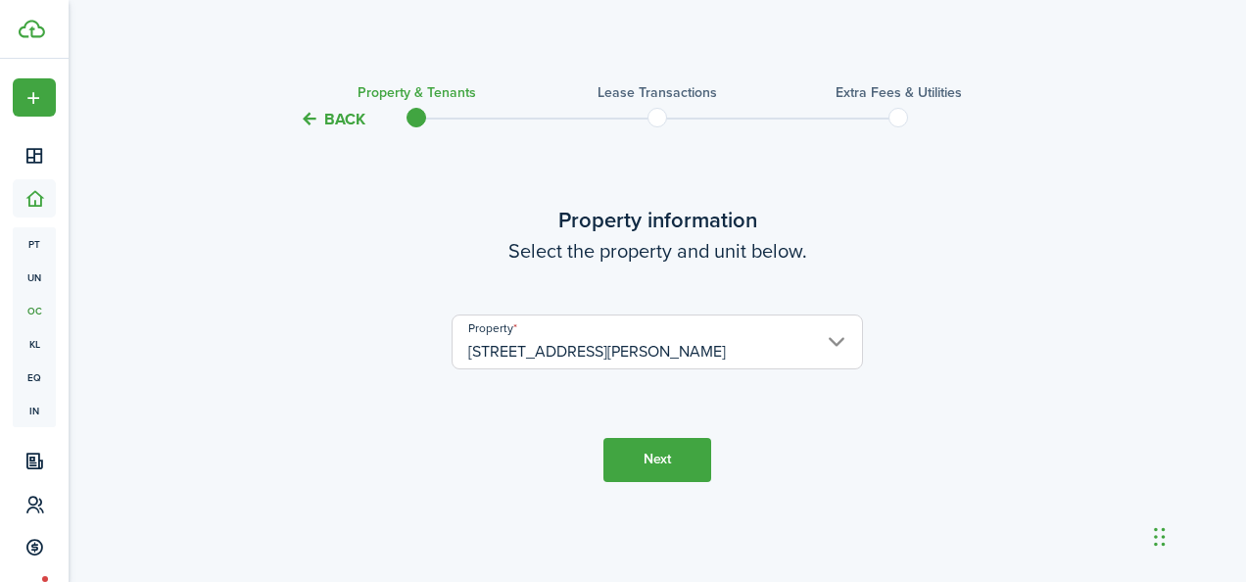
click at [829, 347] on input "[STREET_ADDRESS][PERSON_NAME]" at bounding box center [657, 341] width 411 height 55
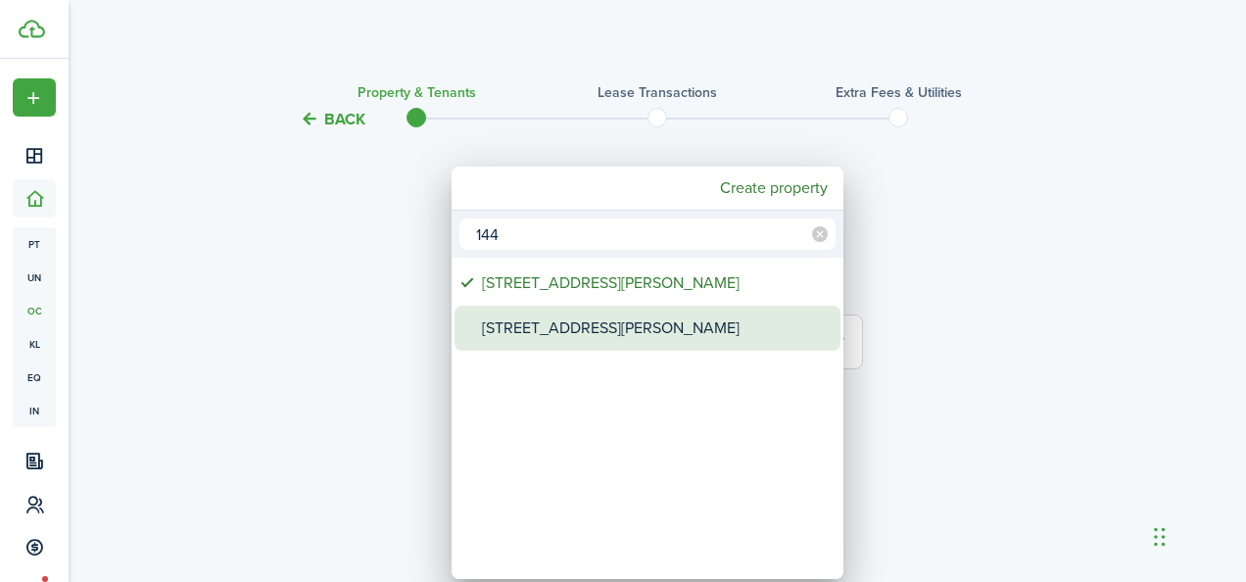
type input "144"
click at [598, 319] on div "[STREET_ADDRESS][PERSON_NAME]" at bounding box center [655, 328] width 347 height 45
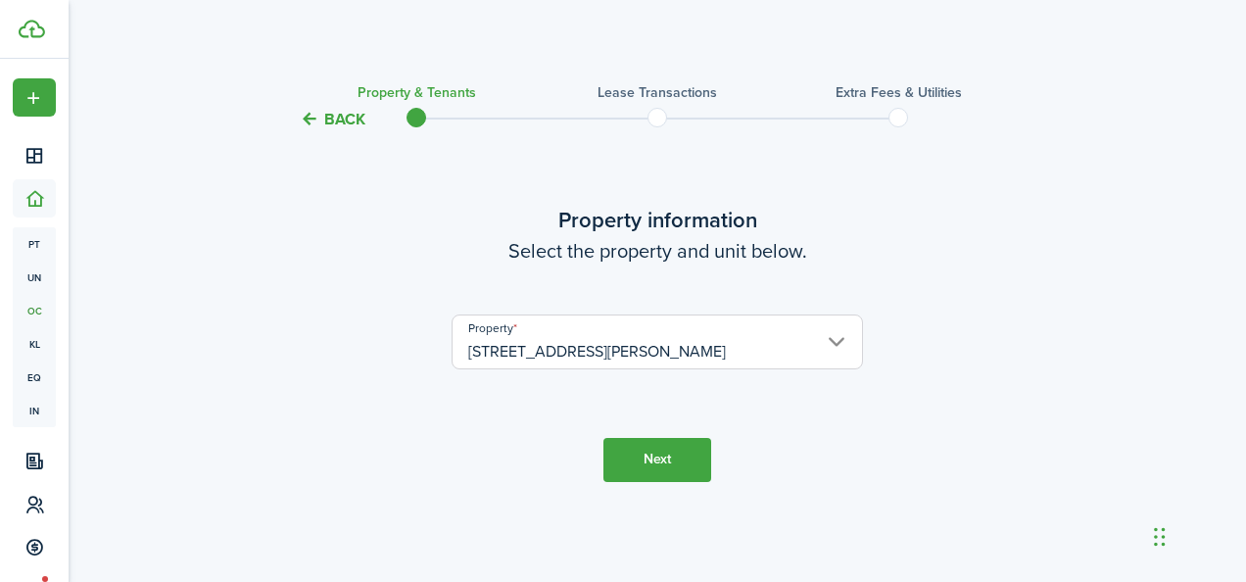
click at [640, 471] on button "Next" at bounding box center [657, 460] width 108 height 44
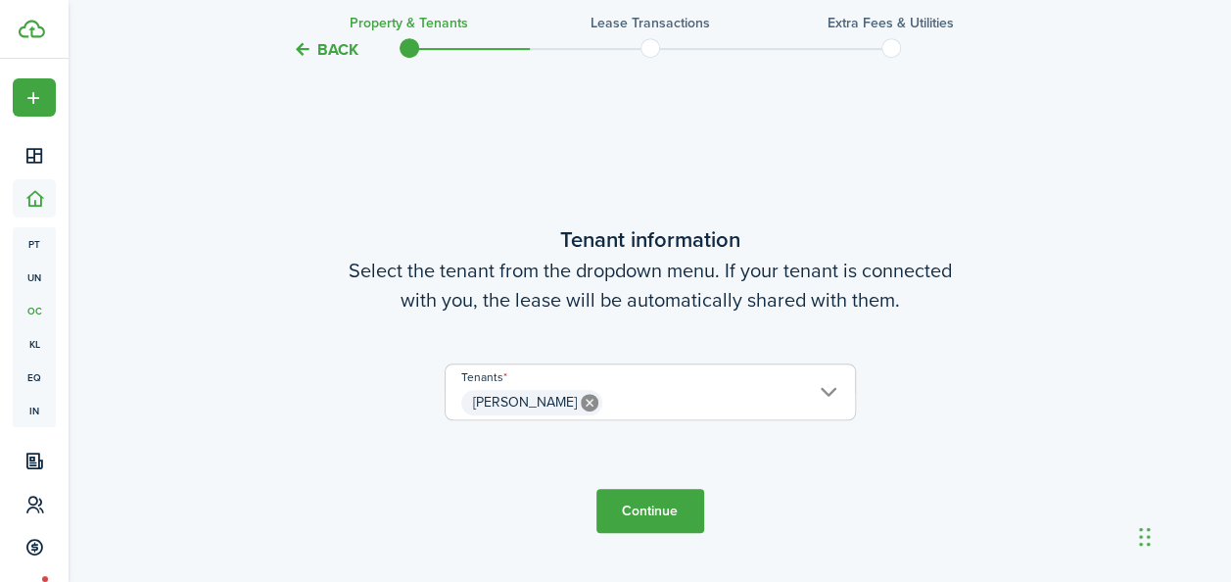
scroll to position [451, 0]
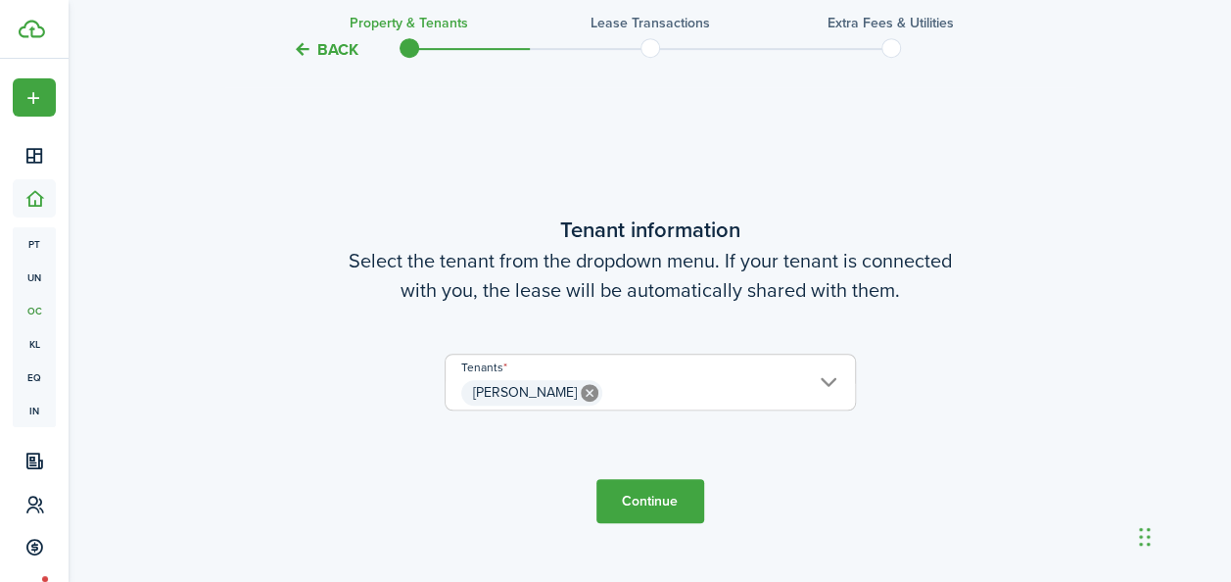
click at [656, 498] on button "Continue" at bounding box center [651, 501] width 108 height 44
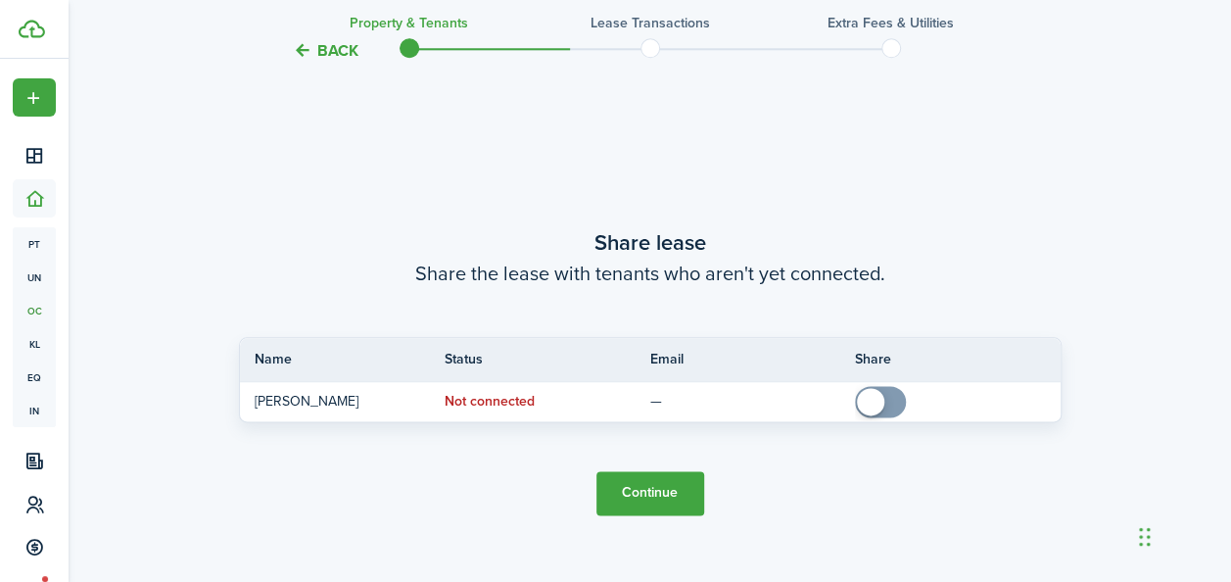
scroll to position [1032, 0]
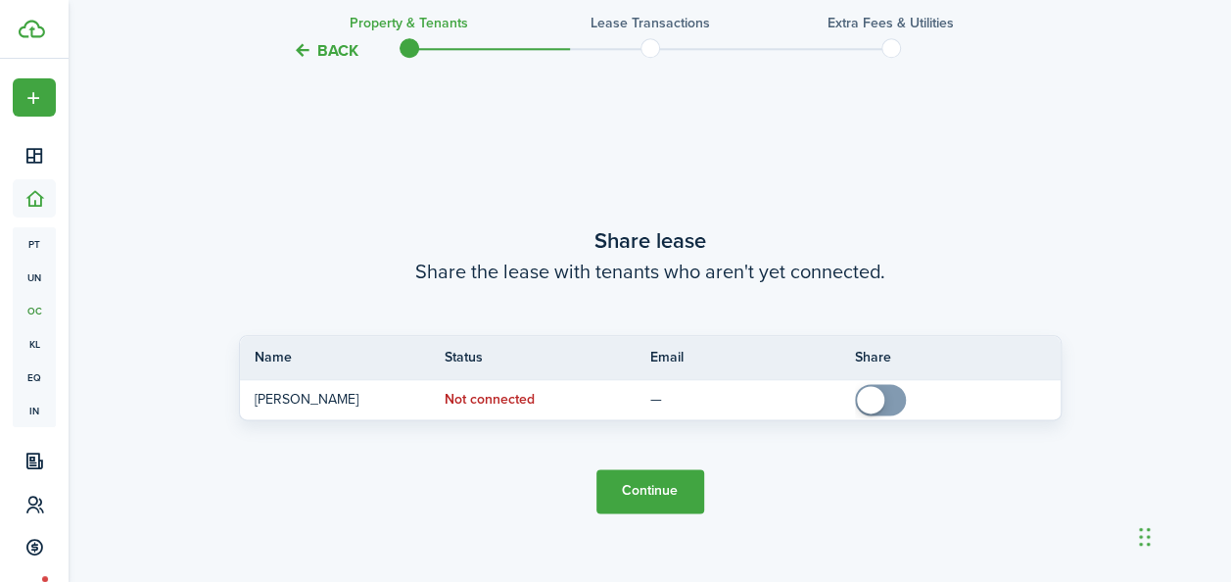
click at [658, 492] on button "Continue" at bounding box center [651, 491] width 108 height 44
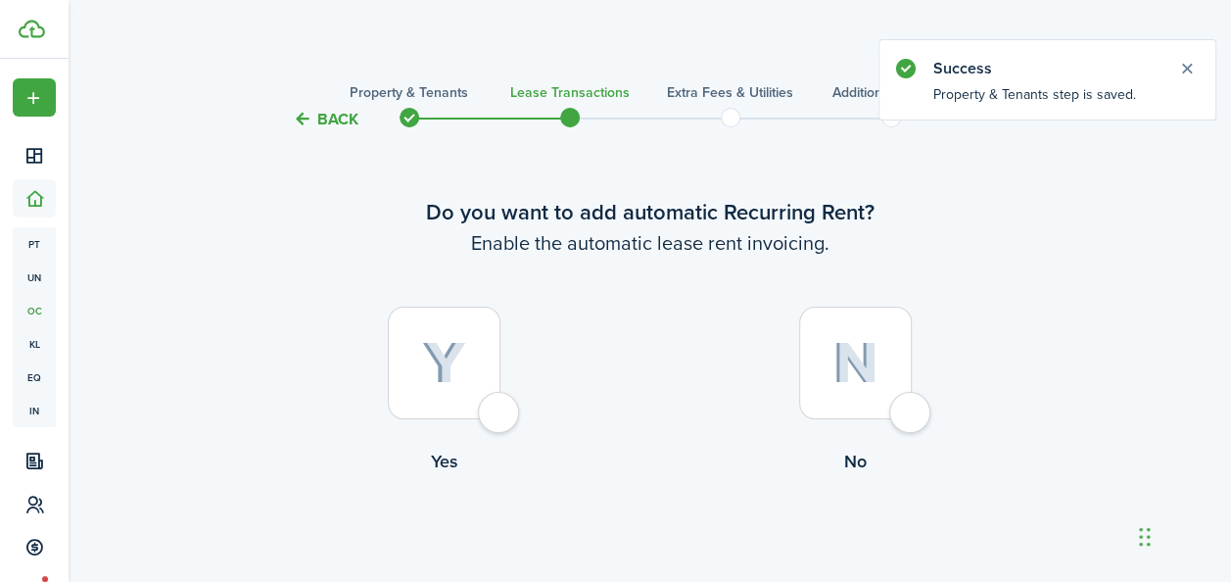
click at [478, 381] on div at bounding box center [444, 363] width 113 height 113
radio input "true"
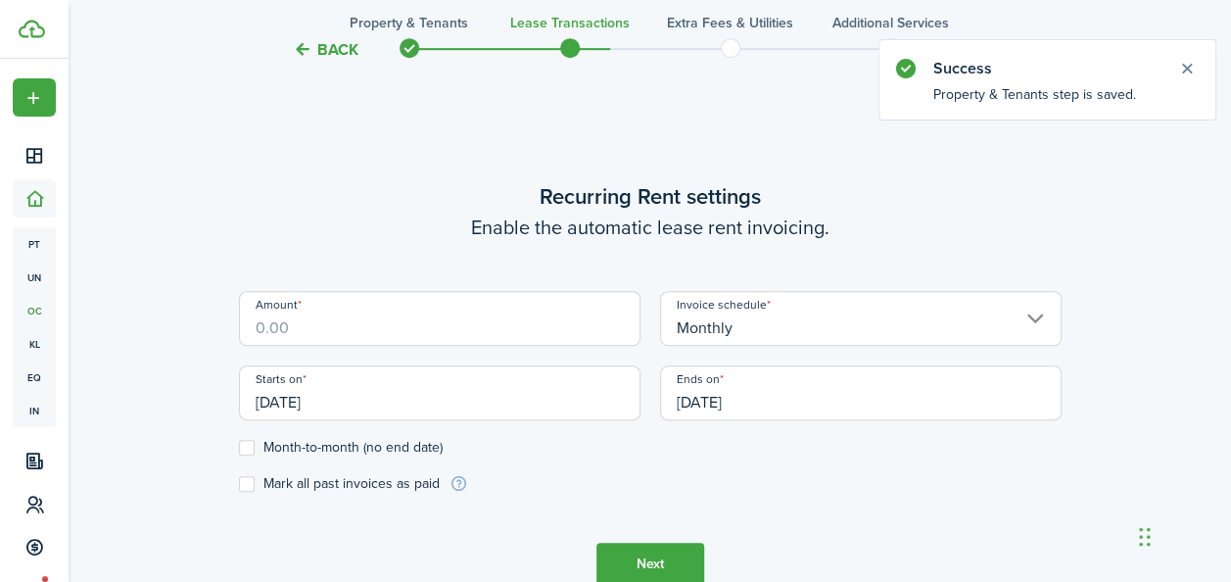
scroll to position [539, 0]
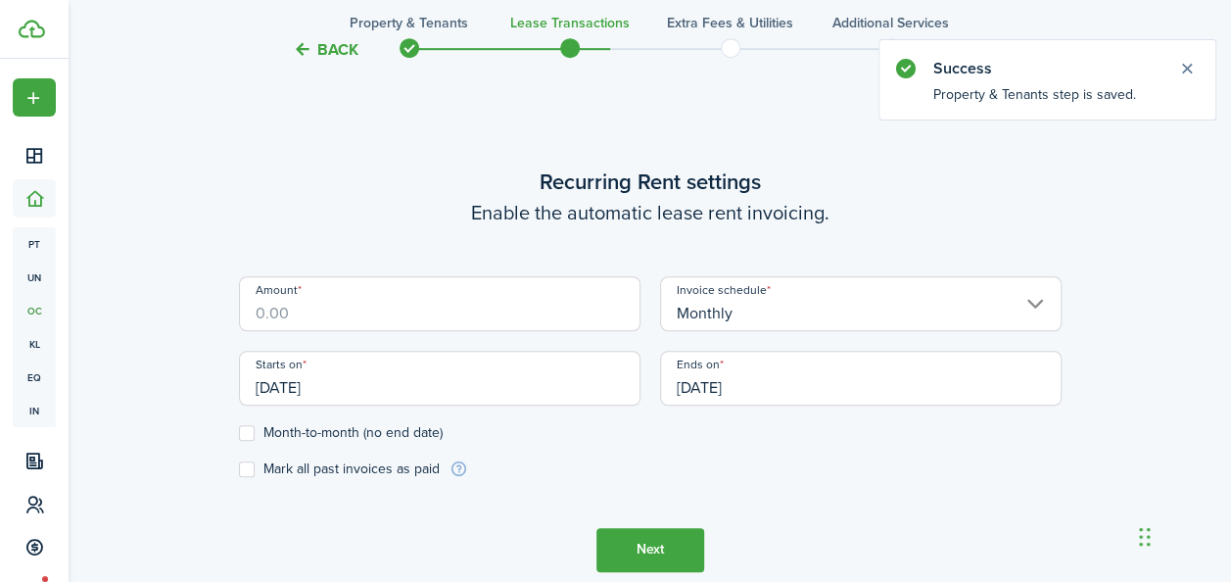
click at [492, 311] on input "Amount" at bounding box center [440, 303] width 402 height 55
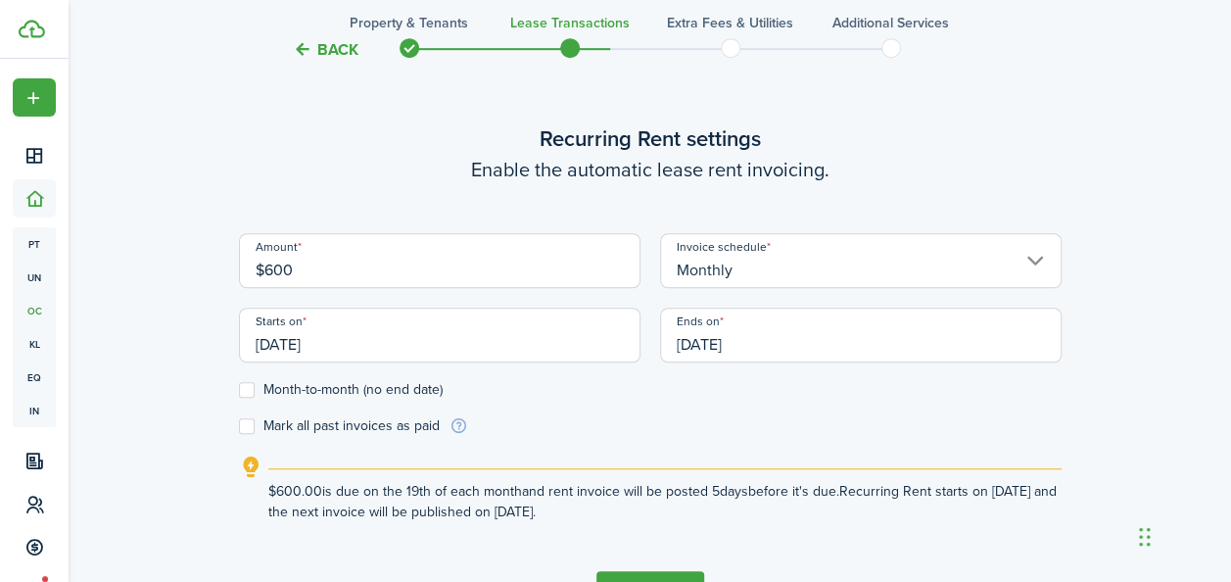
type input "$600.00"
click at [254, 400] on form "Amount $600.00 Invoice schedule Monthly Starts on [DATE] Ends on [DATE] Month-t…" at bounding box center [650, 334] width 823 height 203
click at [248, 390] on label "Month-to-month (no end date)" at bounding box center [341, 390] width 204 height 16
click at [239, 390] on input "Month-to-month (no end date)" at bounding box center [238, 389] width 1 height 1
checkbox input "true"
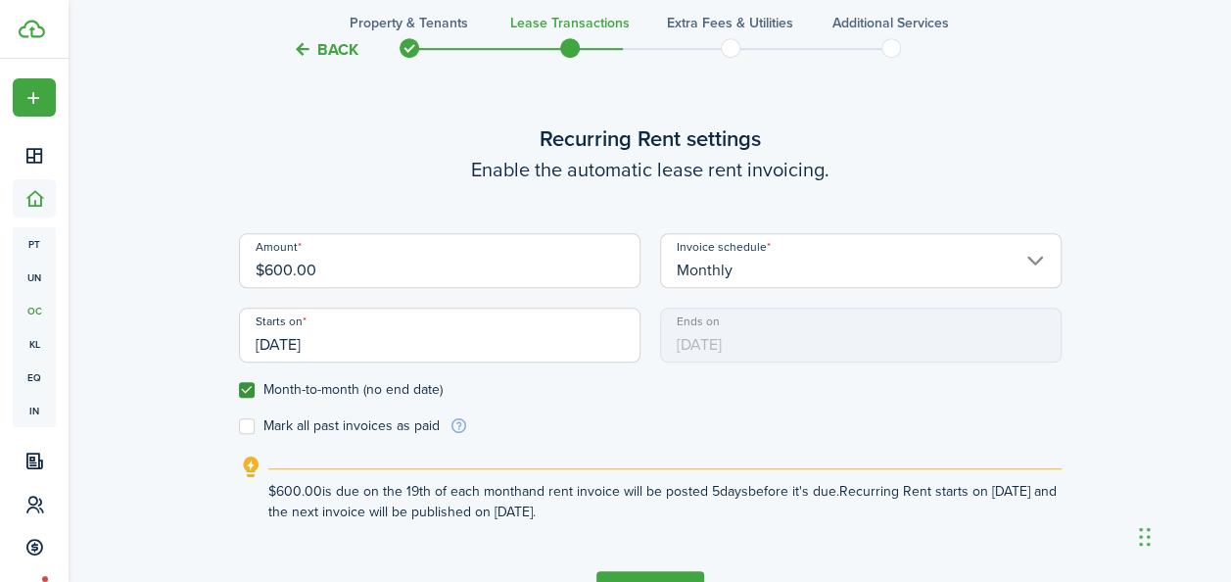
click at [371, 334] on input "[DATE]" at bounding box center [440, 335] width 402 height 55
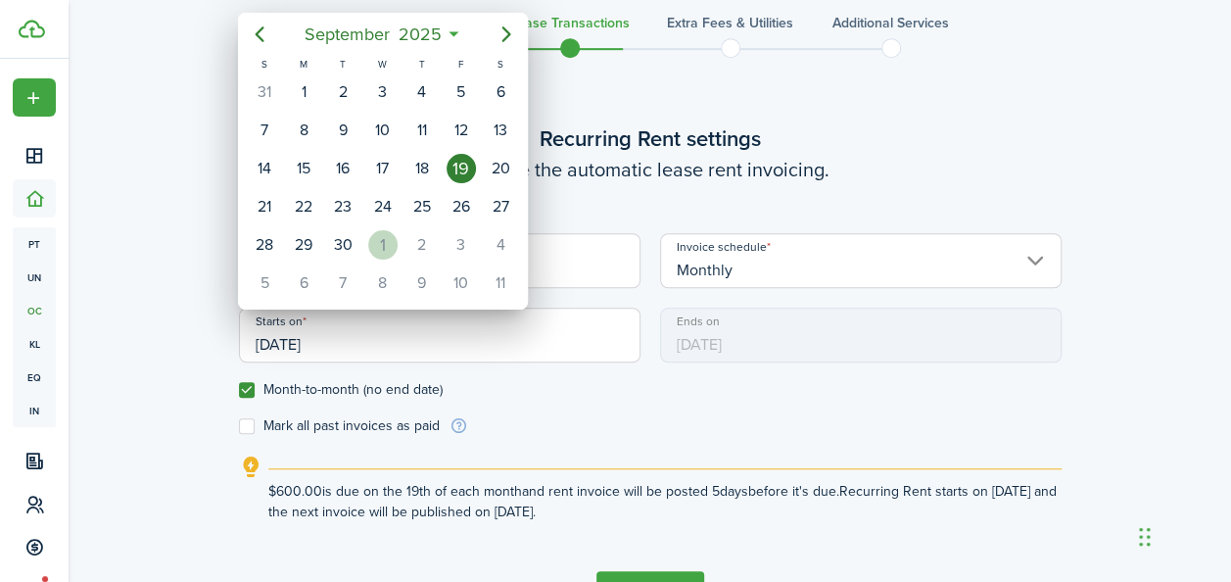
click at [376, 245] on div "1" at bounding box center [382, 244] width 29 height 29
type input "[DATE]"
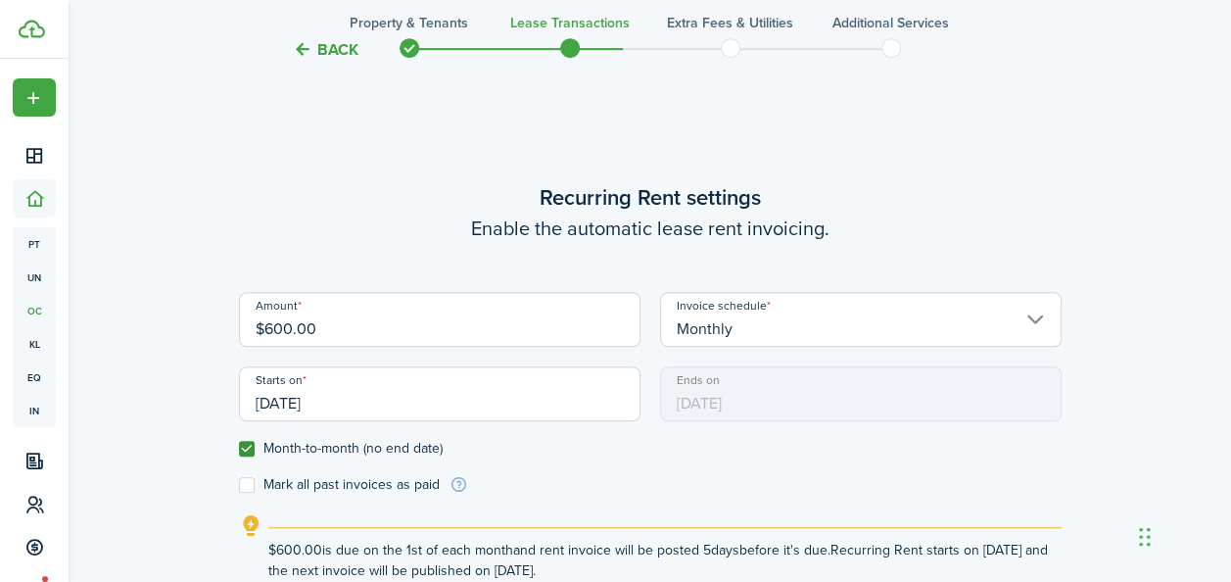
scroll to position [564, 0]
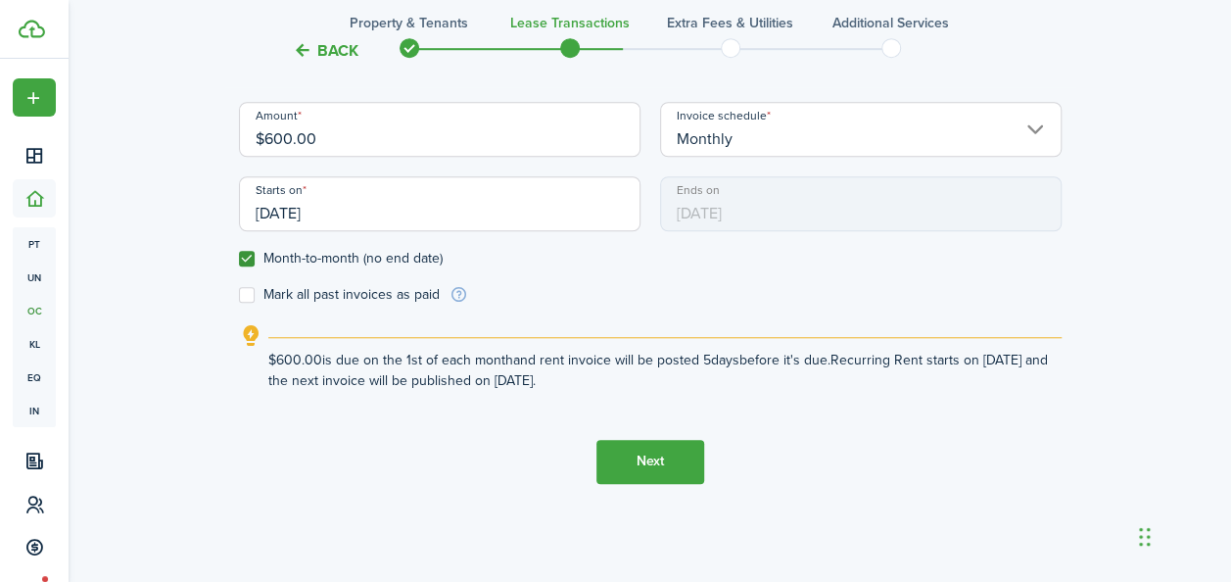
click at [666, 470] on button "Next" at bounding box center [651, 462] width 108 height 44
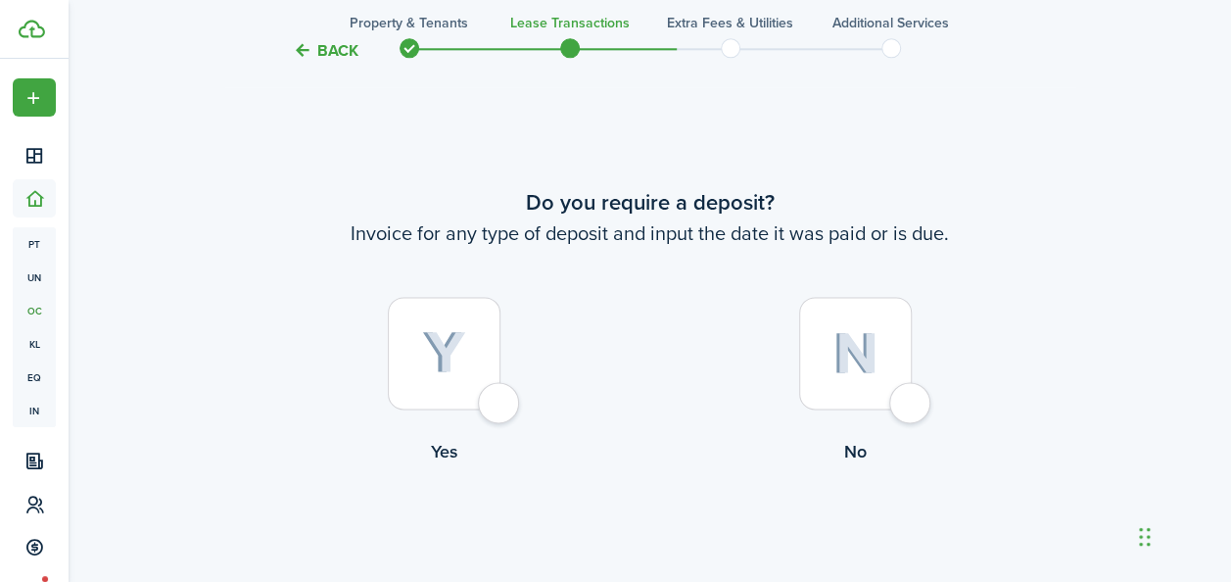
scroll to position [1121, 0]
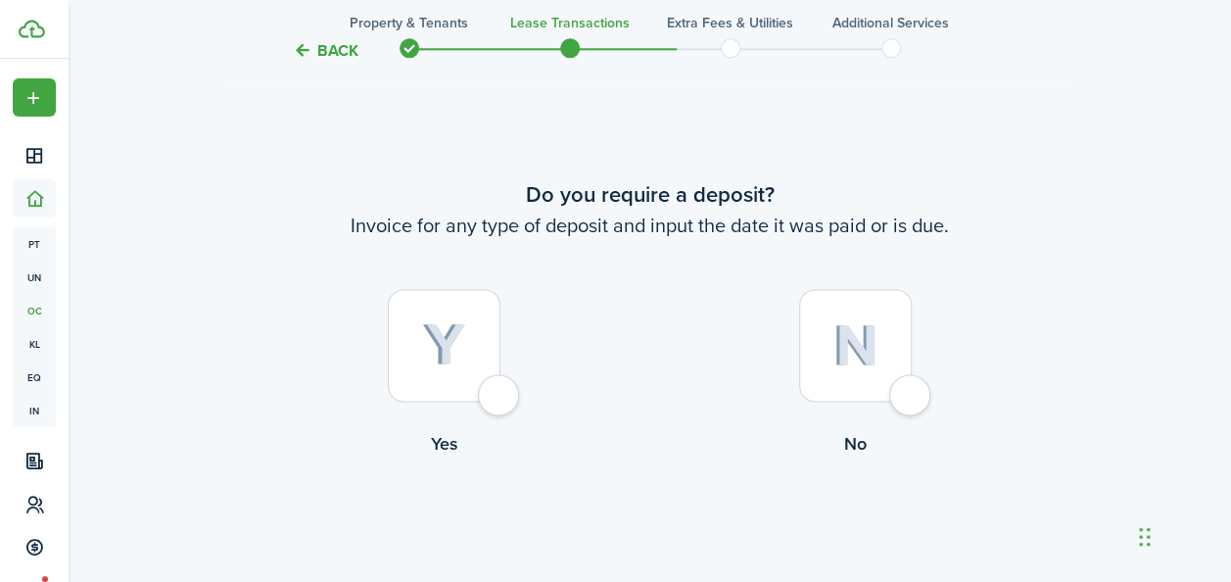
click at [874, 348] on img at bounding box center [856, 345] width 46 height 42
radio input "true"
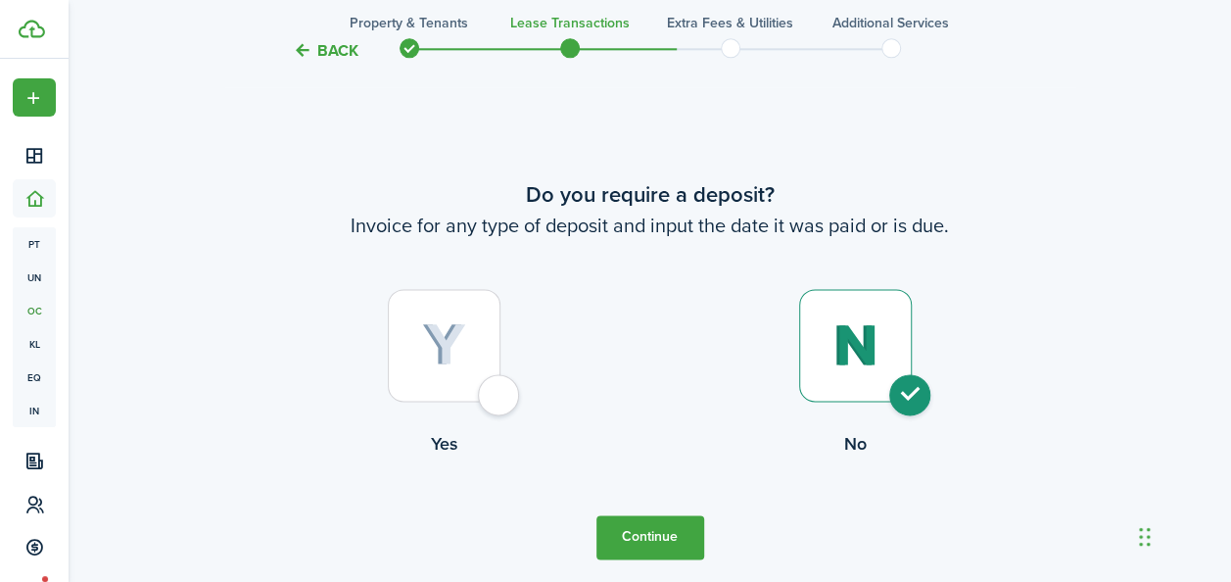
click at [658, 543] on button "Continue" at bounding box center [651, 537] width 108 height 44
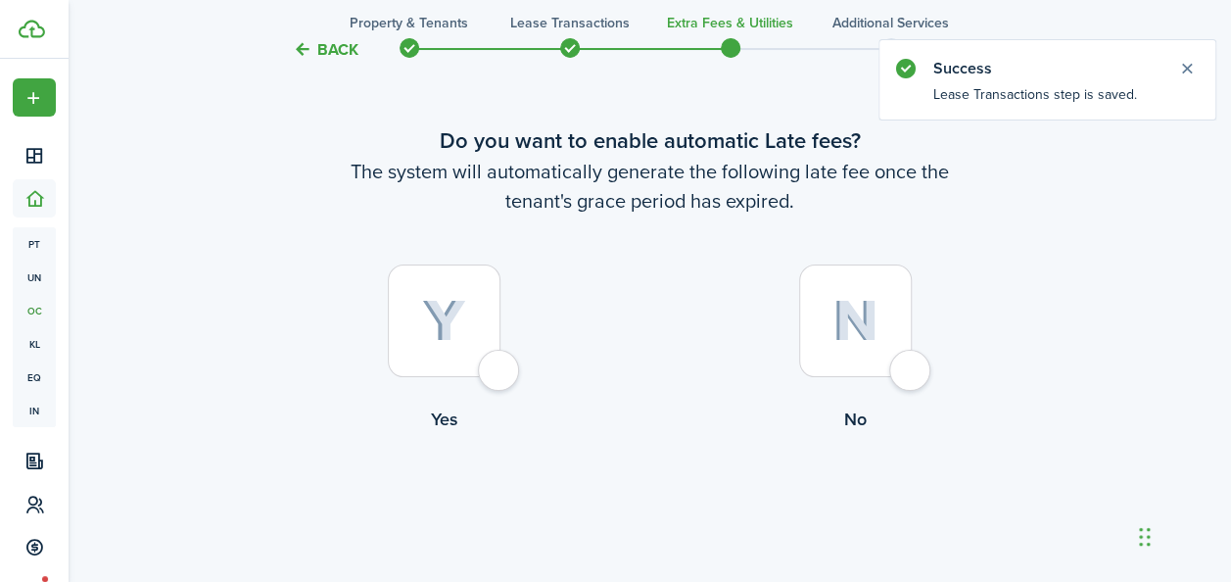
scroll to position [118, 0]
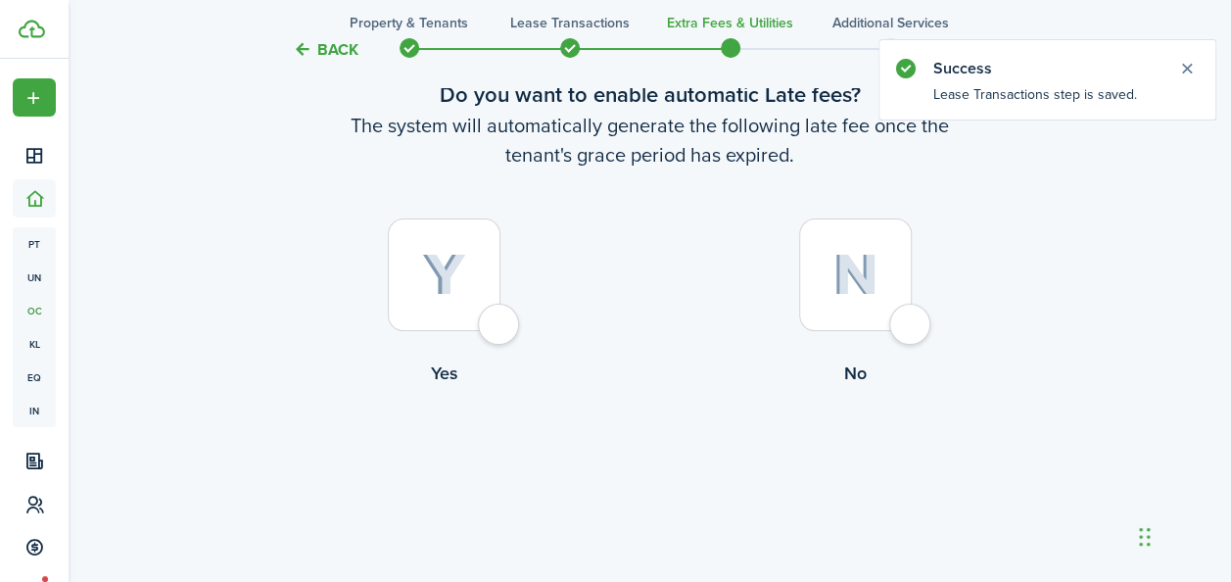
click at [421, 296] on div at bounding box center [444, 274] width 113 height 113
radio input "true"
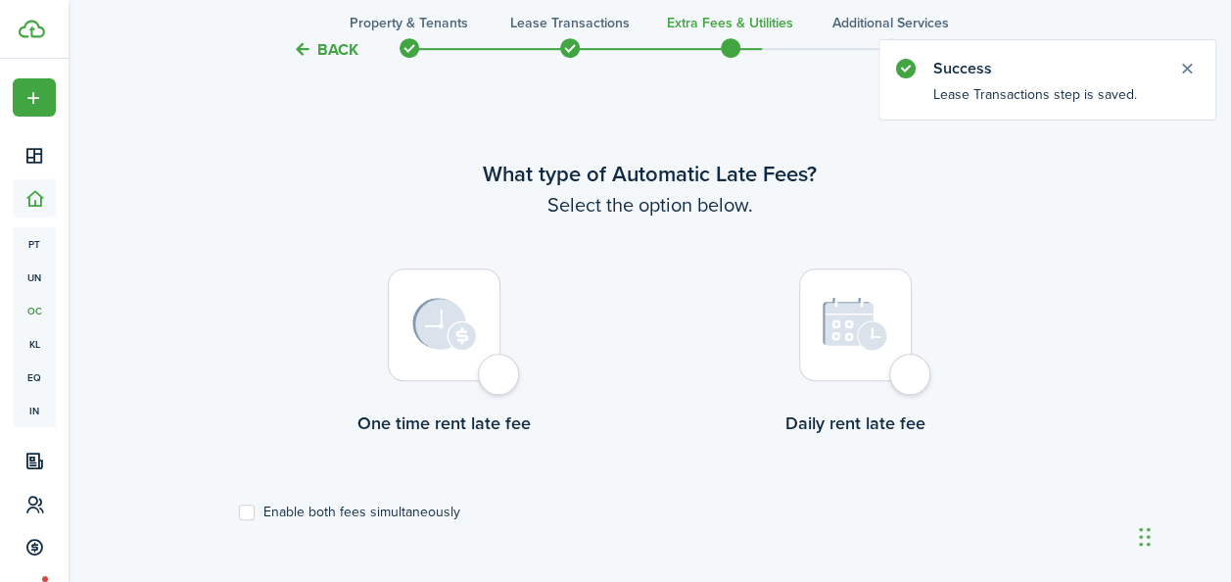
scroll to position [568, 0]
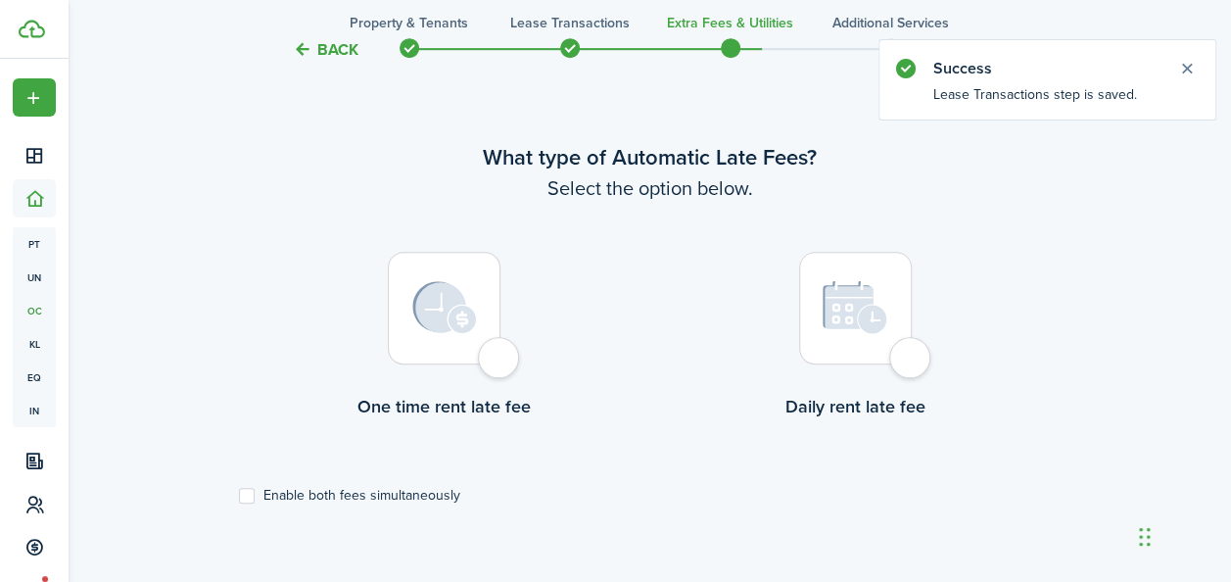
click at [452, 344] on div at bounding box center [444, 308] width 113 height 113
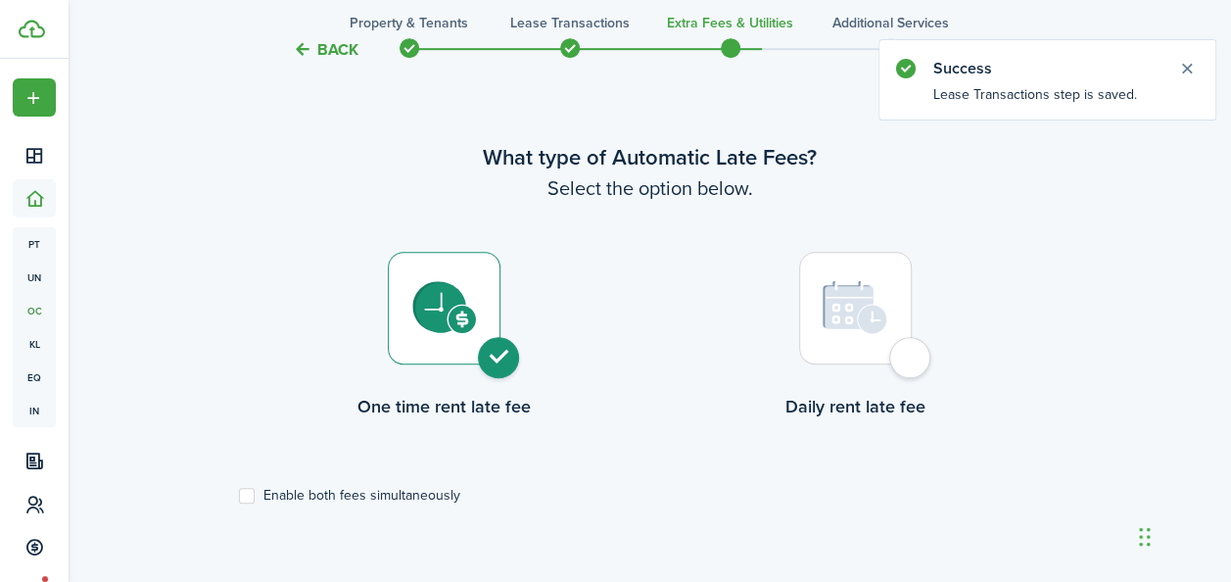
radio input "true"
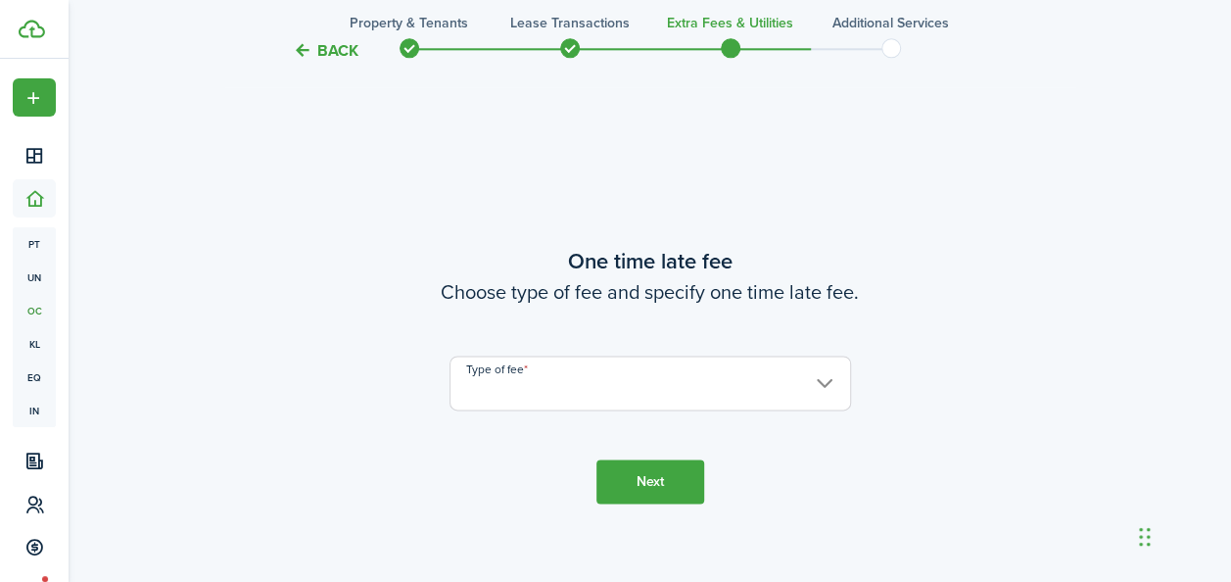
scroll to position [1150, 0]
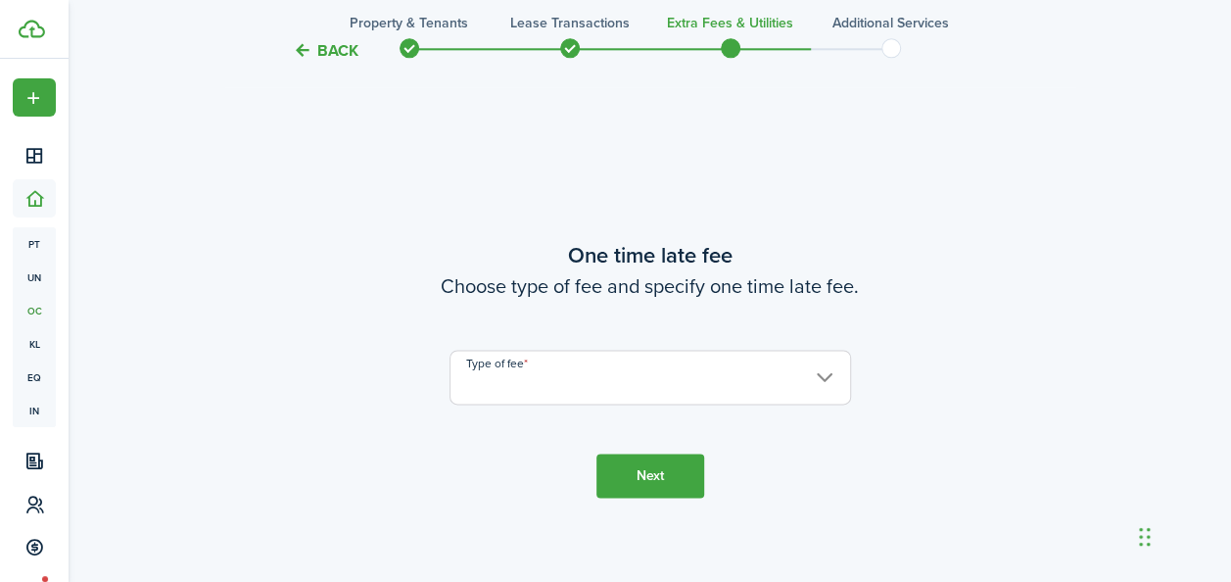
click at [794, 383] on input "Type of fee" at bounding box center [651, 377] width 402 height 55
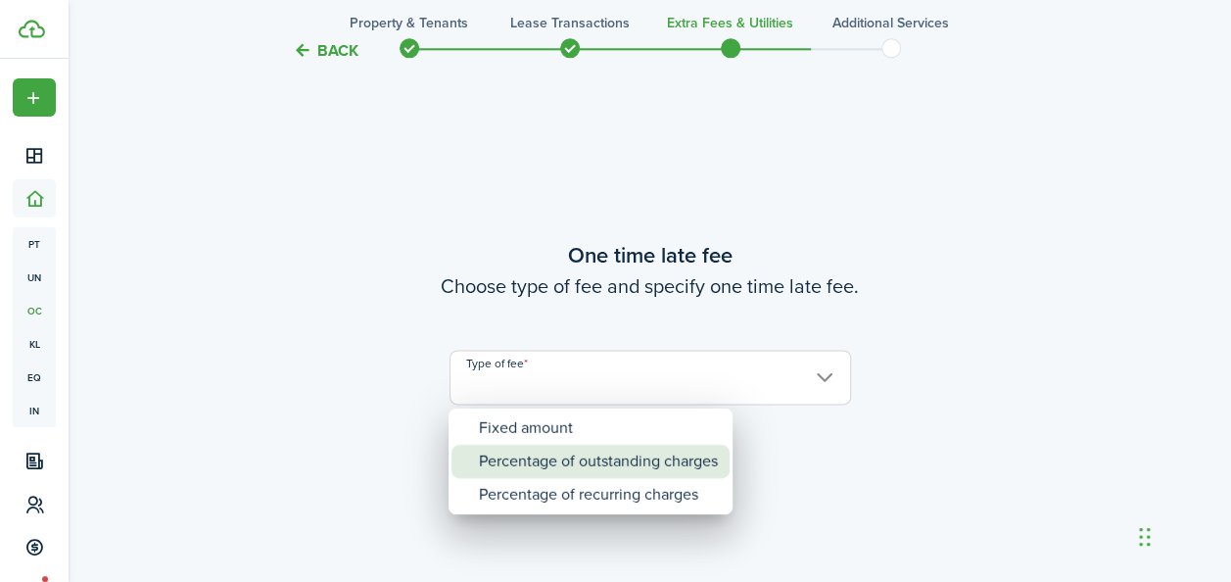
click at [626, 454] on div "Percentage of outstanding charges" at bounding box center [598, 461] width 239 height 33
type input "Percentage of outstanding charges"
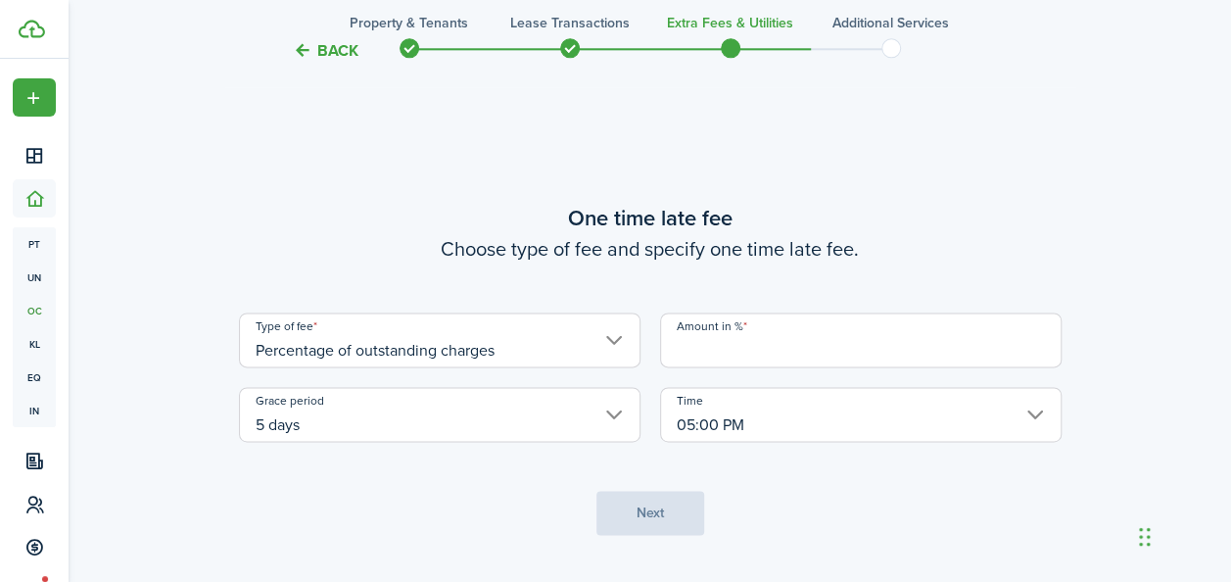
click at [711, 345] on input "Amount in %" at bounding box center [861, 339] width 402 height 55
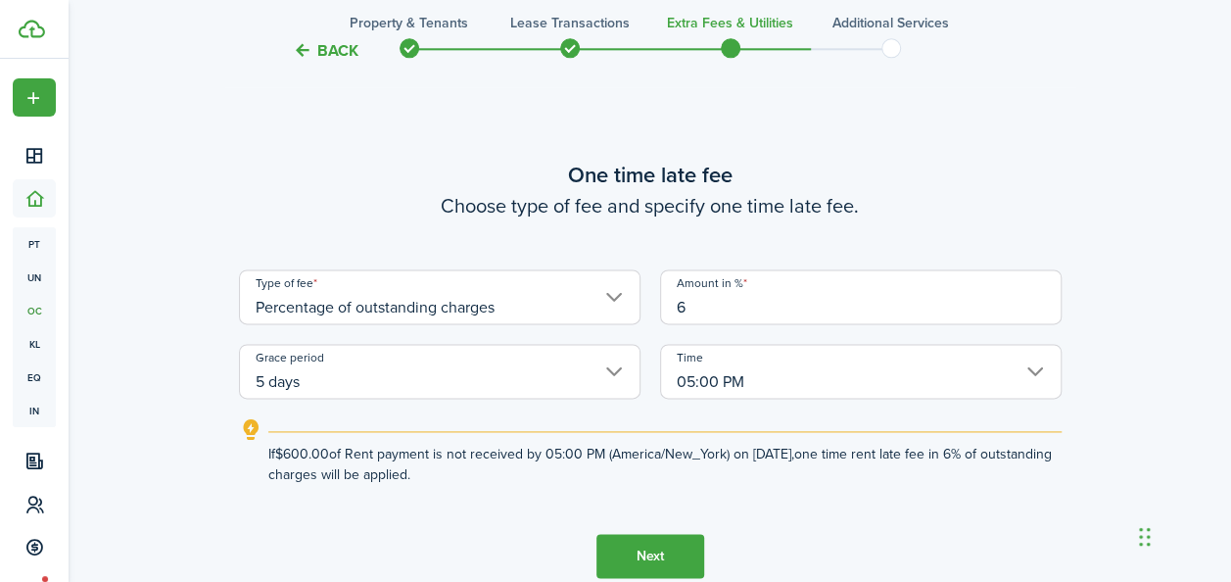
click at [615, 366] on input "5 days" at bounding box center [440, 371] width 402 height 55
type input "6"
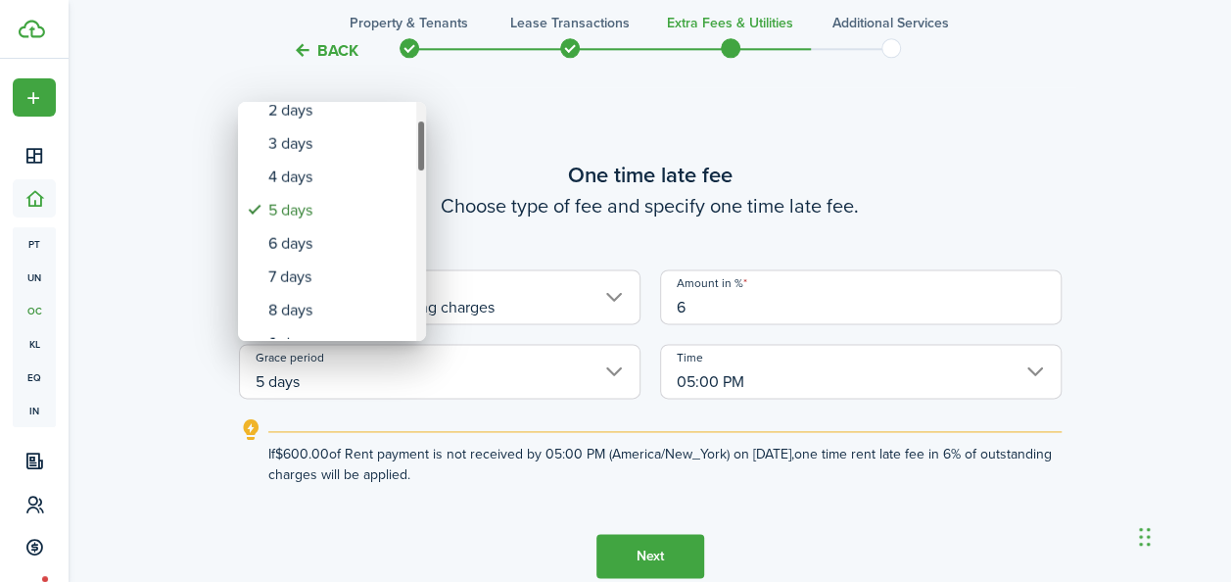
drag, startPoint x: 419, startPoint y: 139, endPoint x: 418, endPoint y: 157, distance: 17.7
click at [418, 157] on div "Grace period" at bounding box center [421, 146] width 10 height 53
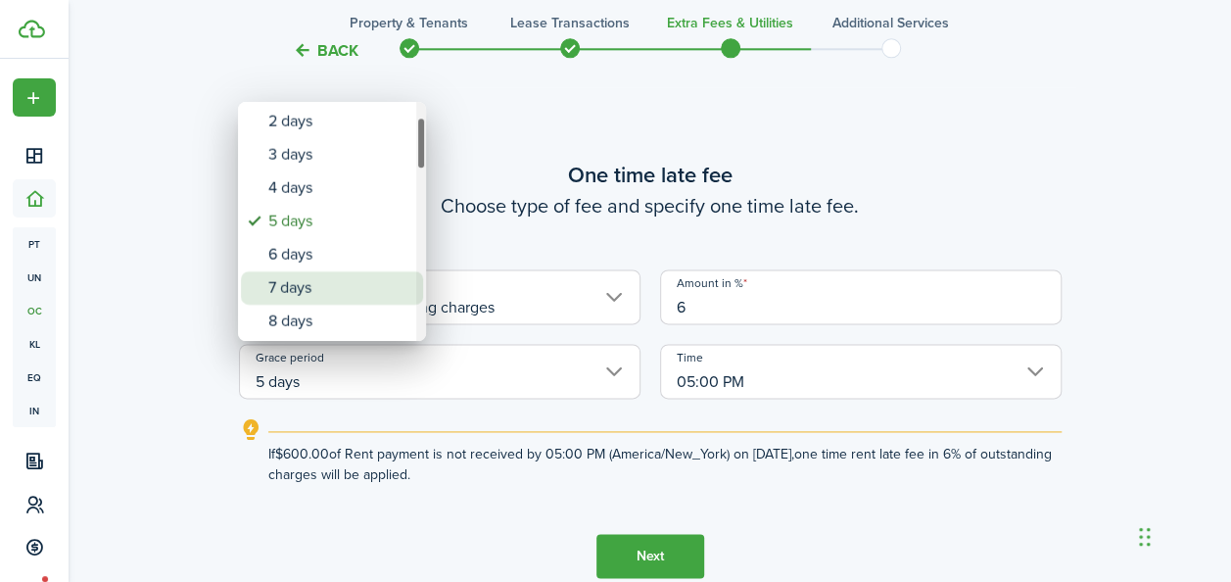
click at [320, 287] on div "7 days" at bounding box center [339, 287] width 143 height 33
type input "7 days"
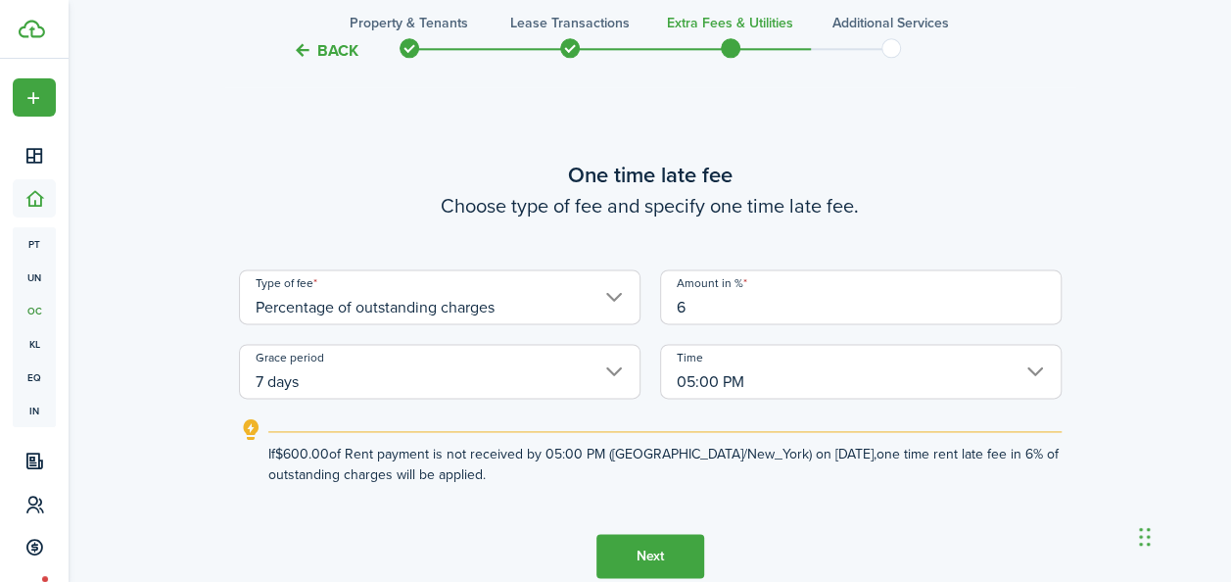
click at [662, 552] on button "Next" at bounding box center [651, 556] width 108 height 44
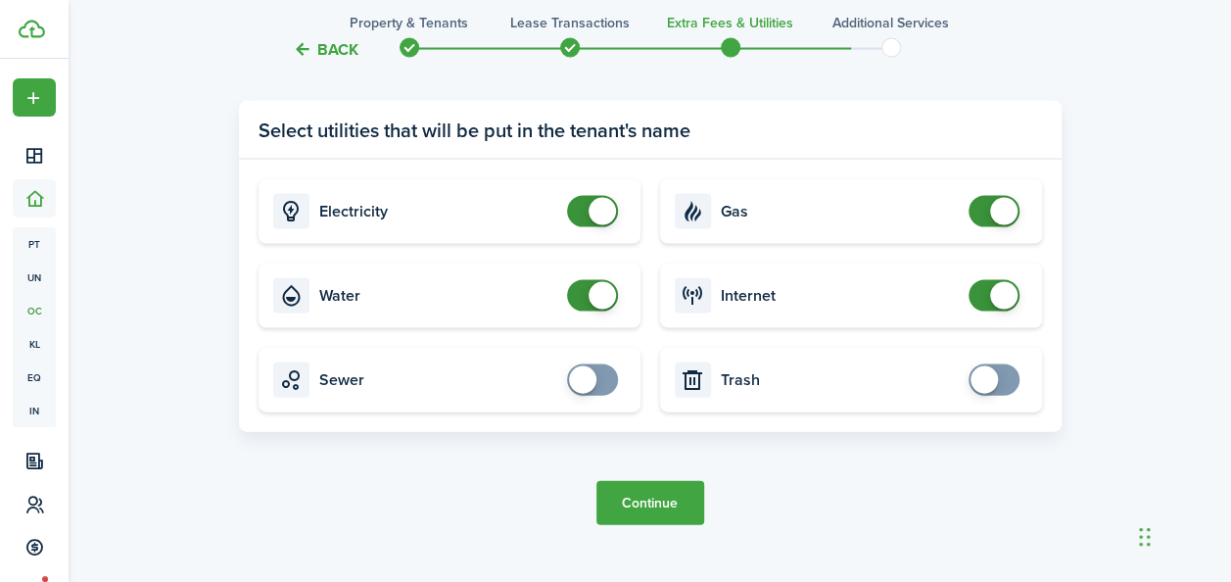
scroll to position [1920, 0]
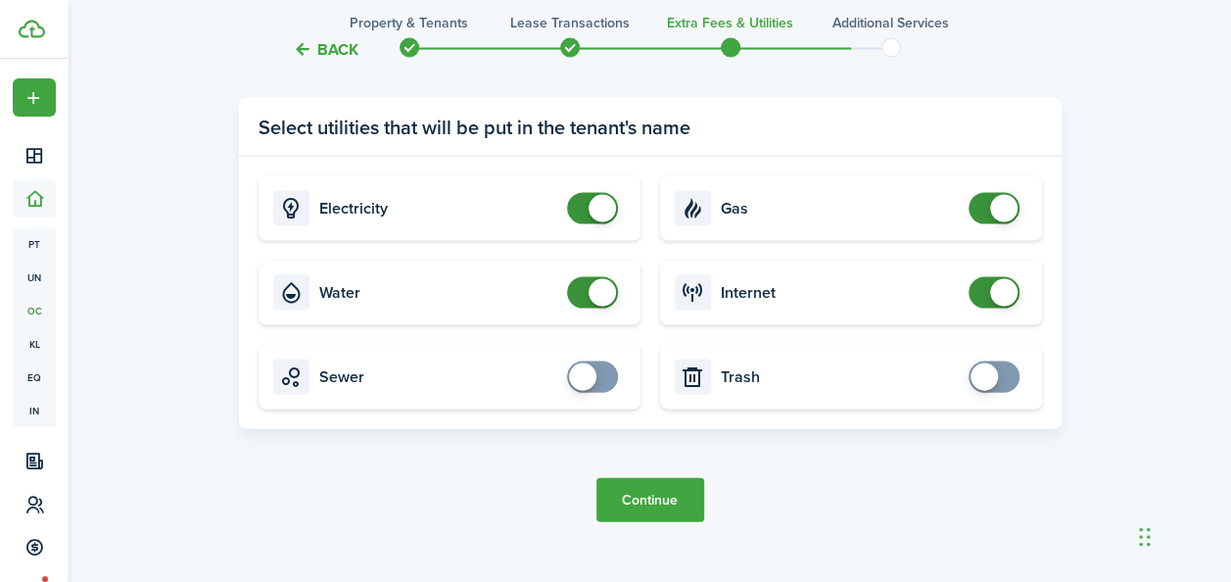
checkbox input "false"
click at [596, 289] on span at bounding box center [602, 292] width 27 height 27
checkbox input "false"
click at [595, 217] on span at bounding box center [602, 208] width 27 height 27
checkbox input "false"
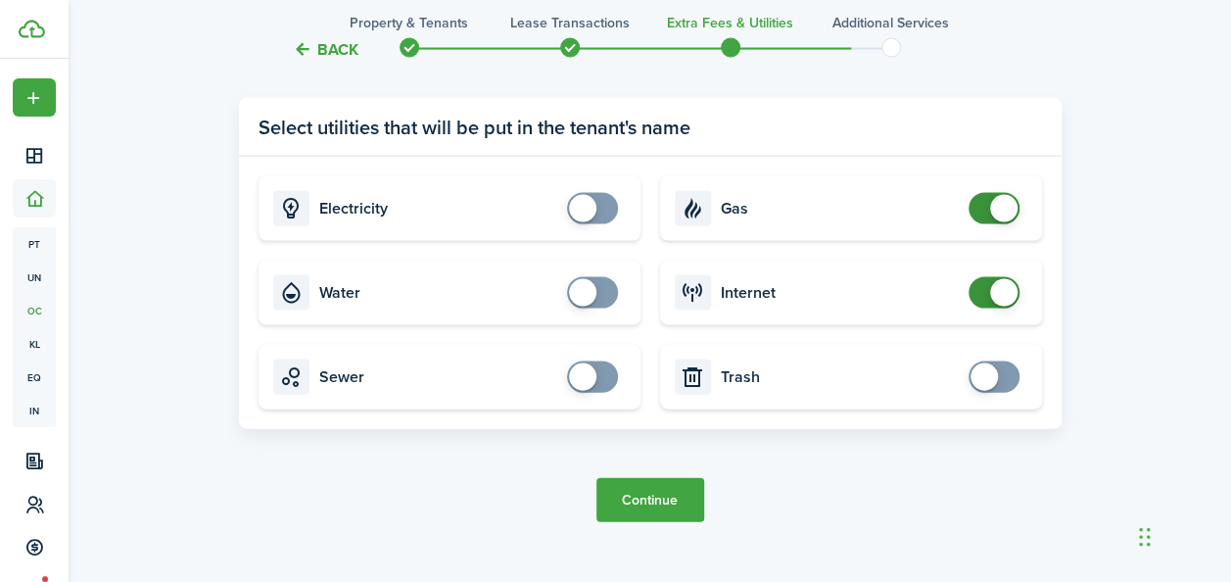
click at [984, 218] on span at bounding box center [994, 208] width 20 height 31
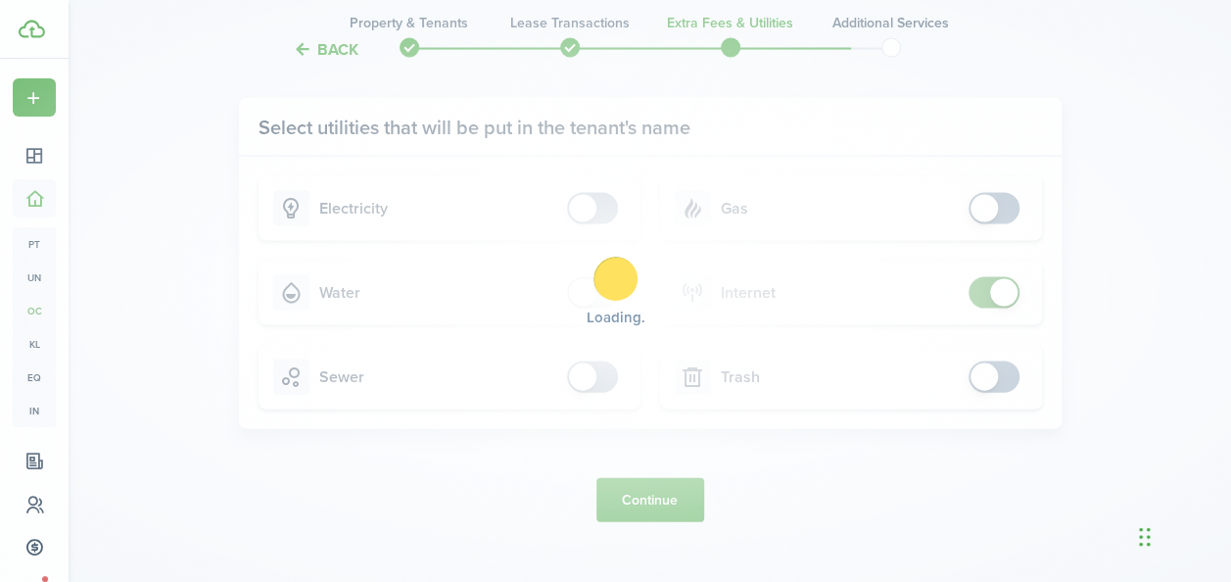
click at [975, 296] on div "Loading" at bounding box center [615, 291] width 1231 height 582
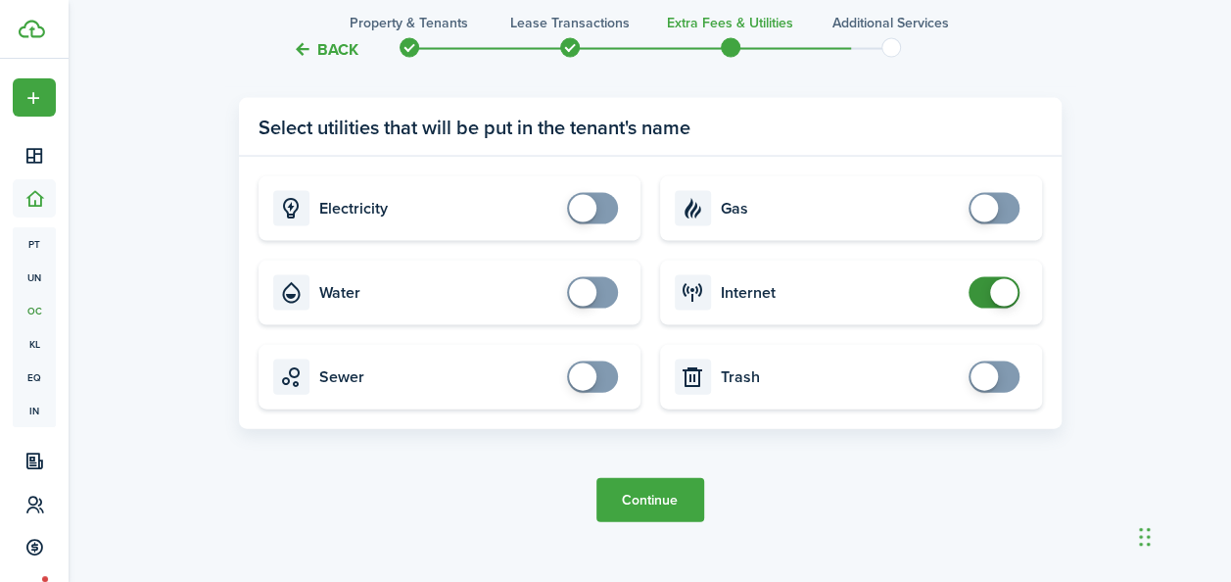
click at [984, 292] on span at bounding box center [994, 292] width 20 height 31
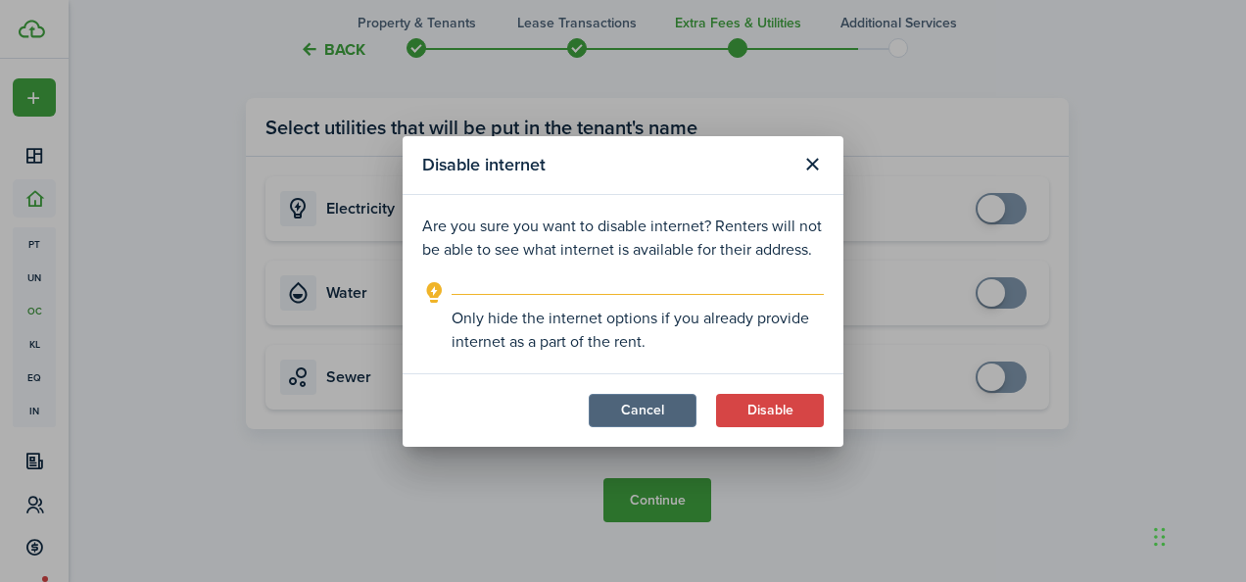
click at [644, 407] on button "Cancel" at bounding box center [643, 410] width 108 height 33
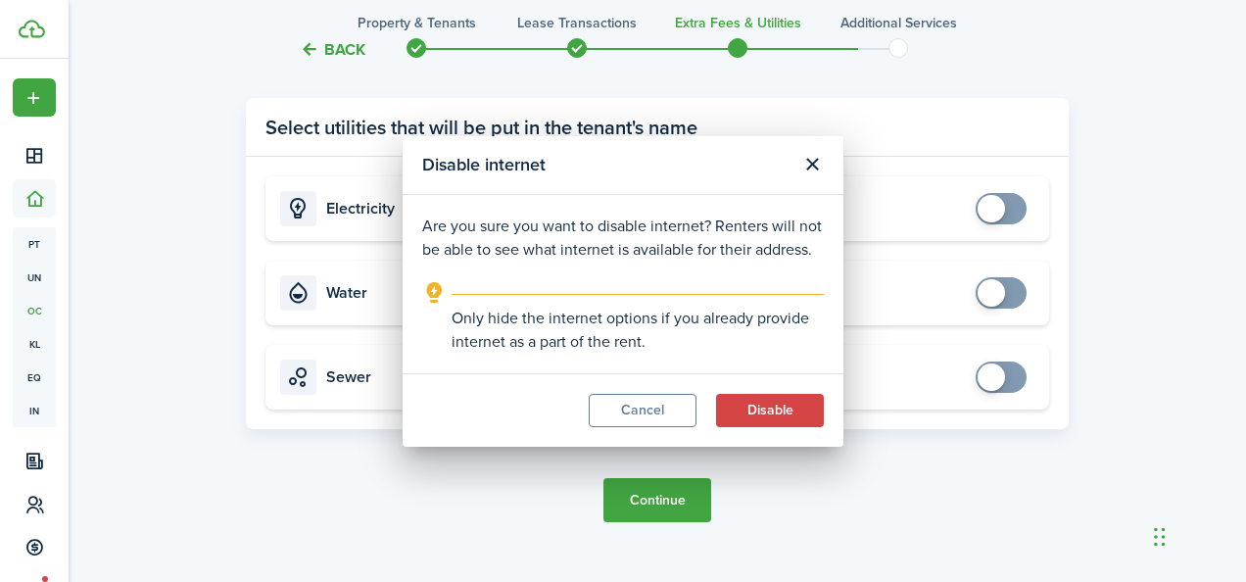
checkbox input "true"
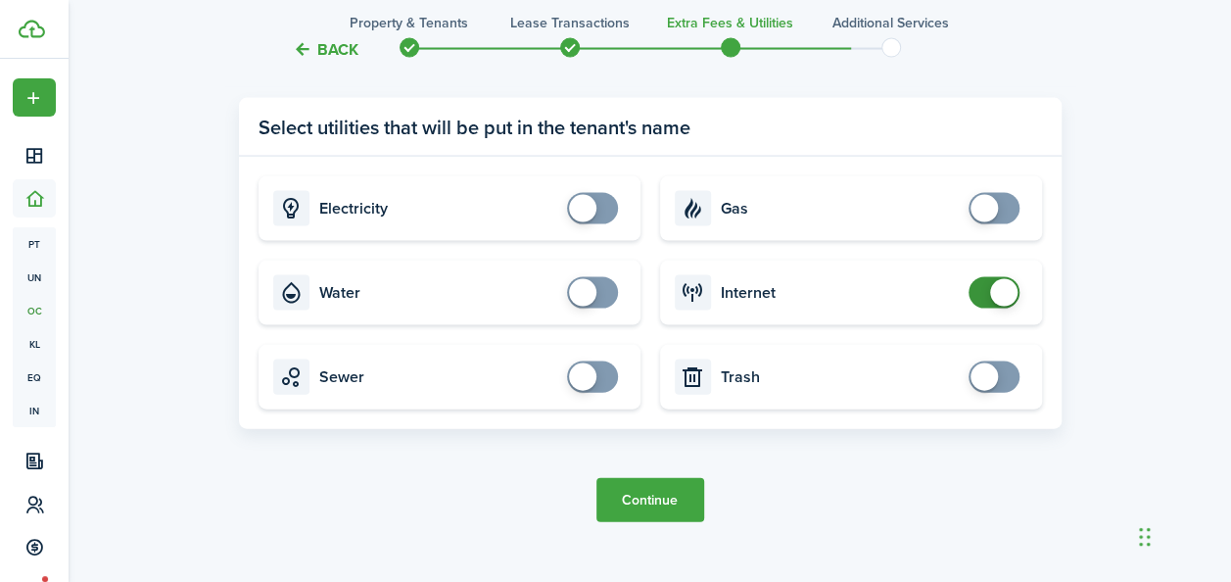
click at [621, 503] on button "Continue" at bounding box center [651, 500] width 108 height 44
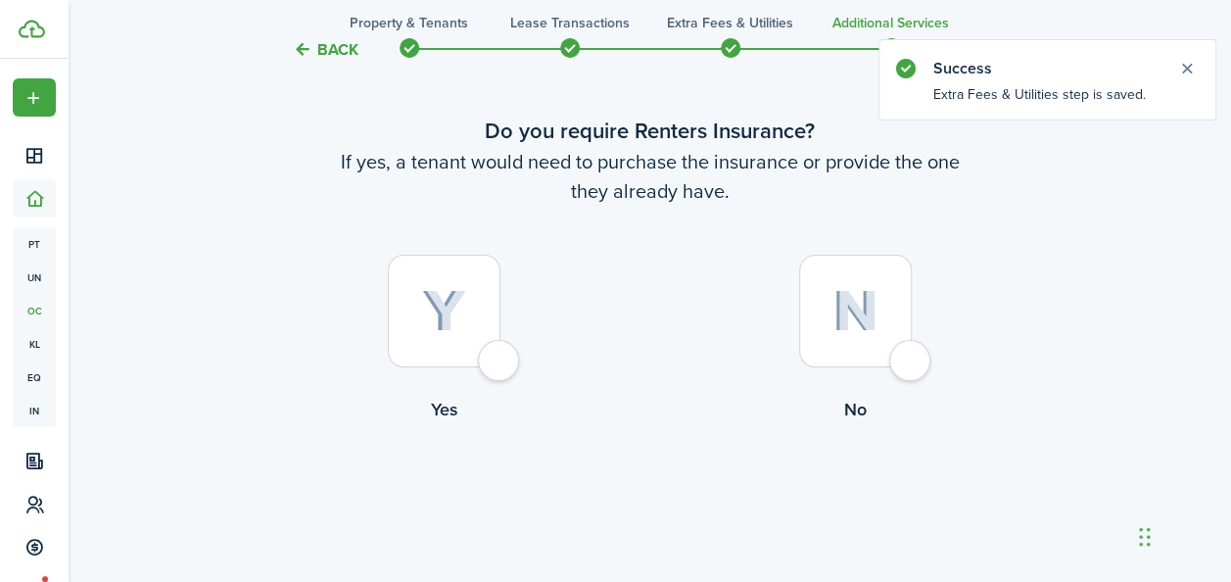
scroll to position [118, 0]
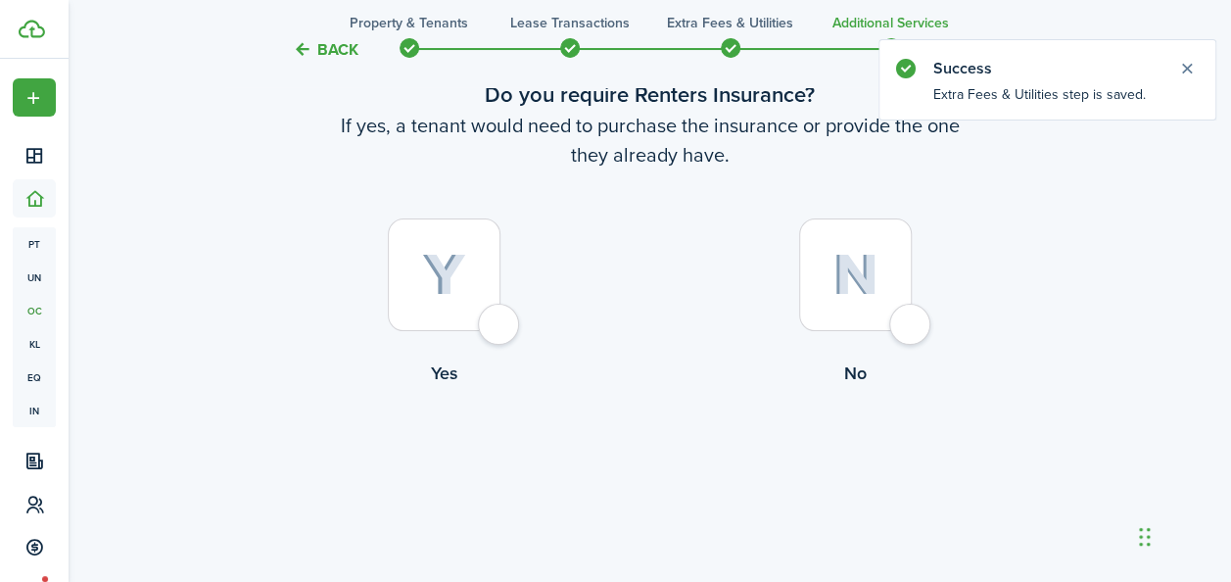
click at [482, 282] on div at bounding box center [444, 274] width 113 height 113
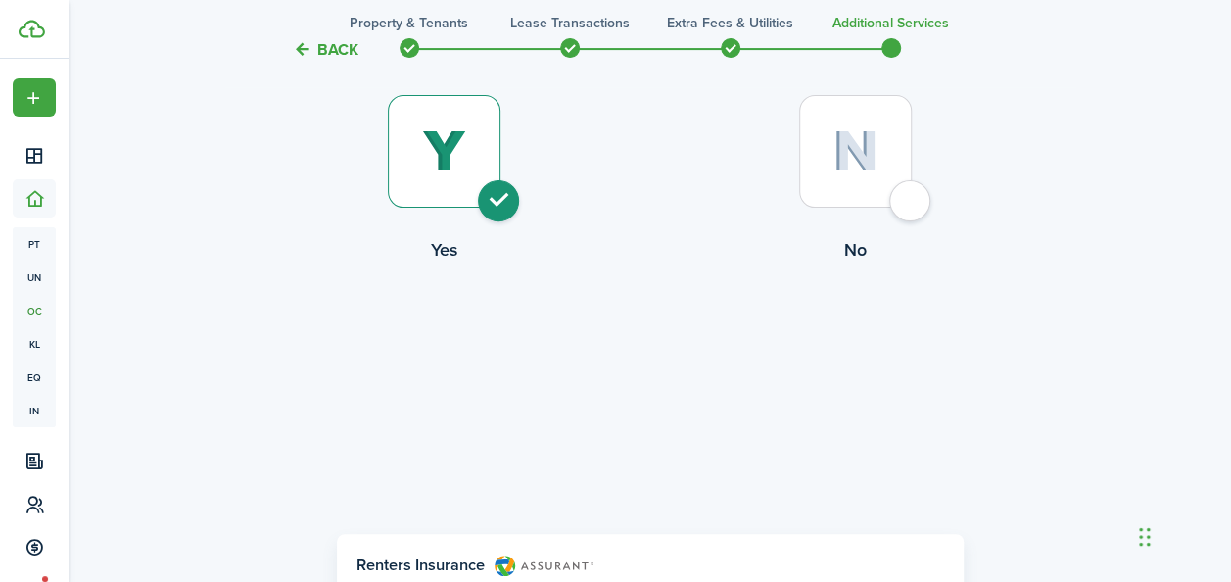
scroll to position [235, 0]
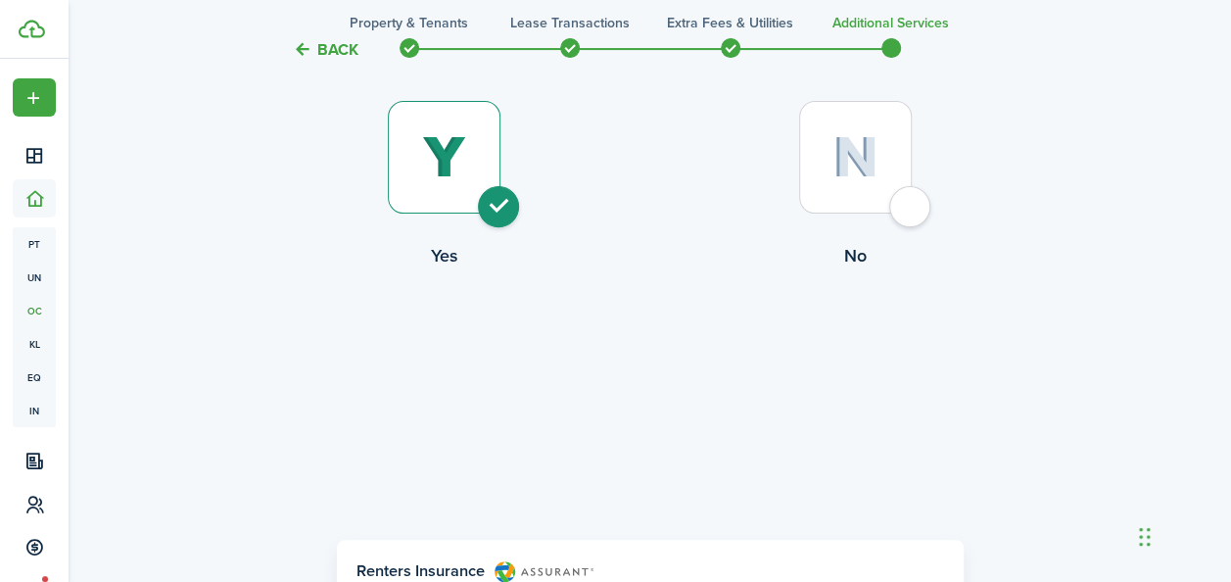
click at [846, 182] on div at bounding box center [855, 157] width 113 height 113
radio input "false"
radio input "true"
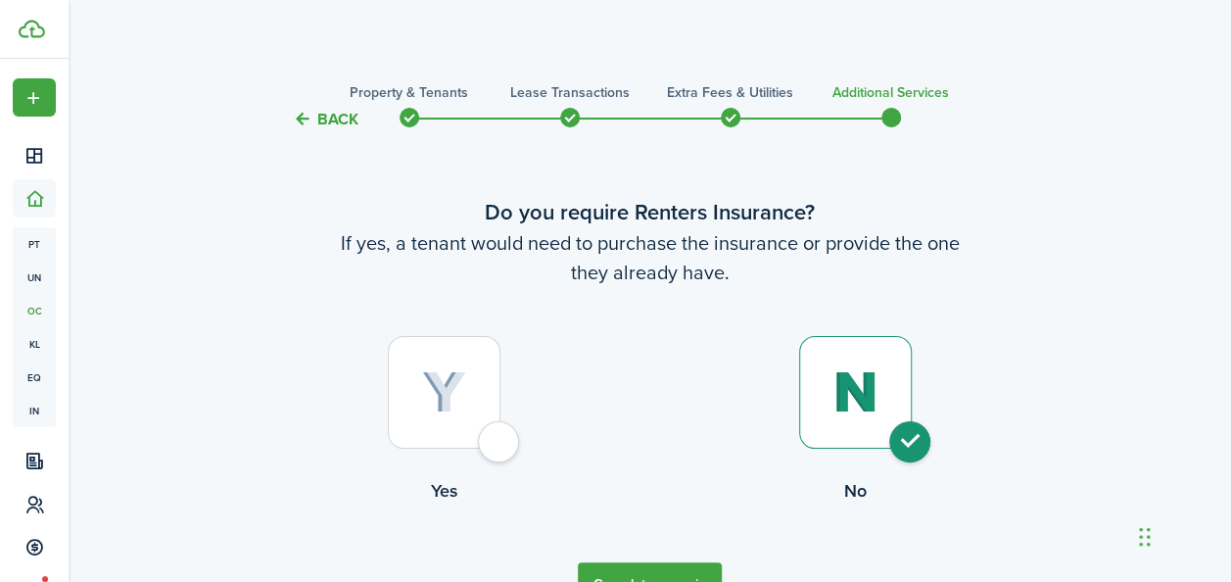
scroll to position [118, 0]
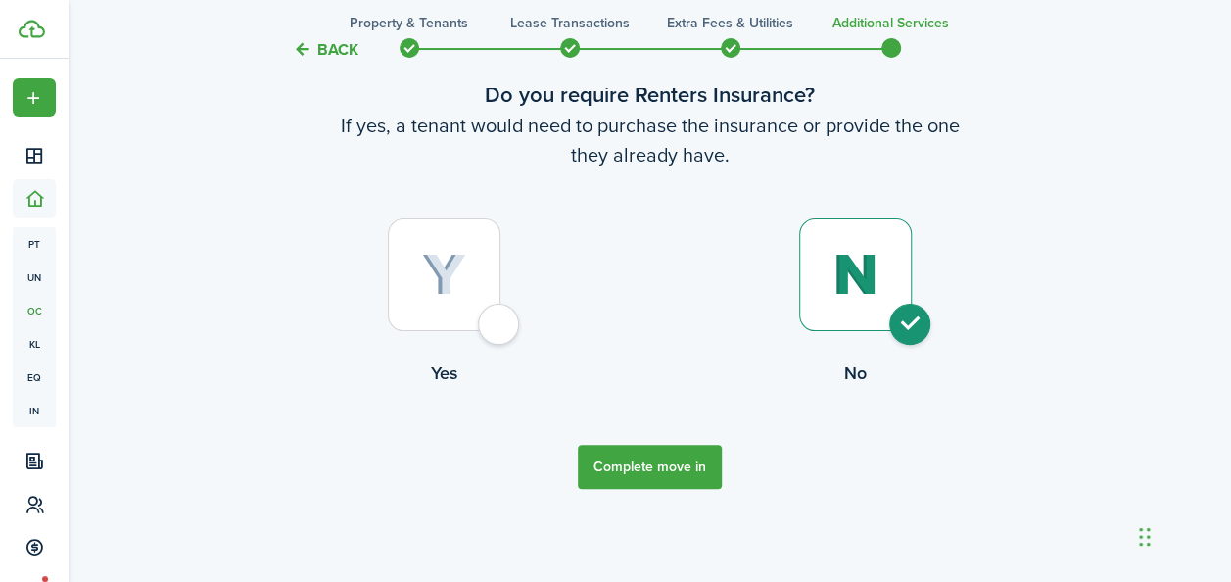
click at [668, 457] on button "Complete move in" at bounding box center [650, 467] width 144 height 44
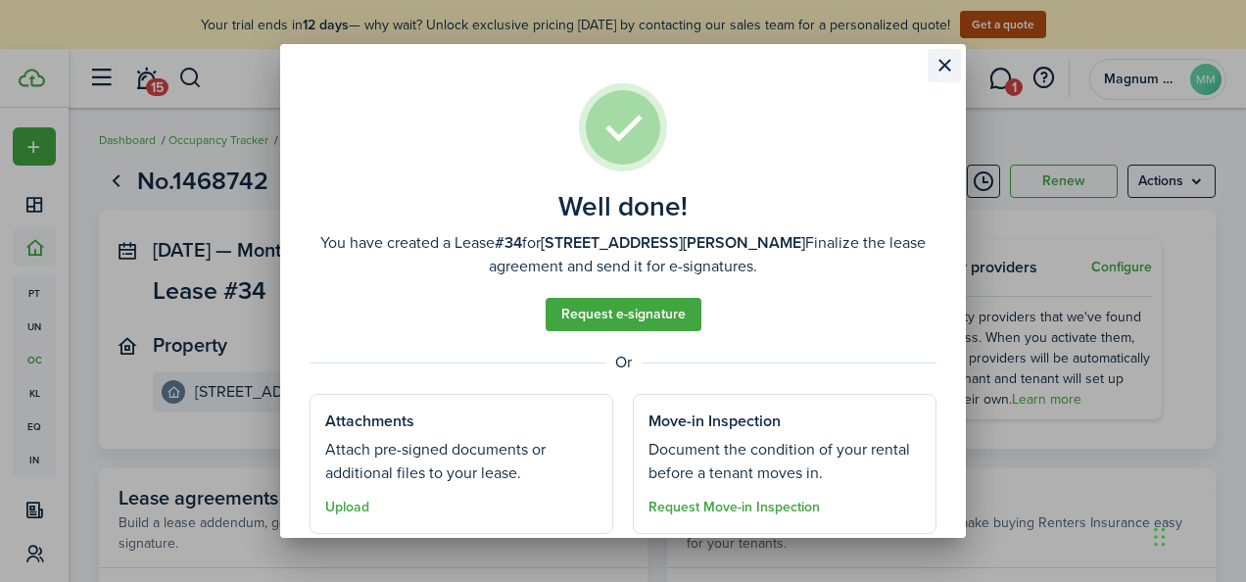
click at [944, 63] on button "Close modal" at bounding box center [944, 65] width 33 height 33
